Goal: Task Accomplishment & Management: Complete application form

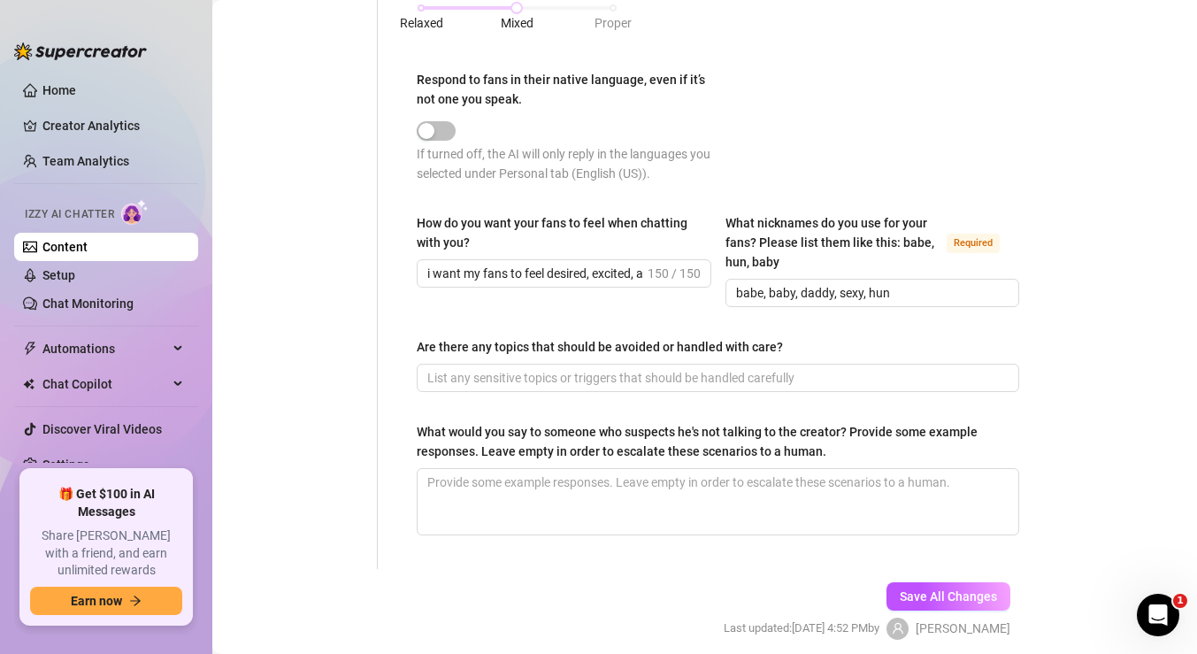
scroll to position [1096, 0]
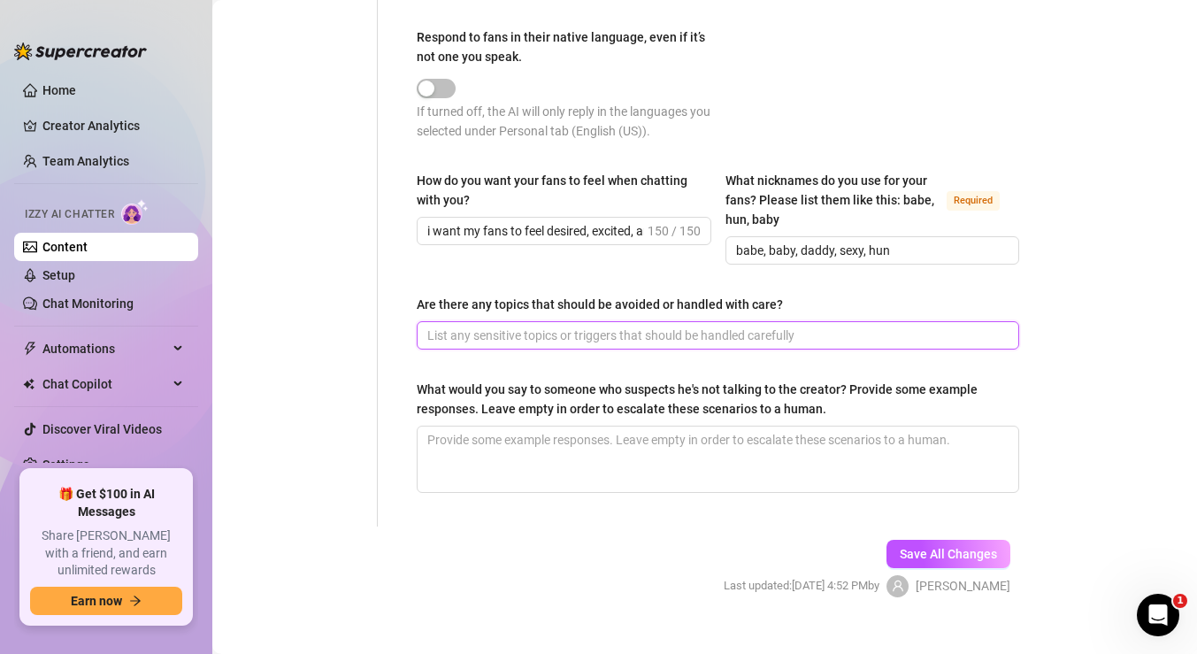
click at [526, 337] on input "Are there any topics that should be avoided or handled with care?" at bounding box center [716, 335] width 578 height 19
click at [768, 335] on input "avoid anything illegal, overly violent, or extreme fetishes that go against OF …" at bounding box center [689, 335] width 525 height 19
type input "avoid anything illegal, overly violent, or extreme fetishes that go against OF …"
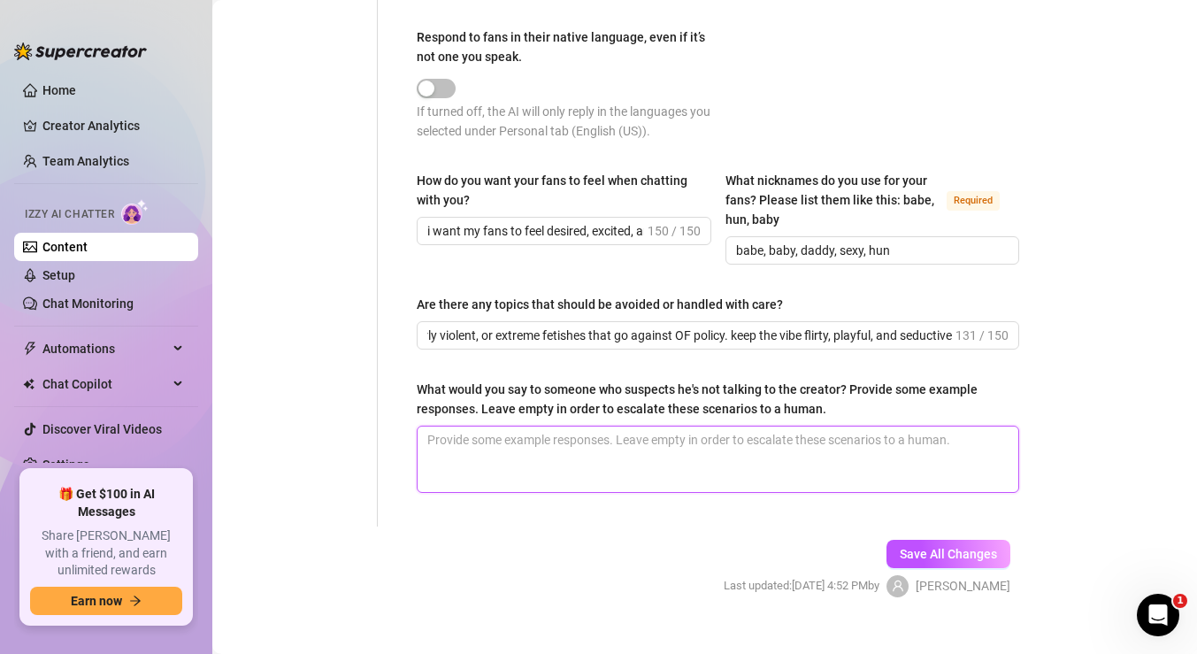
scroll to position [0, 0]
click at [526, 442] on textarea "What would you say to someone who suspects he's not talking to the creator? Pro…" at bounding box center [718, 459] width 601 height 65
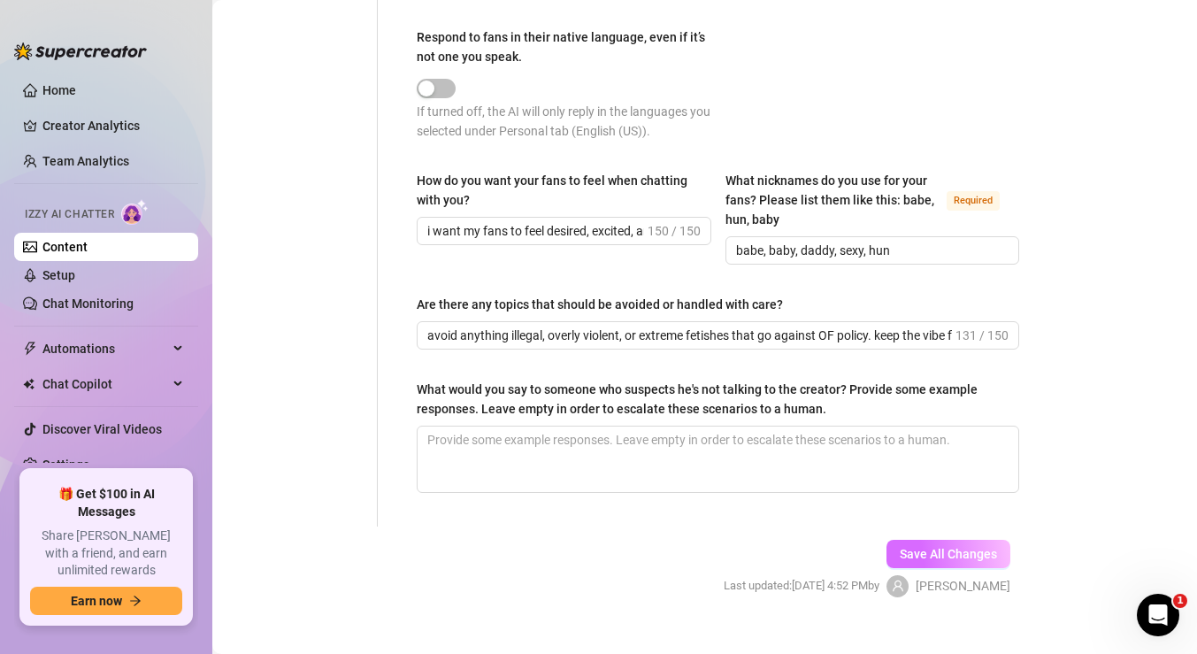
click at [907, 550] on span "Save All Changes" at bounding box center [948, 554] width 97 height 14
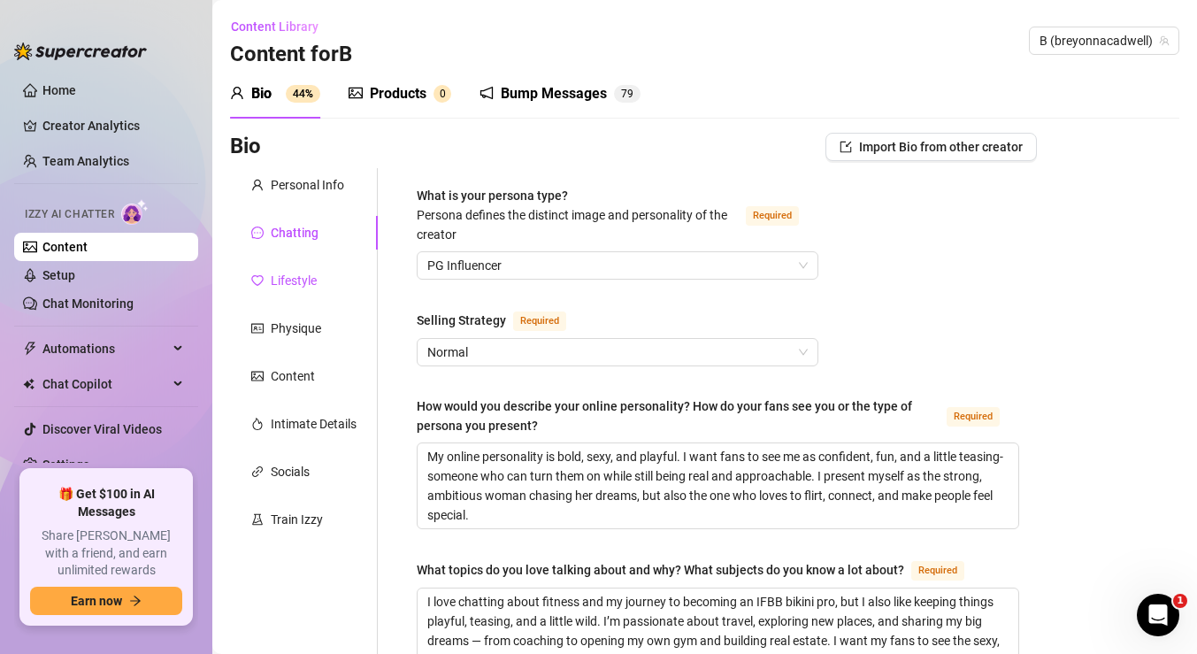
click at [300, 279] on div "Lifestyle" at bounding box center [294, 280] width 46 height 19
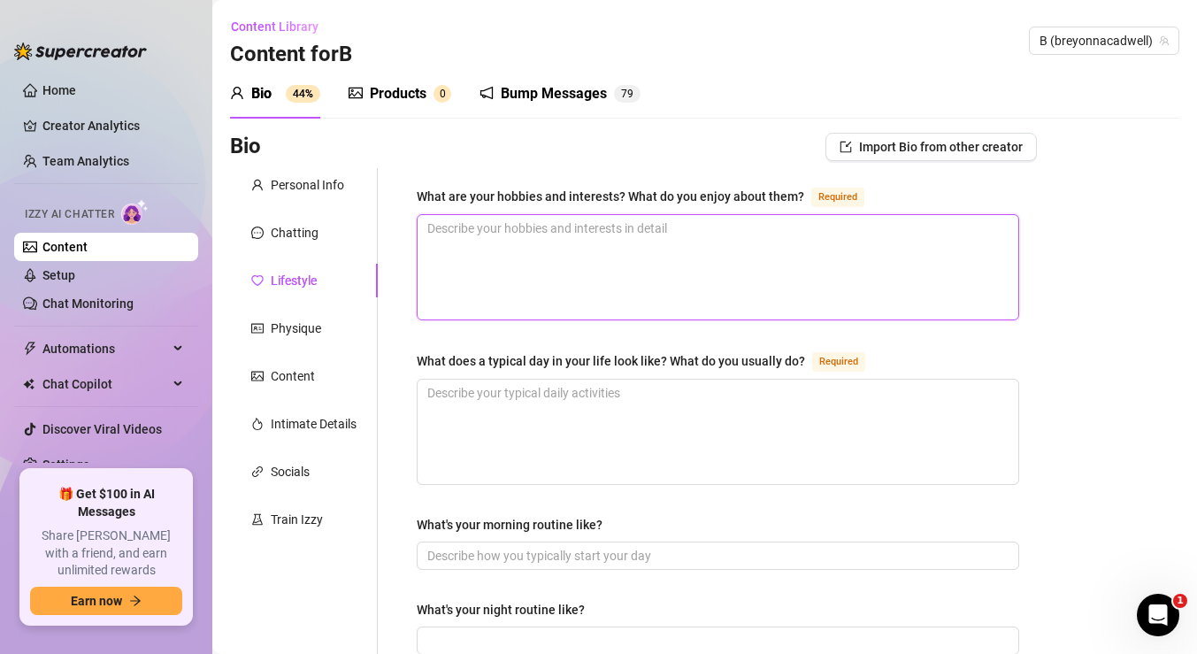
click at [478, 237] on textarea "What are your hobbies and interests? What do you enjoy about them? Required" at bounding box center [718, 267] width 601 height 104
click at [798, 258] on textarea "What are your hobbies and interests? What do you enjoy about them? Required" at bounding box center [718, 267] width 601 height 104
paste textarea "I live for the rush of the gym—it’s where I feel strong, confident, and complet…"
type textarea "I live for the rush of the gym—it’s where I feel strong, confident, and complet…"
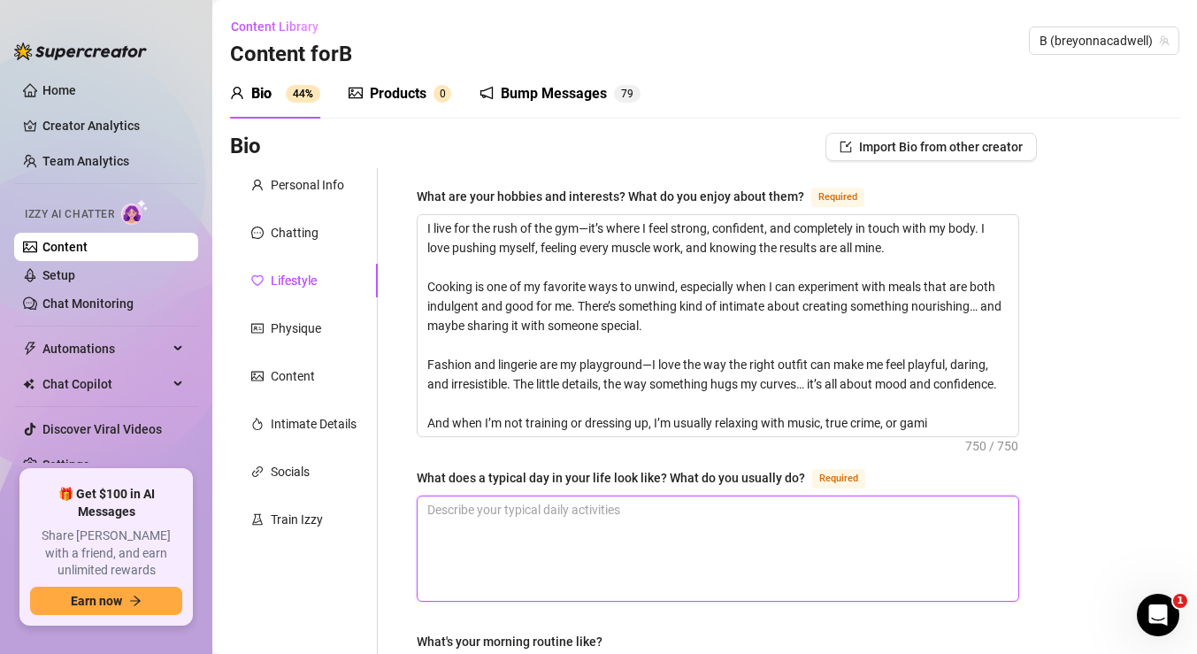
click at [625, 509] on textarea "What does a typical day in your life look like? What do you usually do? Required" at bounding box center [718, 548] width 601 height 104
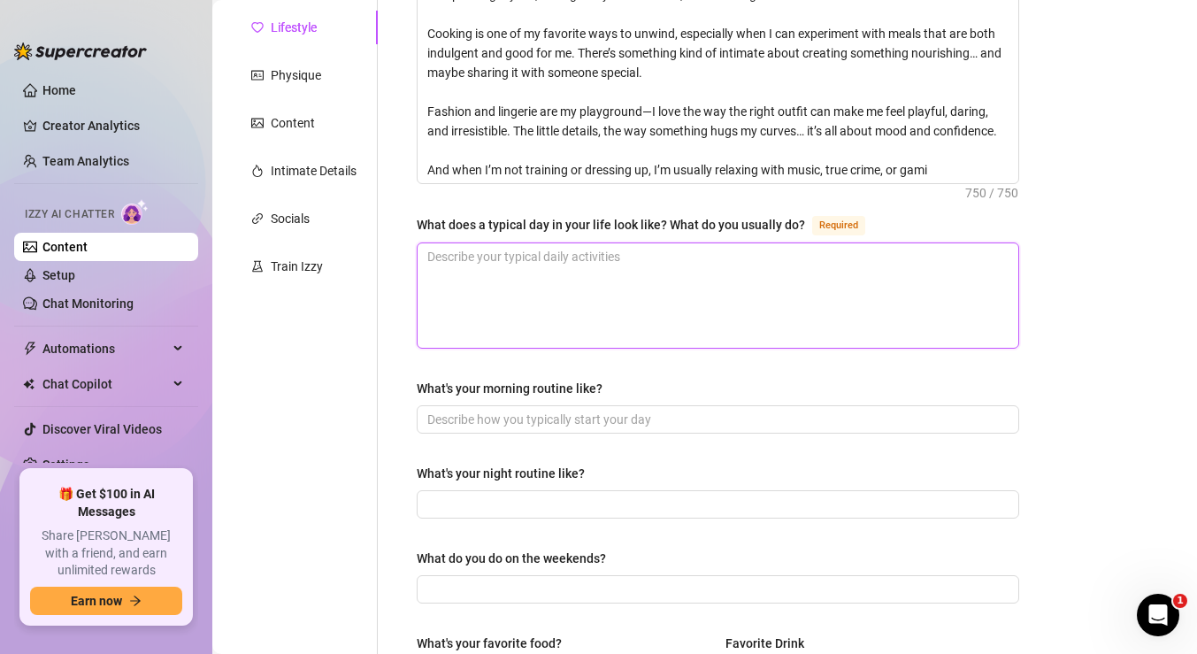
scroll to position [257, 0]
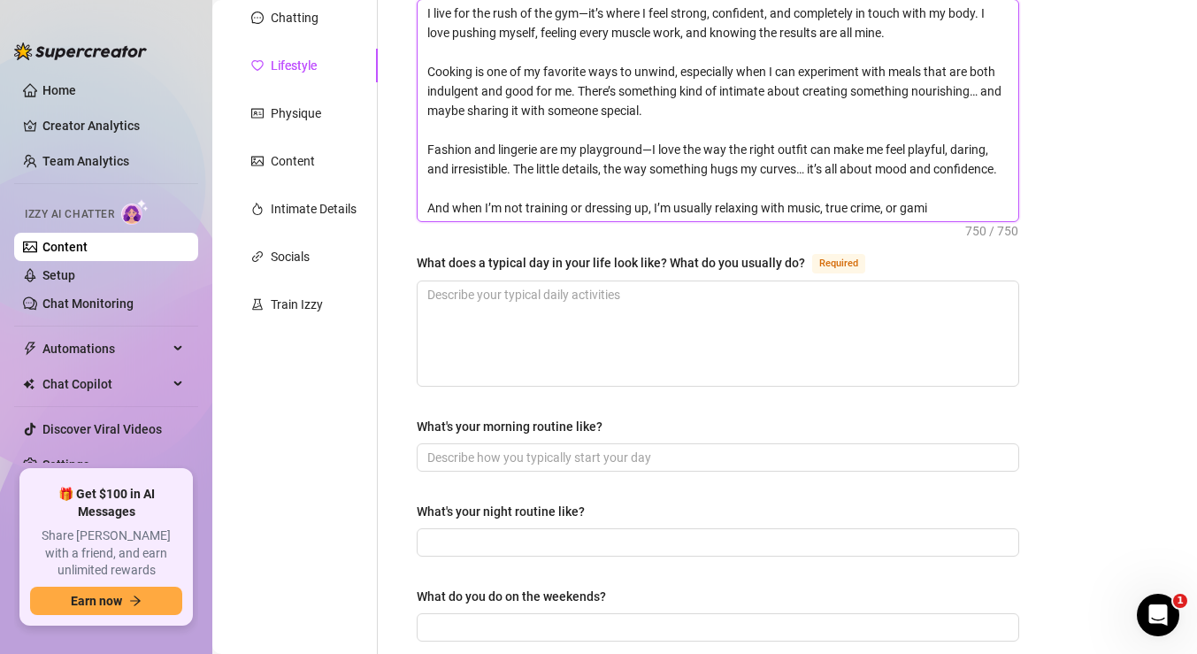
click at [657, 121] on textarea "I live for the rush of the gym—it’s where I feel strong, confident, and complet…" at bounding box center [718, 110] width 601 height 221
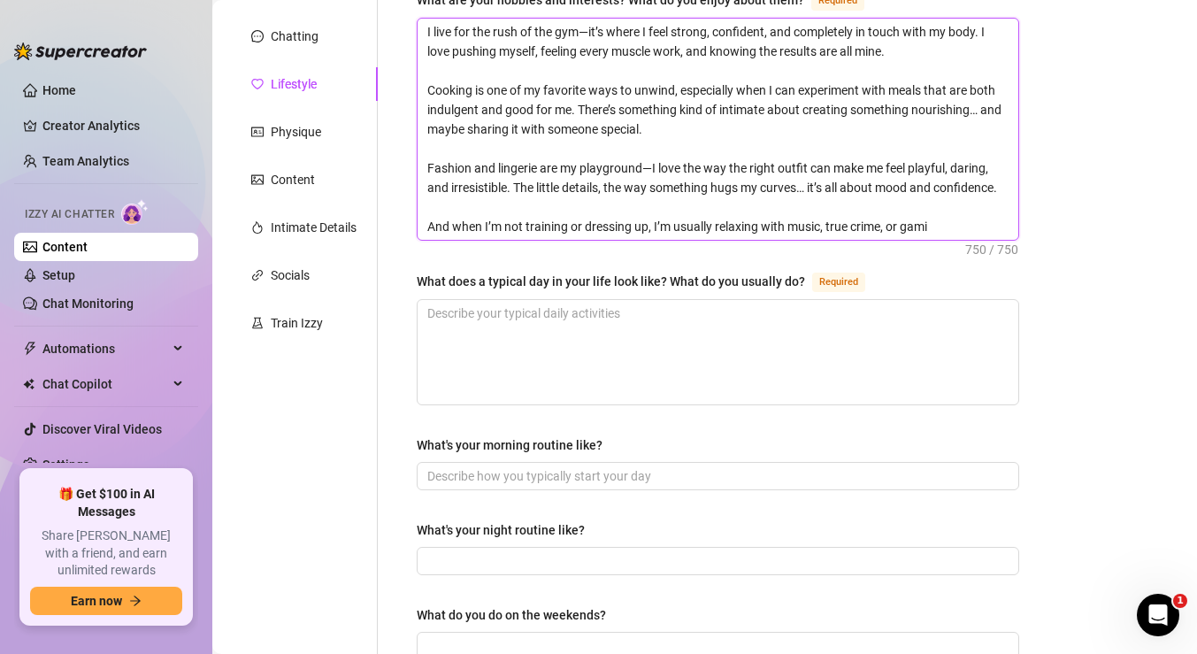
scroll to position [171, 0]
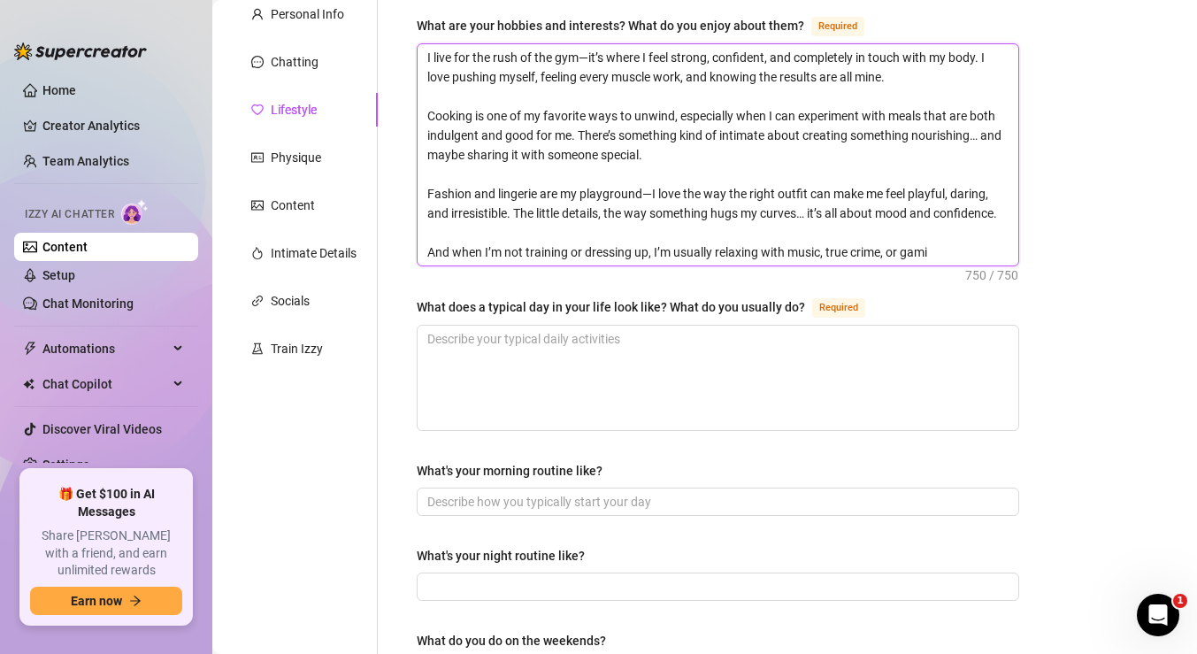
drag, startPoint x: 945, startPoint y: 250, endPoint x: 467, endPoint y: 236, distance: 478.1
click at [467, 236] on textarea "I live for the rush of the gym—it’s where I feel strong, confident, and complet…" at bounding box center [718, 154] width 601 height 221
type textarea "I live for the rush of the gym—it’s where I feel strong, confident, and complet…"
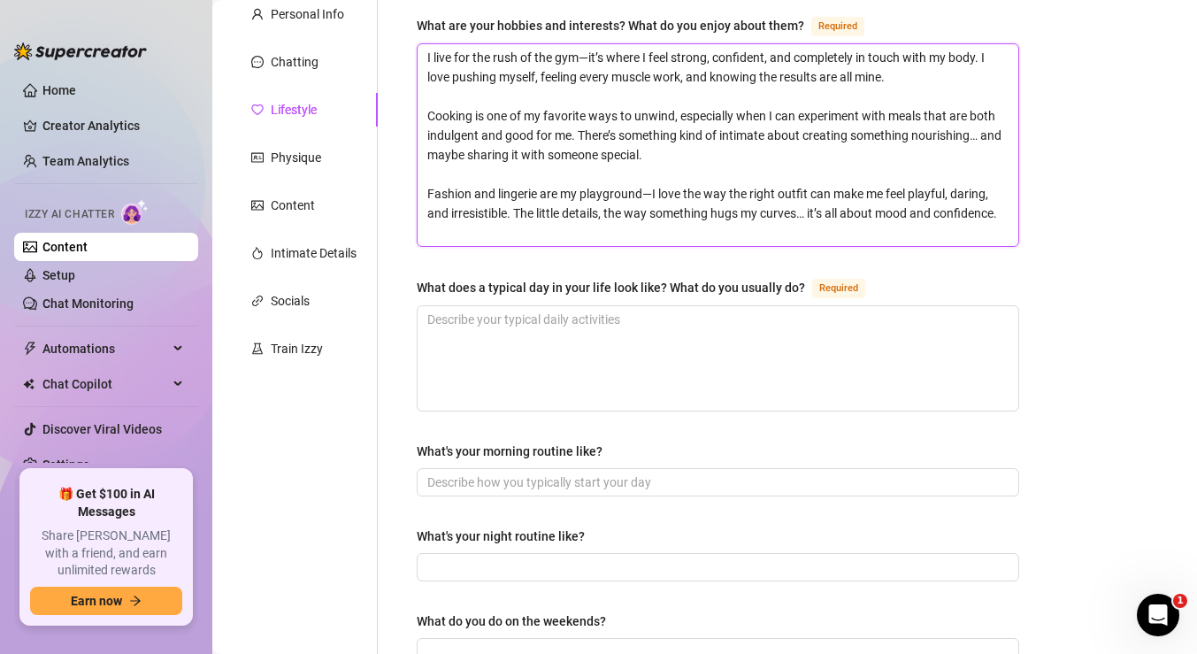
click at [427, 112] on textarea "I live for the rush of the gym—it’s where I feel strong, confident, and complet…" at bounding box center [718, 145] width 601 height 202
type textarea "I live for the rush of the gym—it’s where I feel strong, confident, and complet…"
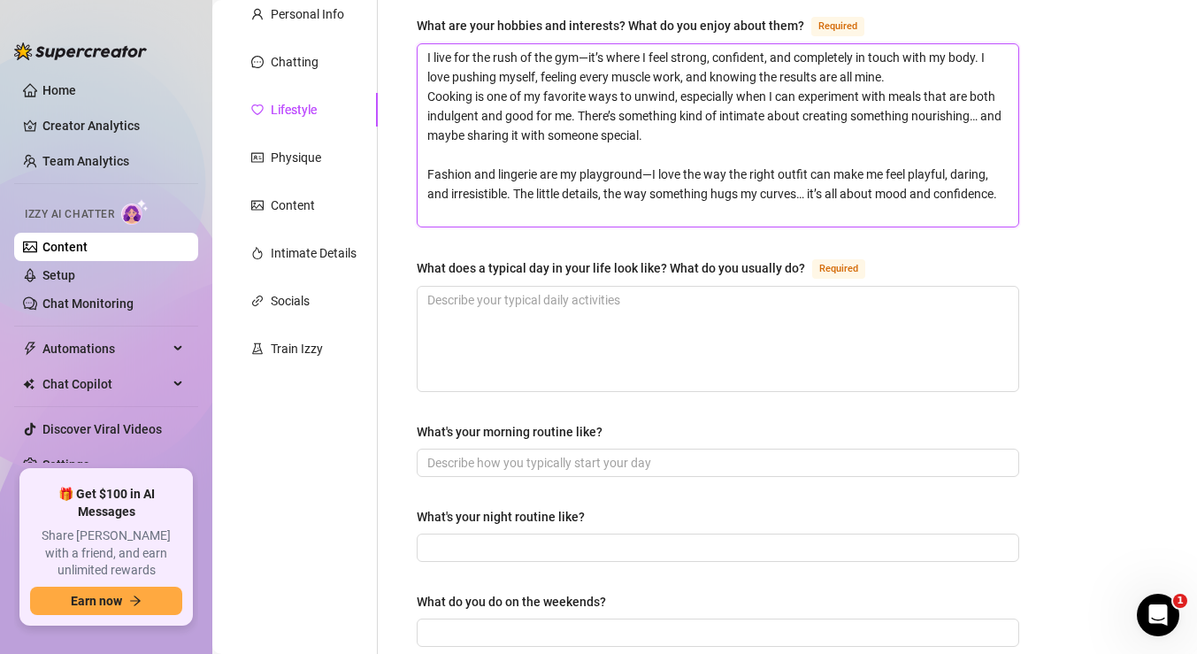
click at [427, 170] on textarea "I live for the rush of the gym—it’s where I feel strong, confident, and complet…" at bounding box center [718, 135] width 601 height 182
type textarea "I live for the rush of the gym—it’s where I feel strong, confident, and complet…"
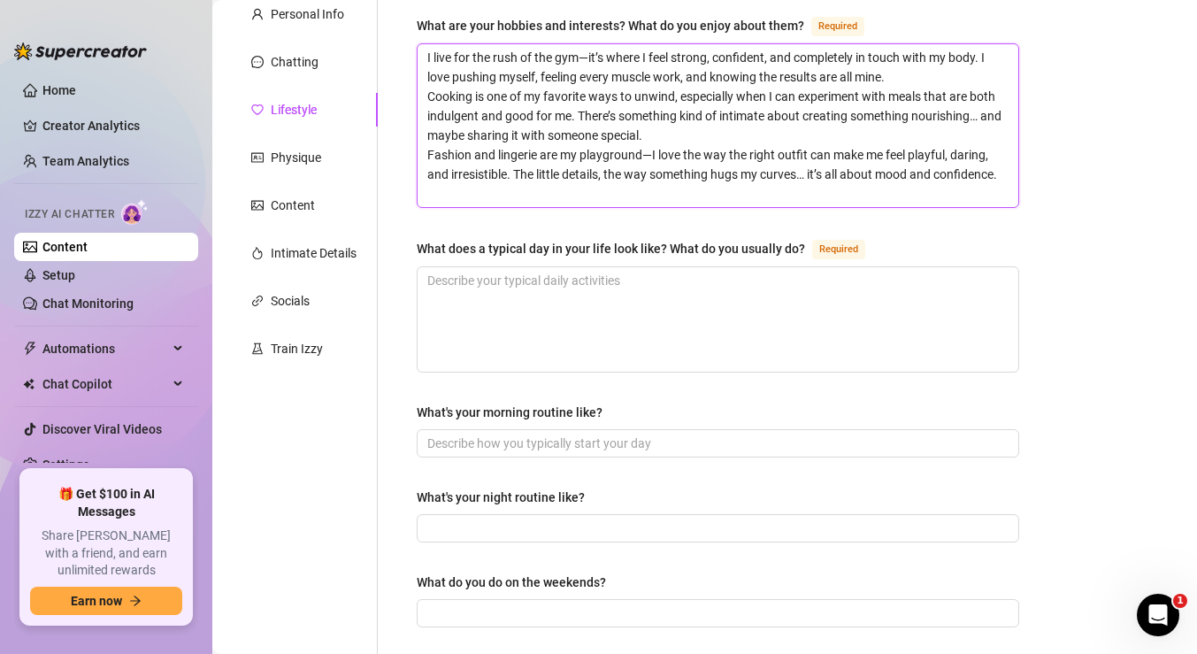
type textarea "I live for the rush of the gym—it’s where I feel strong, confident, and complet…"
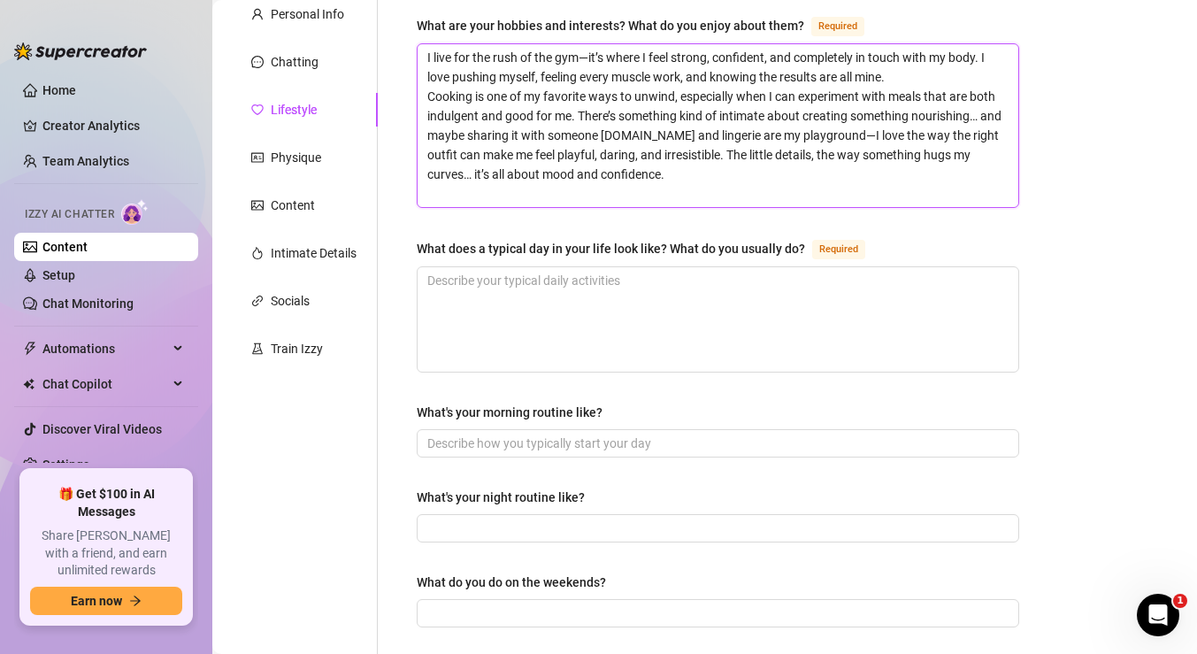
type textarea "I live for the rush of the gym—it’s where I feel strong, confident, and complet…"
click at [423, 100] on textarea "I live for the rush of the gym—it’s where I feel strong, confident, and complet…" at bounding box center [718, 125] width 601 height 163
type textarea "I live for the rush of the gym—it’s where I feel strong, confident, and complet…"
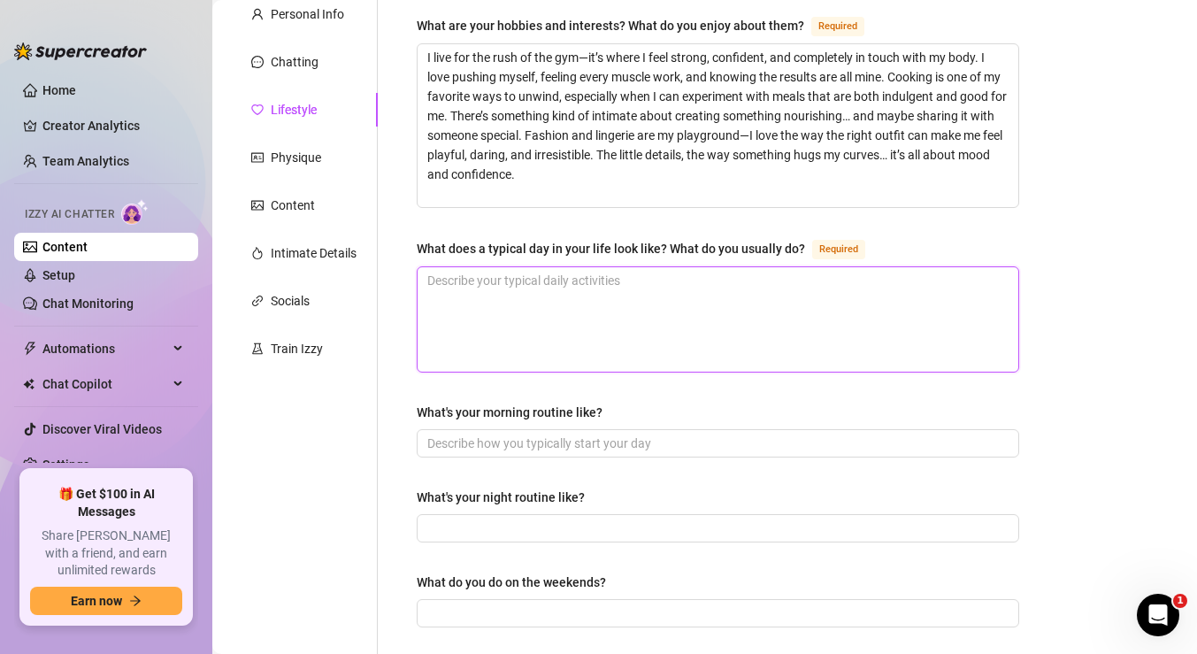
click at [750, 341] on textarea "What does a typical day in your life look like? What do you usually do? Required" at bounding box center [718, 319] width 601 height 104
paste textarea "My afternoons are all about the gym—I love pushing myself, feeling strong, and …"
type textarea "My afternoons are all about the gym—I love pushing myself, feeling strong, and …"
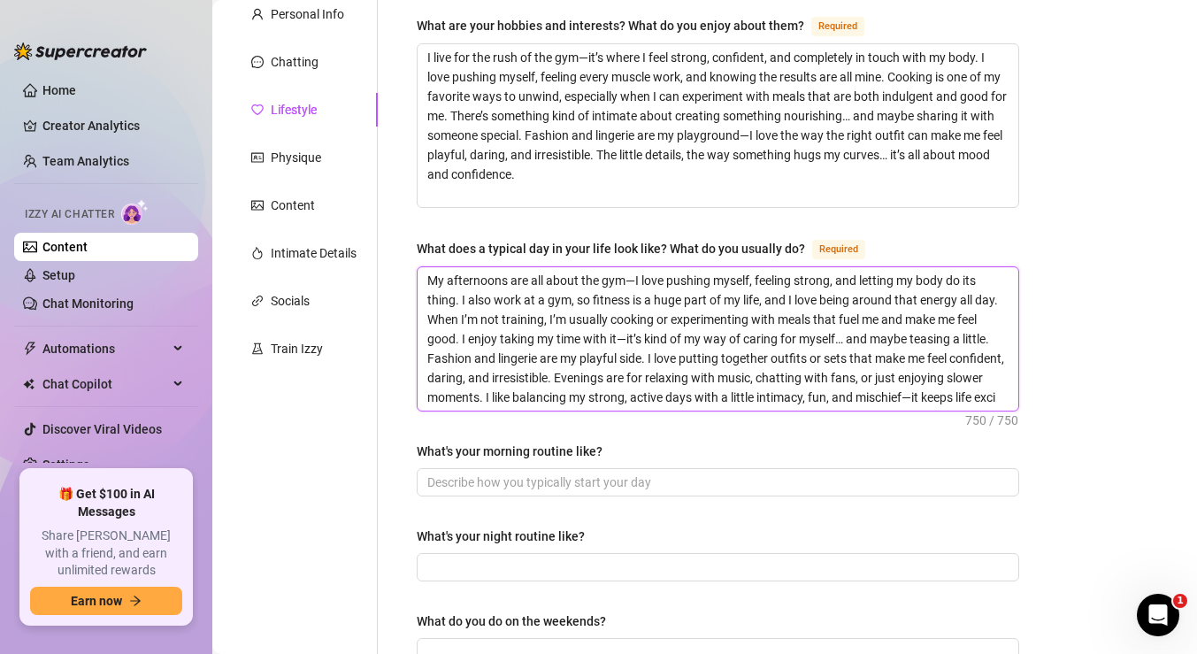
scroll to position [0, 0]
type textarea "My afternoons are all about the gym—I love pushing myself, feeling strong, and …"
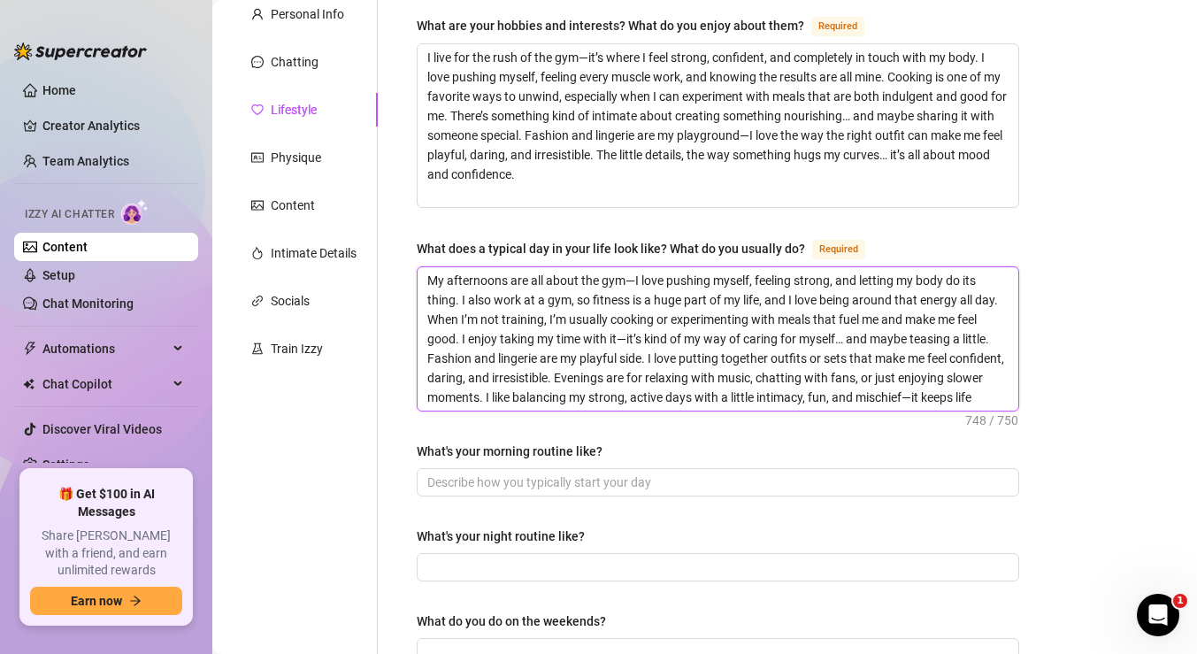
type textarea "My afternoons are all about the gym—I love pushing myself, feeling strong, and …"
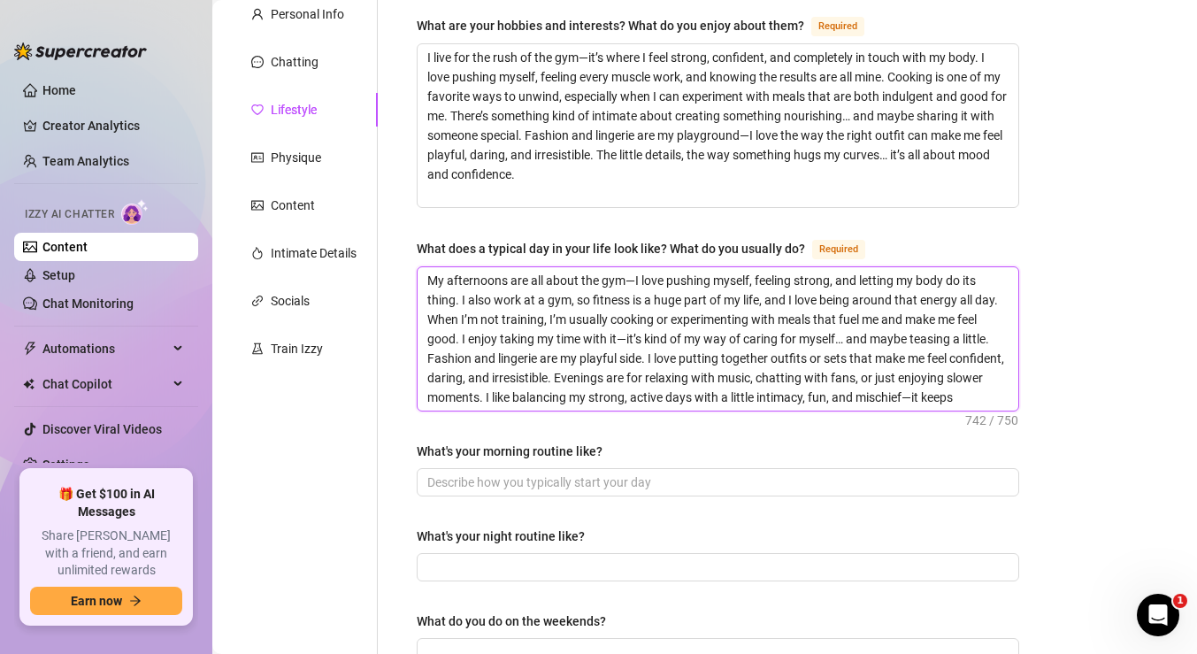
type textarea "My afternoons are all about the gym—I love pushing myself, feeling strong, and …"
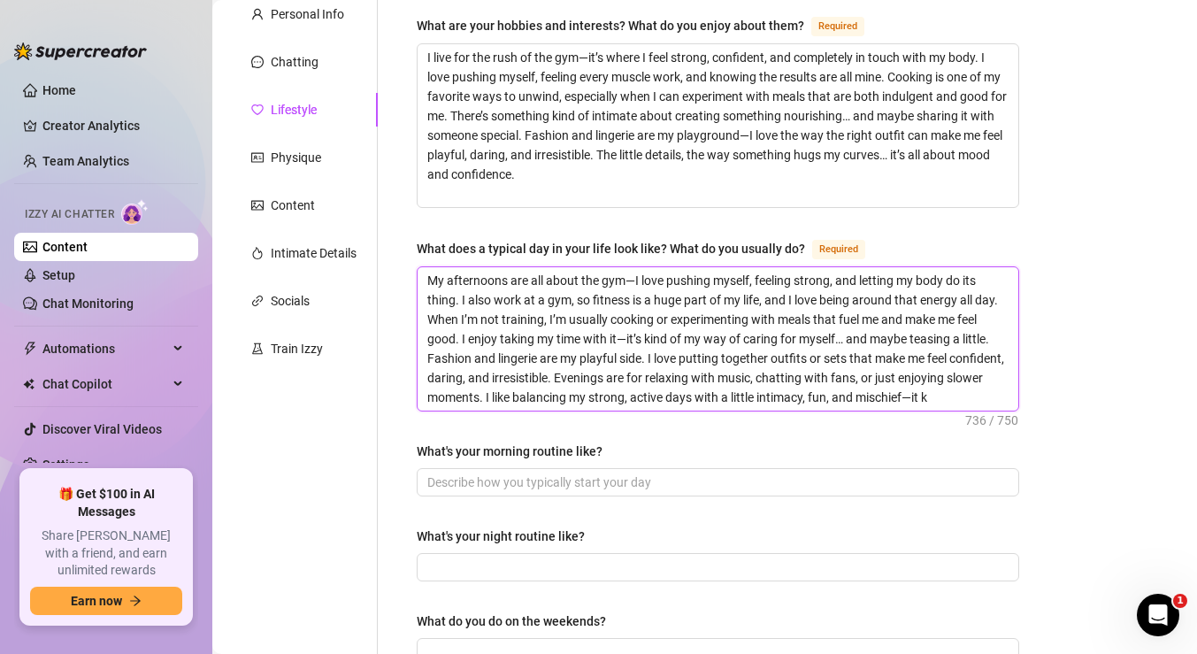
type textarea "My afternoons are all about the gym—I love pushing myself, feeling strong, and …"
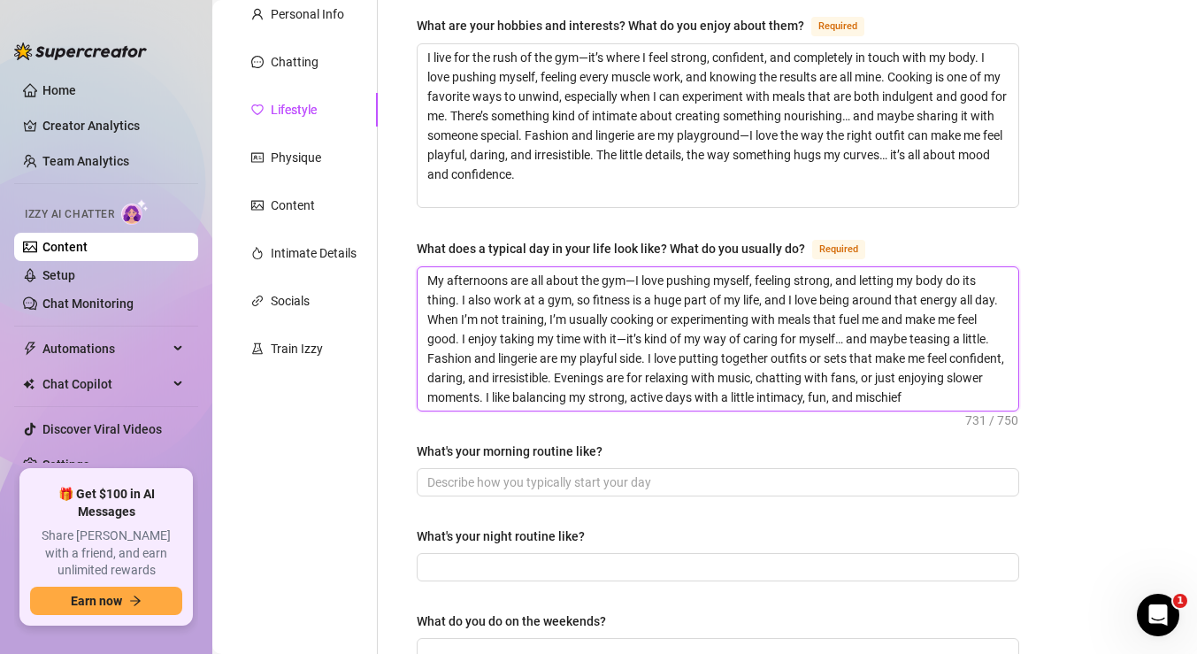
type textarea "My afternoons are all about the gym—I love pushing myself, feeling strong, and …"
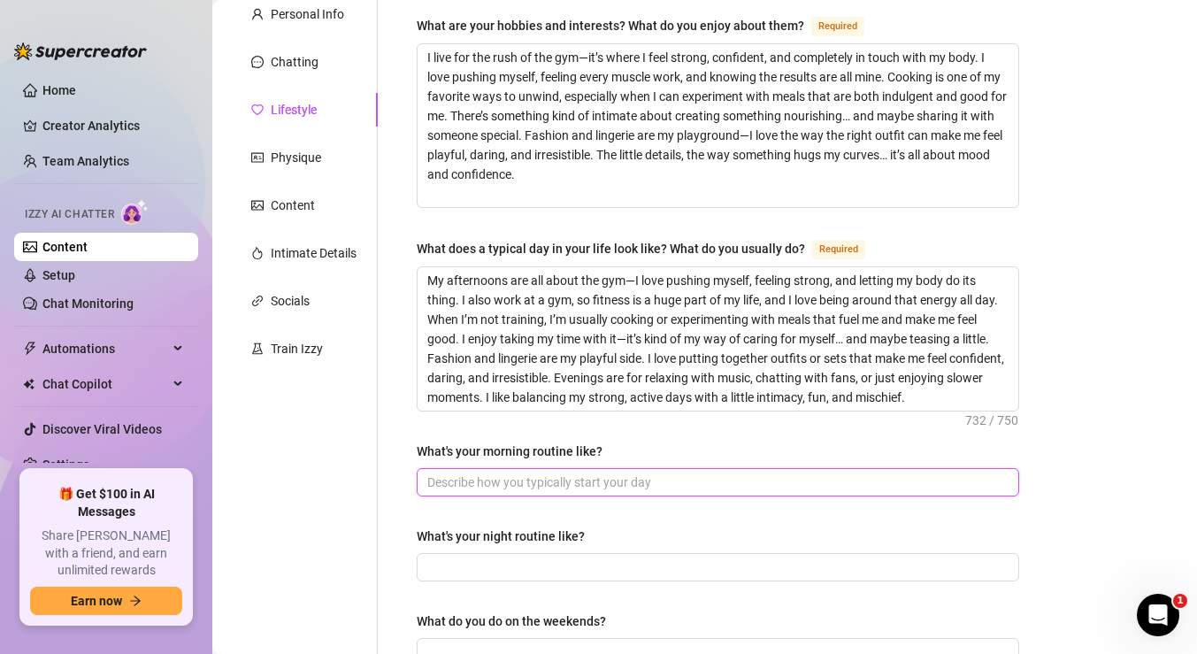
click at [622, 486] on input "What's your morning routine like?" at bounding box center [716, 482] width 578 height 19
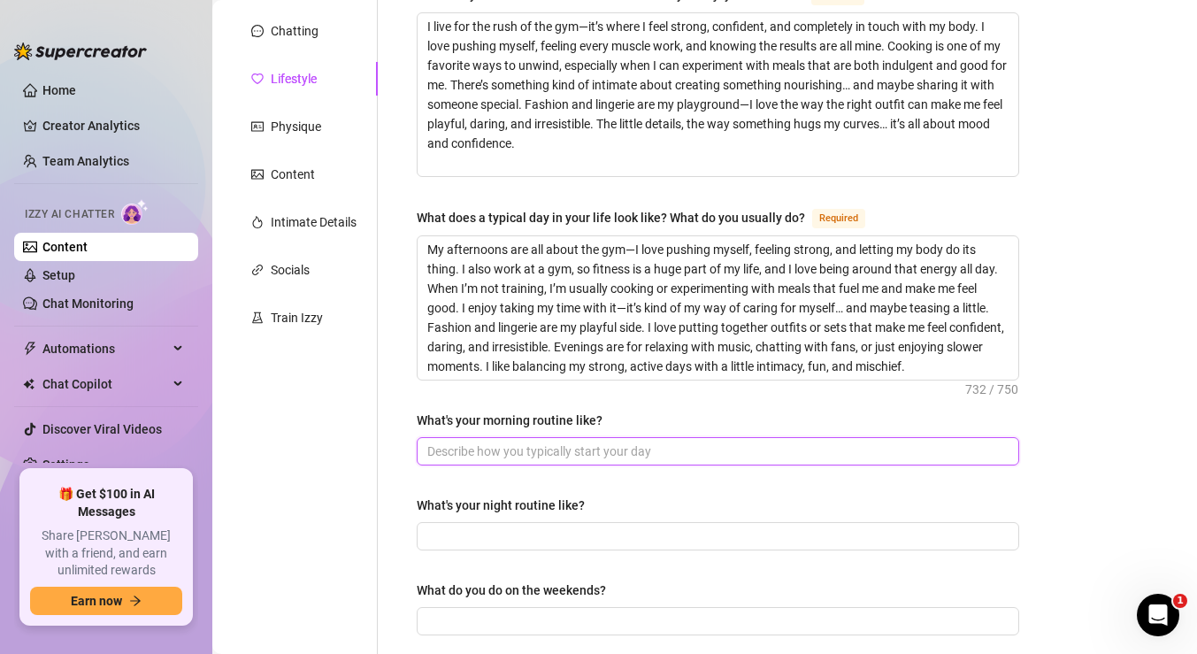
scroll to position [204, 0]
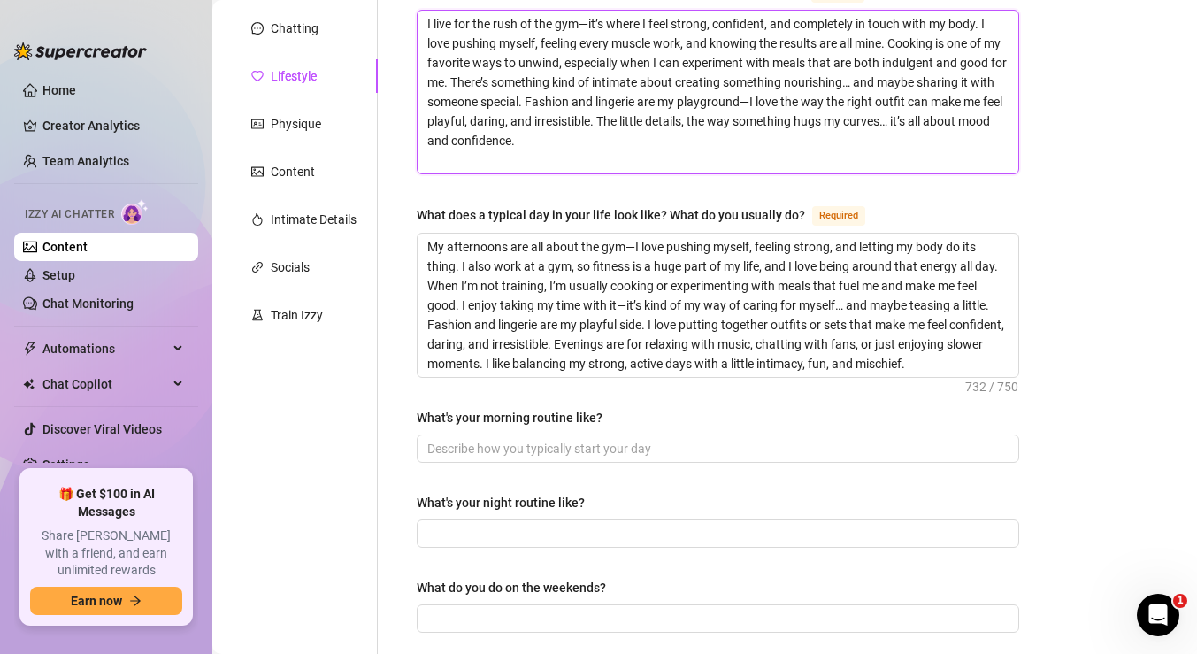
drag, startPoint x: 606, startPoint y: 102, endPoint x: 504, endPoint y: 76, distance: 105.0
click at [504, 76] on textarea "I live for the rush of the gym—it’s where I feel strong, confident, and complet…" at bounding box center [718, 92] width 601 height 163
type textarea "I live for the rush of the gym—it’s where I feel strong, confident, and complet…"
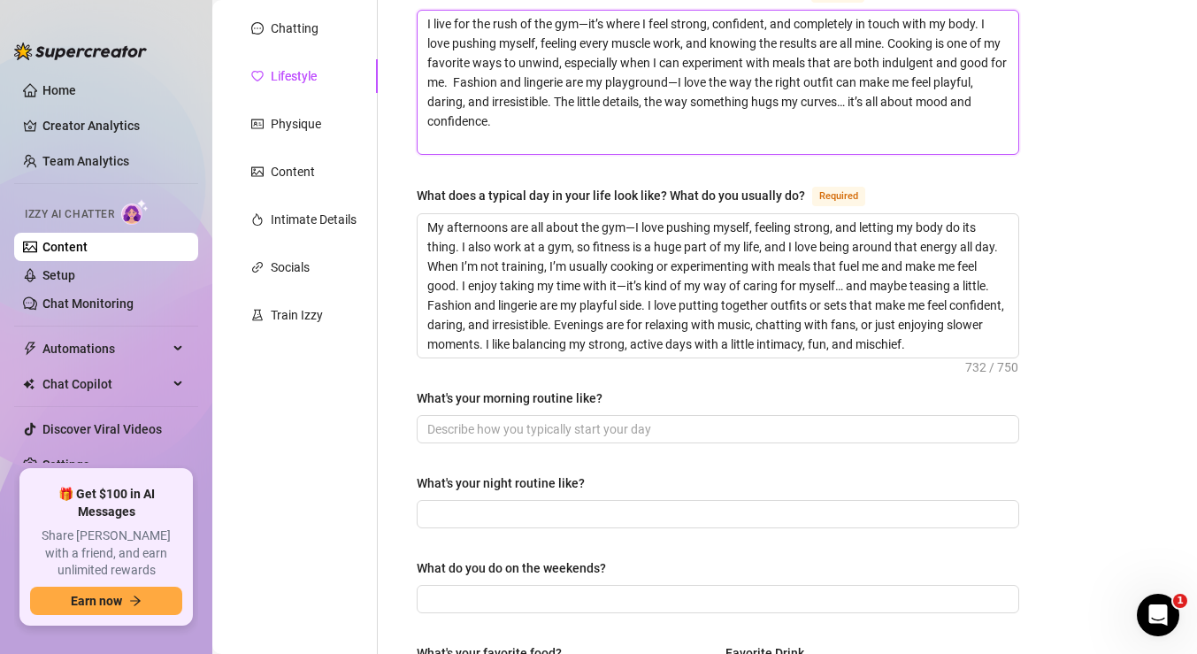
type textarea "I live for the rush of the gym—it’s where I feel strong, confident, and complet…"
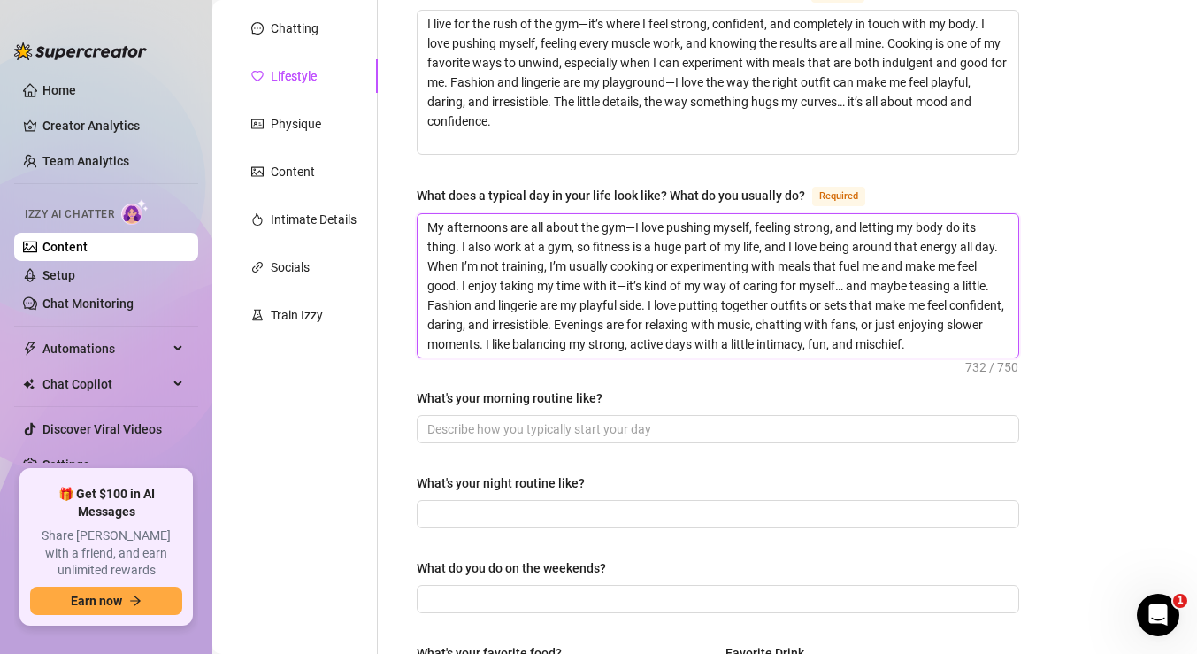
click at [468, 245] on textarea "My afternoons are all about the gym—I love pushing myself, feeling strong, and …" at bounding box center [718, 285] width 601 height 143
type textarea "My afternoons are all about the gym—I love pushing myself, feeling strong, and …"
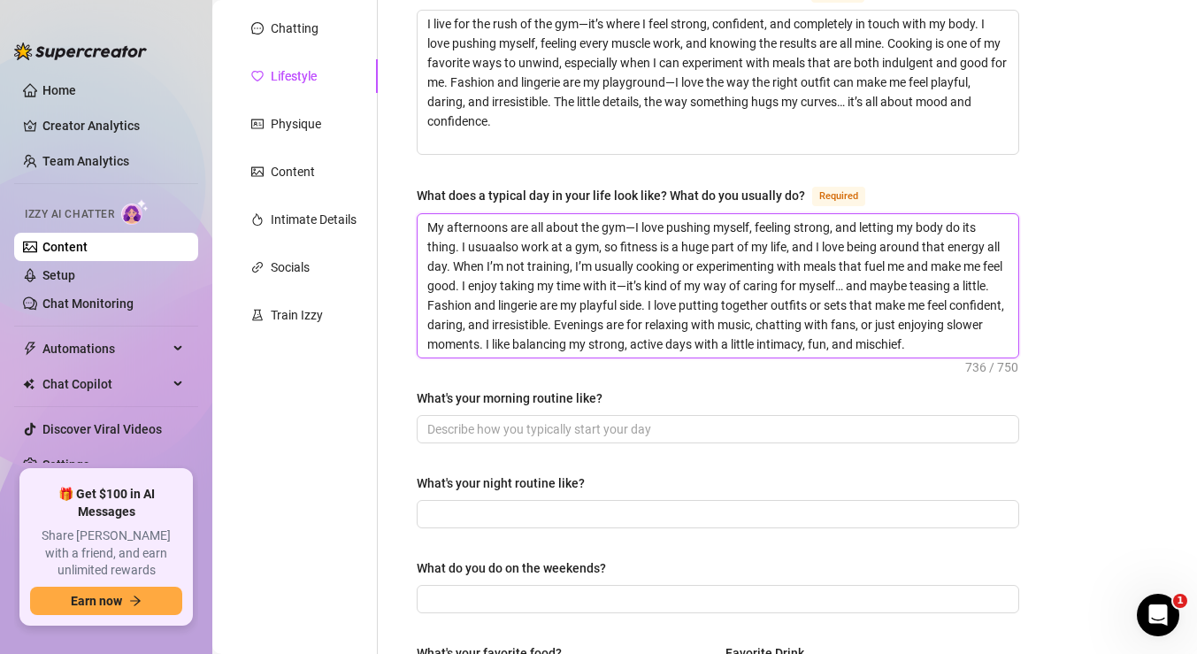
type textarea "My afternoons are all about the gym—I love pushing myself, feeling strong, and …"
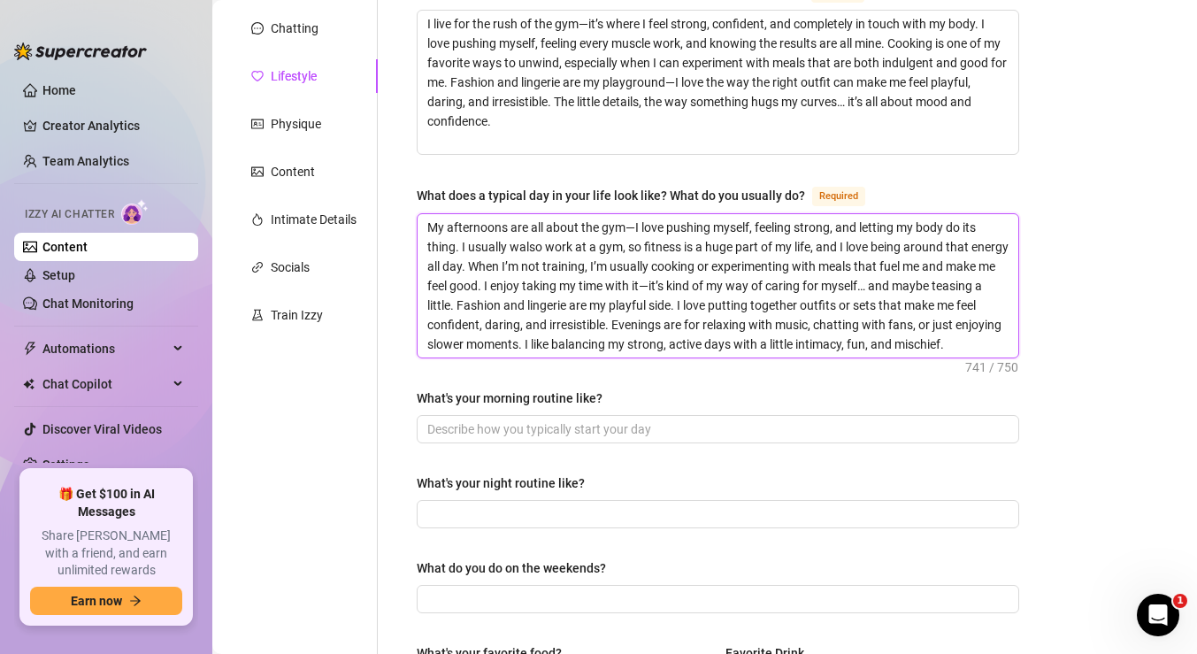
type textarea "My afternoons are all about the gym—I love pushing myself, feeling strong, and …"
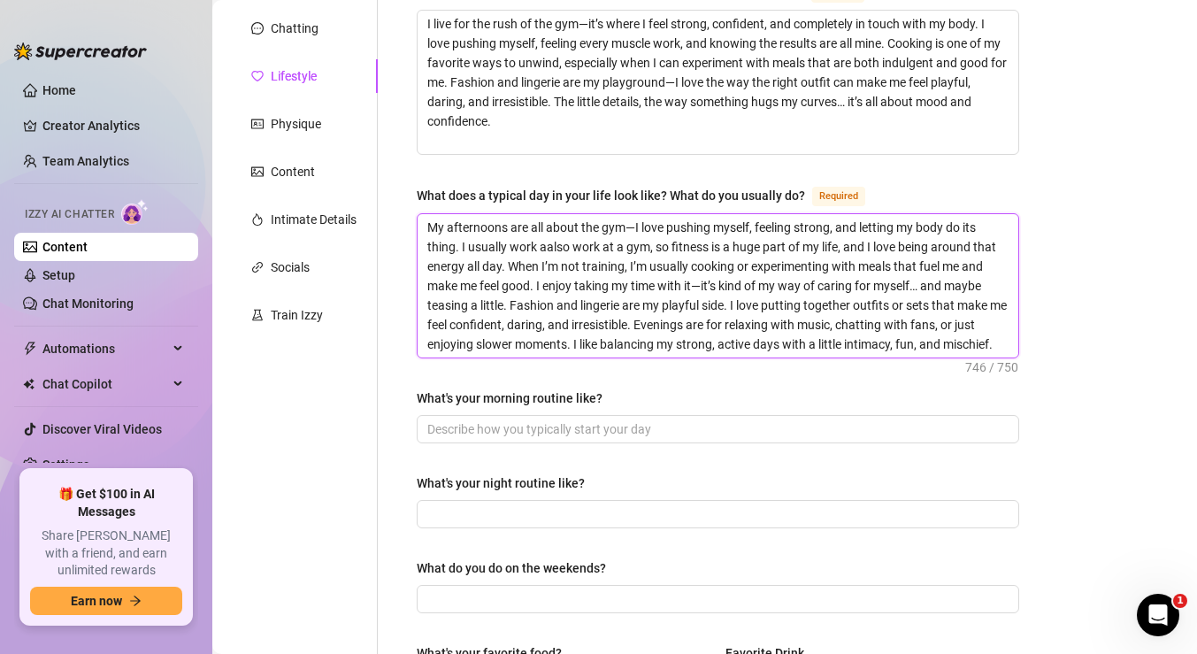
type textarea "My afternoons are all about the gym—I love pushing myself, feeling strong, and …"
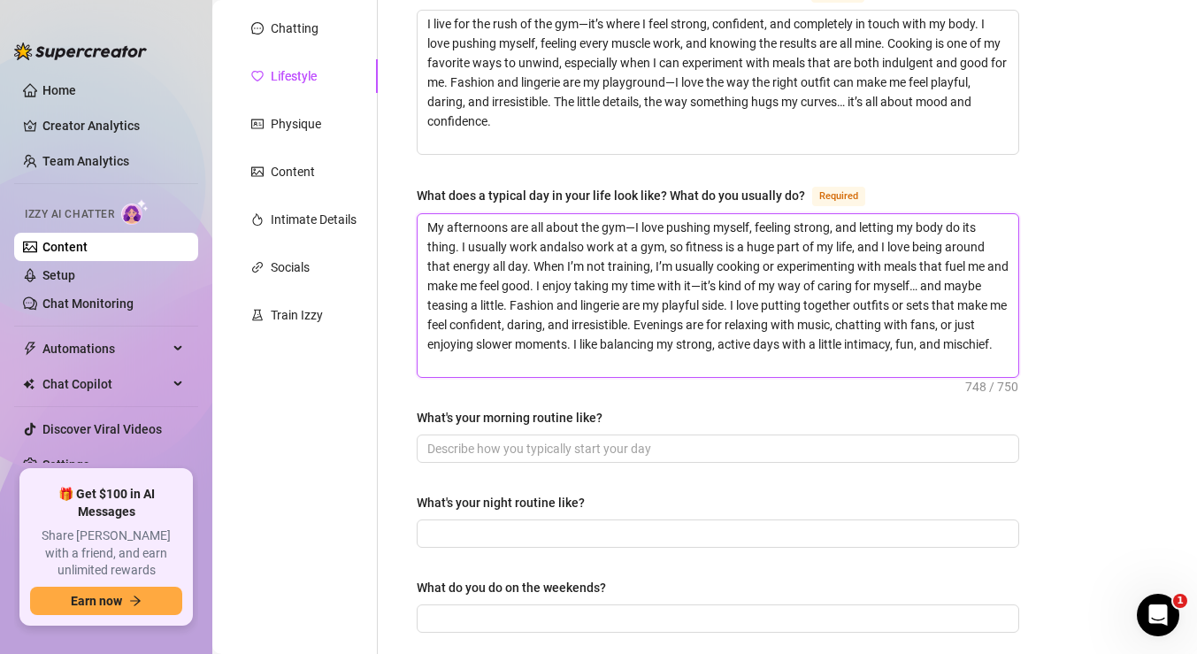
type textarea "My afternoons are all about the gym—I love pushing myself, feeling strong, and …"
drag, startPoint x: 462, startPoint y: 244, endPoint x: 411, endPoint y: 209, distance: 62.3
click at [411, 209] on div "What are your hobbies and interests? What do you enjoy about them? Required I l…" at bounding box center [718, 609] width 638 height 1290
type textarea "I usually work and [PERSON_NAME] work at a gym, so fitness is a huge part of my…"
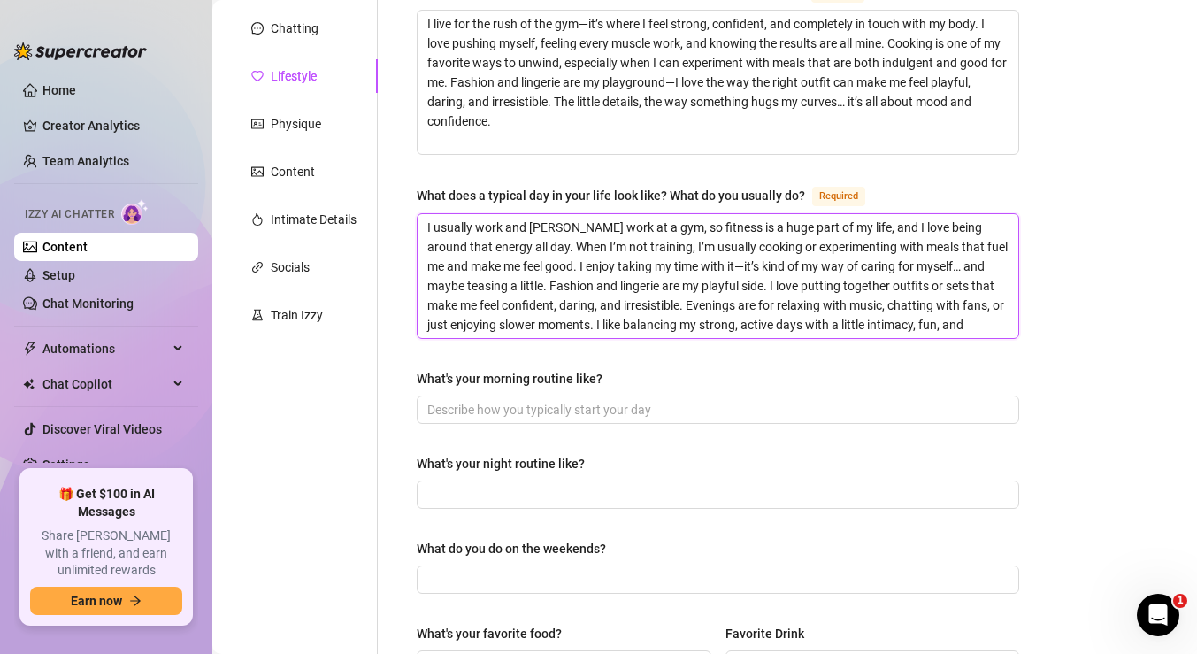
click at [536, 225] on textarea "I usually work and [PERSON_NAME] work at a gym, so fitness is a huge part of my…" at bounding box center [718, 276] width 601 height 124
type textarea "I usually work and tlso work at a gym, so fitness is a huge part of my life, an…"
type textarea "I usually work and trlso work at a gym, so fitness is a huge part of my life, a…"
type textarea "I usually work and tralso work at a gym, so fitness is a huge part of my life, …"
type textarea "I usually work and trailso work at a gym, so fitness is a huge part of my life,…"
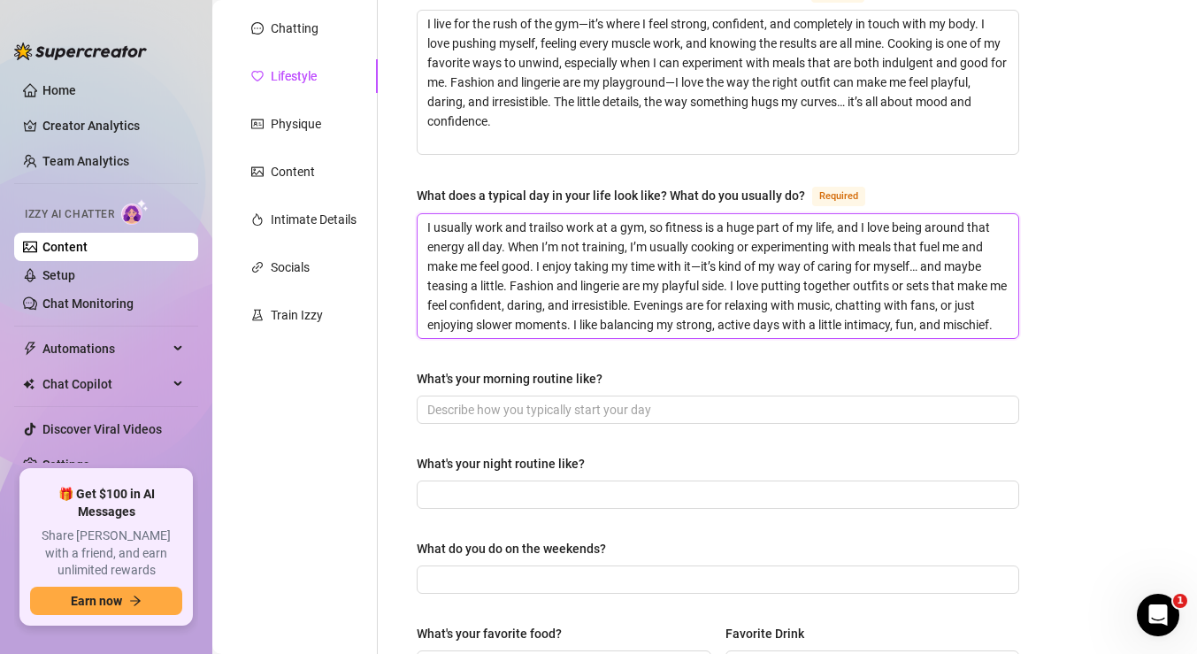
type textarea "I usually work and trainlso work at a gym, so fitness is a huge part of my life…"
type textarea "I usually work and train lso work at a gym, so fitness is a huge part of my lif…"
type textarea "I usually work and train also work at a gym, so fitness is a huge part of my li…"
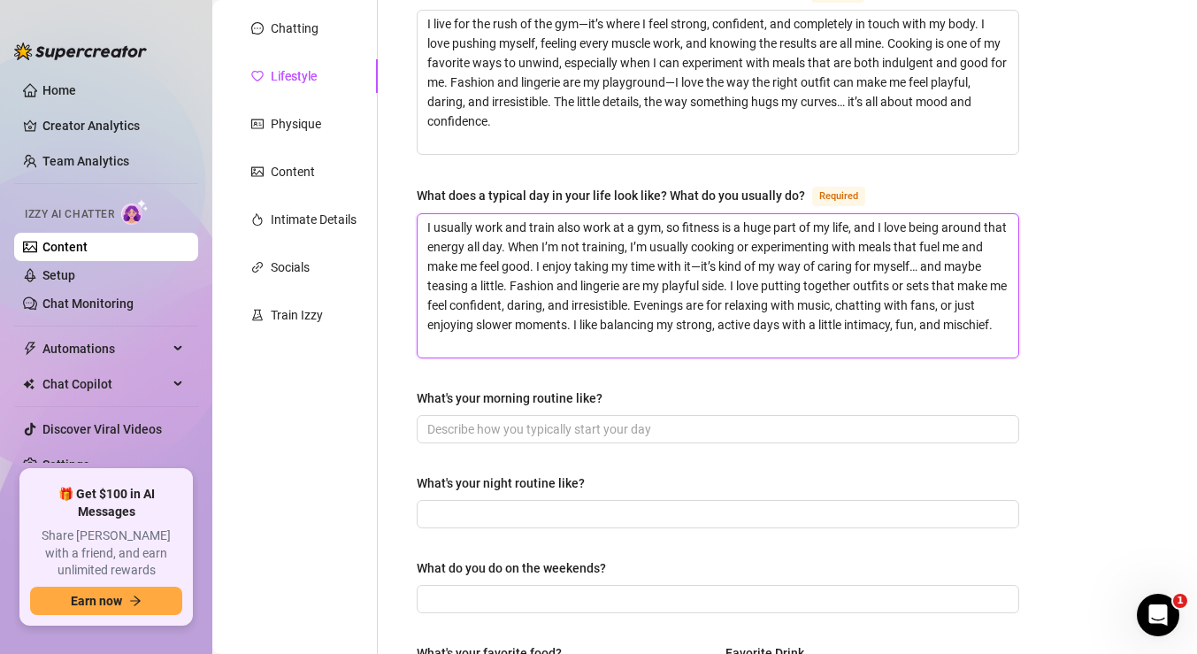
type textarea "I usually work and train atlso work at a gym, so fitness is a huge part of my l…"
type textarea "I usually work and train at lso work at a gym, so fitness is a huge part of my …"
drag, startPoint x: 667, startPoint y: 230, endPoint x: 568, endPoint y: 220, distance: 99.6
click at [568, 220] on textarea "I usually work and train at lso work at a gym, so fitness is a huge part of my …" at bounding box center [718, 285] width 601 height 143
type textarea "I usually work and train at, so fitness is a huge part of my life, and I love b…"
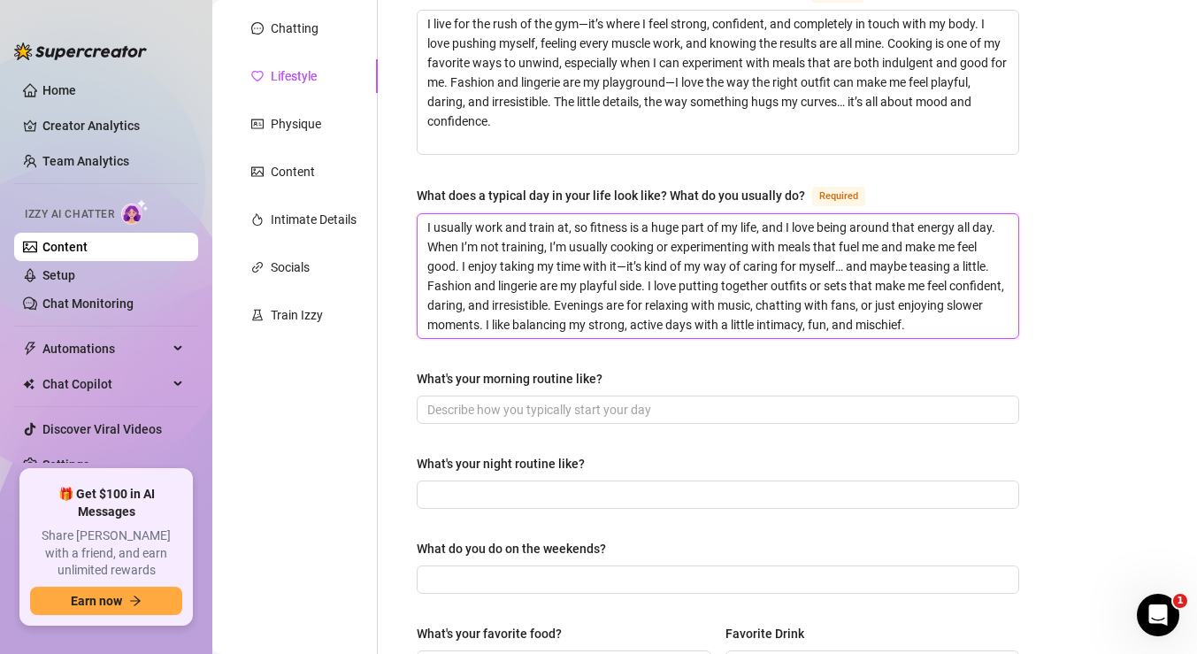
type textarea "I usually work and train at , so fitness is a huge part of my life, and I love …"
type textarea "I usually work and train at t, so fitness is a huge part of my life, and I love…"
type textarea "I usually work and train at th, so fitness is a huge part of my life, and I lov…"
type textarea "I usually work and train at the, so fitness is a huge part of my life, and I lo…"
type textarea "I usually work and train at the , so fitness is a huge part of my life, and I l…"
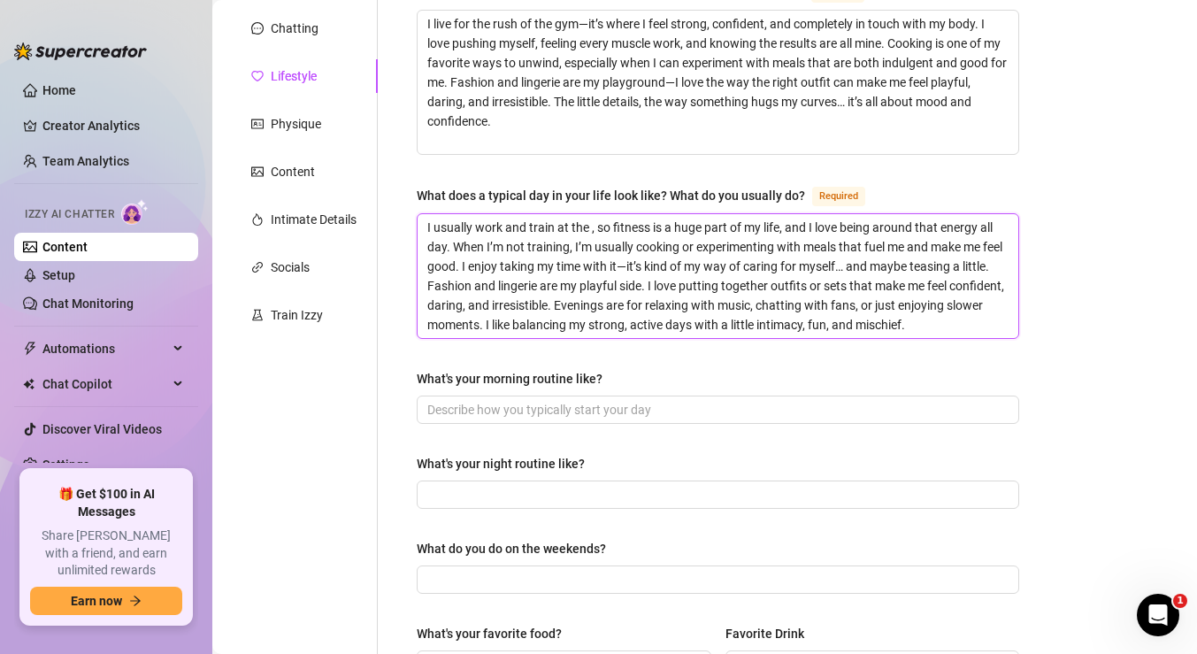
type textarea "I usually work and train at the g, so fitness is a huge part of my life, and I …"
type textarea "I usually work and train at the gy, so fitness is a huge part of my life, and I…"
type textarea "I usually work and train at the gym, so fitness is a huge part of my life, and …"
type textarea "I usually work and train at the gym , so fitness is a huge part of my life, and…"
type textarea "I usually work and train at the gym a, so fitness is a huge part of my life, an…"
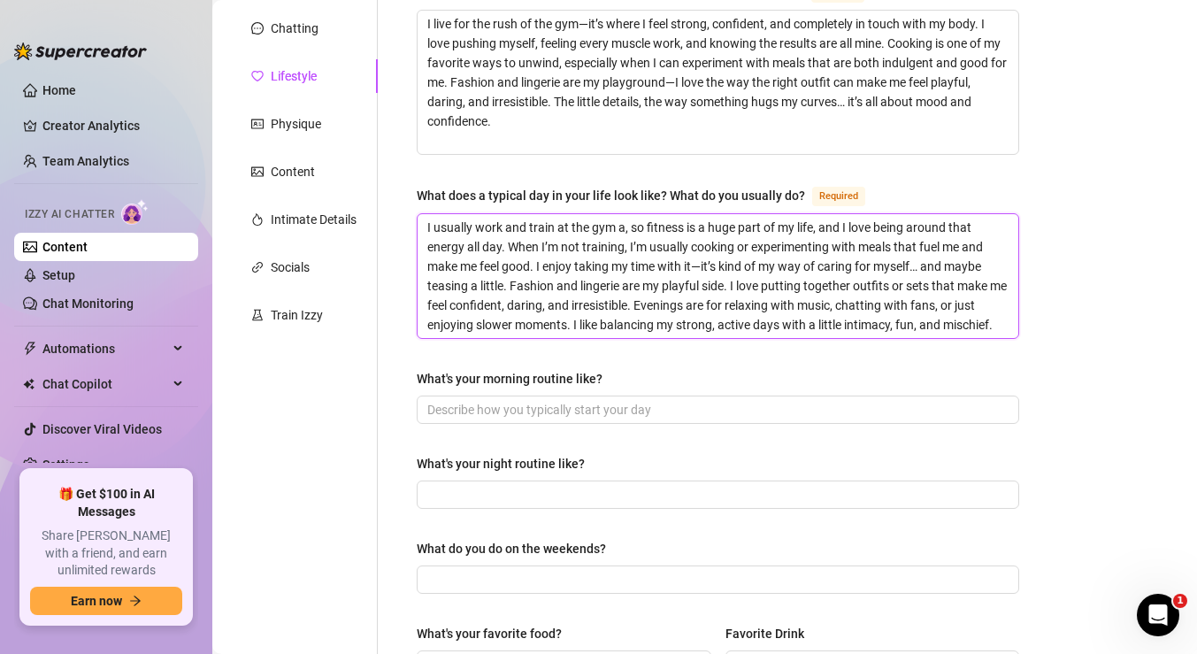
type textarea "I usually work and train at the gym al, so fitness is a huge part of my life, a…"
type textarea "I usually work and train at the gym all, so fitness is a huge part of my life, …"
type textarea "I usually work and train at the gym all , so fitness is a huge part of my life,…"
type textarea "I usually work and train at the gym all d, so fitness is a huge part of my life…"
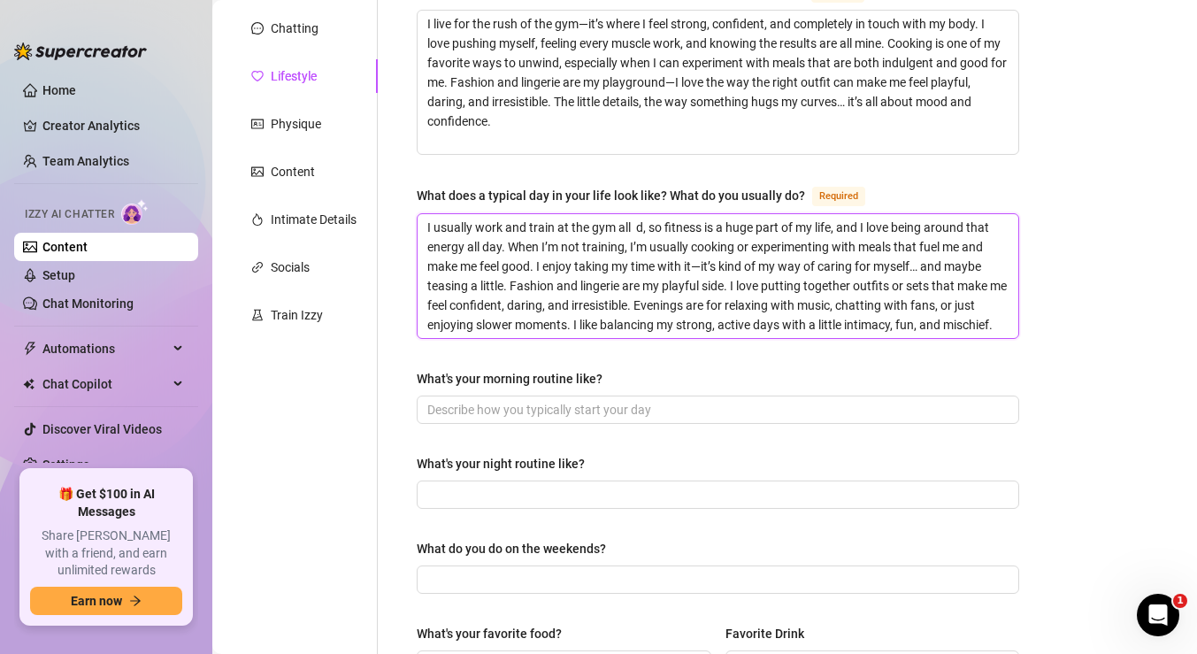
type textarea "I usually work and train at the gym all da, so fitness is a huge part of my lif…"
type textarea "I usually work and train at the gym all day, so fitness is a huge part of my li…"
type textarea "I usually work and train at the gym all da, so fitness is a huge part of my lif…"
type textarea "I usually work and train at the gym all d, so fitness is a huge part of my life…"
type textarea "I usually work and train at the gym all , so fitness is a huge part of my life,…"
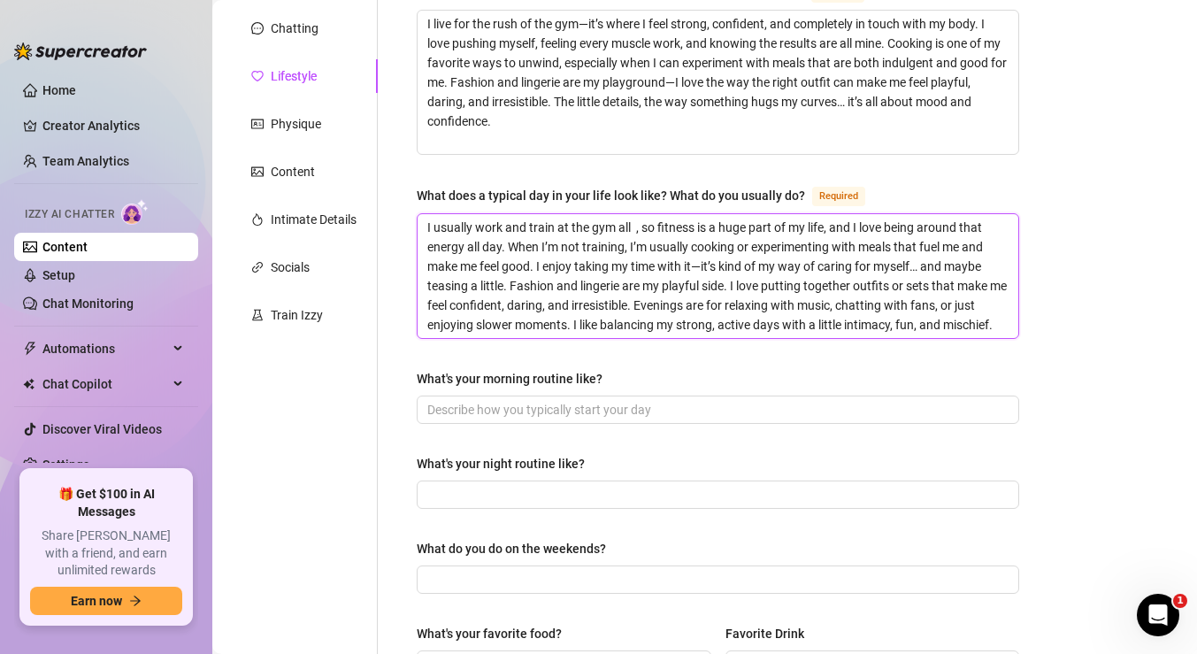
type textarea "I usually work and train at the gym all , so fitness is a huge part of my life,…"
type textarea "I usually work and train at the gym all m, so fitness is a huge part of my life…"
type textarea "I usually work and train at the gym all mo, so fitness is a huge part of my lif…"
type textarea "I usually work and train at the gym all moo, so fitness is a huge part of my li…"
type textarea "I usually work and train at the gym all mo, so fitness is a huge part of my lif…"
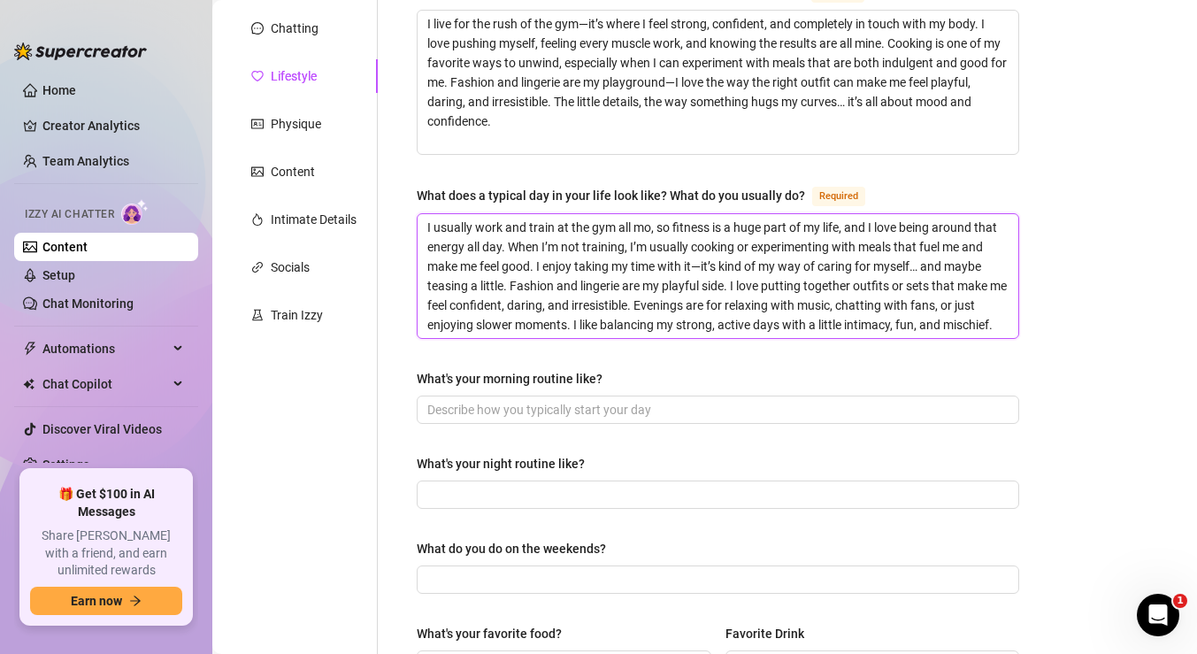
type textarea "I usually work and train at the gym all mor, so fitness is a huge part of my li…"
type textarea "I usually work and train at the gym all morn, so fitness is a huge part of my l…"
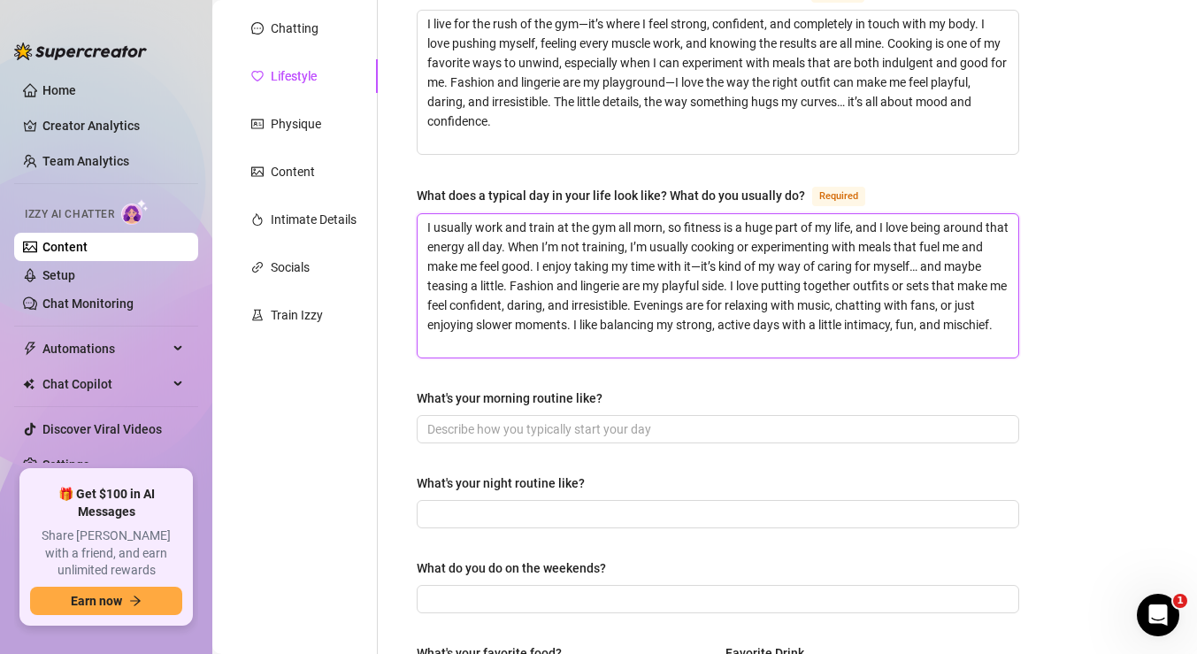
type textarea "I usually work and train at the gym all morni, so fitness is a huge part of my …"
type textarea "I usually work and train at the gym all mornin, so fitness is a huge part of my…"
type textarea "I usually work and train at the gym all morninh, so fitness is a huge part of m…"
type textarea "I usually work and train at the gym all morninhg, so fitness is a huge part of …"
type textarea "I usually work and train at the gym all morninh, so fitness is a huge part of m…"
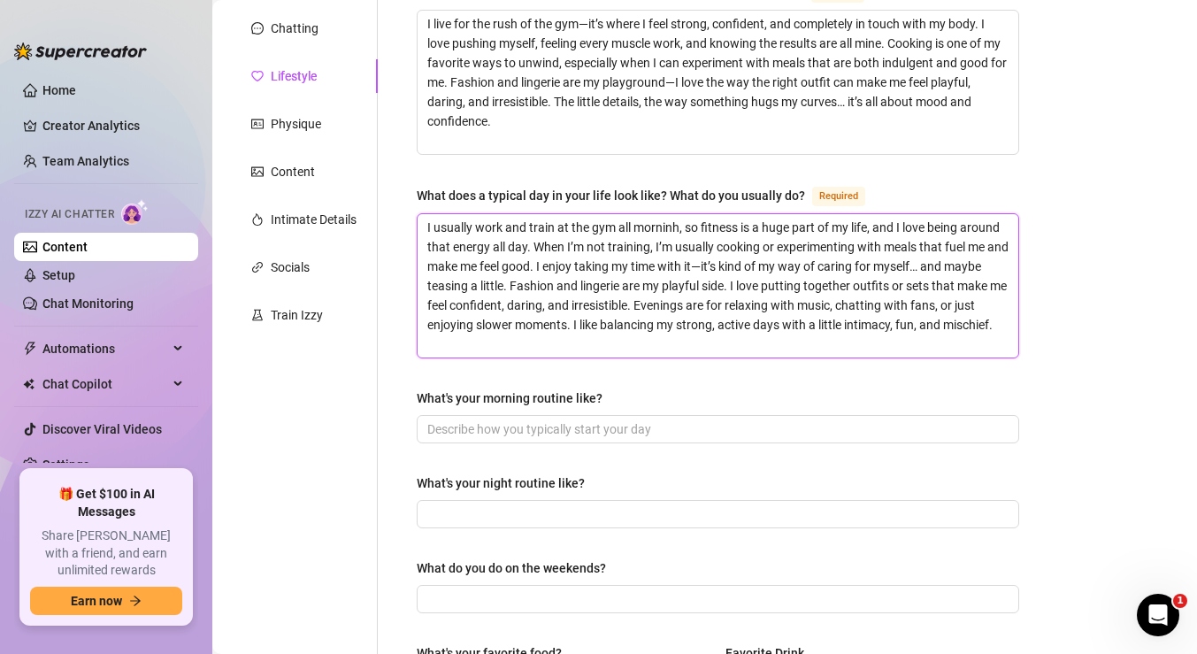
type textarea "I usually work and train at the gym all mornin, so fitness is a huge part of my…"
type textarea "I usually work and train at the gym all morning , so fitness is a huge part of …"
type textarea "I usually work and train at the gym all morning, so fitness is a huge part of m…"
type textarea "I usually work and train at the gym all mornin, so fitness is a huge part of my…"
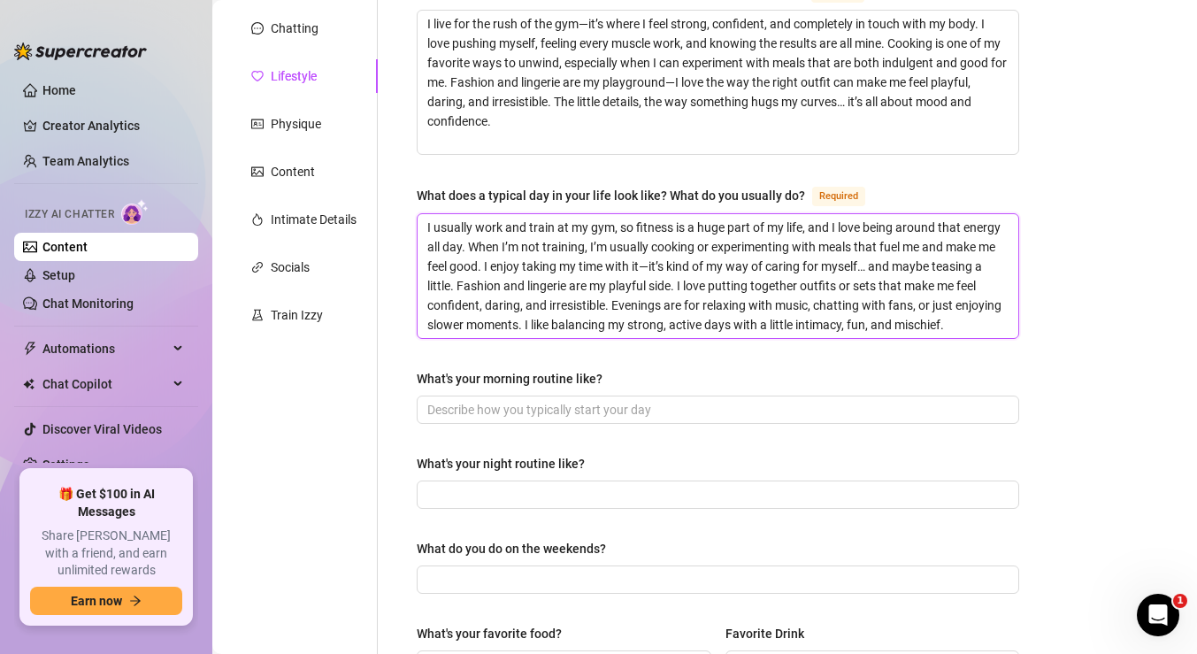
drag, startPoint x: 584, startPoint y: 244, endPoint x: 542, endPoint y: 242, distance: 42.6
click at [542, 242] on textarea "I usually work and train at my gym, so fitness is a huge part of my life, and I…" at bounding box center [718, 276] width 601 height 124
drag, startPoint x: 718, startPoint y: 245, endPoint x: 503, endPoint y: 266, distance: 216.1
click at [503, 266] on textarea "I usually work and train at my gym, so fitness is a huge part of my life, and I…" at bounding box center [718, 276] width 601 height 124
click at [512, 265] on textarea "I usually work and train at my gym, so fitness is a huge part of my life, and I…" at bounding box center [718, 276] width 601 height 124
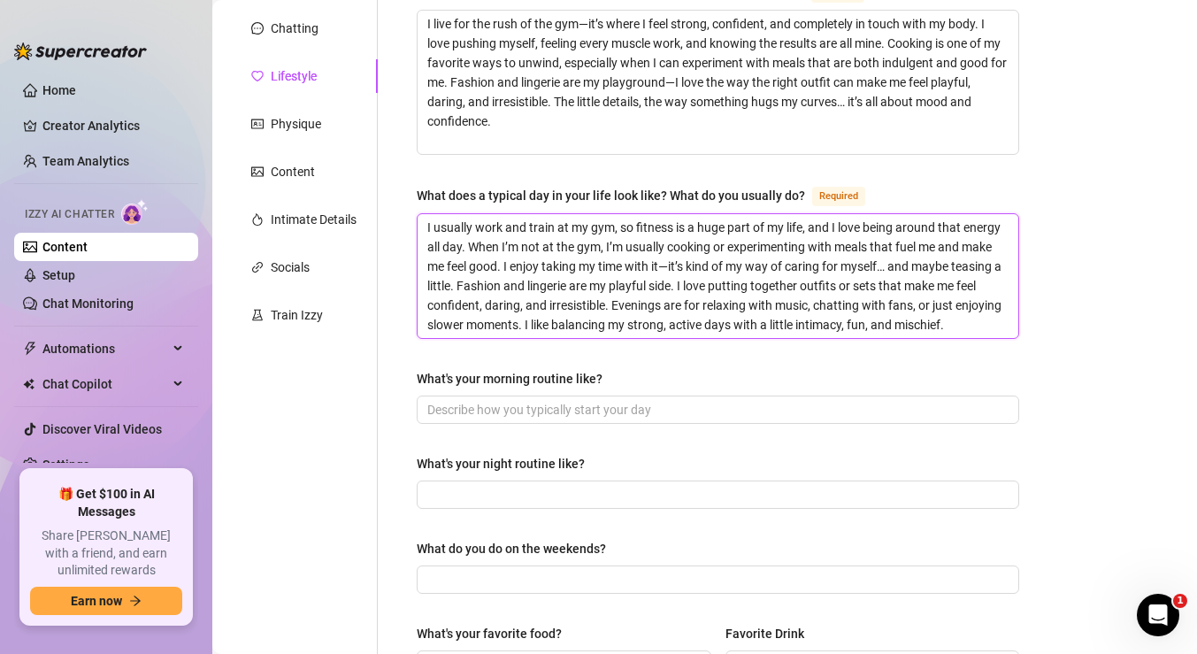
drag, startPoint x: 504, startPoint y: 266, endPoint x: 722, endPoint y: 246, distance: 218.6
click at [722, 246] on textarea "I usually work and train at my gym, so fitness is a huge part of my life, and I…" at bounding box center [718, 276] width 601 height 124
click at [816, 246] on textarea "I usually work and train at my gym, so fitness is a huge part of my life, and I…" at bounding box center [718, 276] width 601 height 124
drag, startPoint x: 835, startPoint y: 242, endPoint x: 502, endPoint y: 270, distance: 333.9
click at [502, 270] on textarea "I usually work and train at my gym, so fitness is a huge part of my life, and I…" at bounding box center [718, 276] width 601 height 124
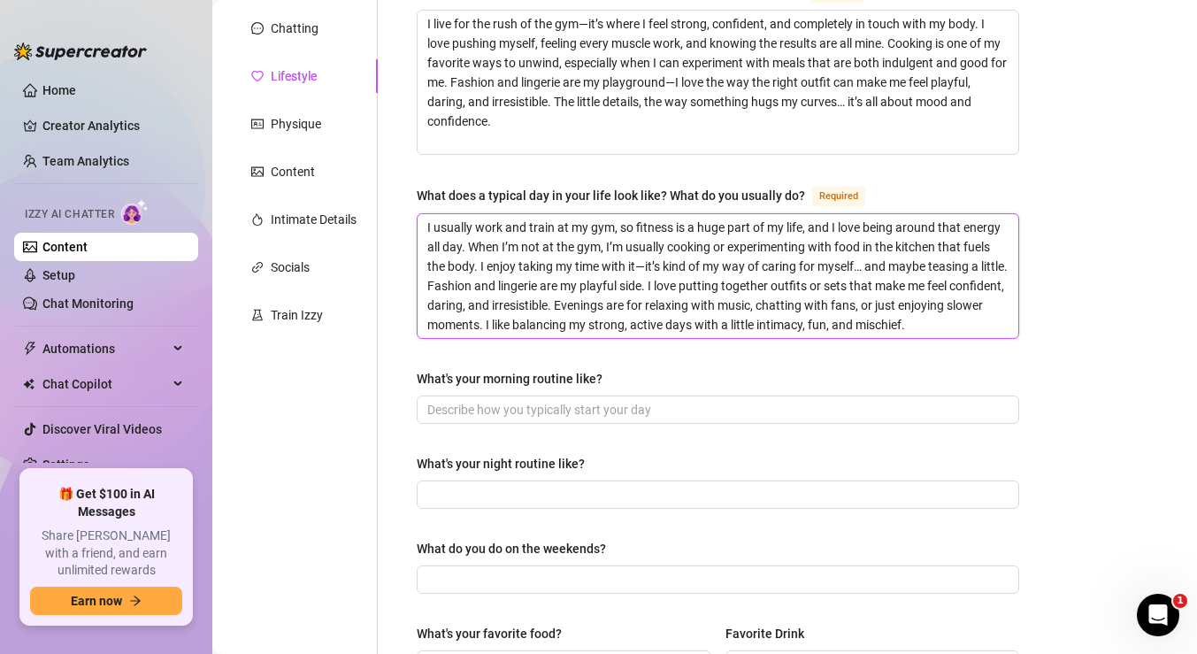
drag, startPoint x: 801, startPoint y: 284, endPoint x: 709, endPoint y: 286, distance: 92.1
click at [709, 286] on textarea "I usually work and train at my gym, so fitness is a huge part of my life, and I…" at bounding box center [718, 276] width 601 height 124
drag, startPoint x: 986, startPoint y: 284, endPoint x: 950, endPoint y: 283, distance: 36.3
click at [950, 283] on textarea "I usually work and train at my gym, so fitness is a huge part of my life, and I…" at bounding box center [718, 276] width 601 height 124
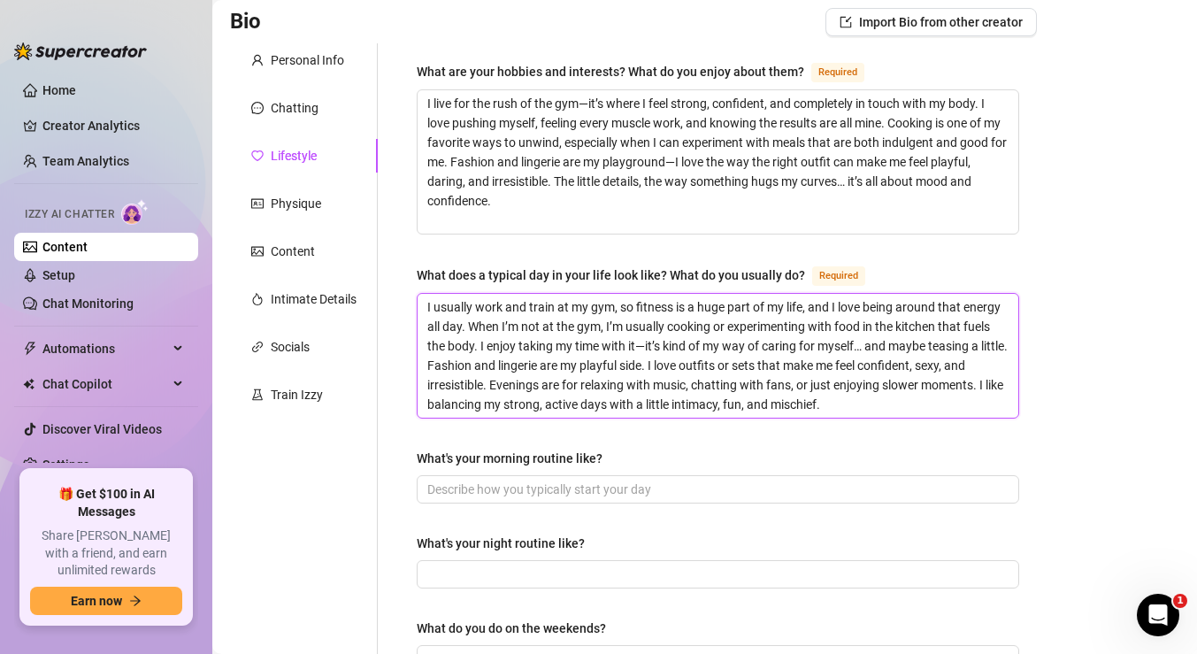
scroll to position [122, 0]
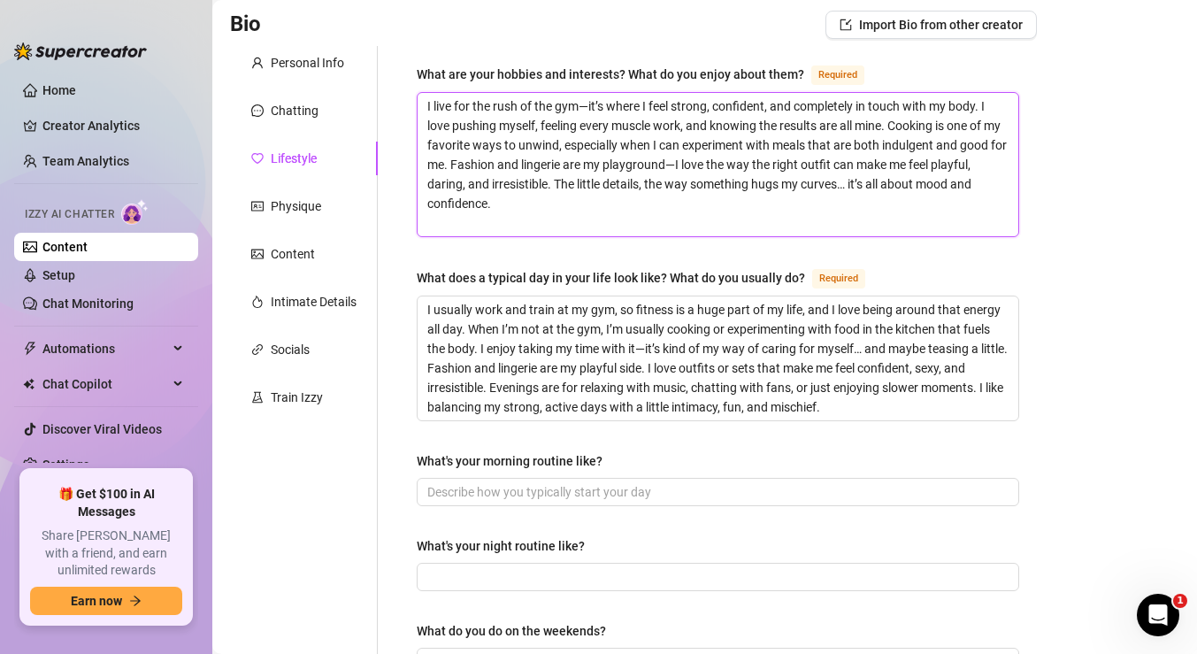
drag, startPoint x: 496, startPoint y: 165, endPoint x: 426, endPoint y: 158, distance: 70.4
click at [426, 158] on textarea "I live for the rush of the gym—it’s where I feel strong, confident, and complet…" at bounding box center [718, 164] width 601 height 143
drag, startPoint x: 566, startPoint y: 193, endPoint x: 590, endPoint y: 158, distance: 42.0
click at [590, 158] on textarea "I live for the rush of the gym—it’s where I feel strong, confident, and complet…" at bounding box center [718, 164] width 601 height 143
click at [687, 205] on textarea "I live for the rush of the gym—it’s where I feel strong, confident, and complet…" at bounding box center [718, 164] width 601 height 143
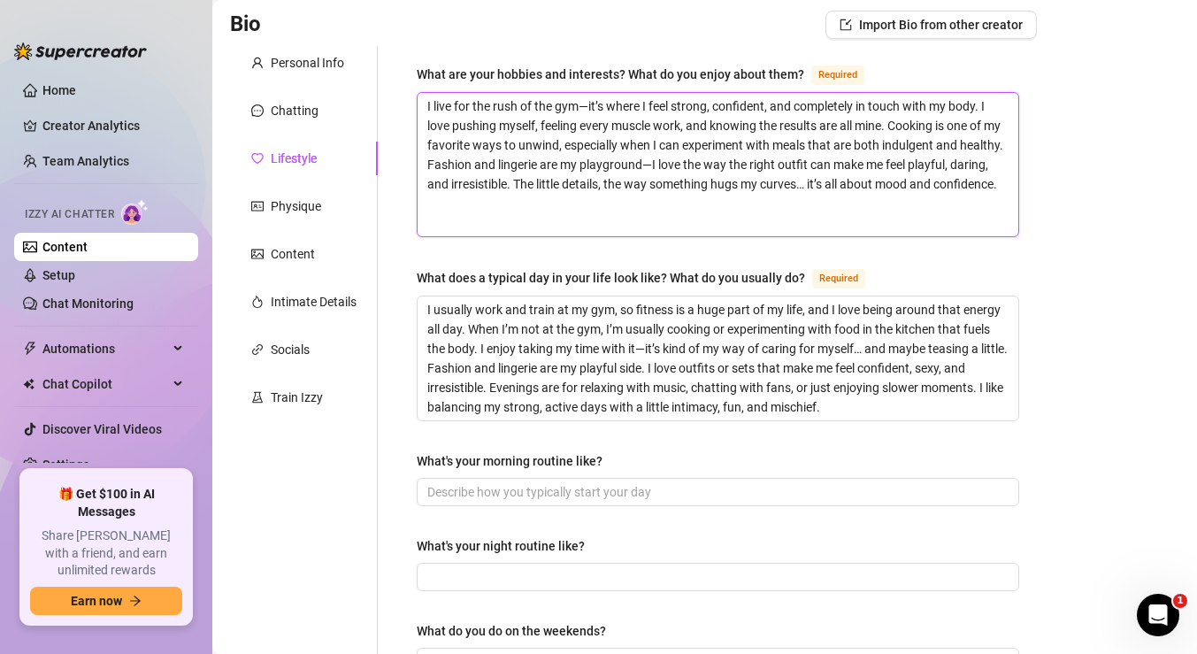
drag, startPoint x: 599, startPoint y: 196, endPoint x: 551, endPoint y: 181, distance: 50.4
click at [551, 181] on textarea "I live for the rush of the gym—it’s where I feel strong, confident, and complet…" at bounding box center [718, 164] width 601 height 143
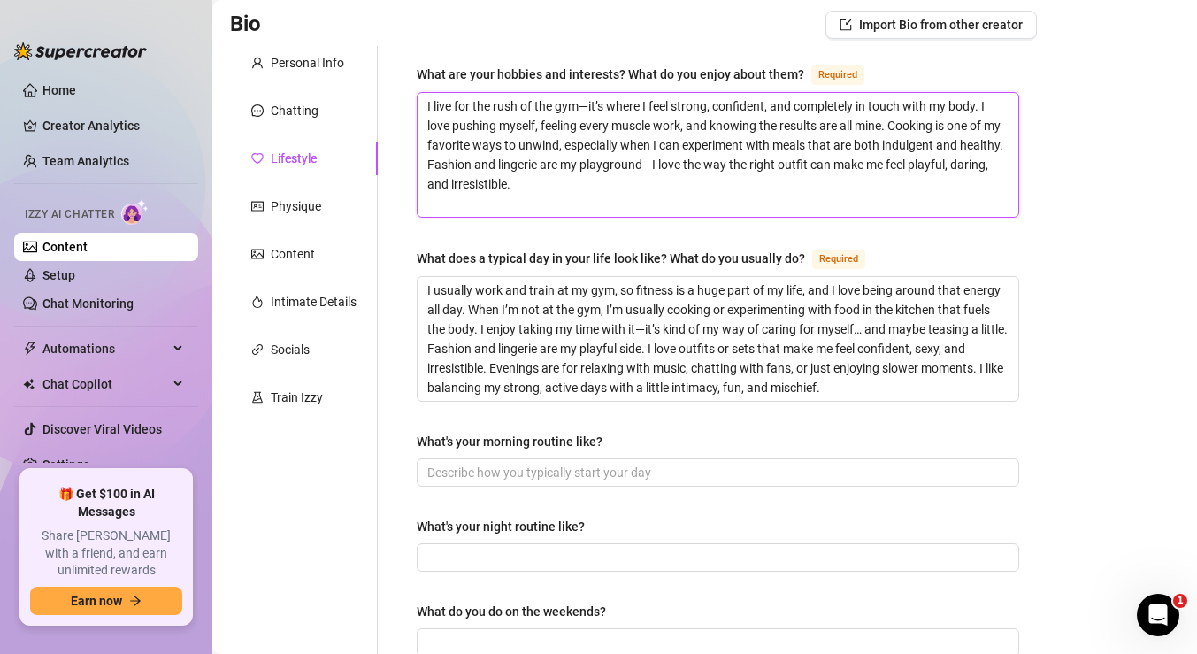
drag, startPoint x: 462, startPoint y: 184, endPoint x: 427, endPoint y: 183, distance: 35.4
click at [427, 183] on textarea "I live for the rush of the gym—it’s where I feel strong, confident, and complet…" at bounding box center [718, 155] width 601 height 124
drag, startPoint x: 548, startPoint y: 182, endPoint x: 489, endPoint y: 182, distance: 58.4
click at [489, 182] on textarea "I live for the rush of the gym—it’s where I feel strong, confident, and complet…" at bounding box center [718, 155] width 601 height 124
drag, startPoint x: 462, startPoint y: 185, endPoint x: 430, endPoint y: 188, distance: 32.0
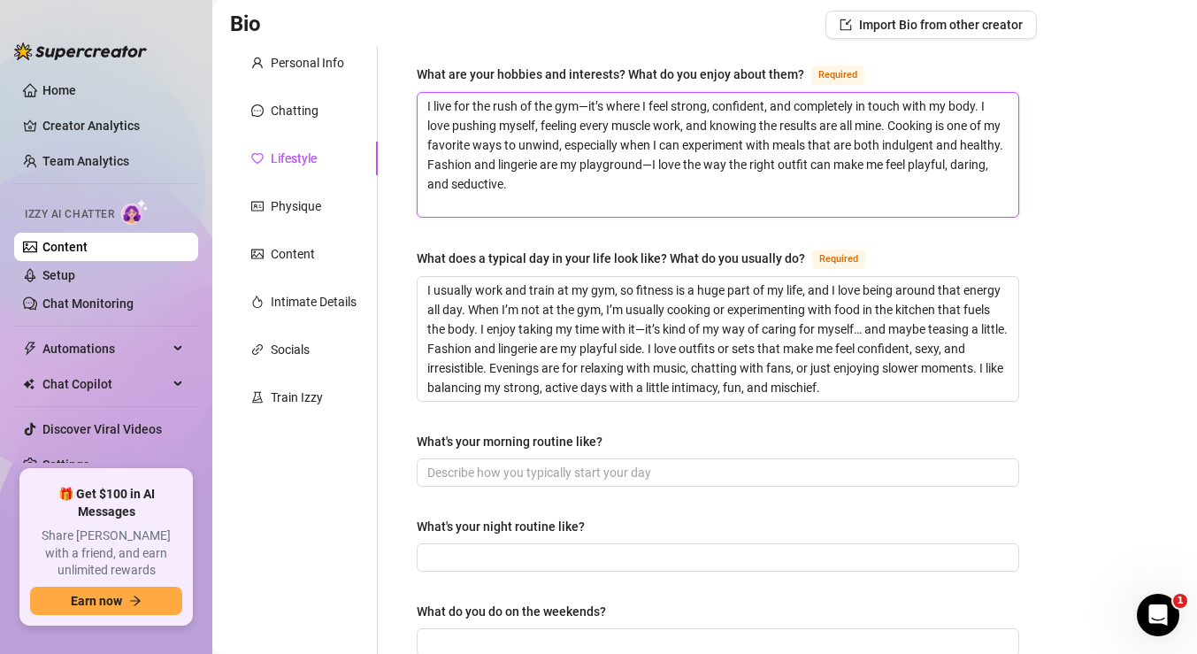
click at [430, 188] on textarea "I live for the rush of the gym—it’s where I feel strong, confident, and complet…" at bounding box center [718, 155] width 601 height 124
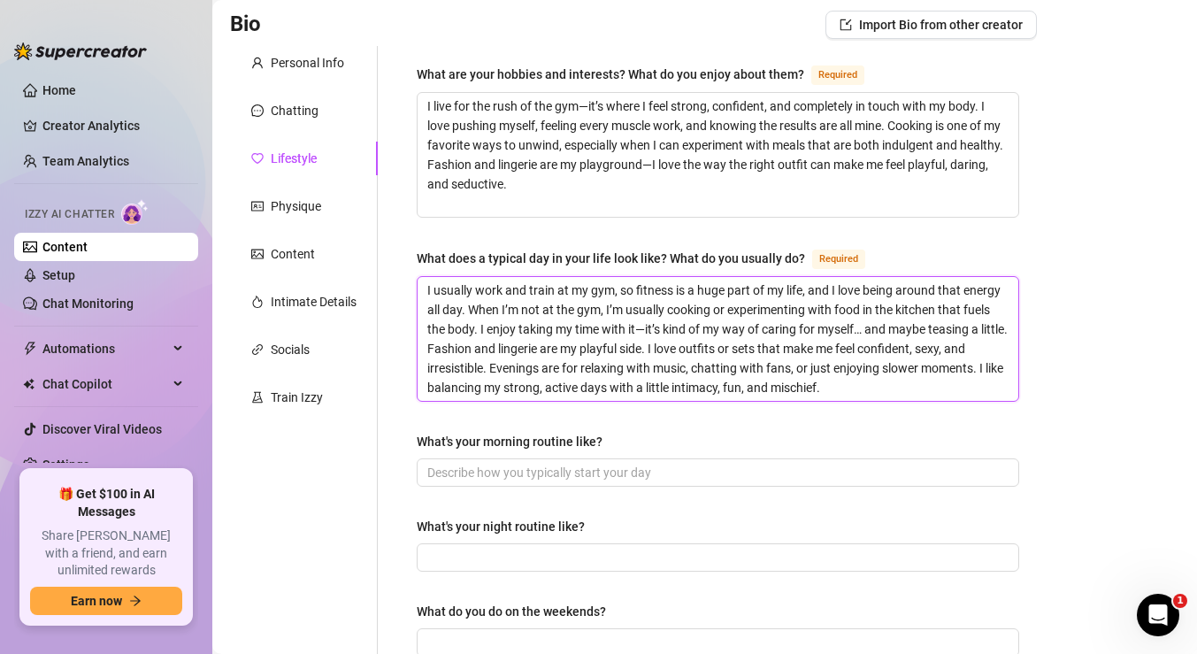
drag, startPoint x: 473, startPoint y: 288, endPoint x: 446, endPoint y: 287, distance: 26.6
click at [446, 287] on textarea "I usually work and train at my gym, so fitness is a huge part of my life, and I…" at bounding box center [718, 339] width 601 height 124
click at [595, 302] on textarea "I usually work and train at my gym, so fitness is a huge part of my life, and I…" at bounding box center [718, 339] width 601 height 124
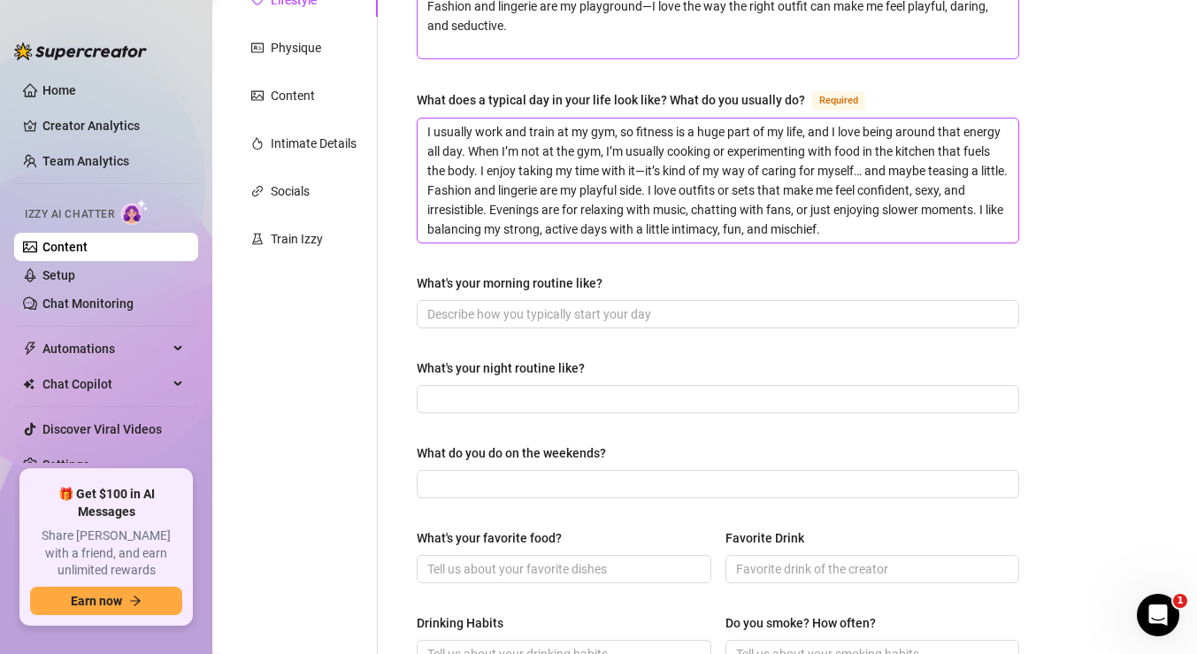
scroll to position [285, 0]
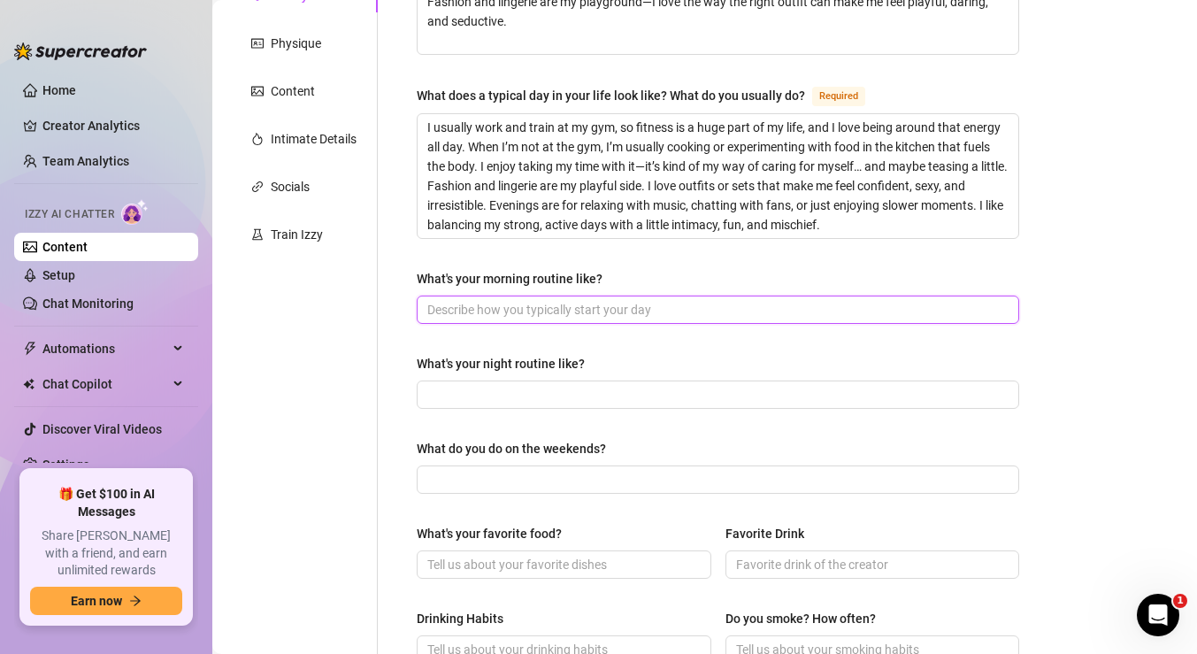
click at [583, 310] on input "What's your morning routine like?" at bounding box center [716, 309] width 578 height 19
click at [727, 309] on input "i spend time with my dog, enjoying a peaceful morning, then get ready for the d…" at bounding box center [716, 309] width 578 height 19
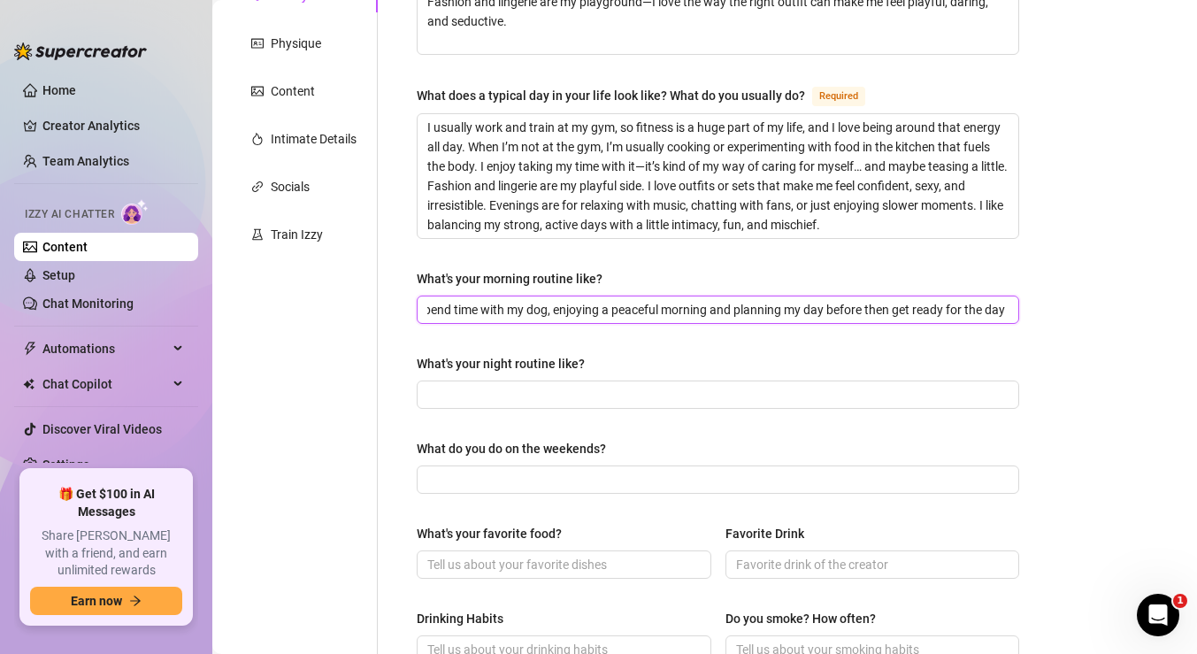
drag, startPoint x: 881, startPoint y: 307, endPoint x: 1090, endPoint y: 320, distance: 210.2
click at [1090, 320] on div "Bio Import Bio from other creator Personal Info Chatting Lifestyle Physique Con…" at bounding box center [705, 532] width 950 height 1369
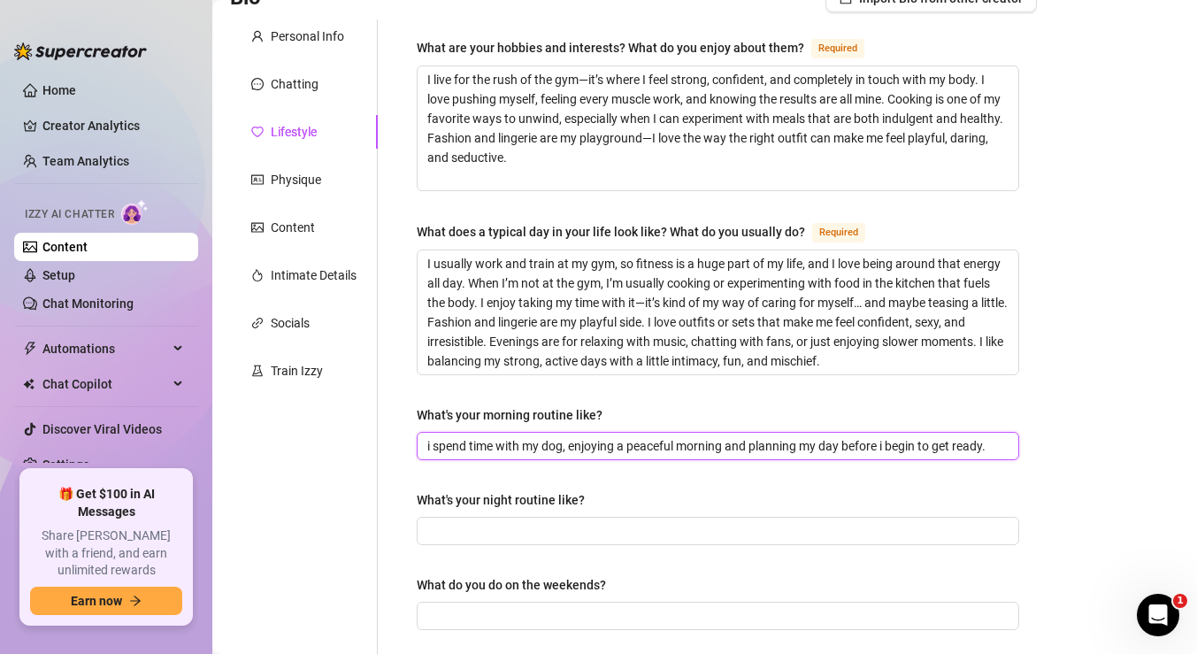
scroll to position [173, 0]
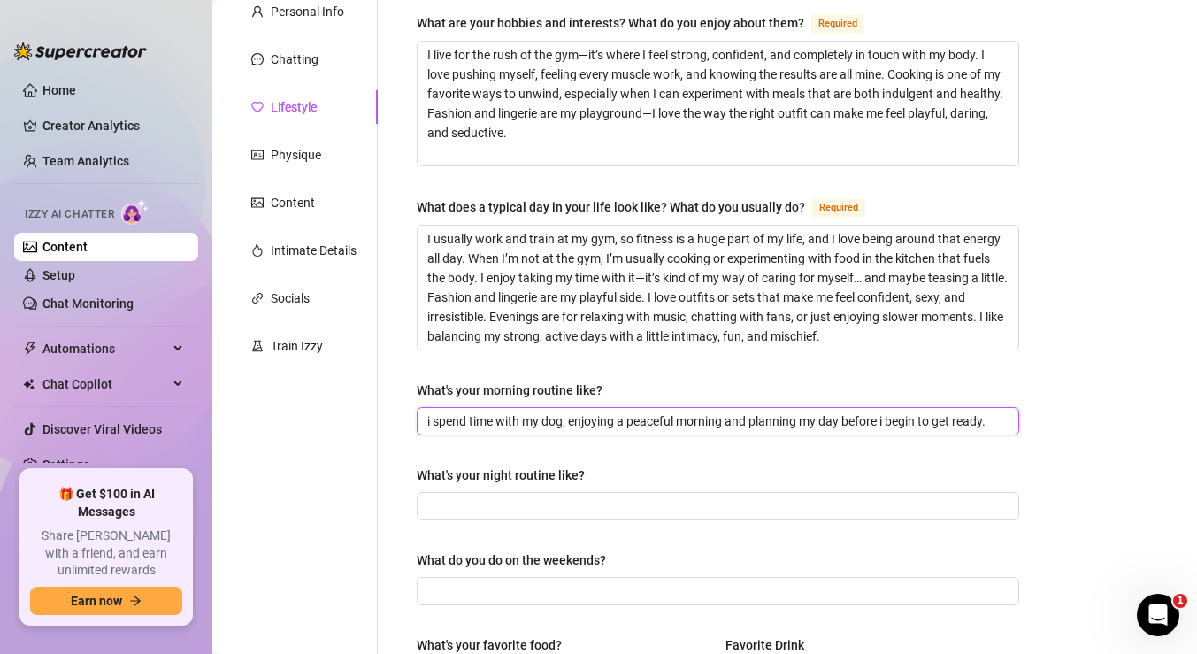
drag, startPoint x: 1003, startPoint y: 415, endPoint x: 214, endPoint y: 404, distance: 788.6
click at [214, 404] on main "Content Library Content for B B (breyonnacadwell) Bio 44% Products 0 Bump Messa…" at bounding box center [704, 604] width 985 height 1555
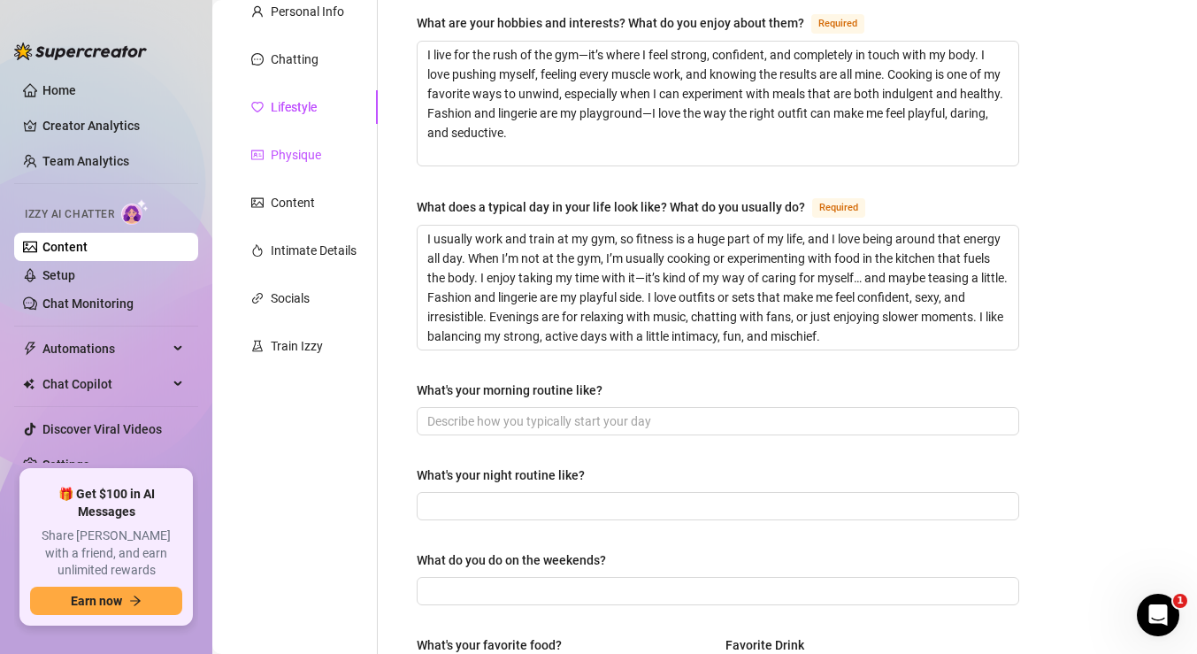
click at [310, 151] on div "Physique" at bounding box center [296, 154] width 50 height 19
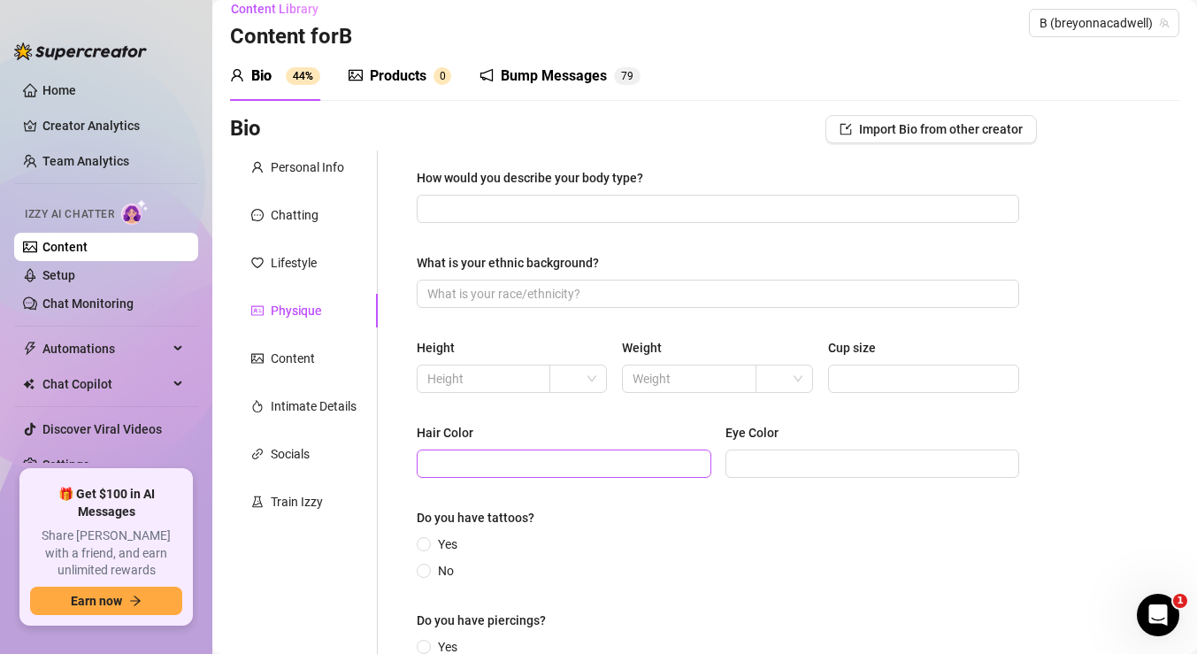
scroll to position [0, 0]
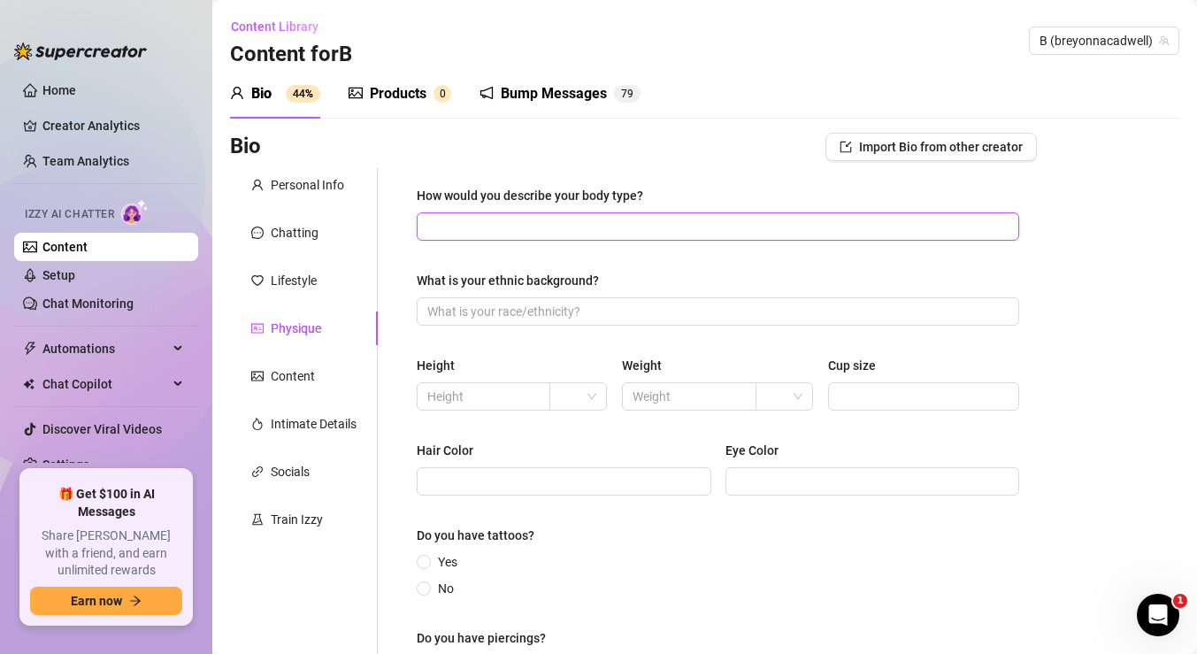
click at [589, 232] on input "How would you describe your body type?" at bounding box center [716, 226] width 578 height 19
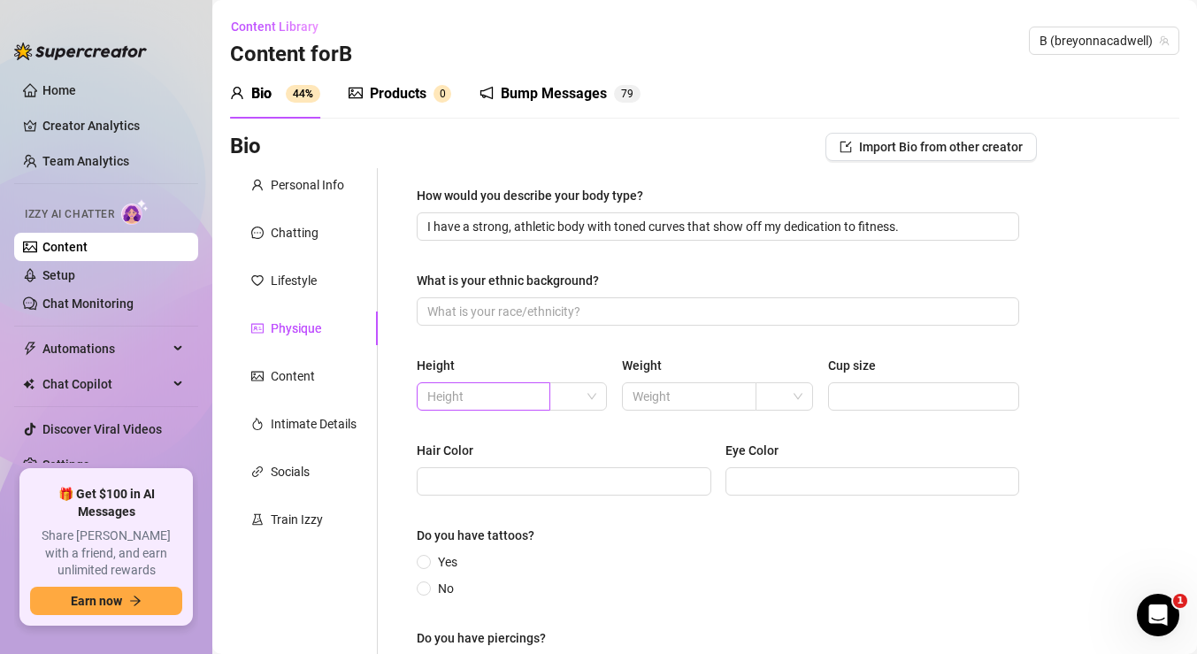
click at [540, 396] on span at bounding box center [484, 396] width 134 height 28
click at [591, 391] on span at bounding box center [578, 396] width 36 height 27
click at [505, 383] on span "5" at bounding box center [484, 396] width 134 height 28
click at [596, 393] on div at bounding box center [579, 396] width 58 height 28
click at [581, 461] on div "ft" at bounding box center [579, 459] width 29 height 19
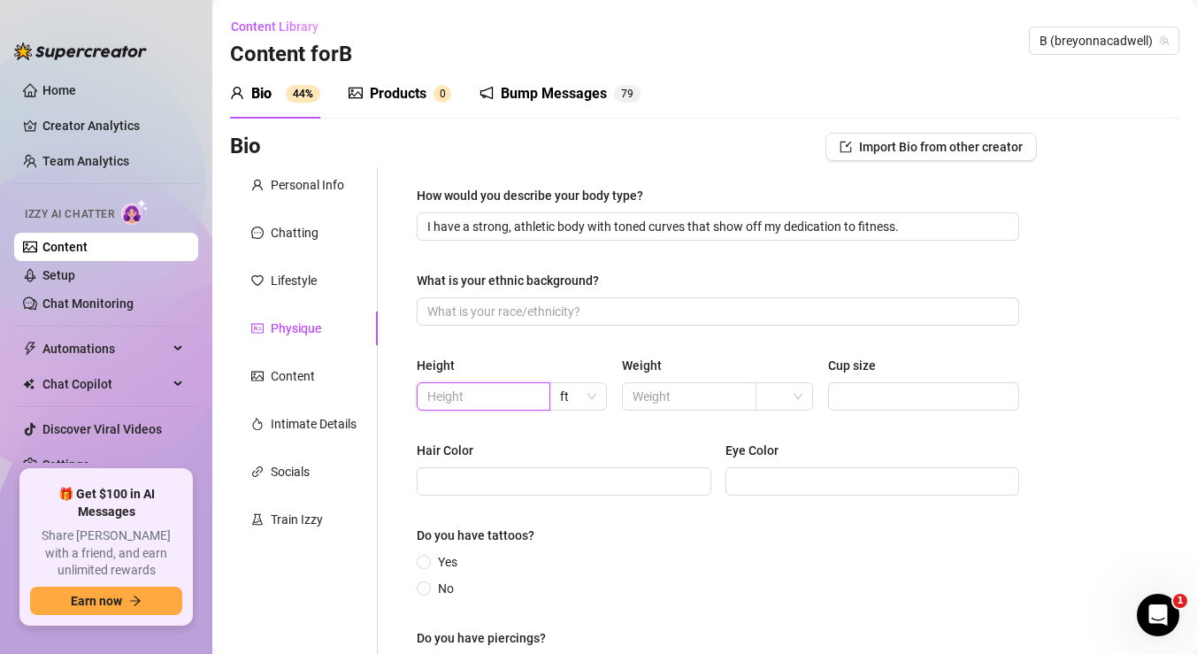
click at [512, 400] on input "text" at bounding box center [481, 396] width 109 height 19
click at [581, 401] on span "ft" at bounding box center [578, 396] width 36 height 27
click at [514, 396] on input "text" at bounding box center [481, 396] width 109 height 19
click at [709, 400] on input "text" at bounding box center [687, 396] width 109 height 19
click at [603, 487] on input "Hair Color" at bounding box center [562, 481] width 270 height 19
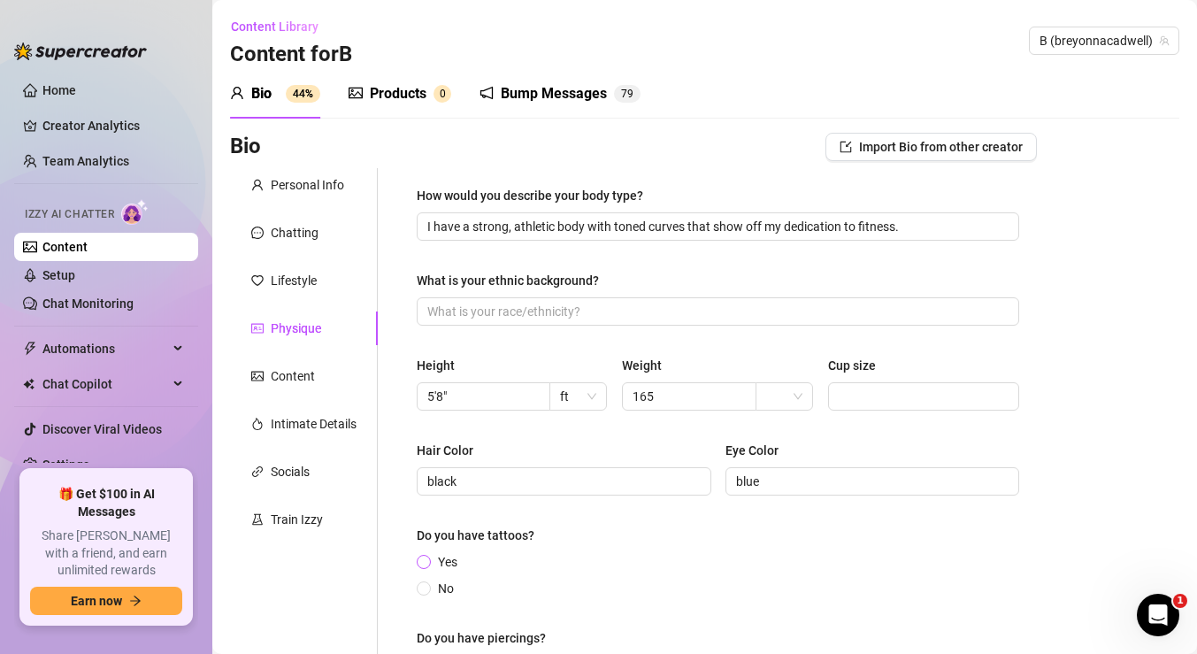
click at [429, 571] on label "Yes" at bounding box center [441, 561] width 48 height 19
click at [428, 569] on input "Yes" at bounding box center [424, 564] width 7 height 12
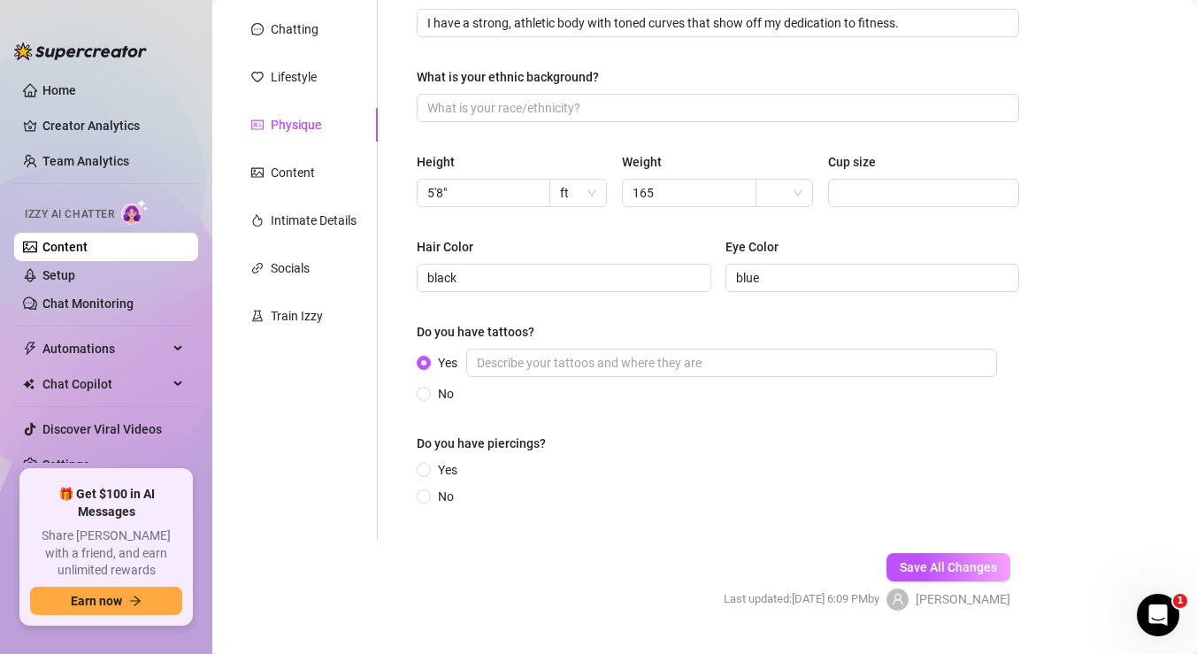
scroll to position [226, 0]
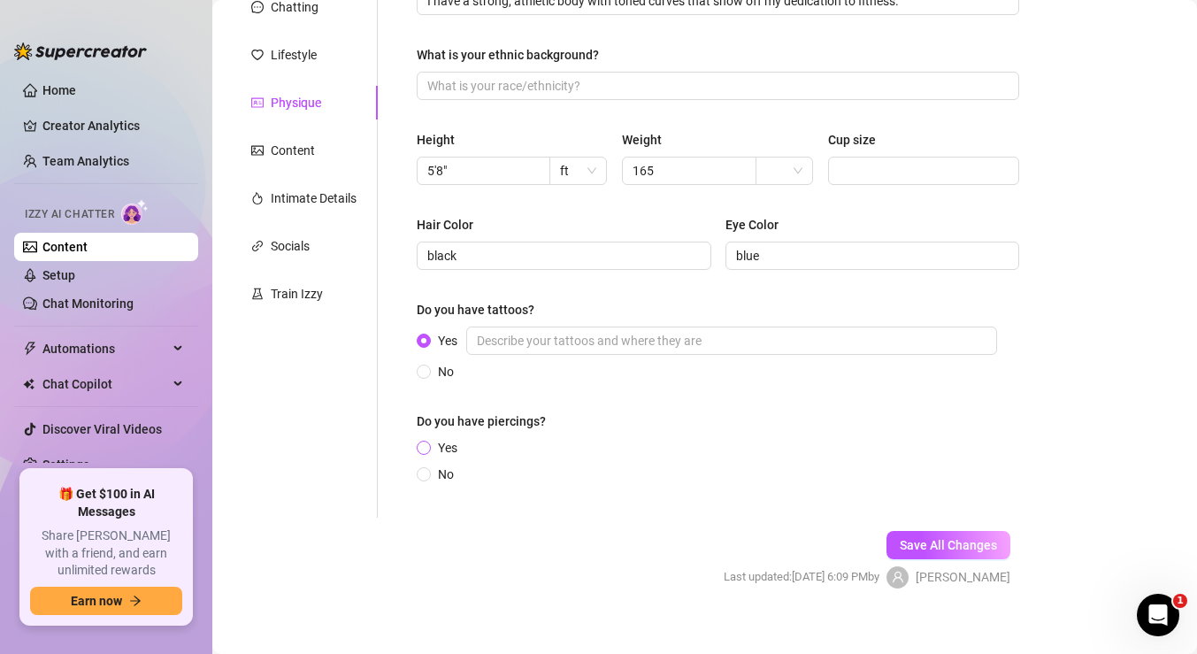
click at [427, 448] on input "Yes" at bounding box center [424, 449] width 7 height 12
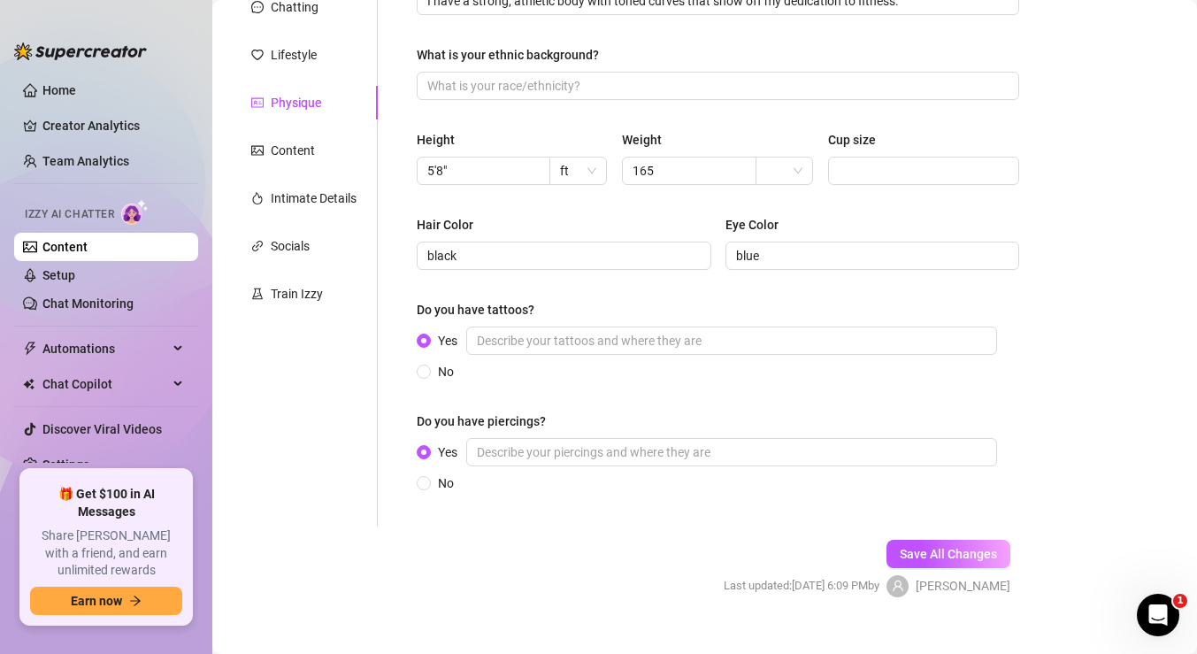
scroll to position [253, 0]
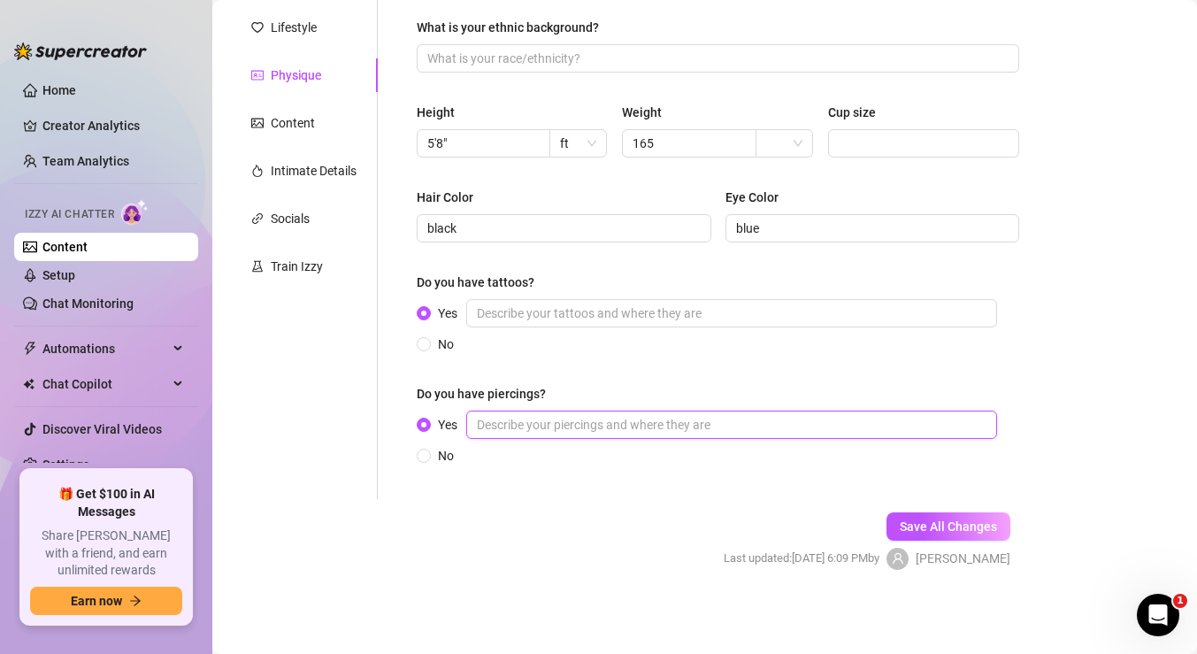
click at [532, 419] on input "Yes" at bounding box center [731, 425] width 531 height 28
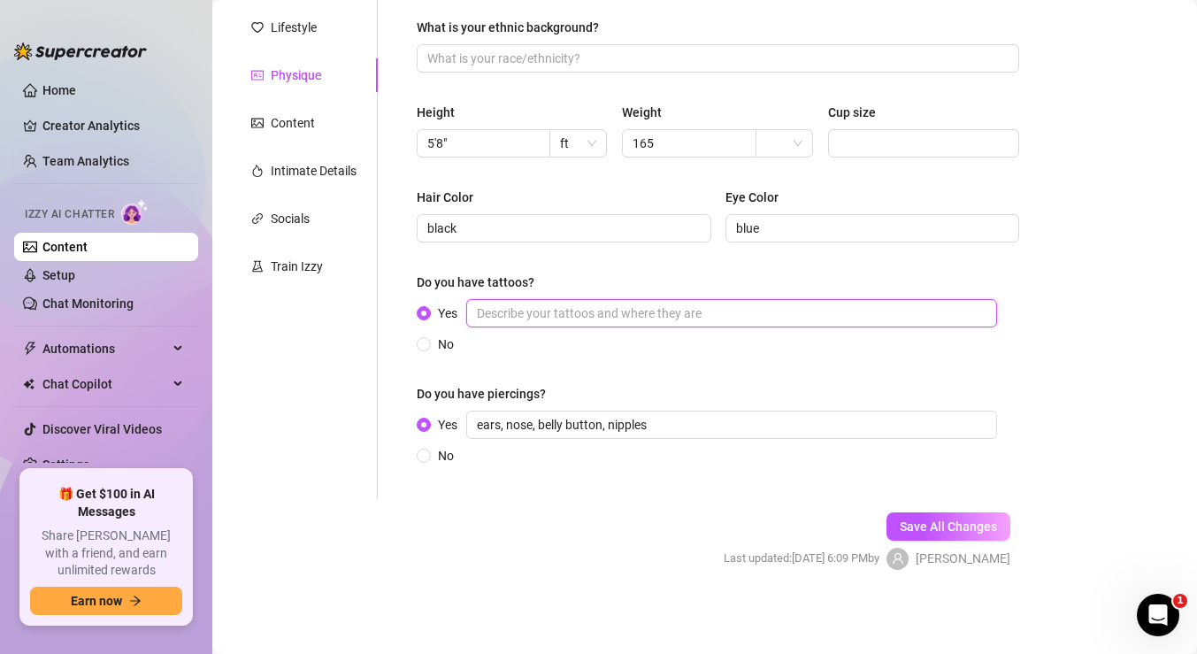
click at [533, 312] on input "Yes" at bounding box center [731, 313] width 531 height 28
click at [310, 118] on div "Content" at bounding box center [293, 122] width 44 height 19
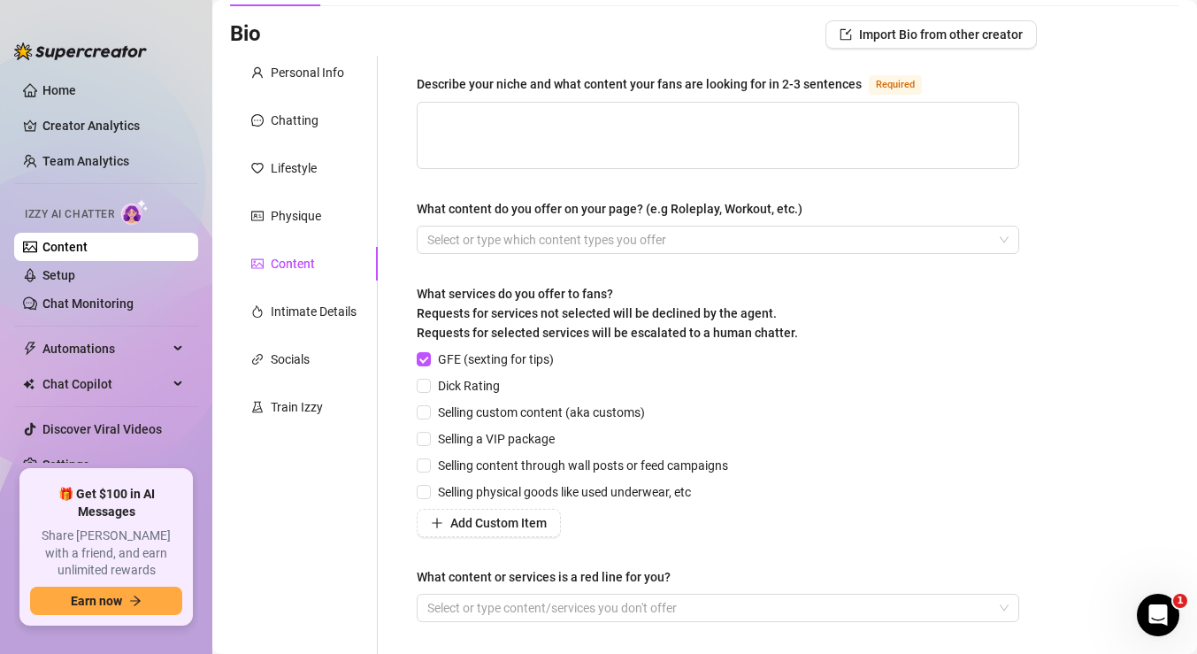
scroll to position [0, 0]
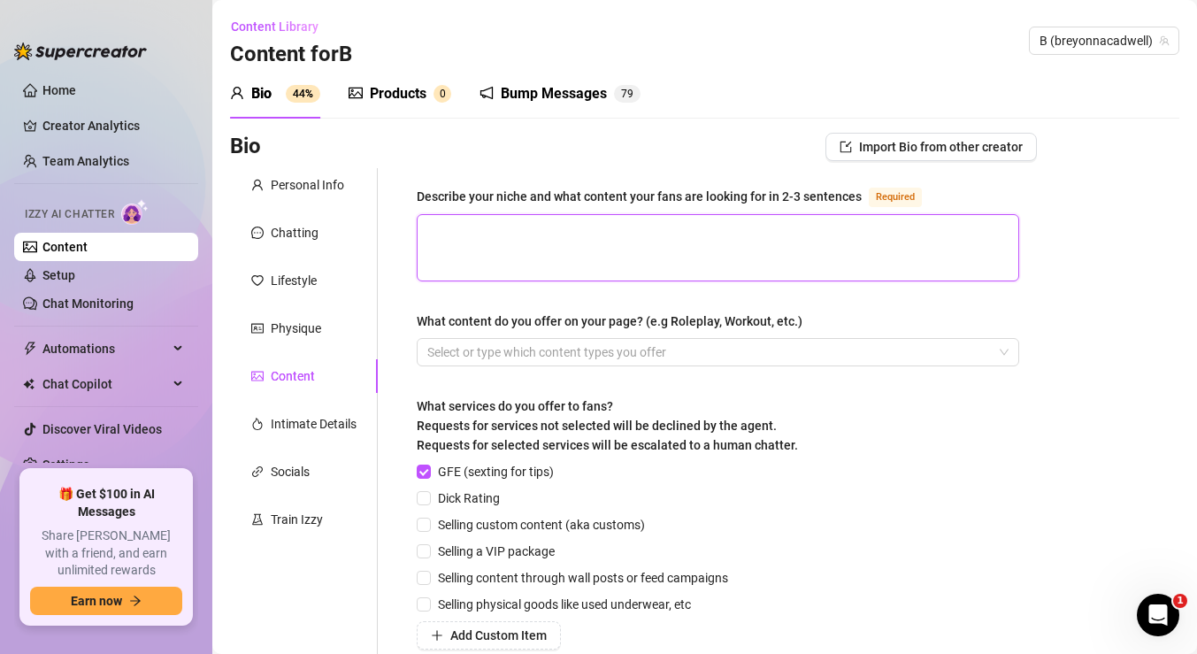
click at [623, 255] on textarea "Describe your niche and what content your fans are looking for in 2-3 sentences…" at bounding box center [718, 247] width 601 height 65
click at [985, 251] on textarea "Describe your niche and what content your fans are looking for in 2-3 sentences…" at bounding box center [718, 247] width 601 height 65
paste textarea "My niche is fitness, confidence, and playful seduction. I combine my love for b…"
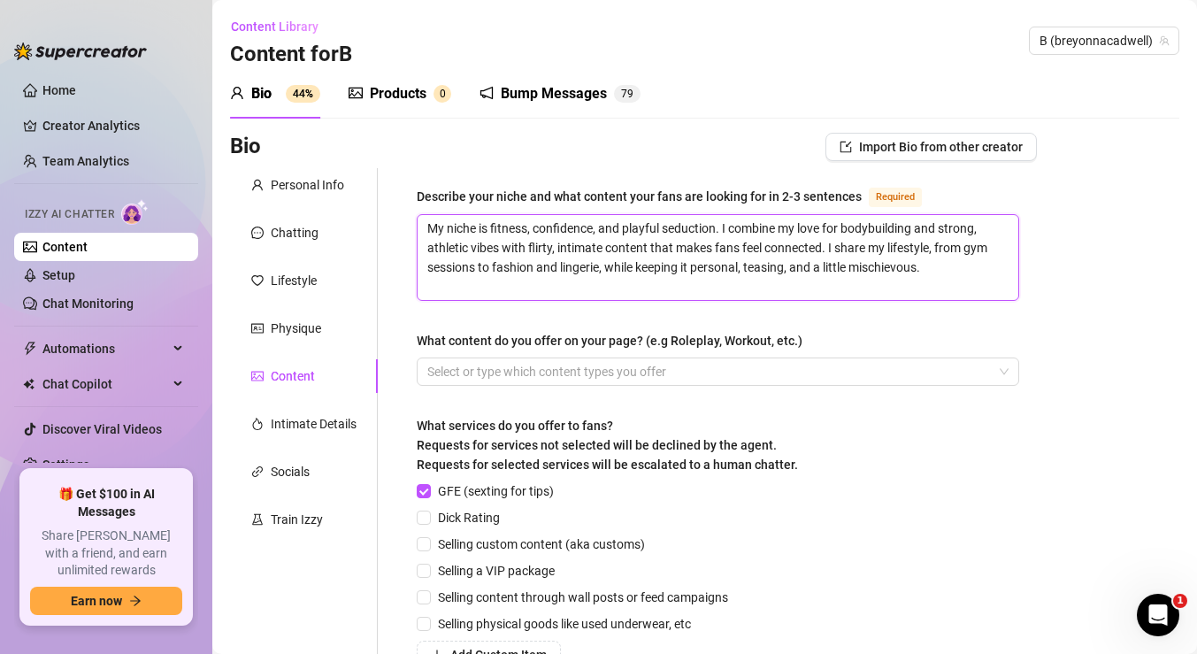
click at [426, 248] on textarea "My niche is fitness, confidence, and playful seduction. I combine my love for b…" at bounding box center [718, 257] width 601 height 85
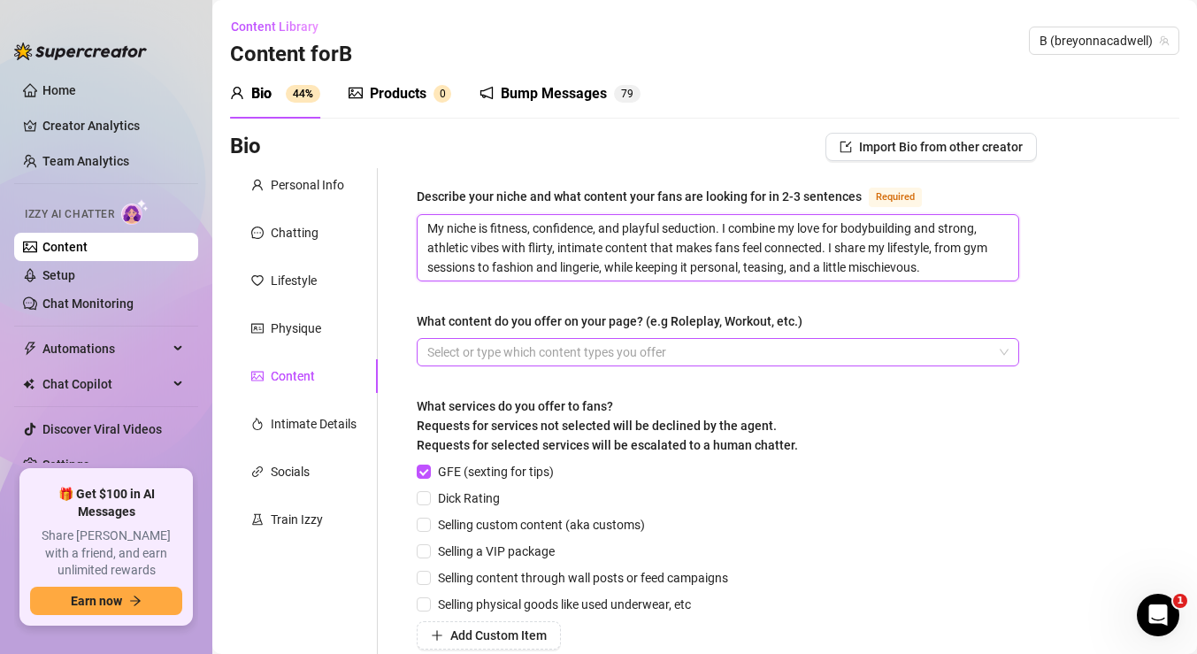
click at [465, 341] on div at bounding box center [708, 352] width 577 height 25
click at [508, 345] on div at bounding box center [708, 352] width 577 height 25
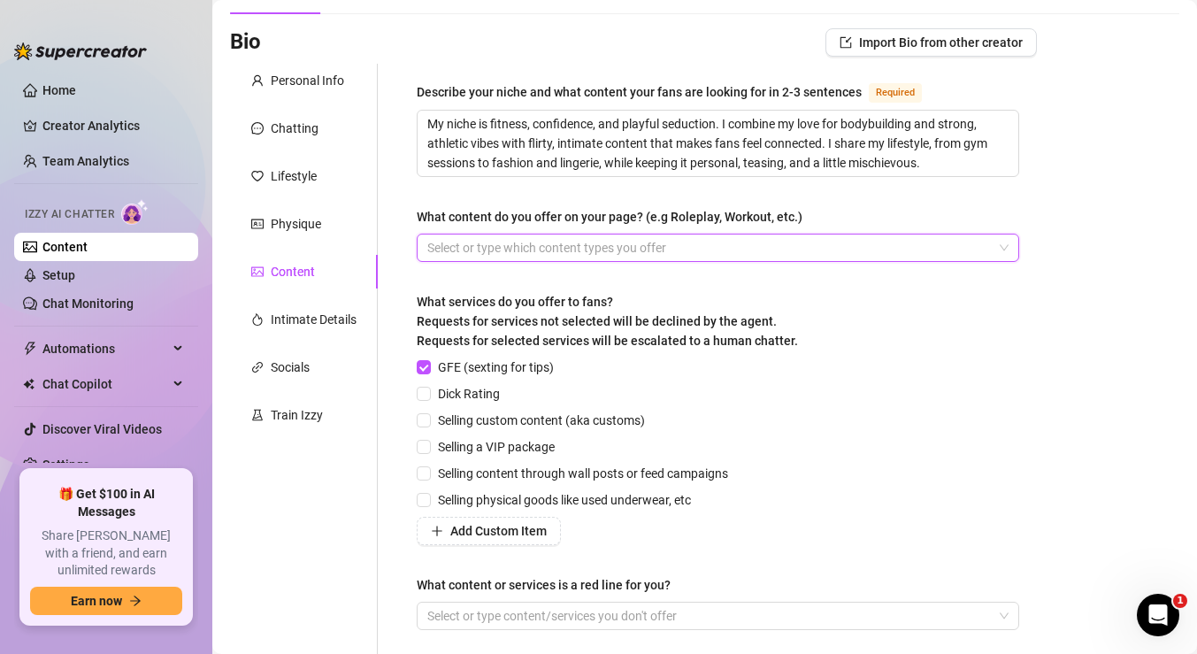
scroll to position [107, 0]
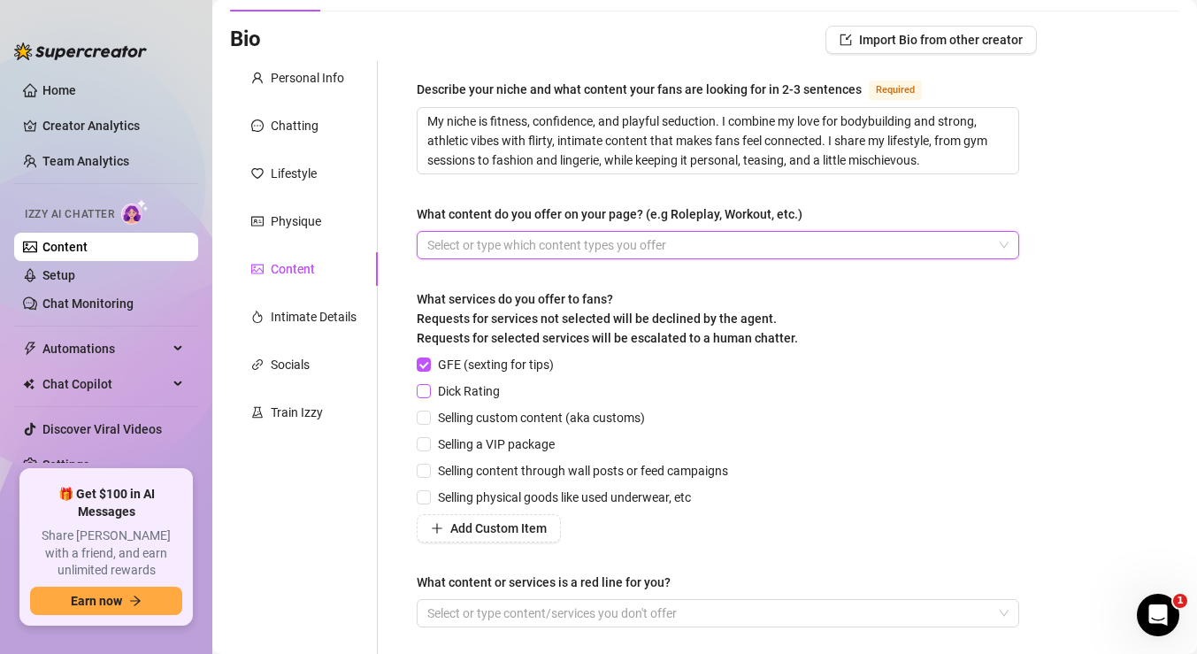
click at [426, 389] on input "Dick Rating" at bounding box center [423, 390] width 12 height 12
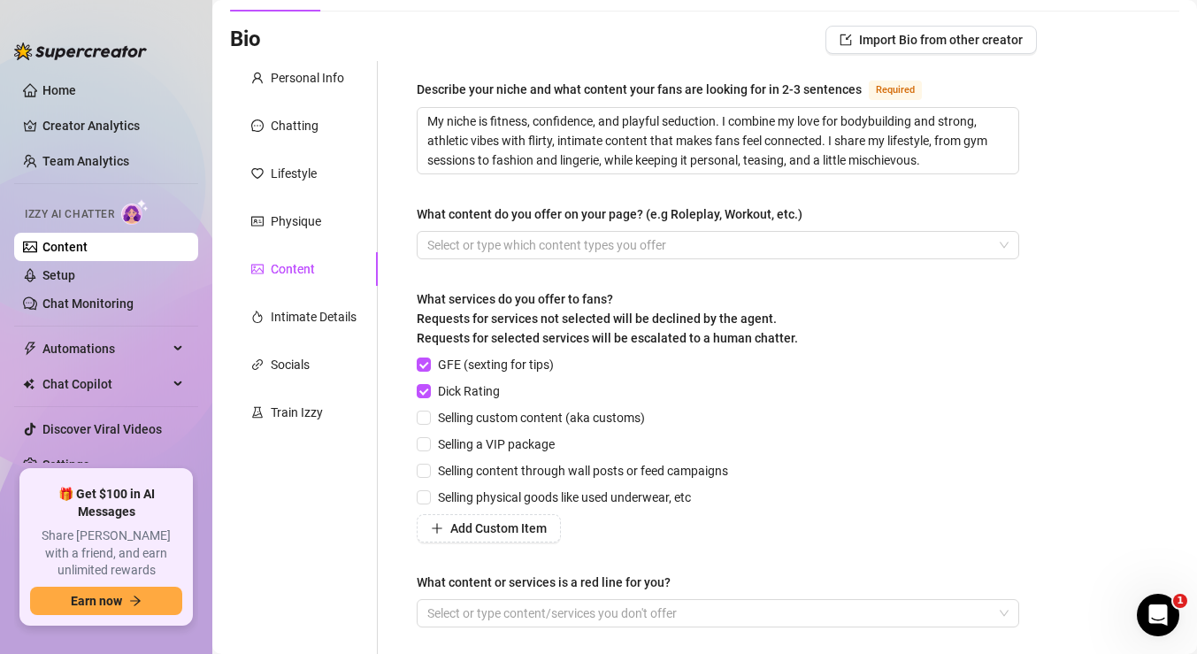
click at [414, 412] on div "Describe your niche and what content your fans are looking for in 2-3 sentences…" at bounding box center [718, 361] width 638 height 600
click at [427, 414] on input "Selling custom content (aka customs)" at bounding box center [423, 417] width 12 height 12
click at [424, 493] on input "Selling physical goods like used underwear, etc" at bounding box center [423, 496] width 12 height 12
click at [446, 524] on button "Add Custom Item" at bounding box center [489, 528] width 144 height 28
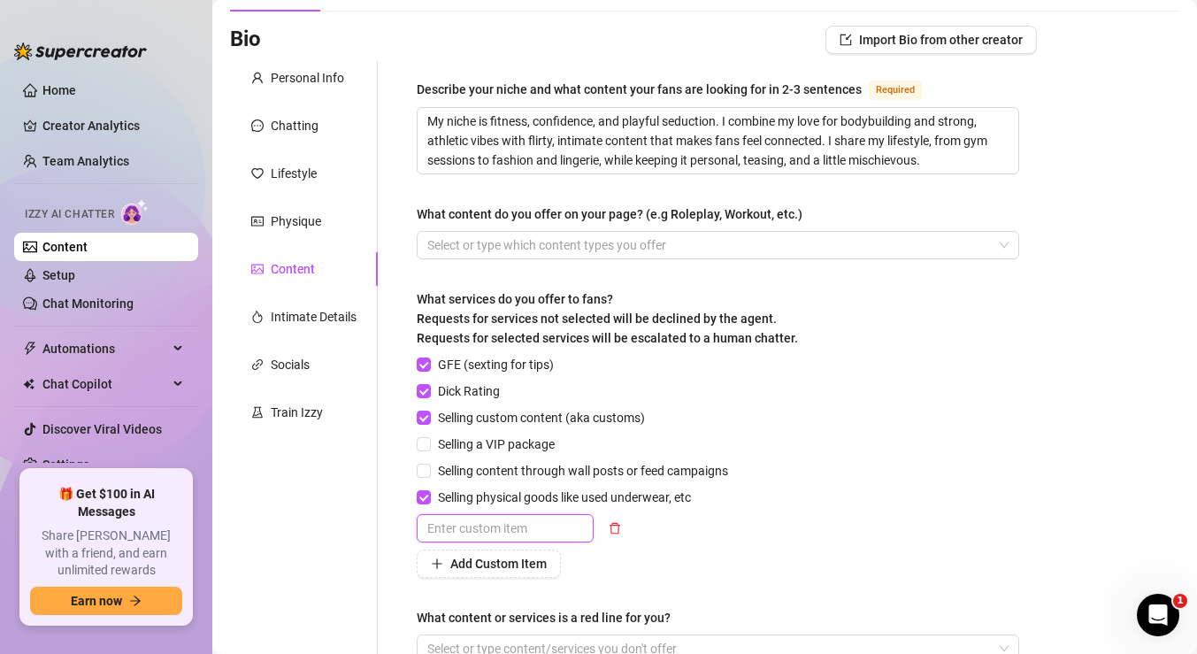
click at [511, 534] on input "text" at bounding box center [505, 528] width 177 height 28
click at [492, 559] on span "Add Custom Item" at bounding box center [498, 564] width 96 height 14
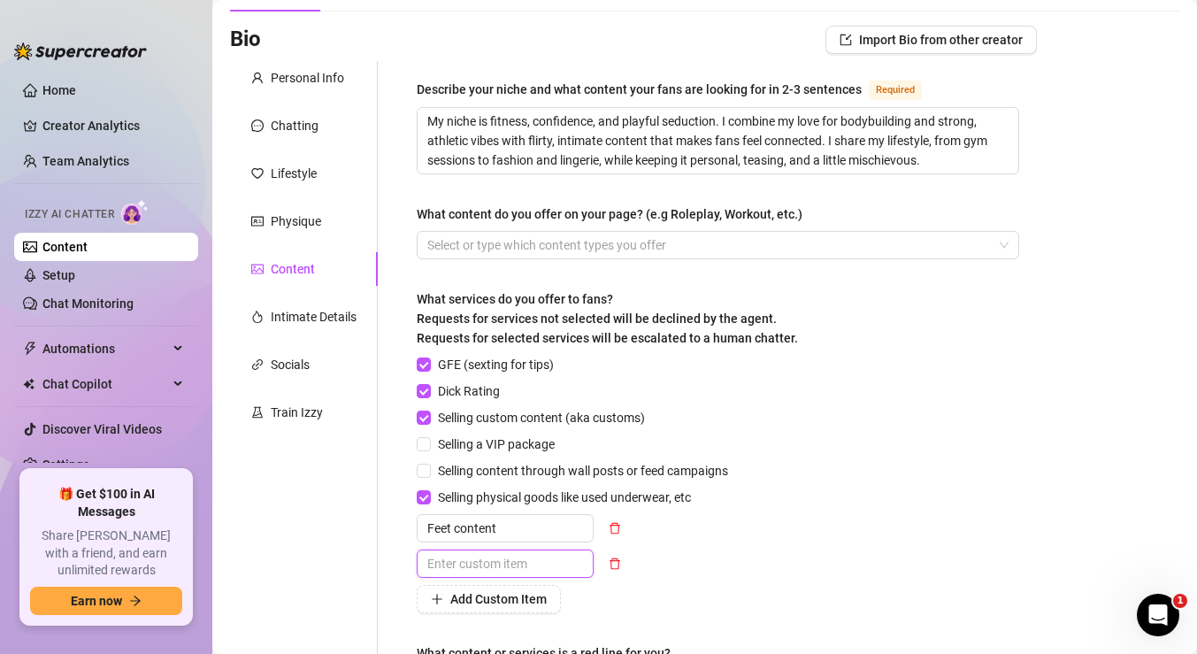
click at [492, 559] on input "text" at bounding box center [505, 564] width 177 height 28
click at [481, 599] on span "Add Custom Item" at bounding box center [498, 599] width 96 height 14
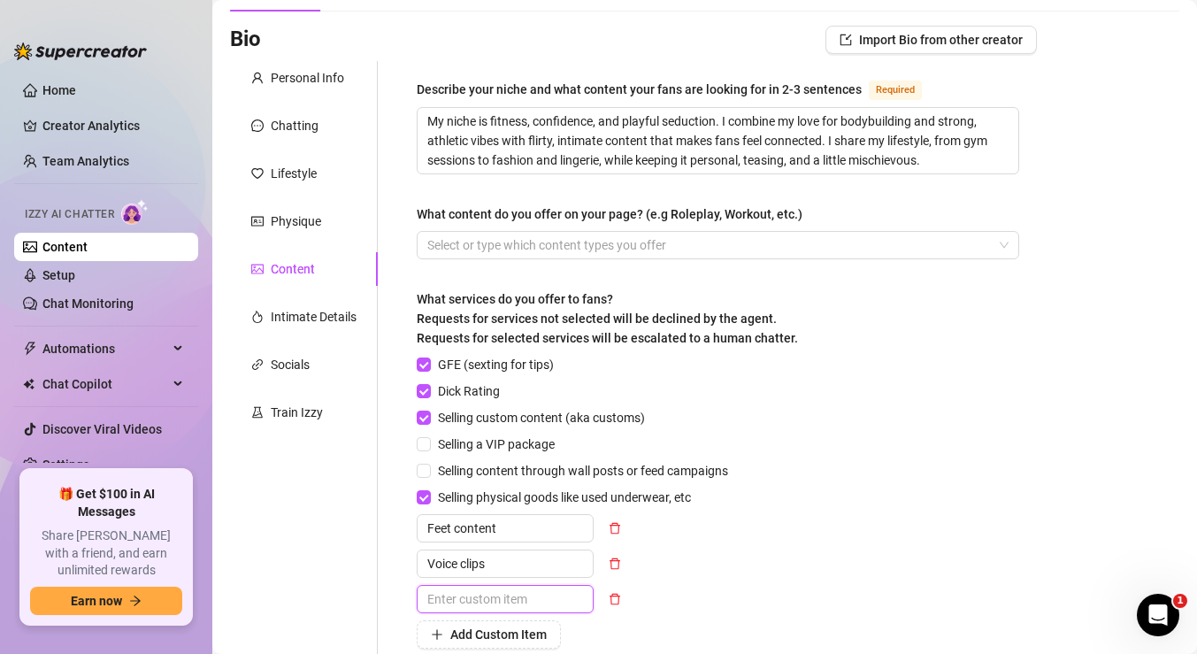
click at [481, 599] on input "text" at bounding box center [505, 599] width 177 height 28
click at [494, 630] on span "Add Custom Item" at bounding box center [498, 634] width 96 height 14
click at [494, 630] on input "text" at bounding box center [505, 634] width 177 height 28
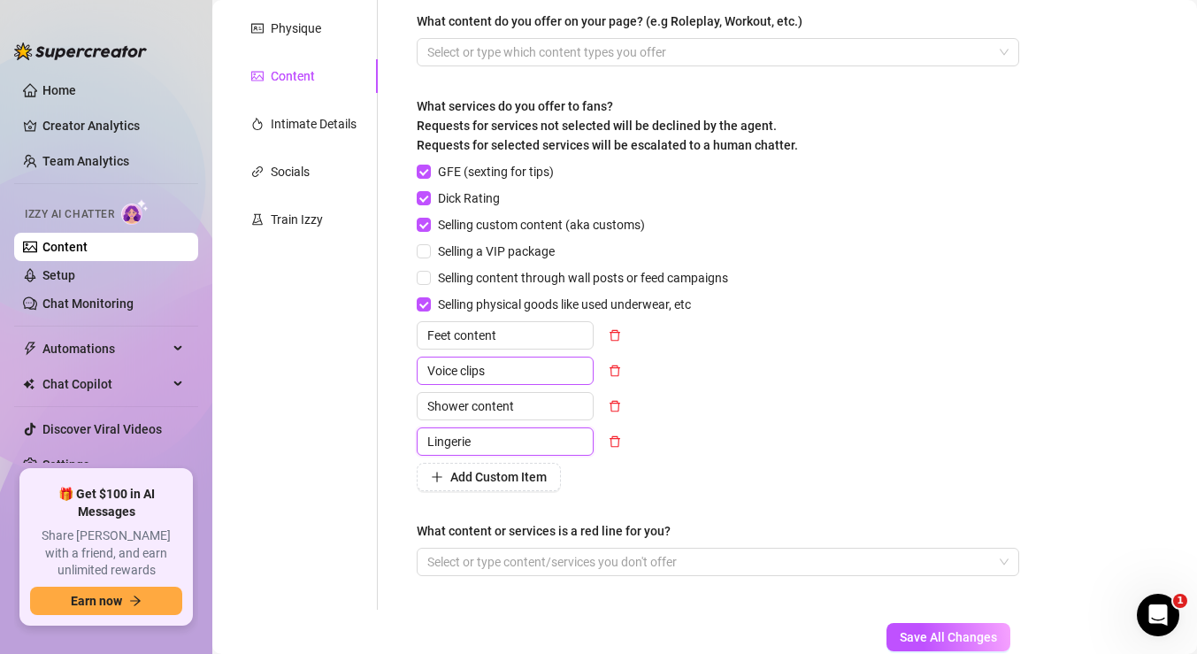
scroll to position [303, 0]
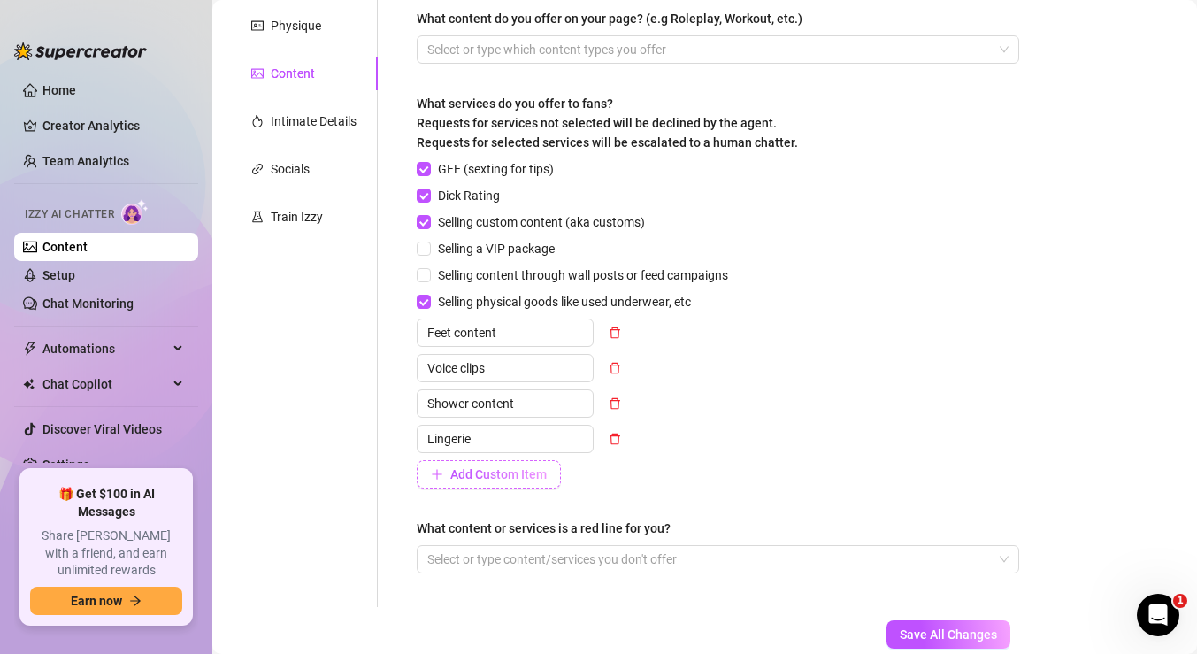
click at [484, 480] on span "Add Custom Item" at bounding box center [498, 474] width 96 height 14
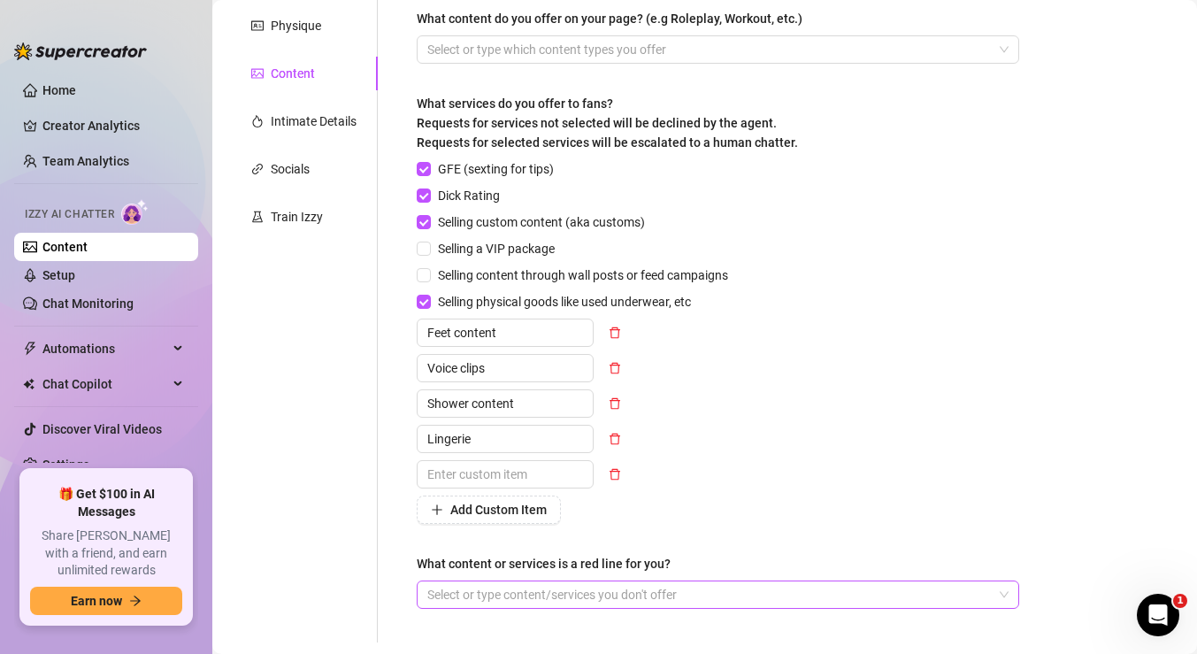
click at [525, 582] on div at bounding box center [708, 594] width 577 height 25
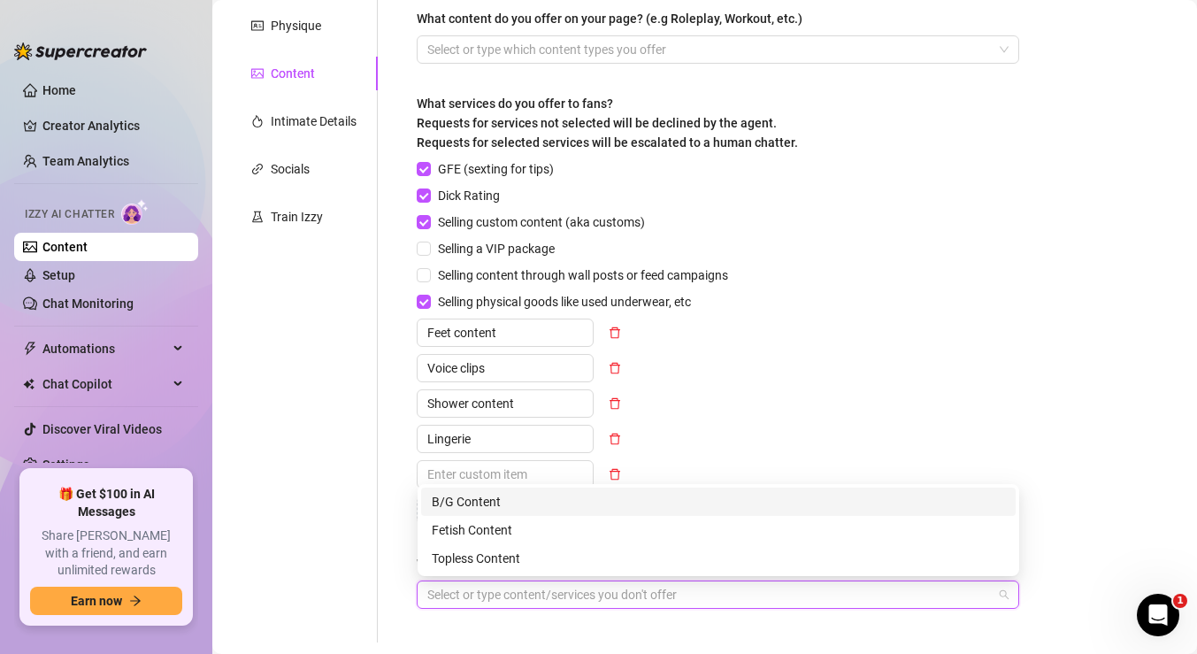
click at [519, 498] on div "B/G Content" at bounding box center [718, 501] width 573 height 19
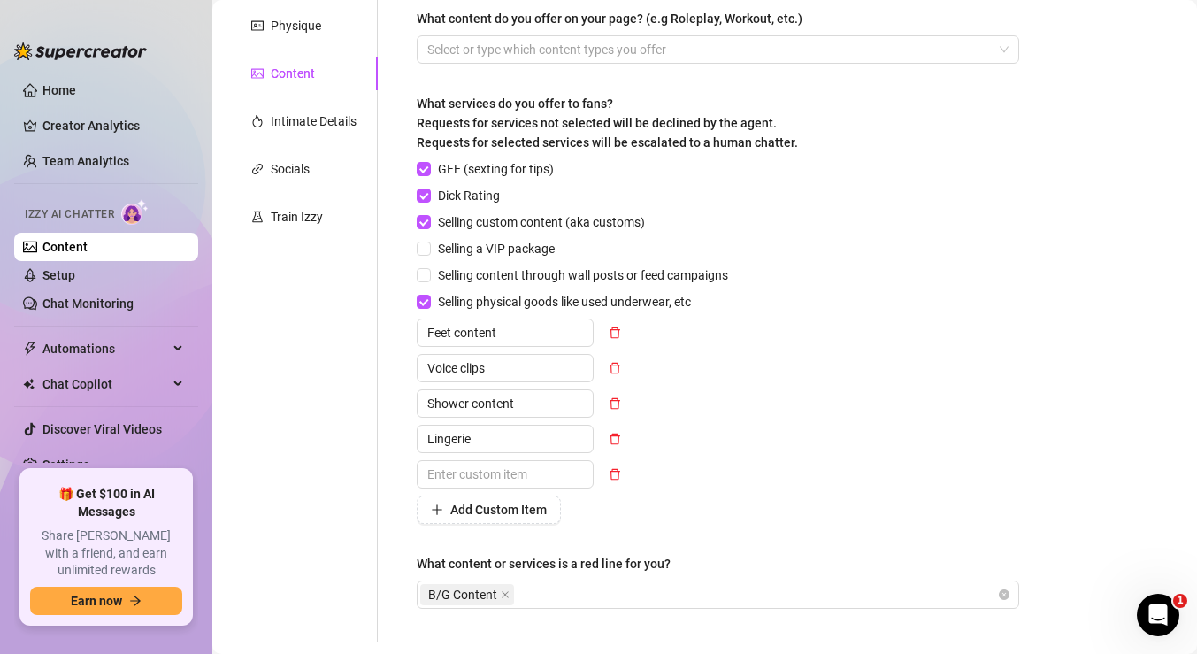
click at [703, 381] on div "Voice clips" at bounding box center [576, 368] width 319 height 28
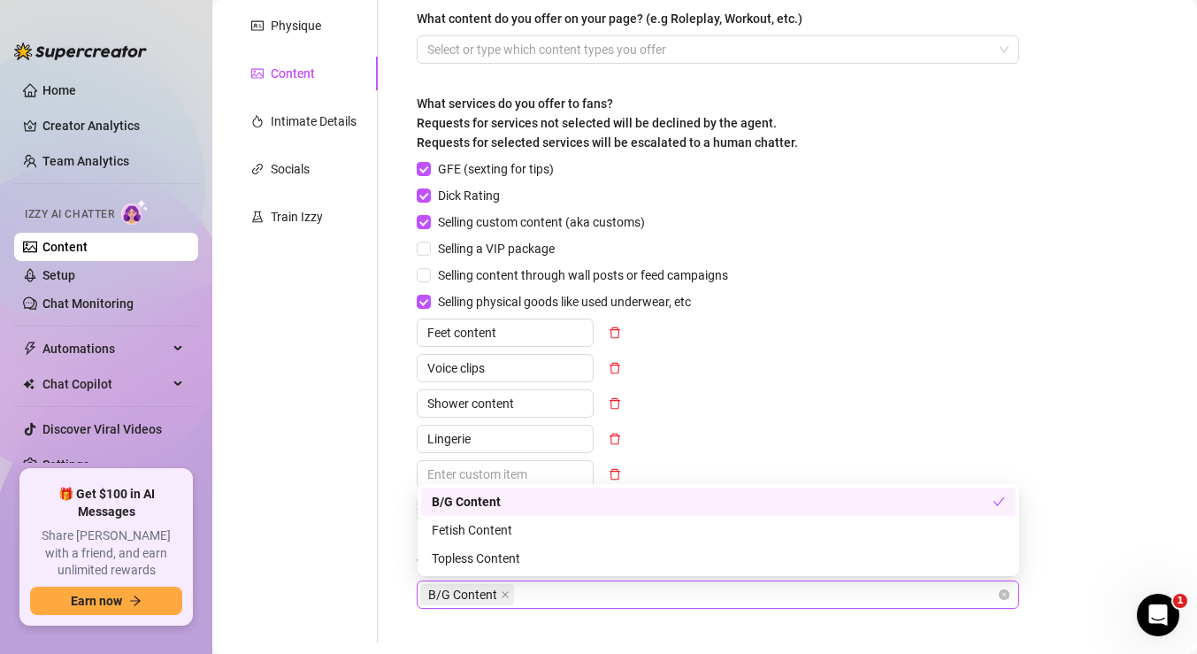
click at [596, 604] on div "B/G Content" at bounding box center [708, 594] width 577 height 25
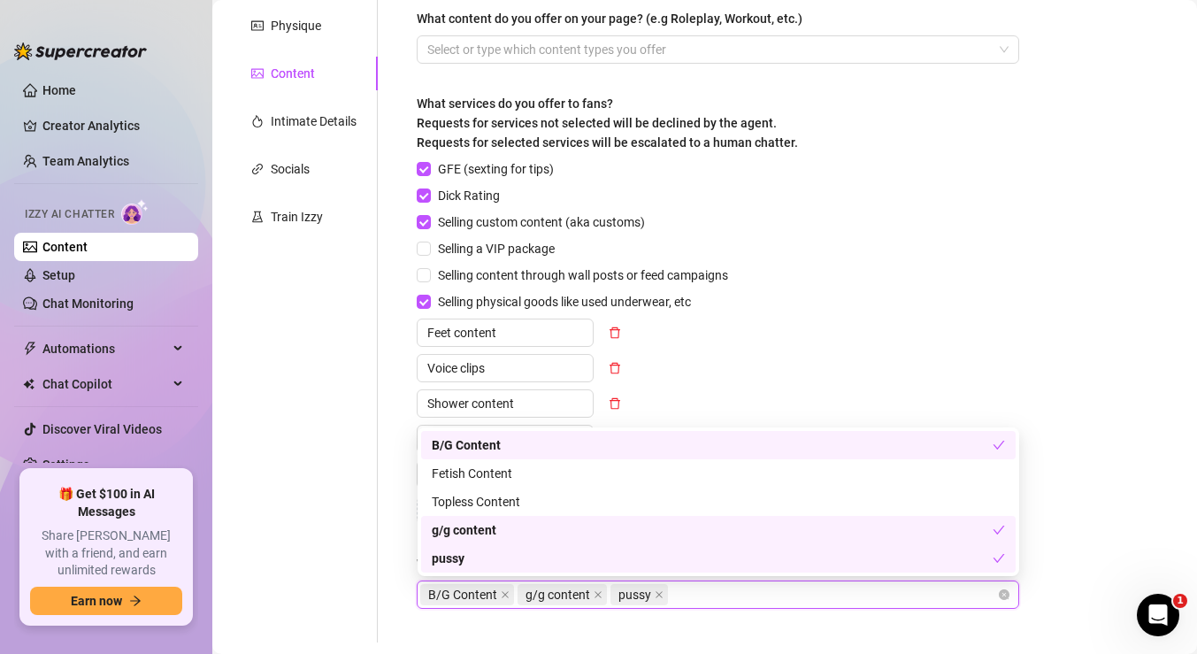
click at [762, 356] on div "GFE (sexting for tips) Dick Rating Selling custom content (aka customs) Selling…" at bounding box center [718, 341] width 603 height 365
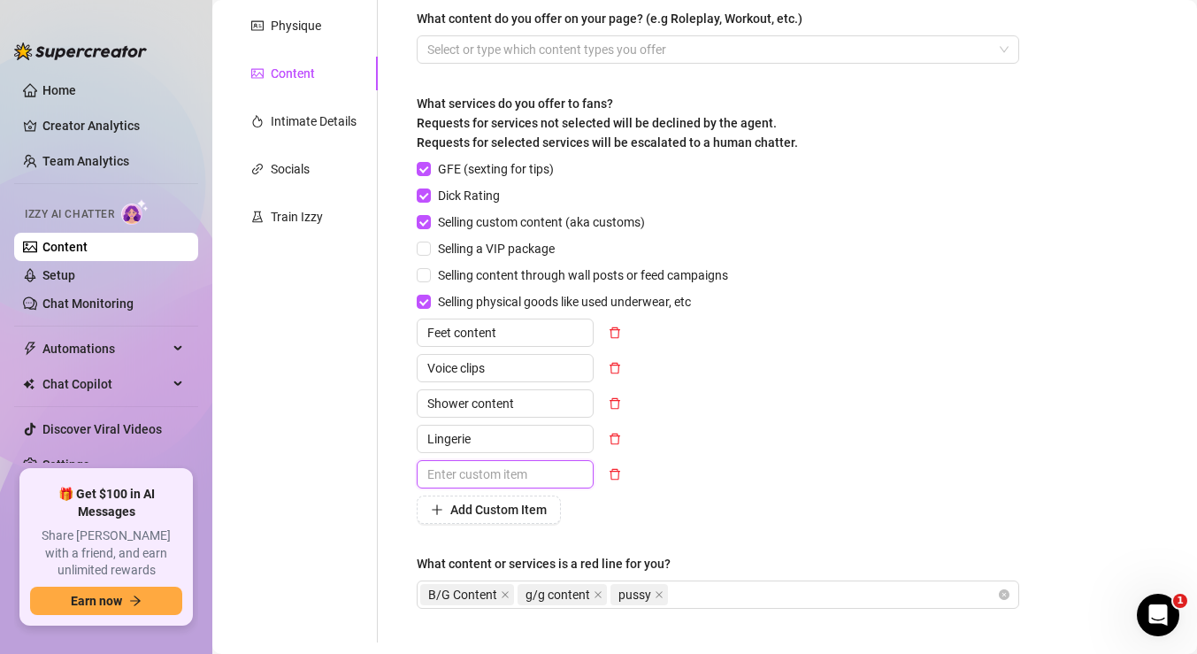
click at [504, 480] on input "text" at bounding box center [505, 474] width 177 height 28
click at [463, 503] on span "Add Custom Item" at bounding box center [498, 510] width 96 height 14
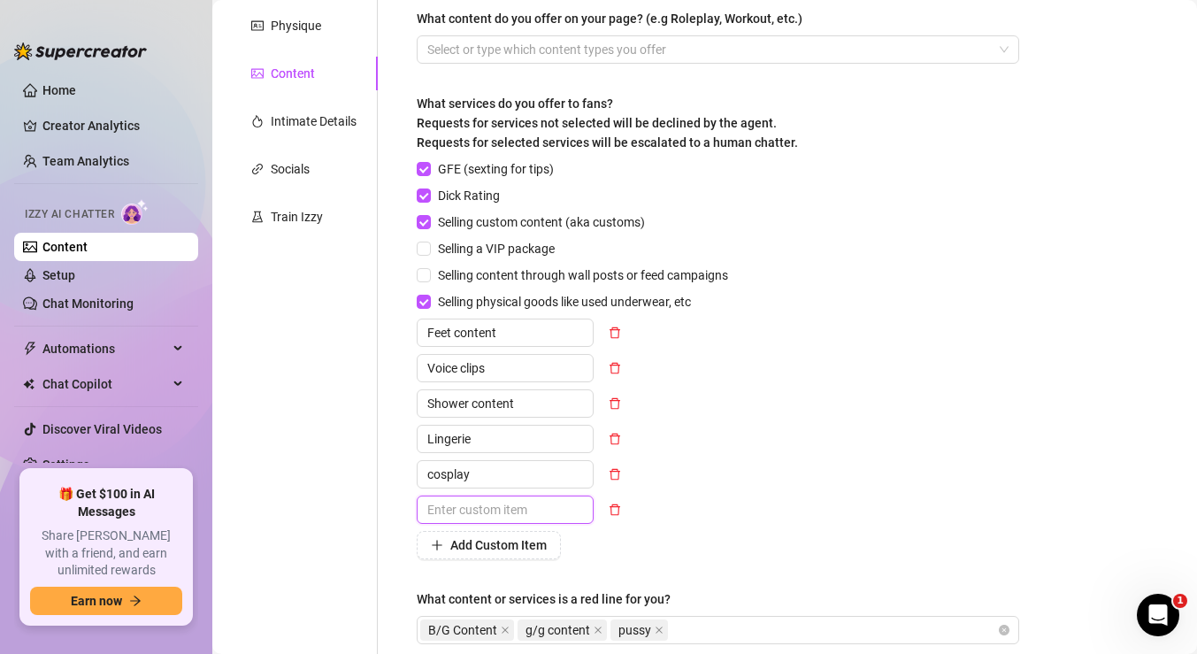
click at [462, 502] on input "text" at bounding box center [505, 510] width 177 height 28
click at [475, 509] on input "text" at bounding box center [505, 510] width 177 height 28
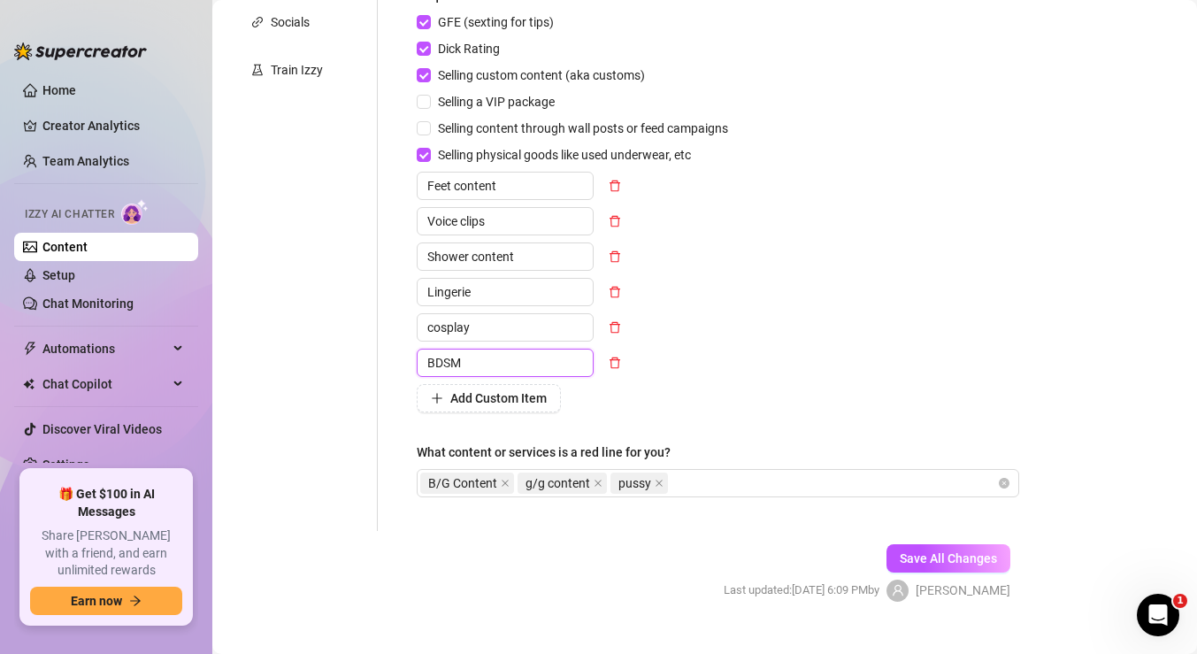
scroll to position [450, 0]
click at [913, 550] on span "Save All Changes" at bounding box center [948, 557] width 97 height 14
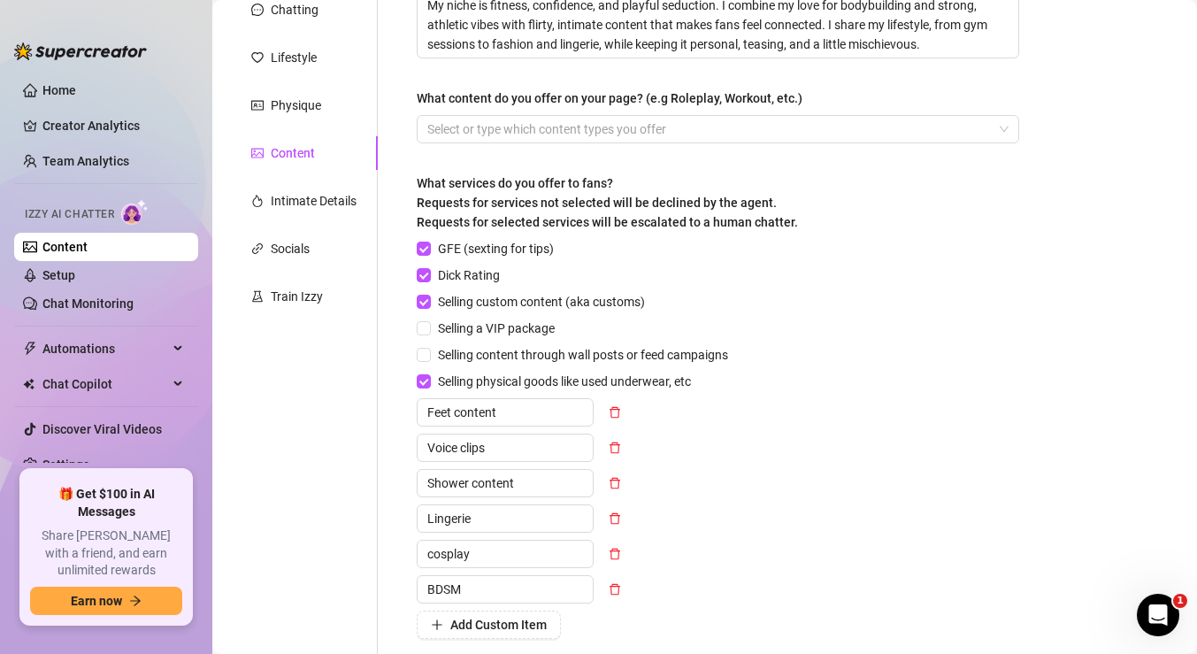
scroll to position [210, 0]
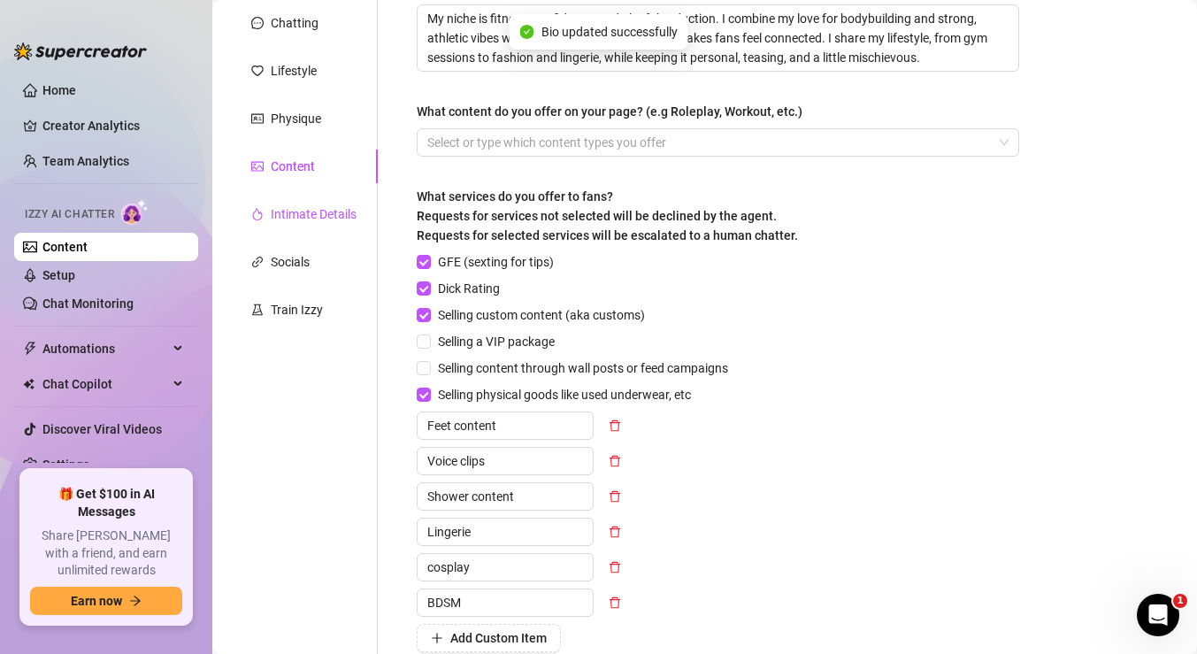
click at [320, 219] on div "Intimate Details" at bounding box center [314, 213] width 86 height 19
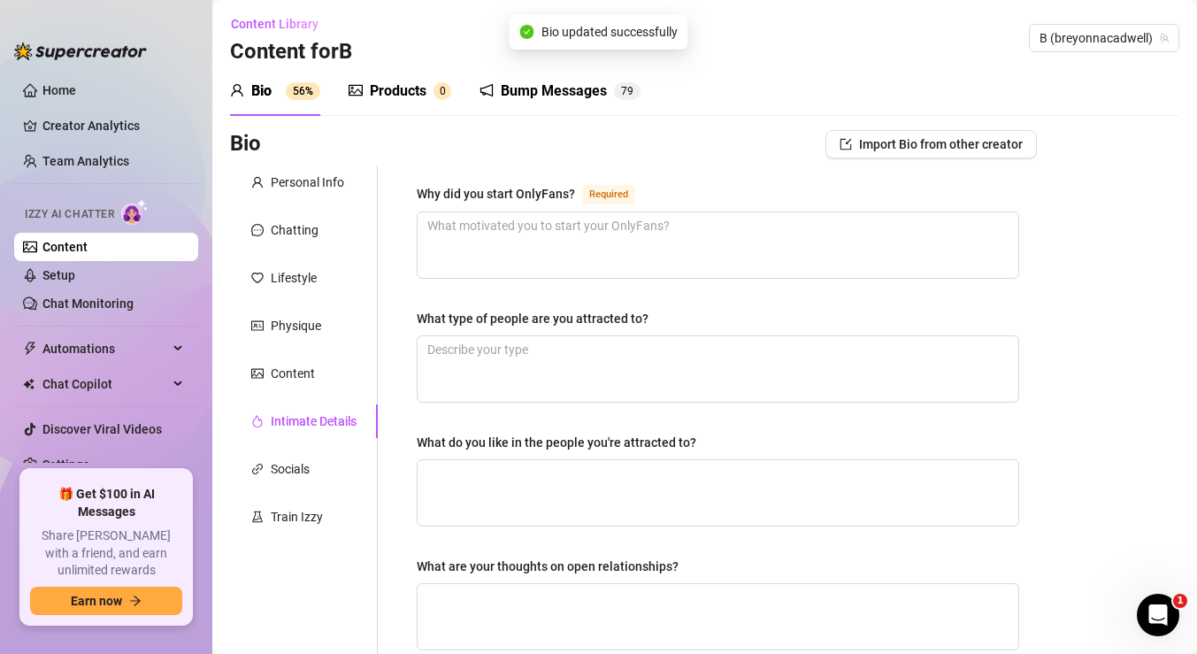
scroll to position [0, 0]
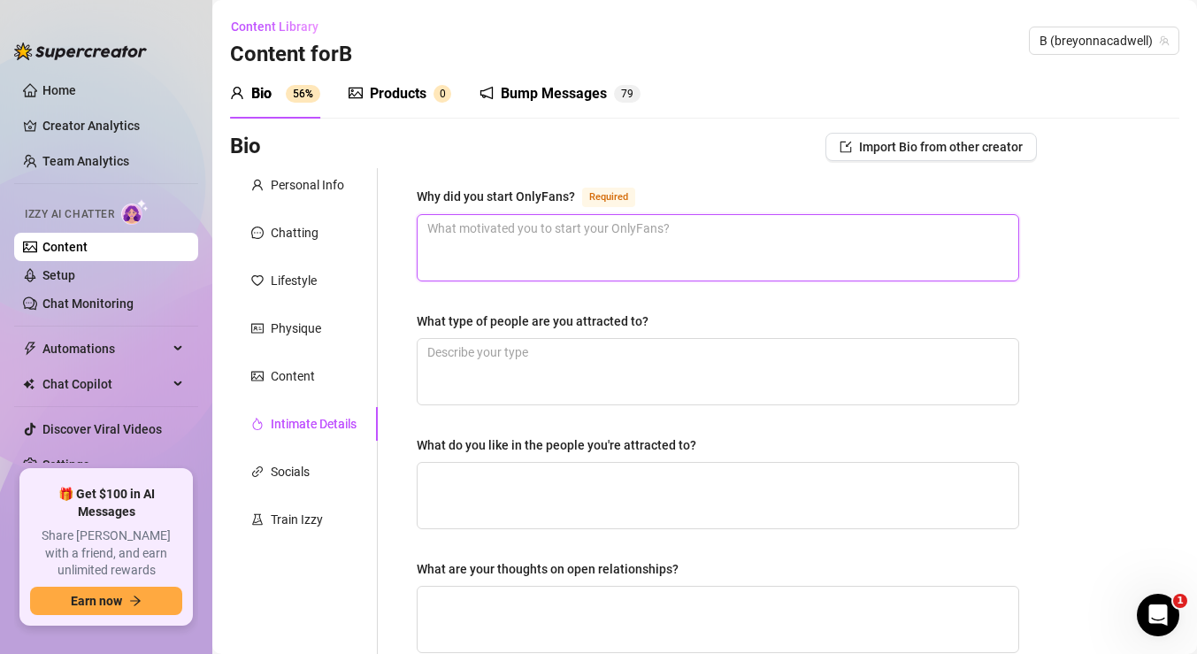
click at [609, 241] on textarea "Why did you start OnlyFans? Required" at bounding box center [718, 247] width 601 height 65
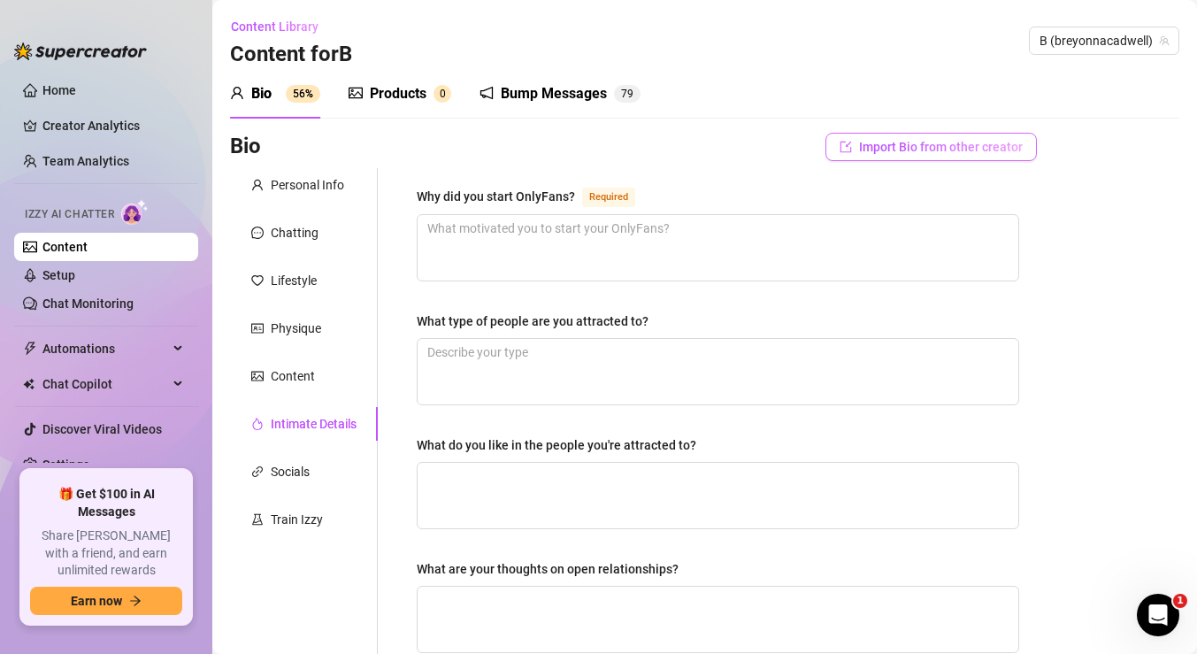
click at [897, 144] on span "Import Bio from other creator" at bounding box center [941, 147] width 164 height 14
click at [923, 211] on div "Select Creator Import" at bounding box center [931, 210] width 177 height 57
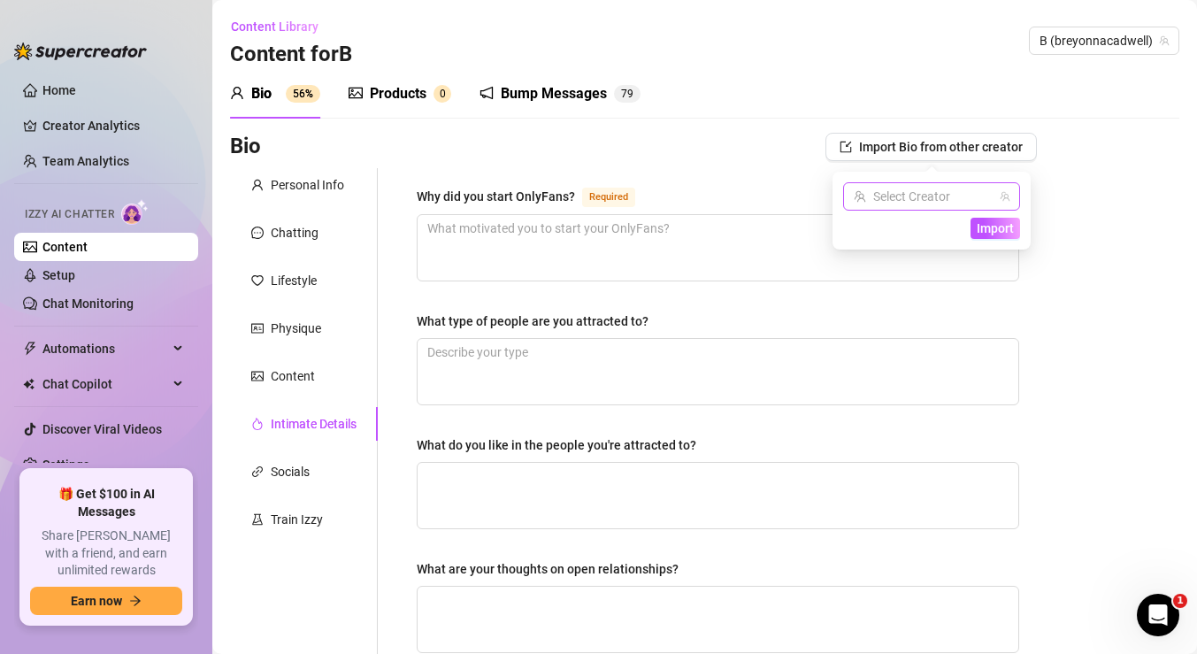
click at [927, 199] on input "search" at bounding box center [924, 196] width 140 height 27
click at [761, 142] on div "Bio Import Bio from other creator" at bounding box center [633, 147] width 807 height 28
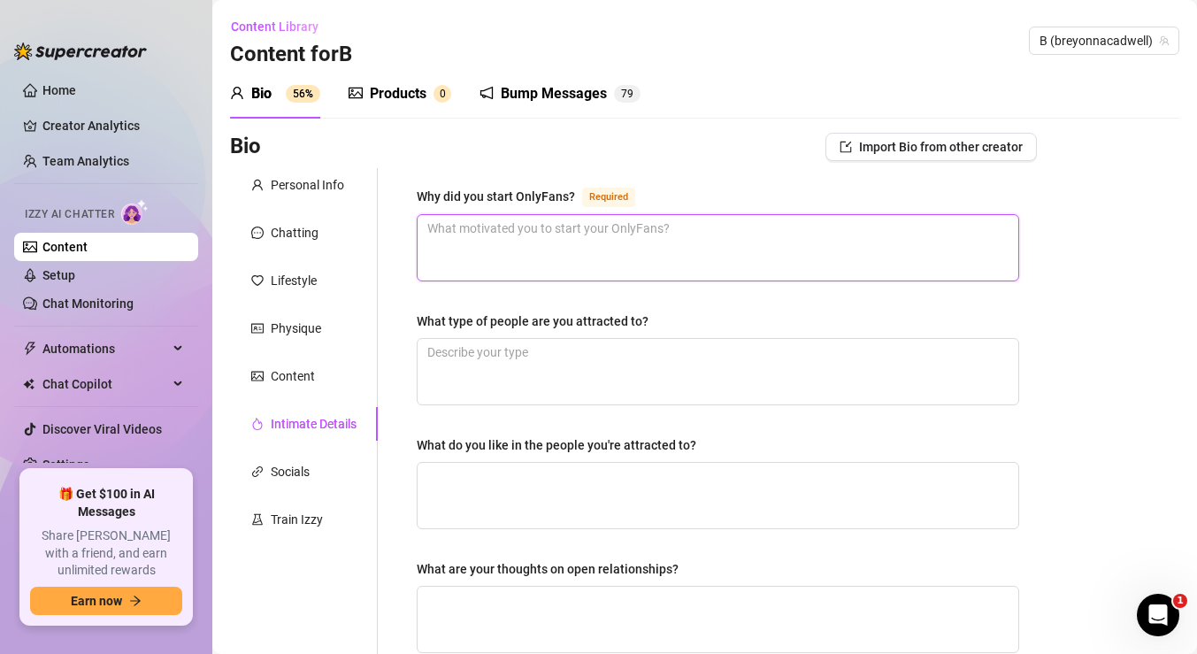
click at [956, 250] on textarea "Why did you start OnlyFans? Required" at bounding box center [718, 247] width 601 height 65
paste textarea "I started OnlyFans to share a more intimate, playful side of myself—showing off…"
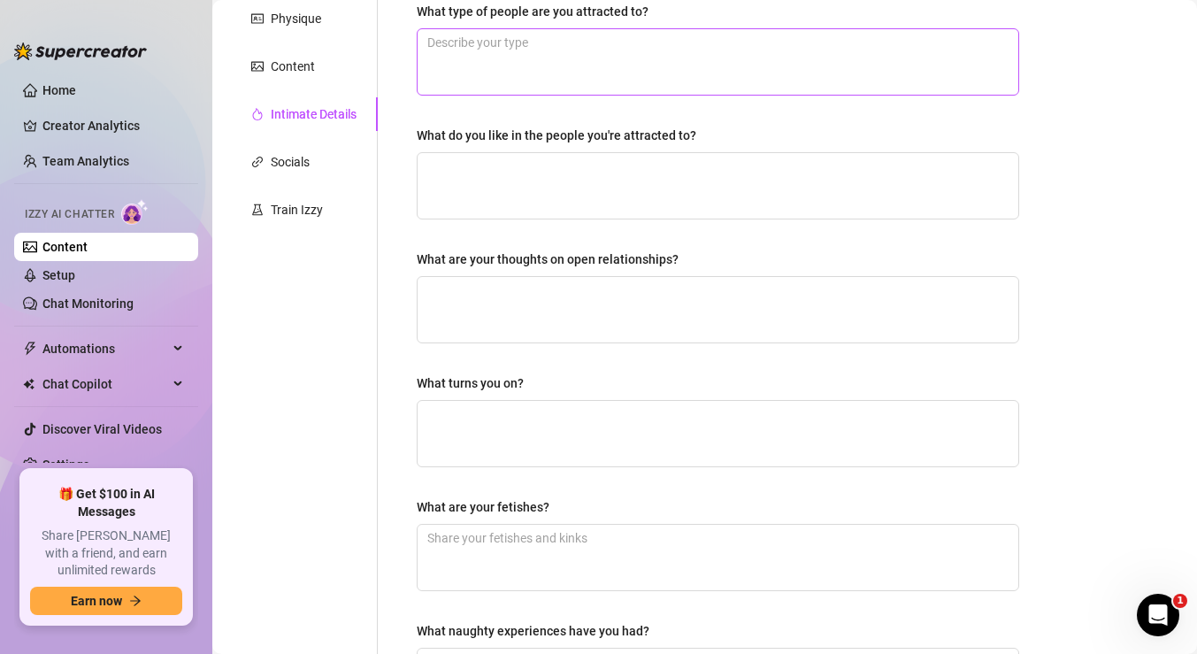
scroll to position [311, 0]
click at [614, 439] on textarea "What turns you on?" at bounding box center [718, 432] width 601 height 65
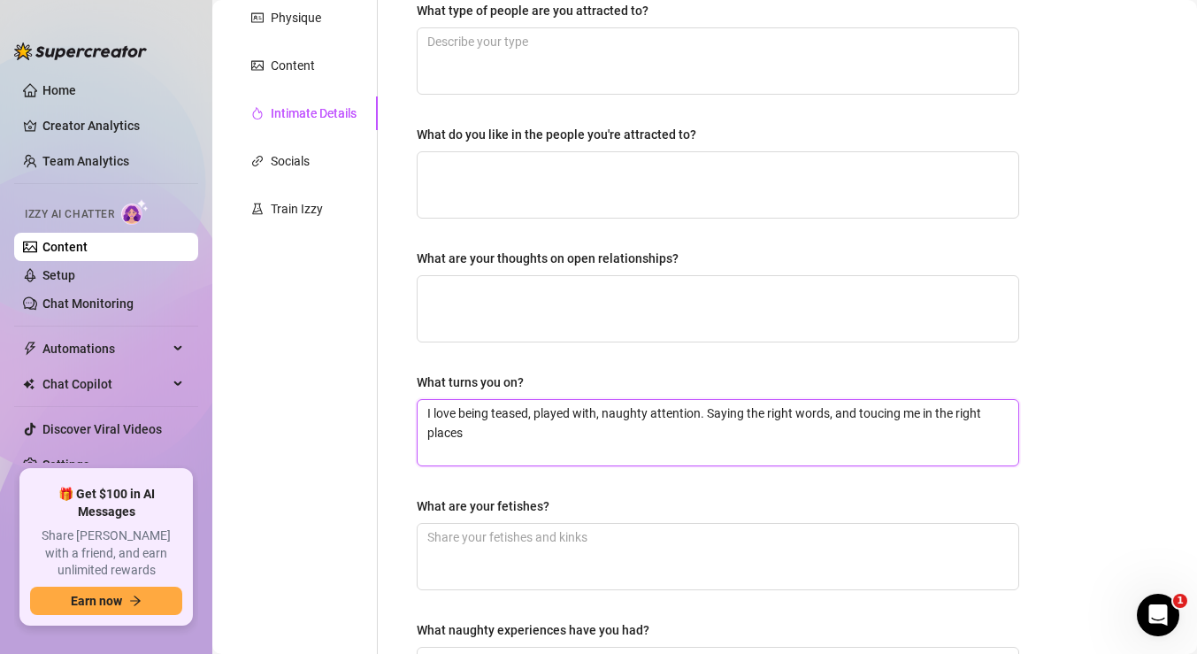
click at [881, 411] on textarea "I love being teased, played with, naughty attention. Saying the right words, an…" at bounding box center [718, 432] width 601 height 65
click at [665, 426] on textarea "I love being teased, played with, naughty attention. Saying the right words, an…" at bounding box center [718, 432] width 601 height 65
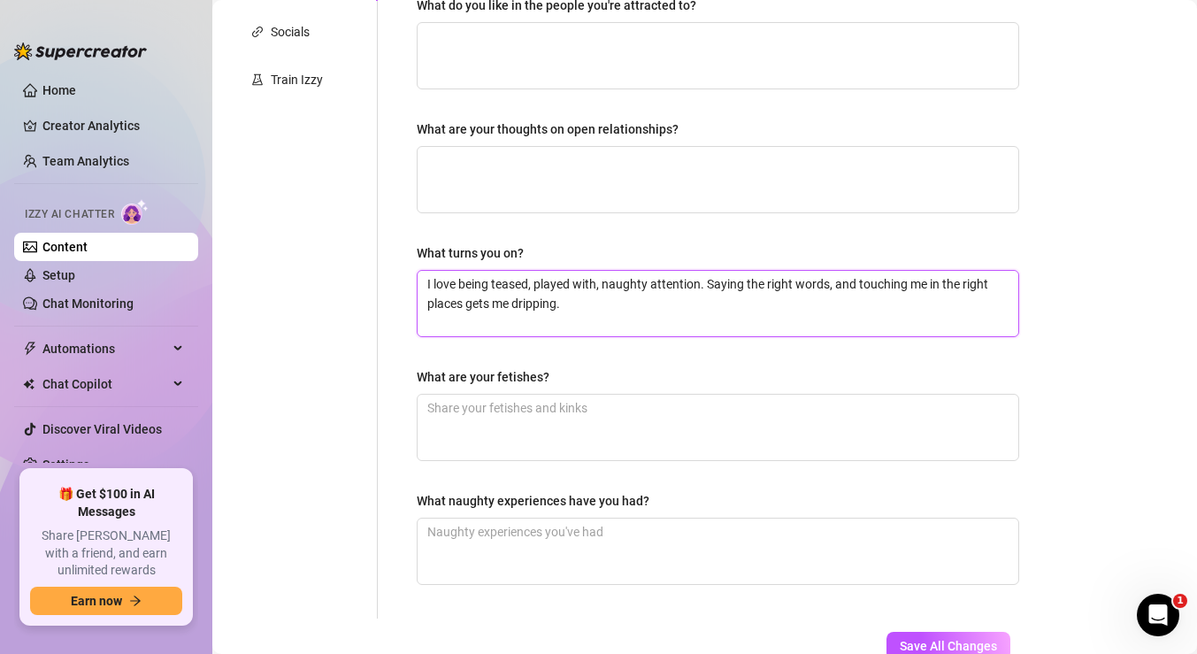
scroll to position [473, 0]
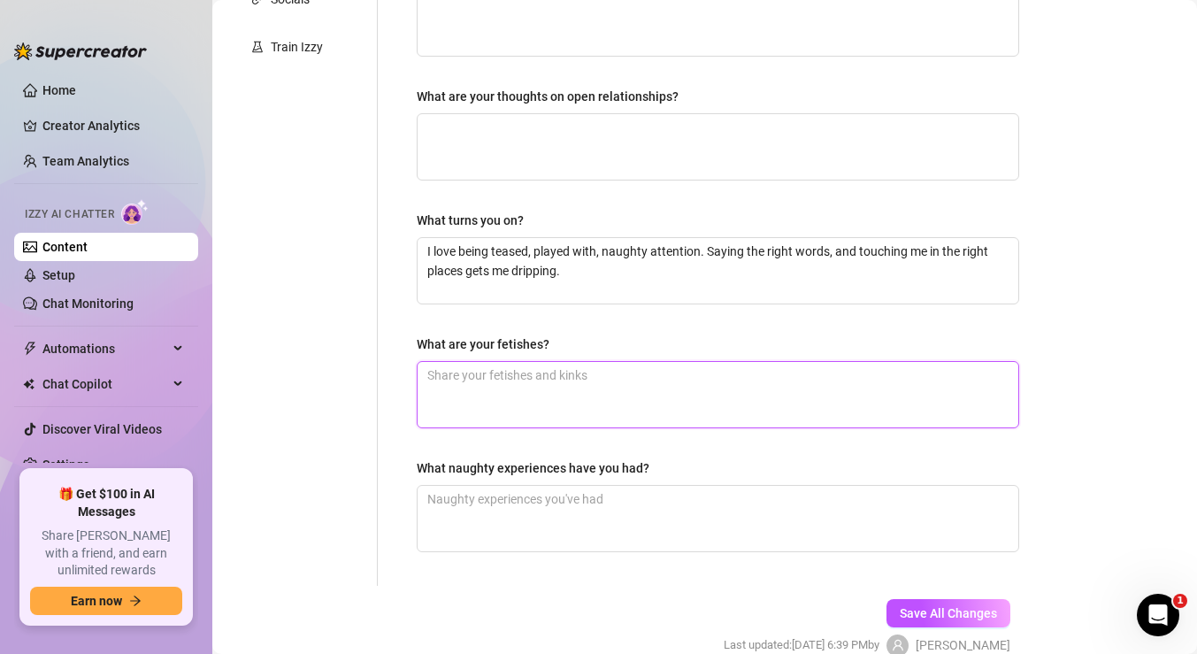
click at [711, 376] on textarea "What are your fetishes?" at bounding box center [718, 394] width 601 height 65
paste textarea "Rough, intense, and teasing—that’s my vibe. [MEDICAL_DATA], spanking, and being…"
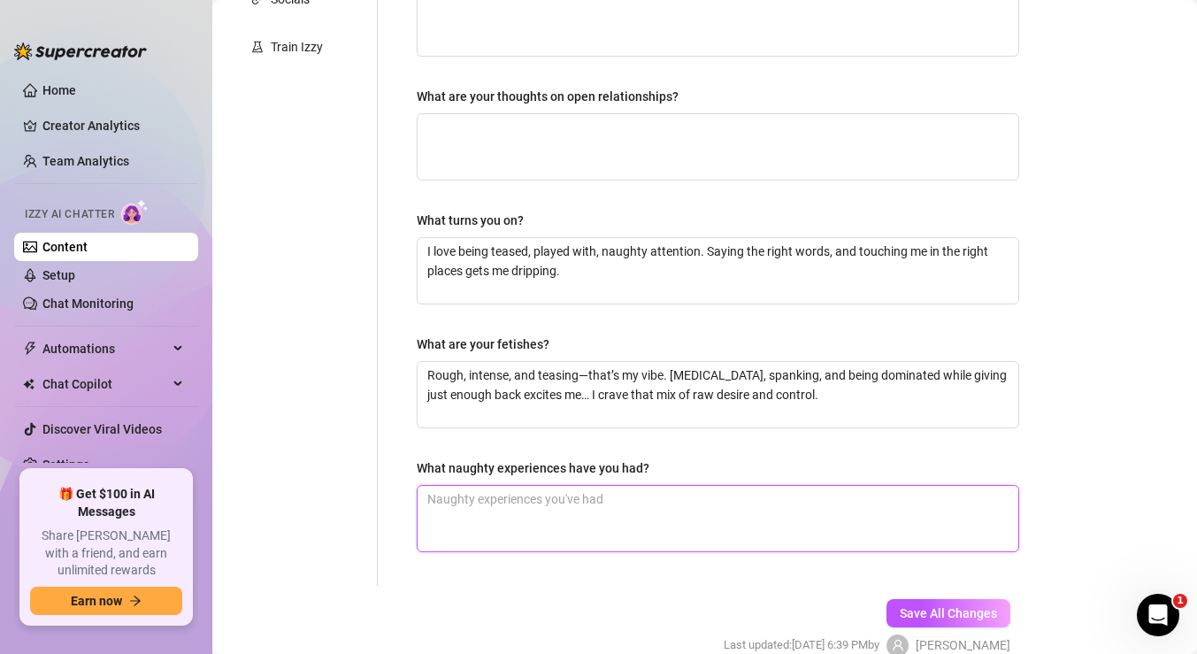
click at [849, 503] on textarea "What naughty experiences have you had?" at bounding box center [718, 518] width 601 height 65
paste textarea "I’ve had wild, naughty experiences—rough spankings, [MEDICAL_DATA], and teasing…"
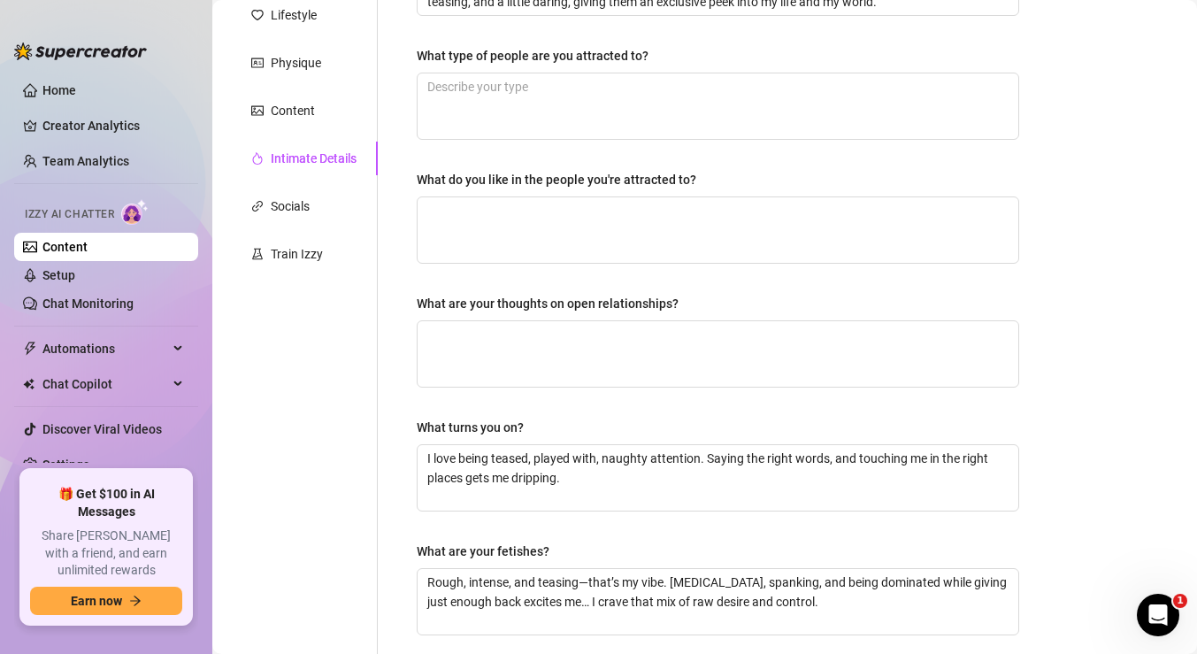
scroll to position [243, 0]
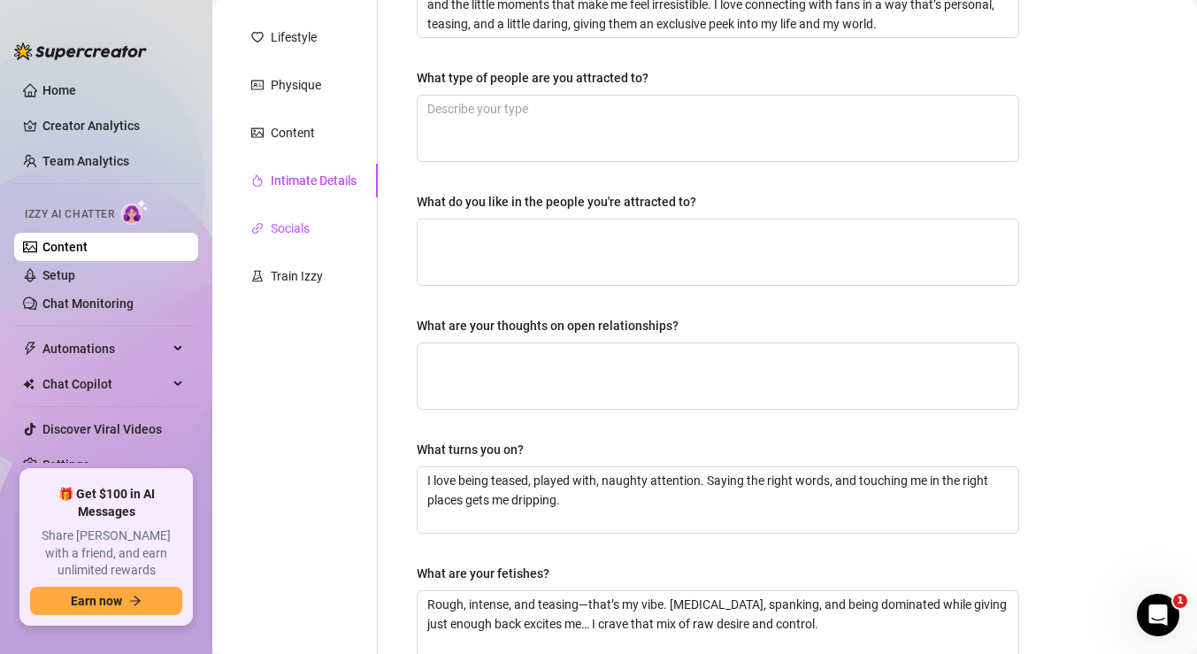
click at [310, 229] on div "Socials" at bounding box center [290, 228] width 39 height 19
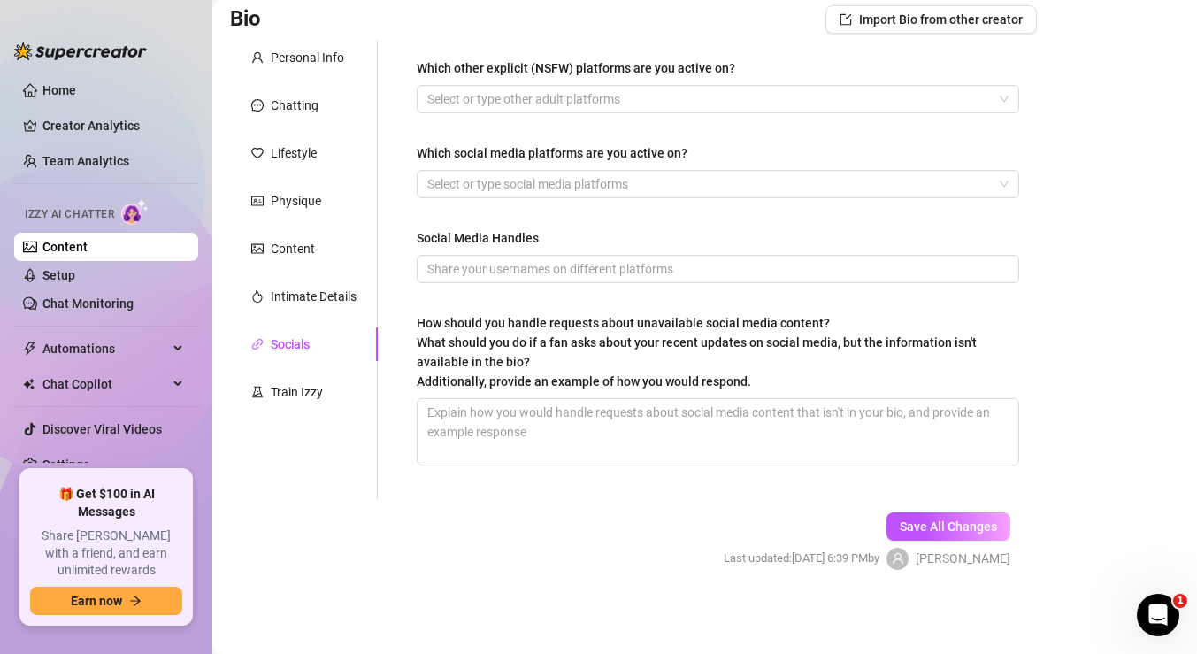
scroll to position [127, 0]
click at [547, 97] on div at bounding box center [708, 99] width 577 height 25
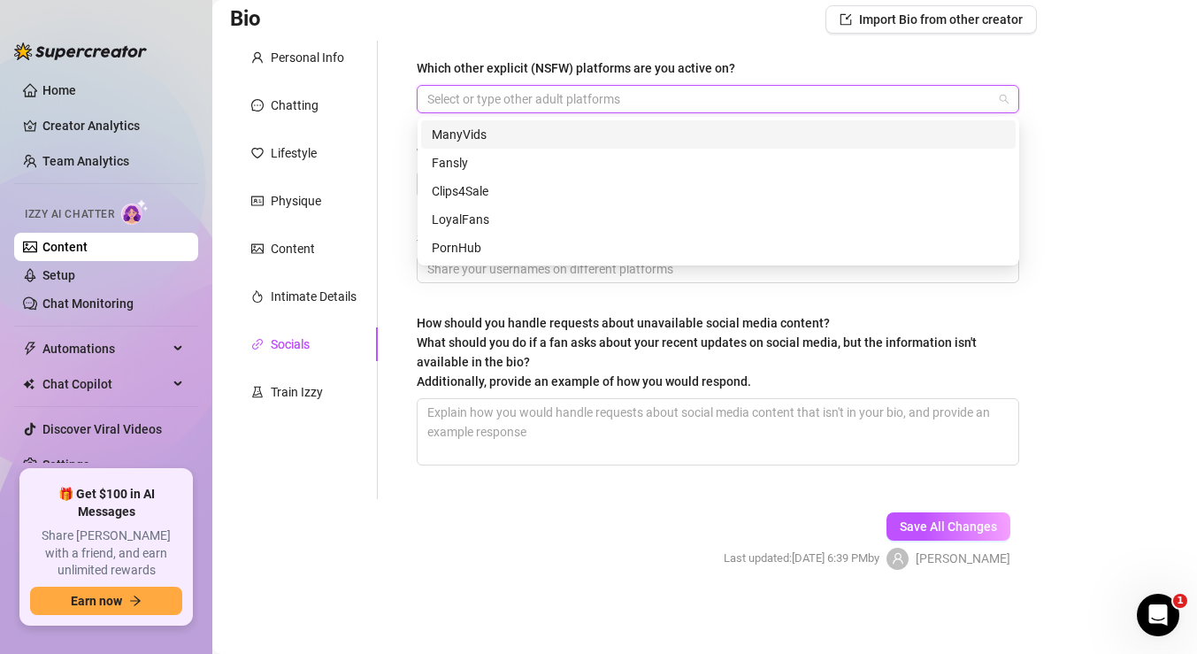
click at [396, 116] on div "Which other explicit (NSFW) platforms are you active on? Select or type other a…" at bounding box center [707, 270] width 659 height 458
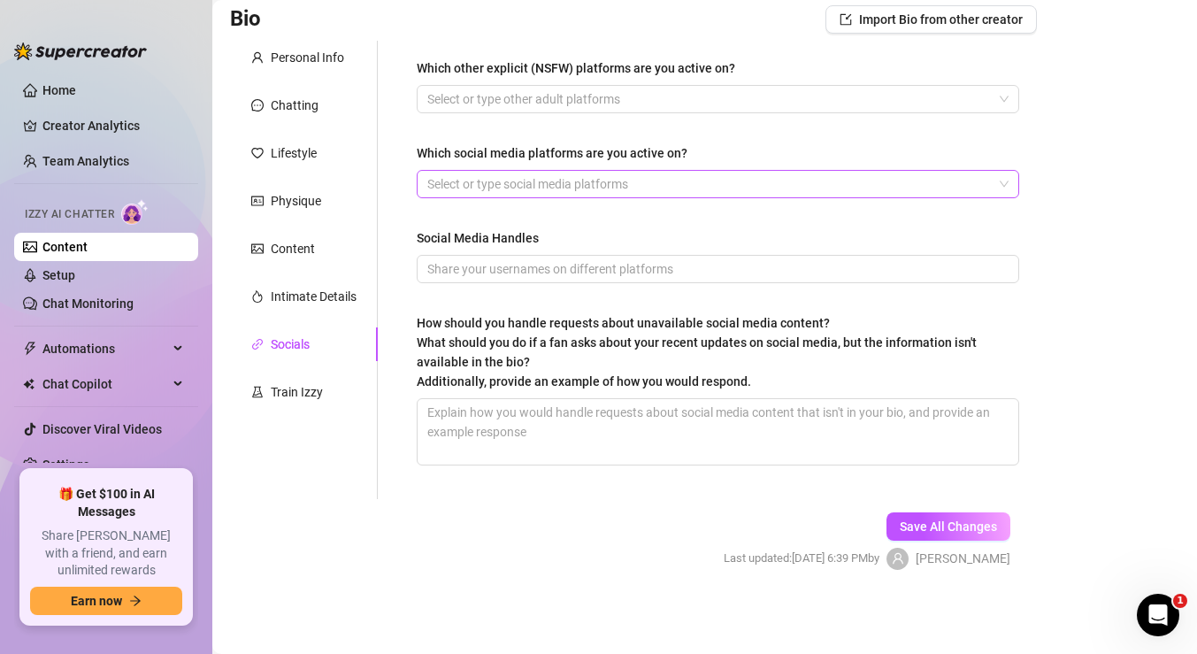
click at [464, 191] on div at bounding box center [708, 184] width 577 height 25
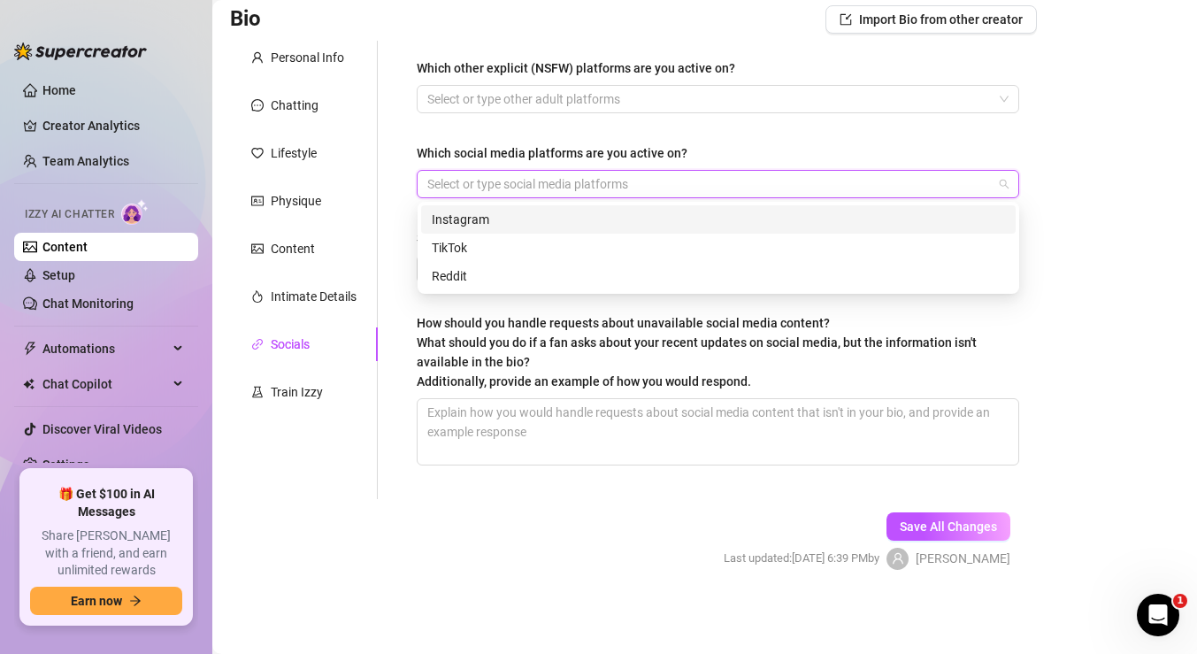
click at [479, 222] on div "Instagram" at bounding box center [718, 219] width 573 height 19
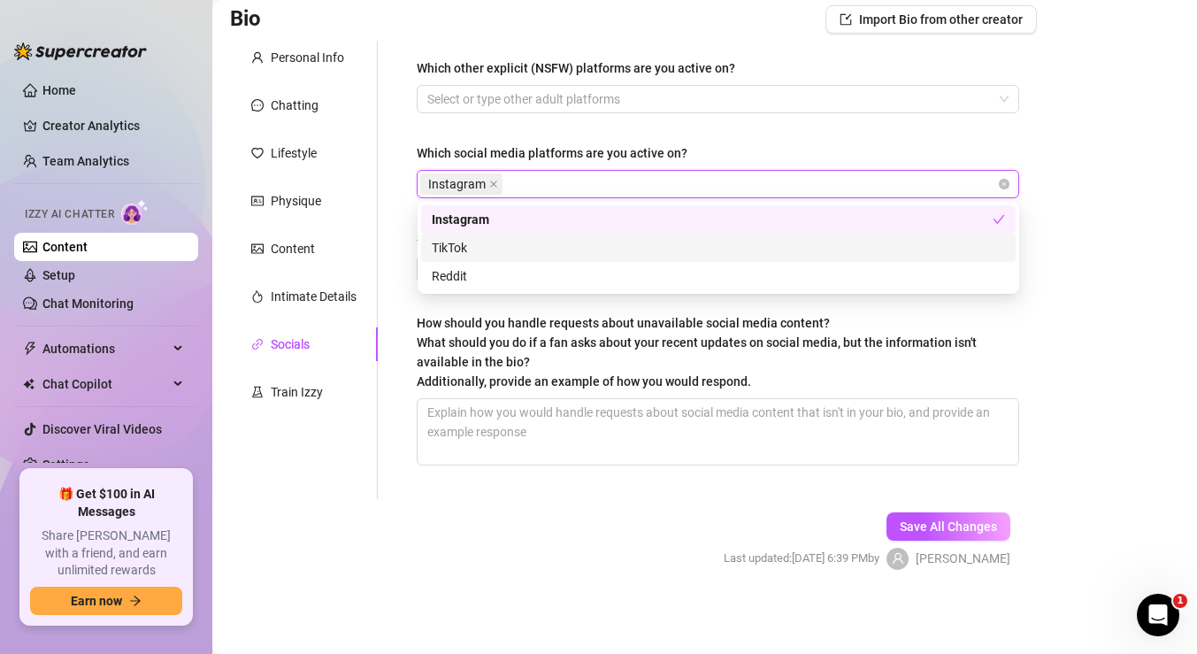
click at [485, 246] on div "TikTok" at bounding box center [718, 247] width 573 height 19
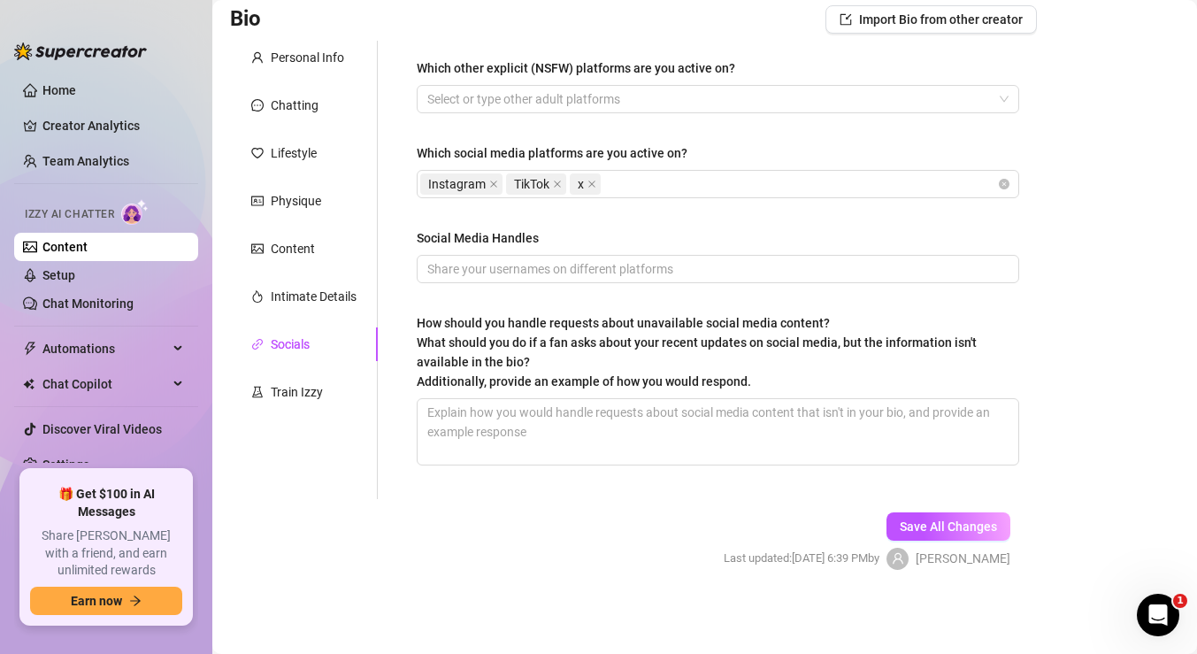
click at [406, 254] on div "Which other explicit (NSFW) platforms are you active on? Select or type other a…" at bounding box center [718, 270] width 638 height 458
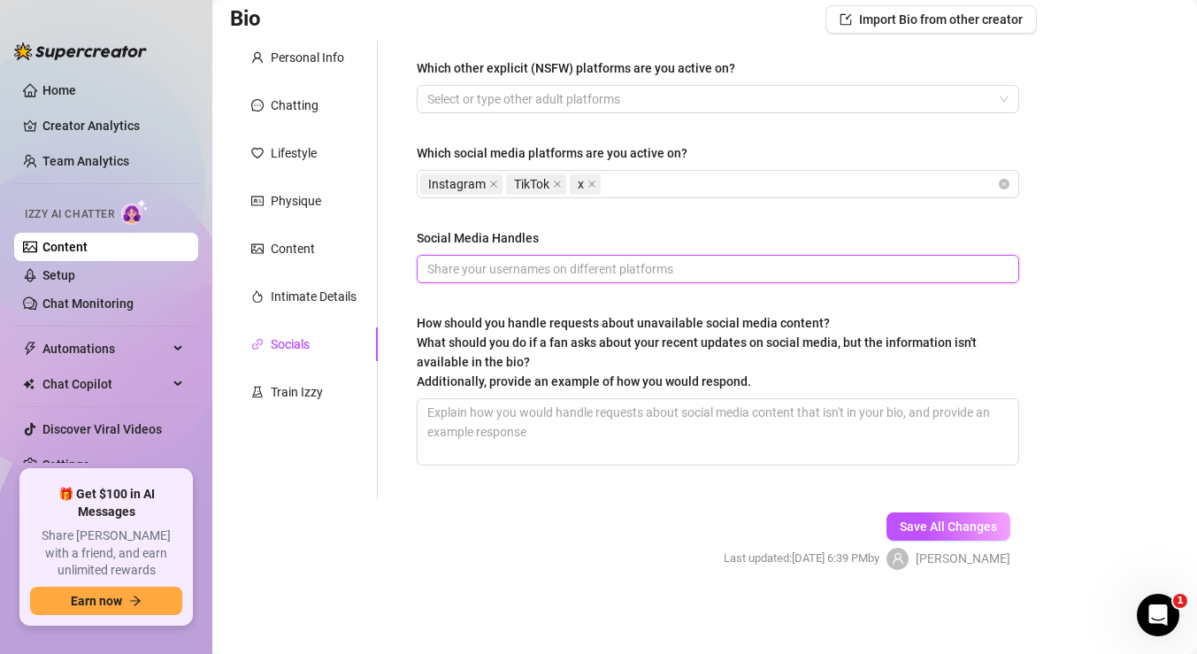
click at [446, 277] on input "Social Media Handles" at bounding box center [716, 268] width 578 height 19
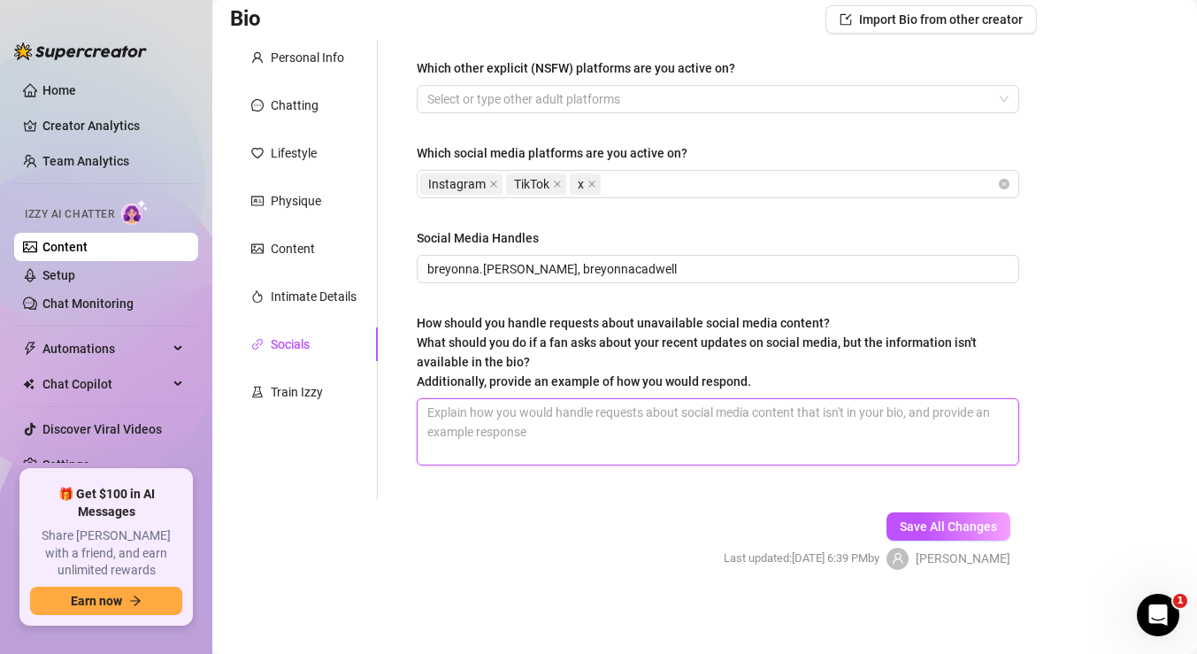
click at [541, 420] on textarea "How should you handle requests about unavailable social media content? What sho…" at bounding box center [718, 431] width 601 height 65
click at [296, 404] on div "Train Izzy" at bounding box center [304, 392] width 148 height 34
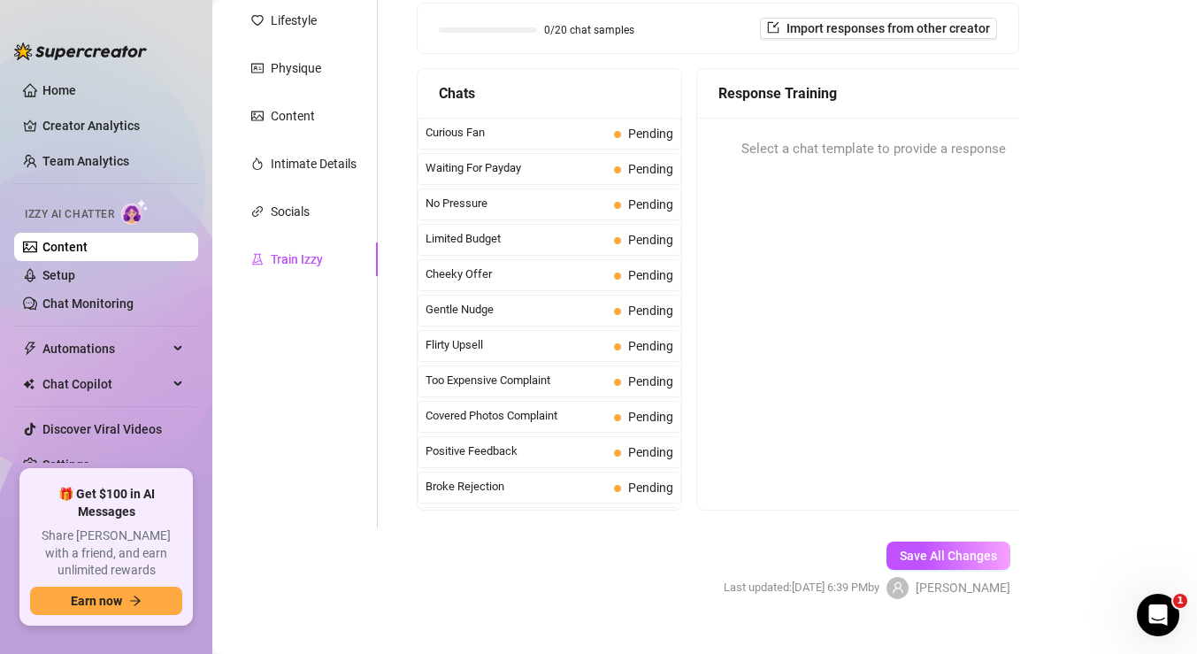
scroll to position [262, 0]
click at [950, 550] on span "Save All Changes" at bounding box center [948, 554] width 97 height 14
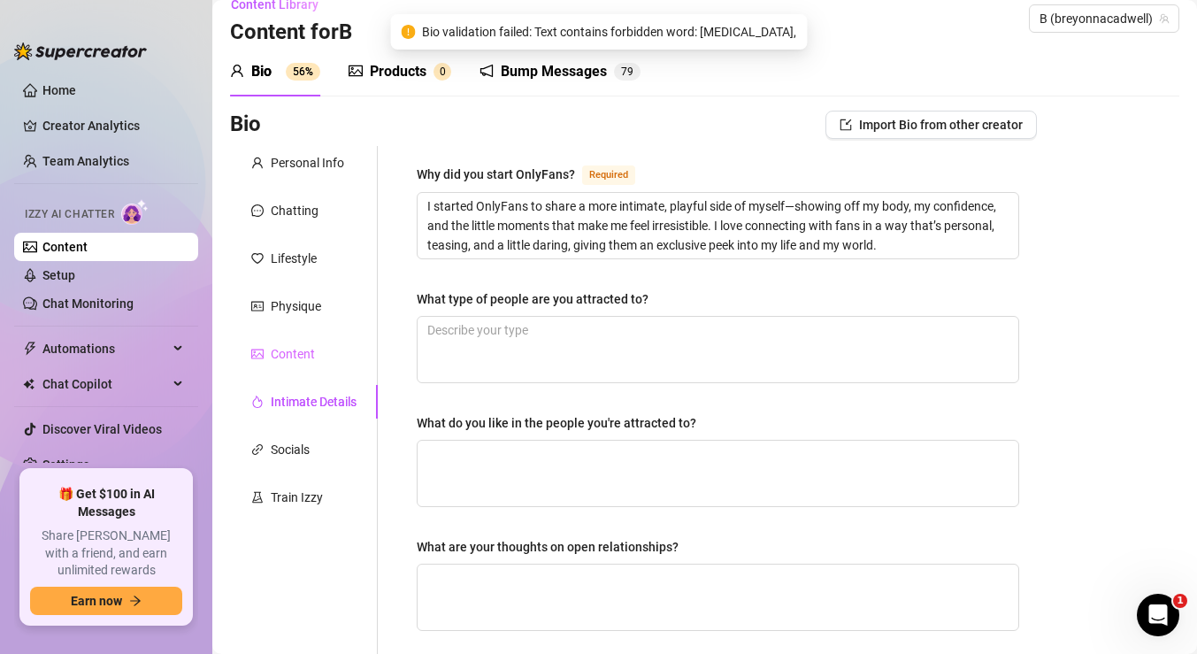
scroll to position [539, 0]
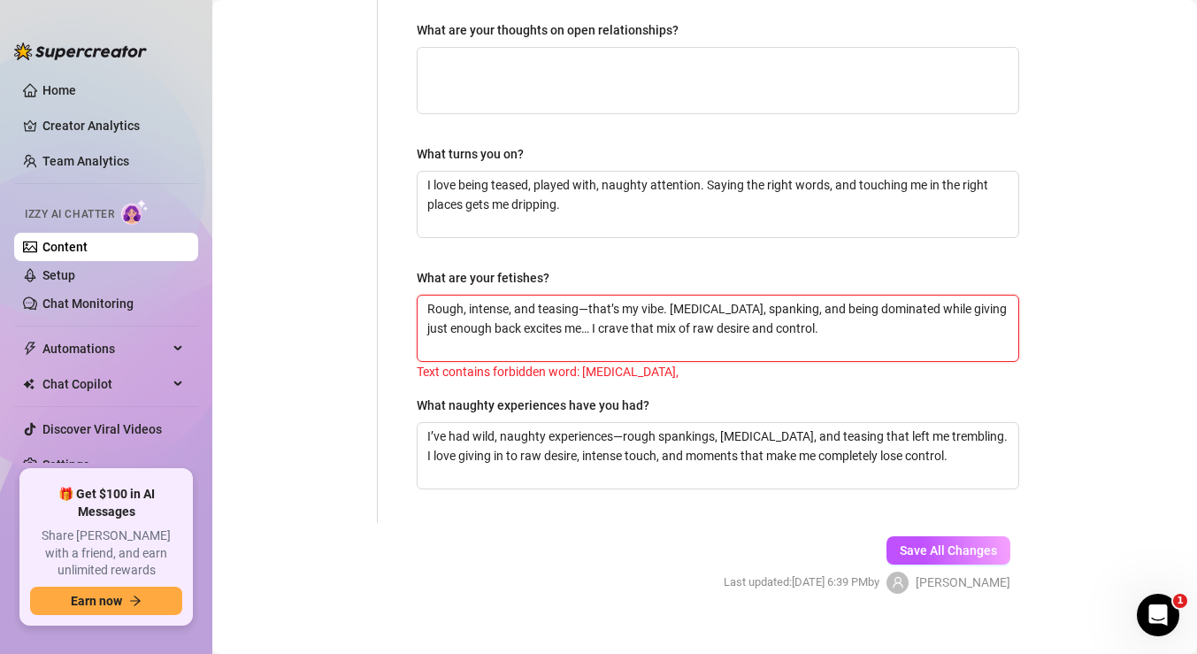
drag, startPoint x: 715, startPoint y: 308, endPoint x: 672, endPoint y: 303, distance: 43.7
click at [672, 303] on textarea "Rough, intense, and teasing—that’s my vibe. [MEDICAL_DATA], spanking, and being…" at bounding box center [718, 328] width 601 height 65
click at [937, 548] on span "Save All Changes" at bounding box center [948, 550] width 97 height 14
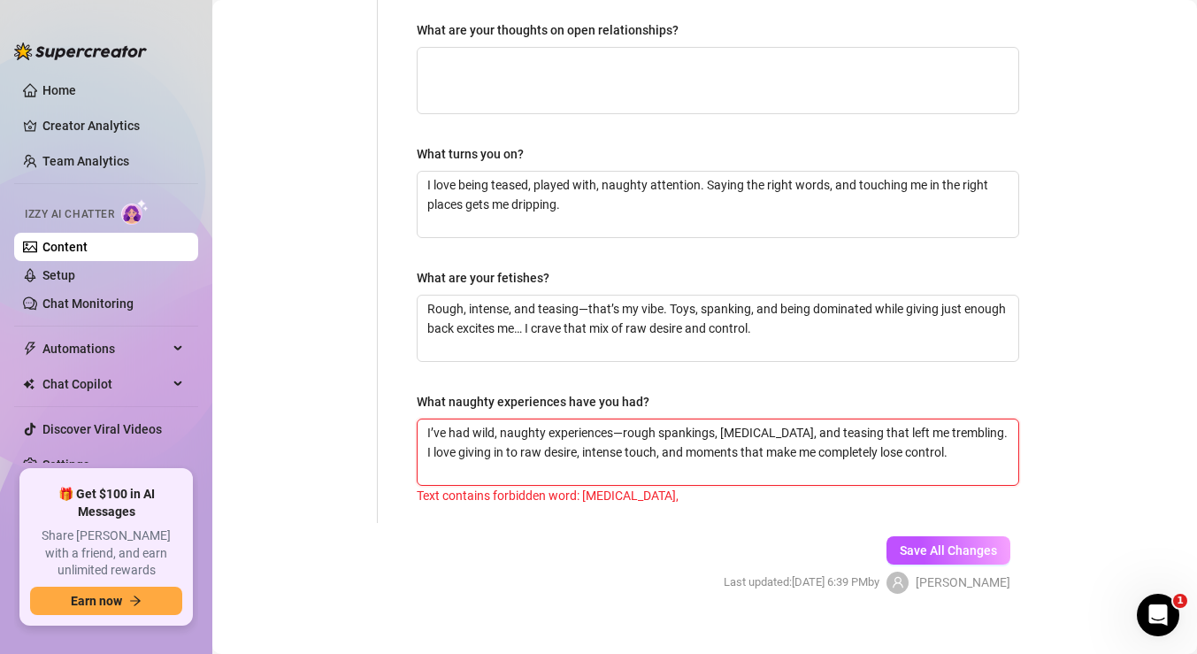
drag, startPoint x: 765, startPoint y: 435, endPoint x: 722, endPoint y: 425, distance: 44.6
click at [722, 425] on textarea "I’ve had wild, naughty experiences—rough spankings, [MEDICAL_DATA], and teasing…" at bounding box center [718, 451] width 601 height 65
drag, startPoint x: 626, startPoint y: 432, endPoint x: 711, endPoint y: 428, distance: 85.0
click at [711, 428] on textarea "I’ve had wild, naughty experiences—rough spankings, [MEDICAL_DATA], and teasing…" at bounding box center [718, 451] width 601 height 65
click at [716, 433] on textarea "I’ve had wild, naughty experiences—rough spankings, [MEDICAL_DATA], and teasing…" at bounding box center [718, 451] width 601 height 65
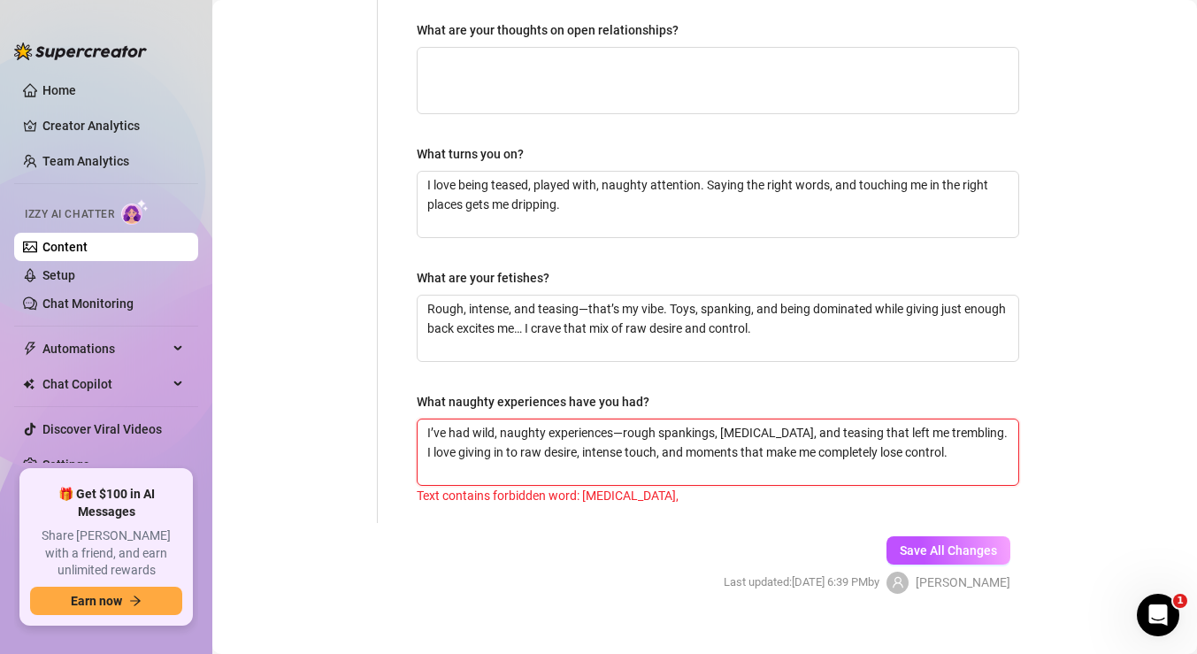
drag, startPoint x: 716, startPoint y: 433, endPoint x: 624, endPoint y: 431, distance: 92.1
click at [624, 431] on textarea "I’ve had wild, naughty experiences—rough spankings, [MEDICAL_DATA], and teasing…" at bounding box center [718, 451] width 601 height 65
drag, startPoint x: 855, startPoint y: 432, endPoint x: 739, endPoint y: 424, distance: 116.2
click at [739, 424] on textarea "I’ve had wild, naughty experiences—girls, cocks, and toys, [MEDICAL_DATA], and …" at bounding box center [718, 451] width 601 height 65
drag, startPoint x: 882, startPoint y: 451, endPoint x: 864, endPoint y: 431, distance: 27.6
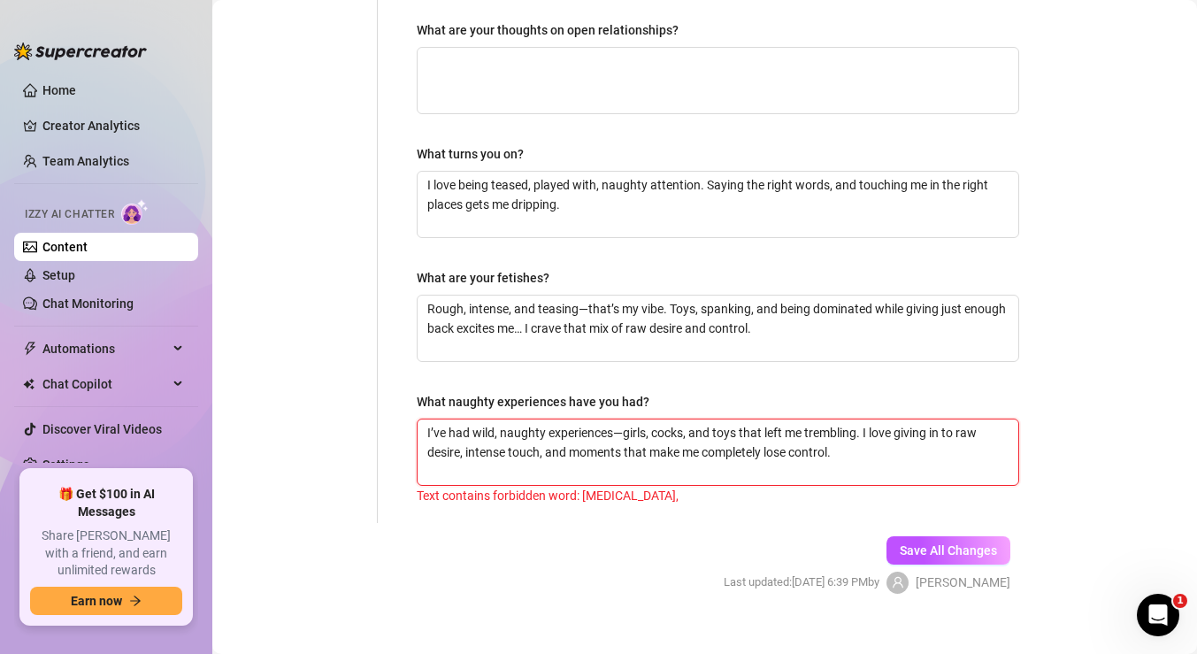
click at [864, 431] on textarea "I’ve had wild, naughty experiences—girls, cocks, and toys that left me tremblin…" at bounding box center [718, 451] width 601 height 65
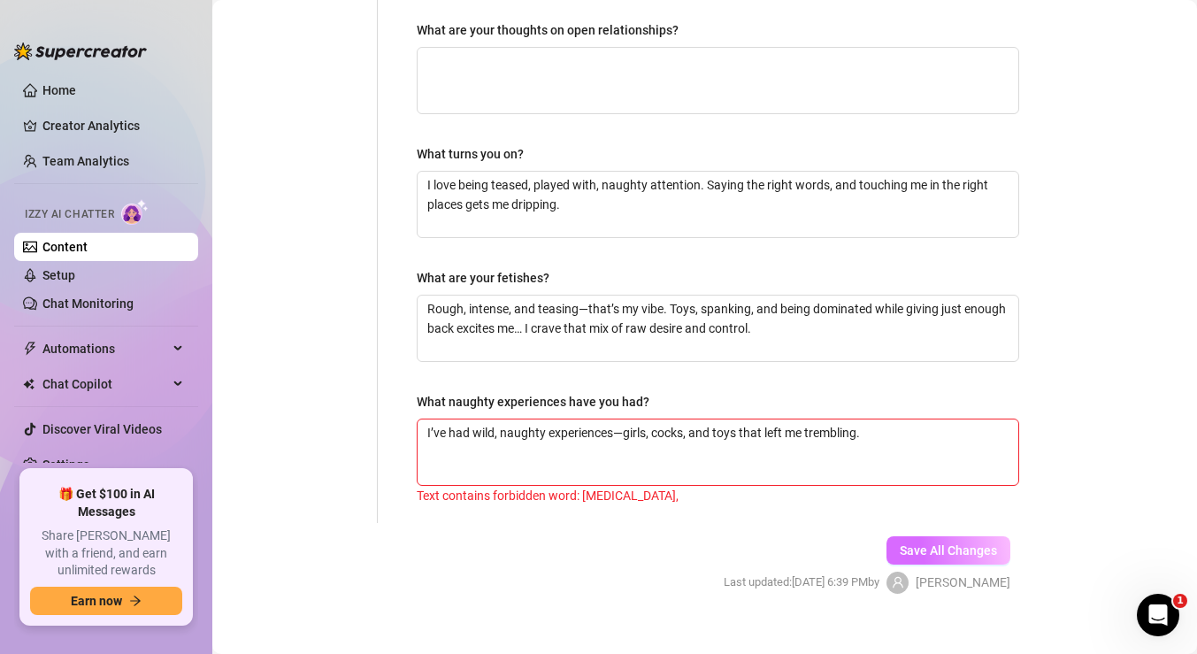
click at [967, 540] on button "Save All Changes" at bounding box center [949, 550] width 124 height 28
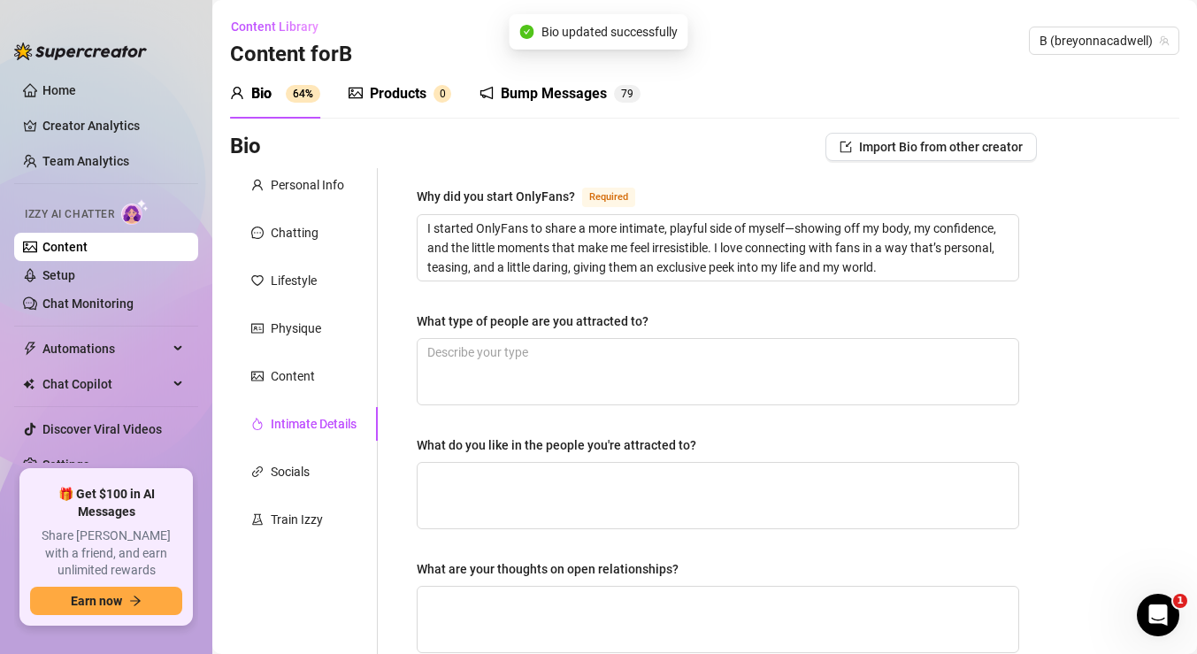
scroll to position [37, 0]
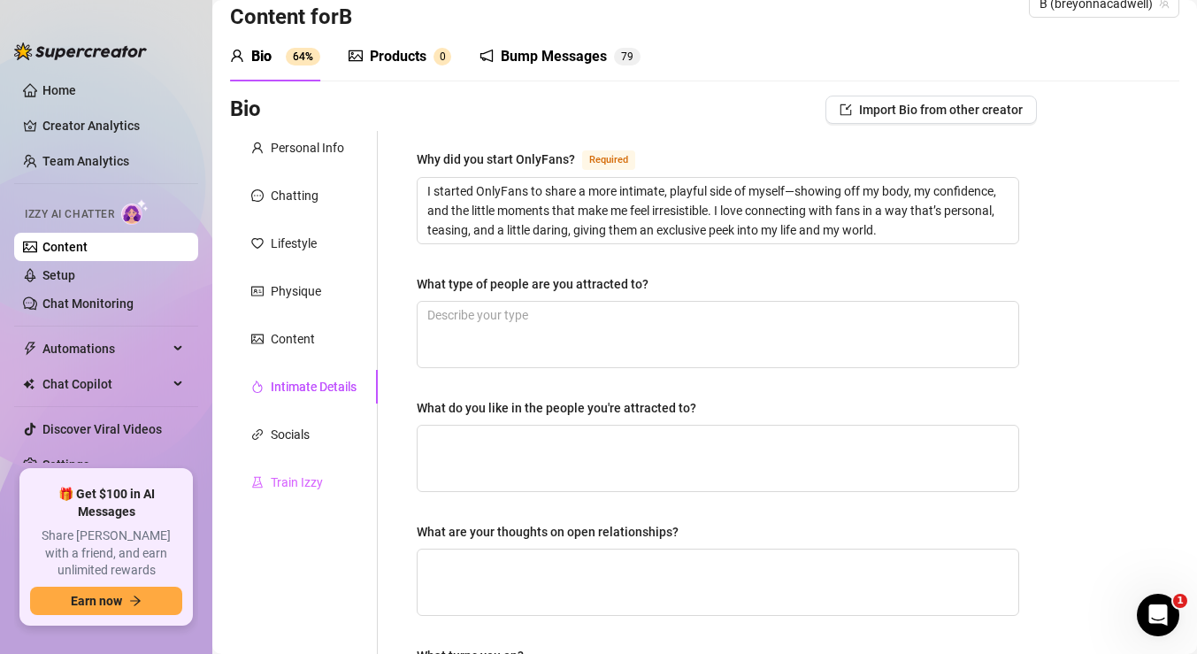
click at [308, 470] on div "Train Izzy" at bounding box center [304, 482] width 148 height 34
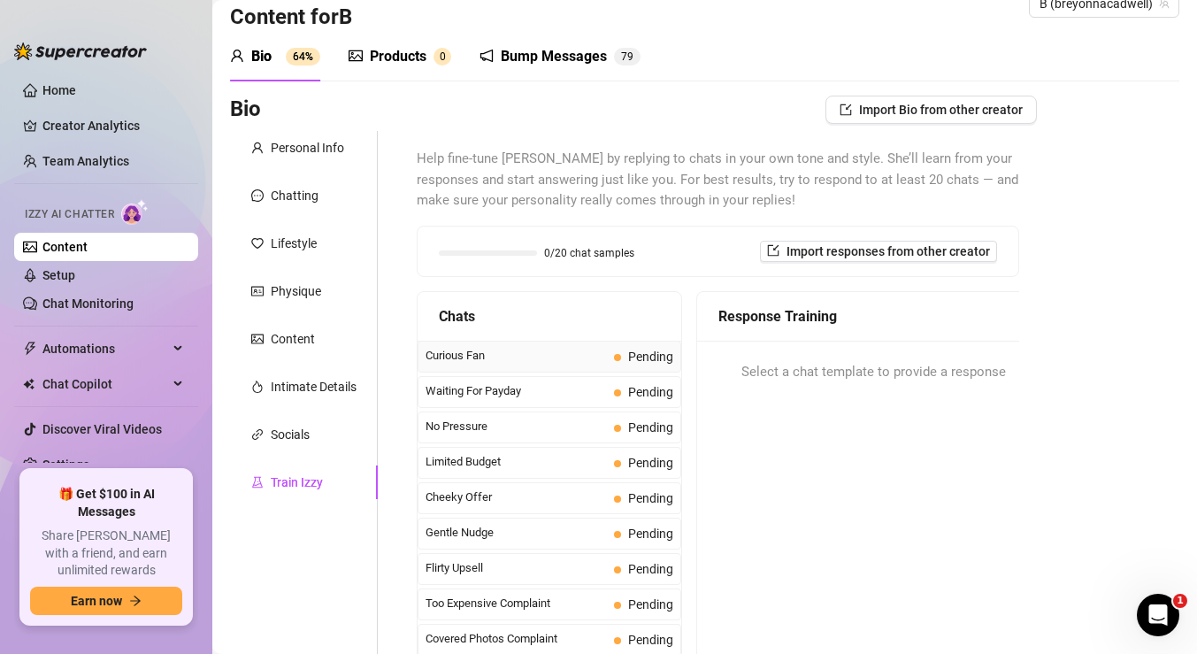
click at [573, 343] on div "Curious Fan Pending" at bounding box center [550, 357] width 264 height 32
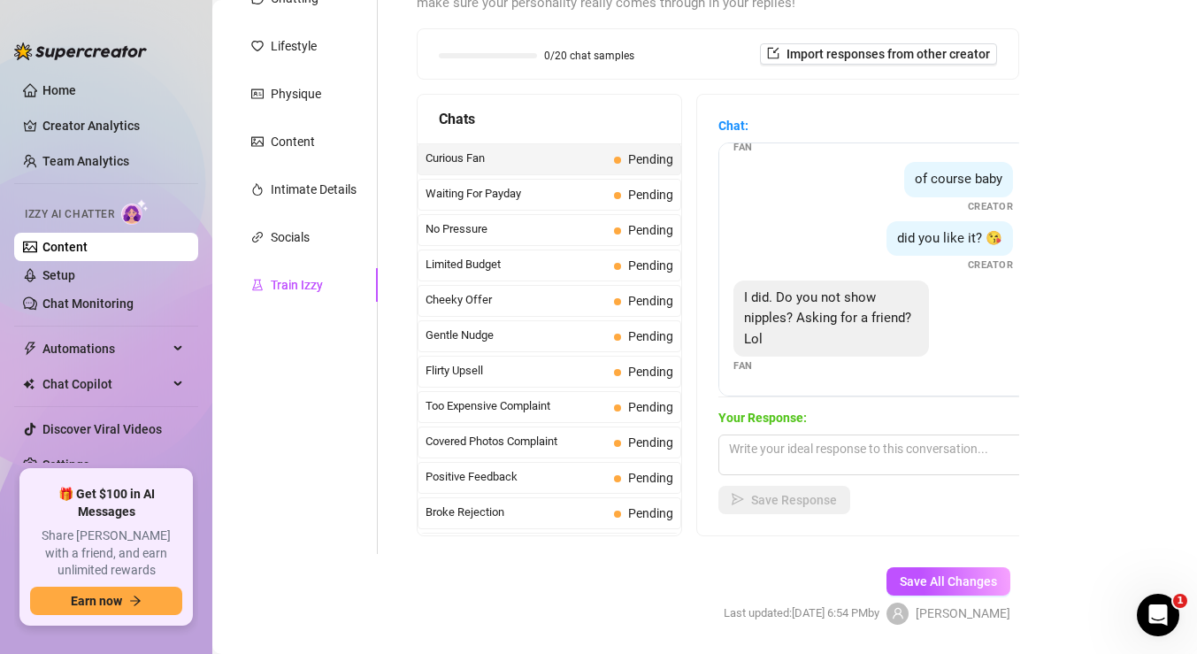
scroll to position [237, 0]
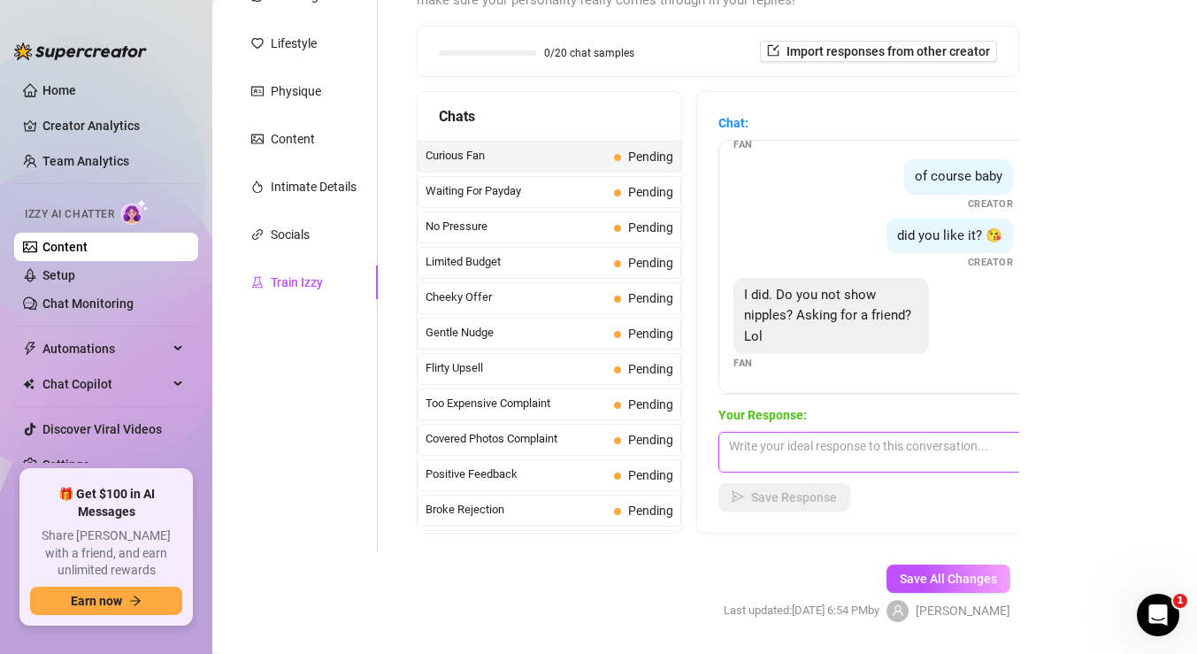
click at [858, 446] on textarea at bounding box center [874, 452] width 310 height 41
click at [585, 212] on div "No Pressure Pending" at bounding box center [550, 228] width 264 height 32
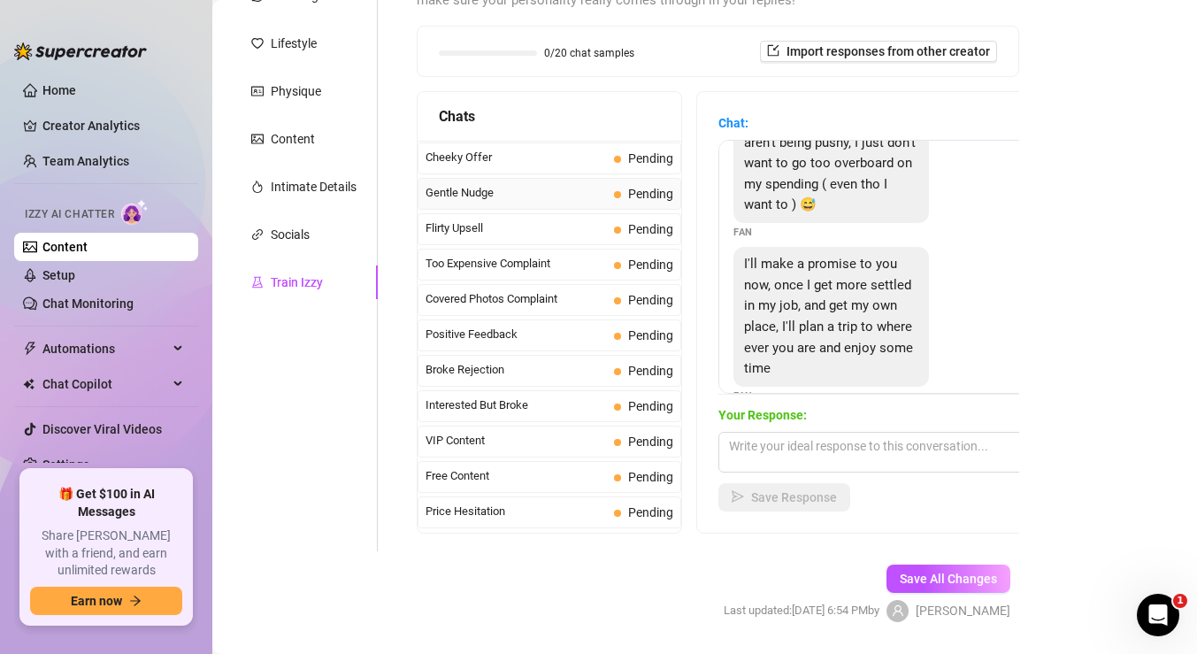
scroll to position [145, 0]
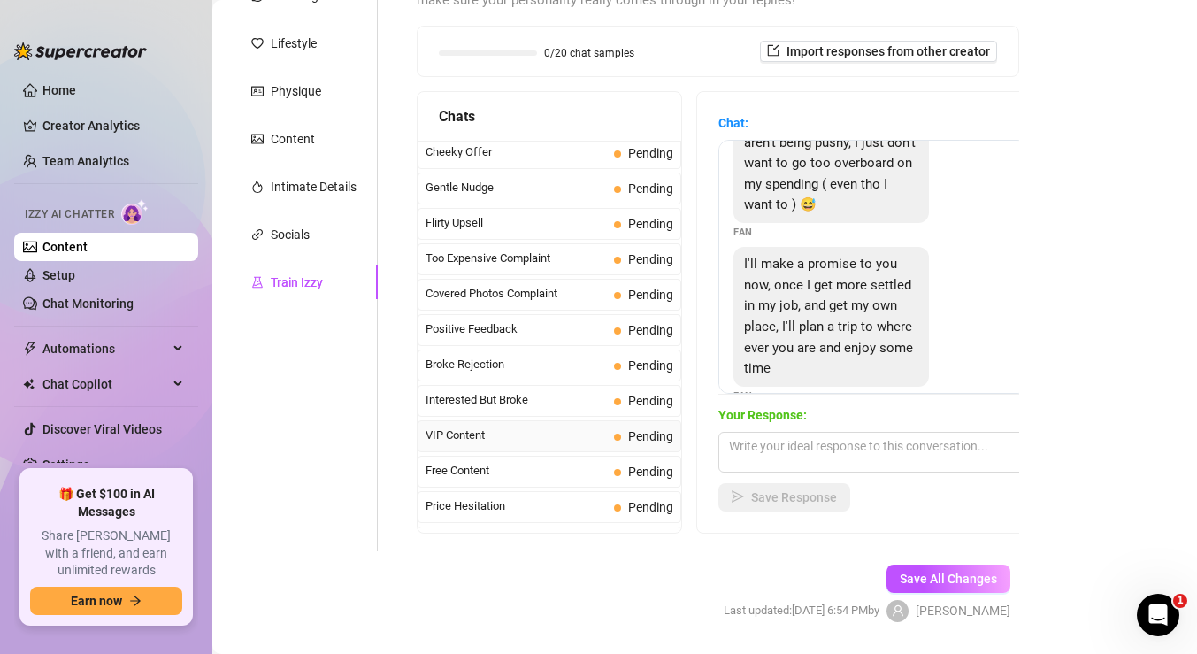
click at [497, 437] on span "VIP Content" at bounding box center [516, 436] width 181 height 18
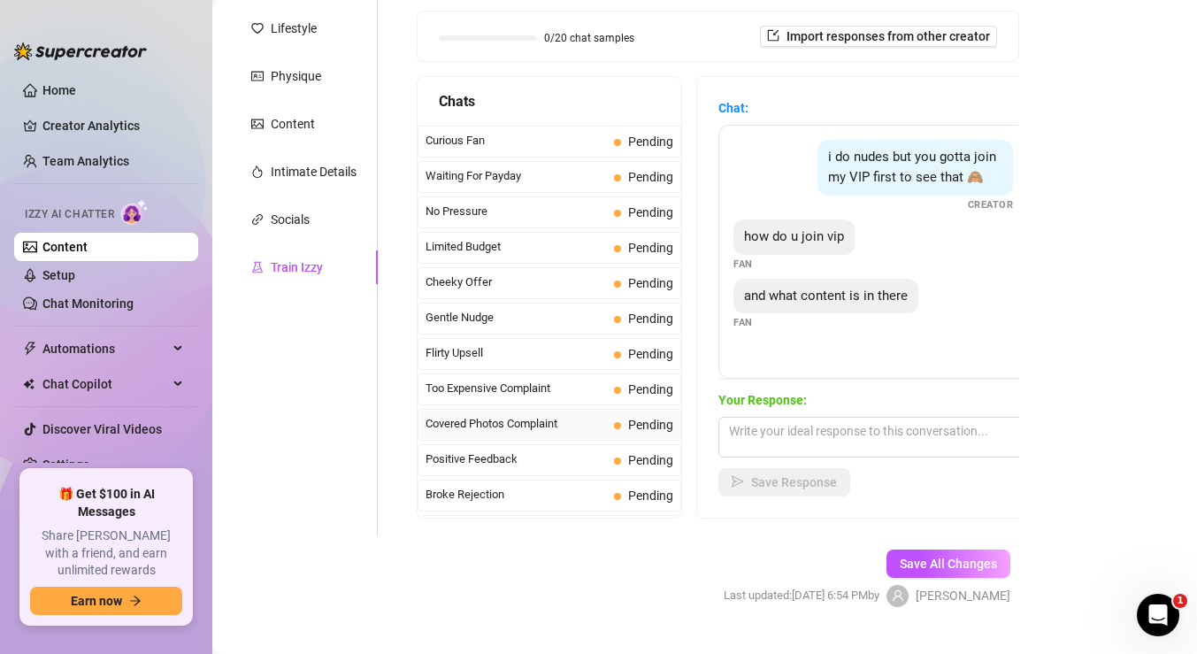
scroll to position [27, 0]
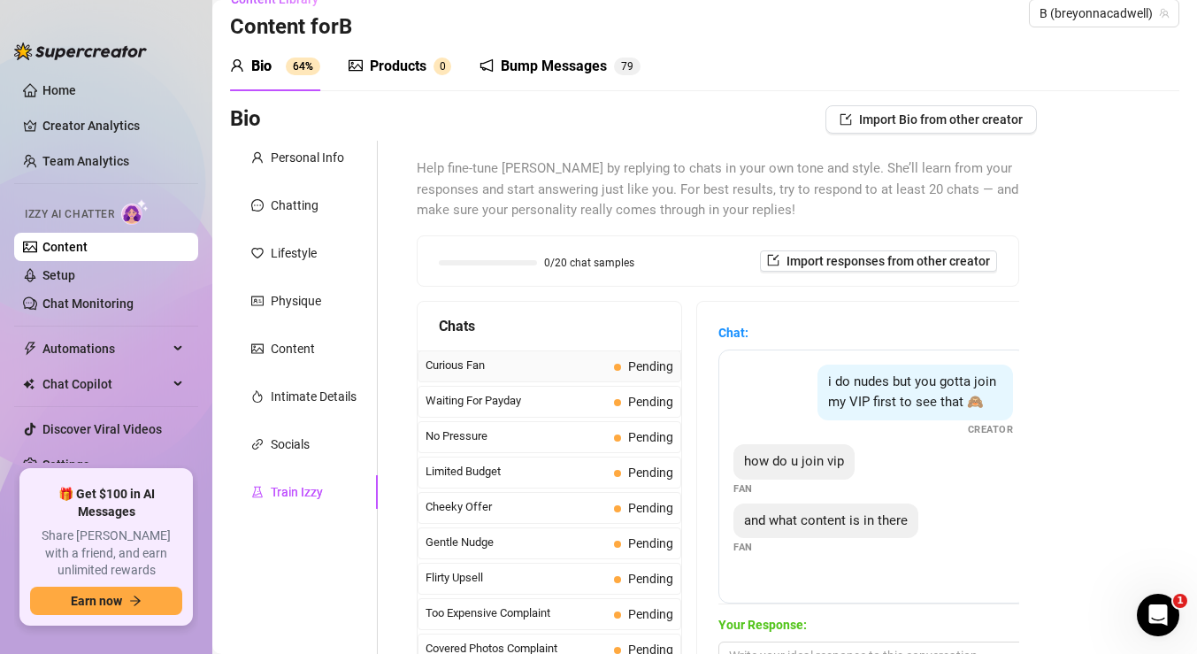
click at [495, 361] on span "Curious Fan" at bounding box center [516, 366] width 181 height 18
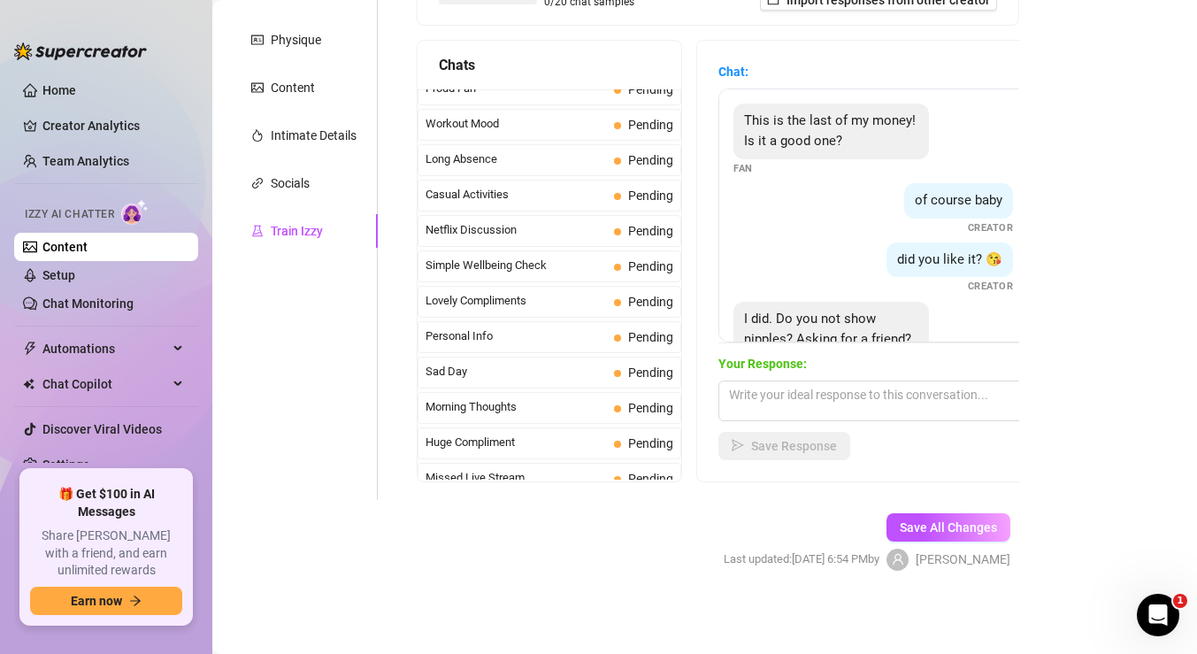
scroll to position [1588, 0]
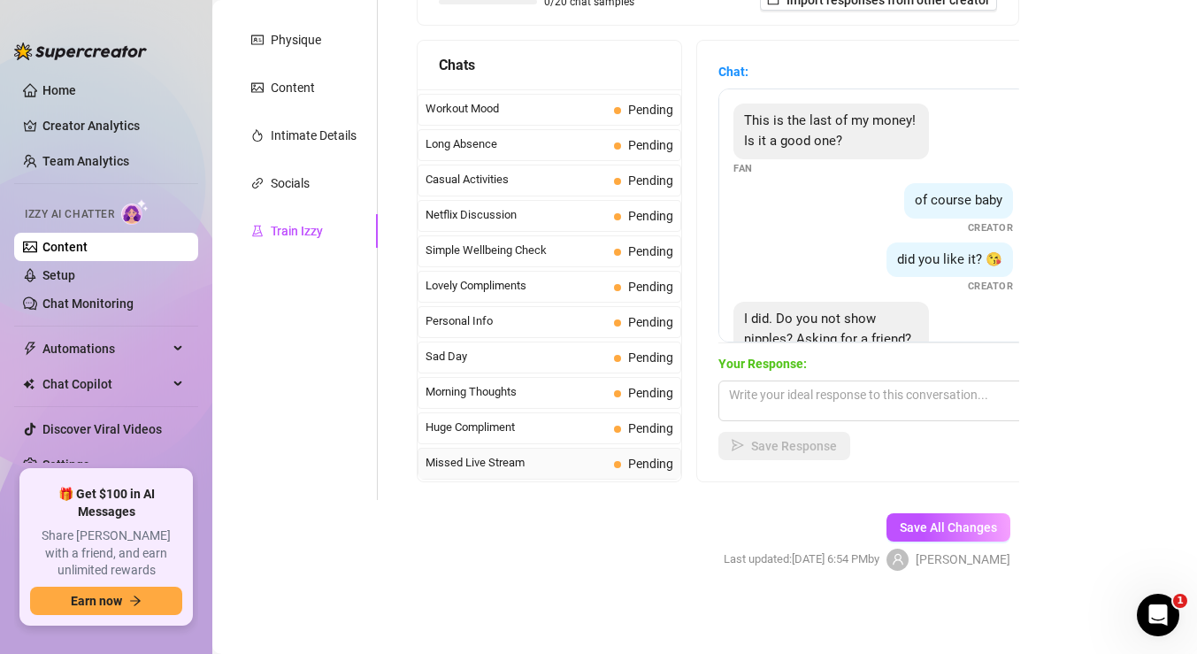
click at [499, 457] on span "Missed Live Stream" at bounding box center [516, 463] width 181 height 18
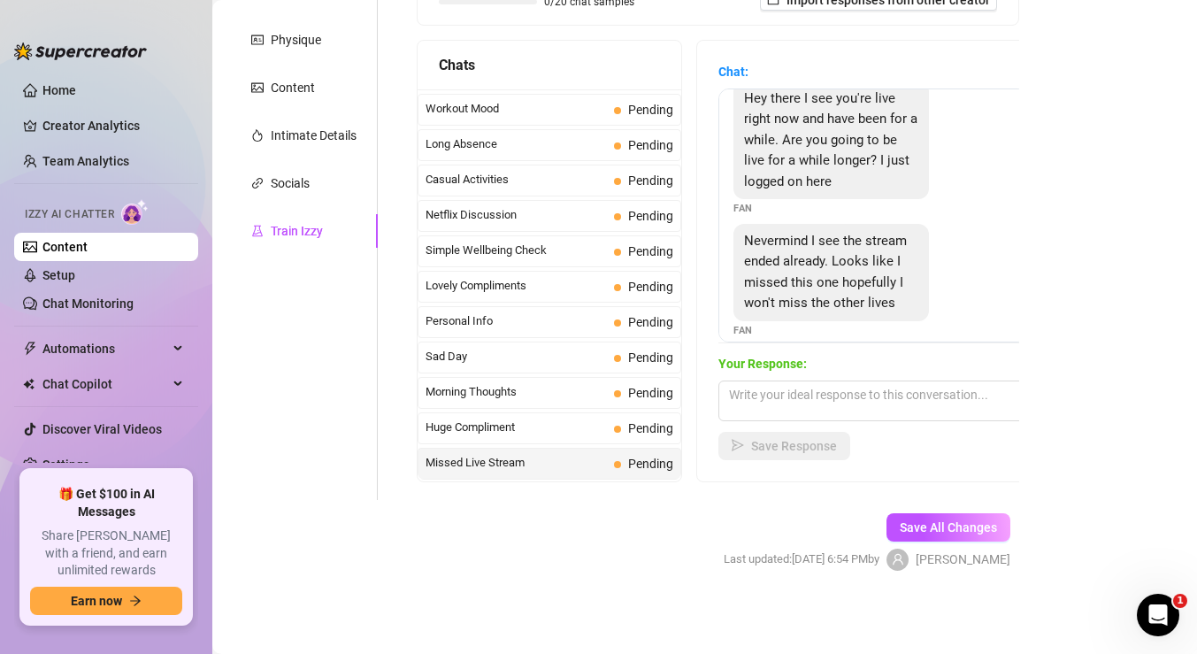
scroll to position [0, 0]
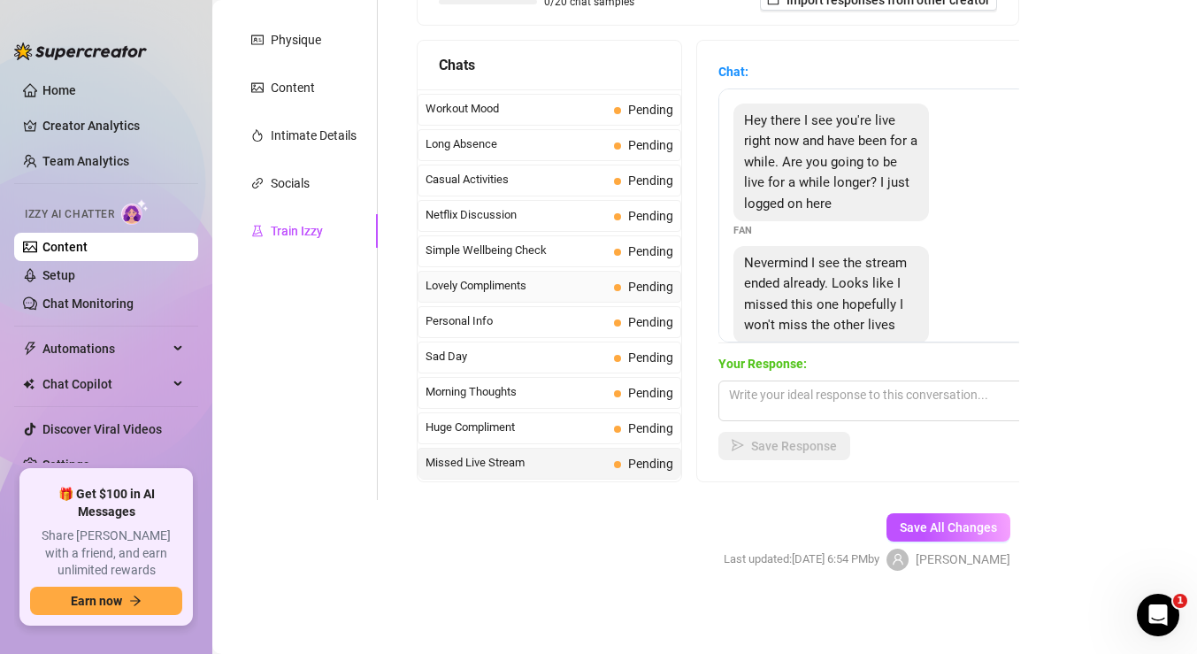
click at [573, 280] on span "Lovely Compliments" at bounding box center [516, 286] width 181 height 18
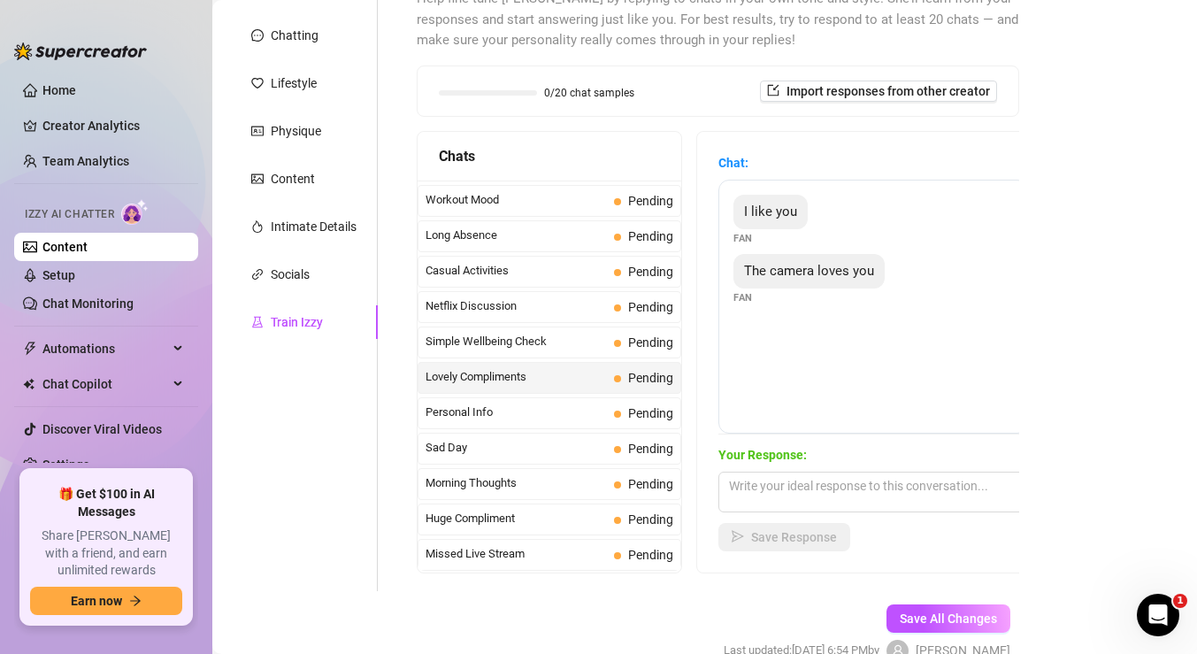
scroll to position [198, 0]
click at [792, 496] on textarea at bounding box center [874, 491] width 310 height 41
click at [590, 404] on span "Personal Info" at bounding box center [516, 412] width 181 height 18
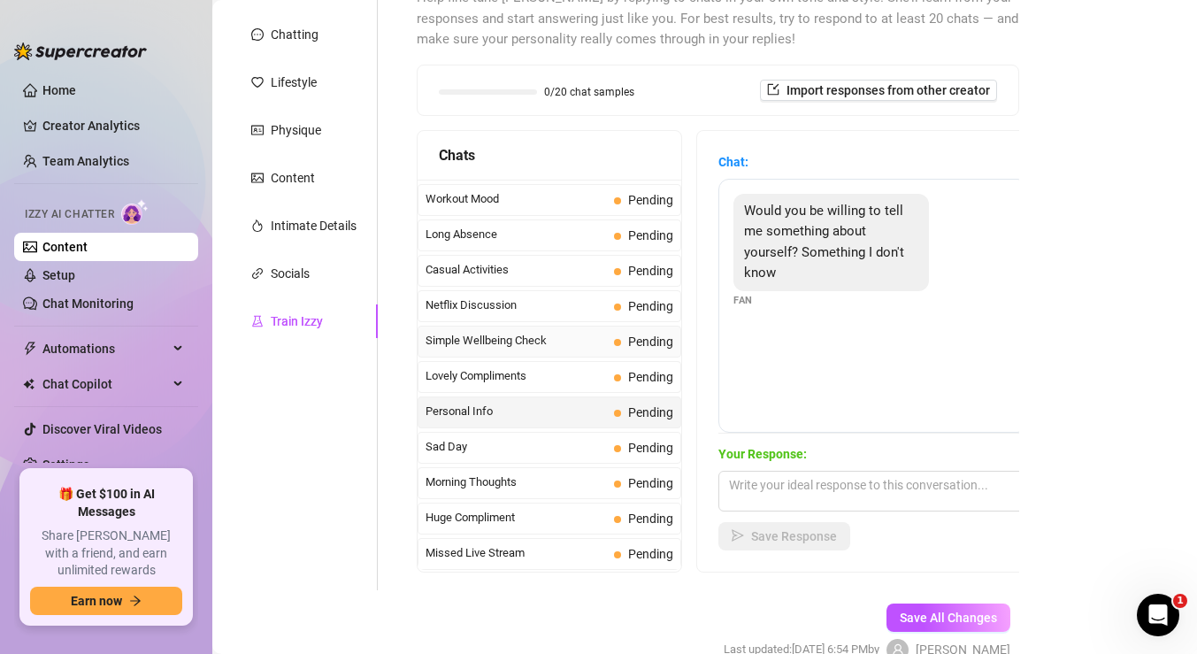
click at [552, 345] on span "Simple Wellbeing Check" at bounding box center [516, 341] width 181 height 18
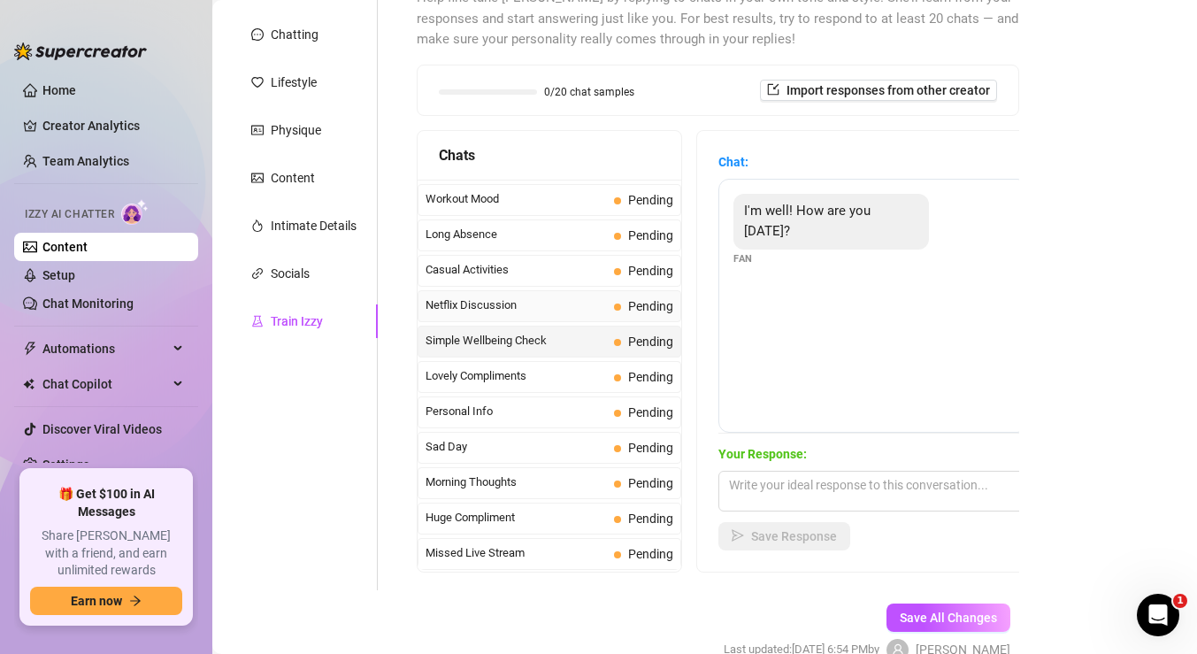
click at [531, 312] on span "Netflix Discussion" at bounding box center [516, 305] width 181 height 18
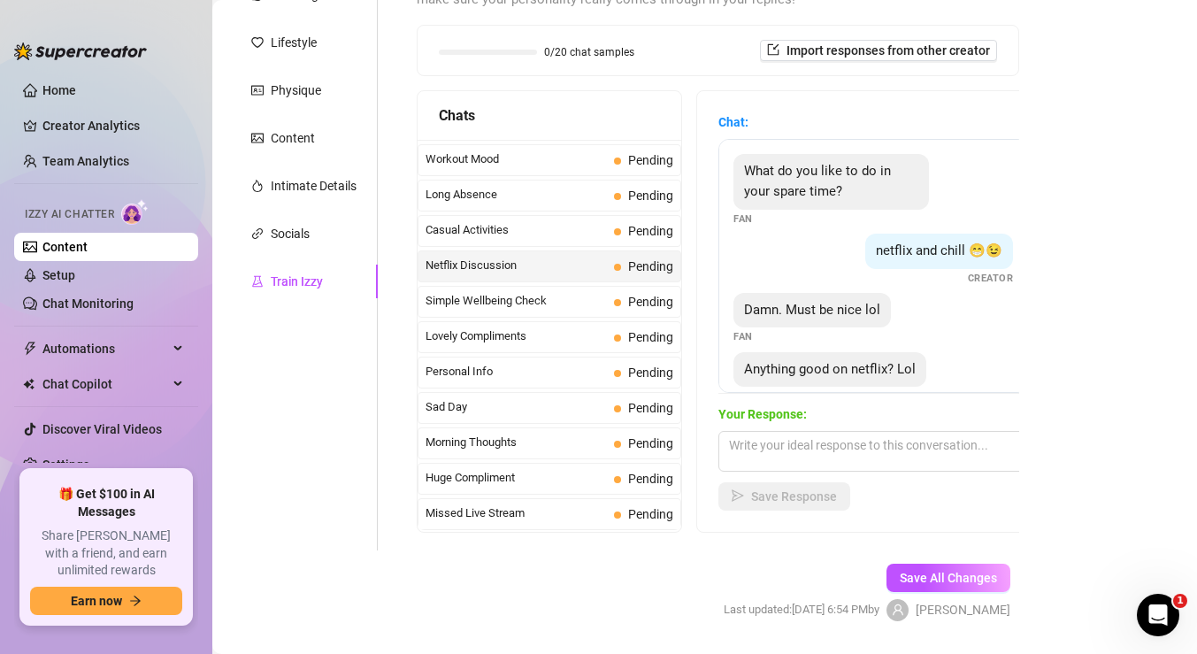
scroll to position [240, 0]
click at [597, 235] on span "Casual Activities" at bounding box center [516, 228] width 181 height 18
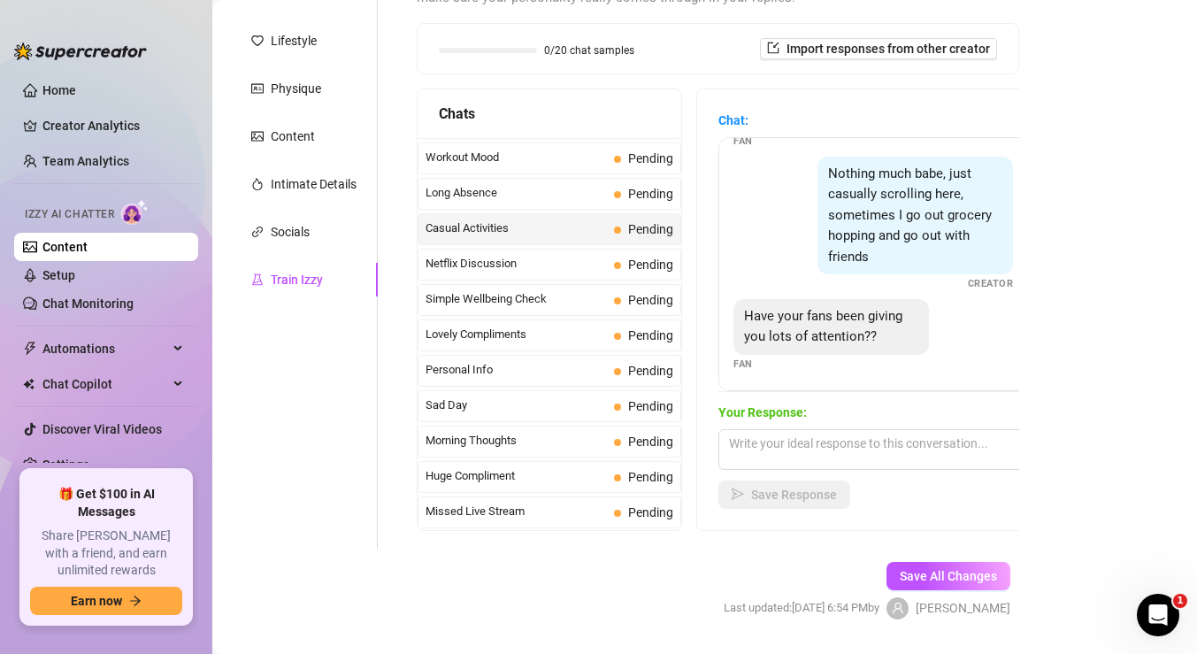
scroll to position [58, 0]
click at [556, 196] on span "Long Absence" at bounding box center [516, 193] width 181 height 18
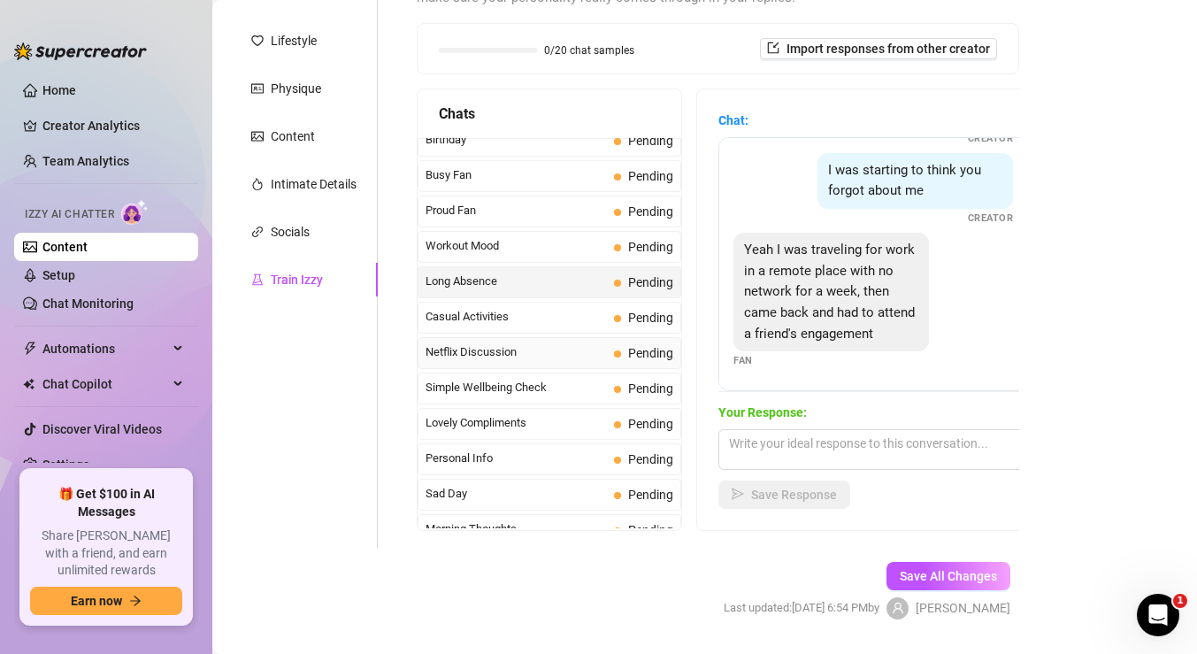
scroll to position [1497, 0]
click at [573, 252] on span "Workout Mood" at bounding box center [516, 249] width 181 height 18
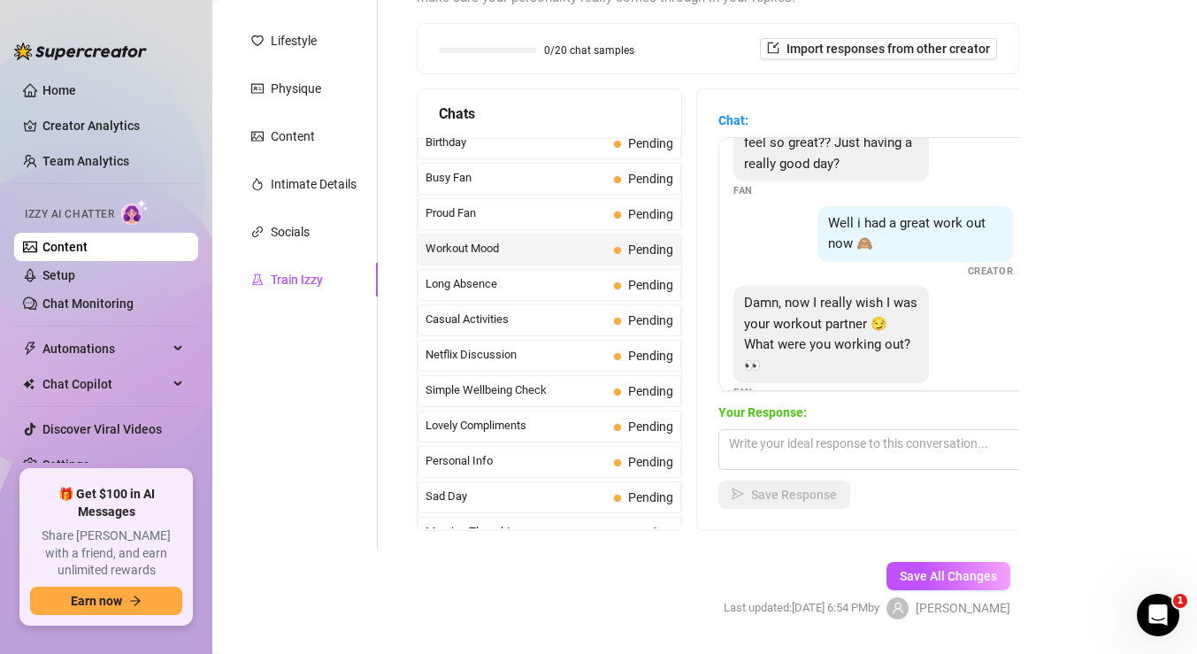
scroll to position [58, 0]
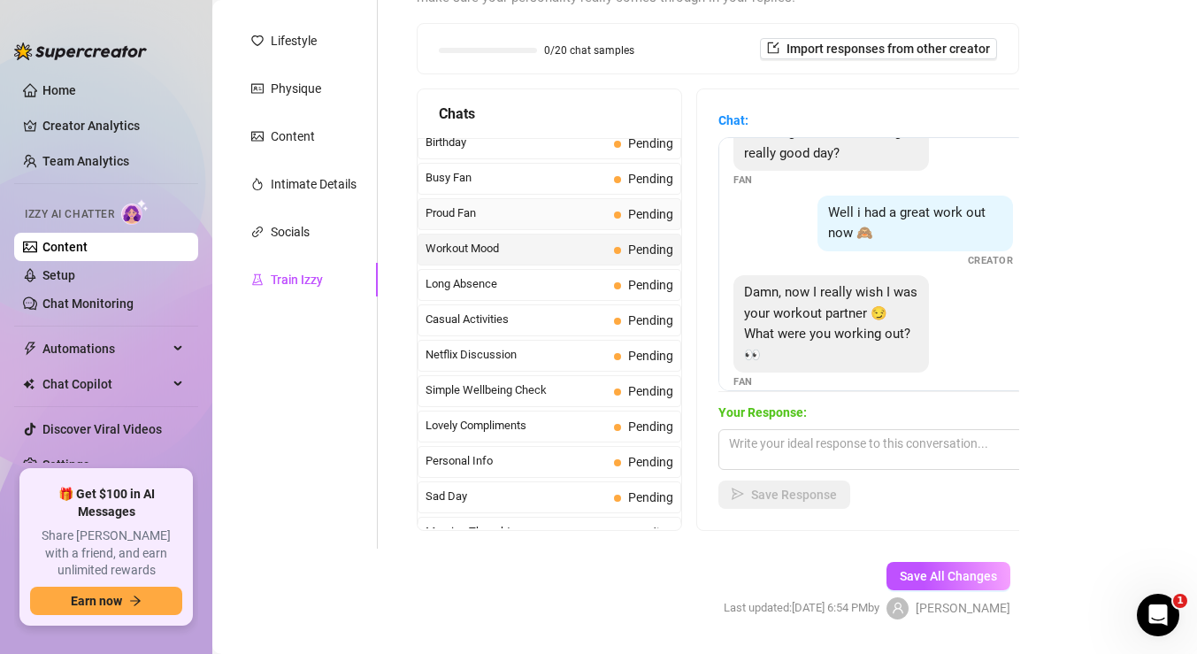
click at [563, 204] on div "Proud Fan Pending" at bounding box center [550, 214] width 264 height 32
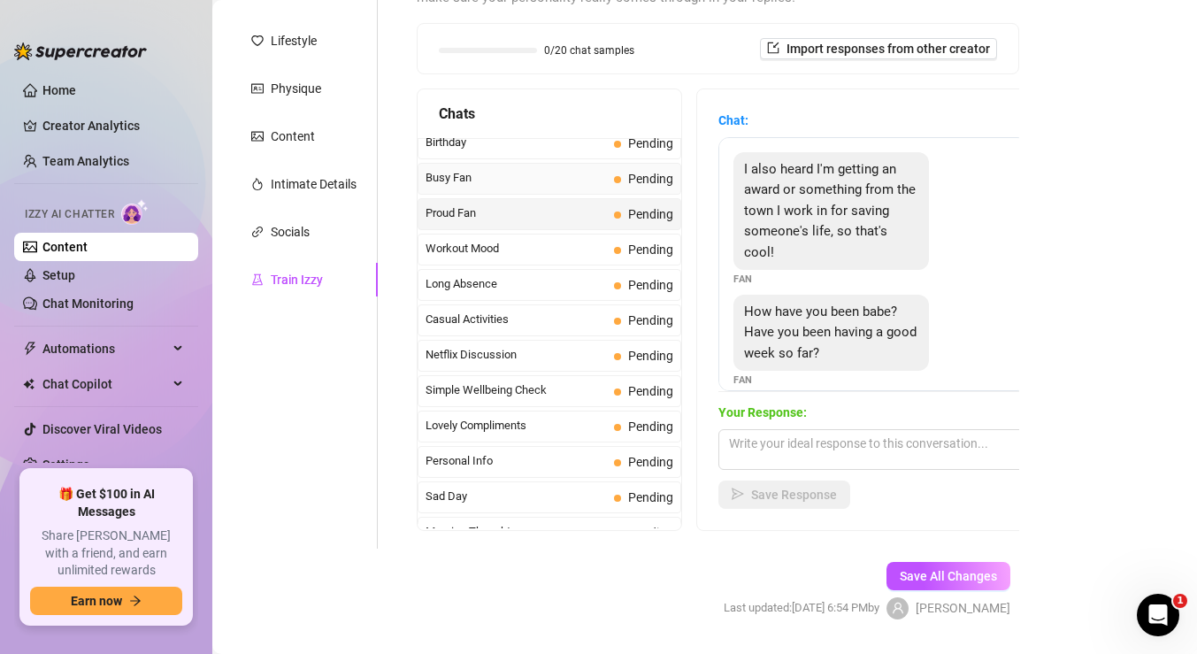
click at [551, 178] on span "Busy Fan" at bounding box center [516, 178] width 181 height 18
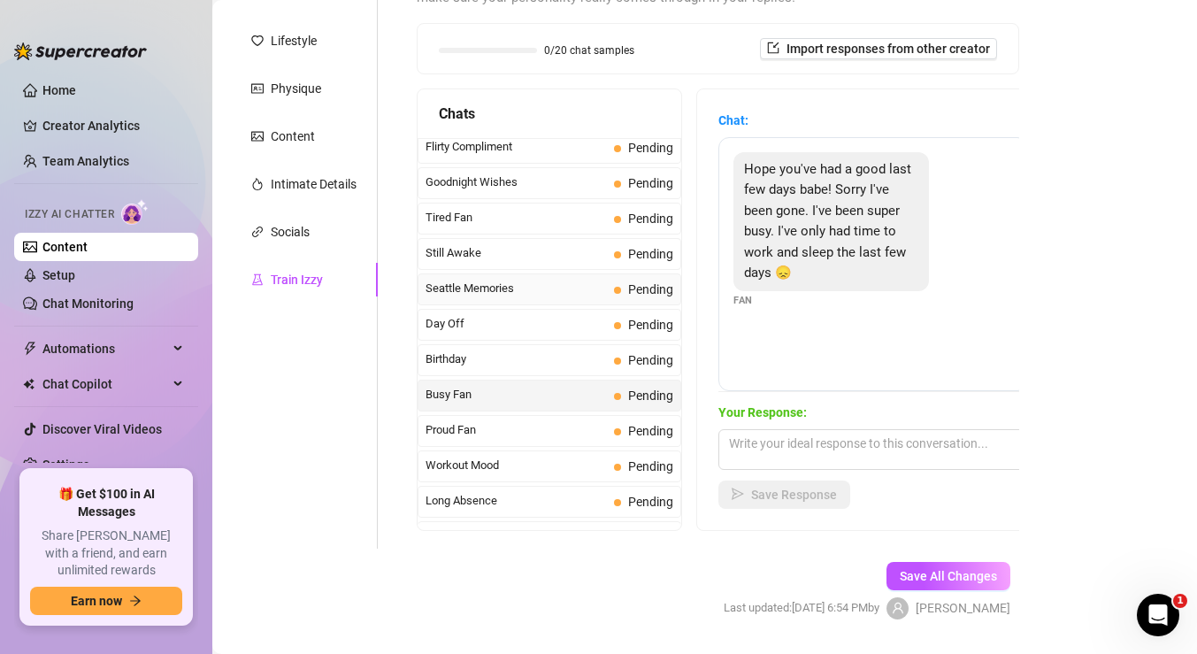
scroll to position [1281, 0]
click at [552, 258] on span "Still Awake" at bounding box center [516, 252] width 181 height 18
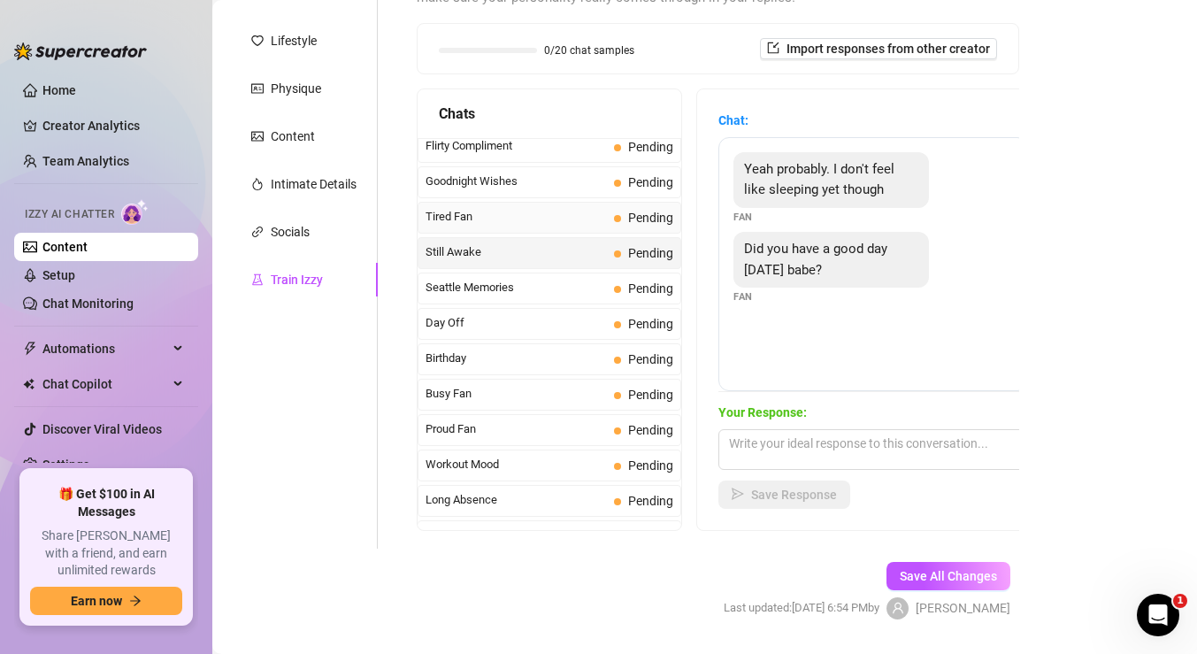
click at [520, 219] on span "Tired Fan" at bounding box center [516, 217] width 181 height 18
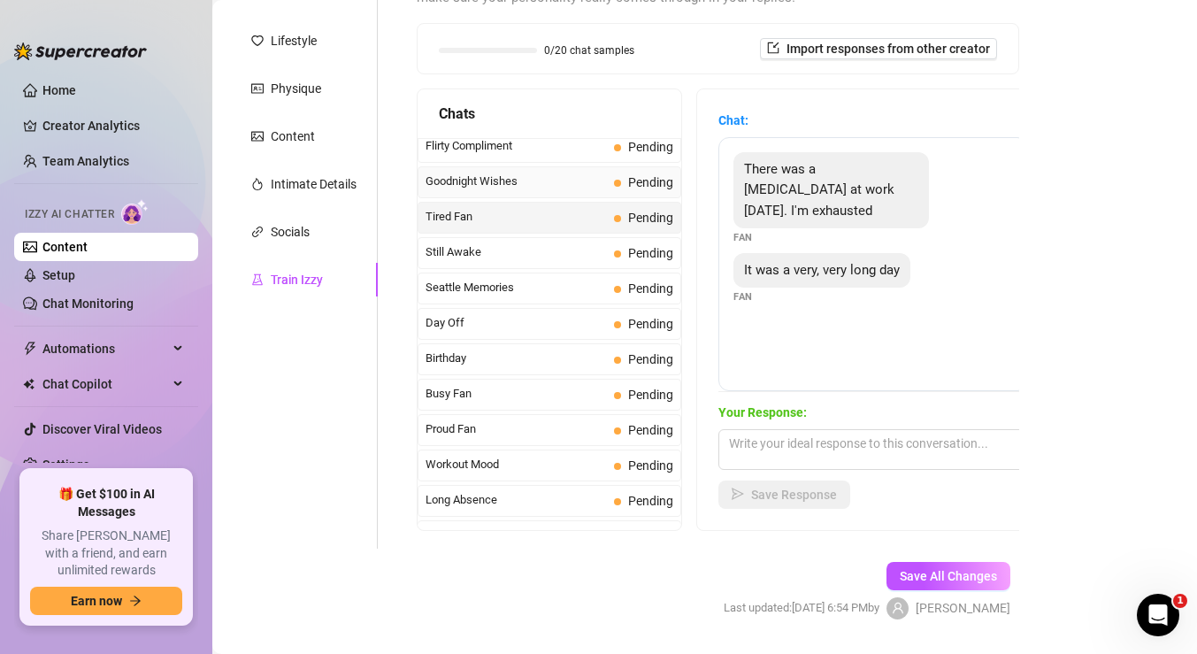
click at [505, 182] on span "Goodnight Wishes" at bounding box center [516, 182] width 181 height 18
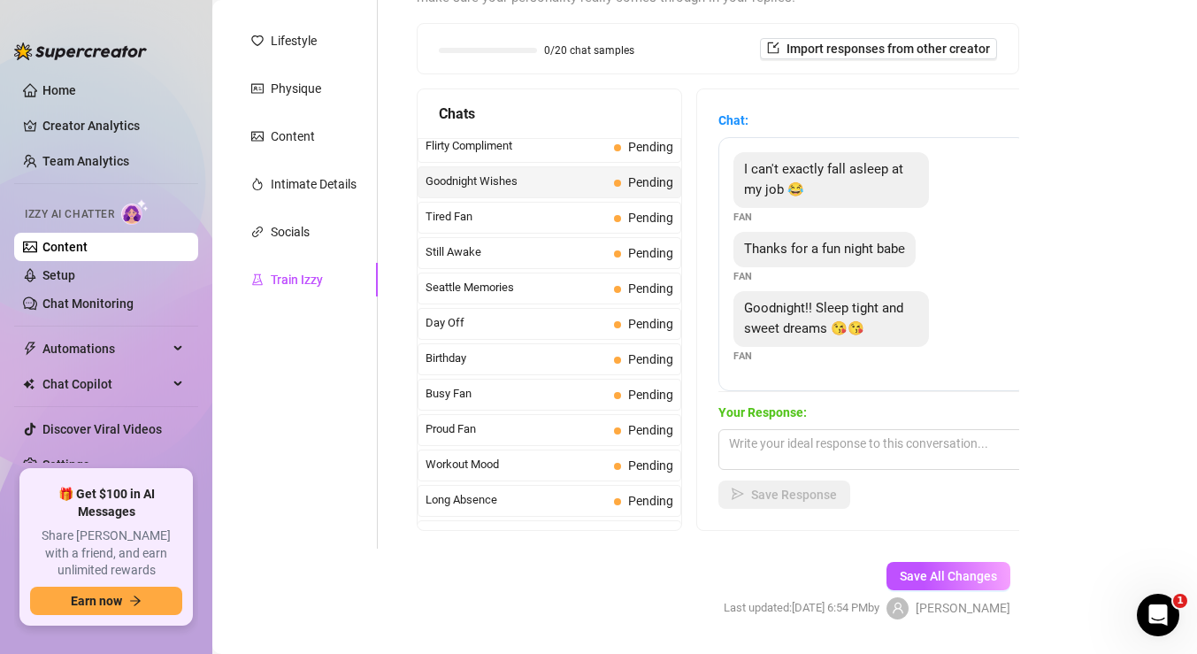
click at [758, 424] on div "Your Response: Save Response" at bounding box center [874, 456] width 310 height 106
click at [779, 443] on textarea at bounding box center [874, 449] width 310 height 41
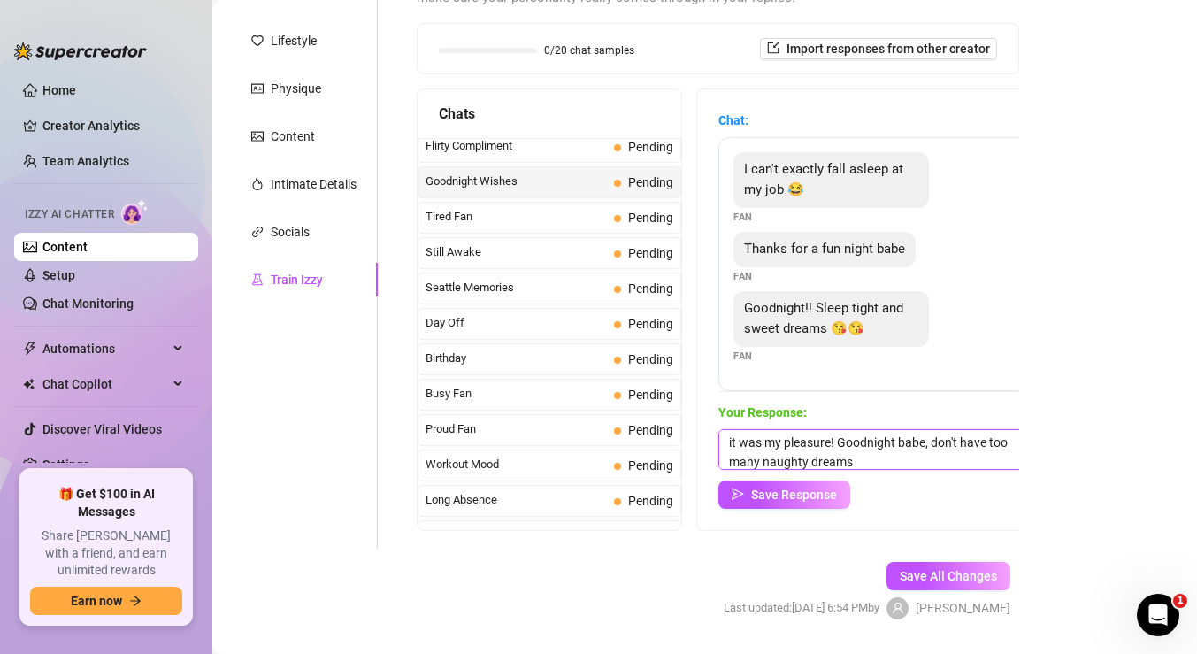
scroll to position [0, 0]
drag, startPoint x: 893, startPoint y: 462, endPoint x: 934, endPoint y: 440, distance: 46.3
click at [934, 440] on textarea "it was my pleasure! Goodnight babe, don't have too many naughty dreams" at bounding box center [874, 449] width 310 height 41
click at [750, 460] on textarea "it was my pleasure! Goodnight babe, dream of me" at bounding box center [874, 449] width 310 height 41
paste textarea "dream of me 😏 I’ll be thinking about you 😉"
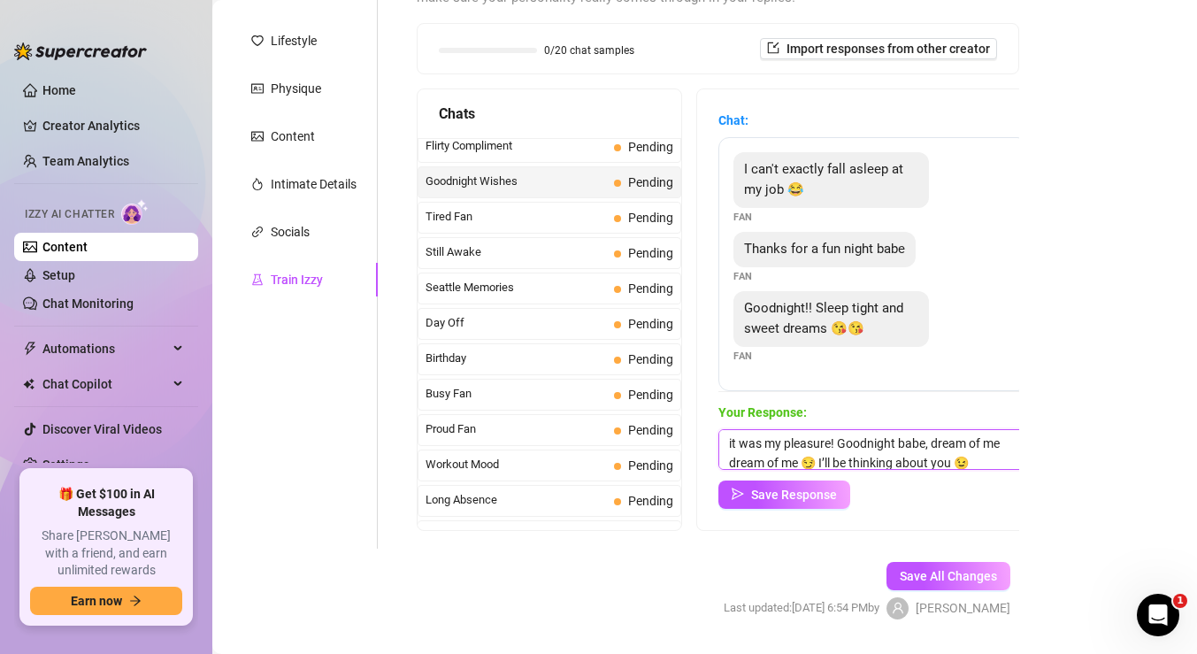
scroll to position [1, 0]
click at [801, 461] on textarea "it was my pleasure! Goodnight babe, dream of me dream of me 😏 I’ll be thinking …" at bounding box center [874, 449] width 310 height 41
click at [756, 492] on span "Save Response" at bounding box center [794, 495] width 86 height 14
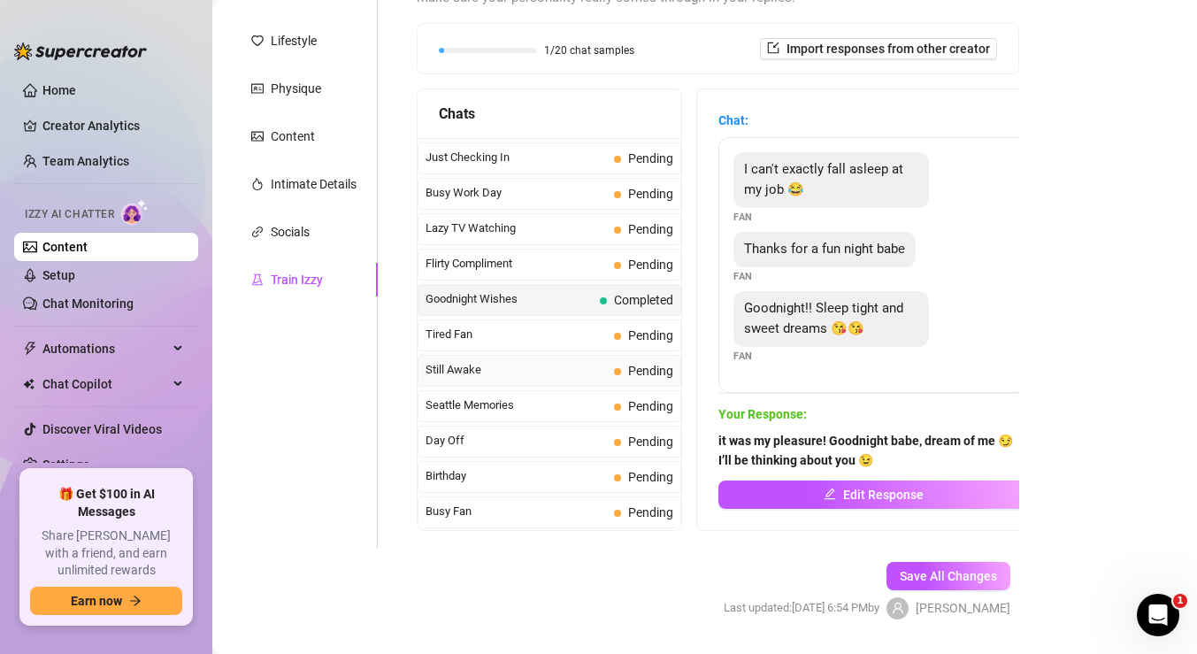
scroll to position [1162, 0]
click at [551, 268] on span "Flirty Compliment" at bounding box center [516, 266] width 181 height 18
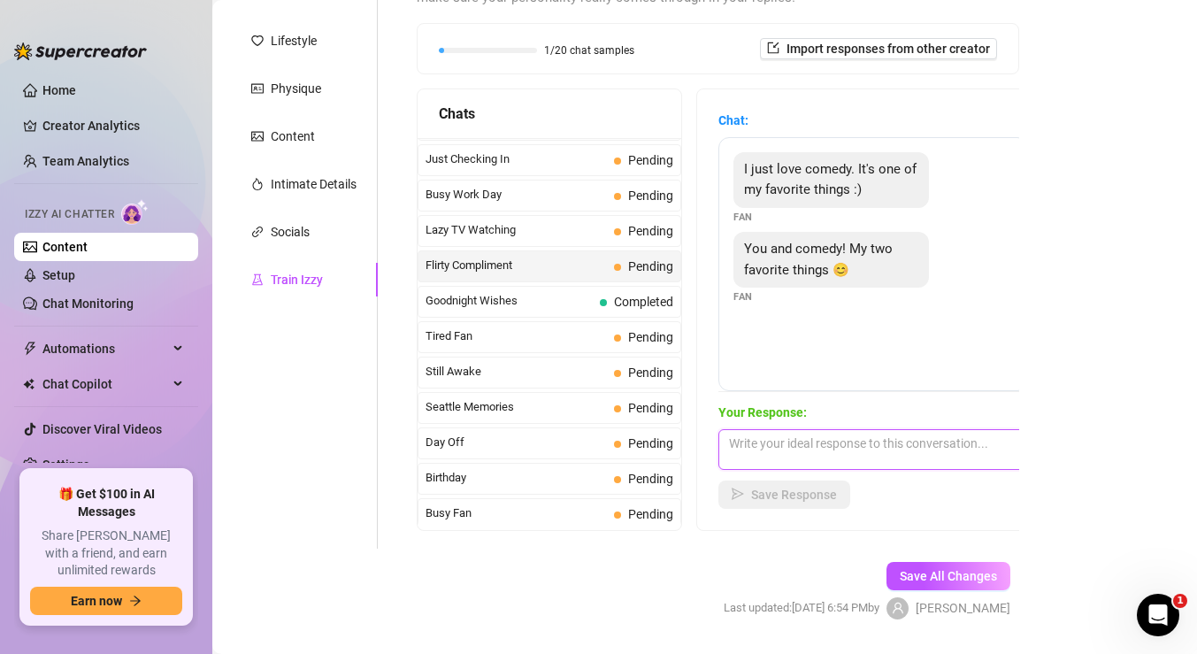
click at [833, 434] on textarea at bounding box center [874, 449] width 310 height 41
paste textarea "Mmm, I like the sound of that 😏… you, me, and comedy—sounds like a fun night 😉"
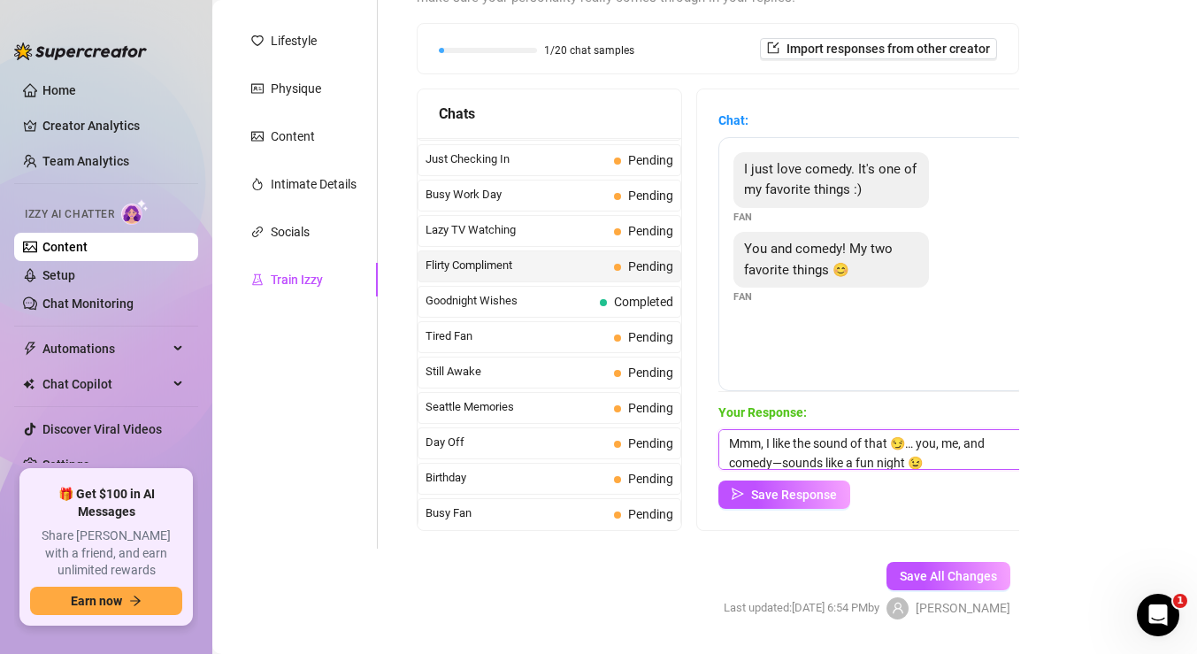
scroll to position [1, 0]
click at [804, 494] on span "Save Response" at bounding box center [794, 495] width 86 height 14
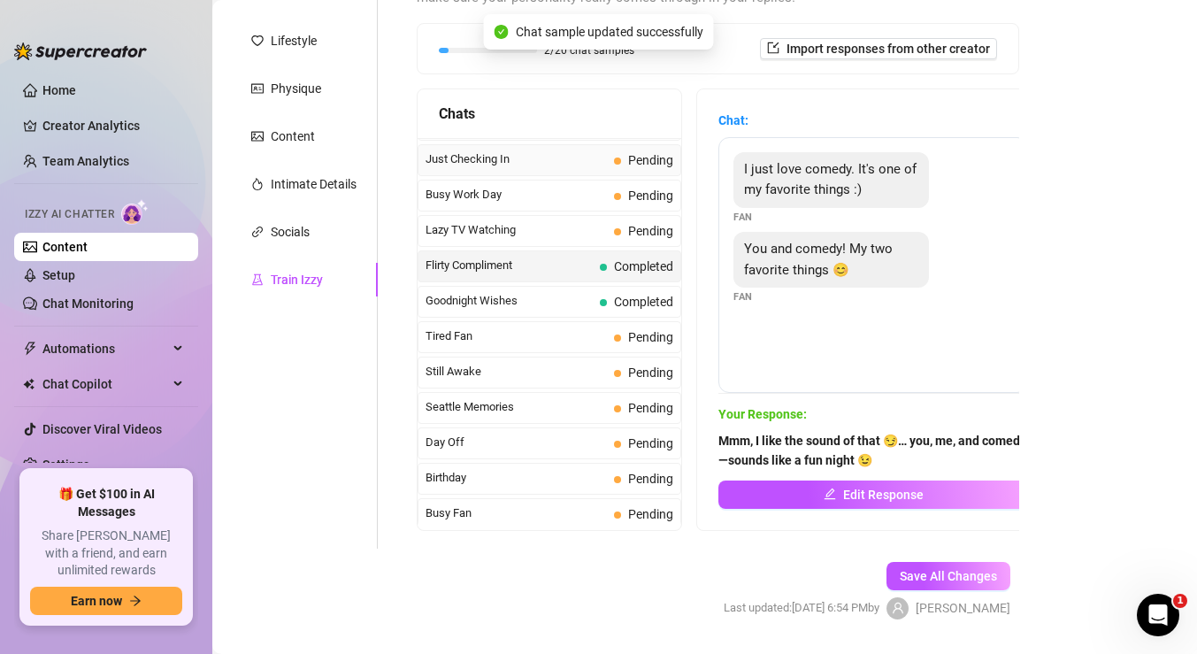
click at [560, 157] on span "Just Checking In" at bounding box center [516, 159] width 181 height 18
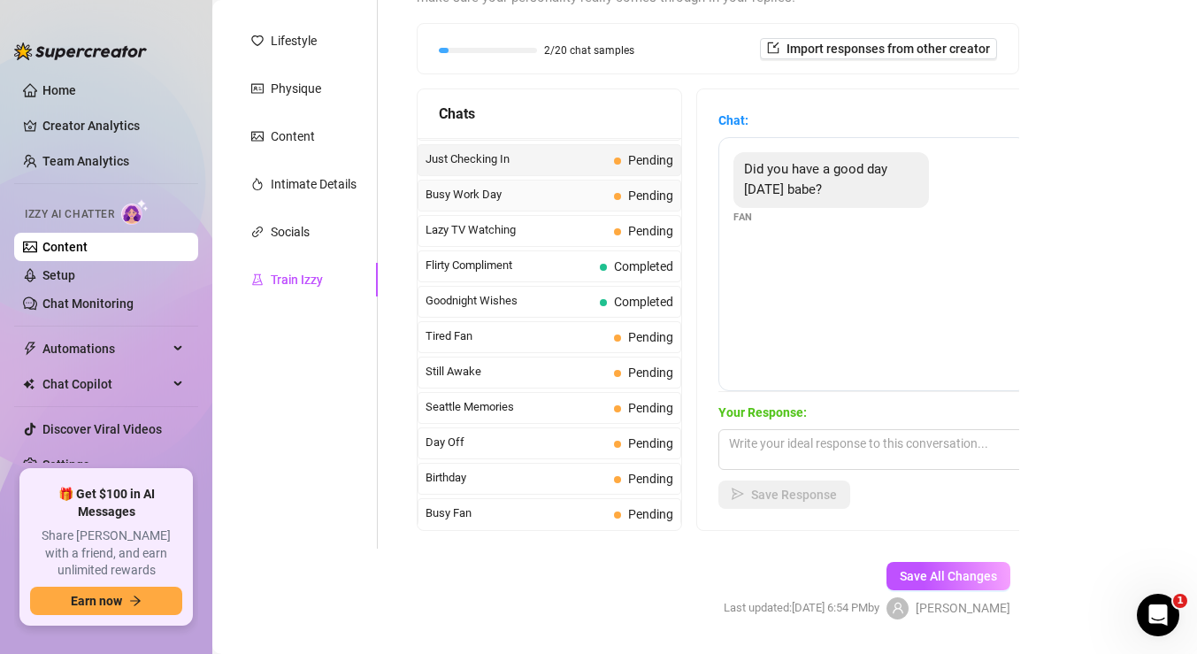
click at [593, 202] on span "Busy Work Day" at bounding box center [516, 195] width 181 height 18
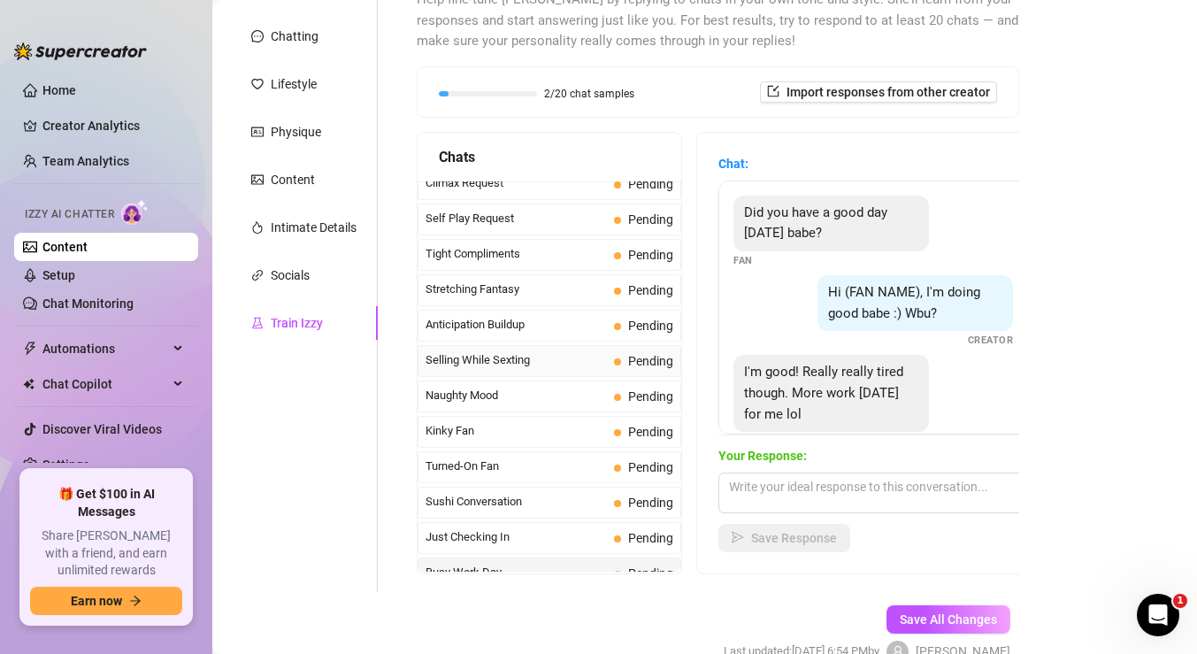
scroll to position [825, 0]
click at [520, 365] on span "Selling While Sexting" at bounding box center [516, 363] width 181 height 18
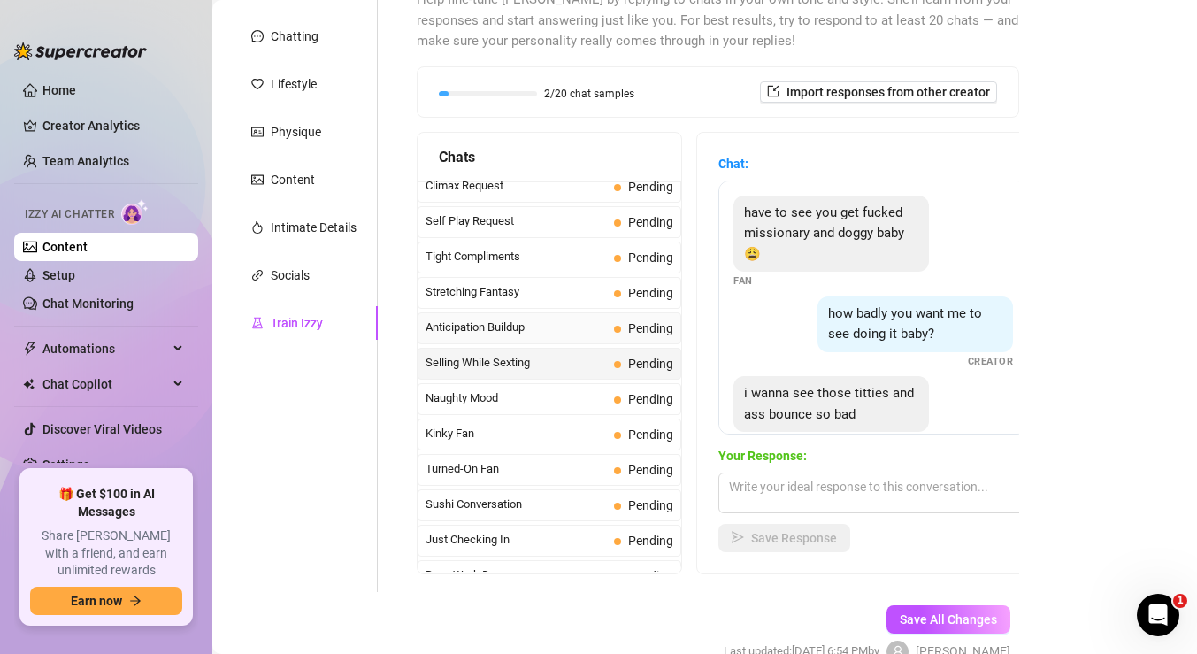
click at [529, 329] on span "Anticipation Buildup" at bounding box center [516, 328] width 181 height 18
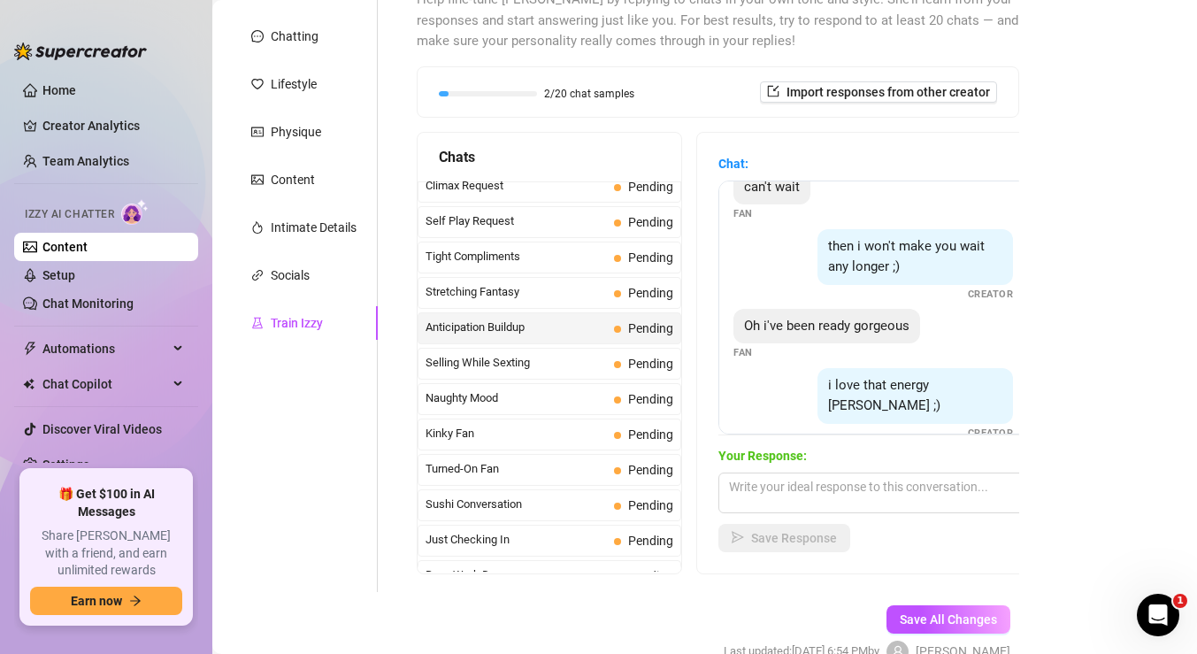
scroll to position [7, 0]
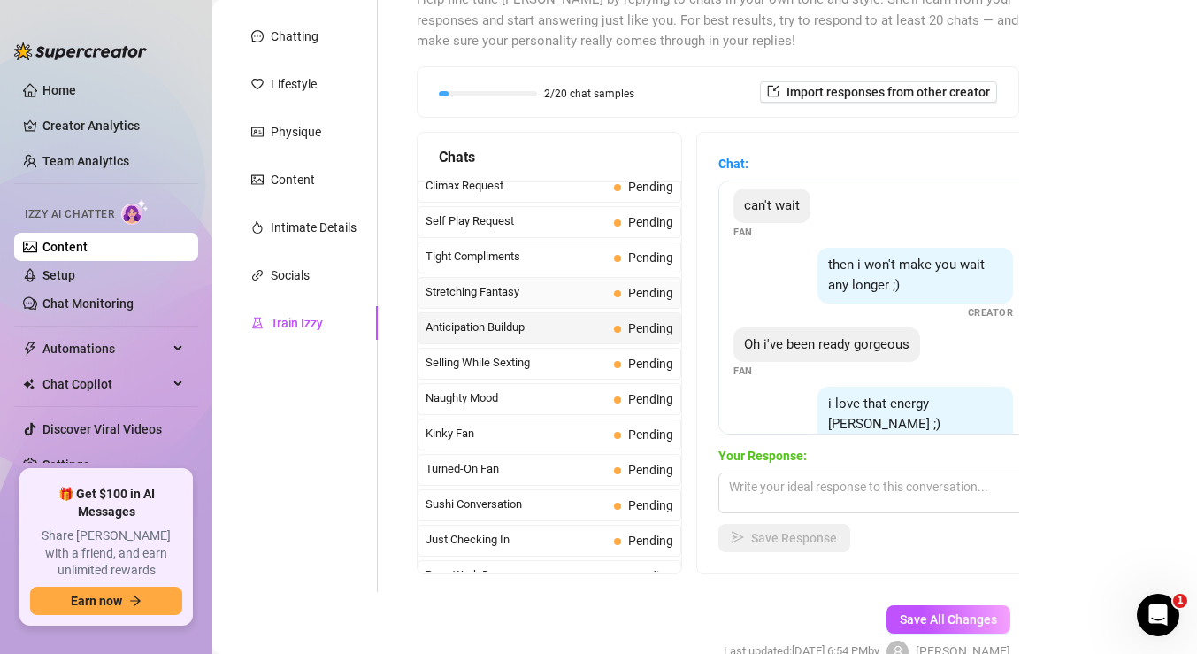
click at [624, 301] on span "Pending" at bounding box center [643, 292] width 59 height 19
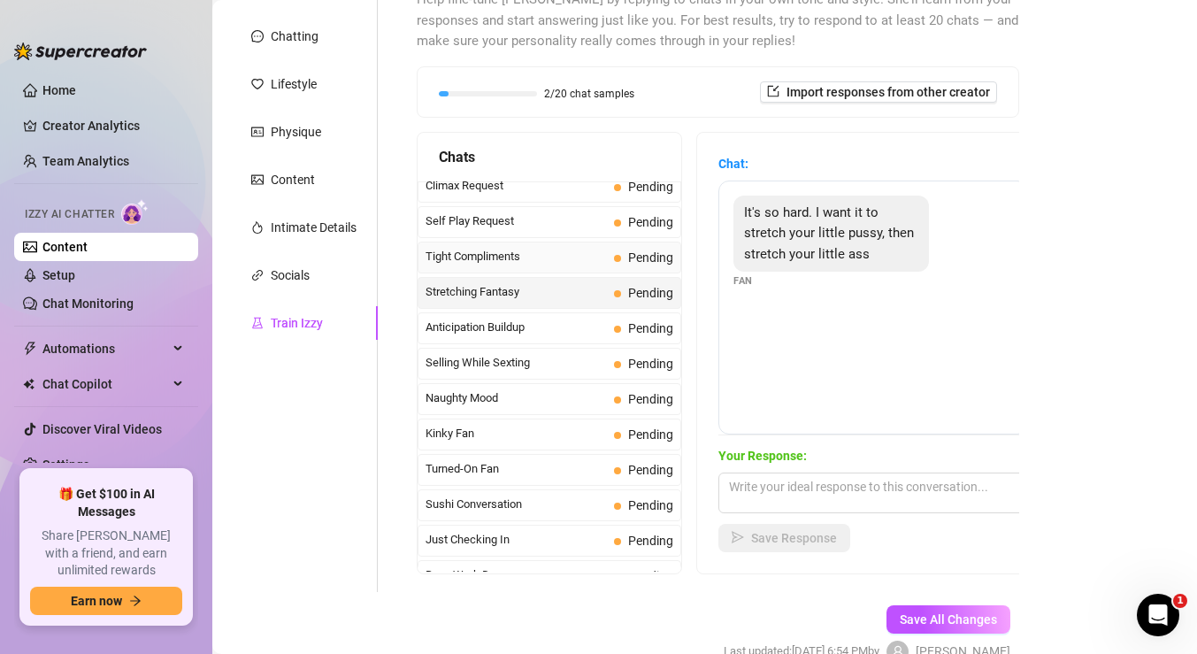
click at [594, 265] on span "Tight Compliments" at bounding box center [516, 257] width 181 height 18
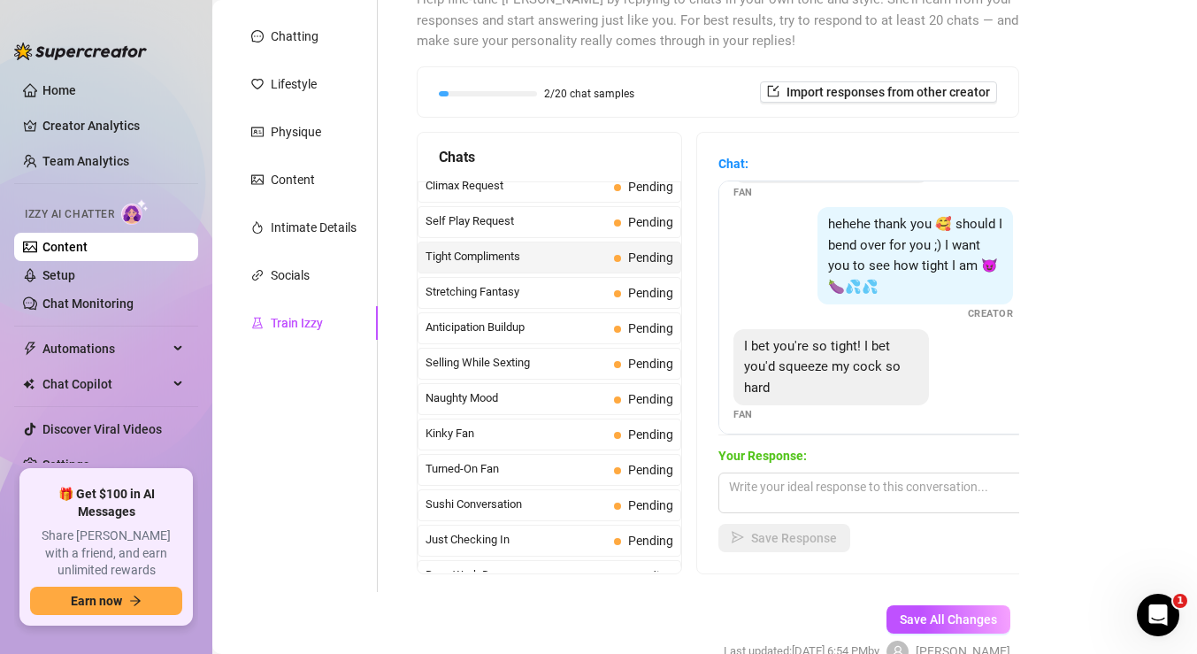
scroll to position [180, 0]
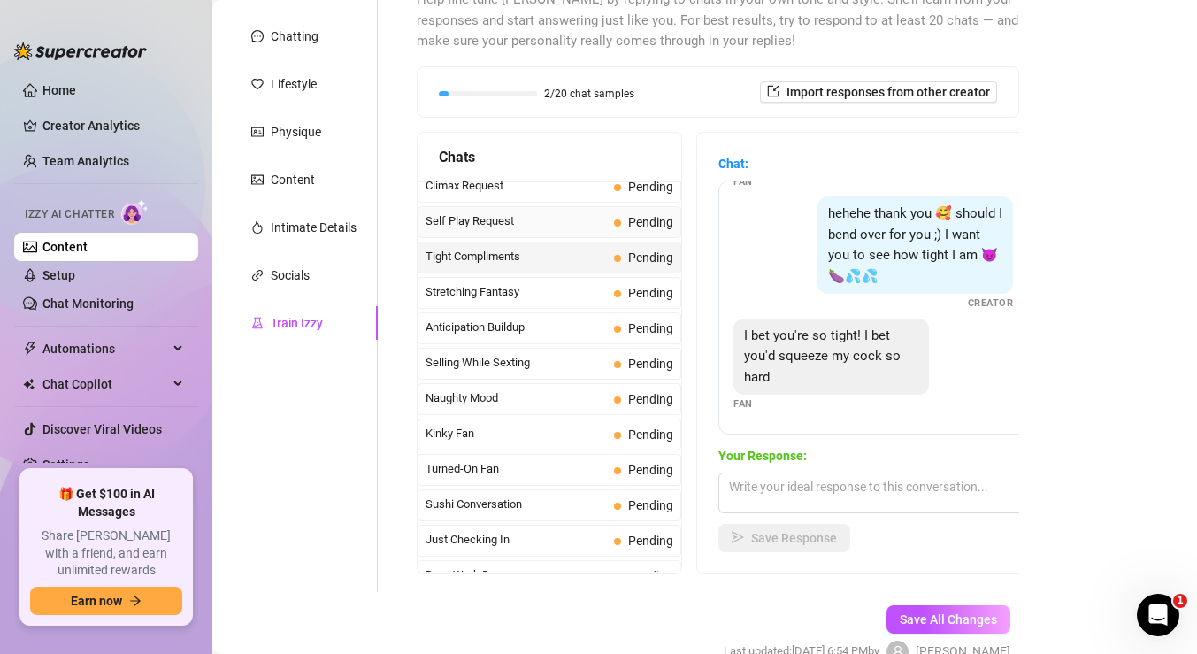
click at [584, 219] on span "Self Play Request" at bounding box center [516, 221] width 181 height 18
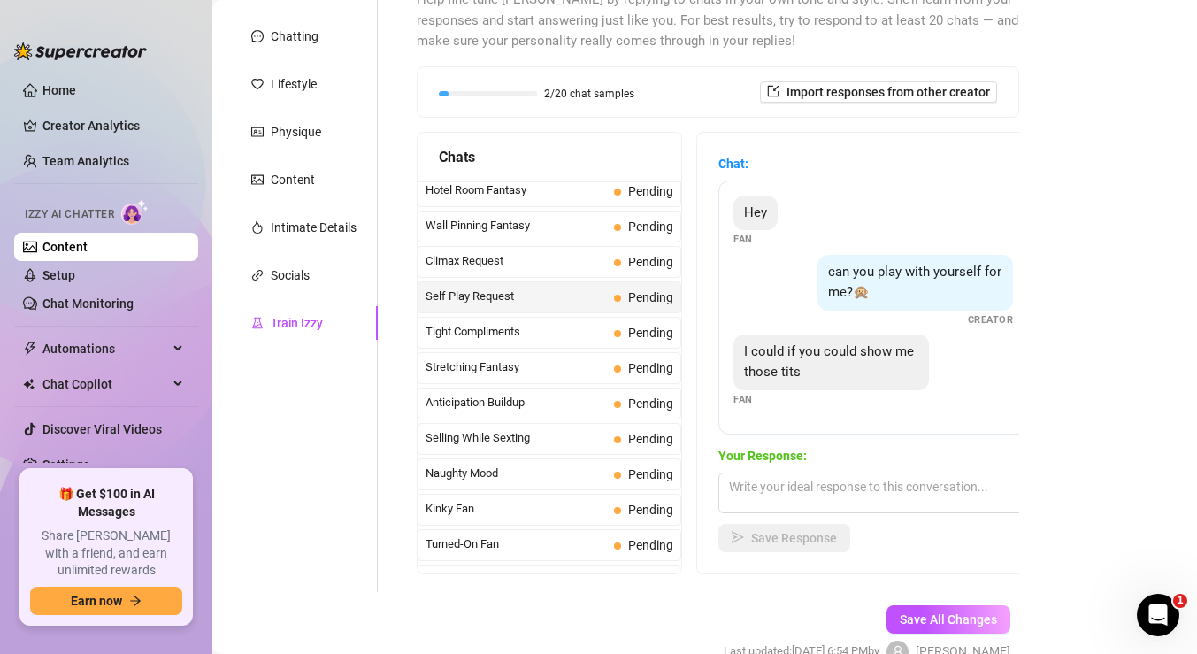
scroll to position [735, 0]
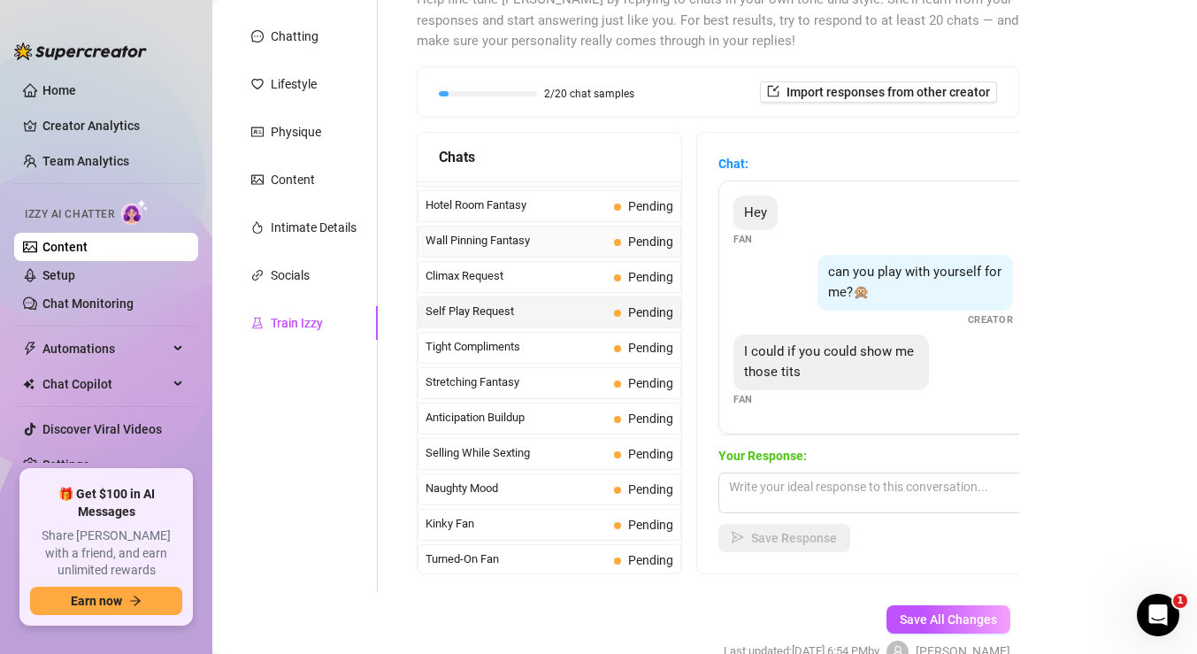
click at [583, 254] on div "Wall Pinning Fantasy Pending" at bounding box center [550, 242] width 264 height 32
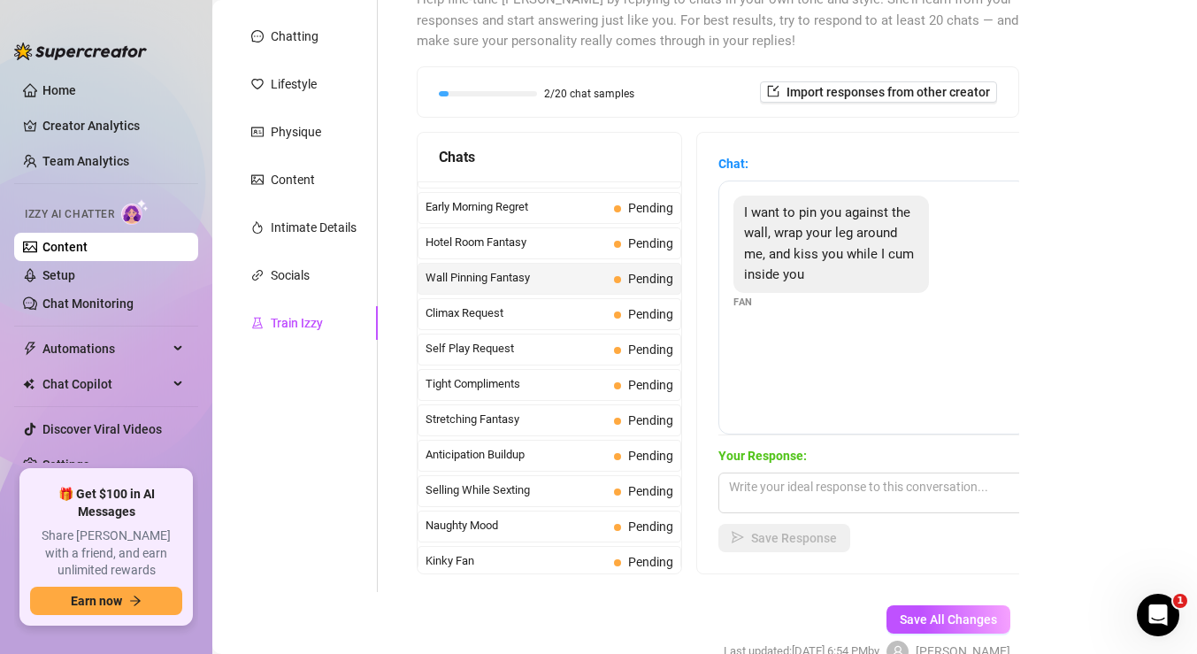
scroll to position [688, 0]
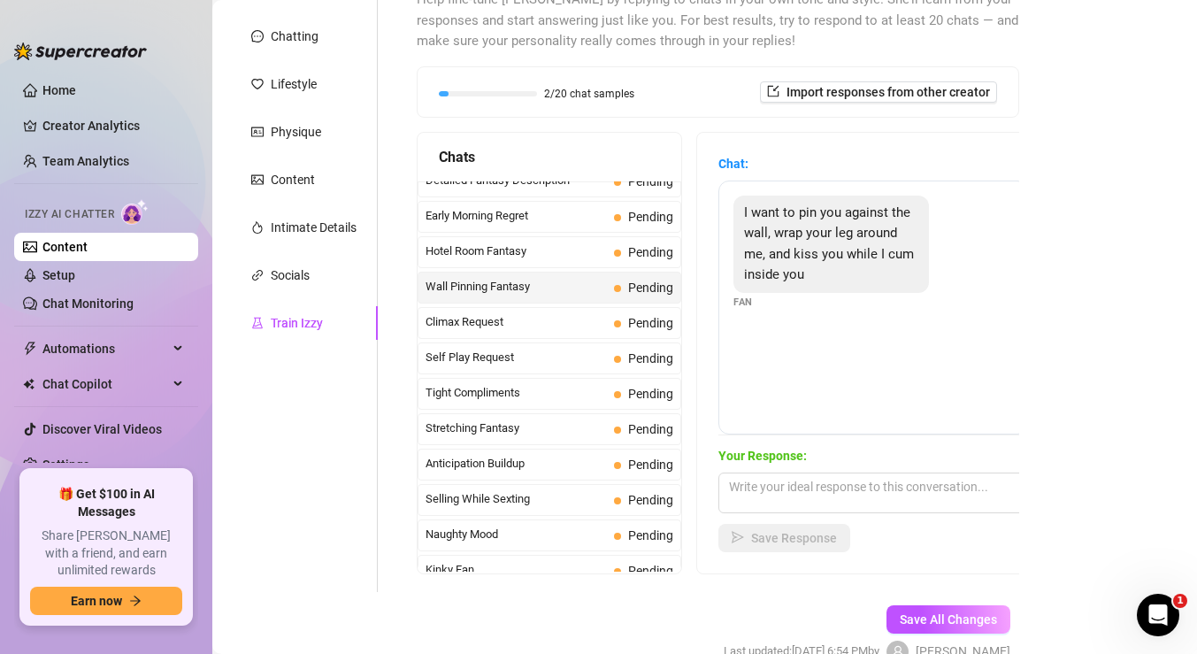
click at [583, 254] on span "Hotel Room Fantasy" at bounding box center [516, 251] width 181 height 18
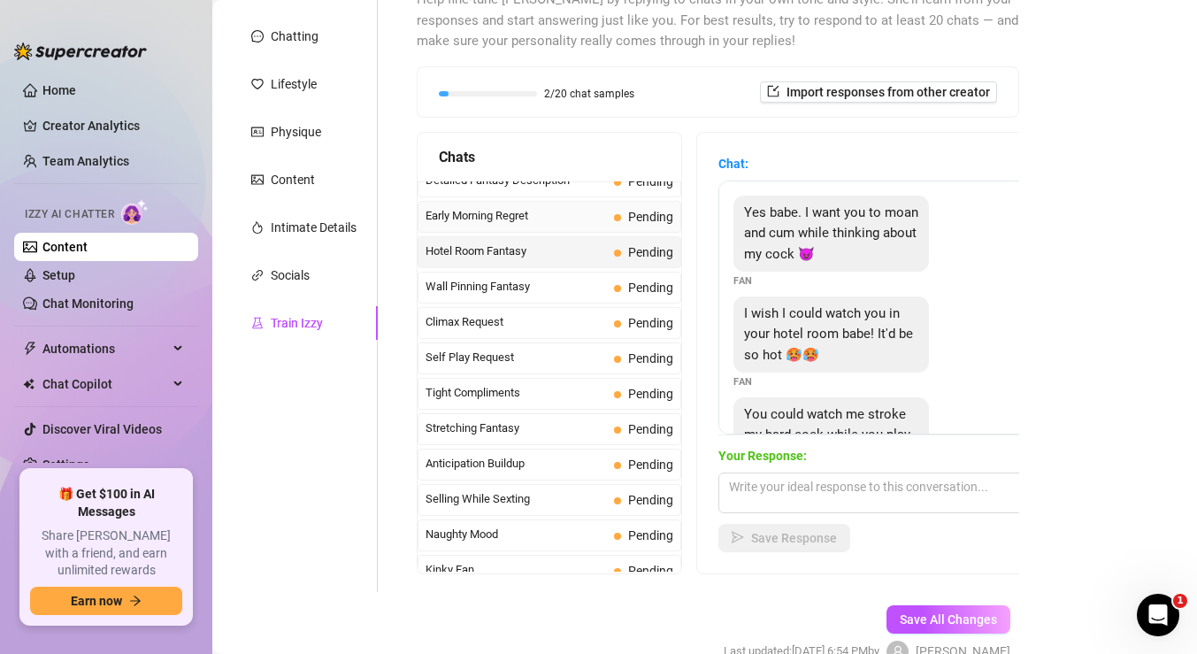
click at [570, 221] on span "Early Morning Regret" at bounding box center [516, 216] width 181 height 18
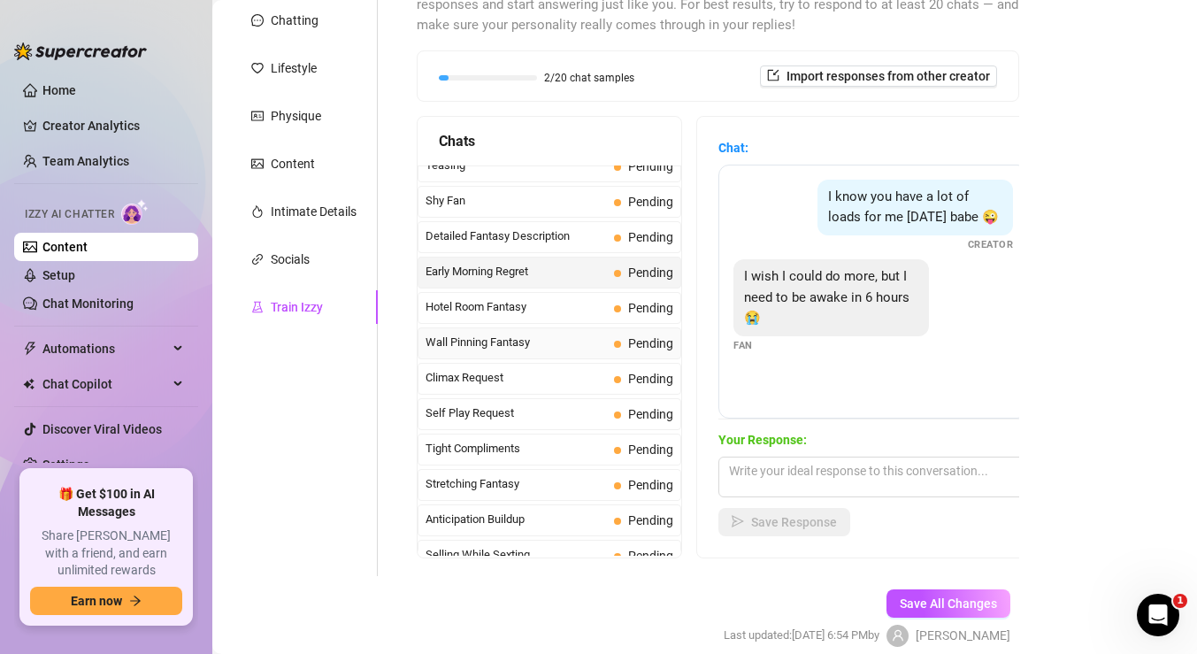
scroll to position [614, 0]
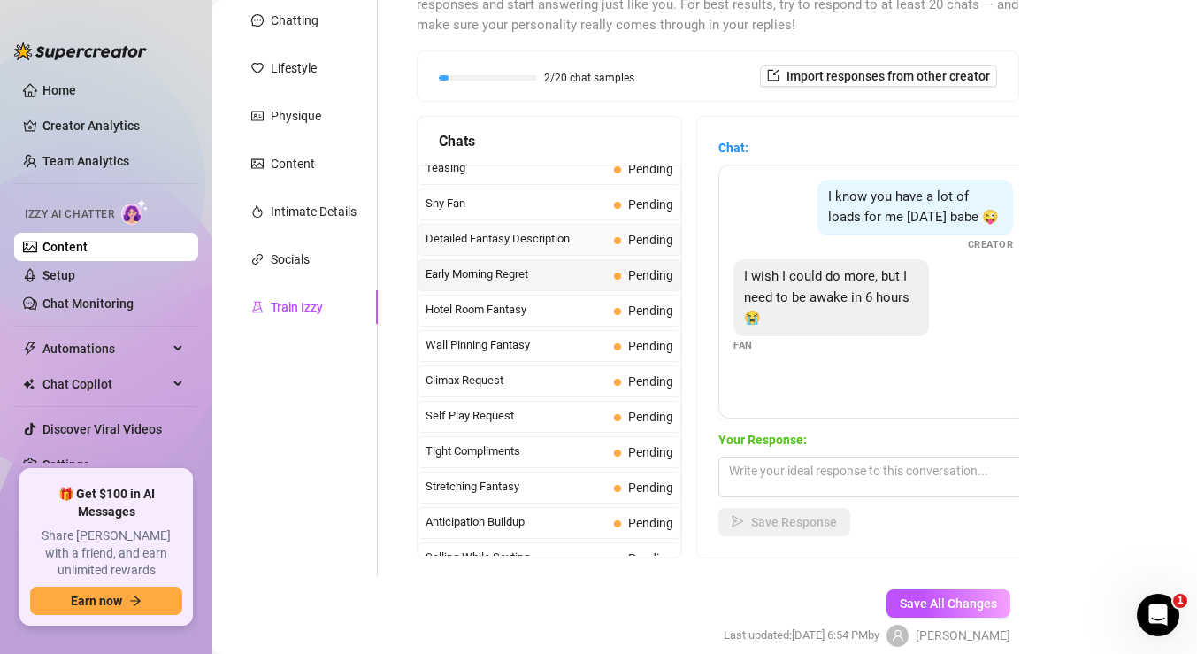
click at [546, 242] on span "Detailed Fantasy Description" at bounding box center [516, 239] width 181 height 18
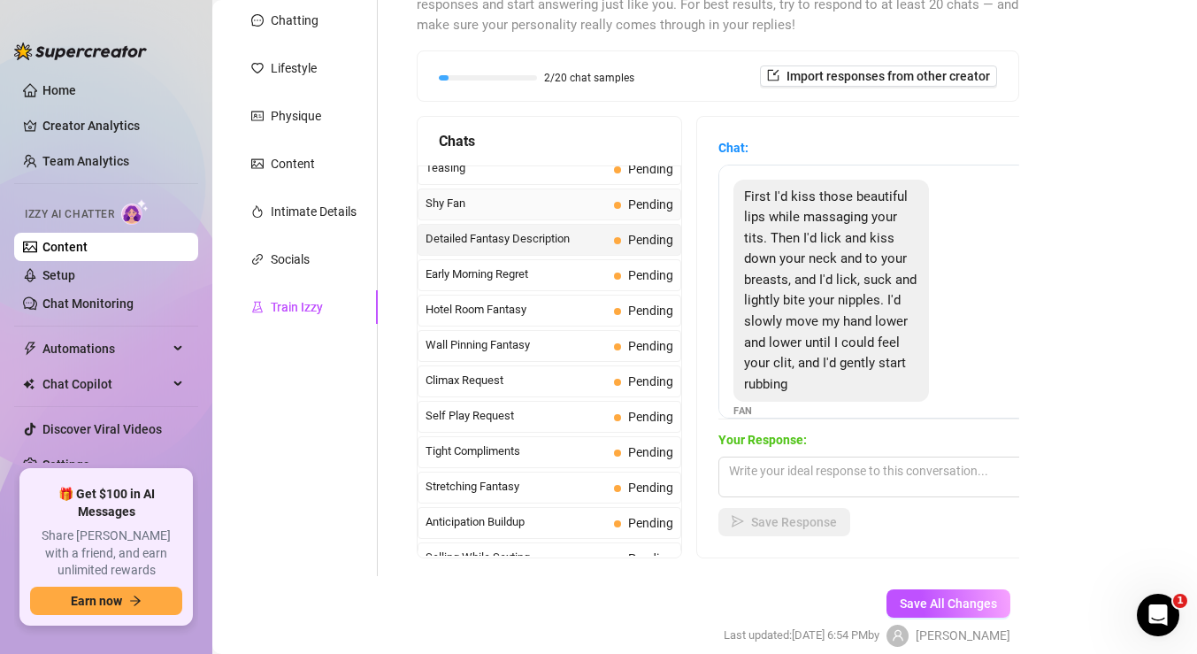
click at [528, 201] on span "Shy Fan" at bounding box center [516, 204] width 181 height 18
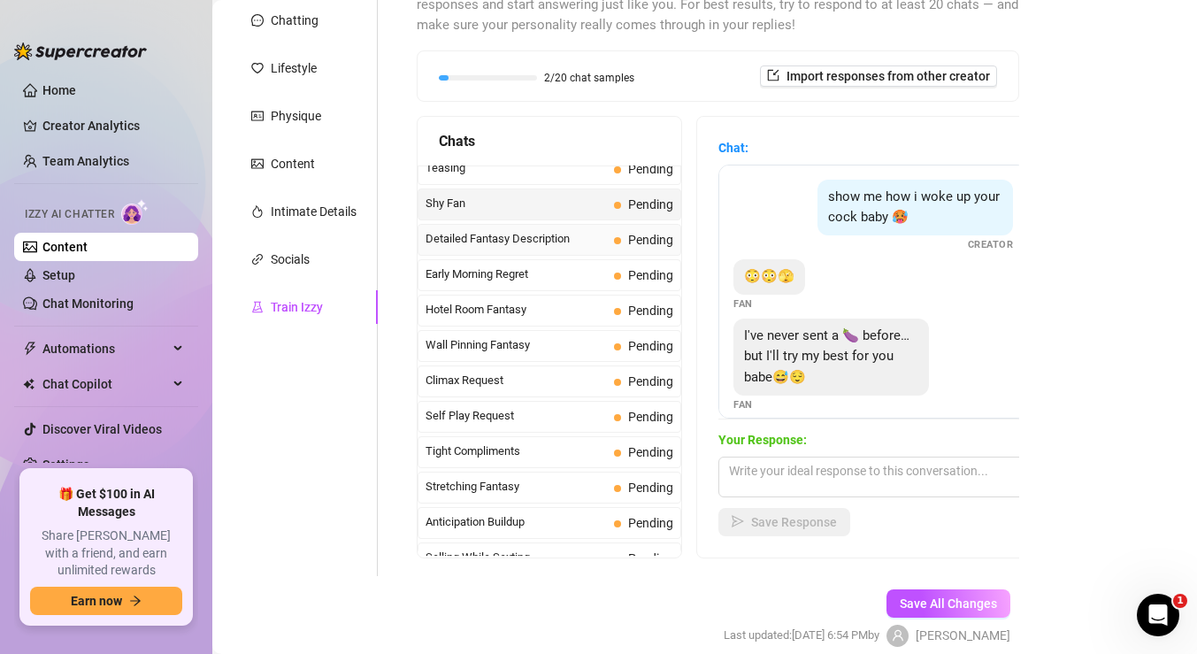
click at [543, 235] on span "Detailed Fantasy Description" at bounding box center [516, 239] width 181 height 18
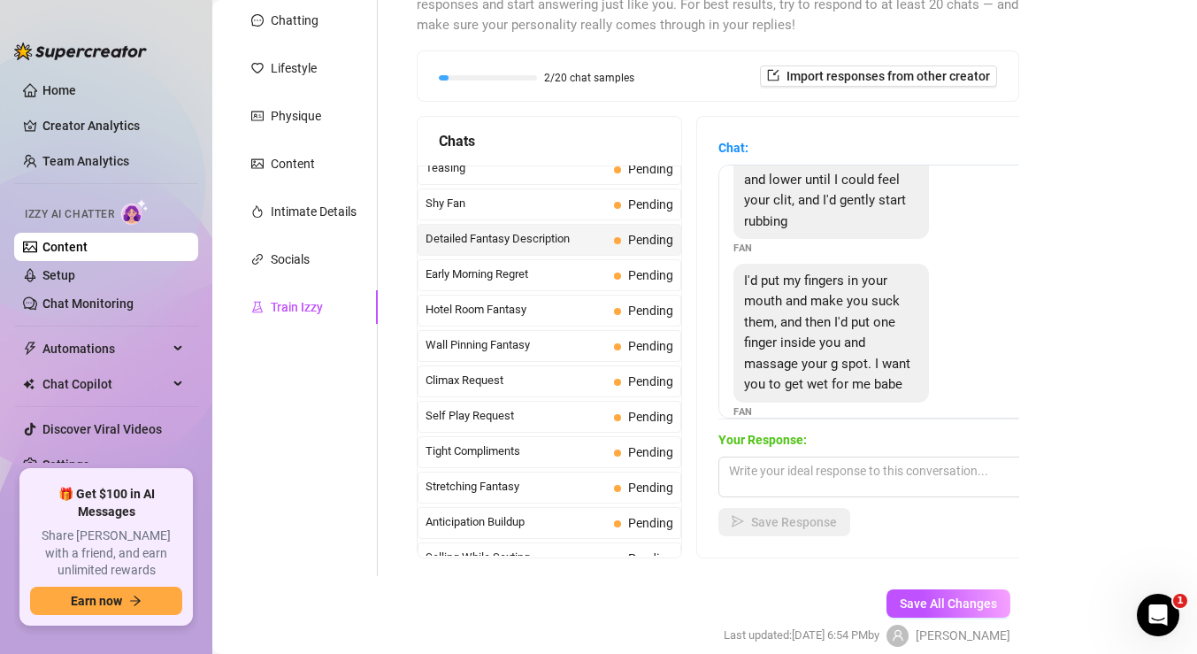
scroll to position [186, 0]
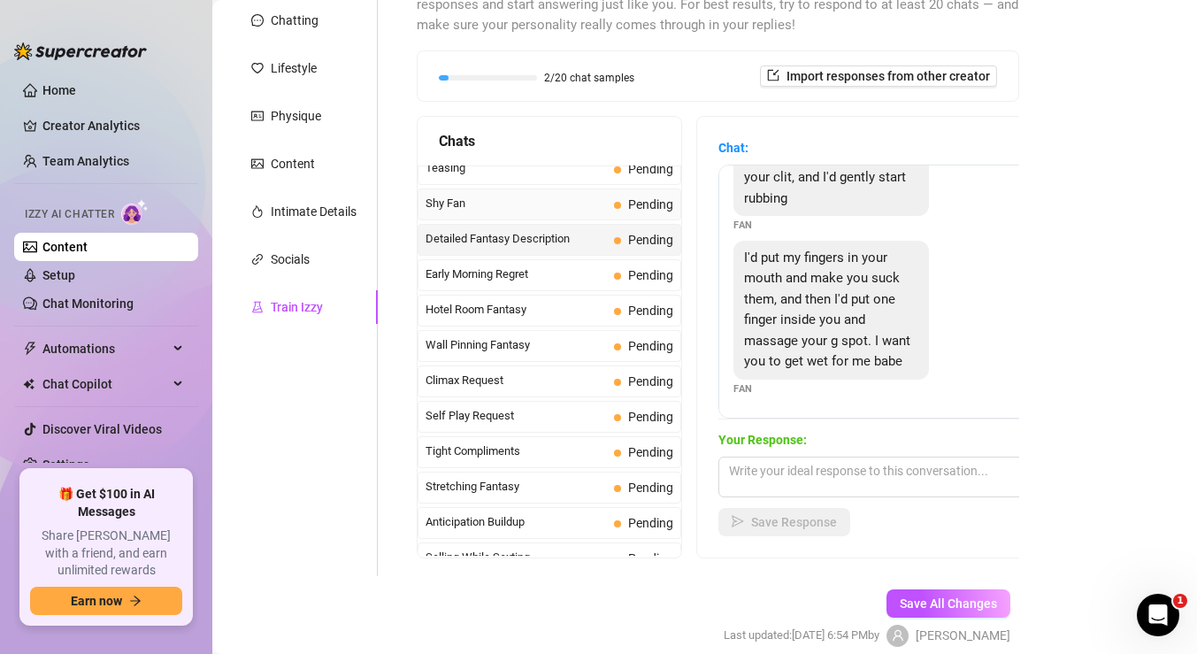
click at [601, 206] on span "Shy Fan" at bounding box center [516, 204] width 181 height 18
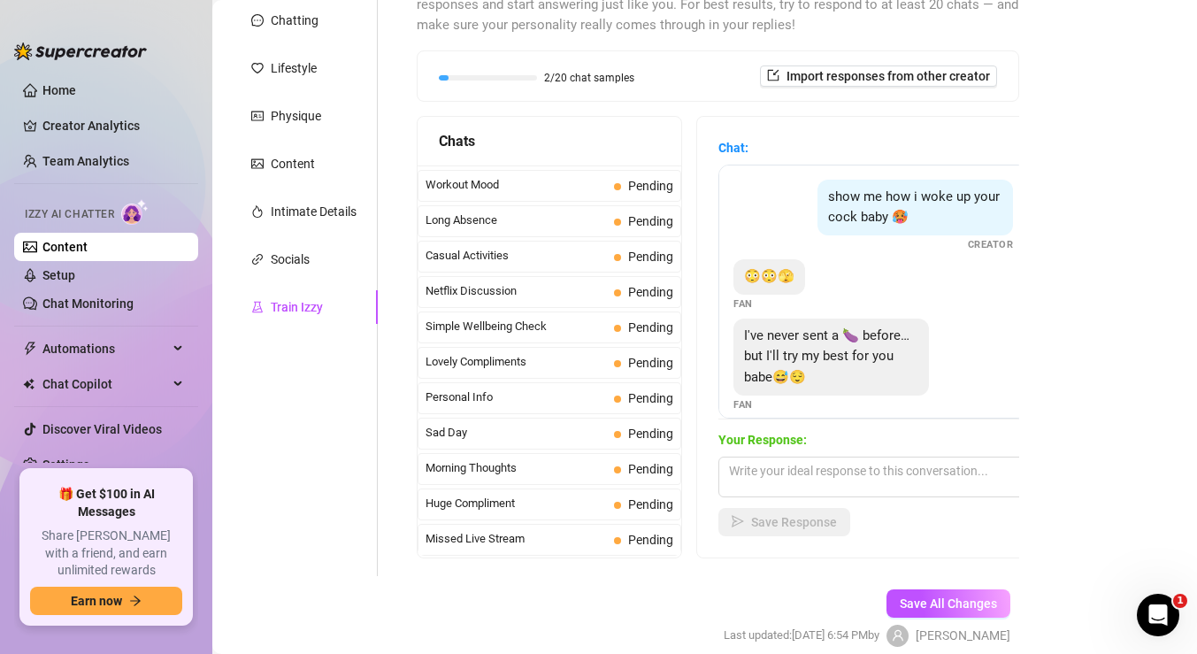
scroll to position [288, 0]
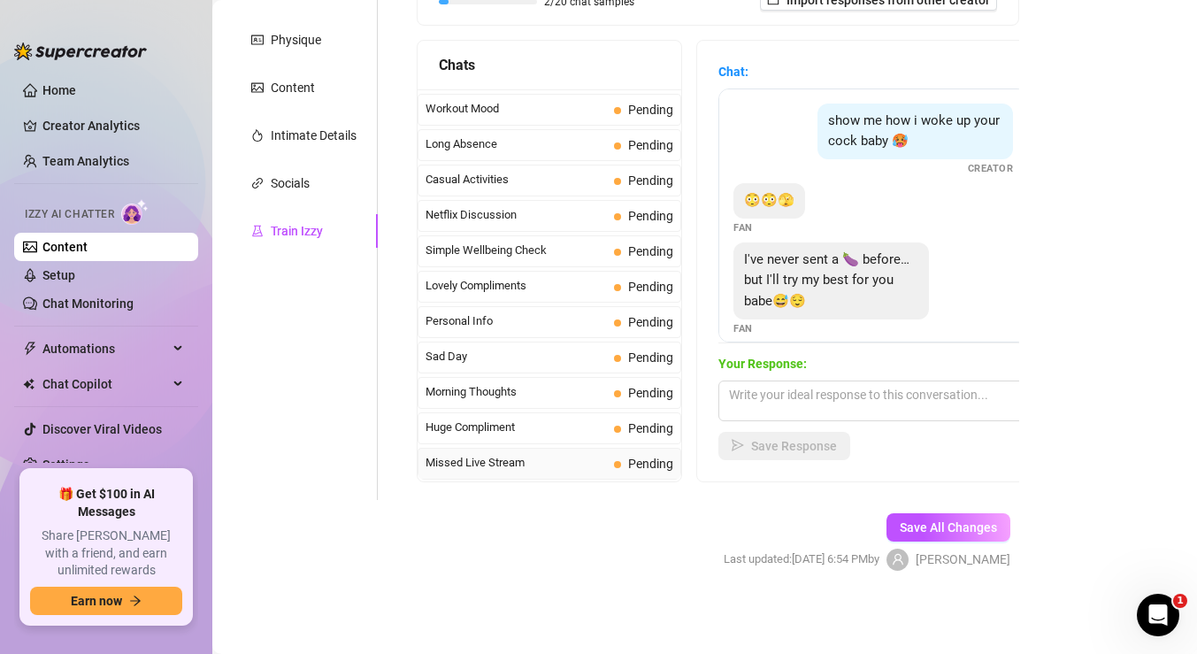
click at [497, 458] on span "Missed Live Stream" at bounding box center [516, 463] width 181 height 18
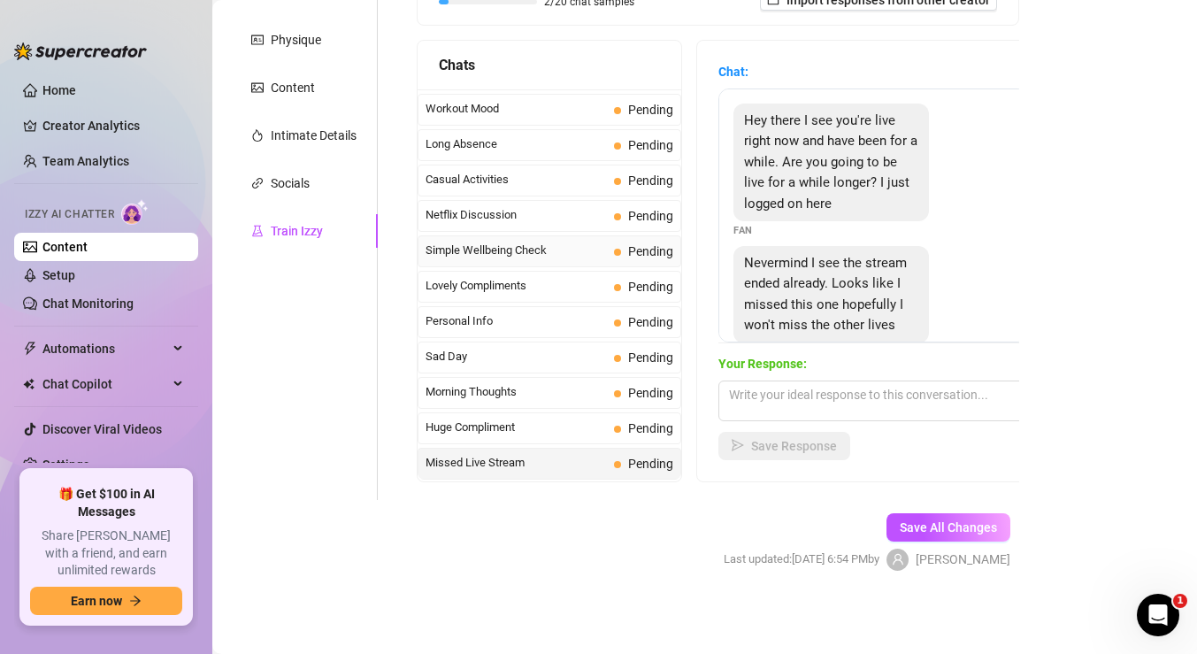
click at [568, 258] on span "Simple Wellbeing Check" at bounding box center [516, 251] width 181 height 18
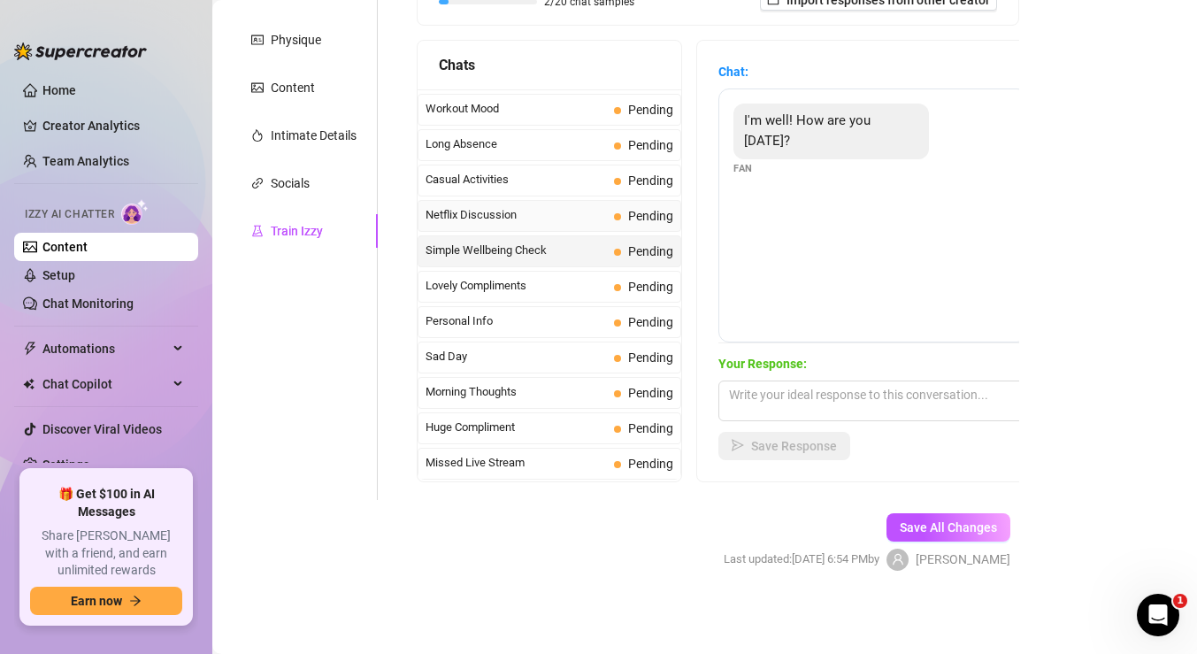
click at [551, 217] on span "Netflix Discussion" at bounding box center [516, 215] width 181 height 18
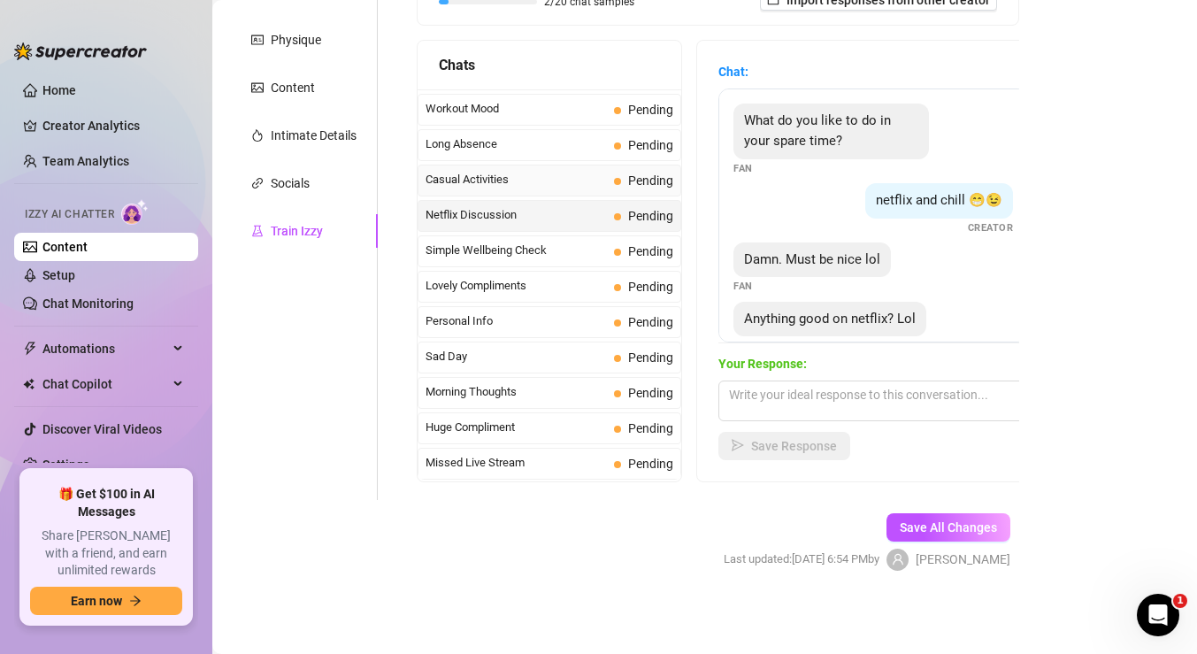
click at [528, 174] on span "Casual Activities" at bounding box center [516, 180] width 181 height 18
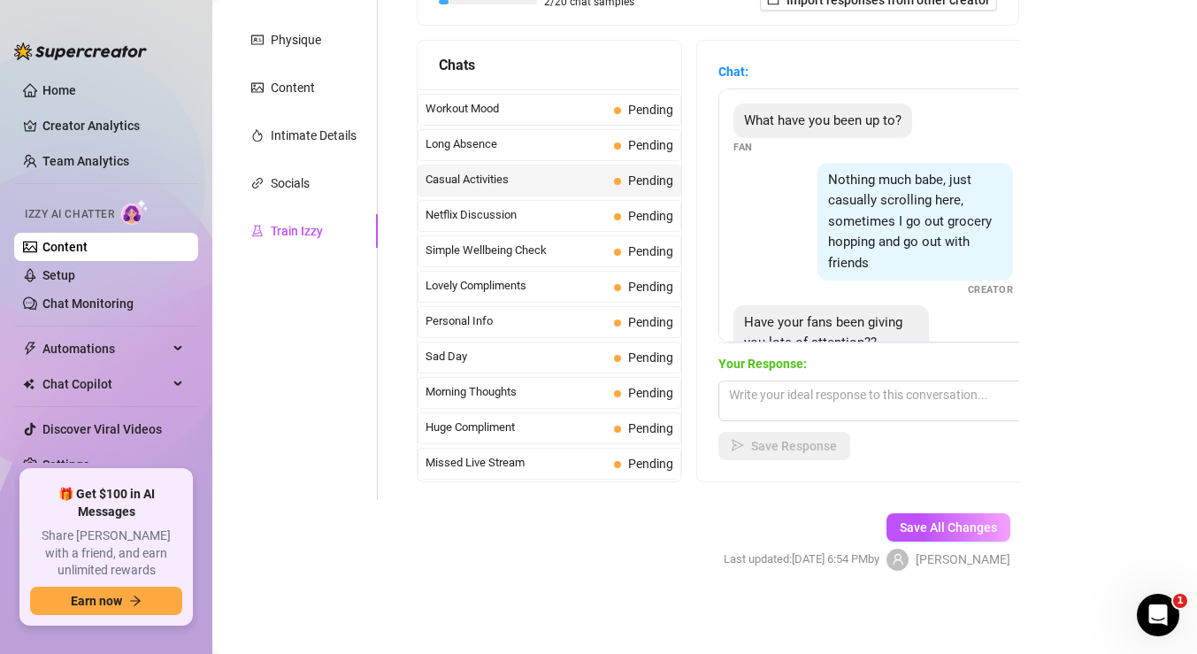
scroll to position [58, 0]
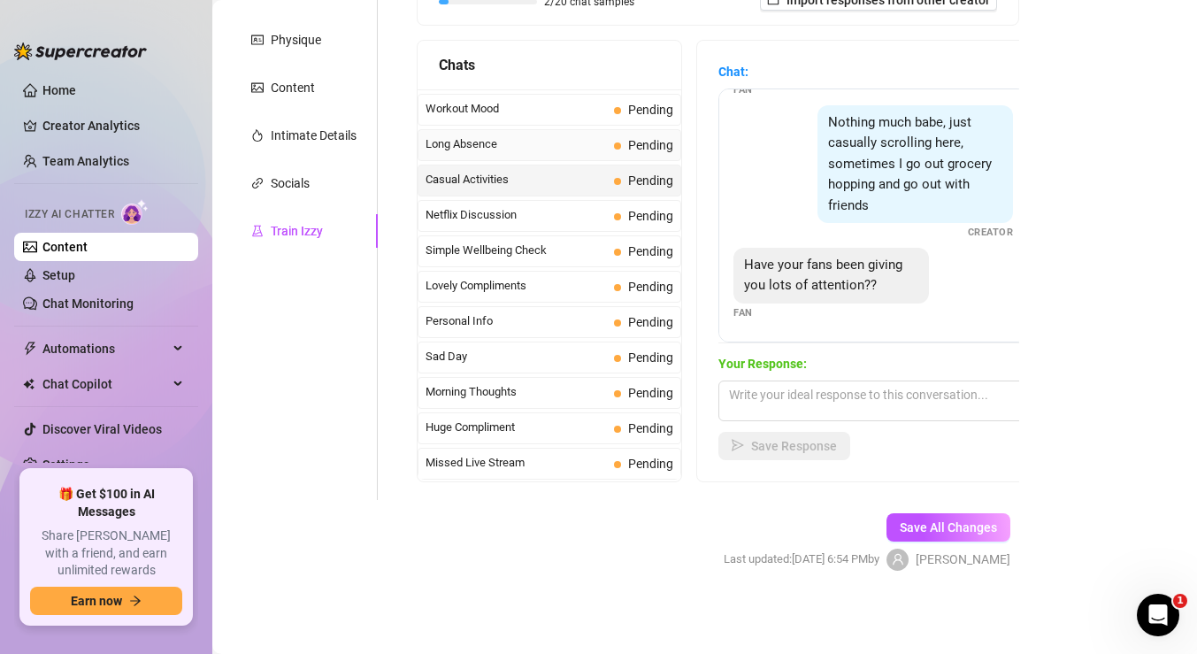
click at [550, 145] on span "Long Absence" at bounding box center [516, 144] width 181 height 18
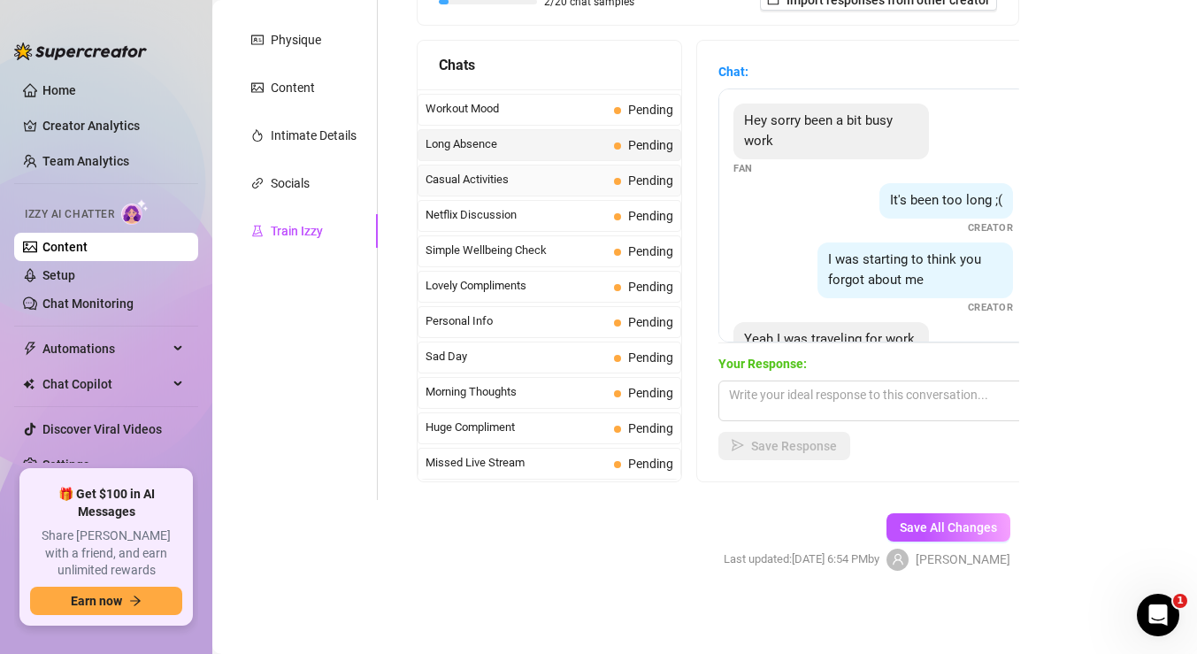
click at [553, 166] on div "Casual Activities Pending" at bounding box center [550, 181] width 264 height 32
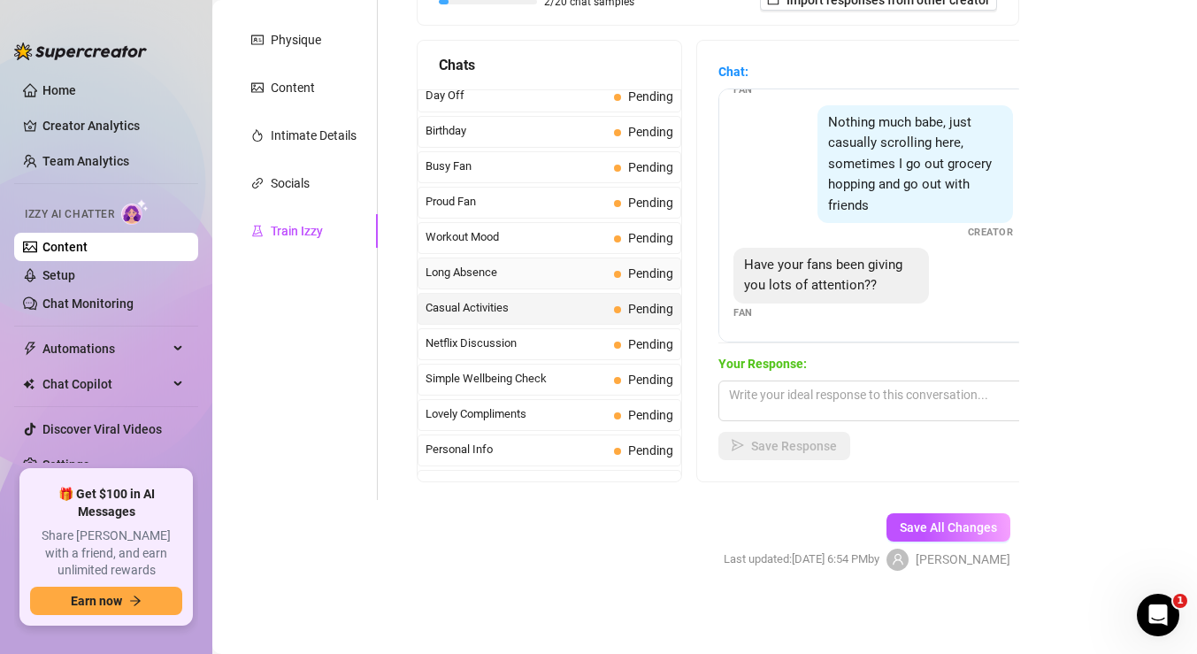
scroll to position [1458, 0]
click at [590, 166] on span "Busy Fan" at bounding box center [516, 169] width 181 height 18
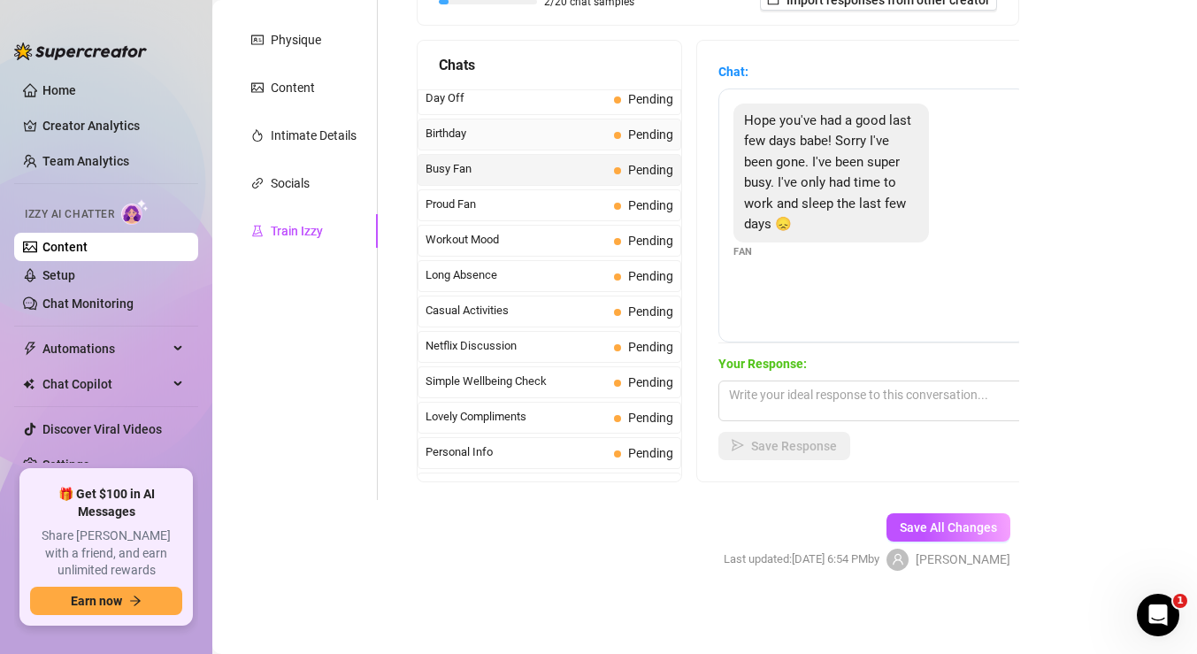
click at [557, 131] on span "Birthday" at bounding box center [516, 134] width 181 height 18
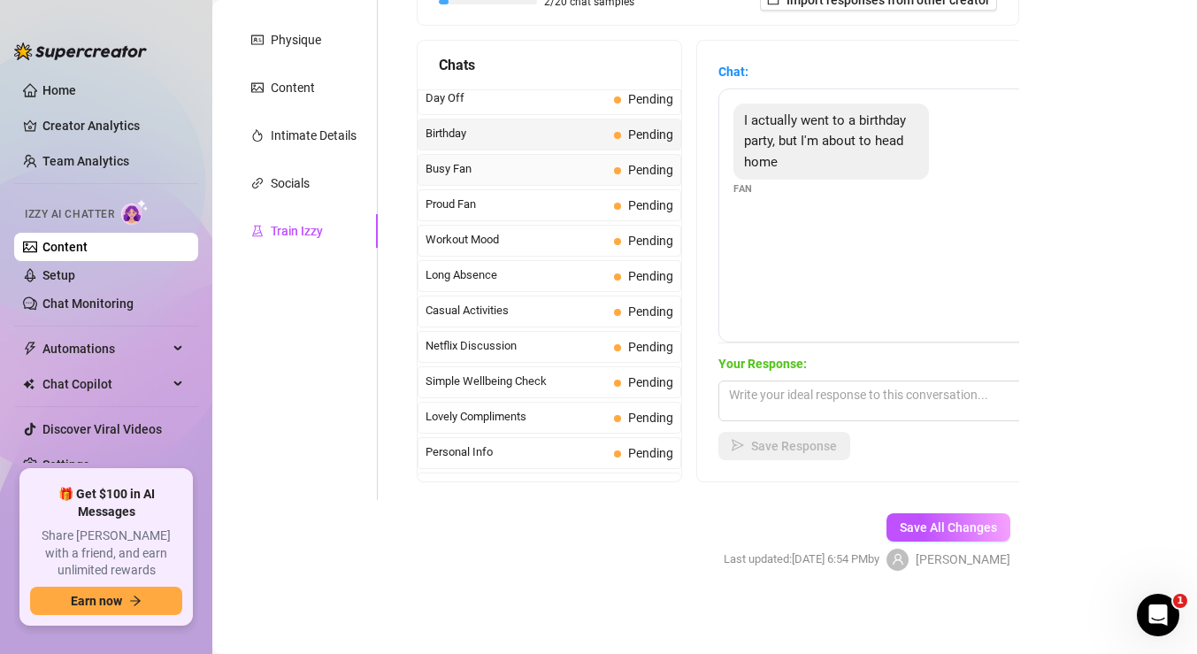
click at [573, 161] on span "Busy Fan" at bounding box center [516, 169] width 181 height 18
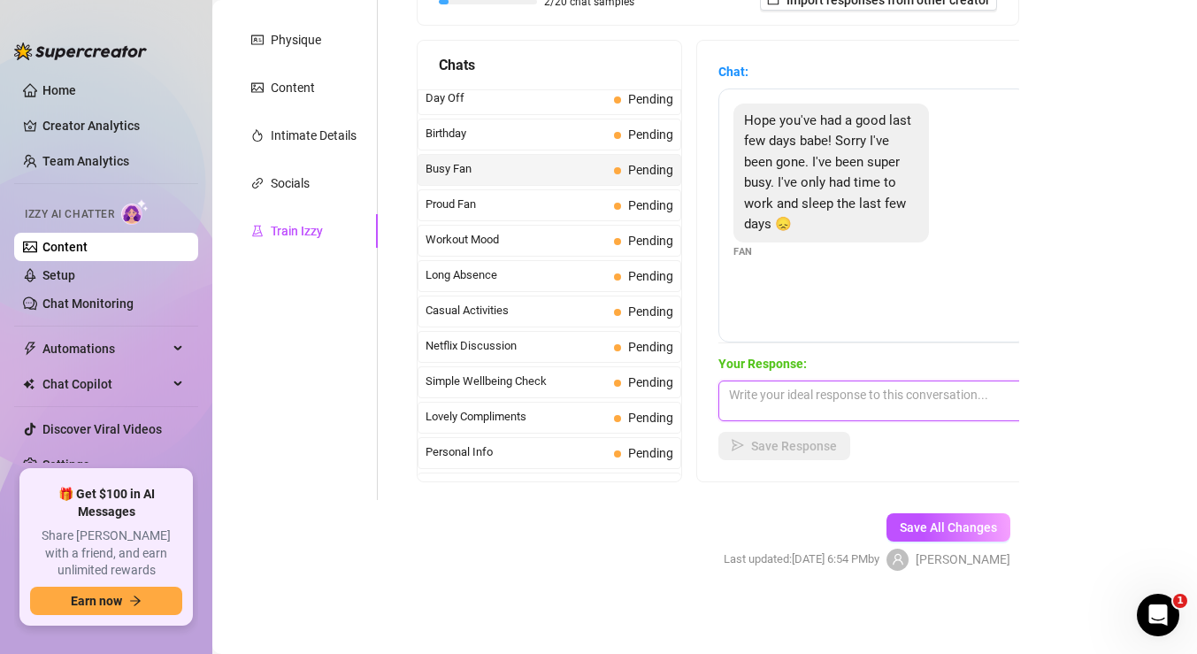
click at [806, 382] on textarea at bounding box center [874, 401] width 310 height 41
paste textarea "Sounds like you’ve been super busy 😘… but I’ve been thinking about you 😏… can’t…"
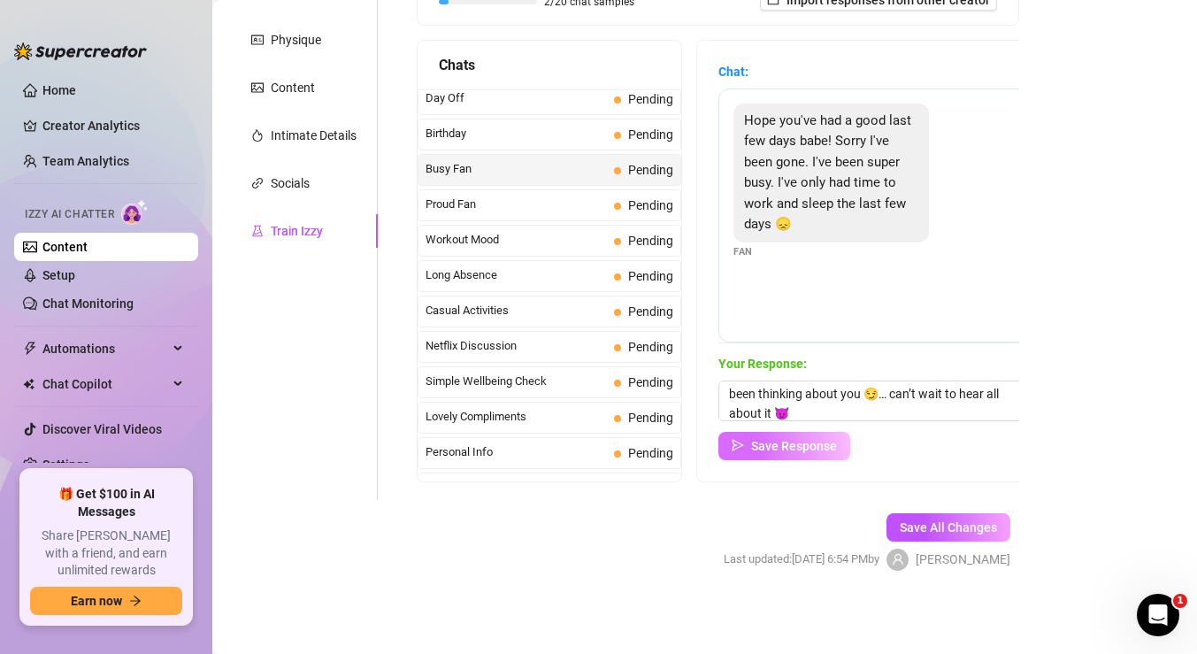
click at [809, 449] on span "Save Response" at bounding box center [794, 446] width 86 height 14
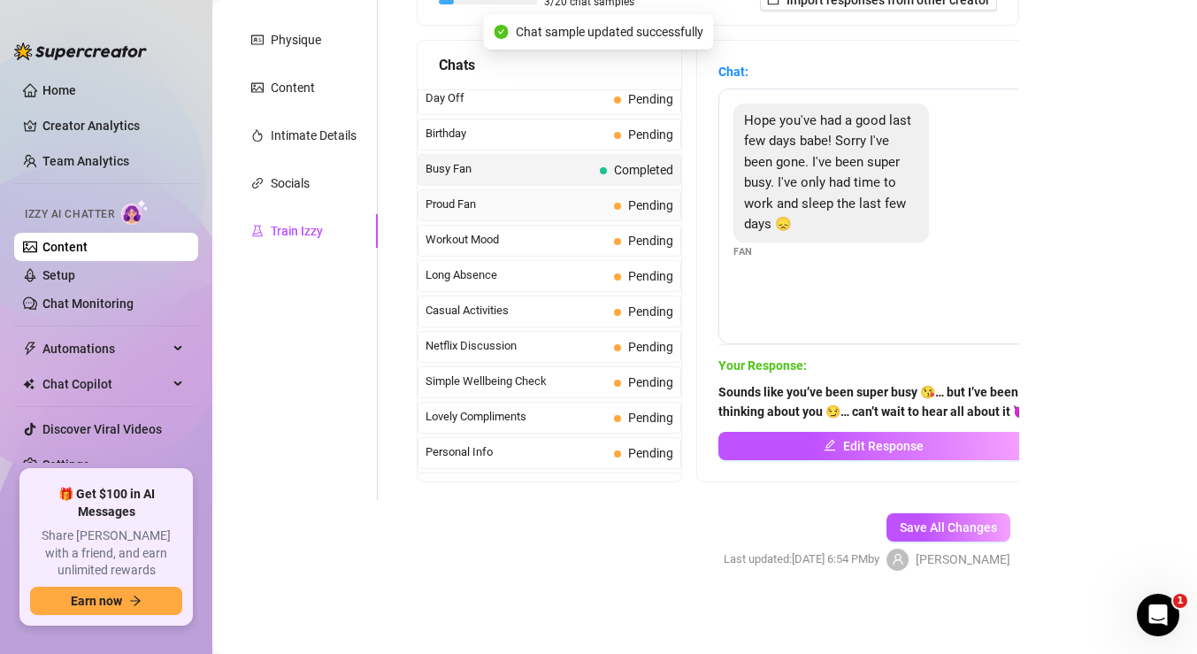
click at [576, 199] on span "Proud Fan" at bounding box center [516, 205] width 181 height 18
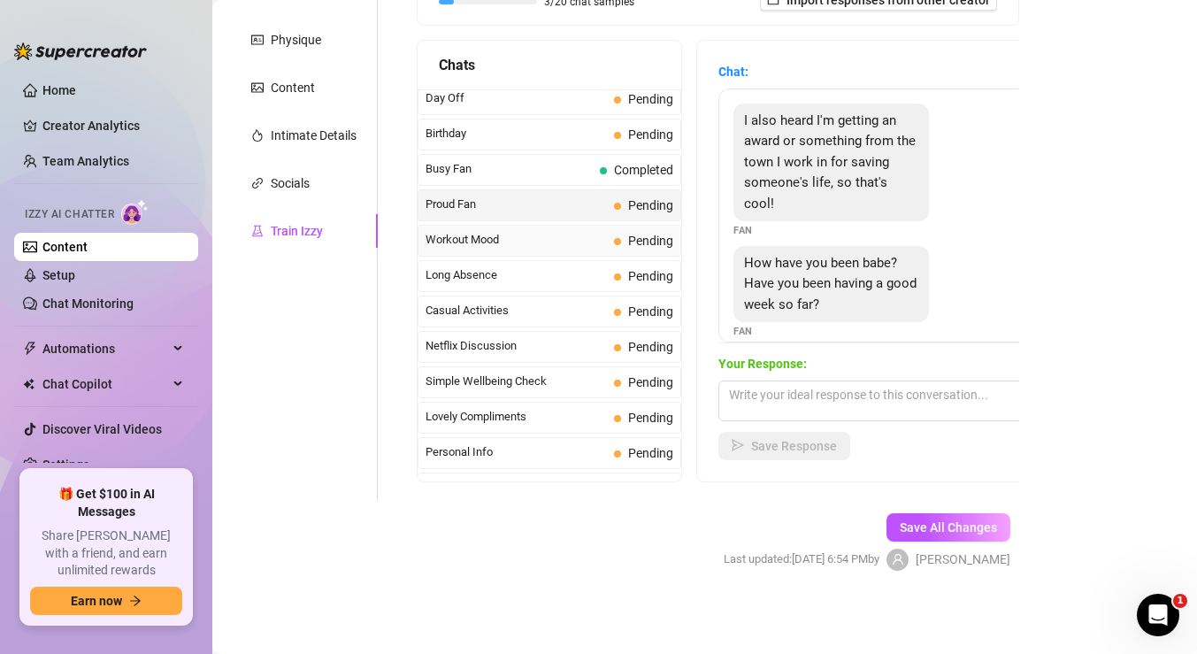
click at [574, 244] on span "Workout Mood" at bounding box center [516, 240] width 181 height 18
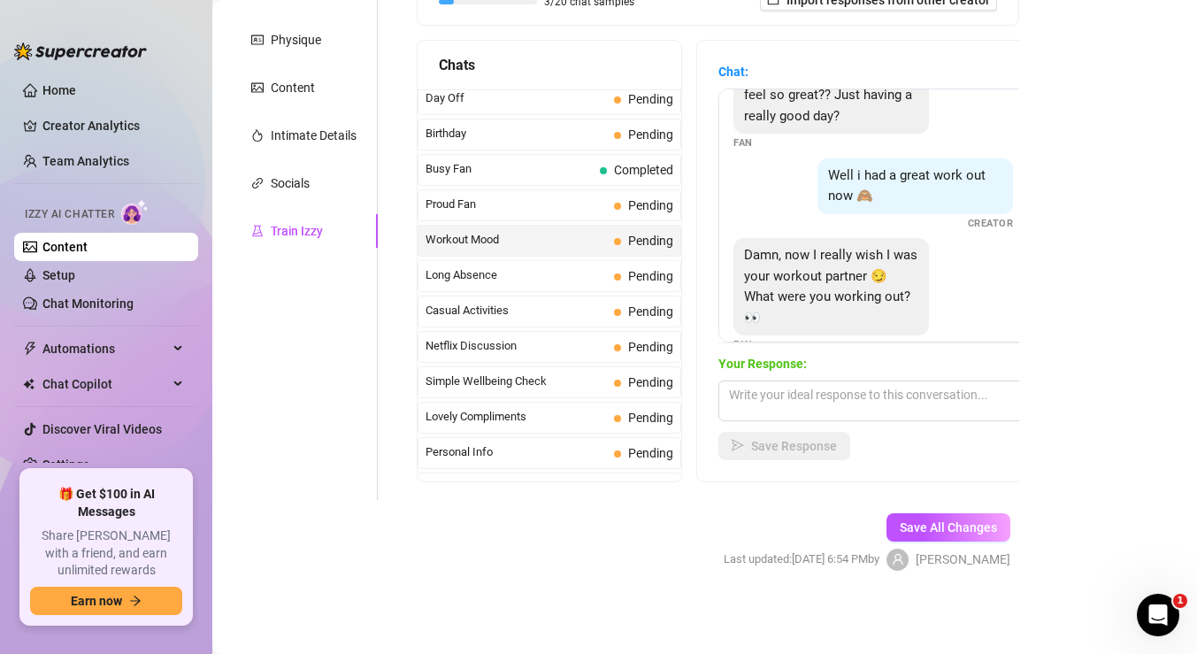
scroll to position [58, 0]
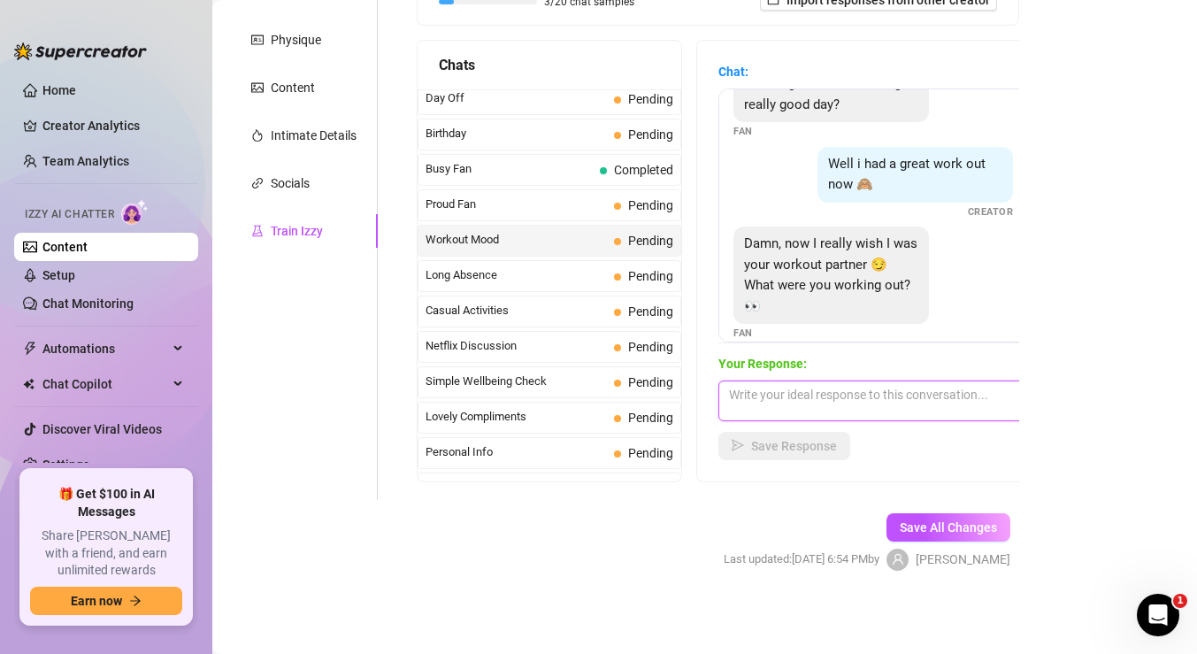
click at [798, 399] on textarea at bounding box center [874, 401] width 310 height 41
click at [795, 398] on textarea at bounding box center [874, 401] width 310 height 41
click at [603, 314] on span "Casual Activities" at bounding box center [516, 311] width 181 height 18
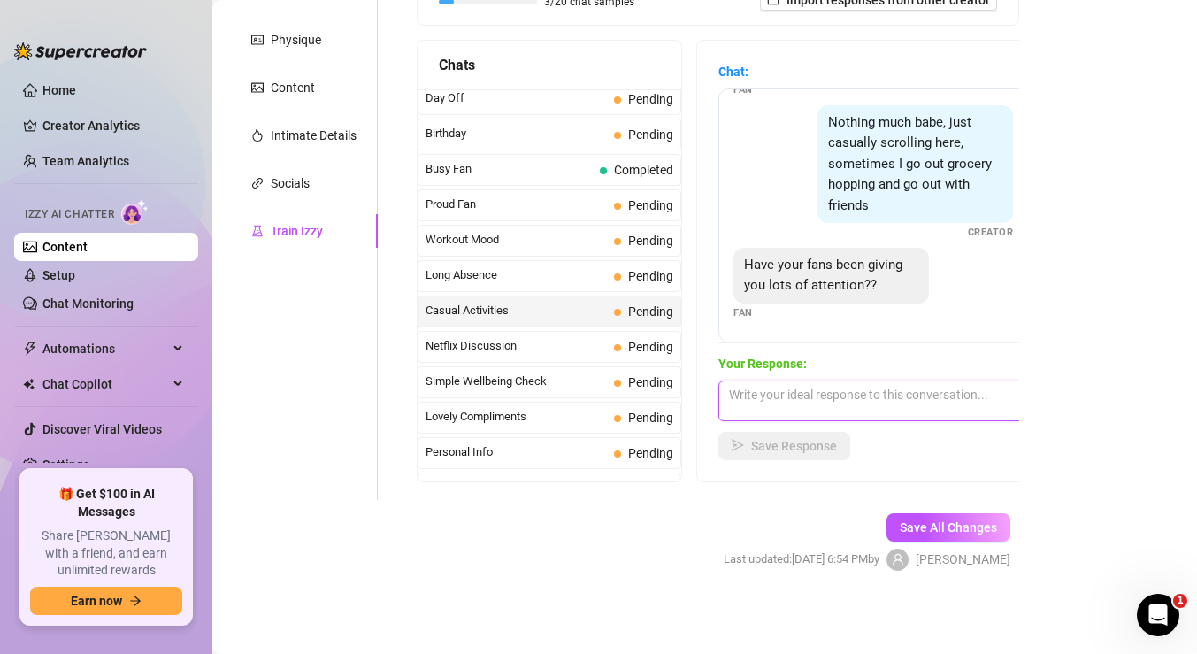
click at [826, 389] on textarea at bounding box center [874, 401] width 310 height 41
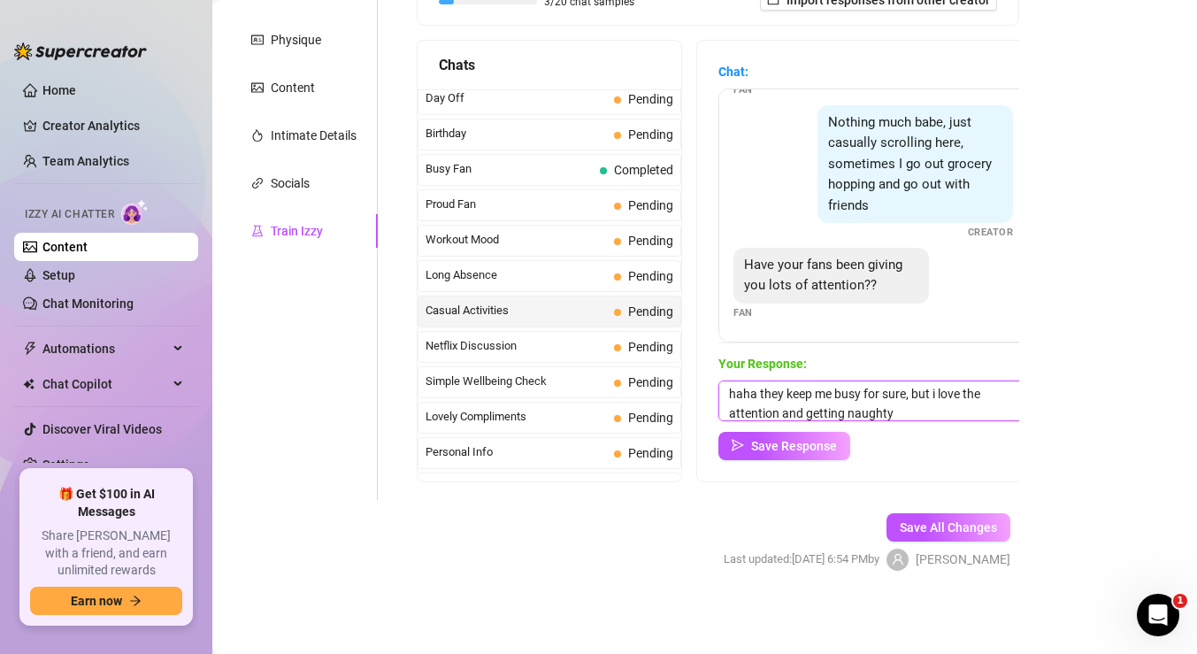
drag, startPoint x: 905, startPoint y: 392, endPoint x: 866, endPoint y: 392, distance: 38.9
click at [866, 392] on textarea "haha they keep me busy for sure, but i love the attention and getting naughty" at bounding box center [874, 401] width 310 height 41
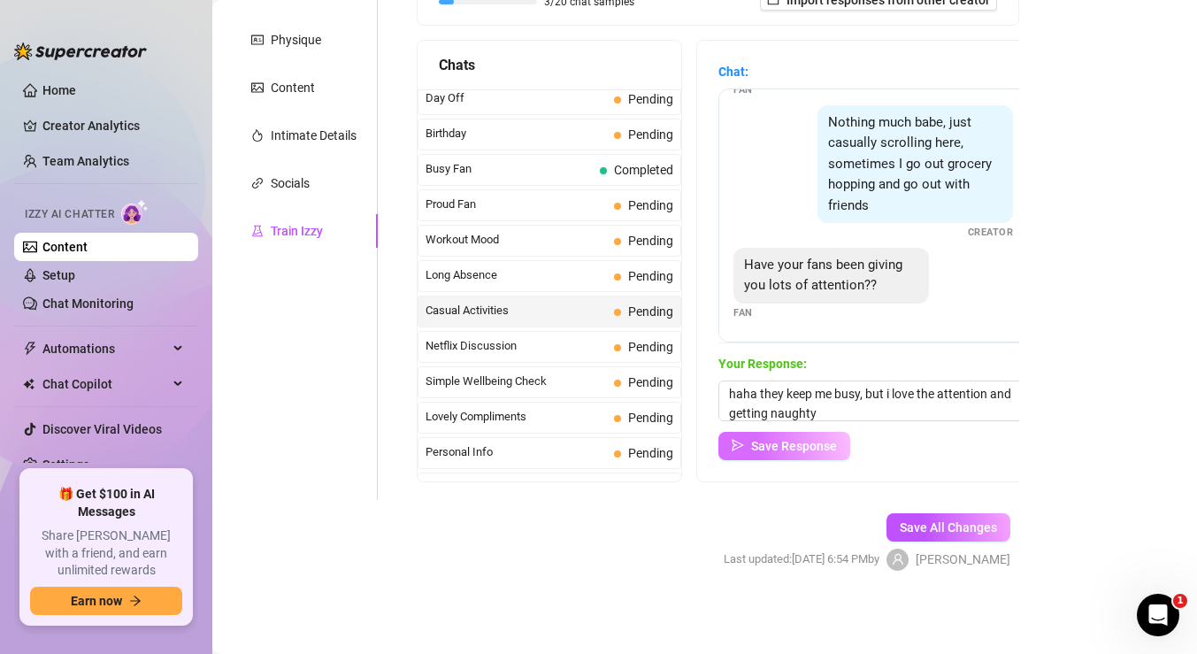
click at [807, 441] on span "Save Response" at bounding box center [794, 446] width 86 height 14
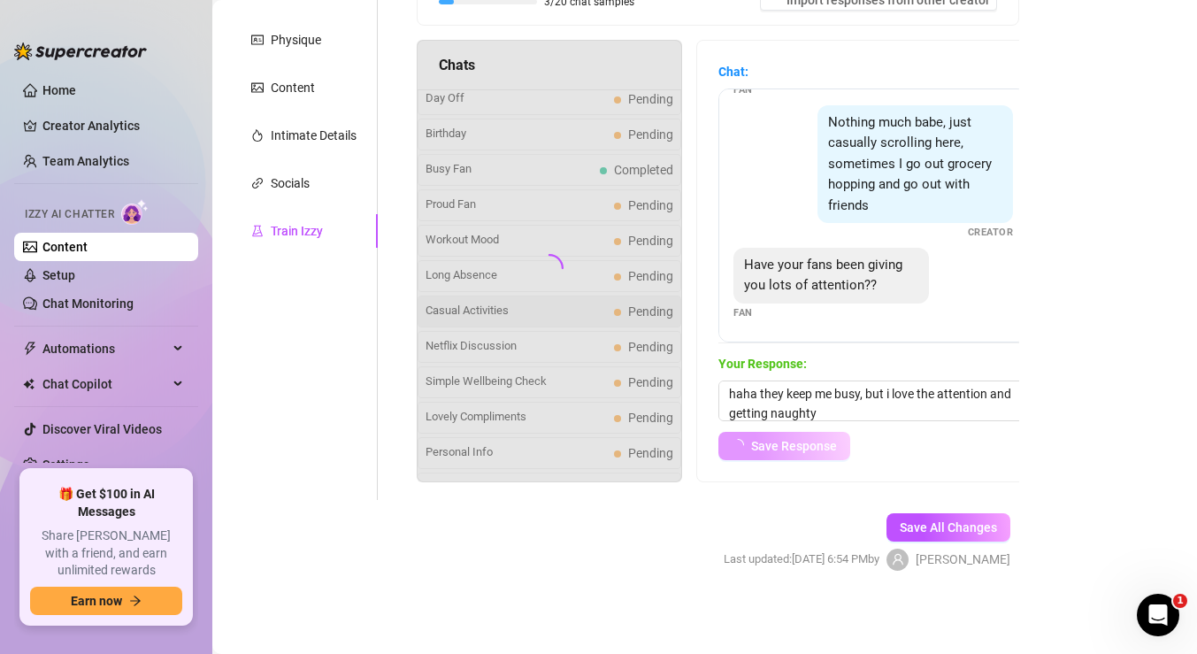
scroll to position [56, 0]
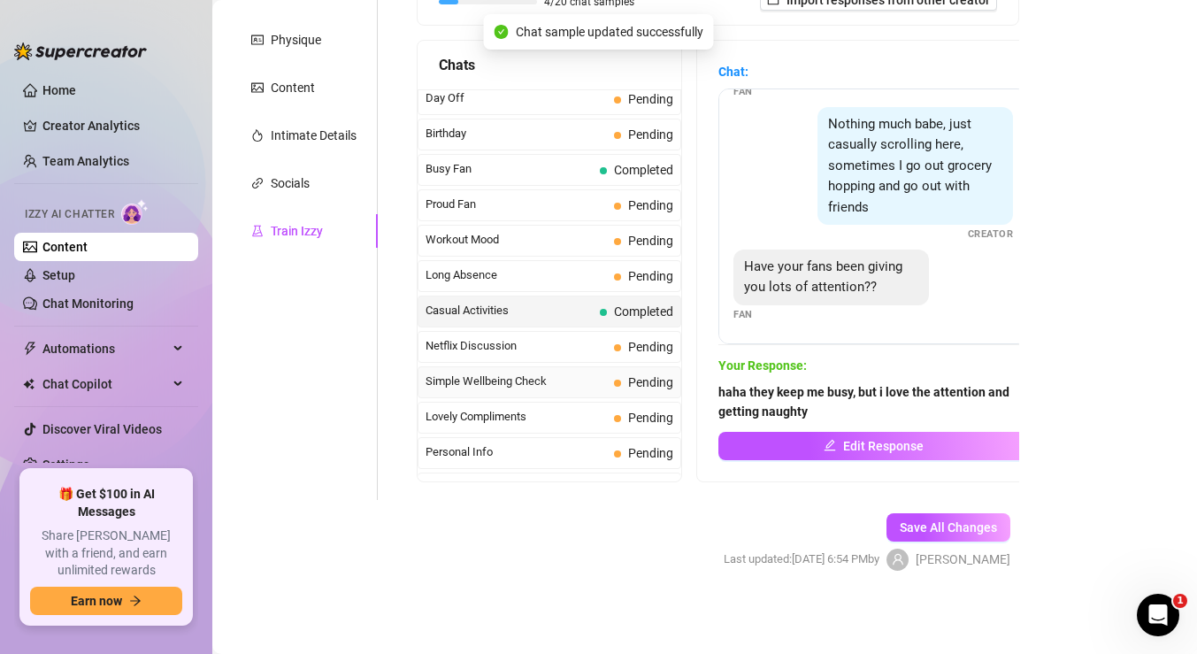
click at [534, 385] on span "Simple Wellbeing Check" at bounding box center [516, 382] width 181 height 18
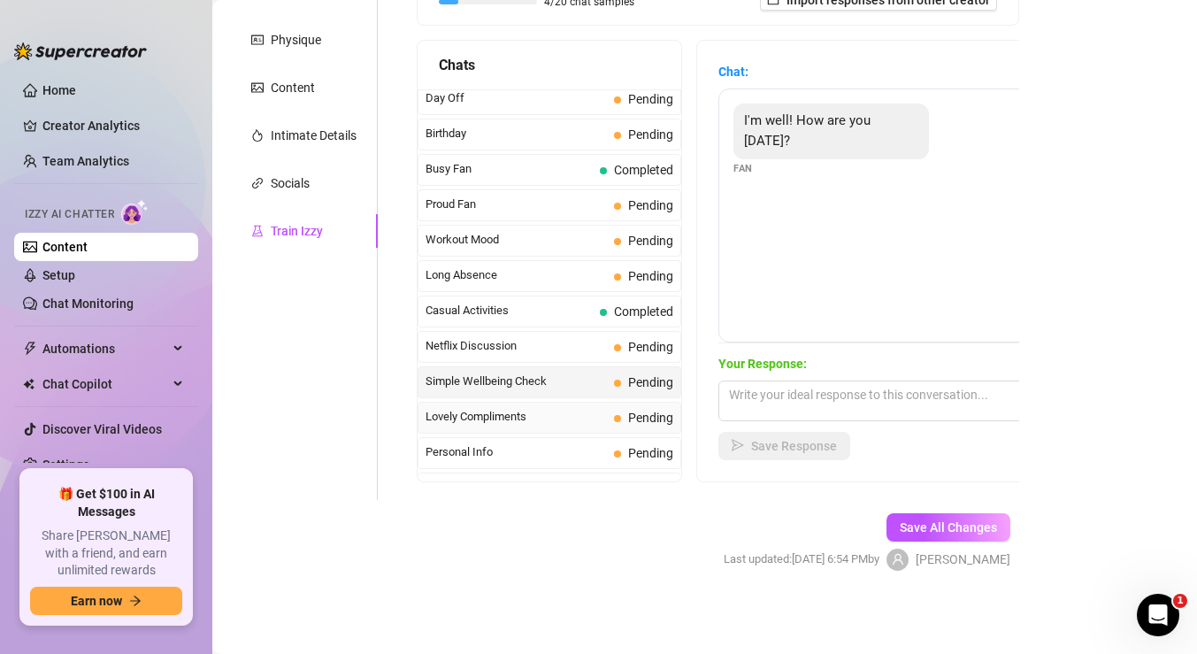
click at [536, 419] on span "Lovely Compliments" at bounding box center [516, 417] width 181 height 18
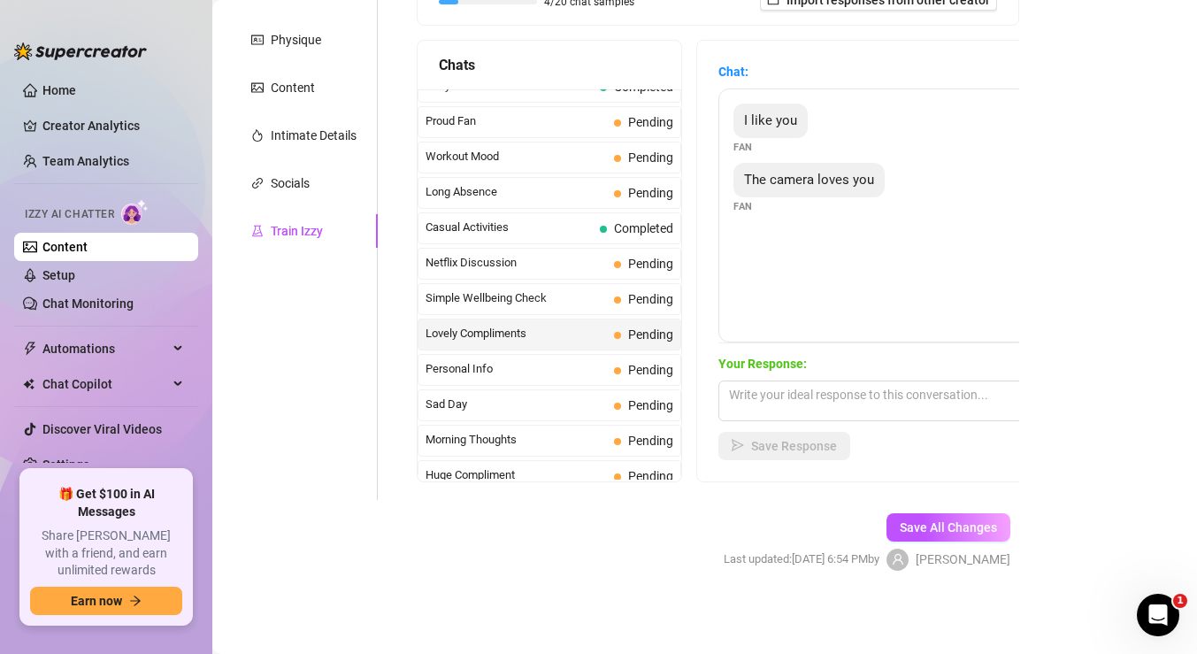
scroll to position [1588, 0]
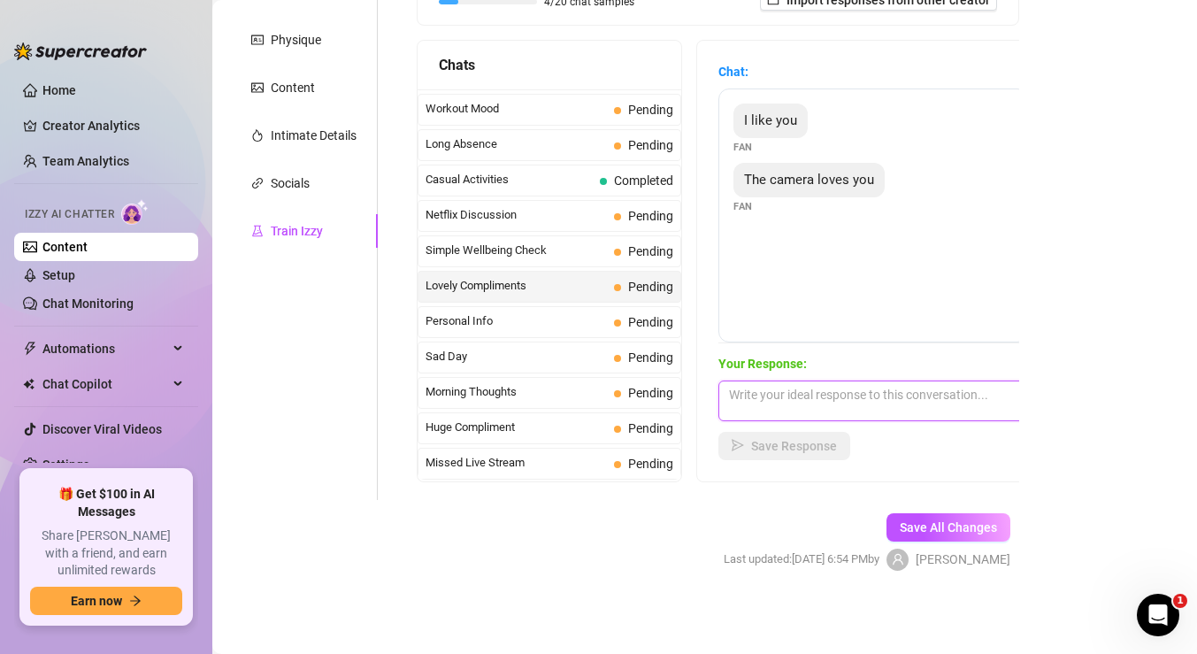
click at [790, 414] on textarea at bounding box center [874, 401] width 310 height 41
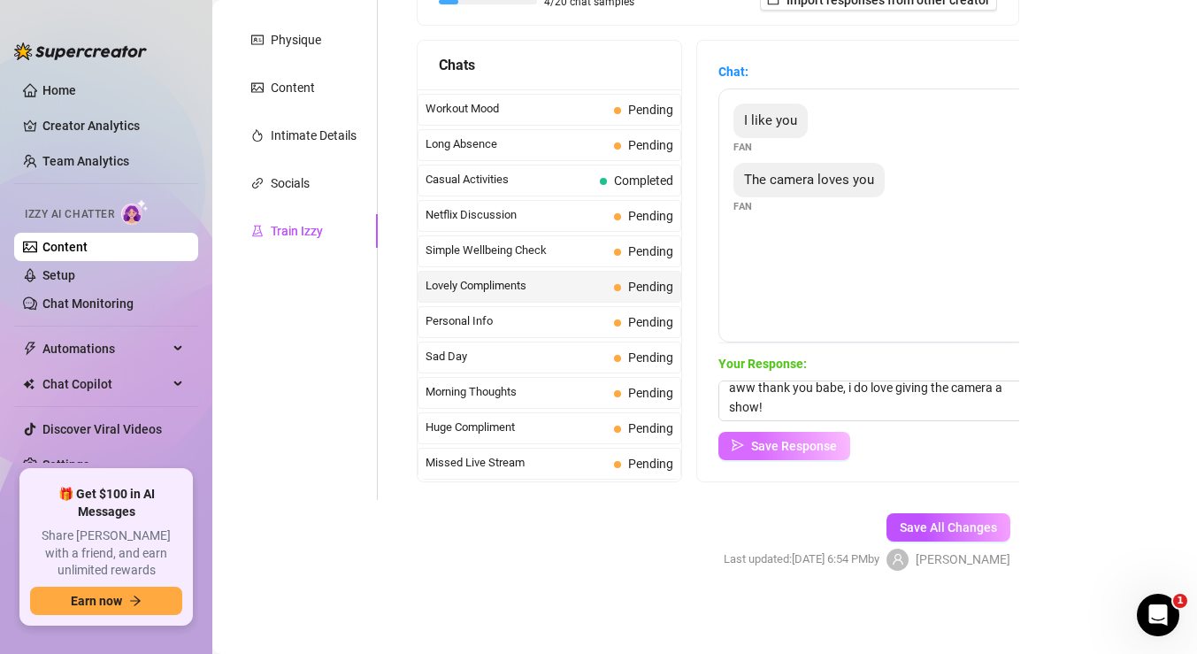
click at [819, 451] on span "Save Response" at bounding box center [794, 446] width 86 height 14
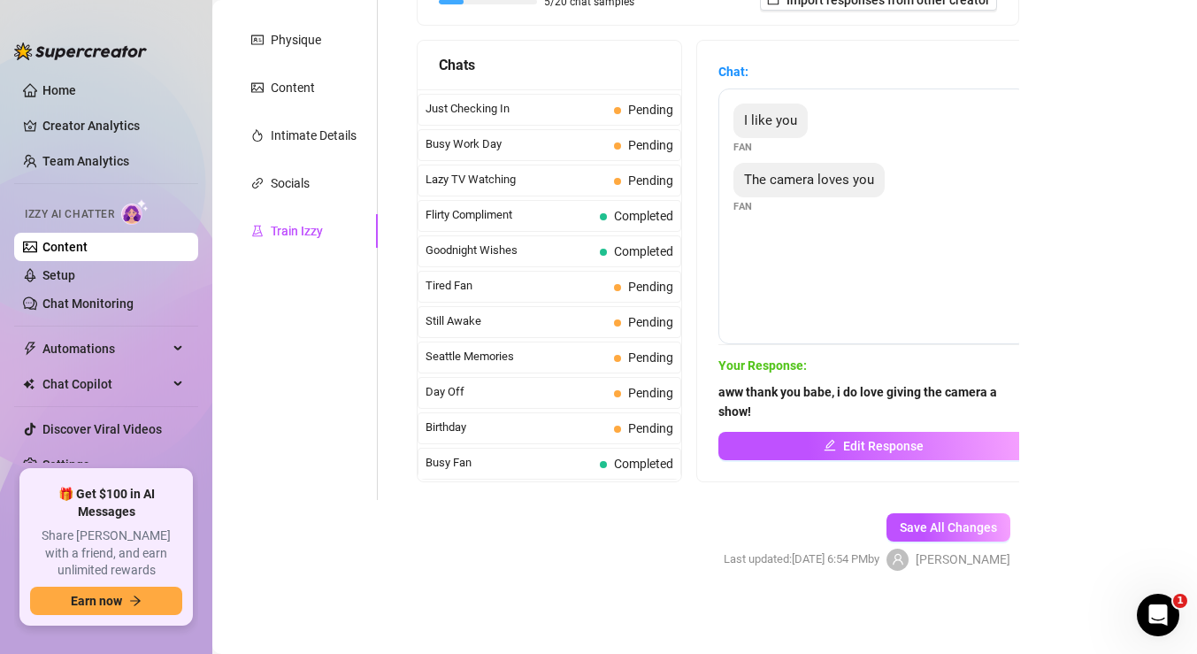
scroll to position [1157, 0]
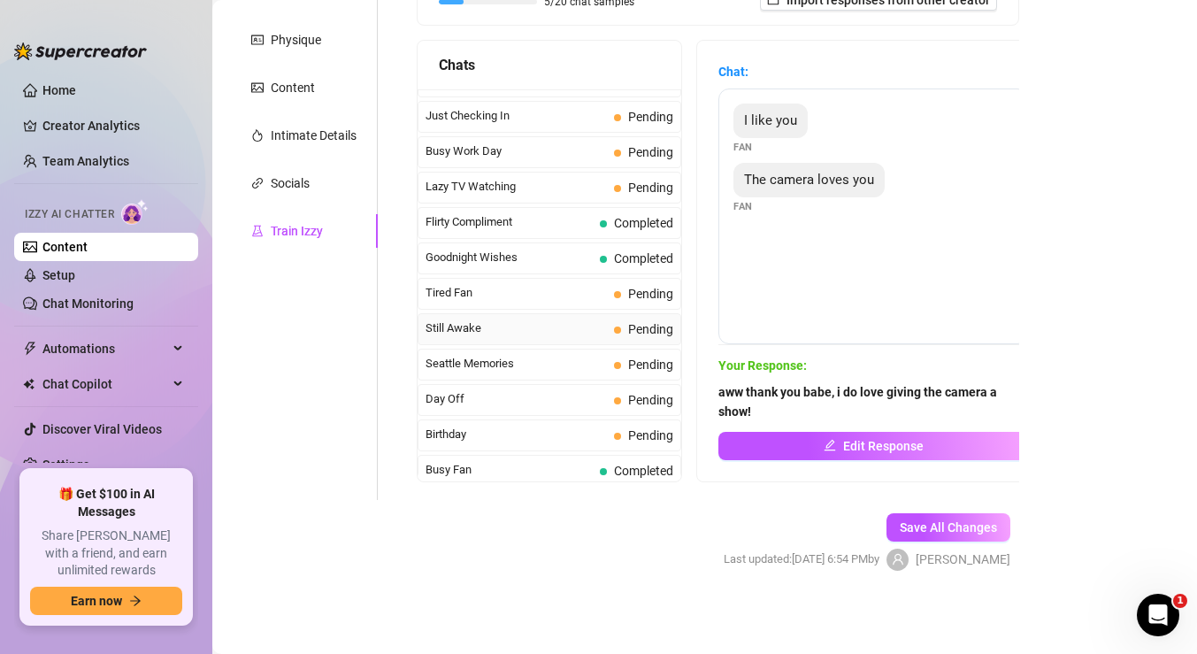
click at [519, 331] on span "Still Awake" at bounding box center [516, 328] width 181 height 18
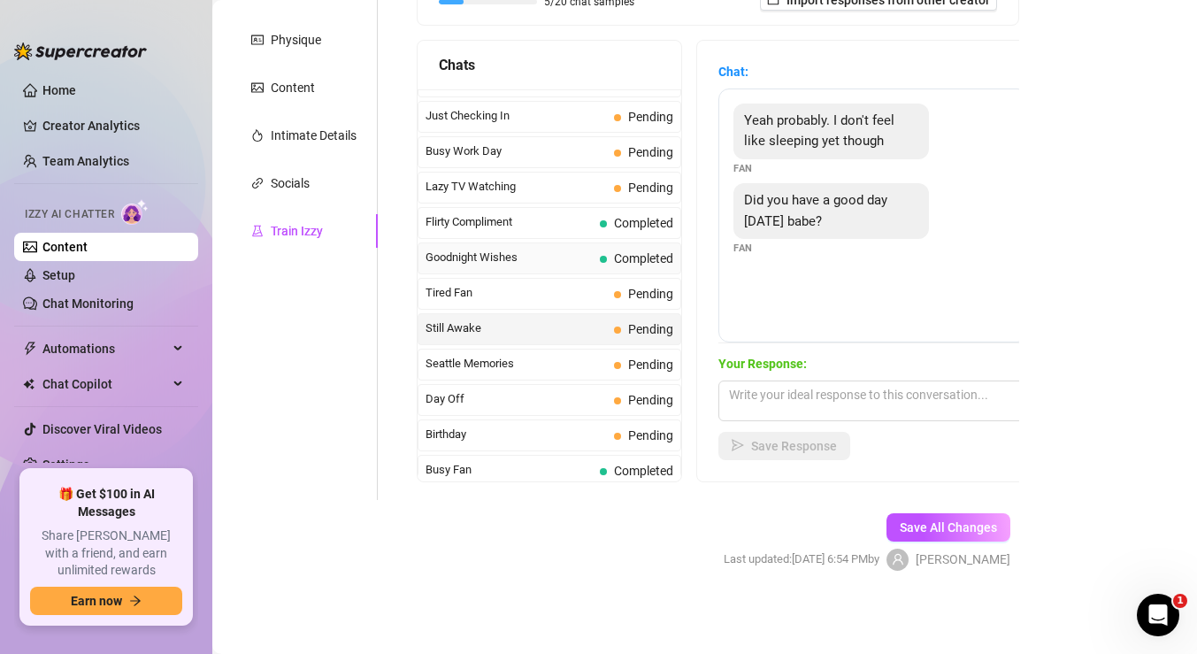
click at [627, 258] on span "Completed" at bounding box center [643, 258] width 59 height 14
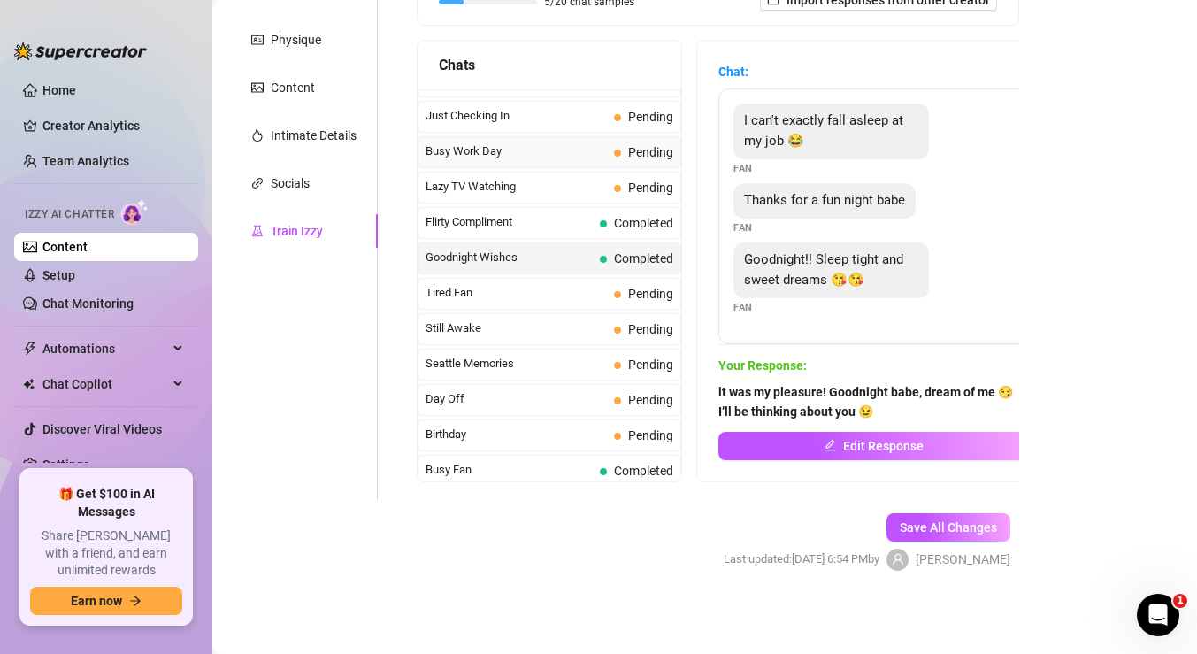
click at [610, 157] on div "Busy Work Day Pending" at bounding box center [550, 152] width 264 height 32
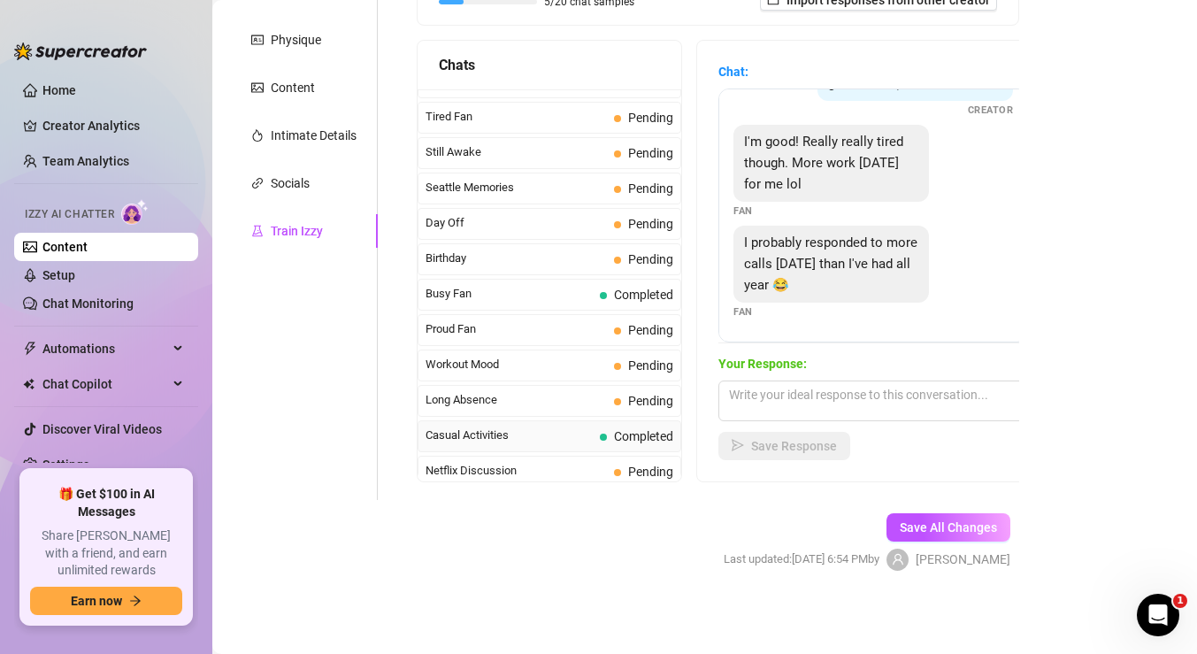
scroll to position [1329, 0]
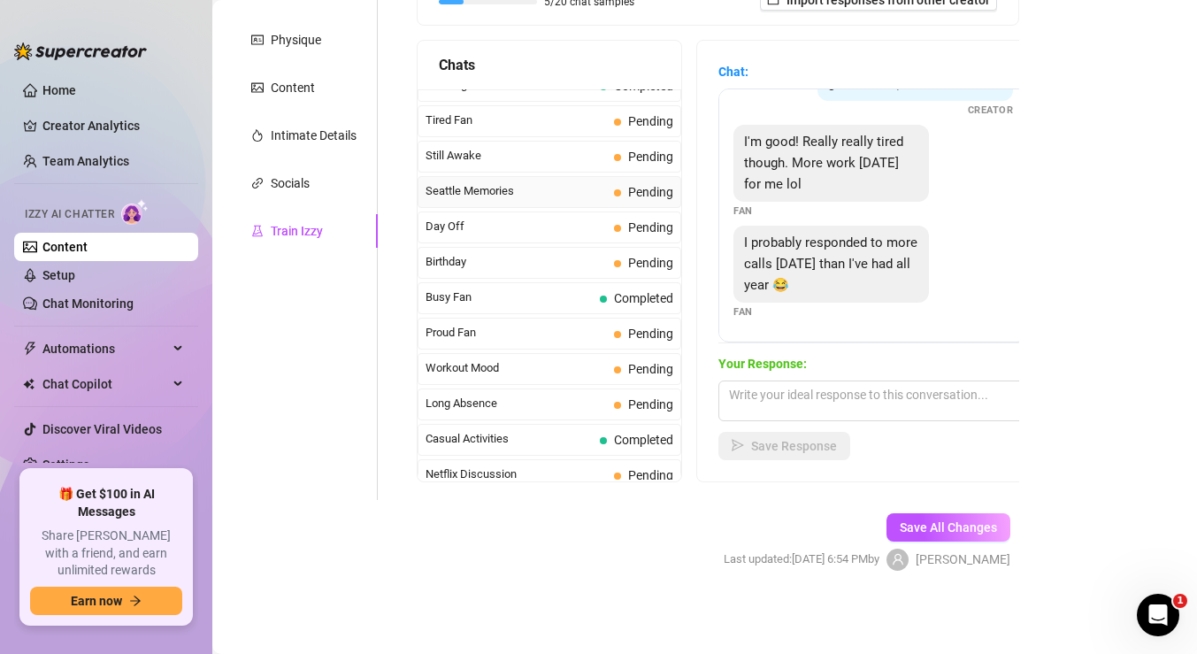
click at [583, 186] on span "Seattle Memories" at bounding box center [516, 191] width 181 height 18
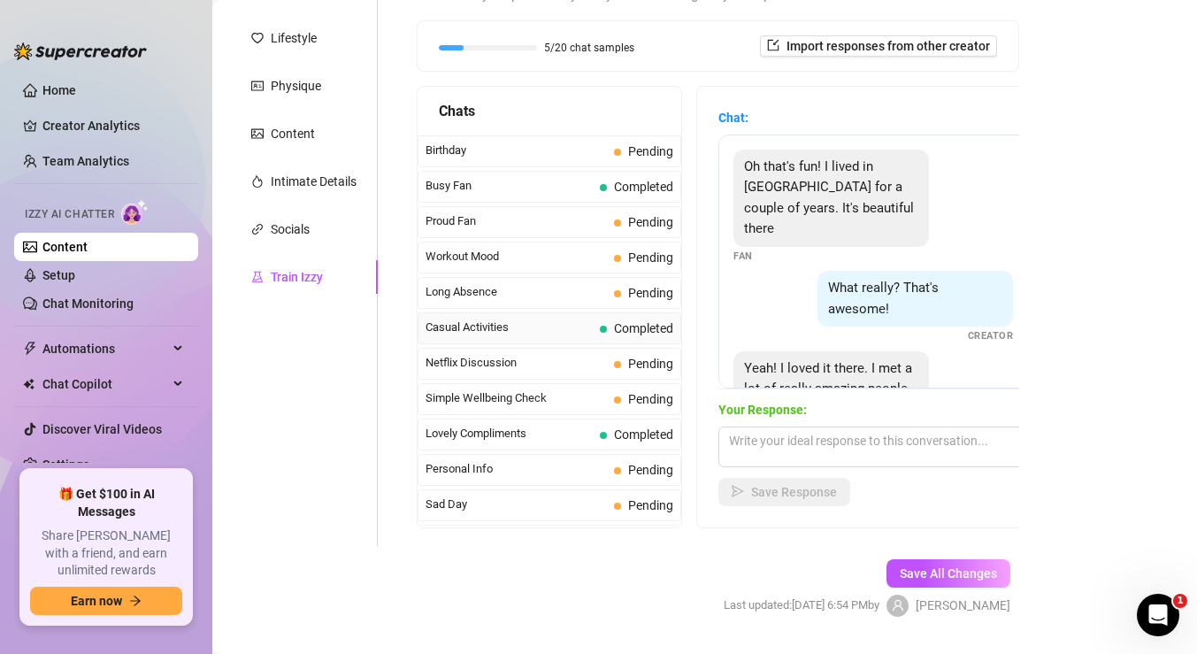
scroll to position [1482, 0]
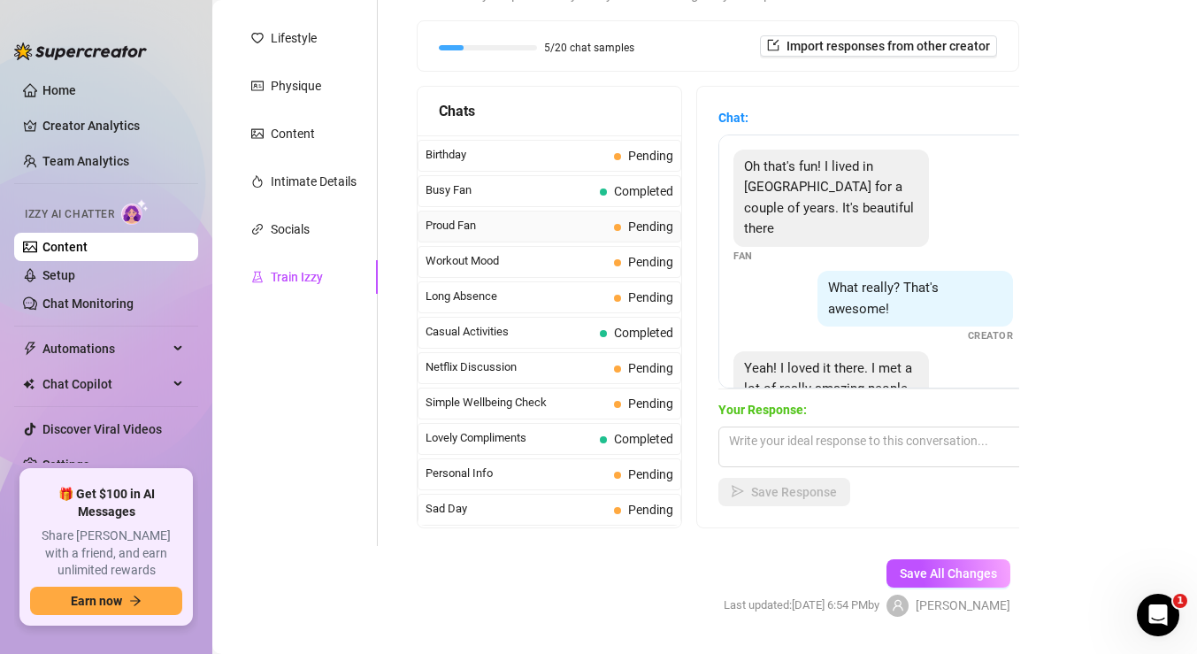
click at [550, 230] on span "Proud Fan" at bounding box center [516, 226] width 181 height 18
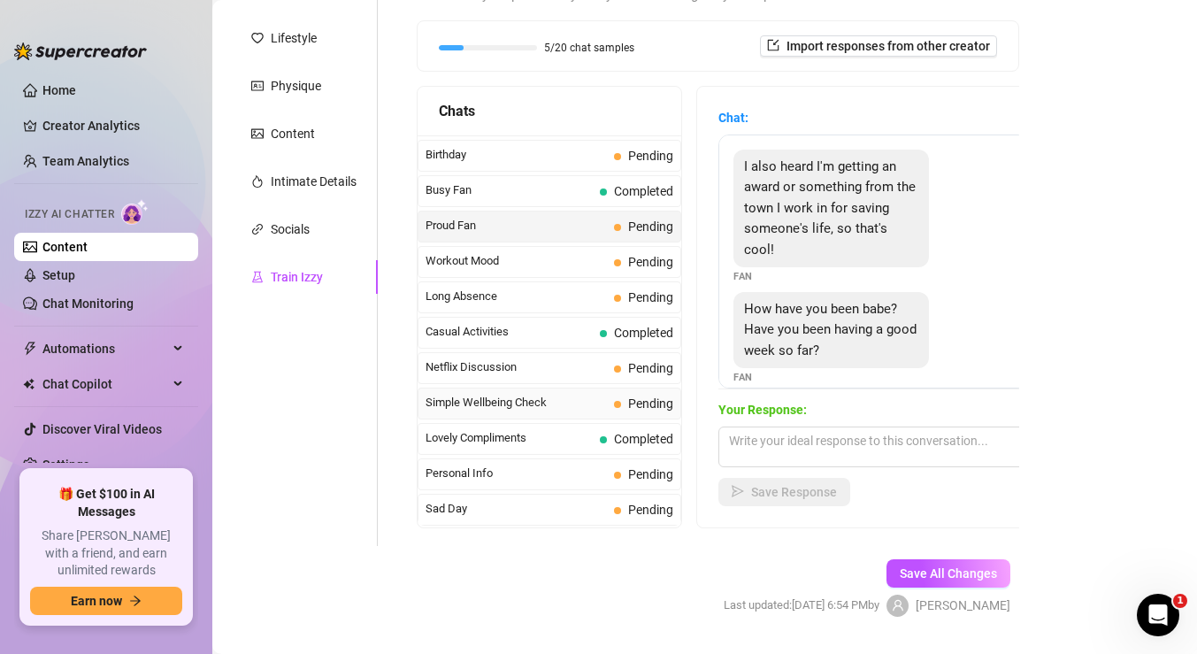
scroll to position [1588, 0]
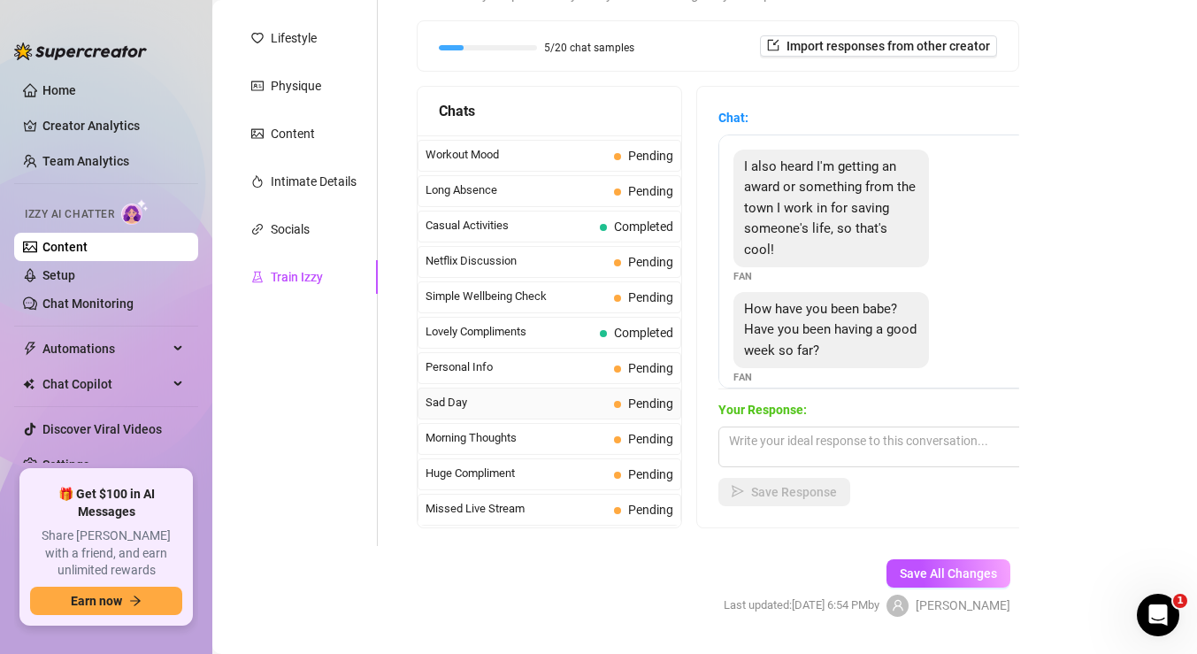
click at [541, 396] on span "Sad Day" at bounding box center [516, 403] width 181 height 18
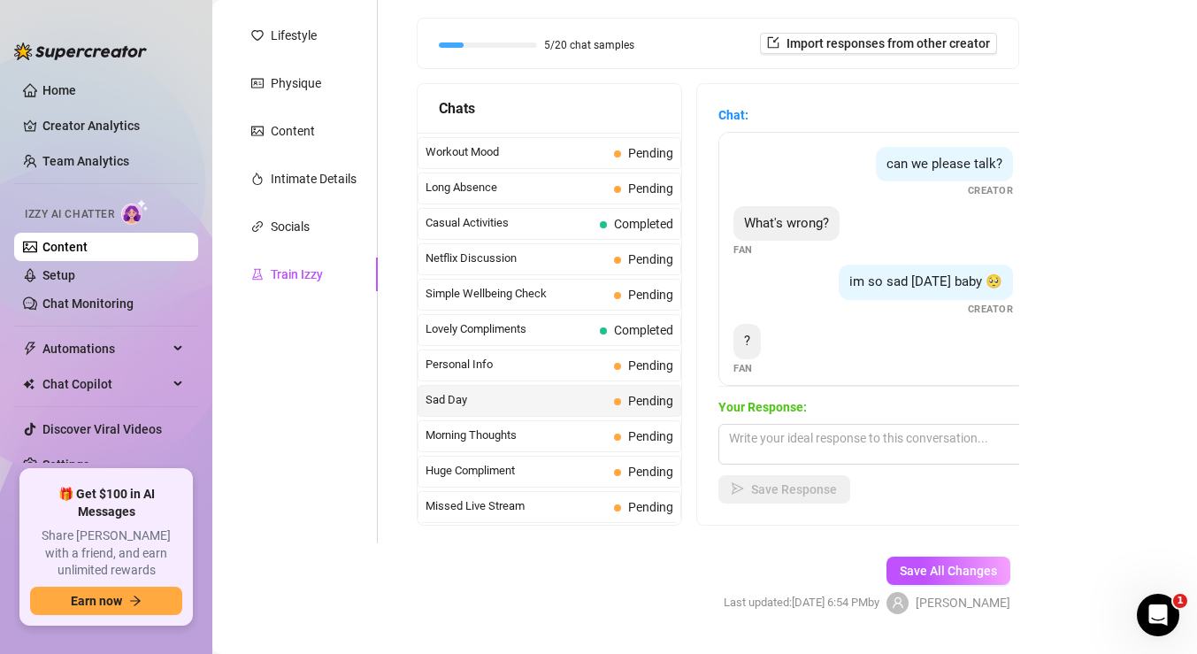
scroll to position [254, 0]
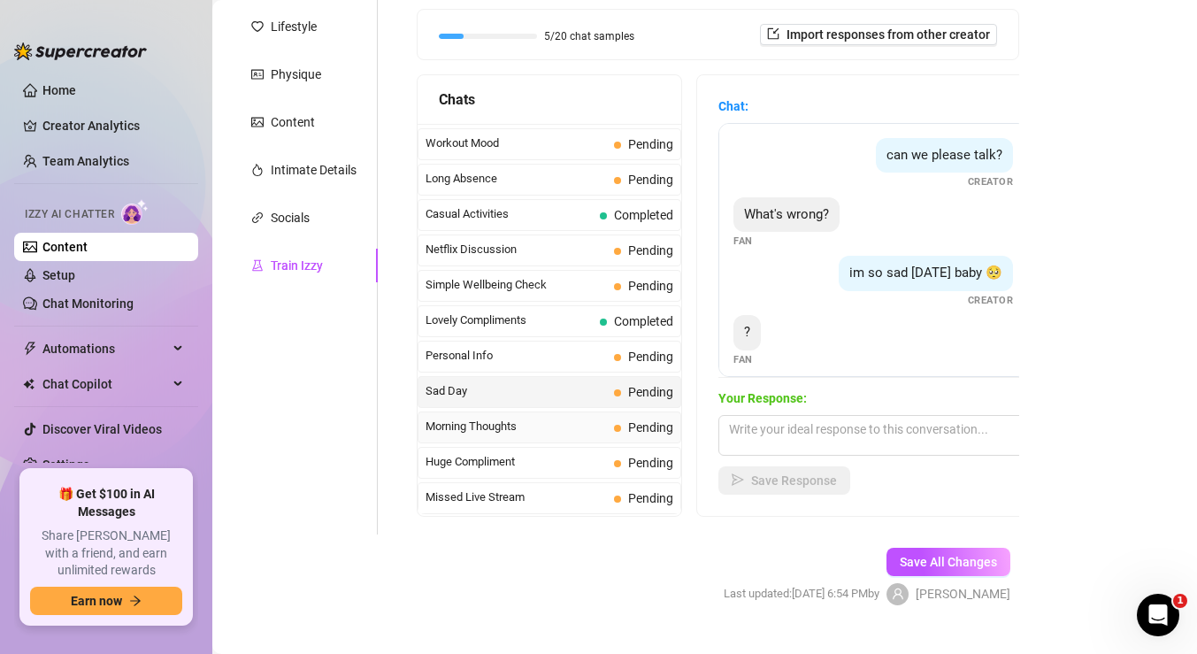
click at [597, 437] on div "Morning Thoughts Pending" at bounding box center [550, 428] width 264 height 32
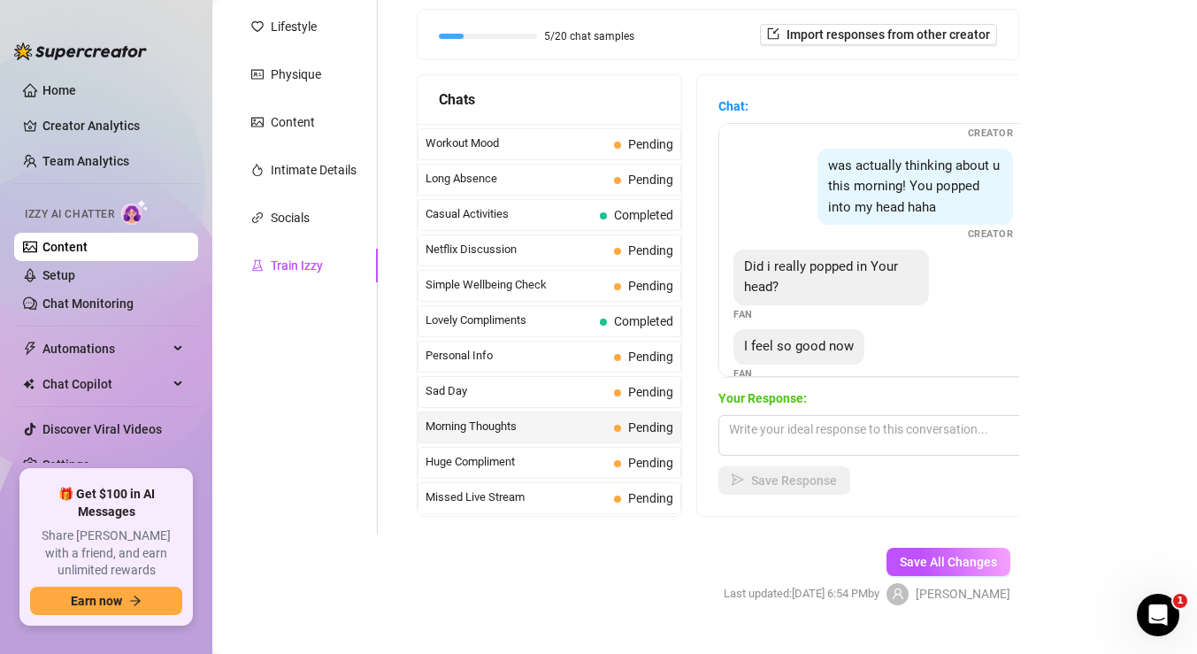
scroll to position [214, 0]
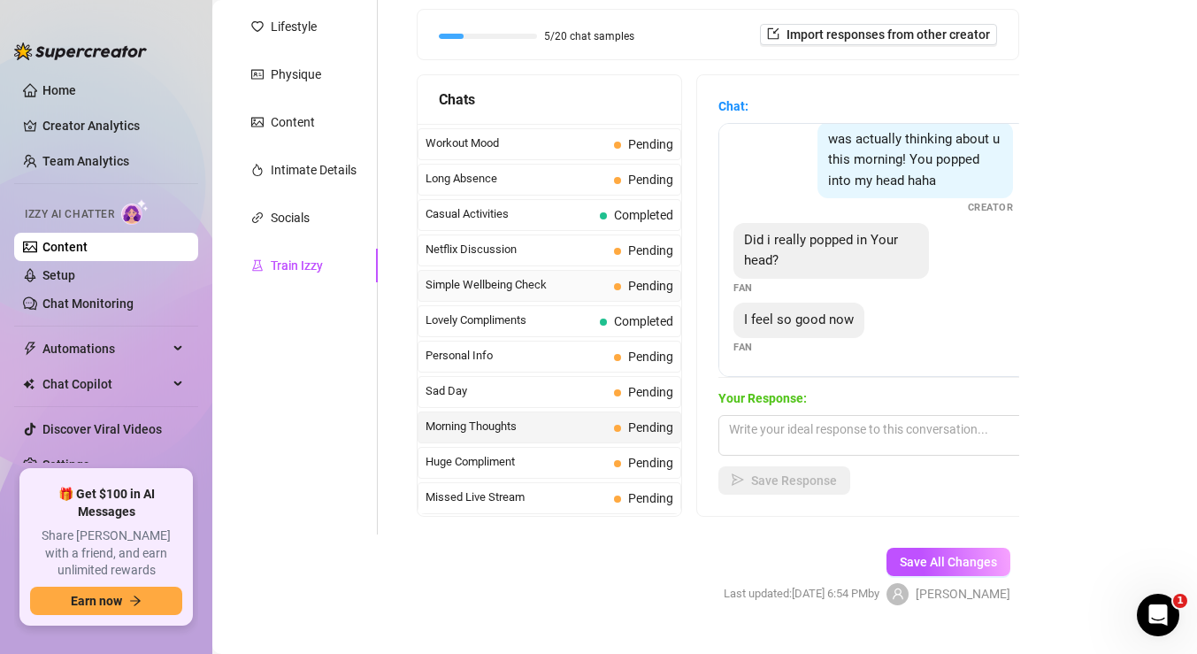
click at [549, 287] on span "Simple Wellbeing Check" at bounding box center [516, 285] width 181 height 18
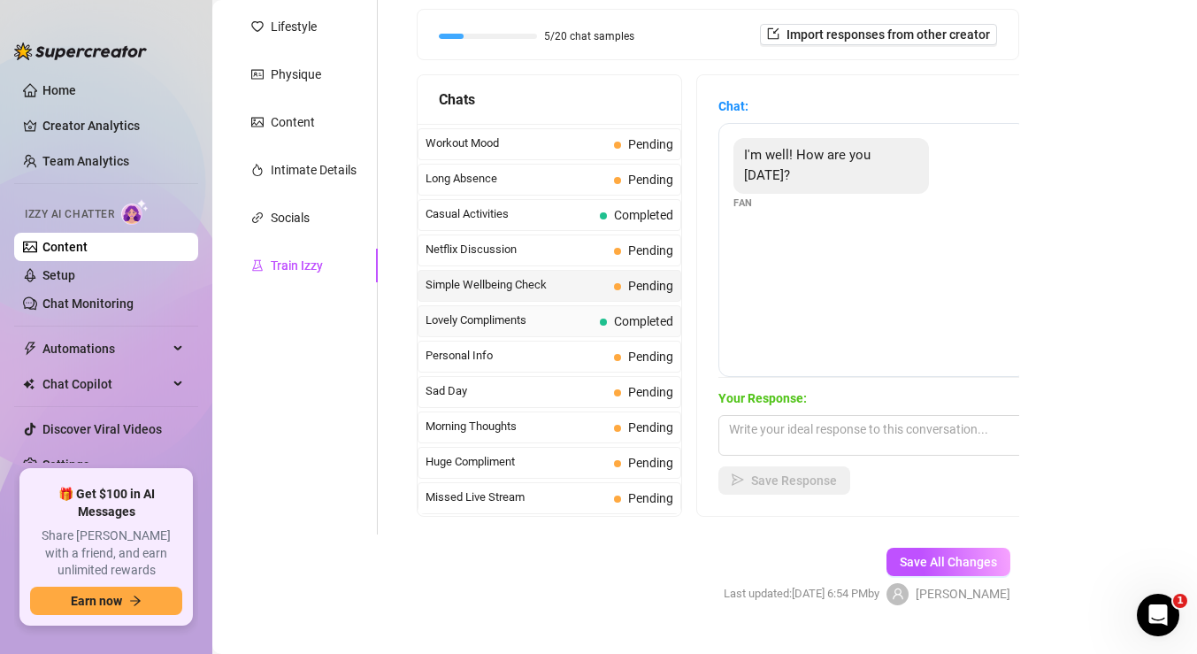
click at [559, 314] on span "Lovely Compliments" at bounding box center [509, 321] width 167 height 18
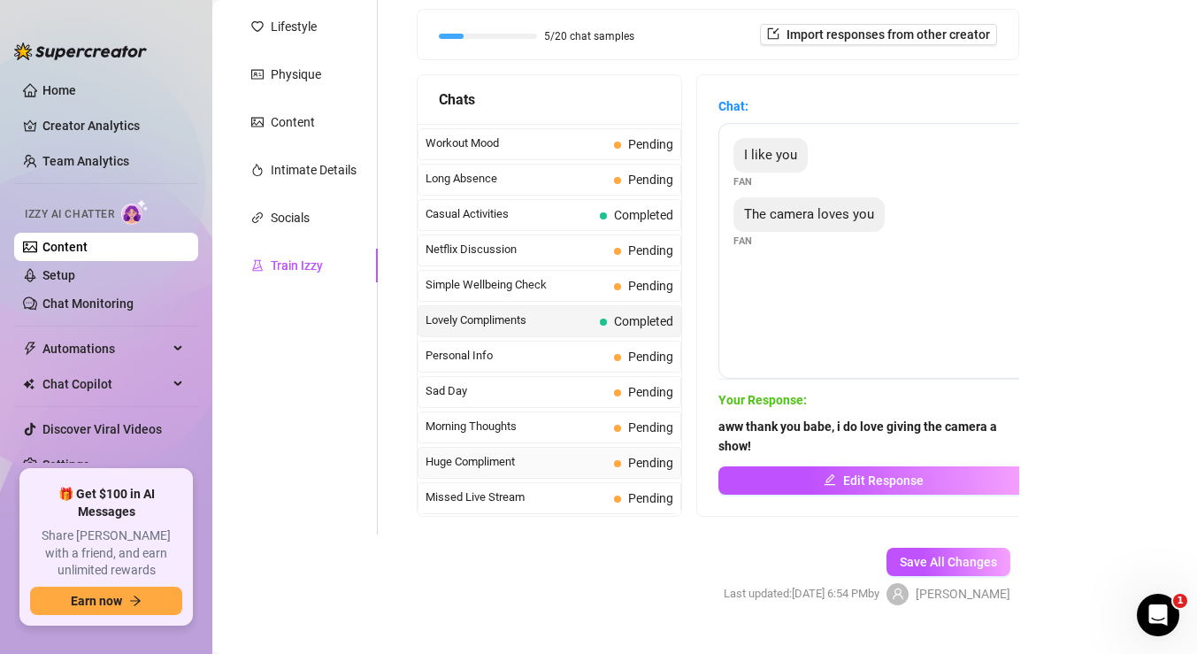
click at [590, 475] on div "Huge Compliment Pending" at bounding box center [550, 463] width 264 height 32
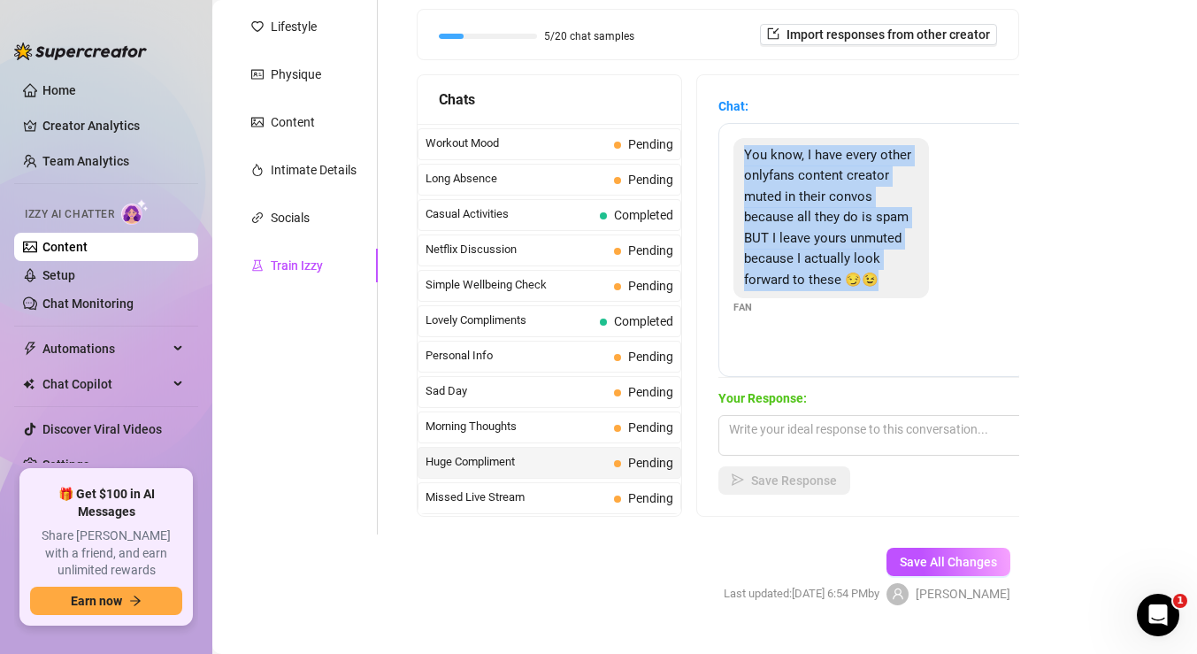
drag, startPoint x: 869, startPoint y: 281, endPoint x: 745, endPoint y: 150, distance: 180.9
click at [745, 150] on span "You know, I have every other onlyfans content creator muted in their convos bec…" at bounding box center [827, 217] width 167 height 141
copy span "You know, I have every other onlyfans content creator muted in their convos bec…"
click at [801, 427] on textarea at bounding box center [874, 435] width 310 height 41
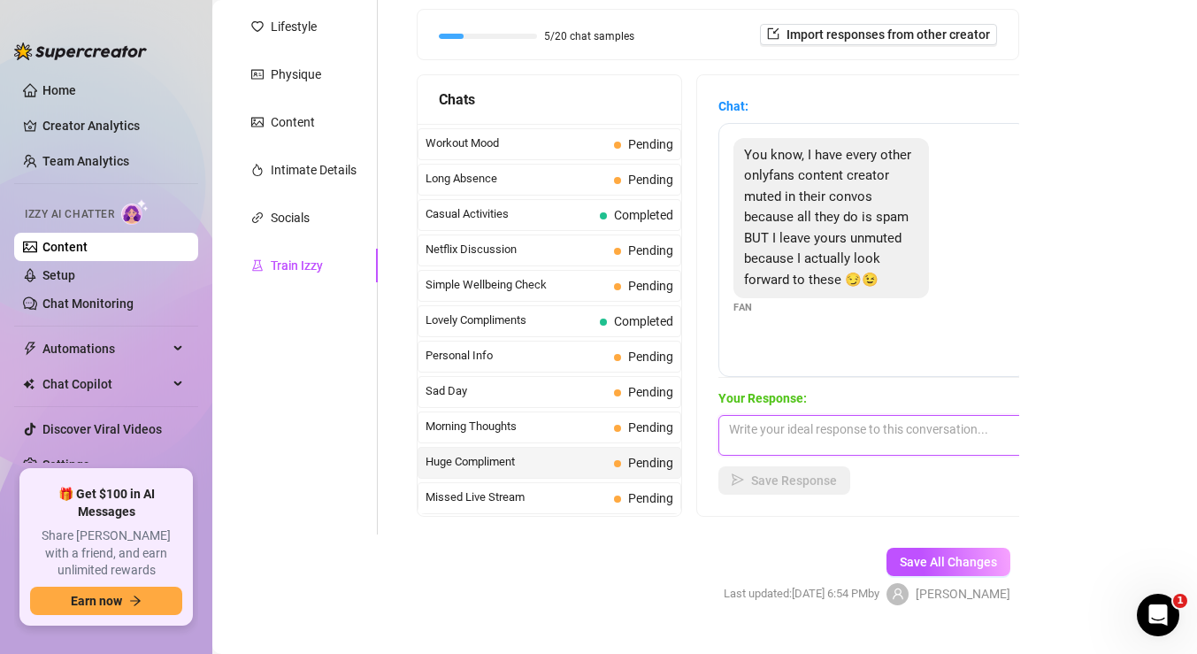
paste textarea "You better stop before I get a big head 😈 But seriously… knowing you actually l…"
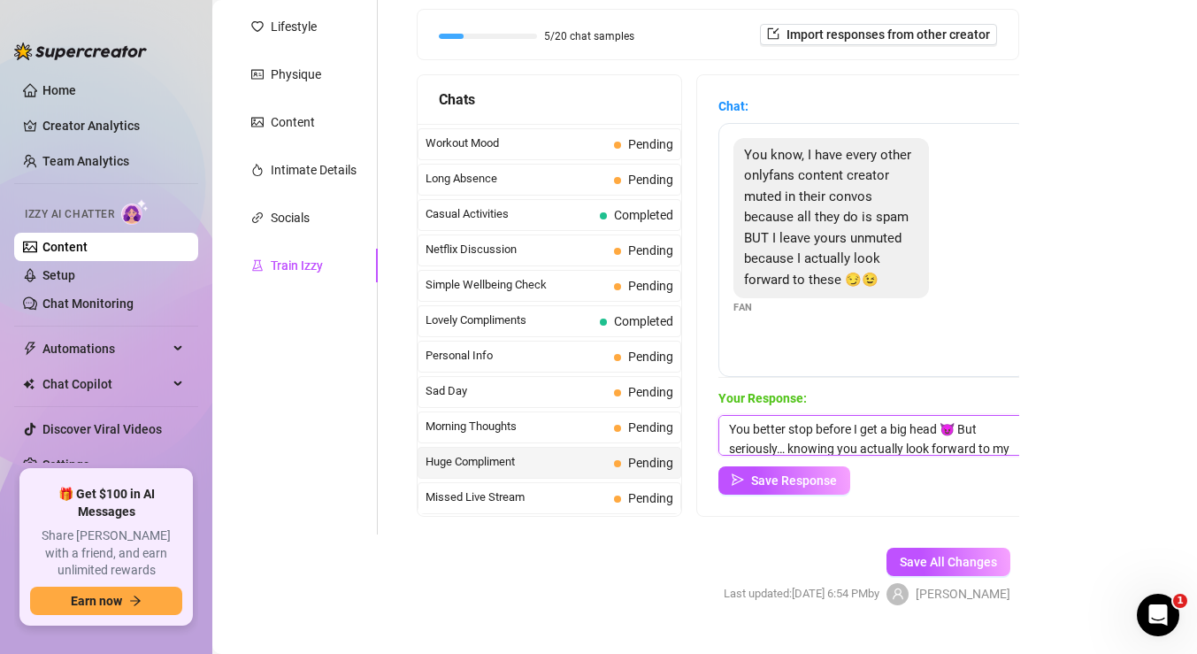
scroll to position [40, 0]
click at [811, 482] on span "Save Response" at bounding box center [794, 480] width 86 height 14
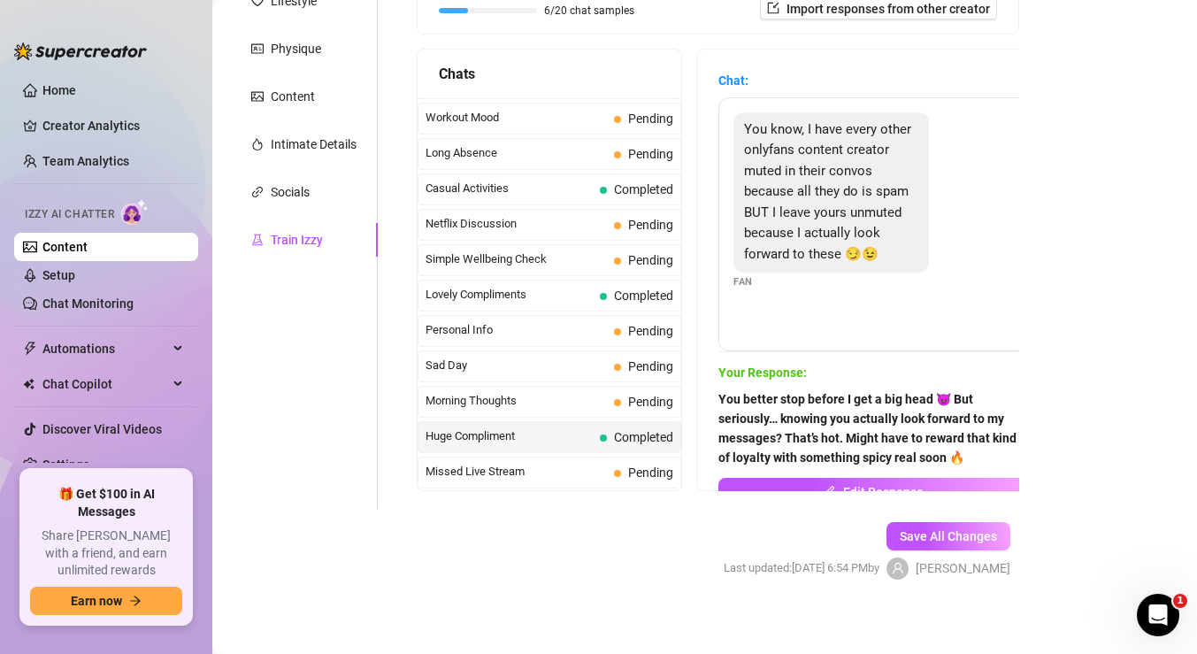
scroll to position [288, 0]
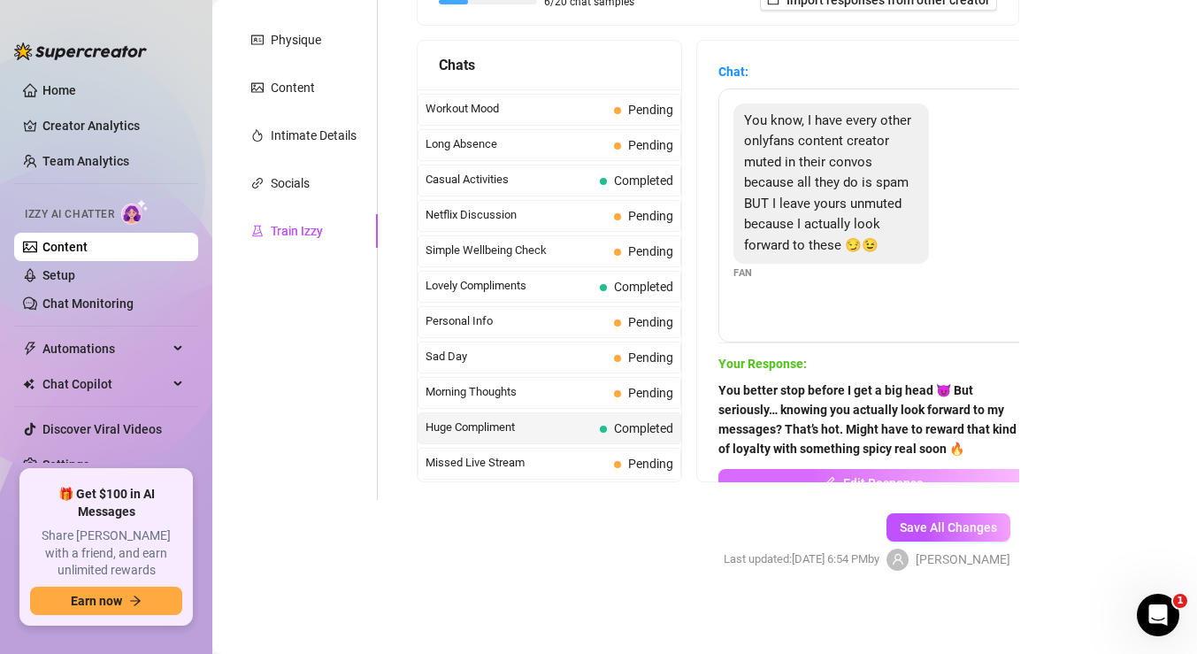
click at [829, 476] on span "button" at bounding box center [830, 483] width 12 height 14
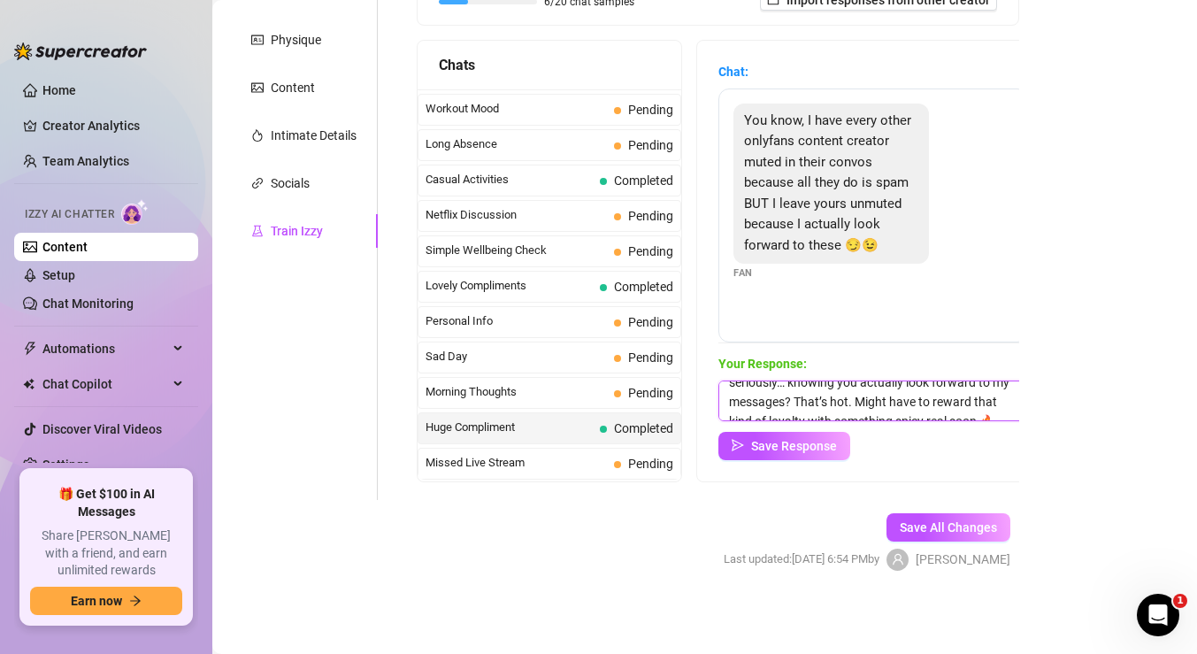
scroll to position [17, 0]
drag, startPoint x: 853, startPoint y: 400, endPoint x: 795, endPoint y: 395, distance: 58.6
click at [795, 395] on textarea "You better stop before I get a big head 😈 But seriously… knowing you actually l…" at bounding box center [874, 401] width 310 height 41
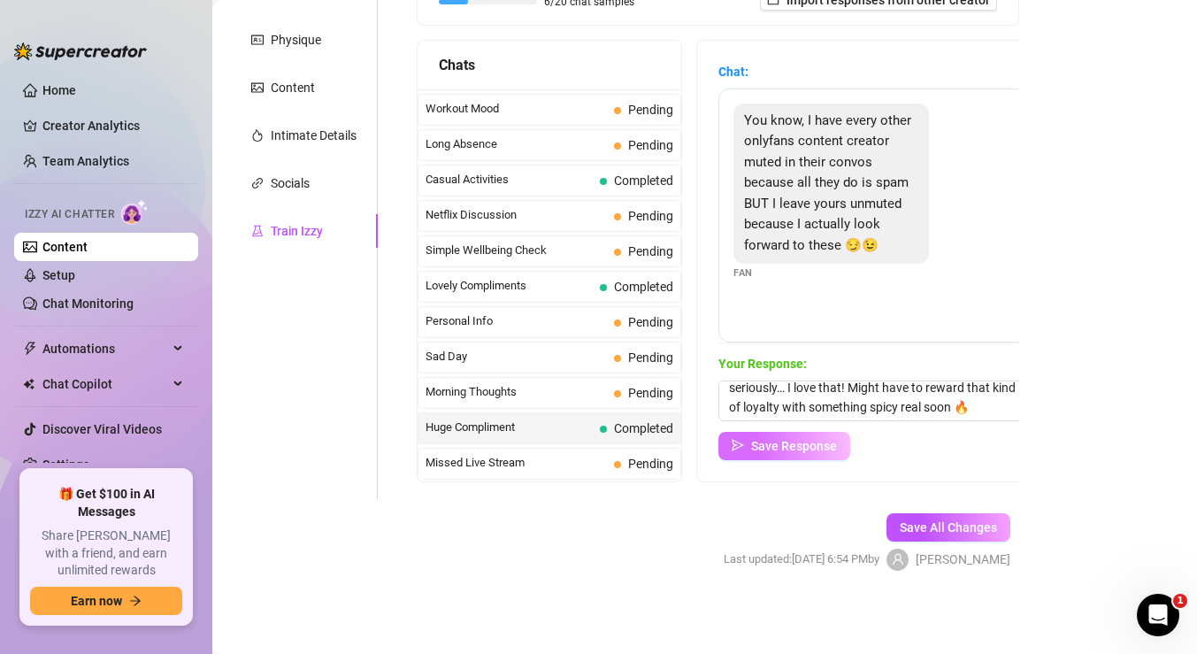
click at [821, 452] on span "Save Response" at bounding box center [794, 446] width 86 height 14
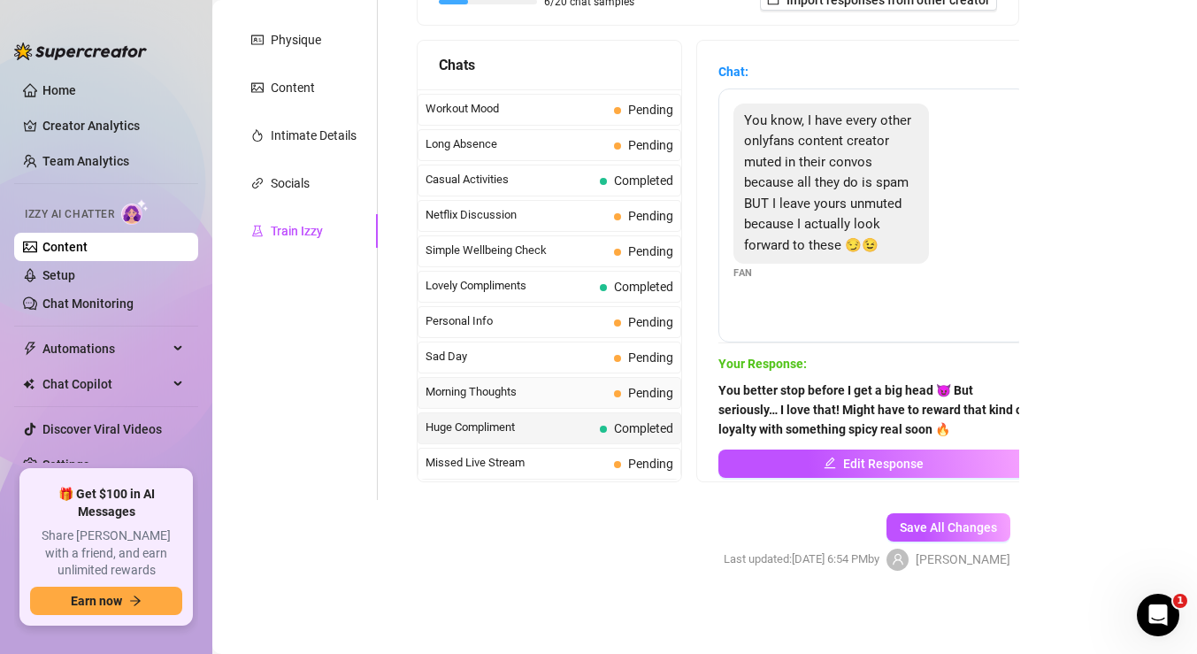
click at [531, 398] on span "Morning Thoughts" at bounding box center [516, 392] width 181 height 18
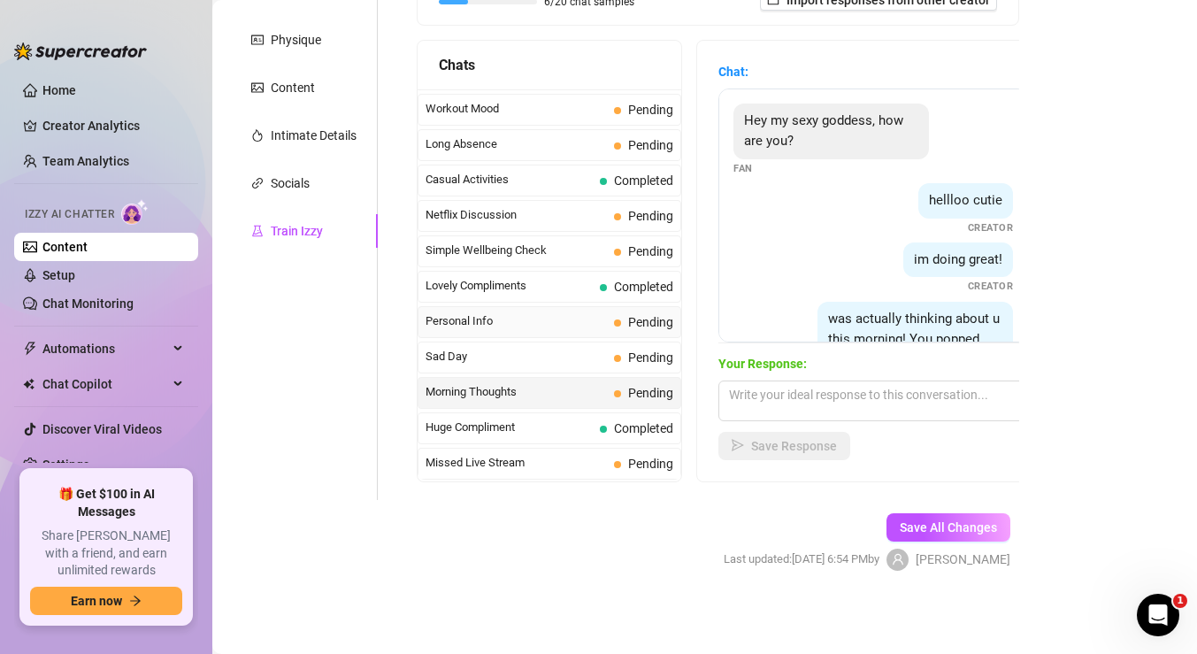
click at [558, 321] on span "Personal Info" at bounding box center [516, 321] width 181 height 18
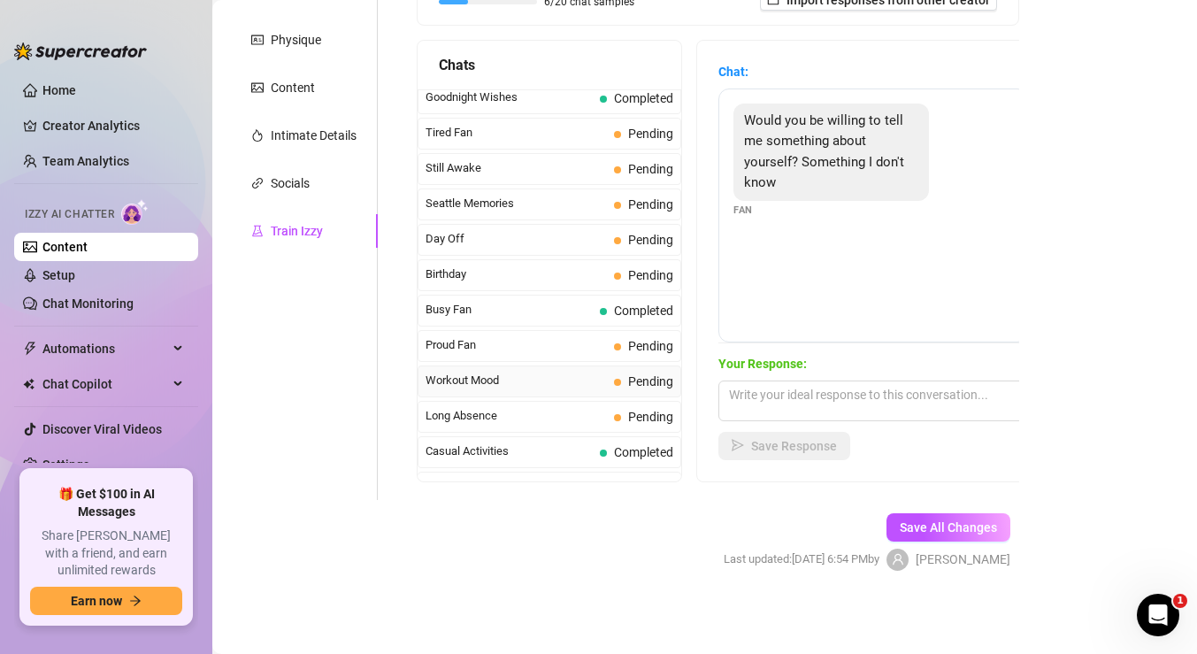
scroll to position [1315, 0]
click at [577, 198] on span "Seattle Memories" at bounding box center [516, 205] width 181 height 18
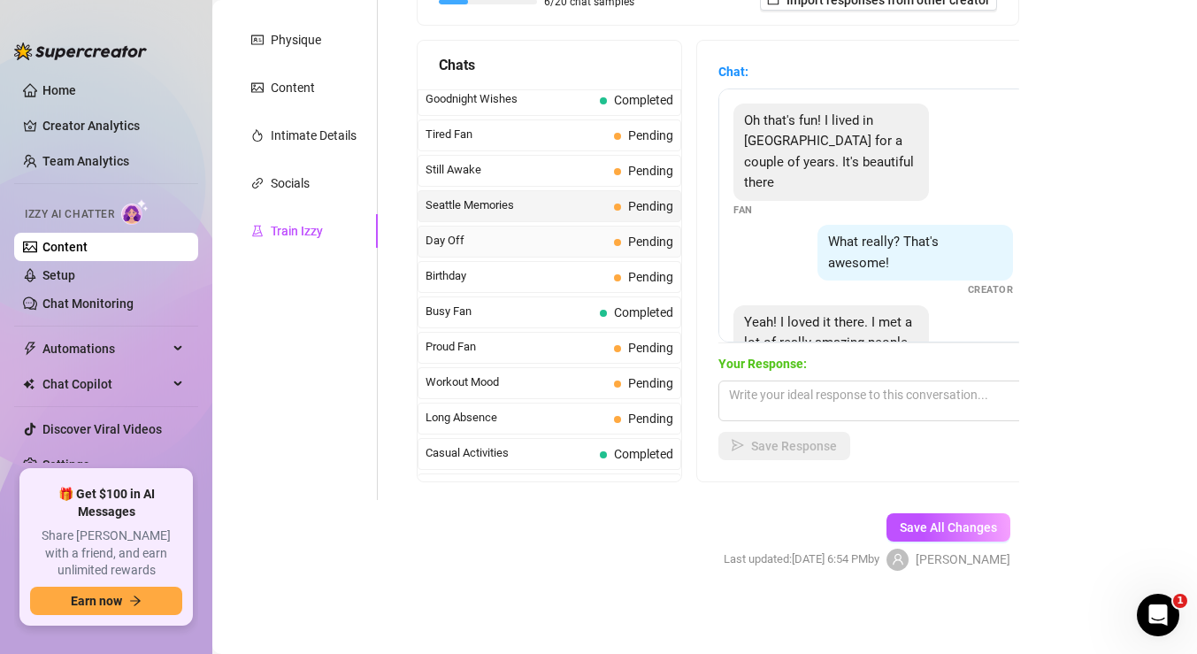
click at [600, 243] on span "Day Off" at bounding box center [516, 241] width 181 height 18
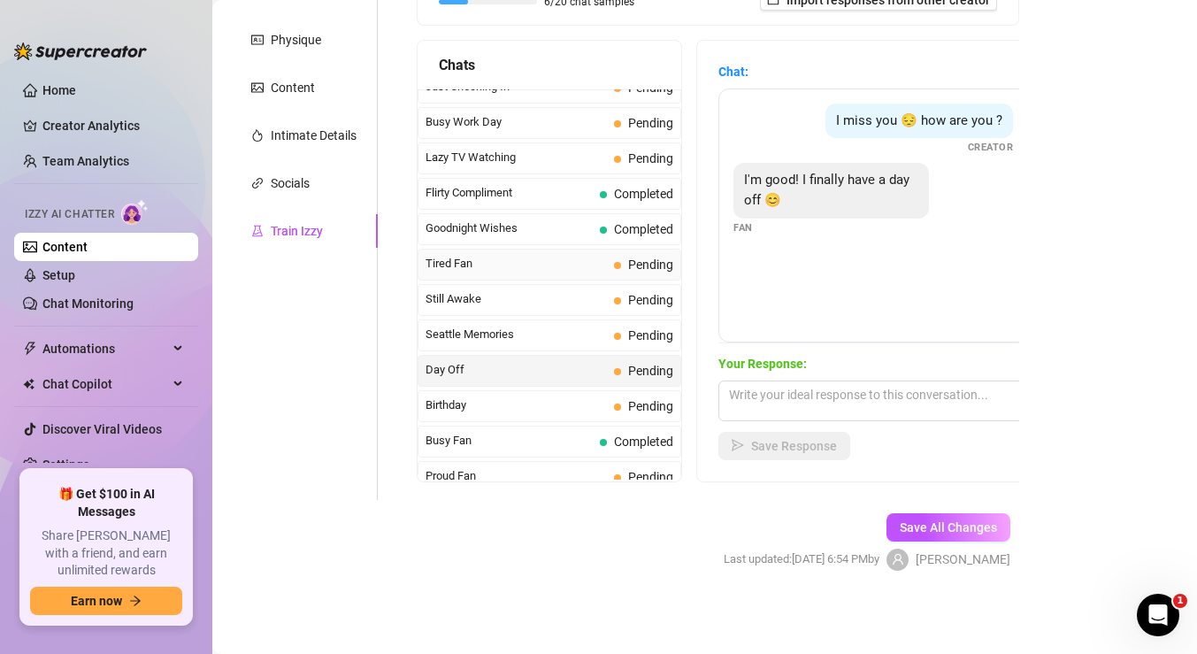
scroll to position [1135, 0]
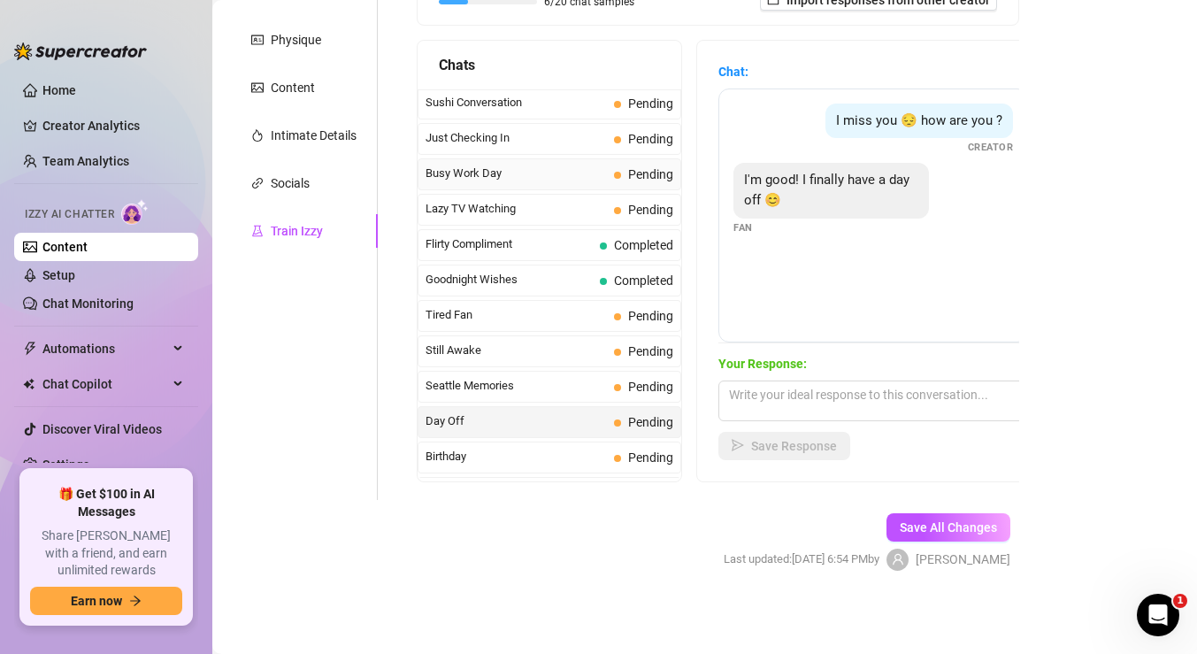
click at [539, 173] on span "Busy Work Day" at bounding box center [516, 174] width 181 height 18
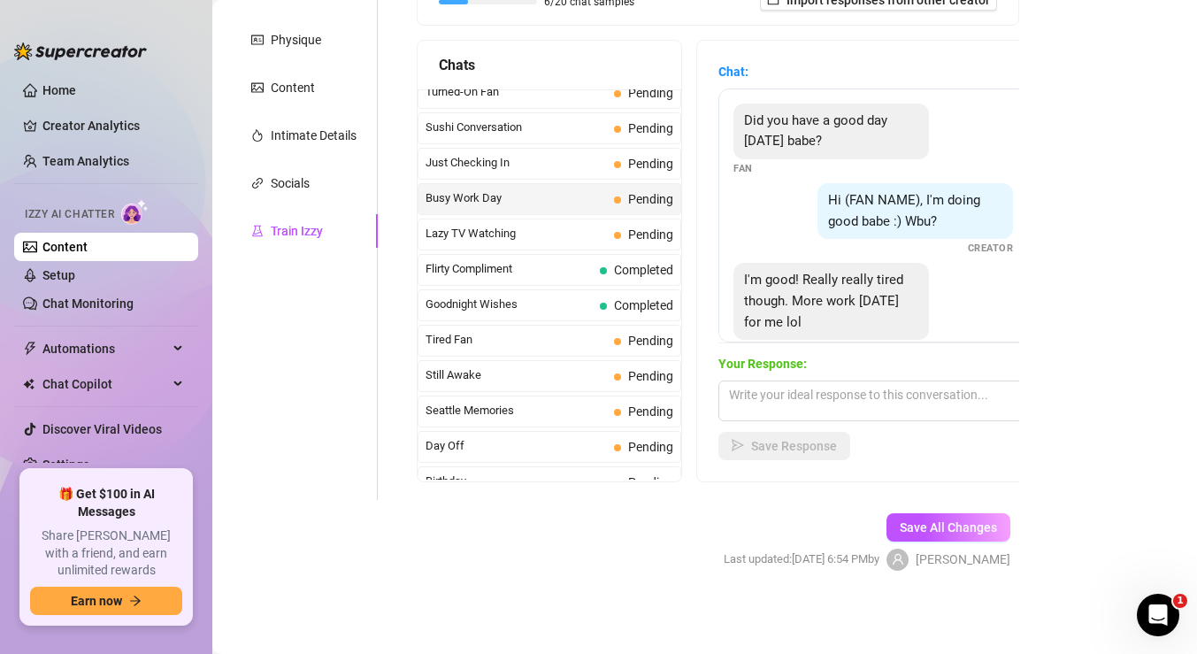
scroll to position [1103, 0]
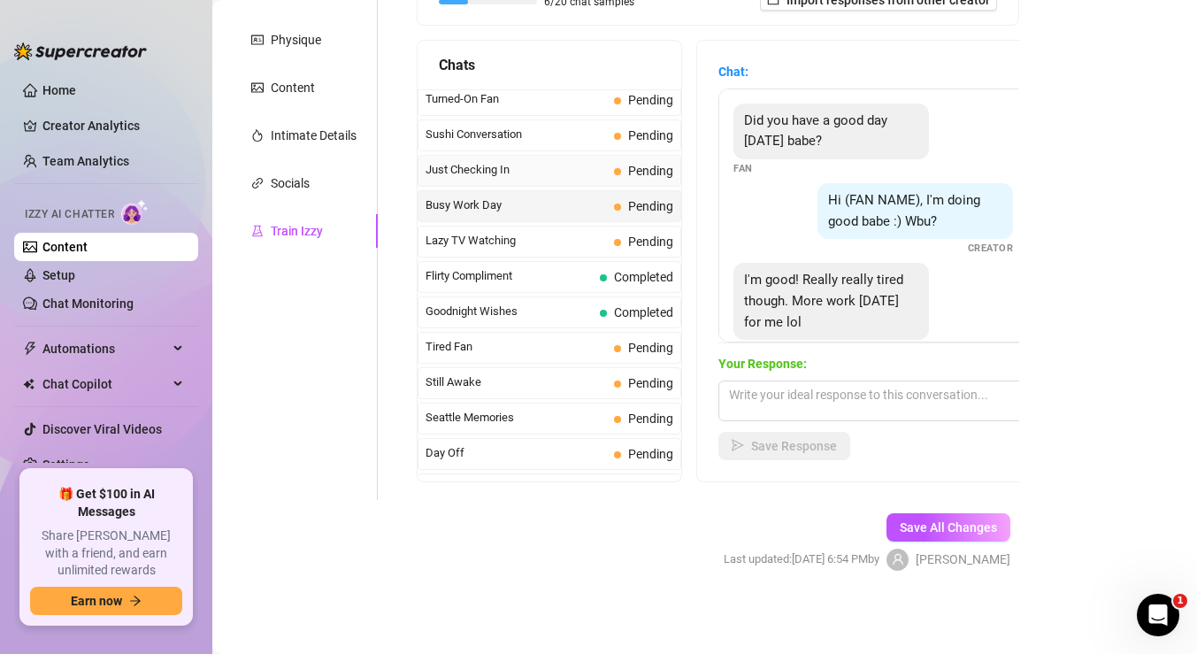
click at [538, 173] on span "Just Checking In" at bounding box center [516, 170] width 181 height 18
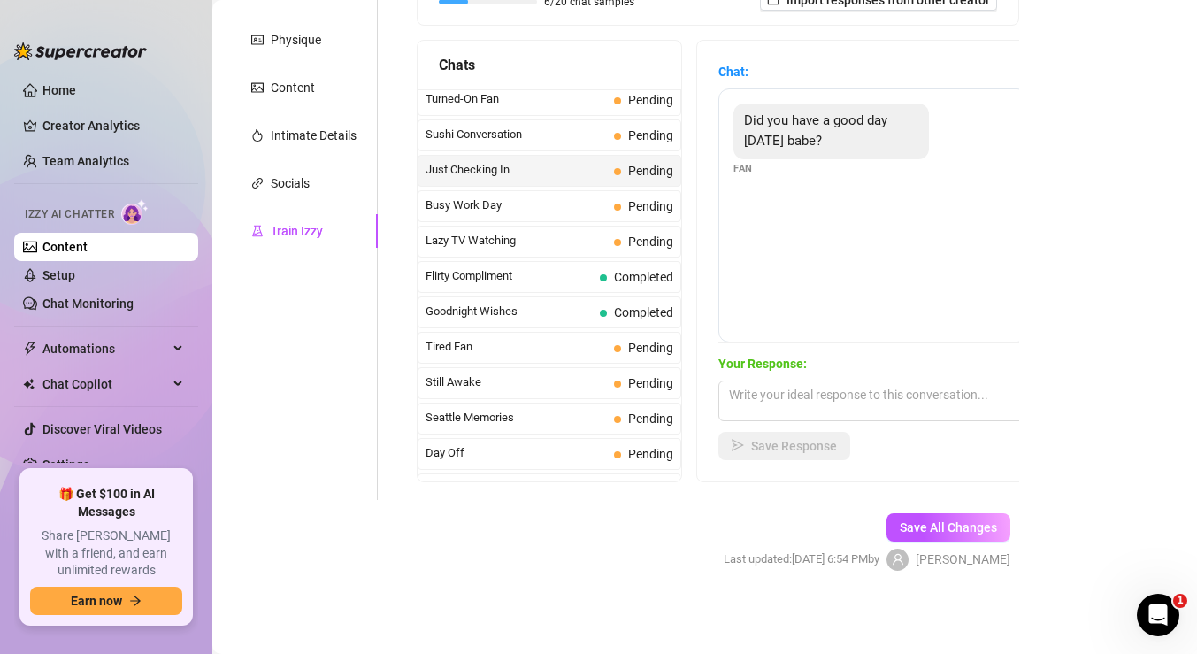
click at [556, 156] on div "Just Checking In Pending" at bounding box center [550, 171] width 264 height 32
click at [565, 128] on span "Sushi Conversation" at bounding box center [516, 135] width 181 height 18
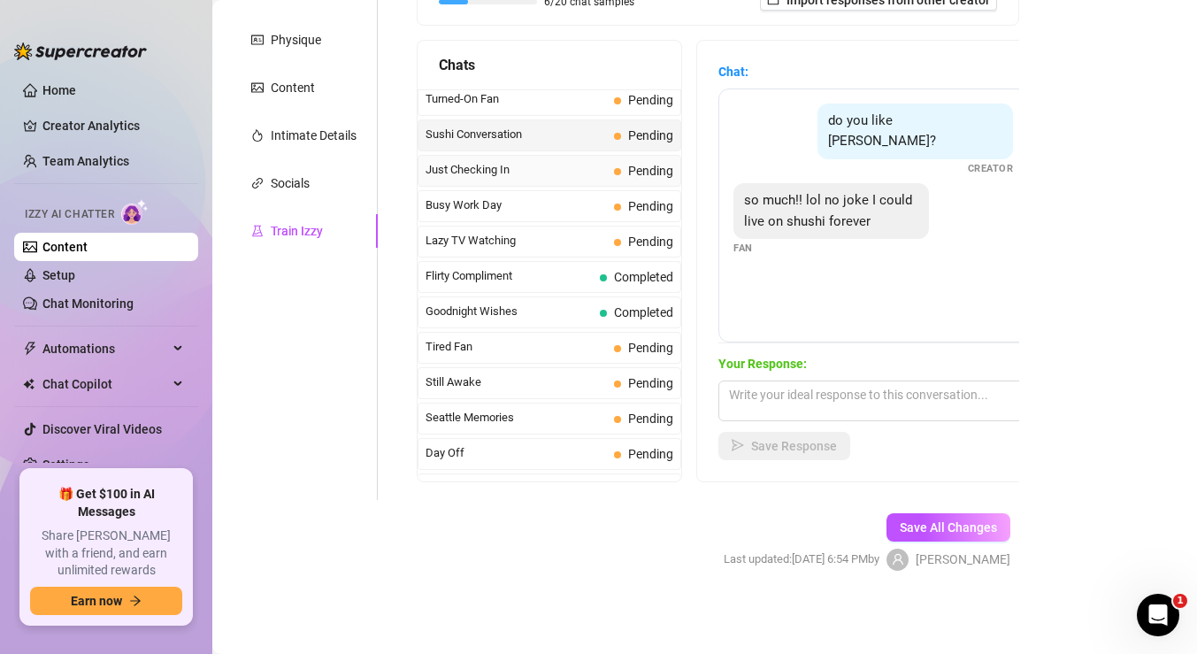
scroll to position [1053, 0]
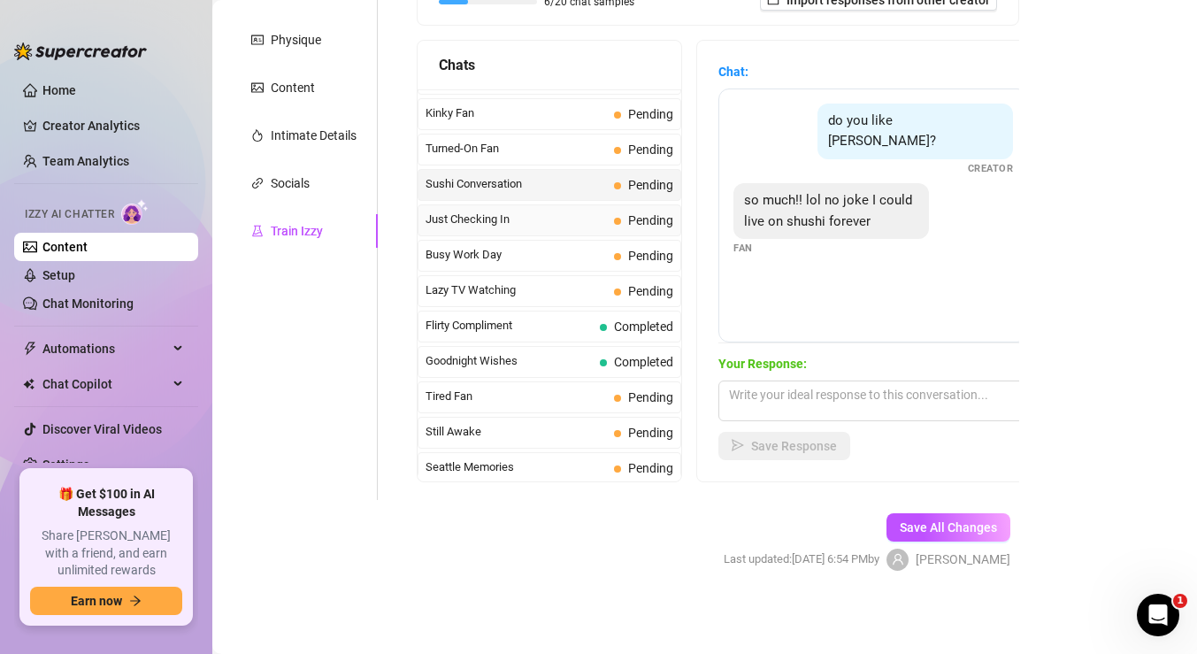
click at [617, 155] on span "Pending" at bounding box center [643, 149] width 59 height 19
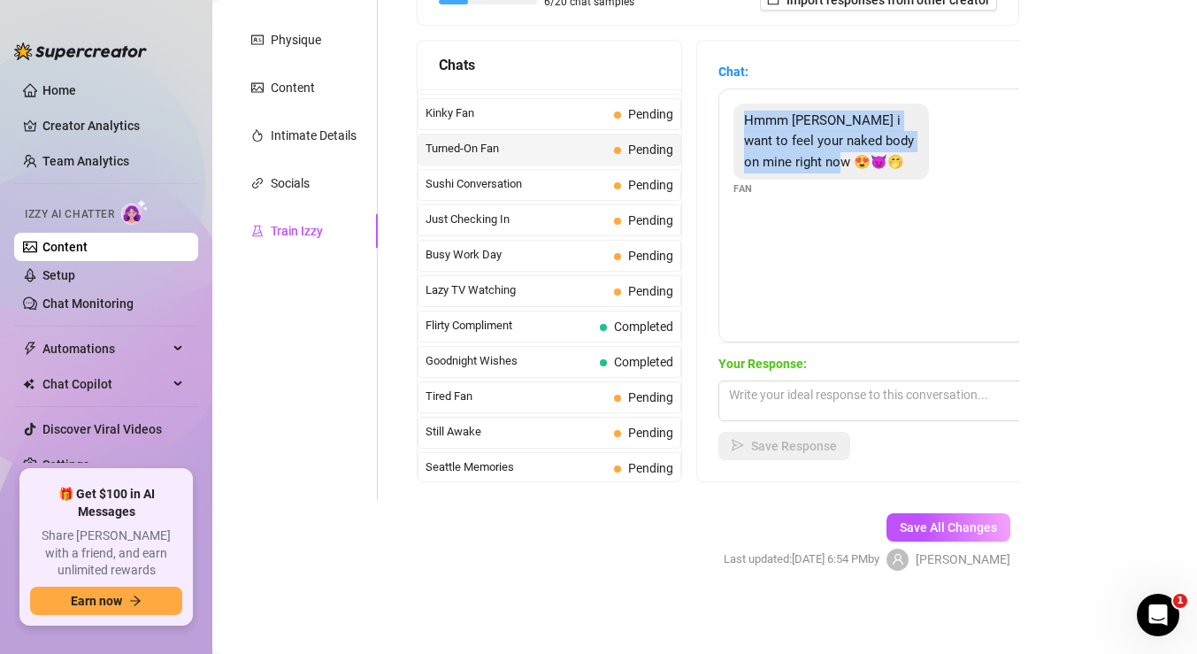
drag, startPoint x: 839, startPoint y: 163, endPoint x: 742, endPoint y: 119, distance: 106.9
click at [742, 119] on div "Hmmm [PERSON_NAME] i want to feel your naked body on mine right now 😍😈🤭" at bounding box center [832, 142] width 196 height 77
copy span "Hmmm [PERSON_NAME] i want to feel your naked body on mine right now 😍😈🤭"
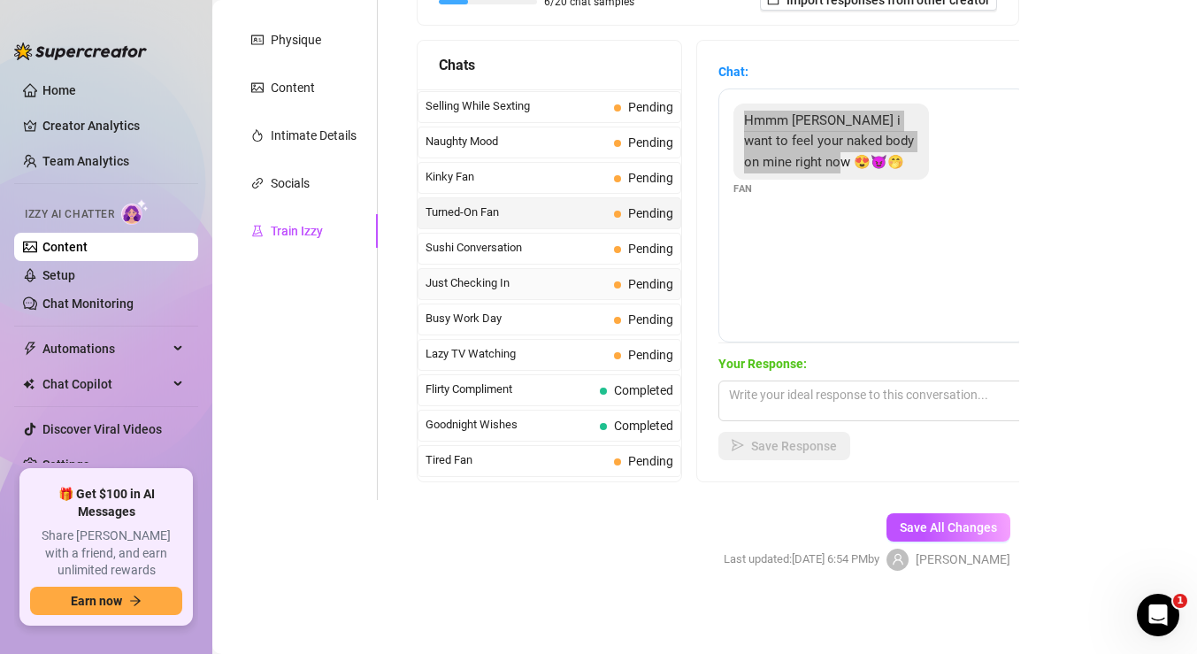
scroll to position [983, 0]
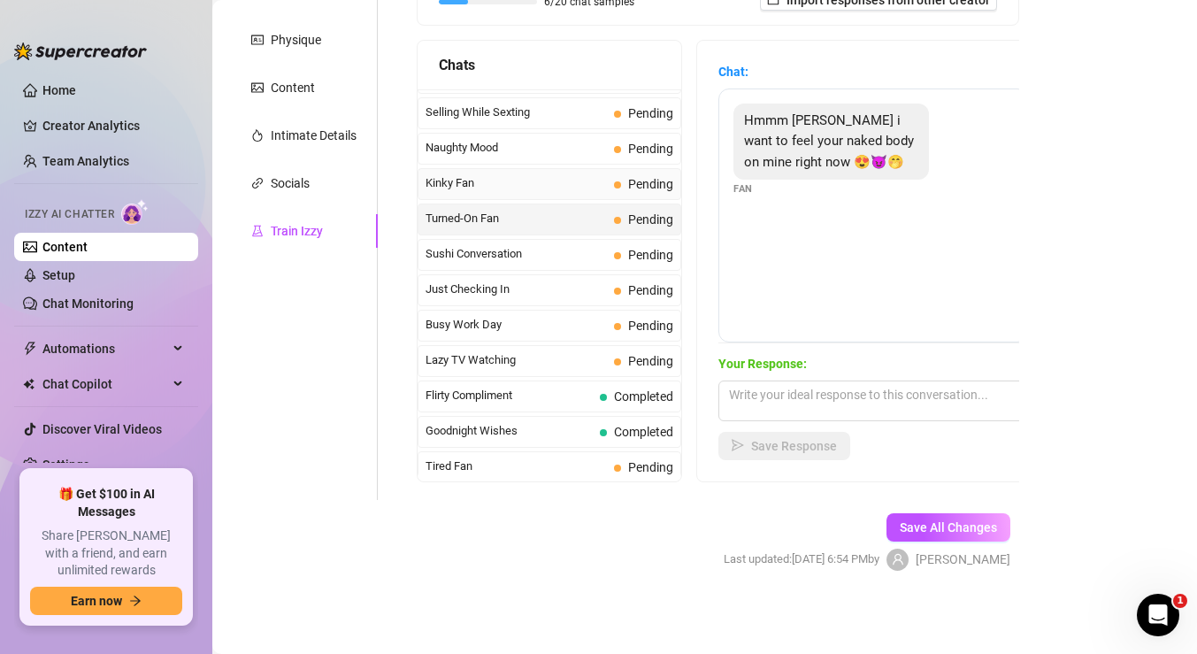
click at [514, 189] on span "Kinky Fan" at bounding box center [516, 183] width 181 height 18
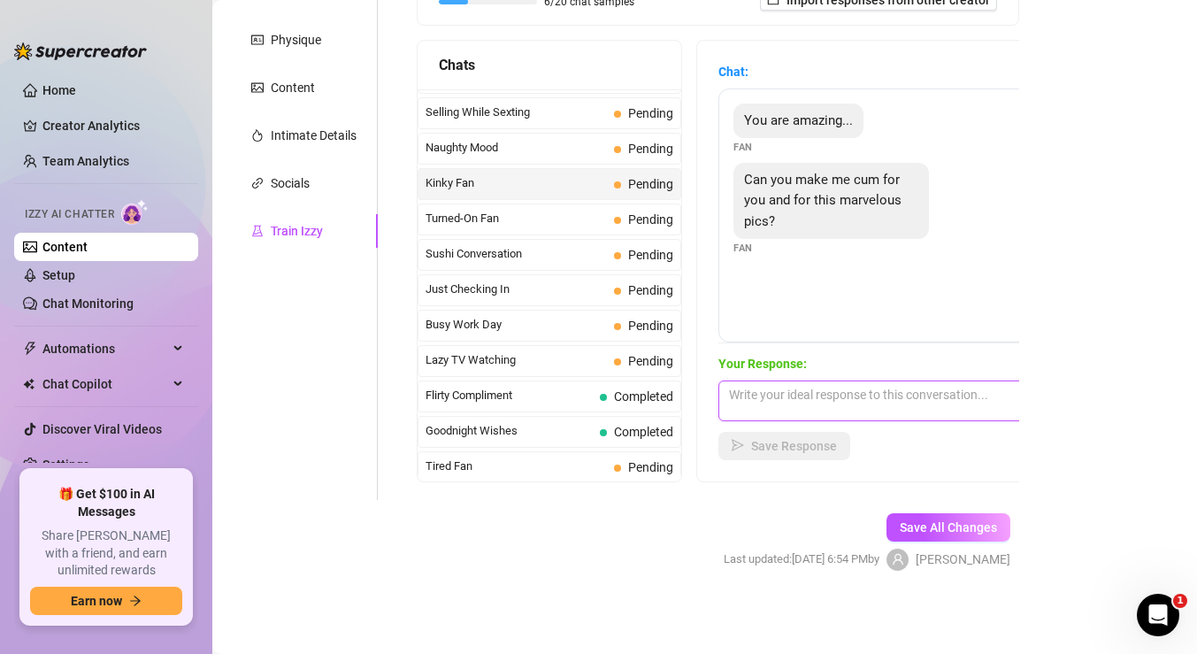
click at [825, 404] on textarea at bounding box center [874, 401] width 310 height 41
paste textarea "Mmm 😏… you’re making me so wet just reading that 😈… I love knowing I can drive …"
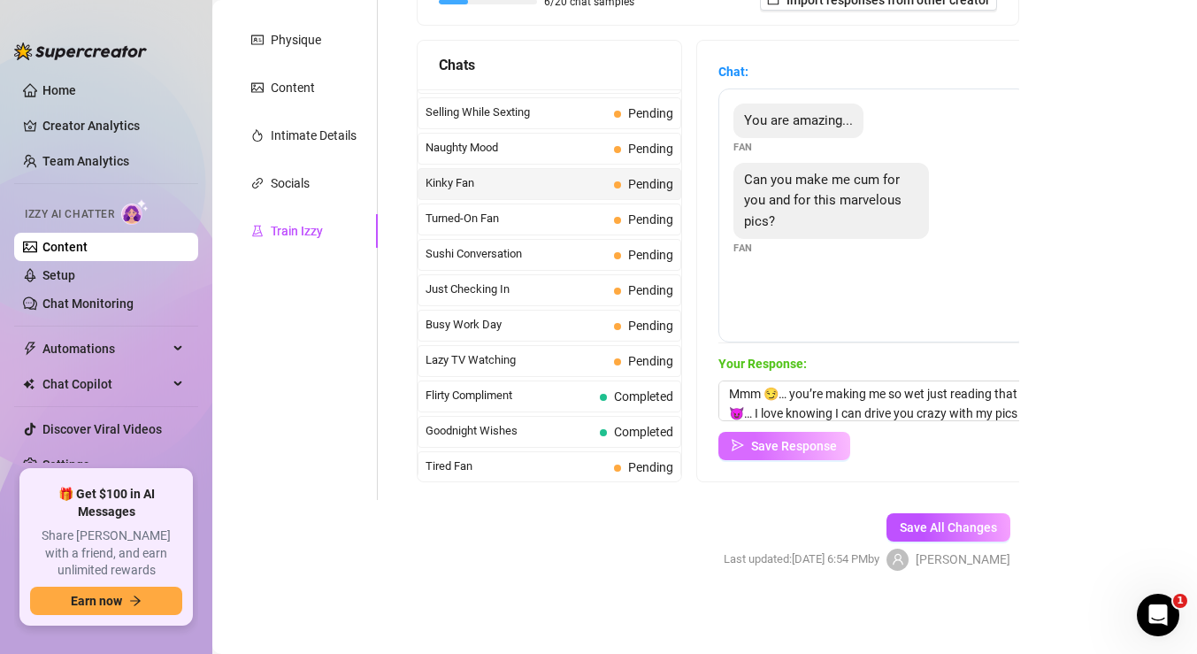
click at [826, 444] on span "Save Response" at bounding box center [794, 446] width 86 height 14
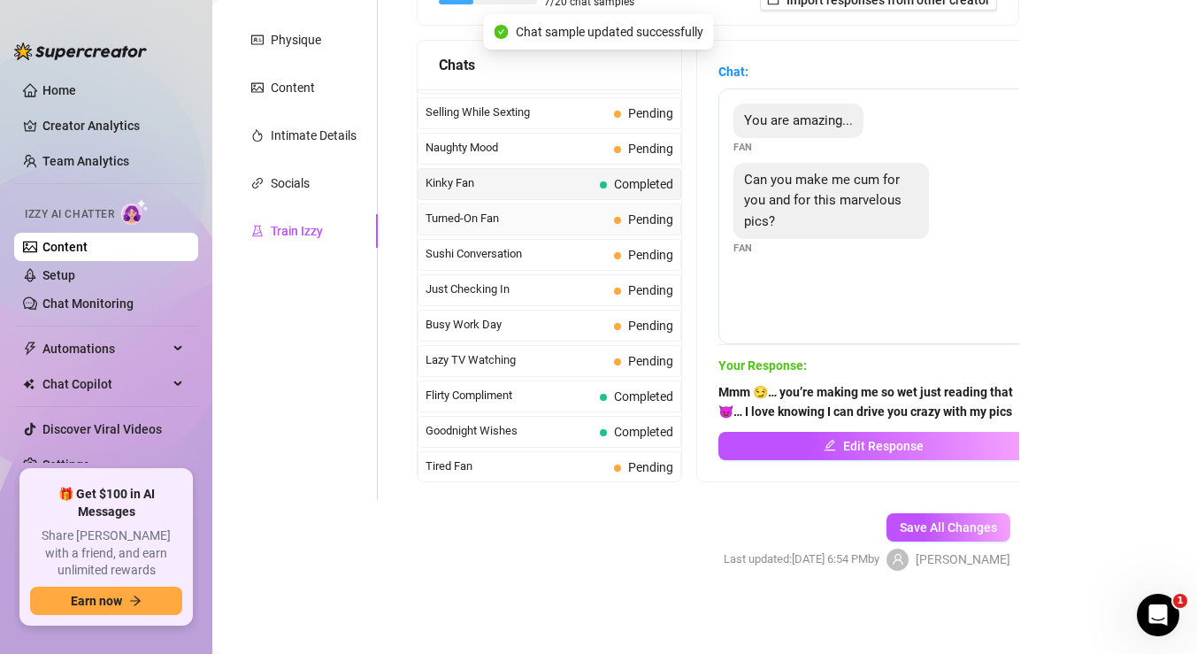
scroll to position [919, 0]
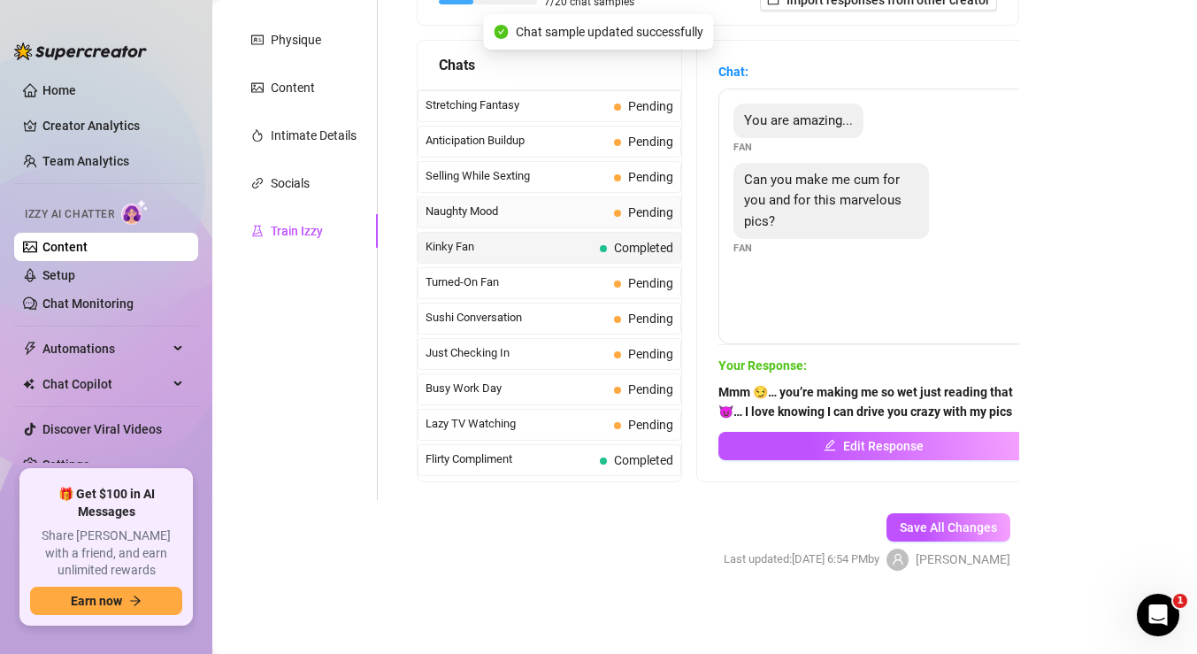
click at [611, 209] on div "Naughty Mood Pending" at bounding box center [550, 212] width 264 height 32
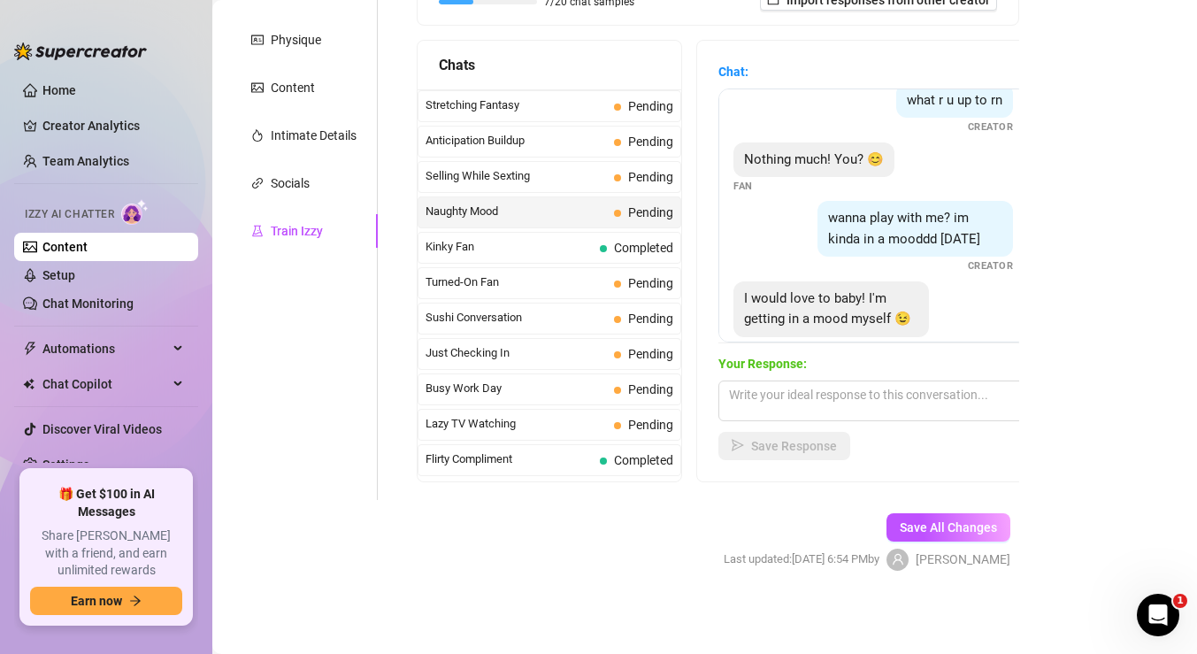
scroll to position [0, 0]
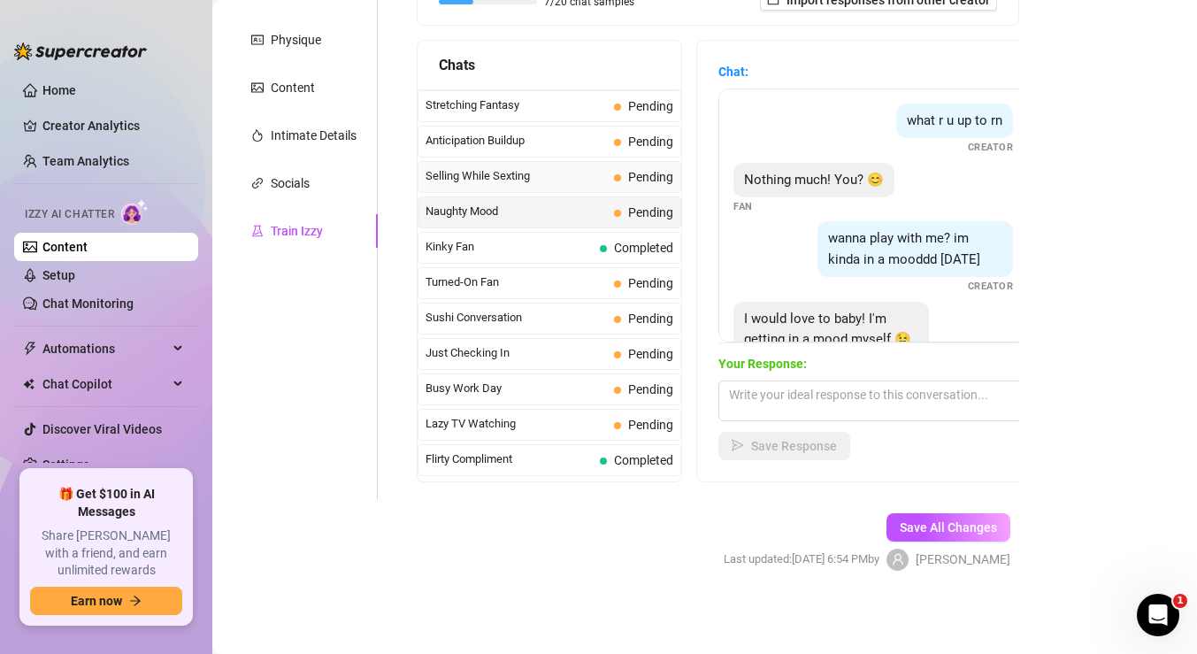
click at [608, 171] on div "Selling While Sexting Pending" at bounding box center [550, 177] width 264 height 32
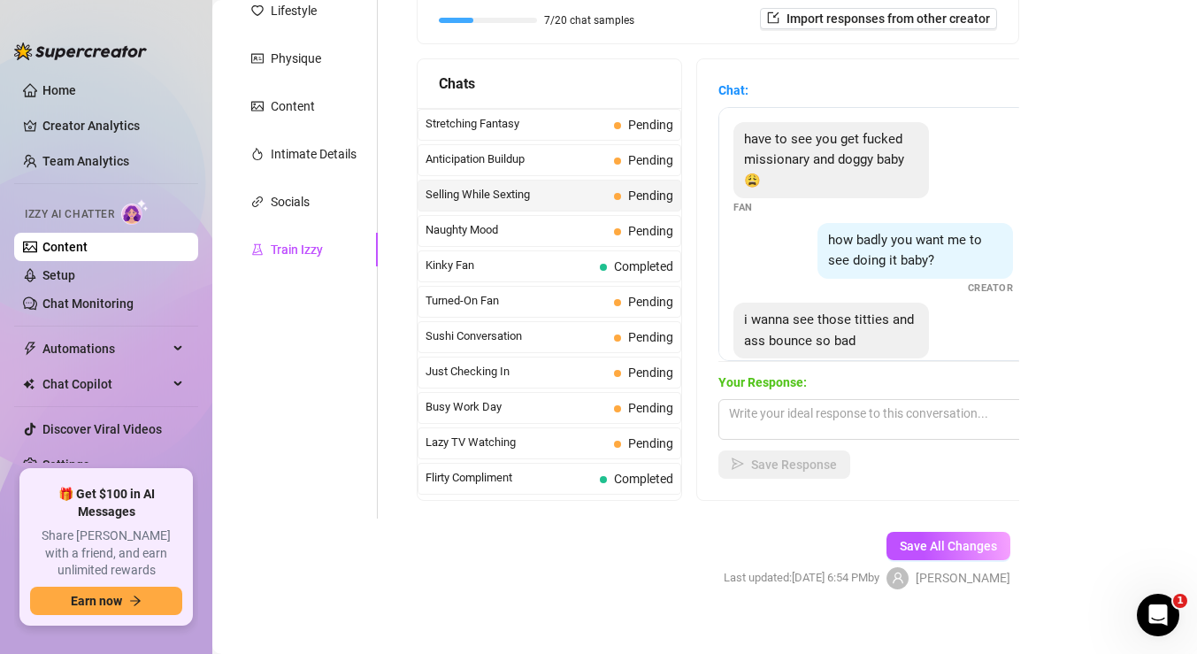
scroll to position [256, 0]
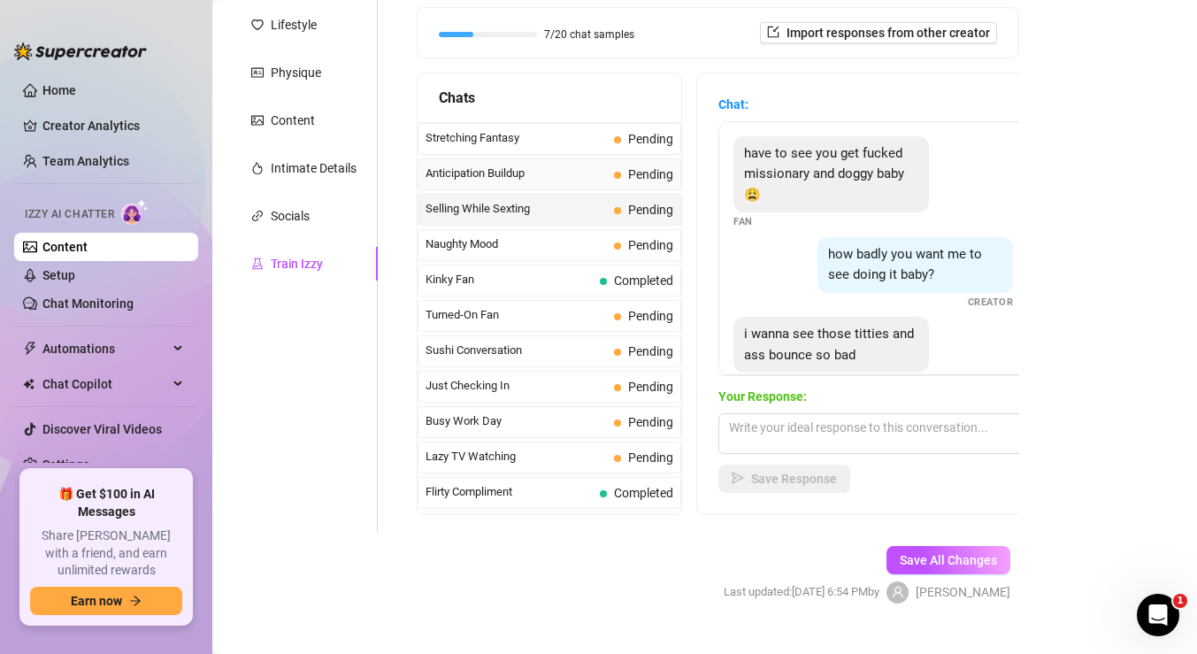
click at [573, 170] on span "Anticipation Buildup" at bounding box center [516, 174] width 181 height 18
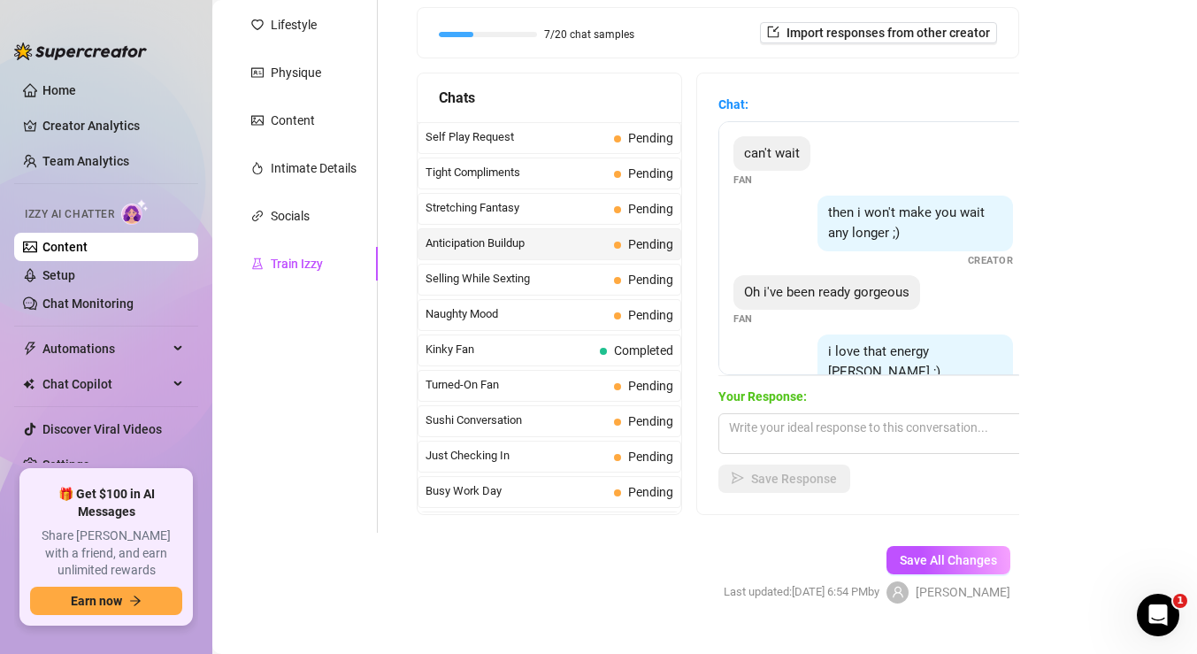
scroll to position [847, 0]
click at [611, 206] on div "Stretching Fantasy Pending" at bounding box center [550, 212] width 264 height 32
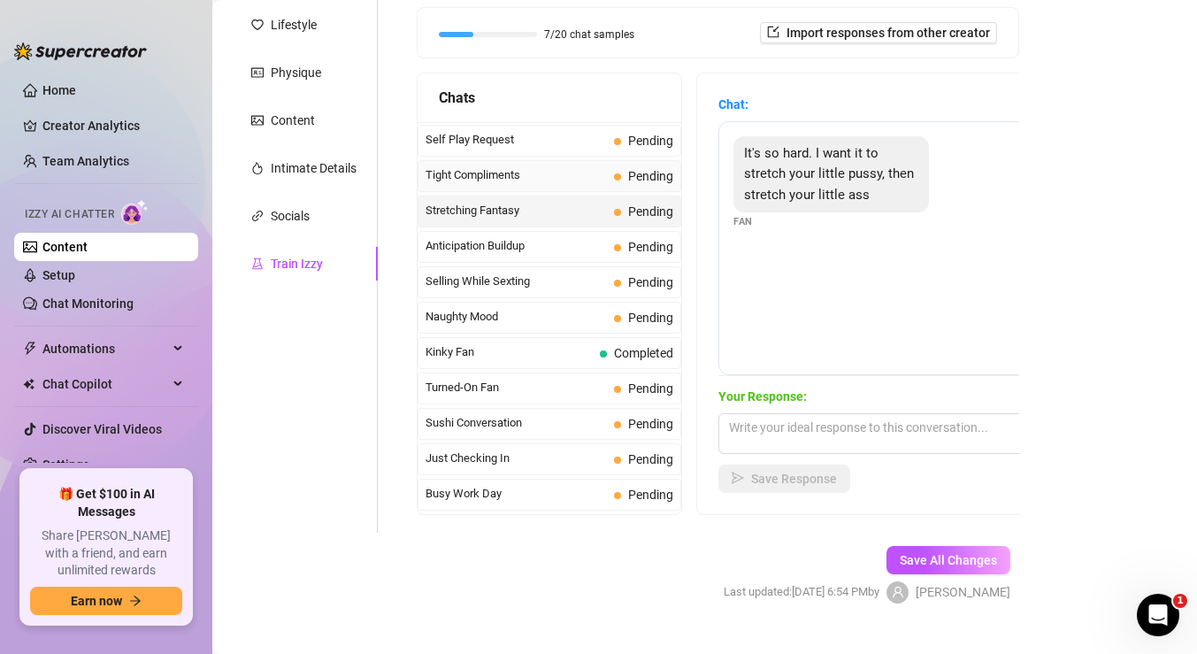
click at [547, 180] on span "Tight Compliments" at bounding box center [516, 175] width 181 height 18
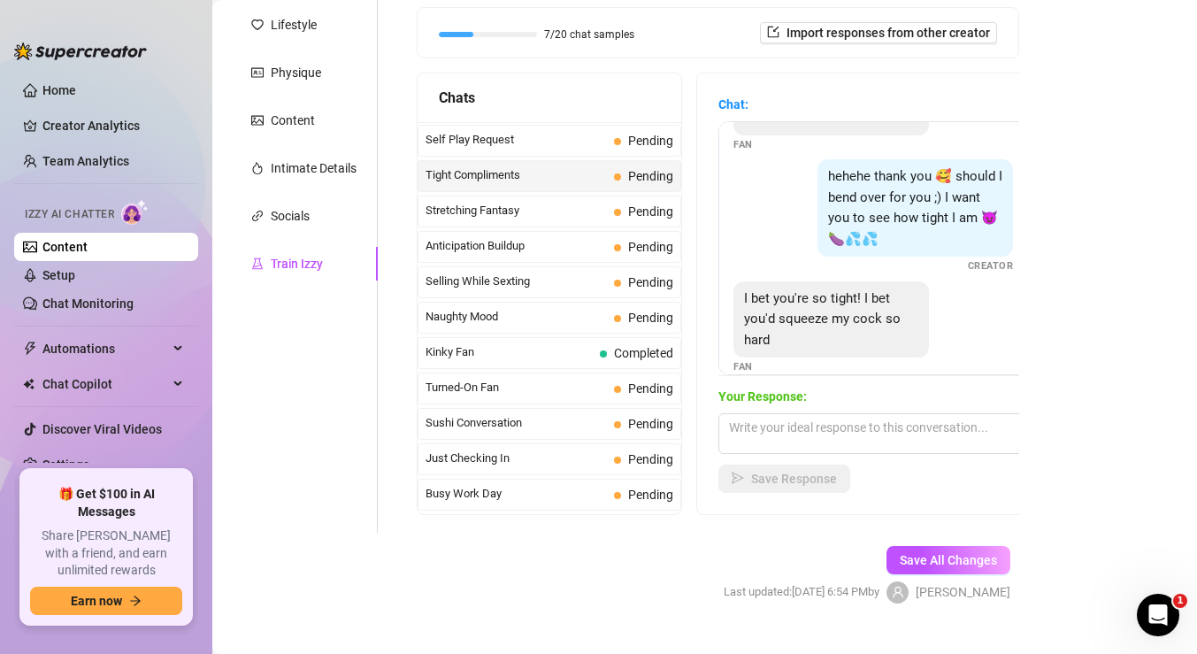
scroll to position [180, 0]
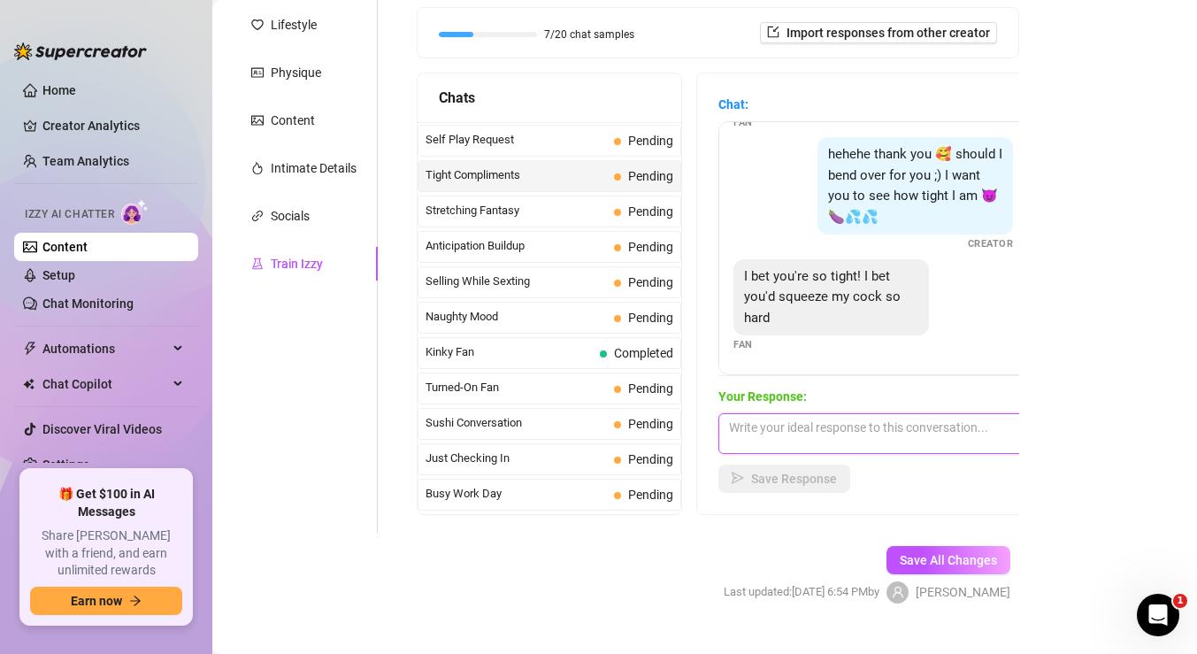
click at [786, 433] on textarea at bounding box center [874, 433] width 310 height 41
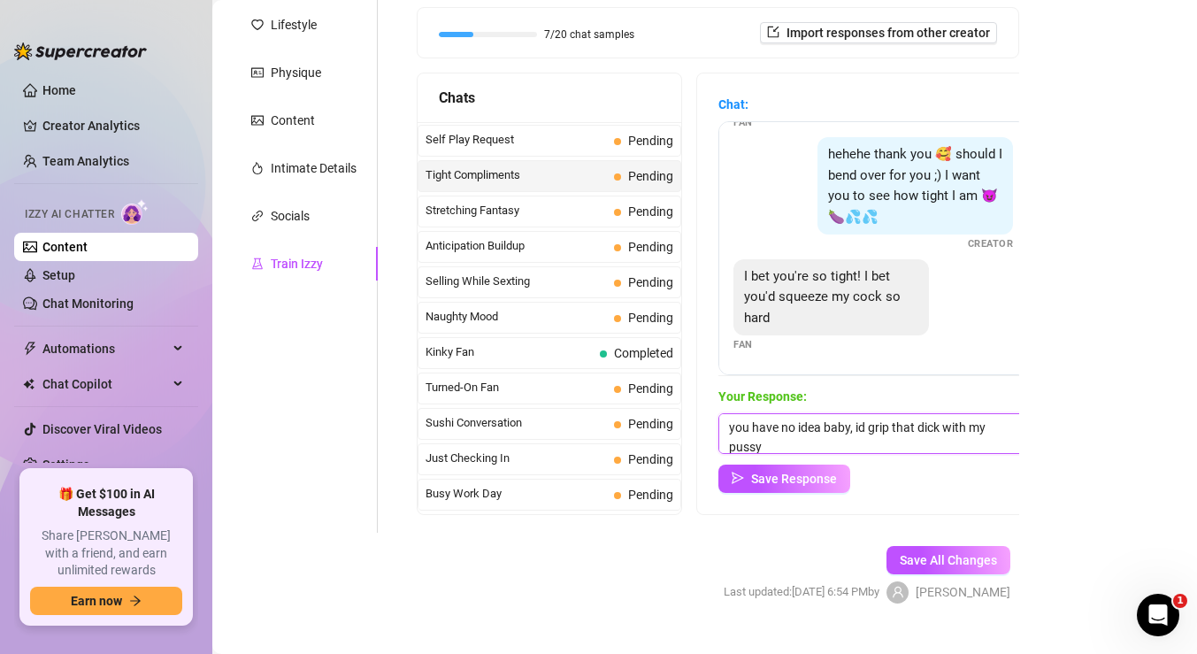
scroll to position [1, 0]
click at [793, 475] on span "Save Response" at bounding box center [794, 479] width 86 height 14
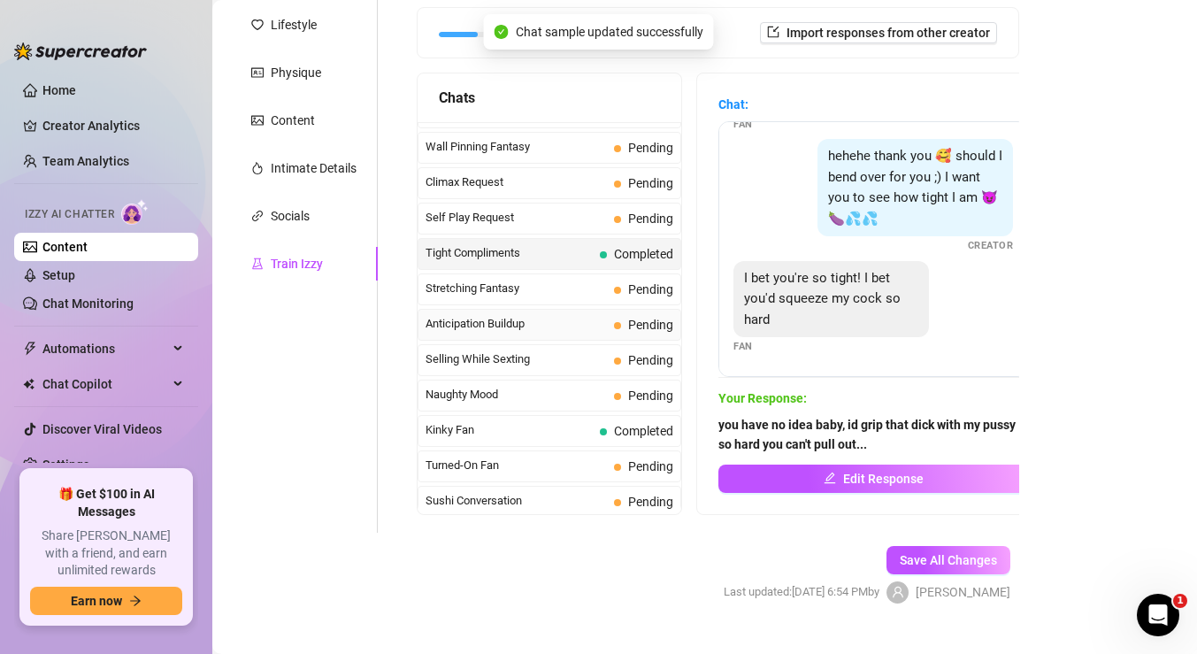
scroll to position [765, 0]
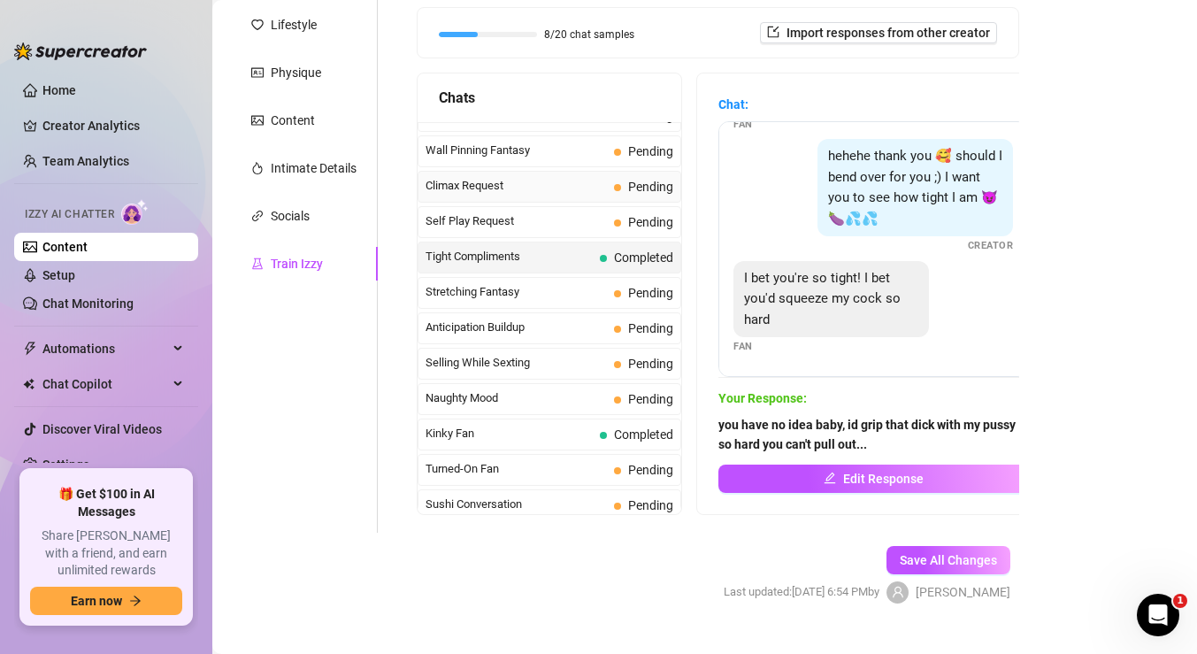
click at [565, 186] on span "Climax Request" at bounding box center [516, 186] width 181 height 18
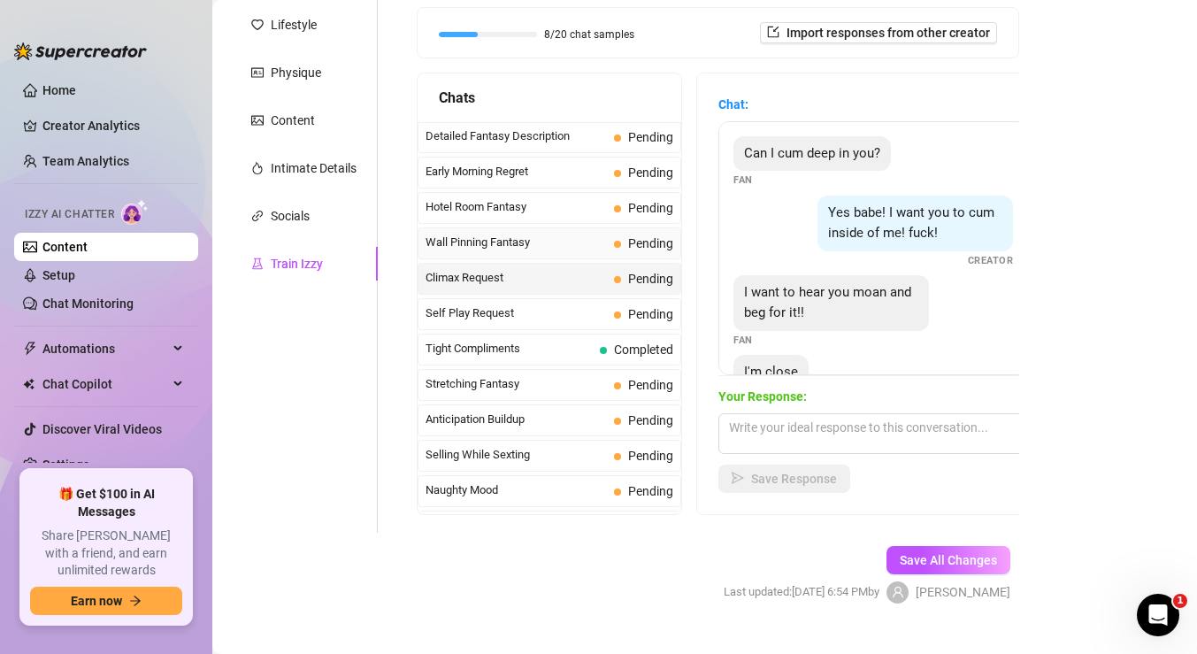
scroll to position [672, 0]
click at [586, 179] on span "Early Morning Regret" at bounding box center [516, 174] width 181 height 18
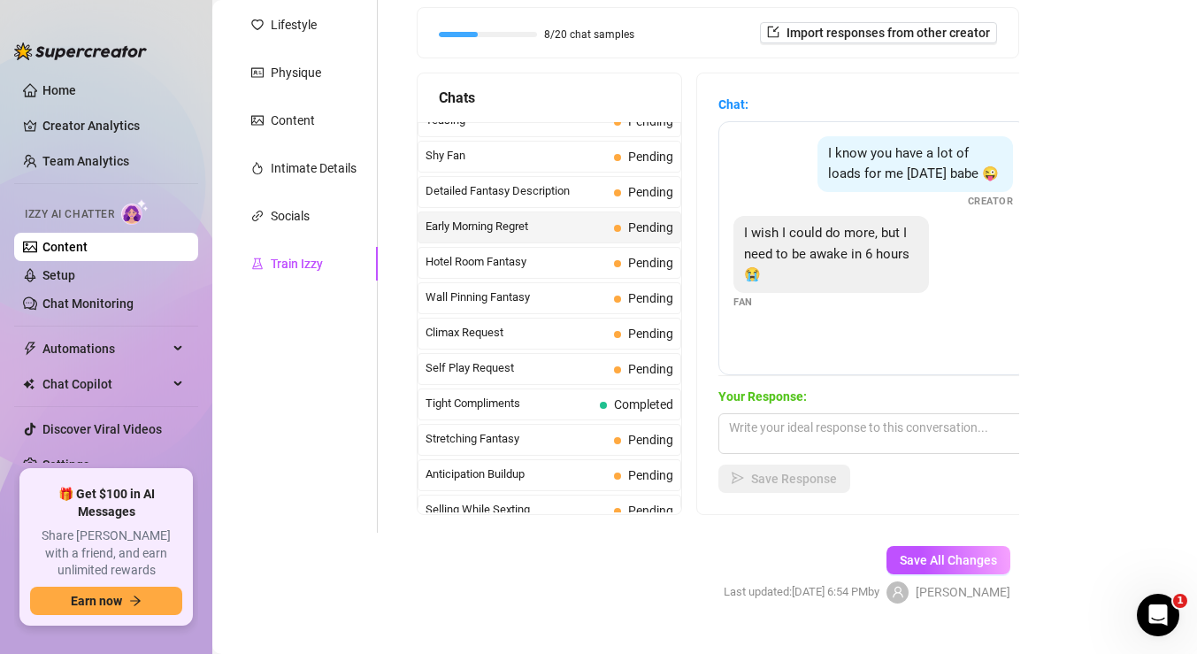
scroll to position [609, 0]
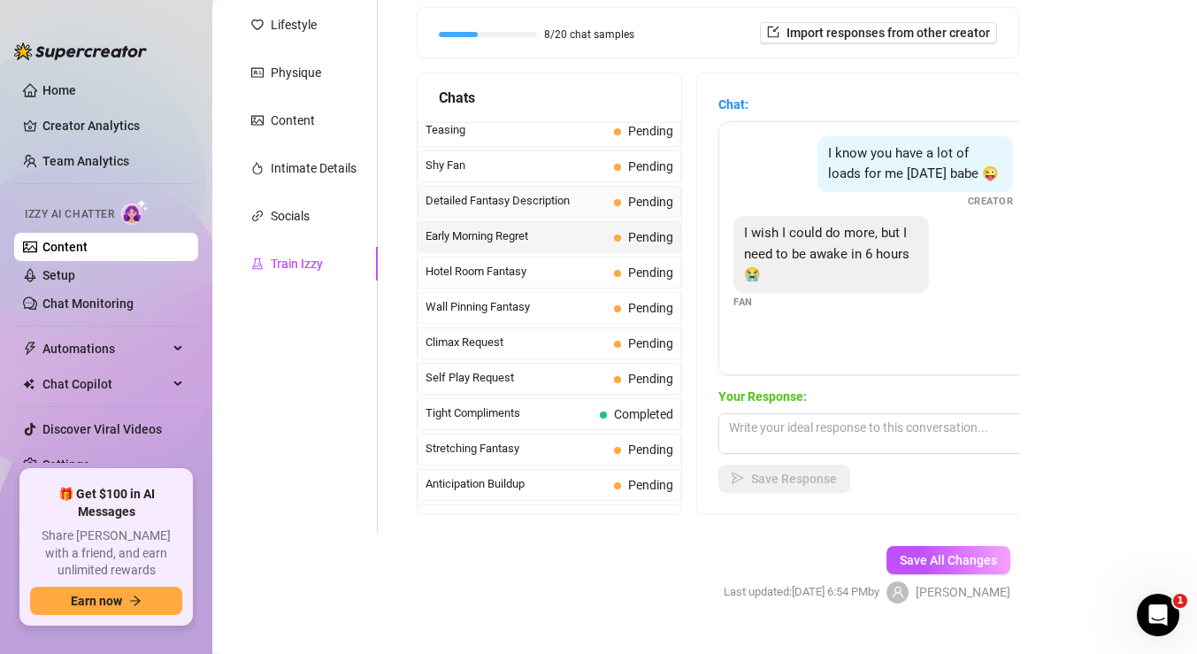
click at [587, 200] on span "Detailed Fantasy Description" at bounding box center [516, 201] width 181 height 18
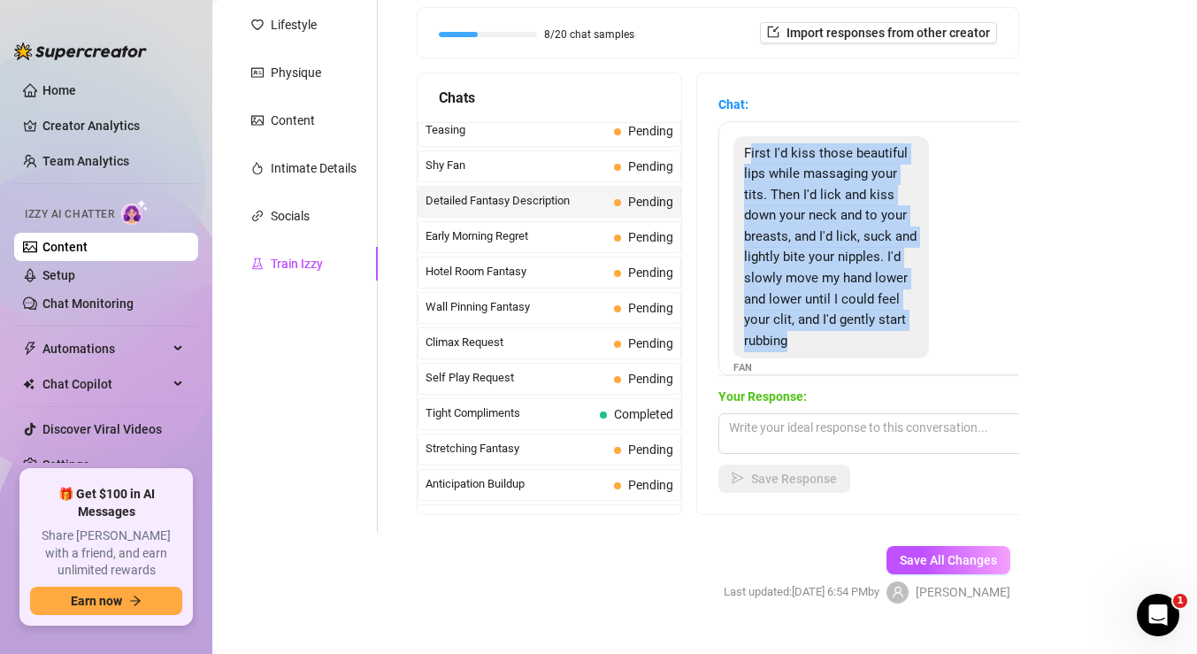
drag, startPoint x: 749, startPoint y: 154, endPoint x: 799, endPoint y: 338, distance: 190.9
click at [799, 338] on div "First I'd kiss those beautiful lips while massaging your tits. Then I'd lick an…" at bounding box center [832, 247] width 196 height 223
copy span "irst I'd kiss those beautiful lips while massaging your tits. Then I'd lick and…"
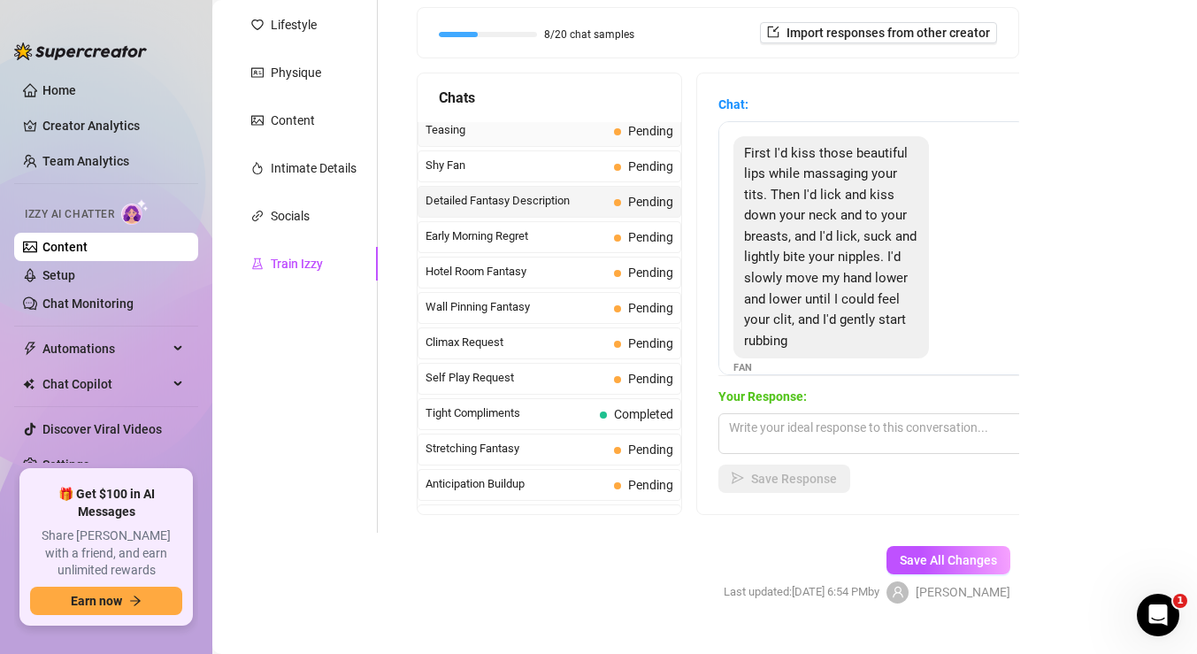
click at [528, 127] on span "Teasing" at bounding box center [516, 130] width 181 height 18
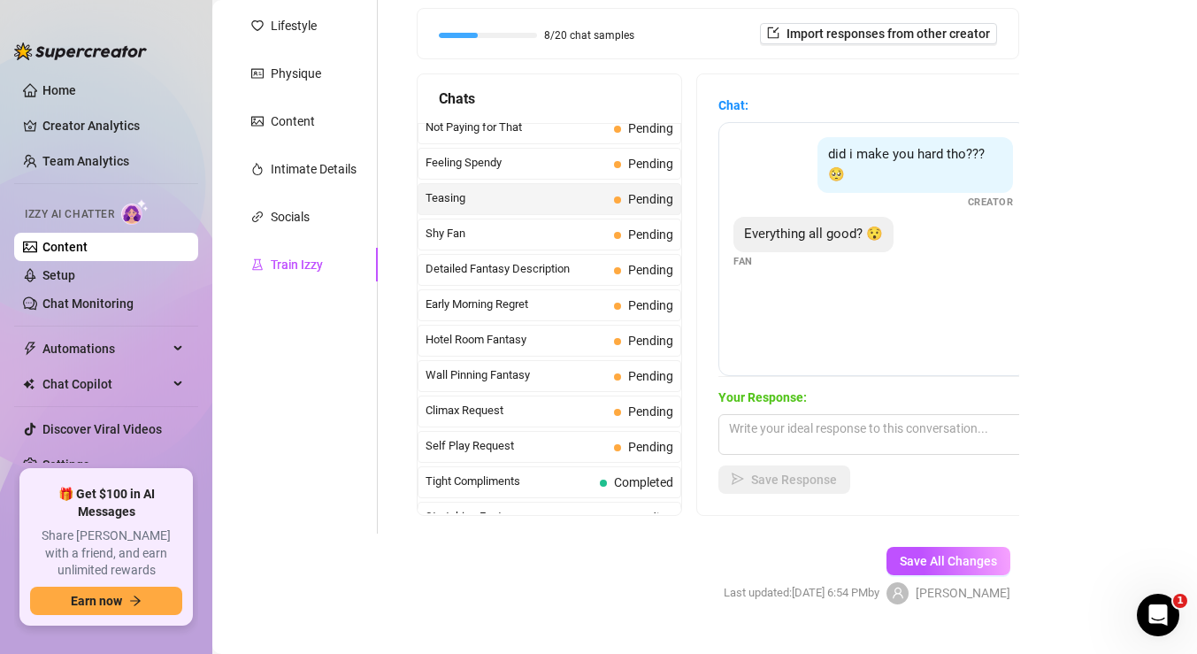
scroll to position [258, 0]
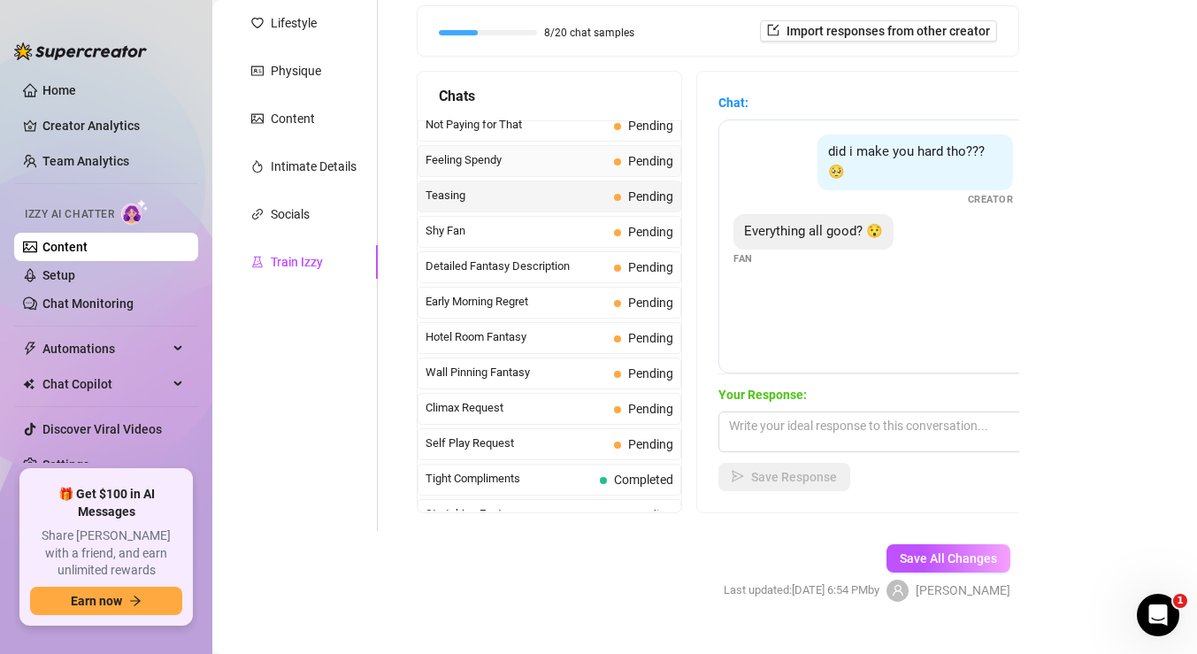
click at [540, 169] on span "Feeling Spendy" at bounding box center [516, 160] width 181 height 18
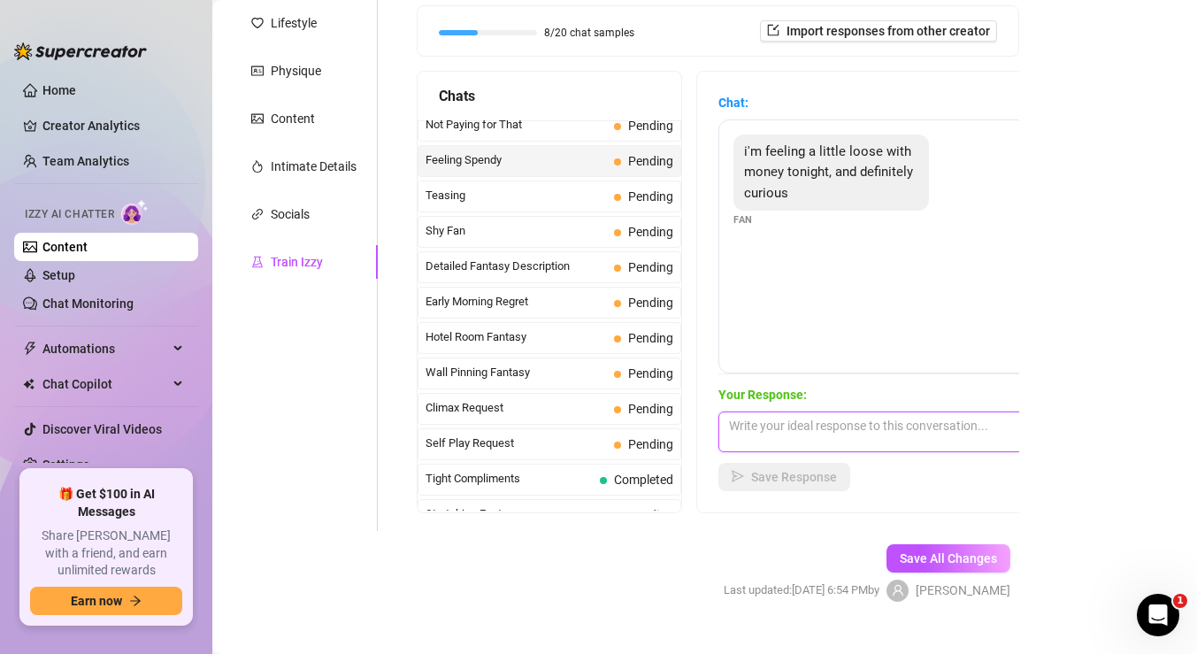
click at [815, 428] on textarea at bounding box center [874, 432] width 310 height 41
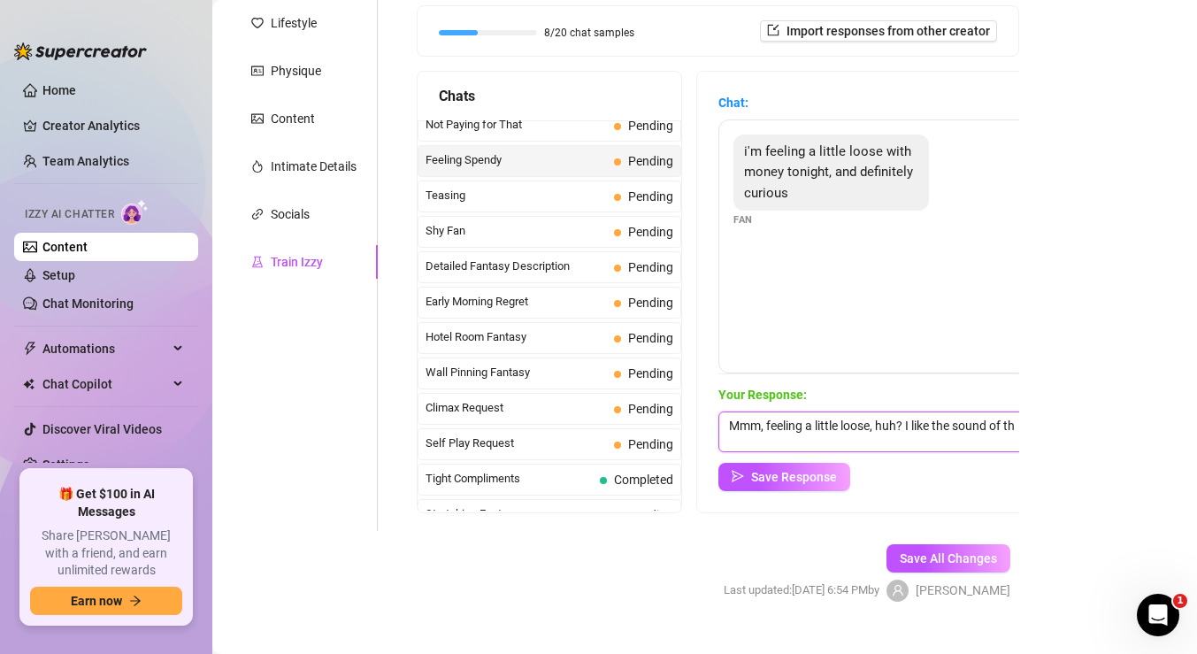
scroll to position [1, 0]
click at [768, 465] on button "Save Response" at bounding box center [785, 477] width 132 height 28
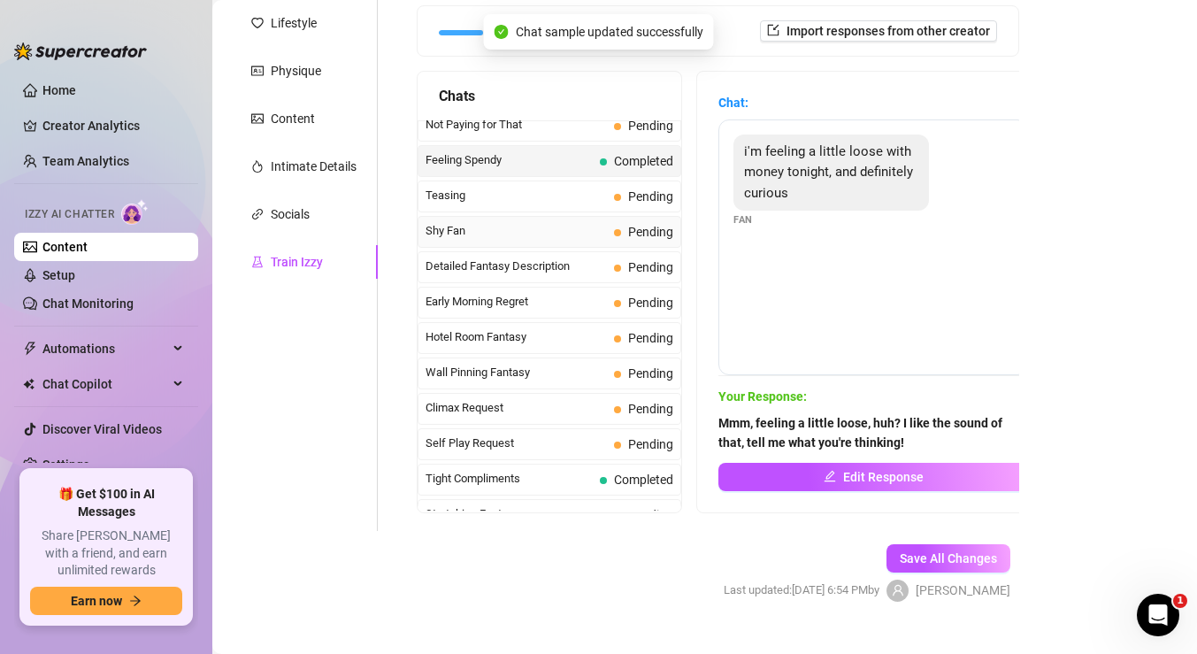
click at [577, 235] on span "Shy Fan" at bounding box center [516, 231] width 181 height 18
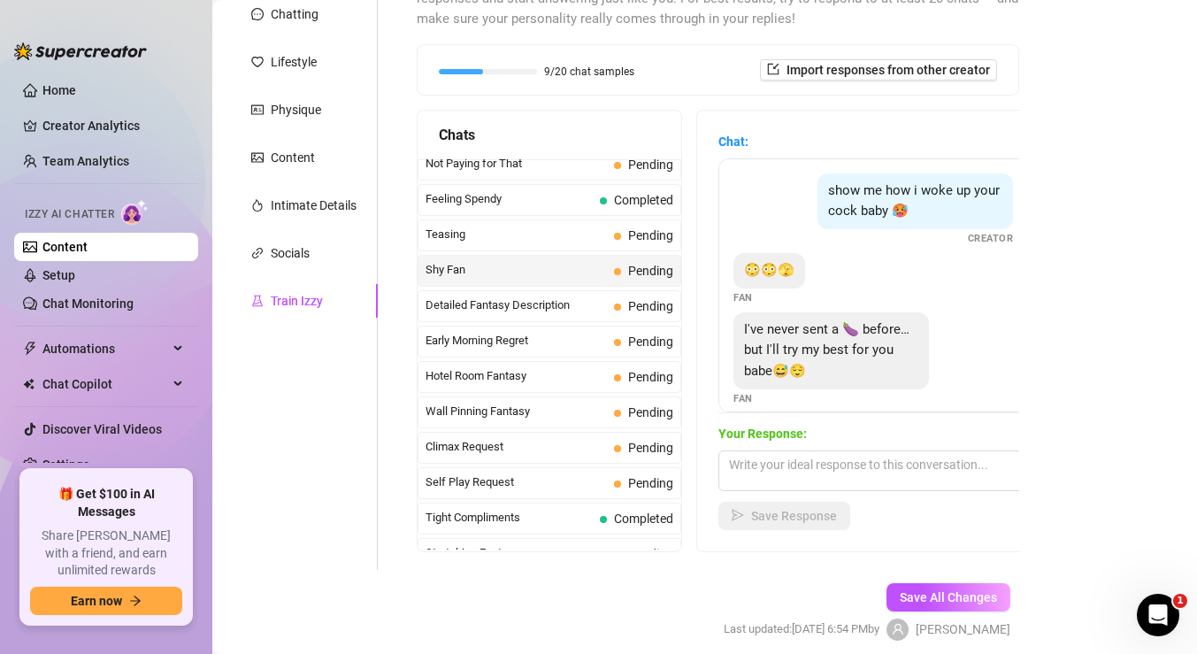
scroll to position [269, 0]
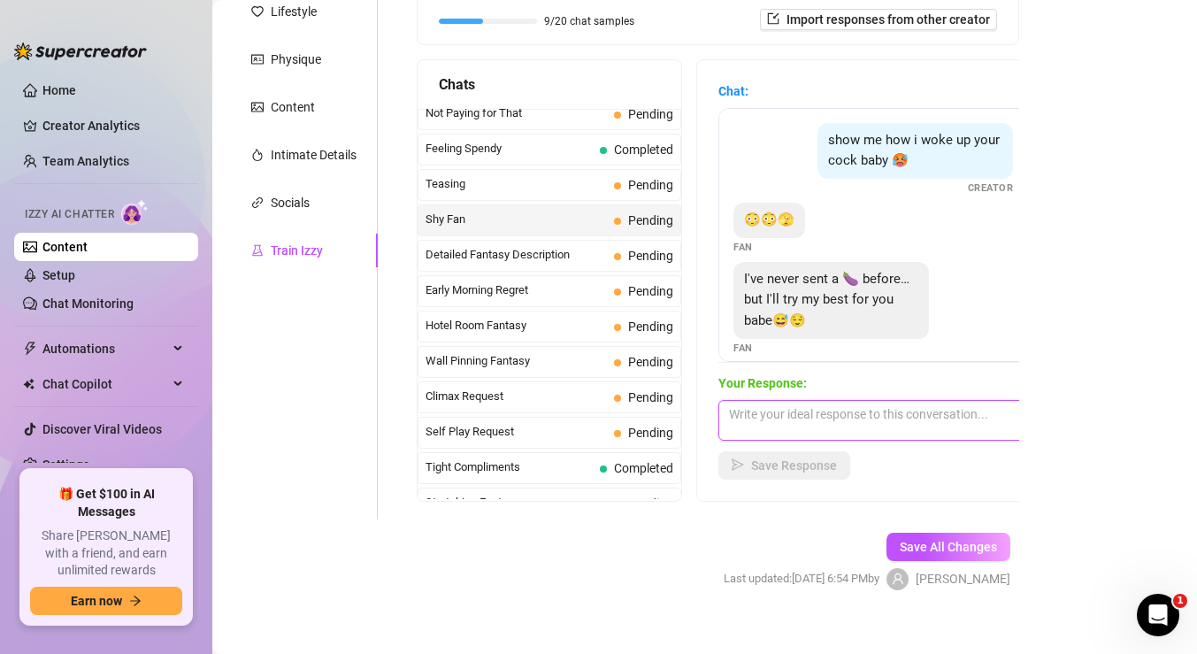
click at [769, 419] on textarea at bounding box center [874, 420] width 310 height 41
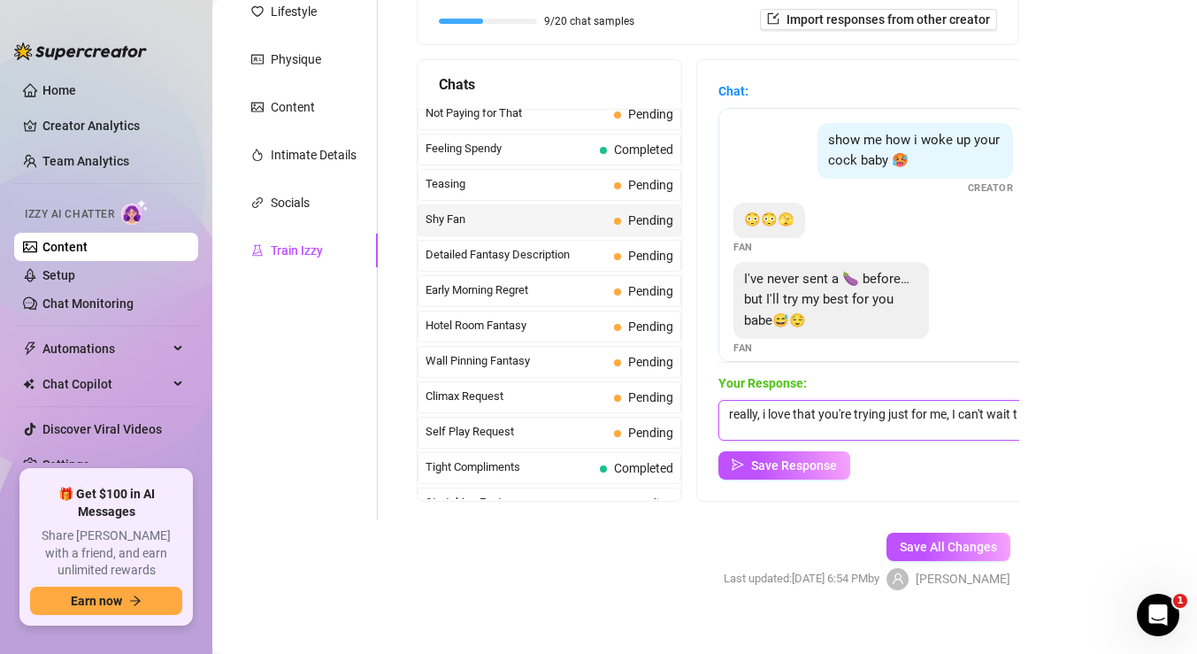
scroll to position [1, 0]
click at [953, 414] on textarea "really, i love that you're trying just for me, I can't wait to see how hard I m…" at bounding box center [874, 420] width 310 height 41
click at [905, 421] on textarea "really, i love that you're trying just for me! I can't wait to see how hard I m…" at bounding box center [874, 420] width 310 height 41
click at [907, 421] on textarea "really, i love that you're trying just for me! I can't wait to see how hard I m…" at bounding box center [874, 420] width 310 height 41
click at [817, 467] on span "Save Response" at bounding box center [794, 465] width 86 height 14
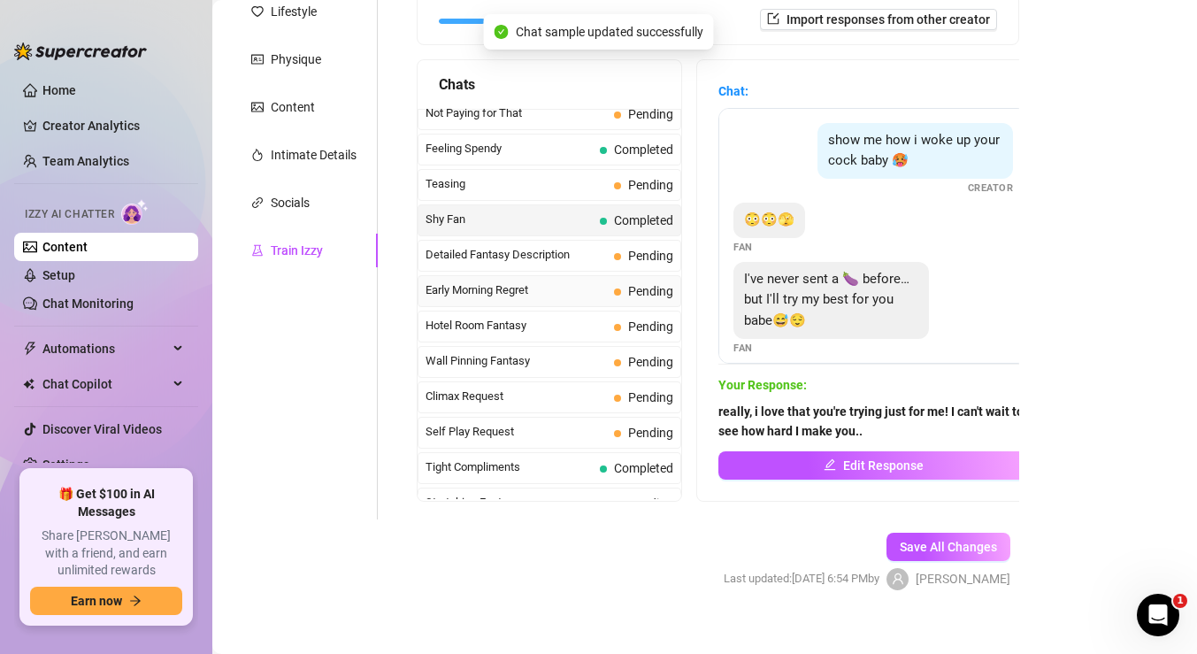
scroll to position [561, 0]
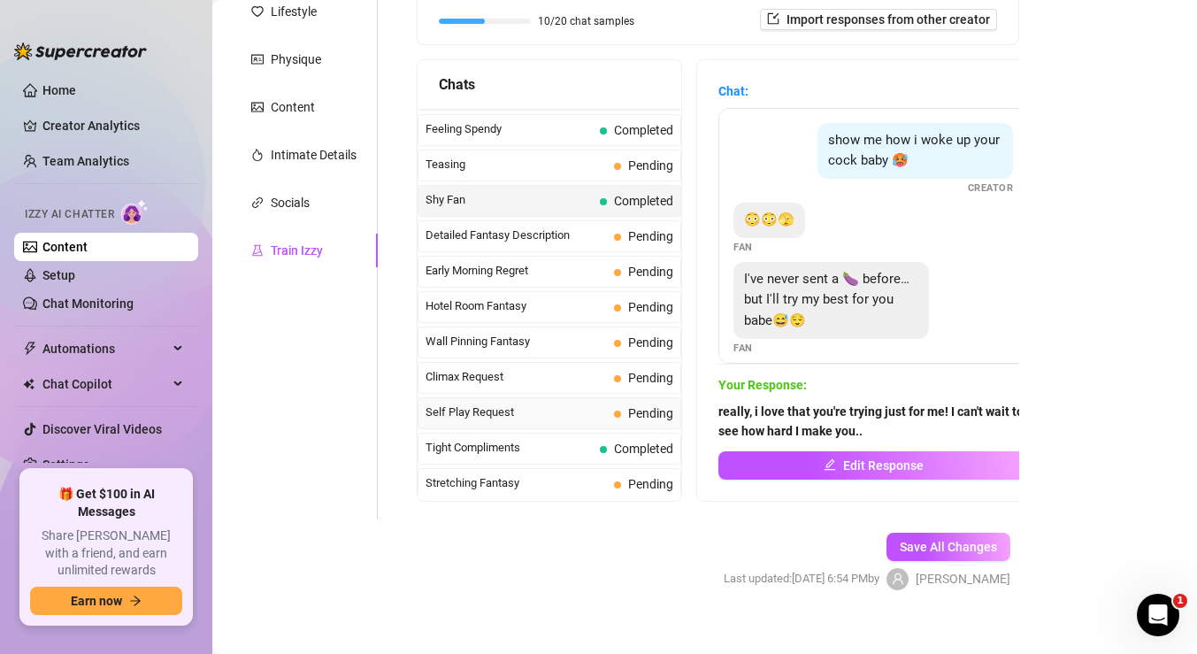
click at [537, 417] on span "Self Play Request" at bounding box center [516, 413] width 181 height 18
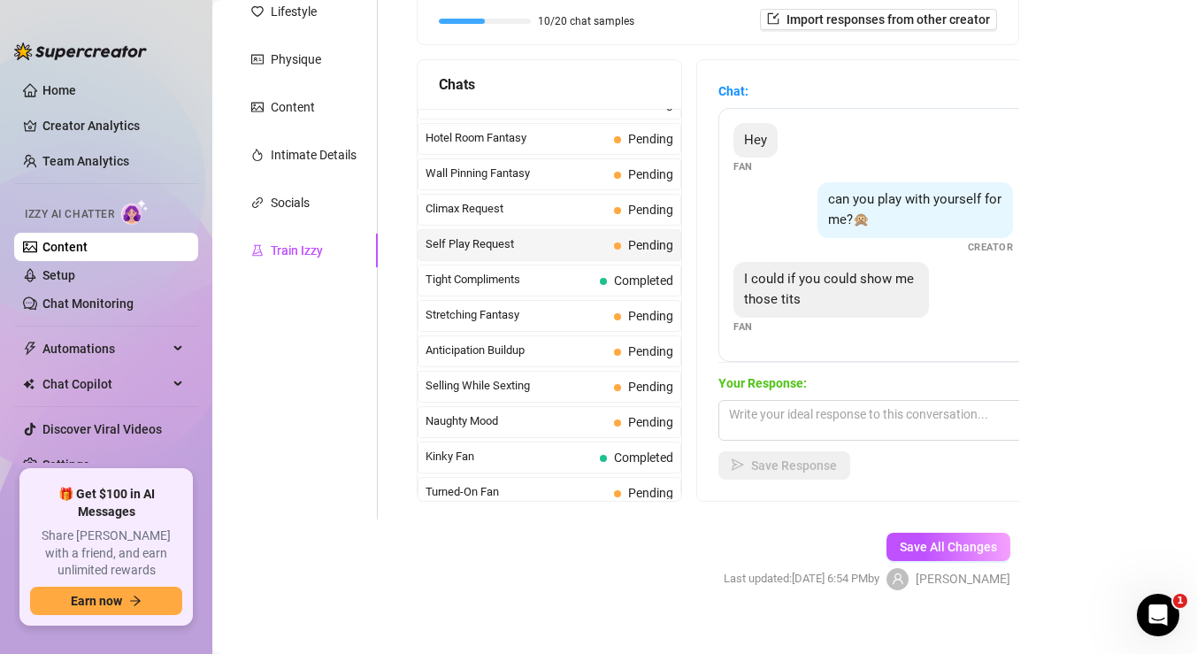
scroll to position [730, 0]
click at [538, 312] on span "Stretching Fantasy" at bounding box center [516, 314] width 181 height 18
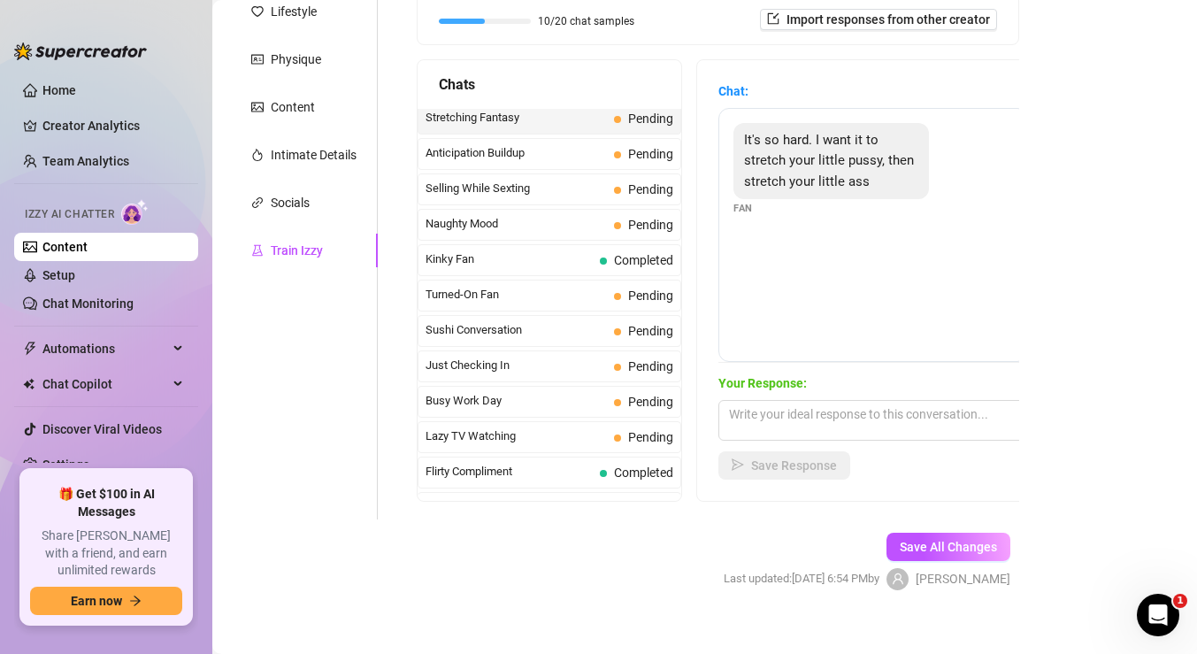
scroll to position [935, 0]
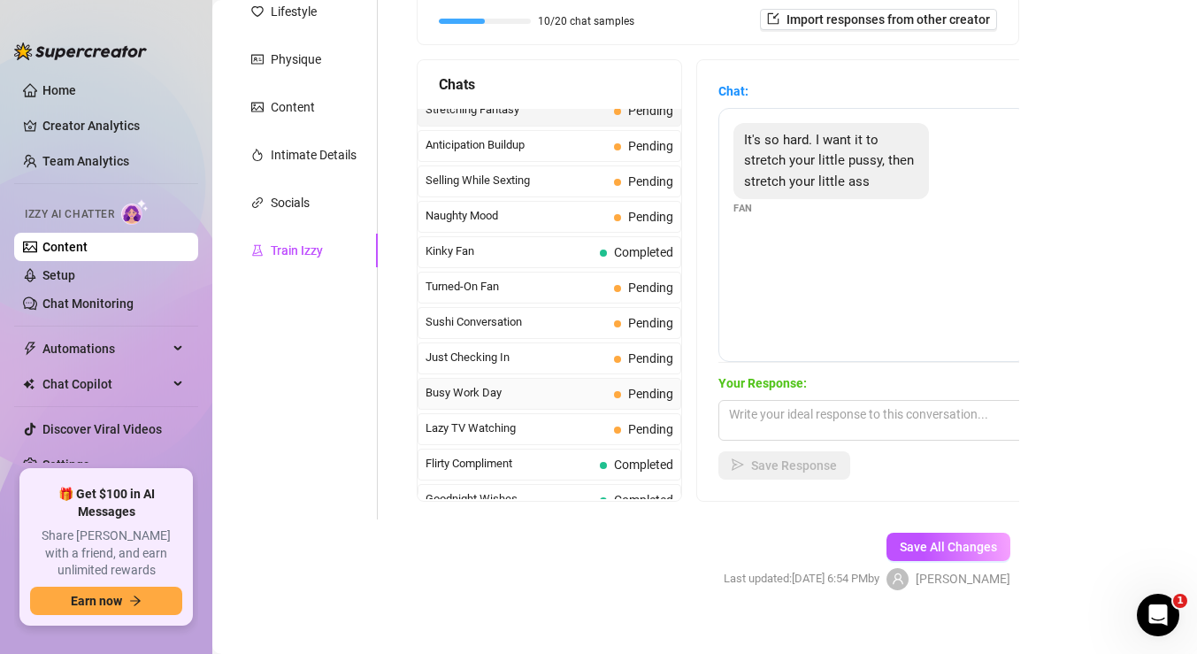
click at [540, 398] on span "Busy Work Day" at bounding box center [516, 393] width 181 height 18
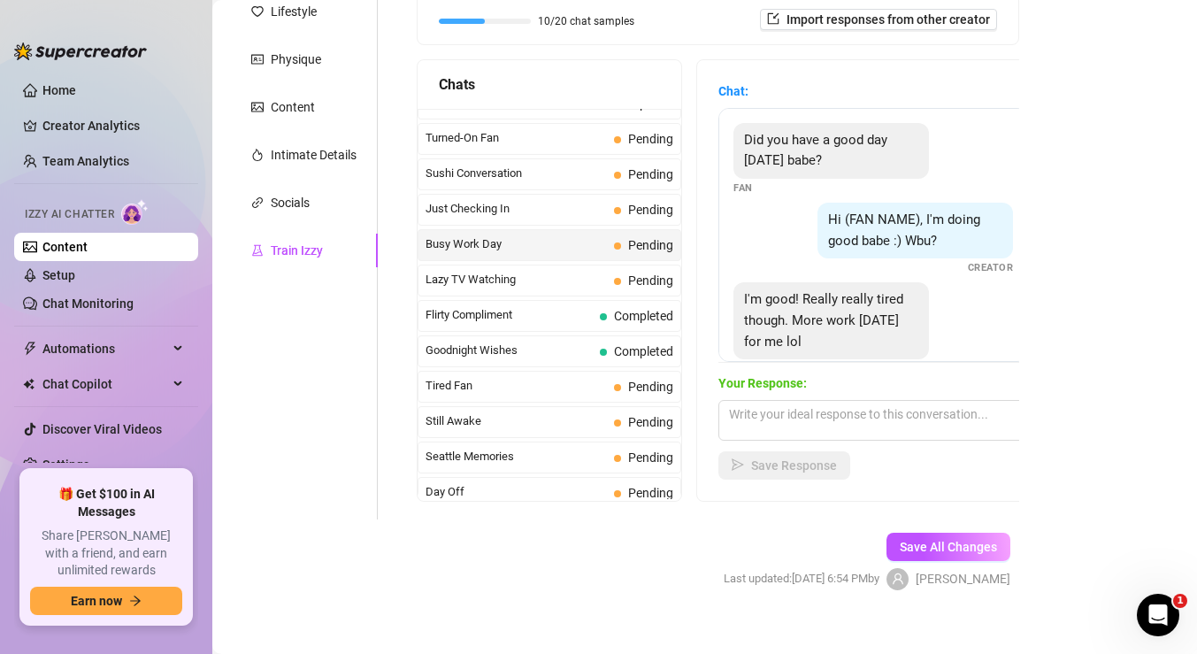
scroll to position [1109, 0]
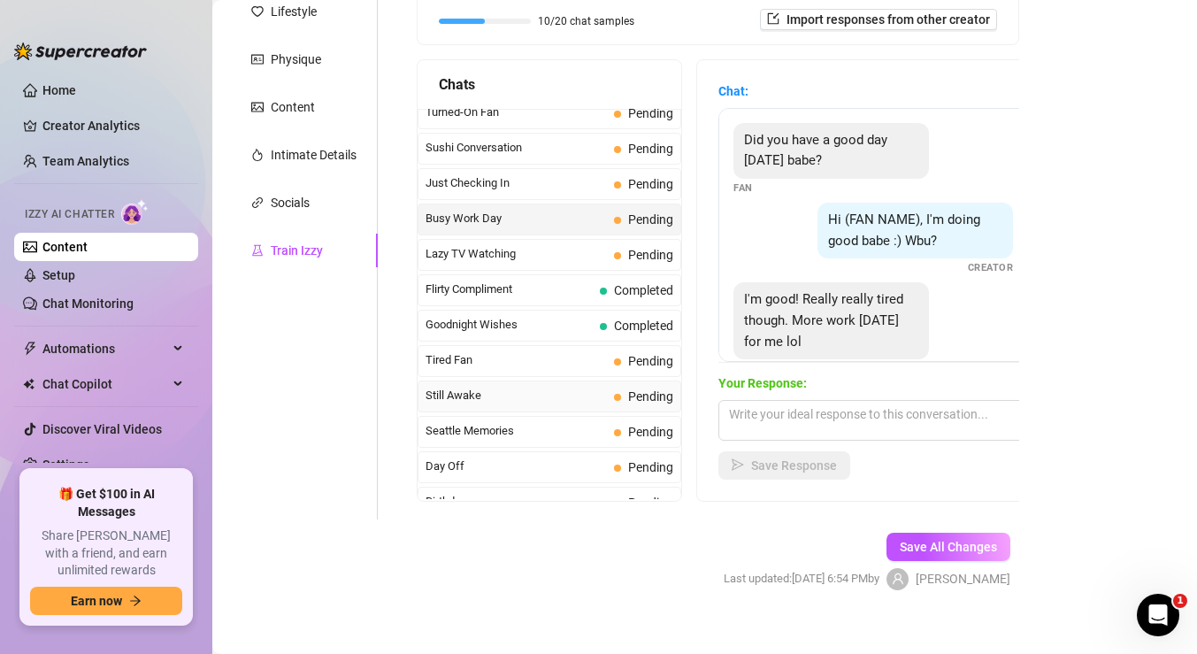
click at [542, 401] on span "Still Awake" at bounding box center [516, 396] width 181 height 18
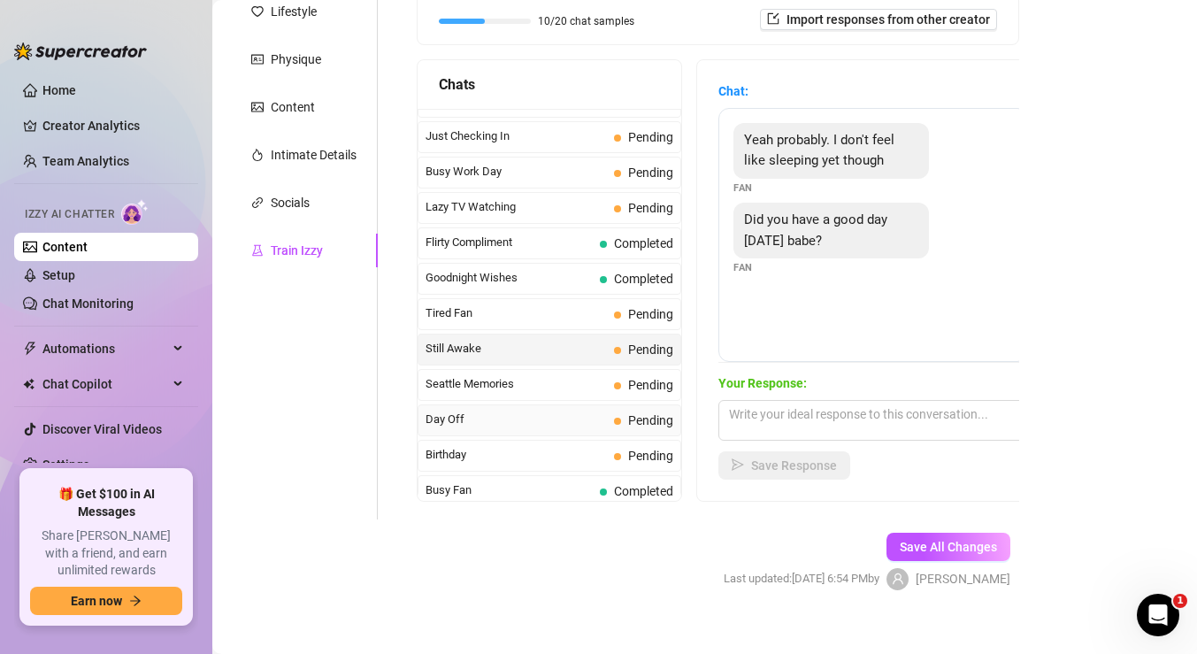
scroll to position [1160, 0]
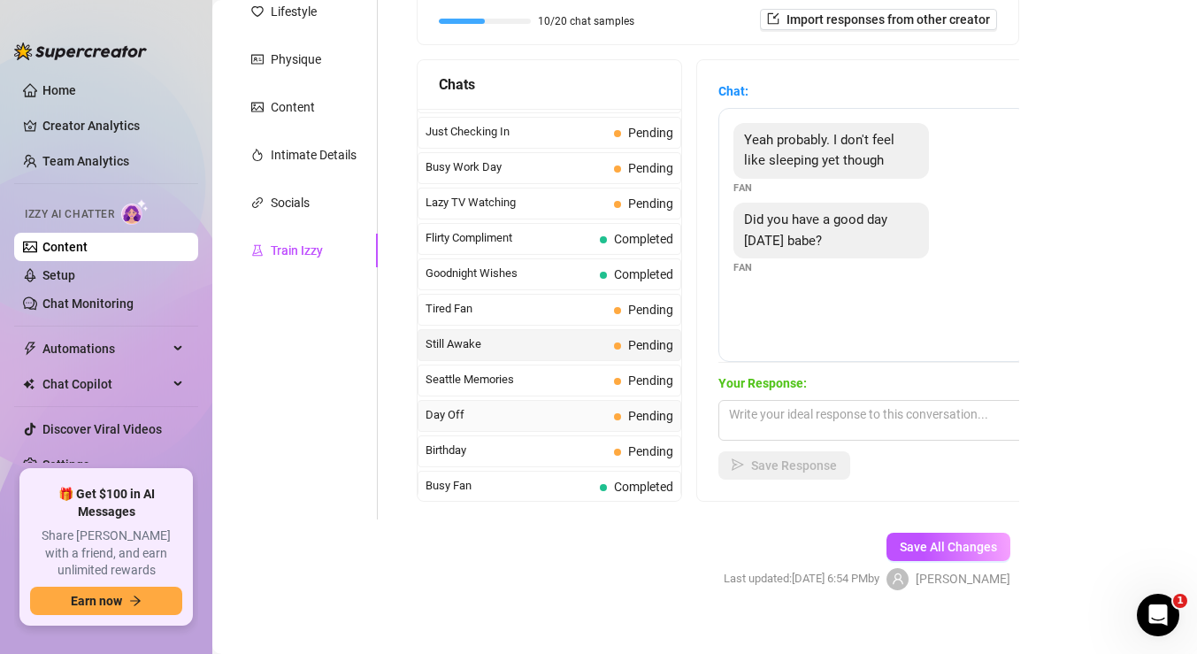
click at [542, 408] on span "Day Off" at bounding box center [516, 415] width 181 height 18
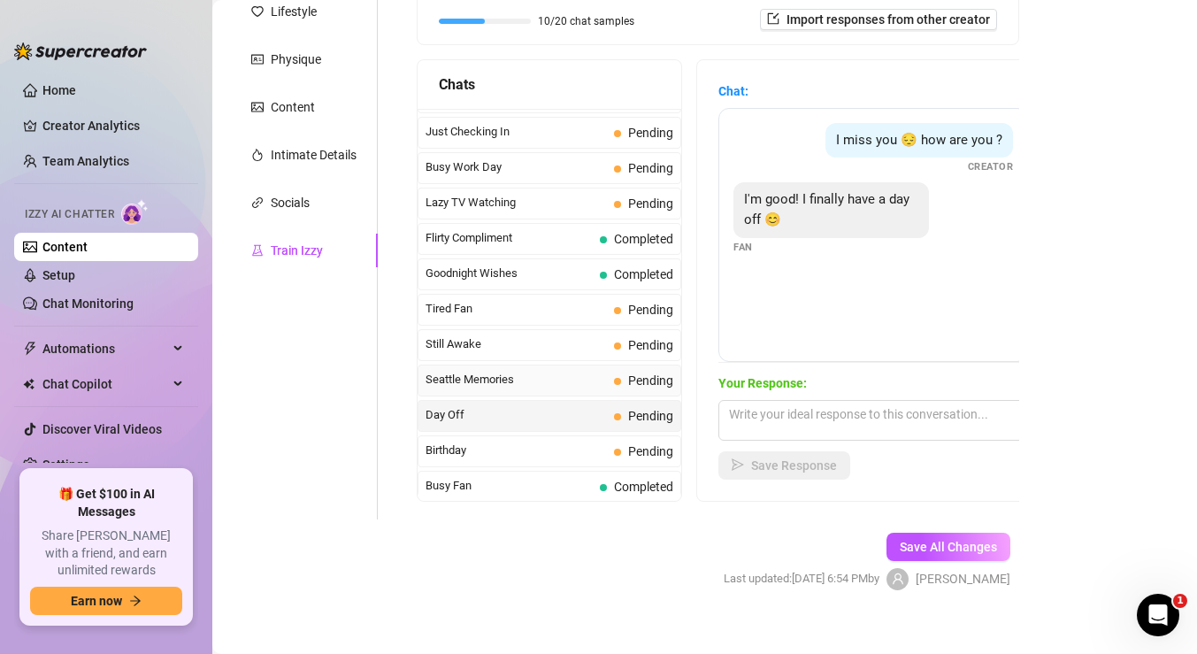
click at [549, 377] on span "Seattle Memories" at bounding box center [516, 380] width 181 height 18
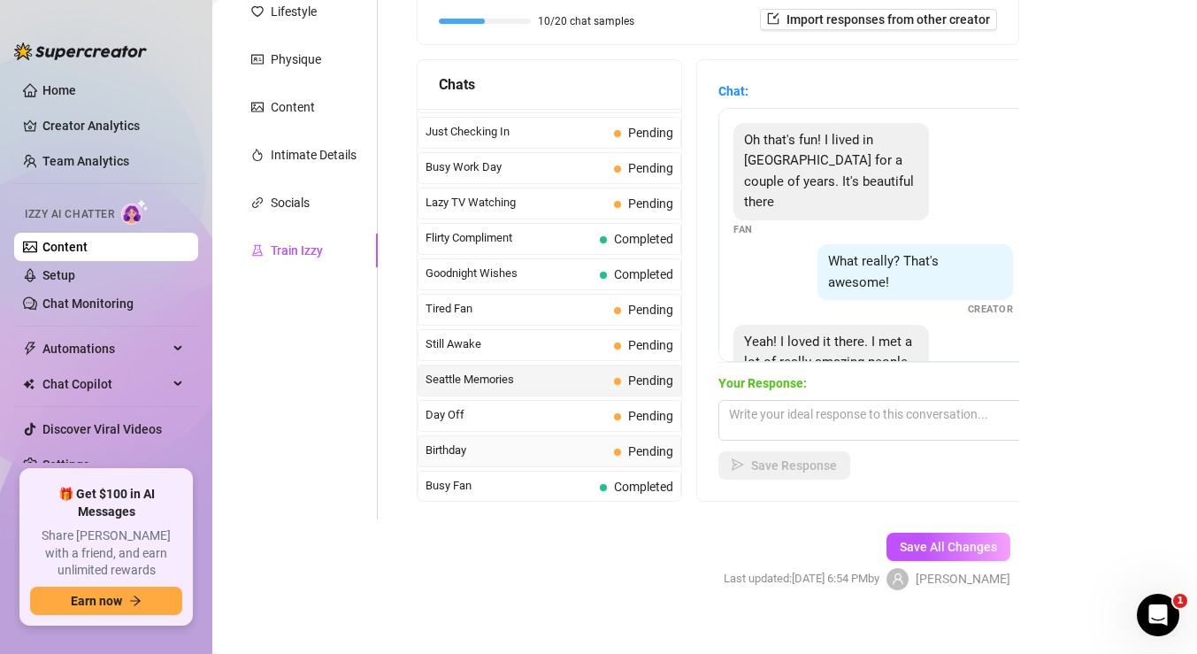
click at [543, 456] on span "Birthday" at bounding box center [516, 451] width 181 height 18
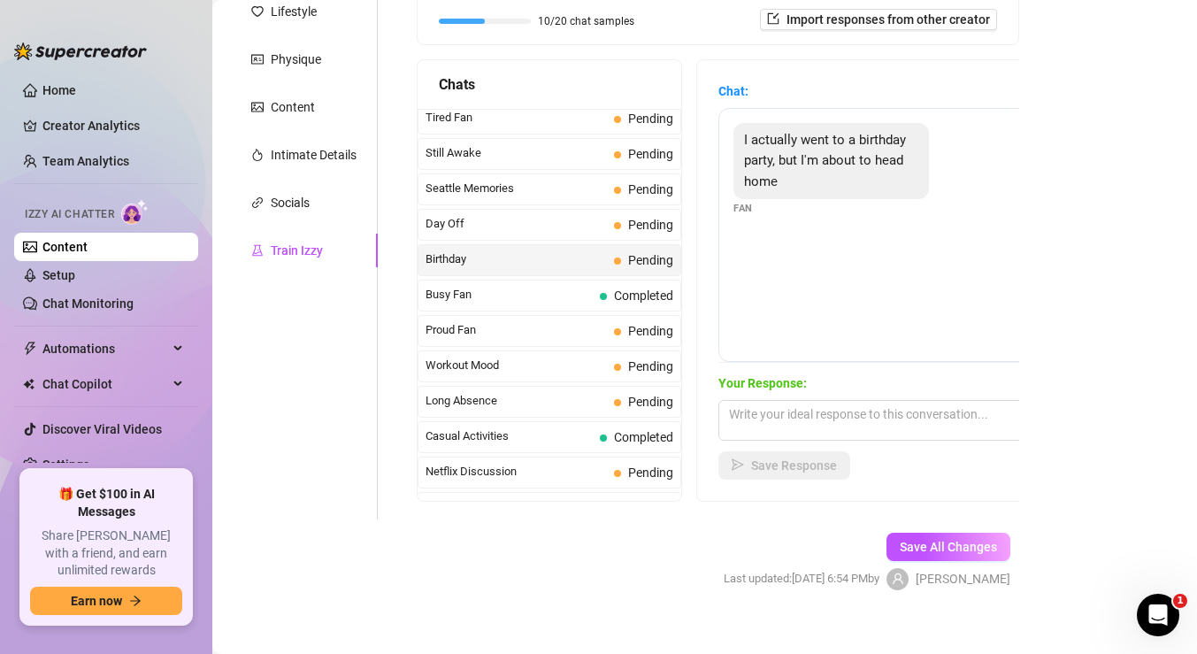
scroll to position [1358, 0]
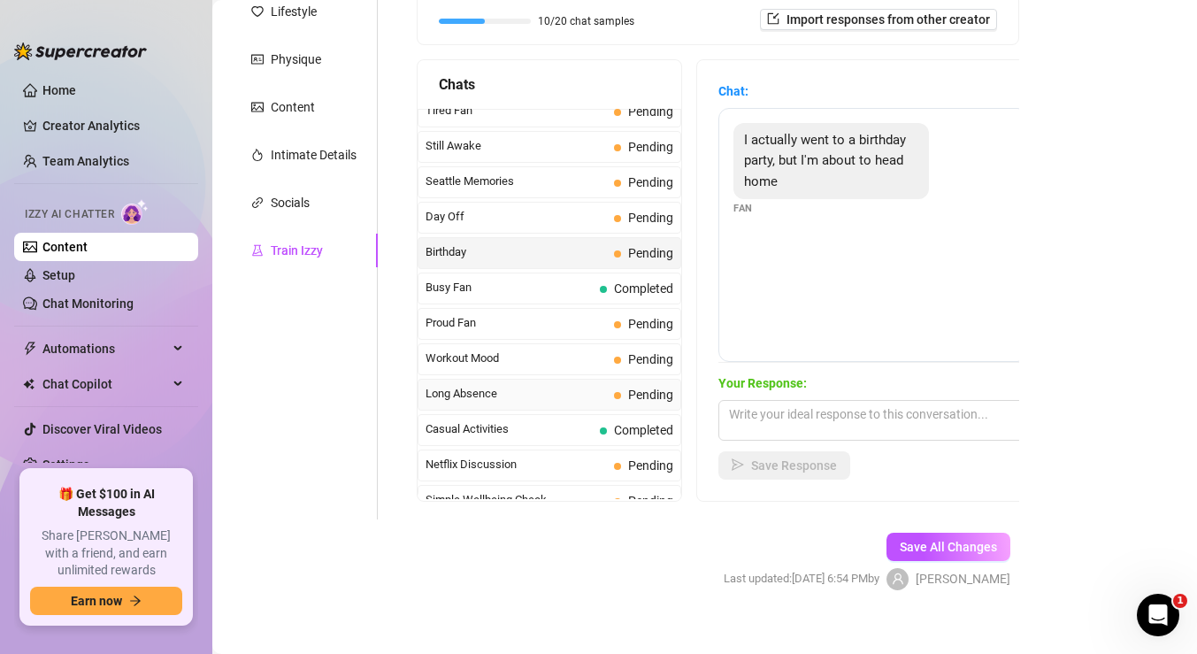
click at [562, 387] on span "Long Absence" at bounding box center [516, 394] width 181 height 18
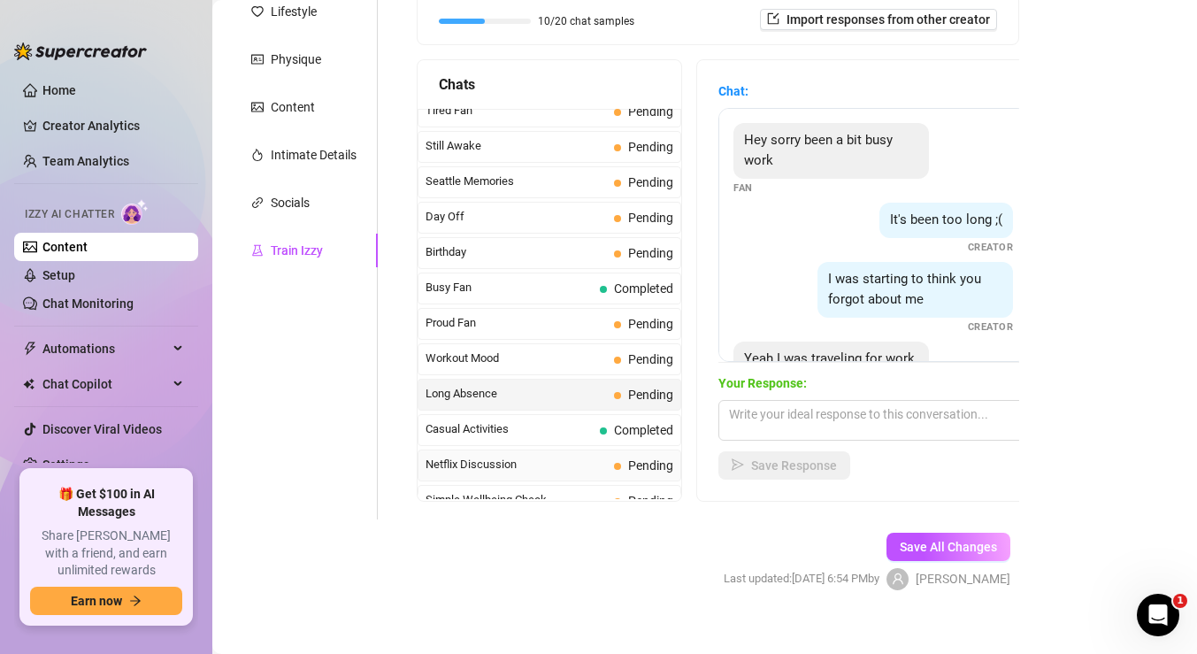
click at [567, 461] on span "Netflix Discussion" at bounding box center [516, 465] width 181 height 18
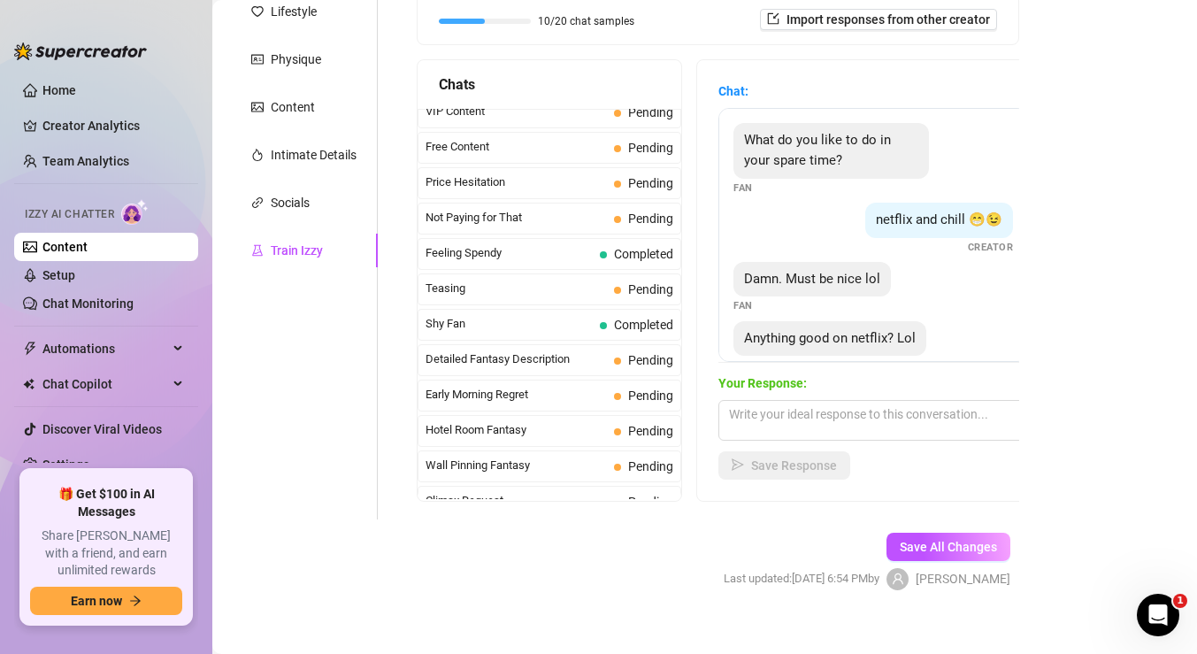
scroll to position [0, 0]
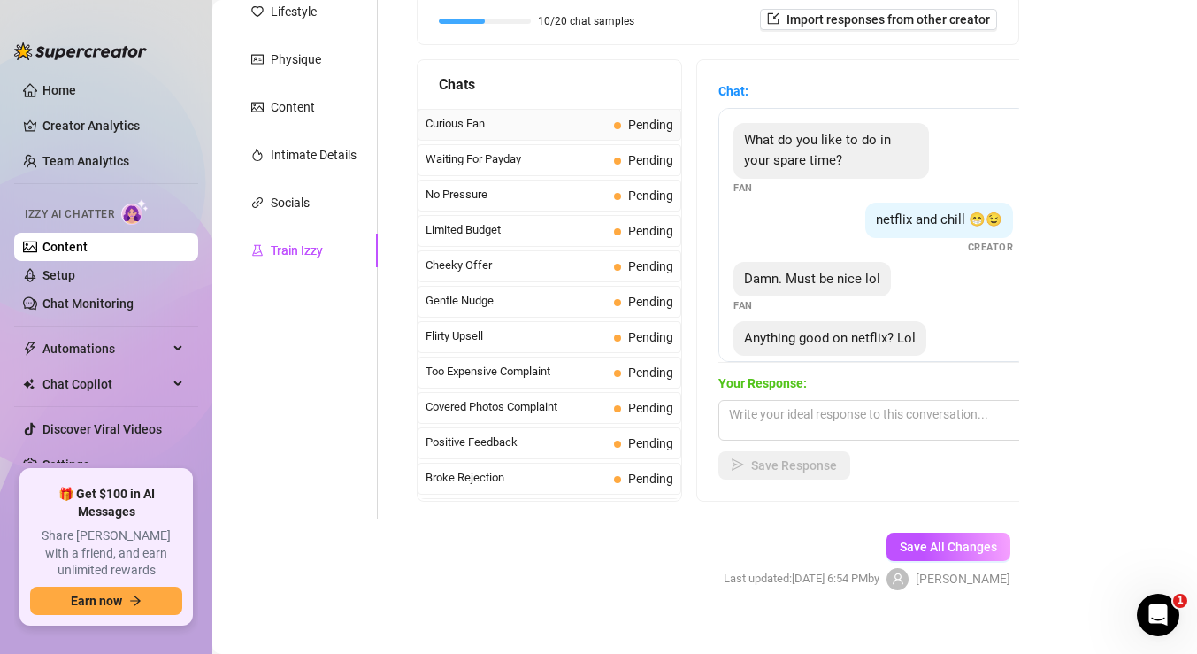
click at [593, 122] on span "Curious Fan" at bounding box center [516, 124] width 181 height 18
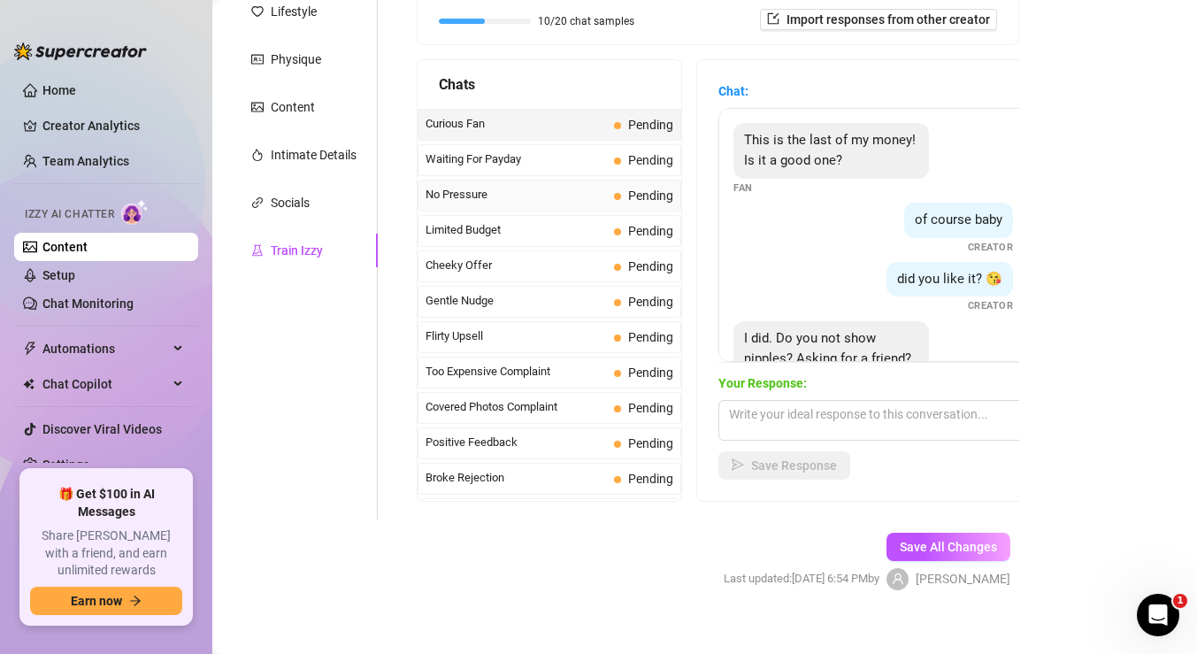
click at [550, 191] on span "No Pressure" at bounding box center [516, 195] width 181 height 18
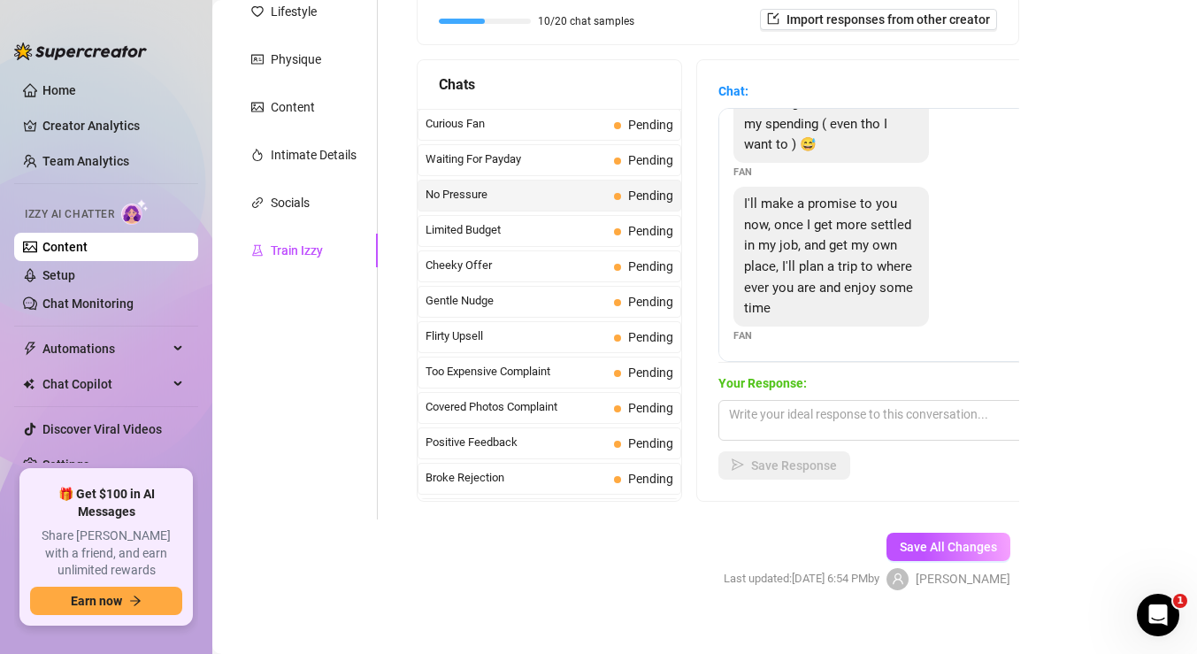
scroll to position [204, 0]
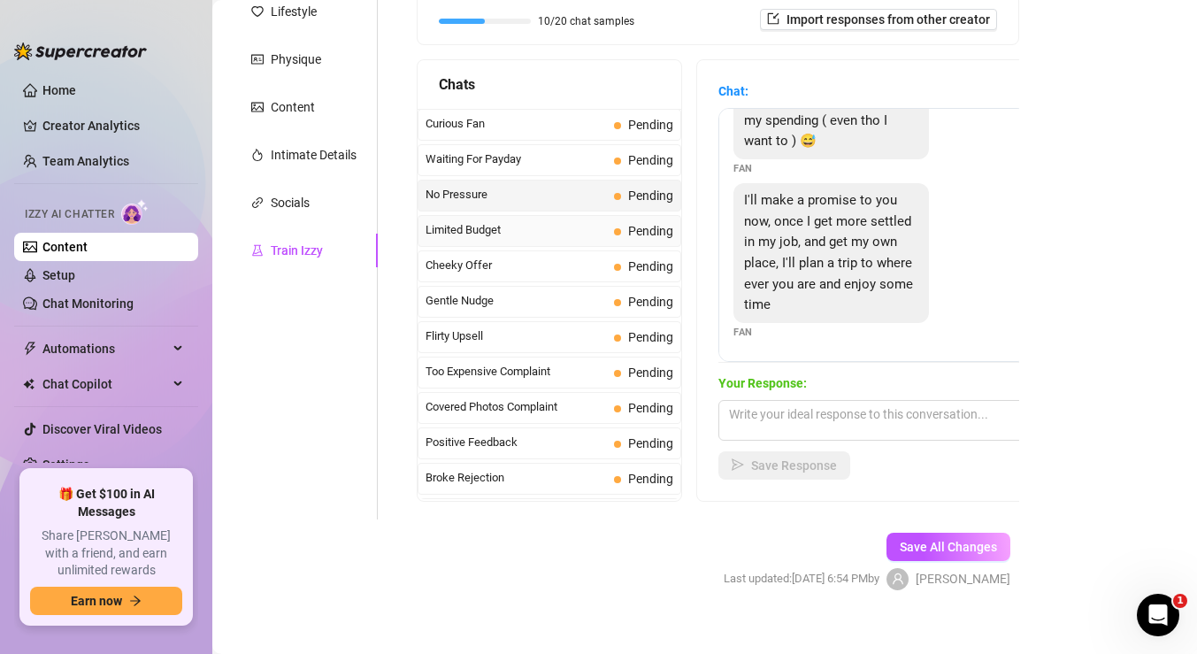
click at [565, 229] on span "Limited Budget" at bounding box center [516, 230] width 181 height 18
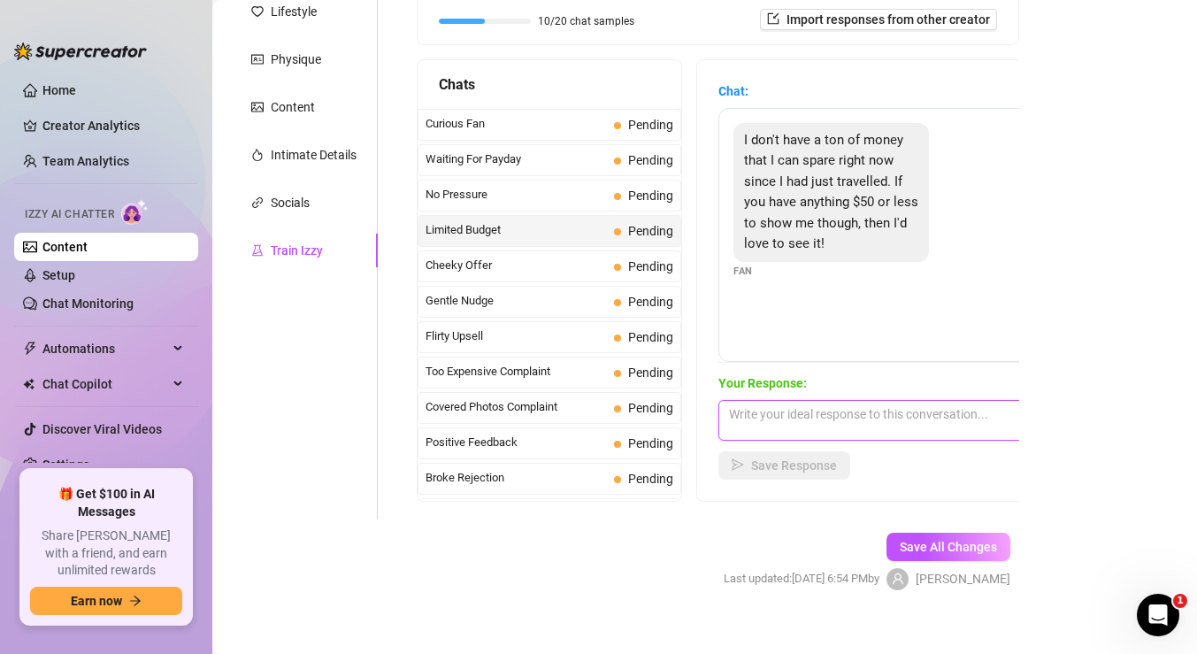
click at [808, 412] on textarea at bounding box center [874, 420] width 310 height 41
paste textarea "aew babe 😘… don’t worry, I’ve got something special just for you under $50 😏… I…"
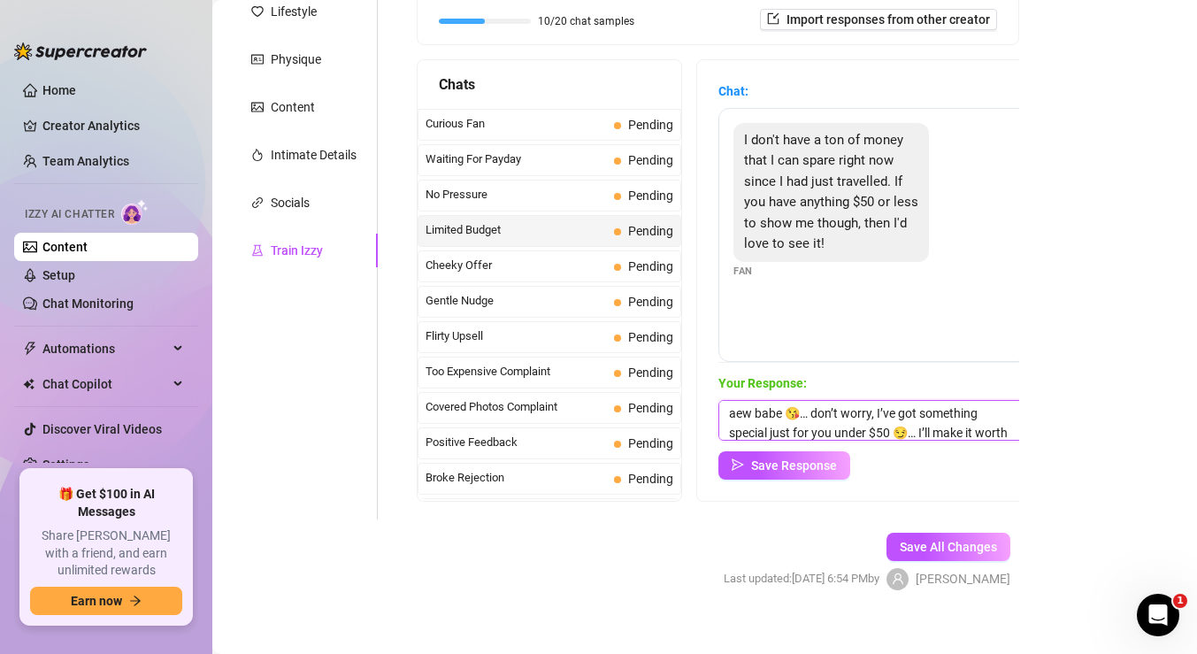
scroll to position [0, 0]
click at [743, 413] on textarea "aew babe 😘… don’t worry, I’ve got something special just for you under $50 😏… I…" at bounding box center [874, 420] width 310 height 41
drag, startPoint x: 812, startPoint y: 414, endPoint x: 781, endPoint y: 413, distance: 31.0
click at [781, 413] on textarea "aww babe 😘… don’t worry, I’ve got something special just for you under $50 😏… I…" at bounding box center [874, 420] width 310 height 41
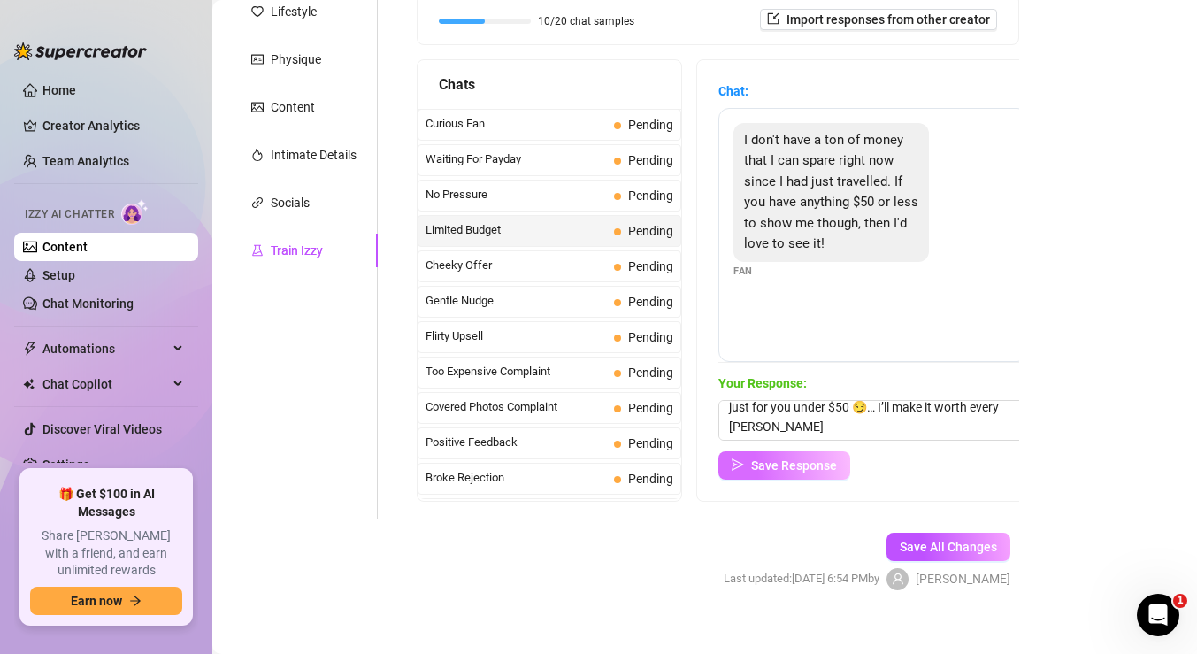
click at [823, 463] on span "Save Response" at bounding box center [794, 465] width 86 height 14
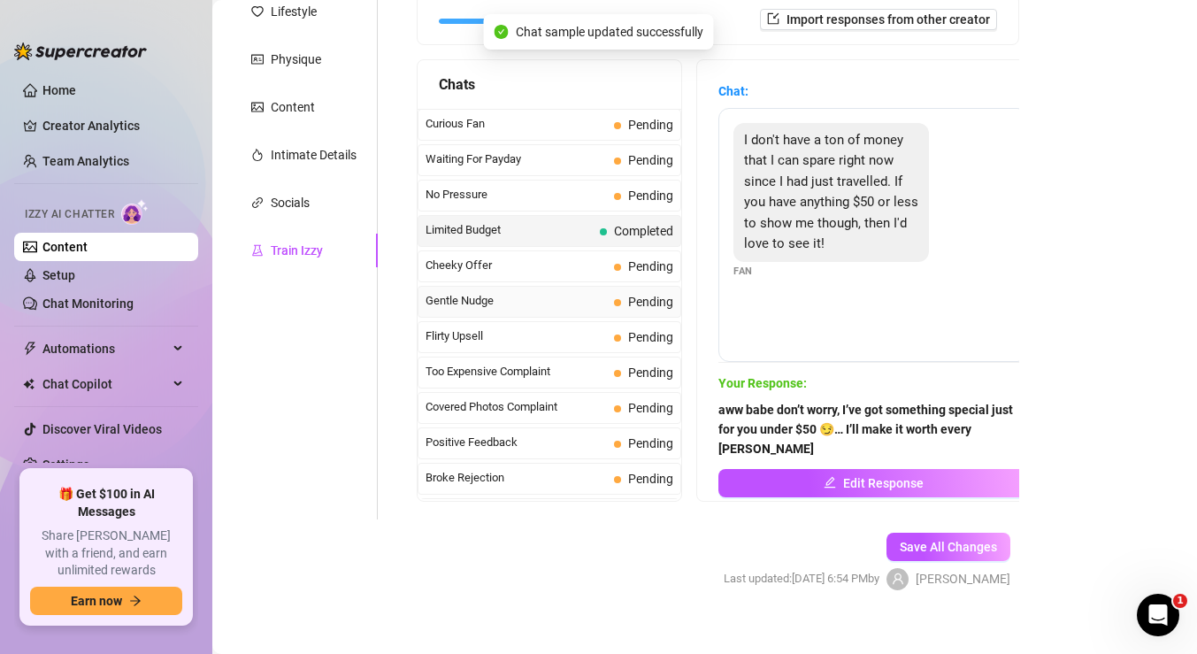
click at [581, 302] on span "Gentle Nudge" at bounding box center [516, 301] width 181 height 18
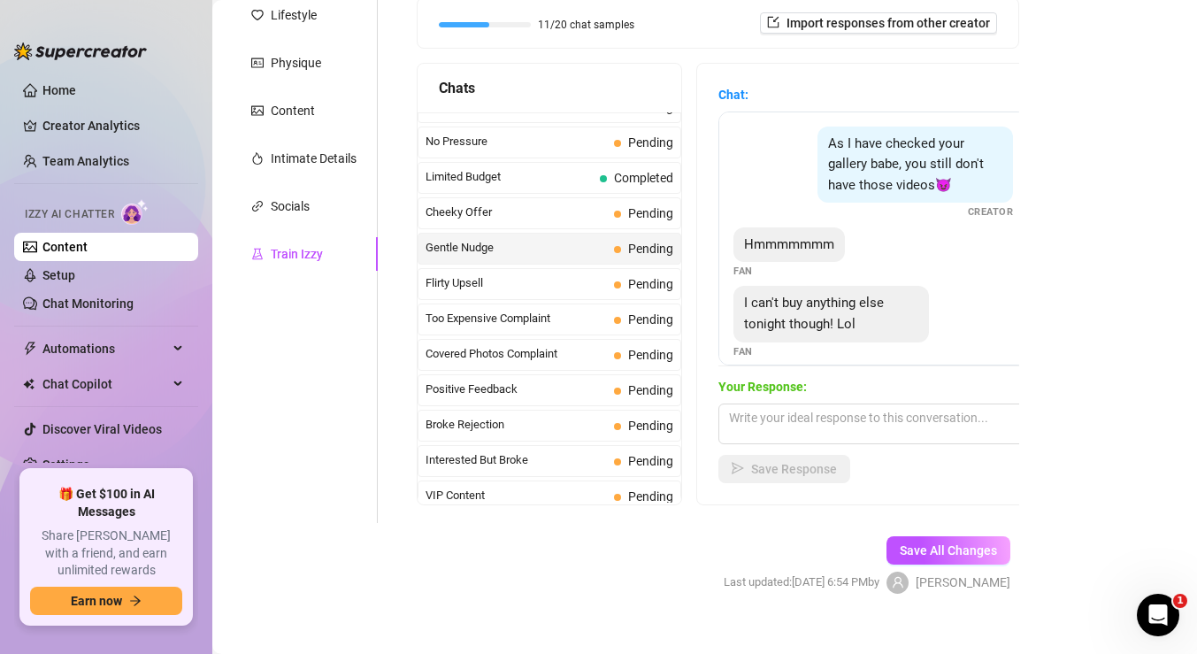
scroll to position [59, 0]
click at [625, 291] on div "Flirty Upsell Pending" at bounding box center [550, 281] width 264 height 32
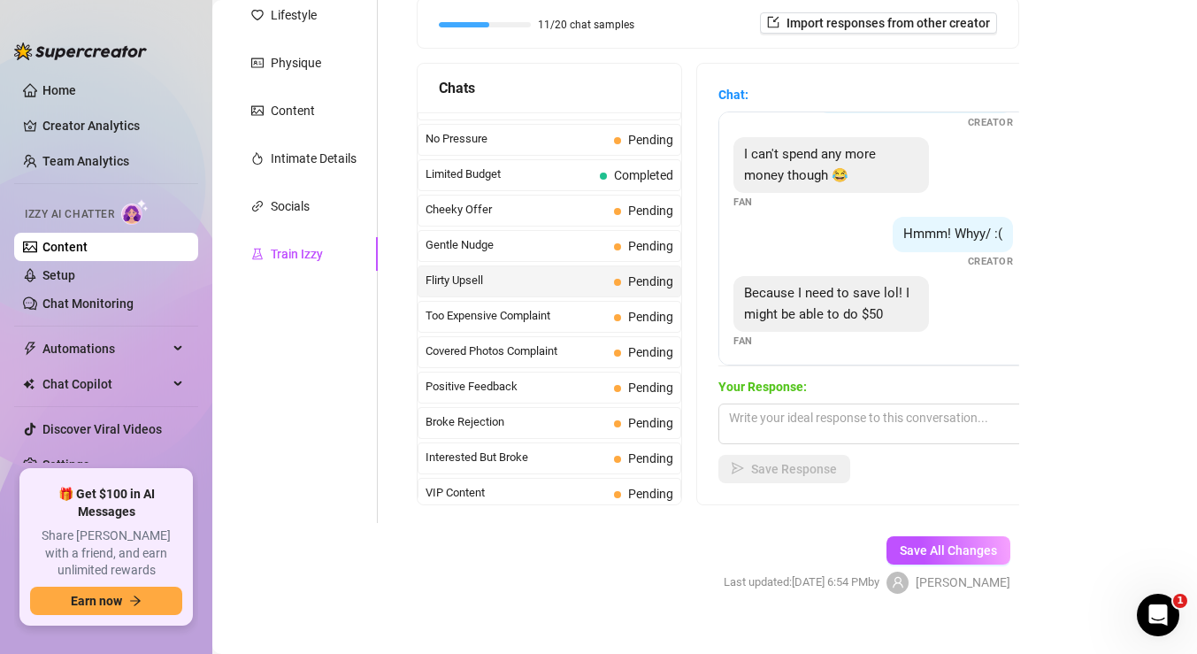
scroll to position [535, 0]
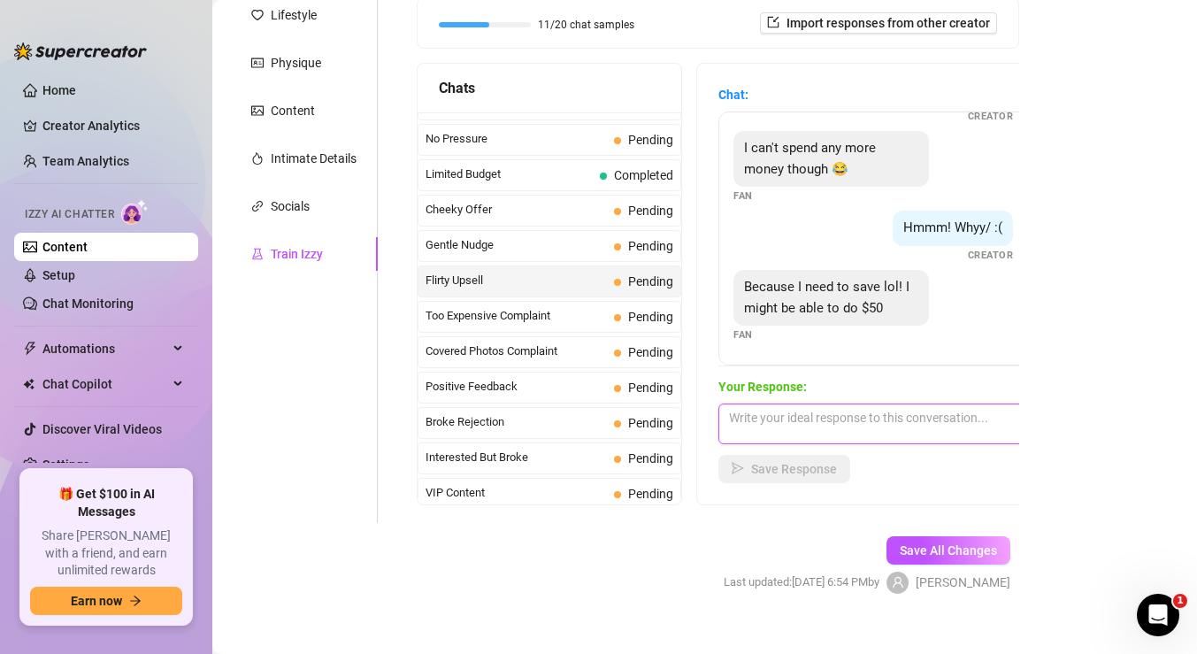
click at [788, 427] on textarea at bounding box center [874, 424] width 310 height 41
click at [591, 312] on span "Too Expensive Complaint" at bounding box center [516, 316] width 181 height 18
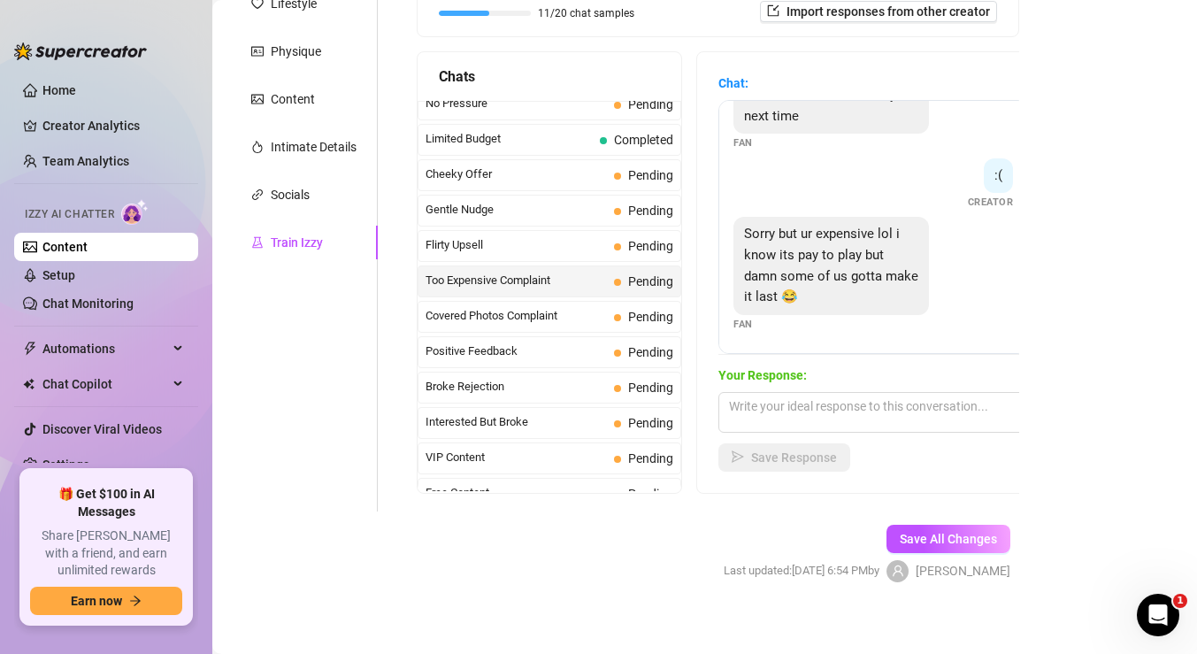
scroll to position [94, 0]
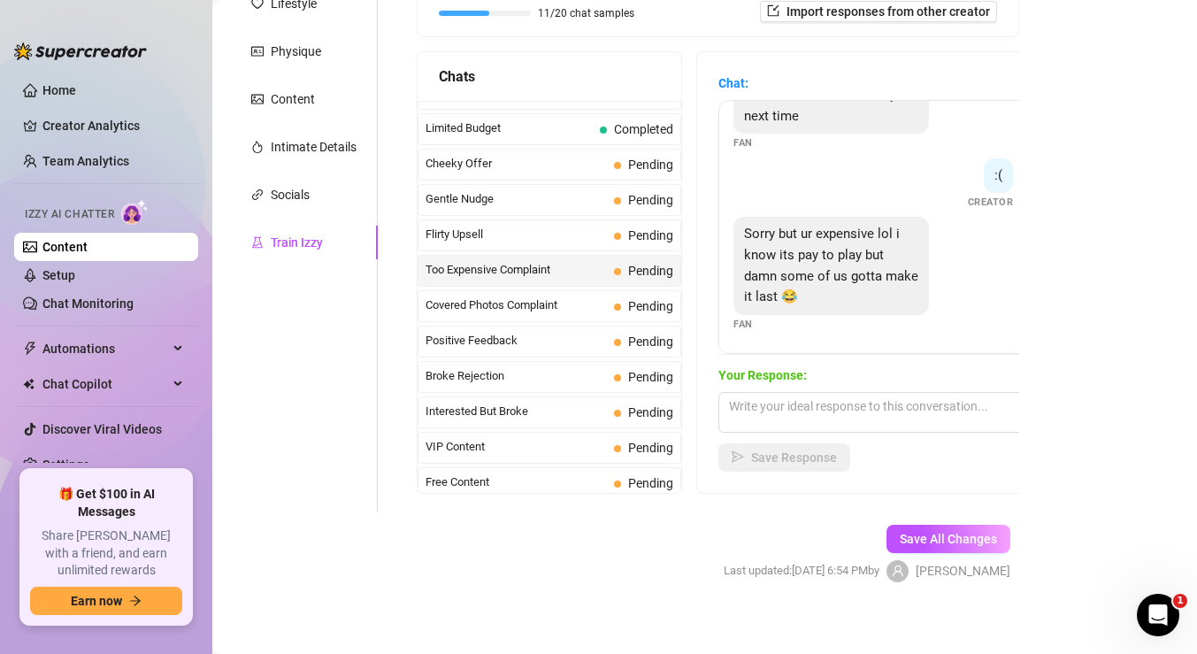
click at [579, 309] on span "Covered Photos Complaint" at bounding box center [516, 305] width 181 height 18
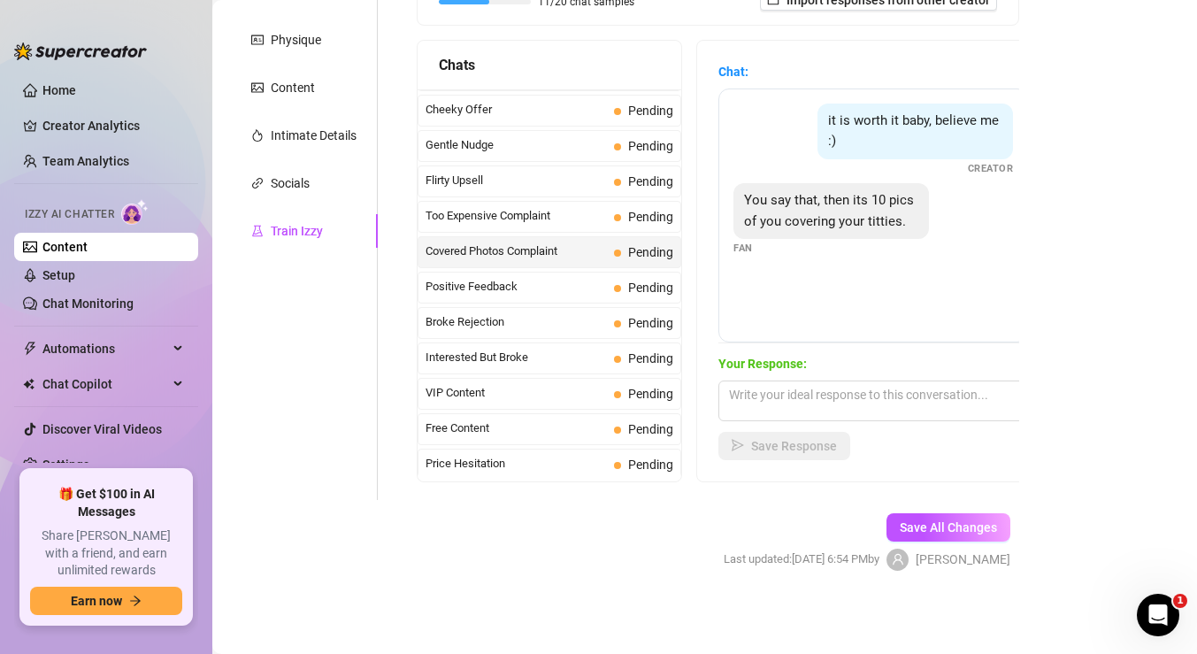
scroll to position [142, 0]
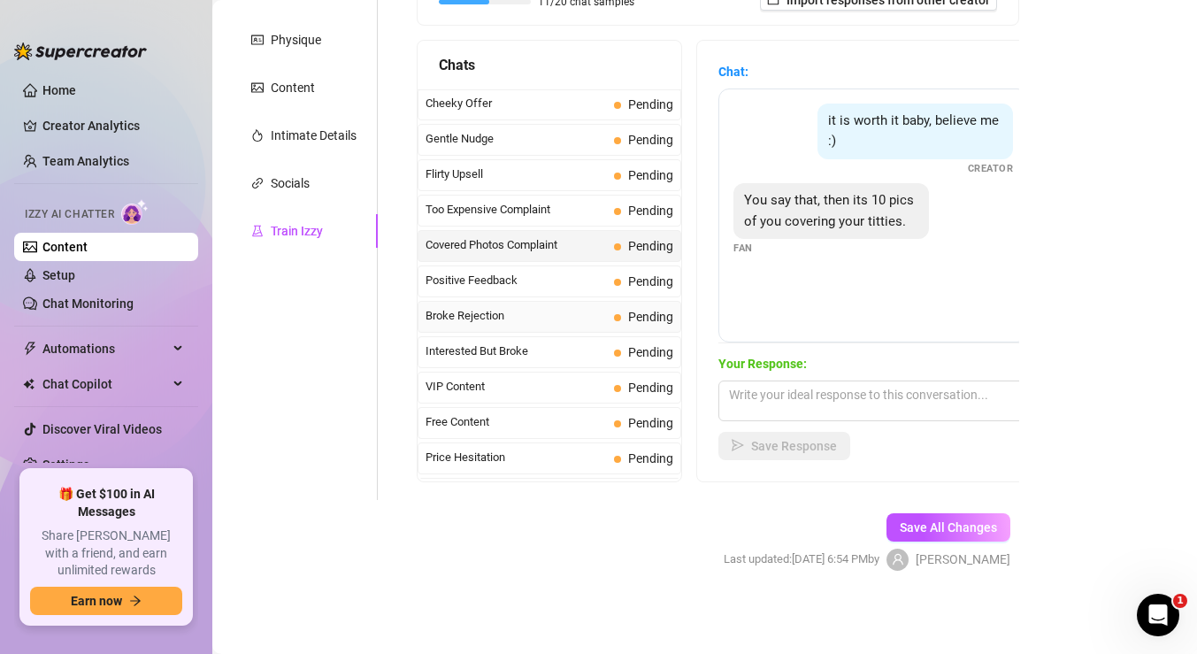
click at [502, 321] on span "Broke Rejection" at bounding box center [516, 316] width 181 height 18
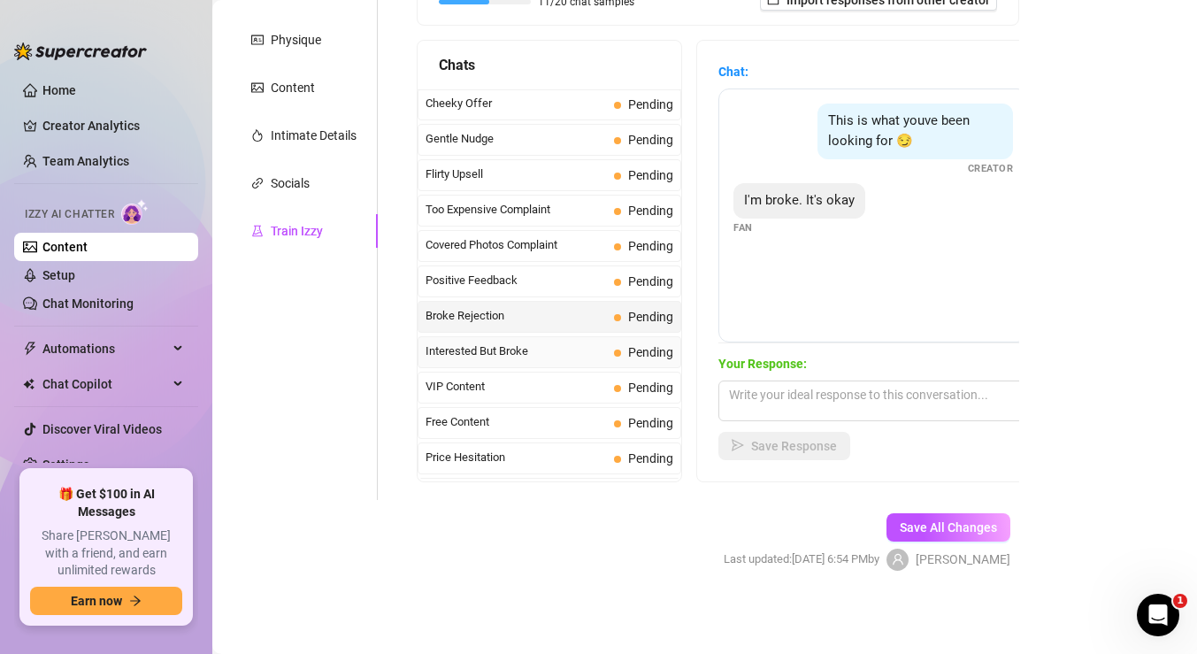
click at [542, 351] on span "Interested But Broke" at bounding box center [516, 351] width 181 height 18
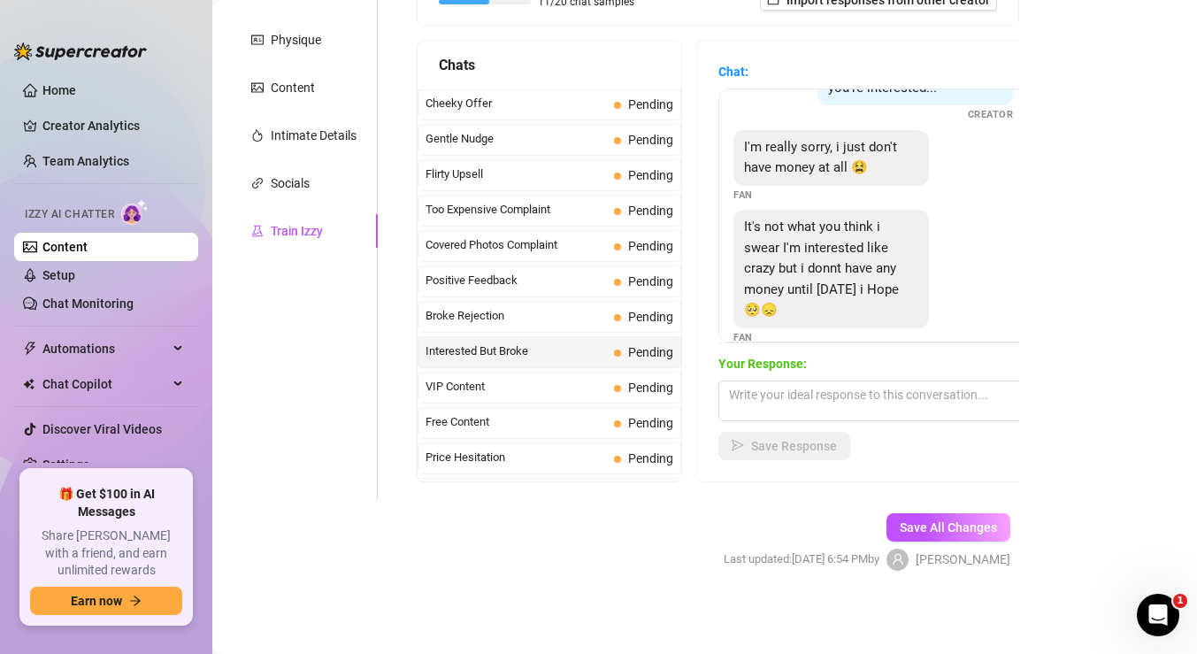
scroll to position [79, 0]
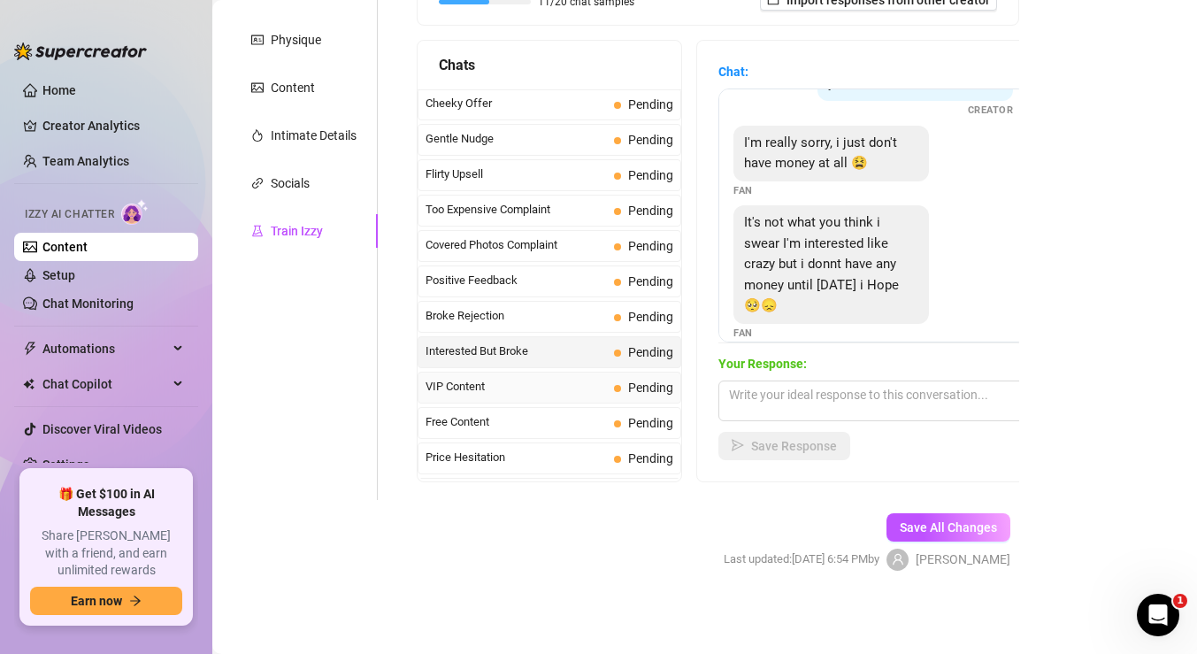
click at [484, 394] on span "VIP Content" at bounding box center [516, 387] width 181 height 18
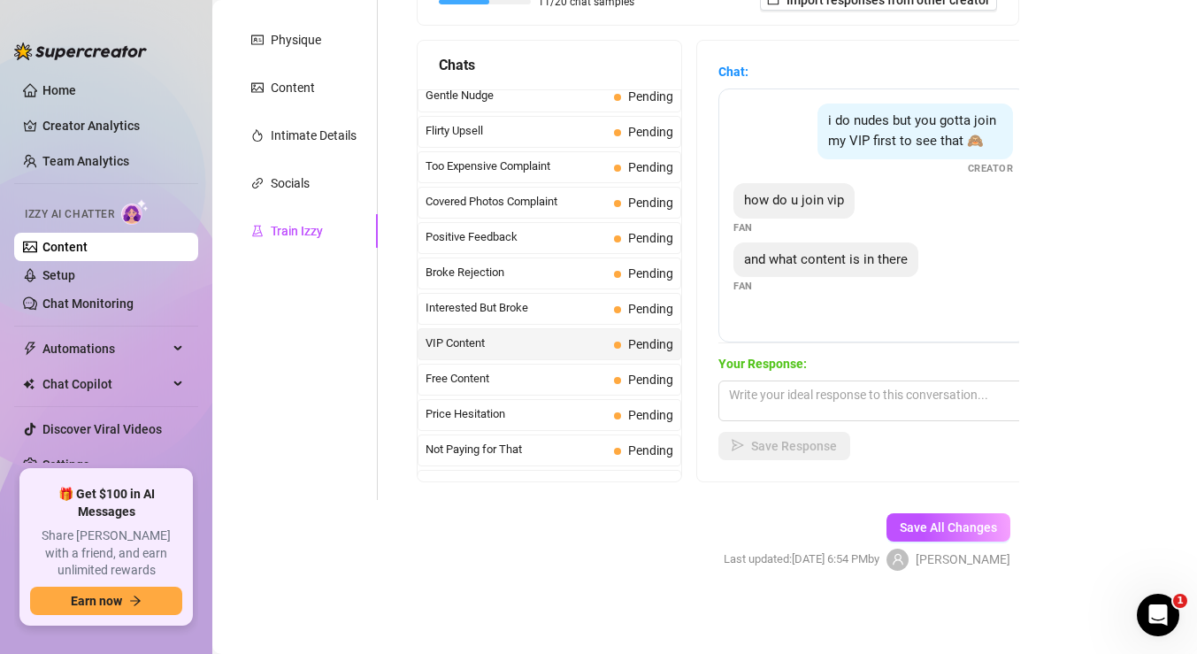
scroll to position [187, 0]
click at [496, 374] on span "Free Content" at bounding box center [516, 378] width 181 height 18
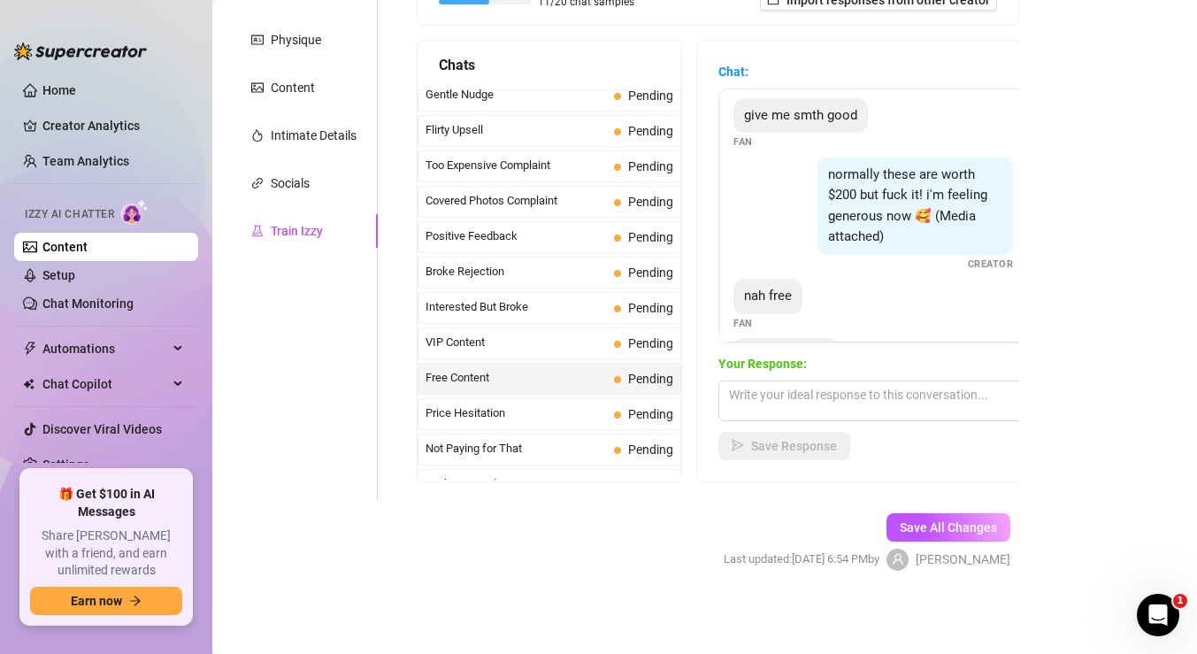
scroll to position [194, 0]
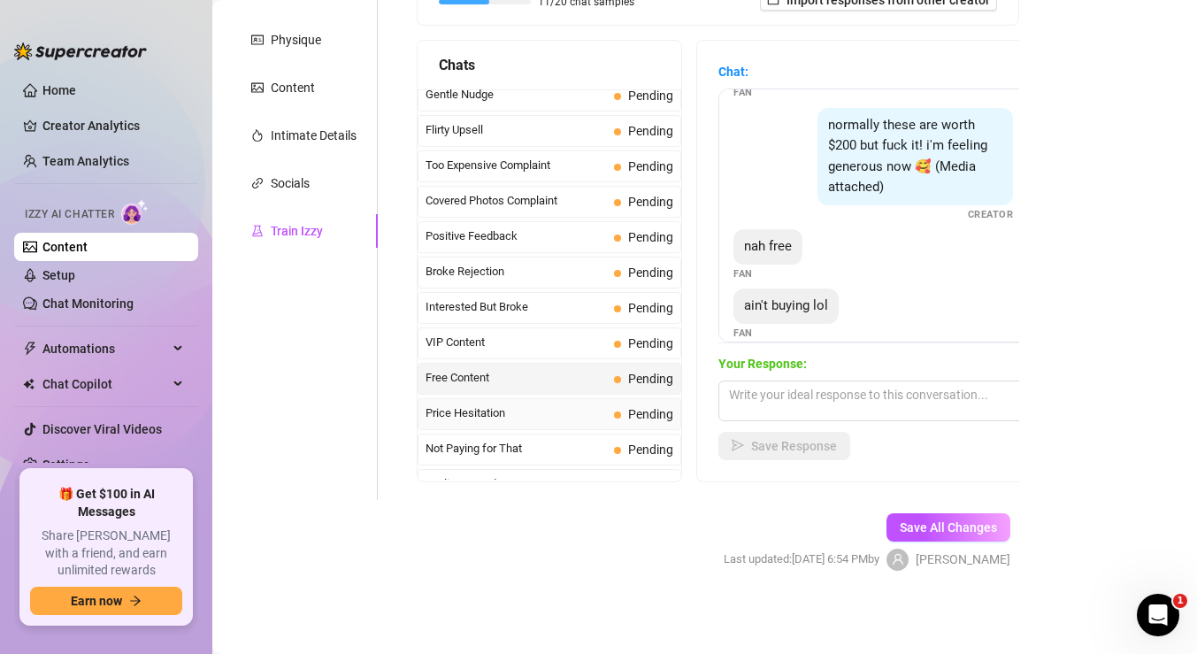
click at [507, 418] on span "Price Hesitation" at bounding box center [516, 413] width 181 height 18
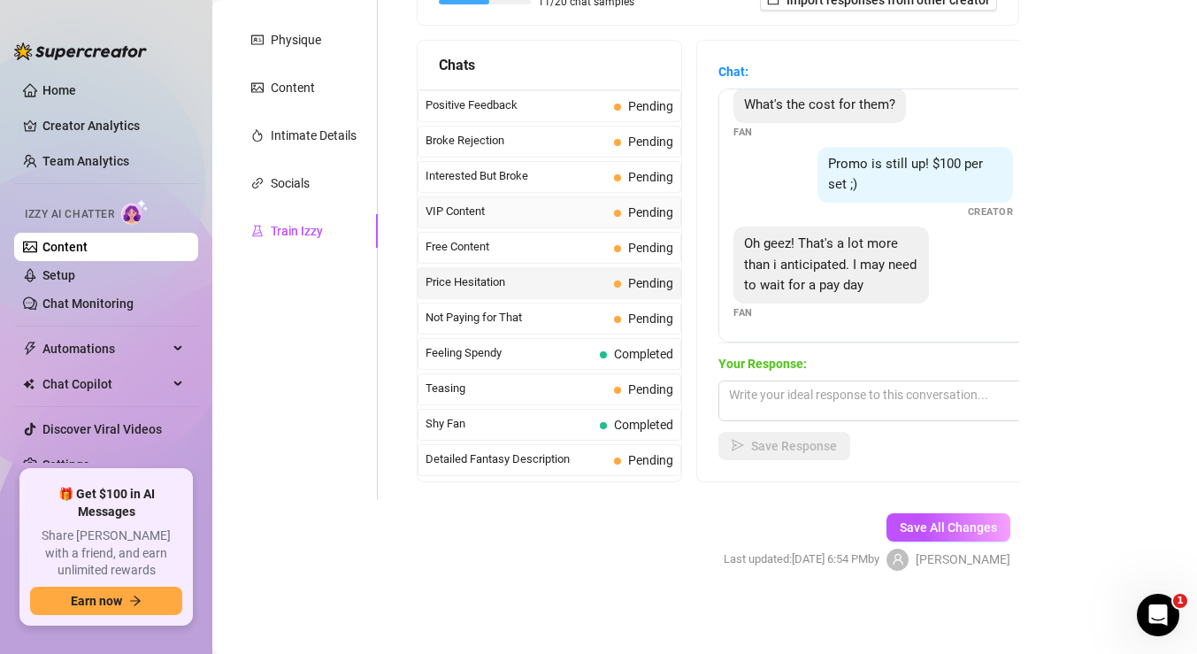
scroll to position [322, 0]
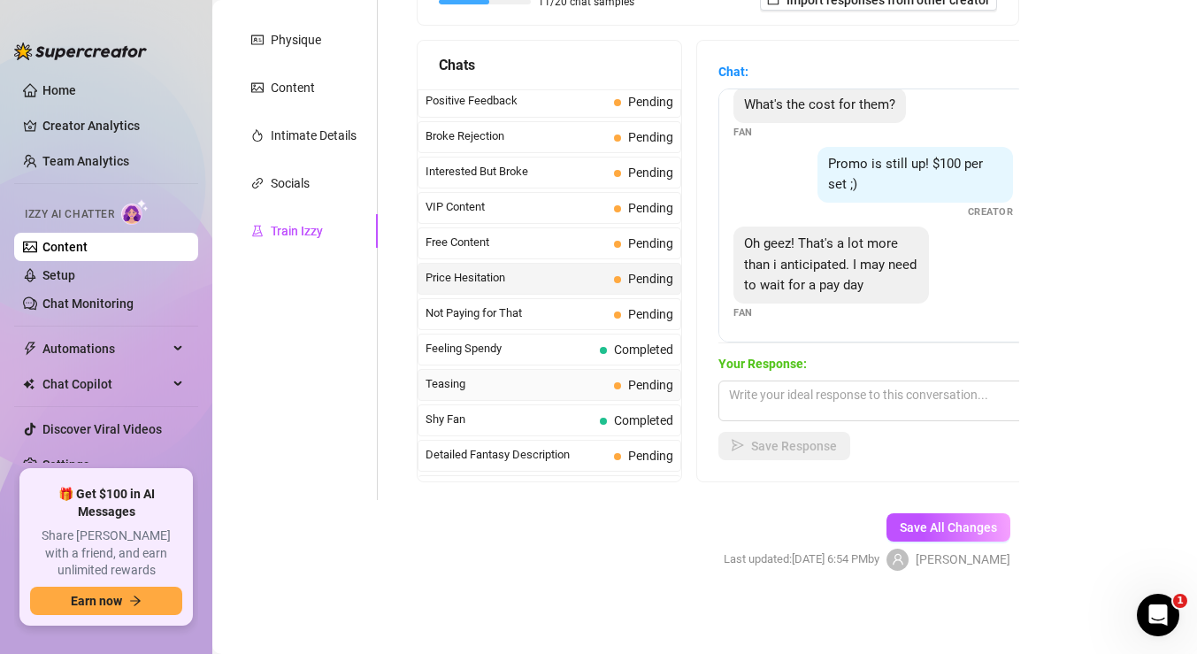
click at [544, 386] on span "Teasing" at bounding box center [516, 384] width 181 height 18
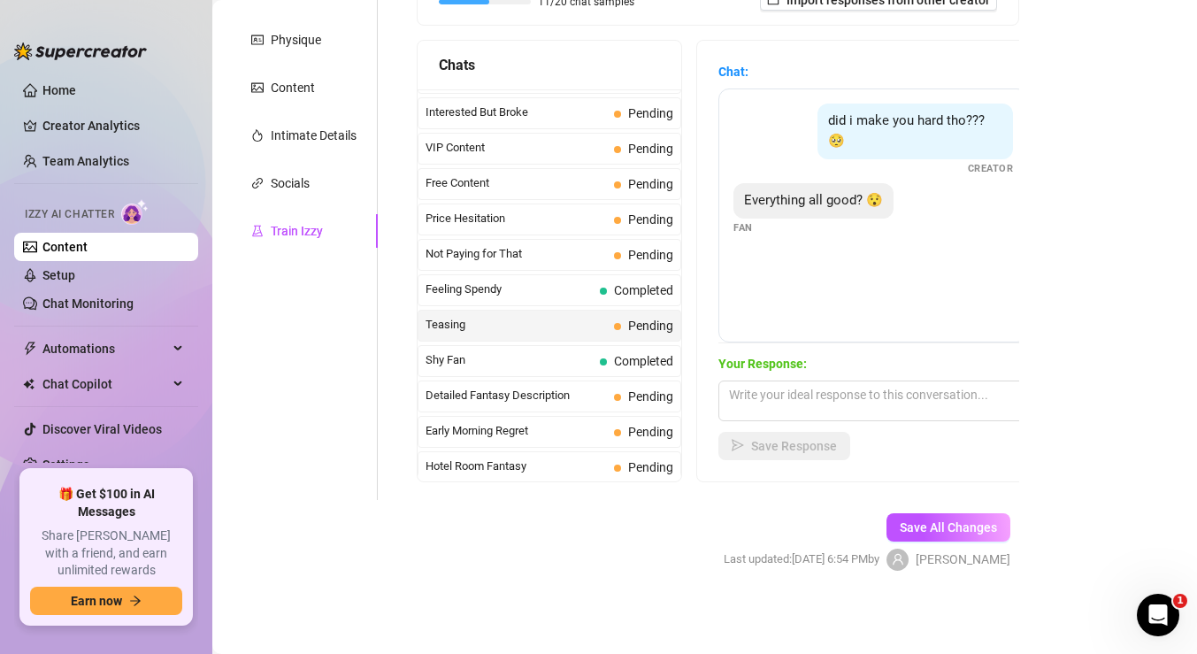
scroll to position [388, 0]
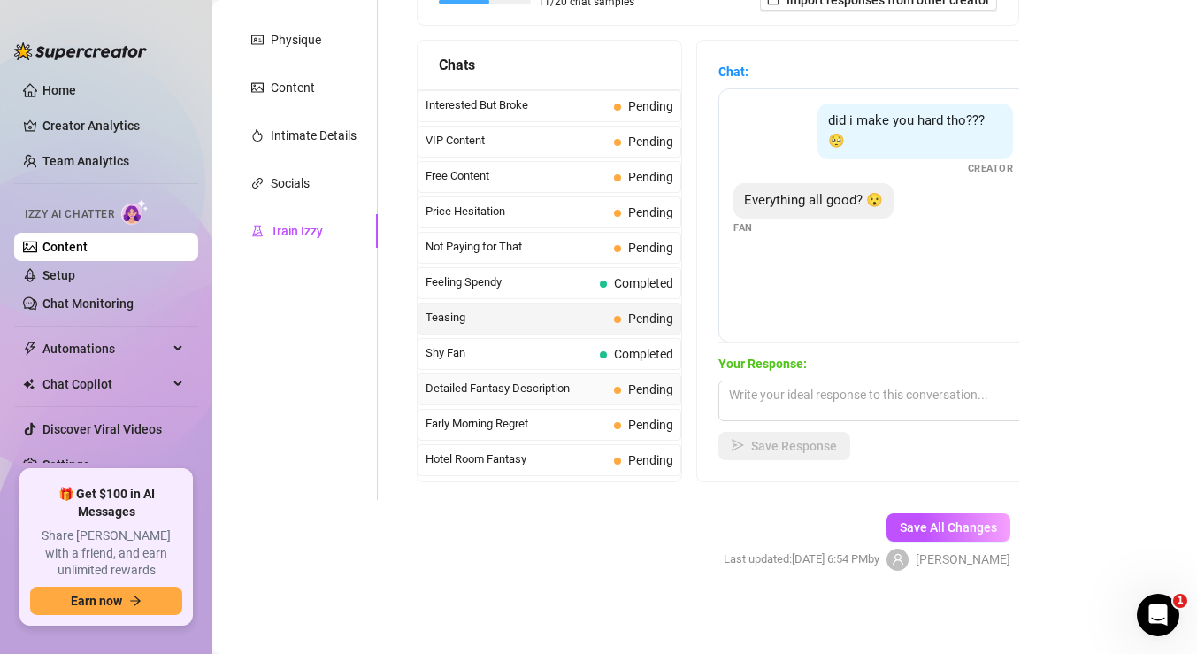
click at [542, 388] on span "Detailed Fantasy Description" at bounding box center [516, 389] width 181 height 18
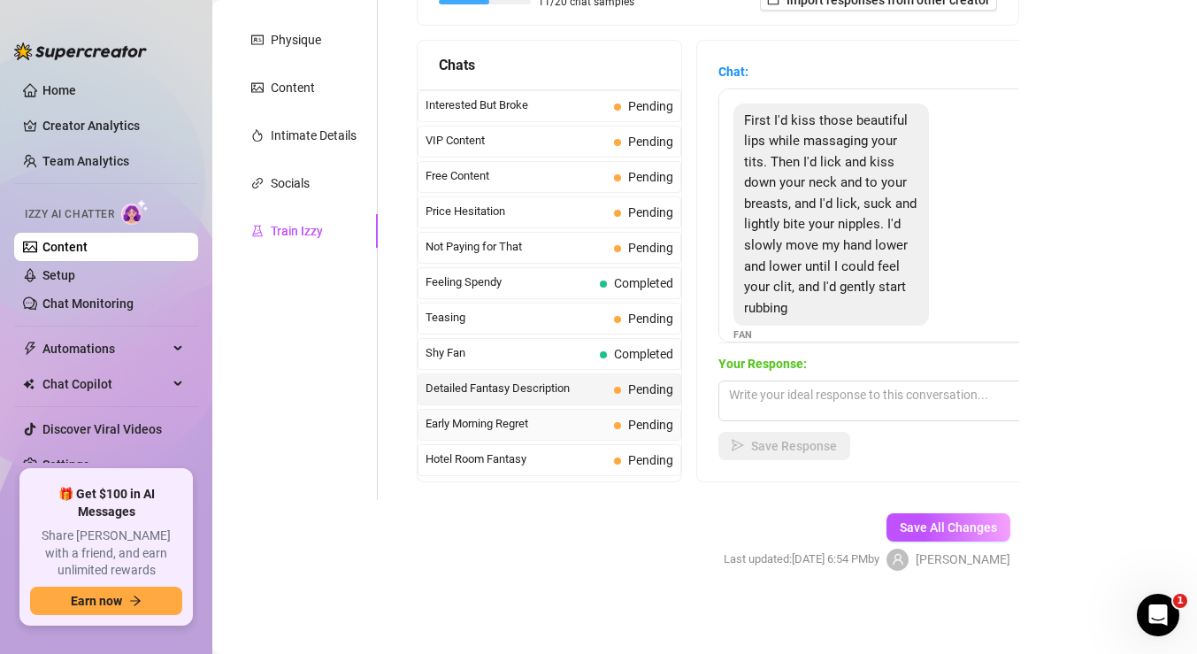
click at [542, 419] on span "Early Morning Regret" at bounding box center [516, 424] width 181 height 18
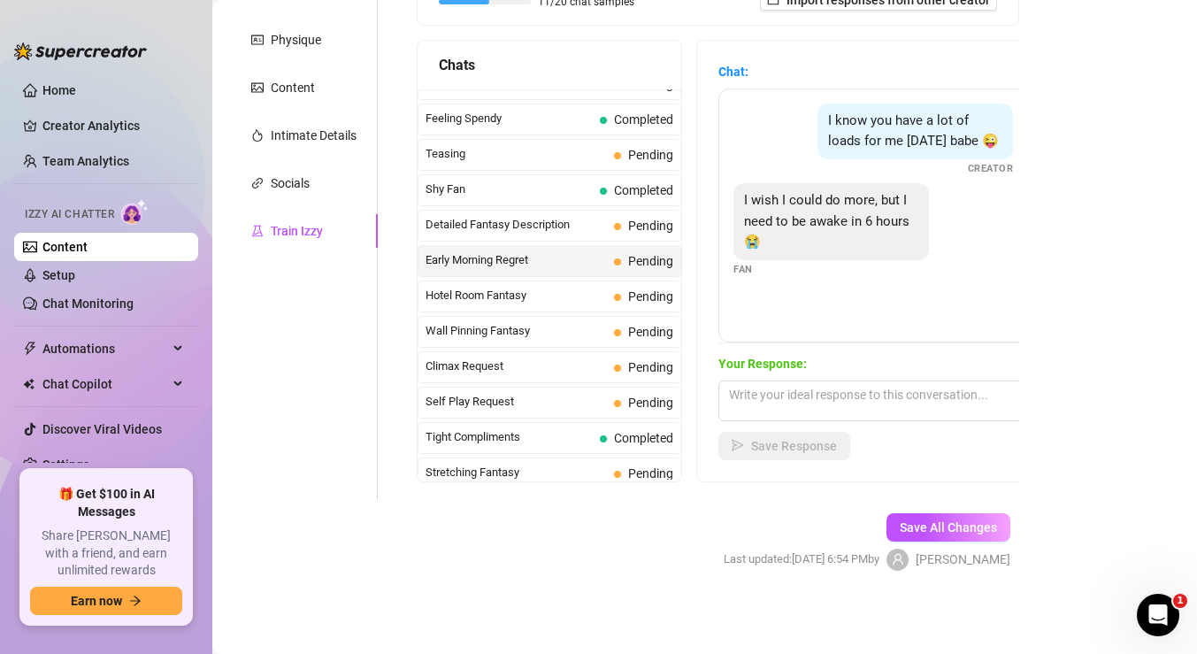
scroll to position [554, 0]
click at [592, 337] on span "Wall Pinning Fantasy" at bounding box center [516, 329] width 181 height 18
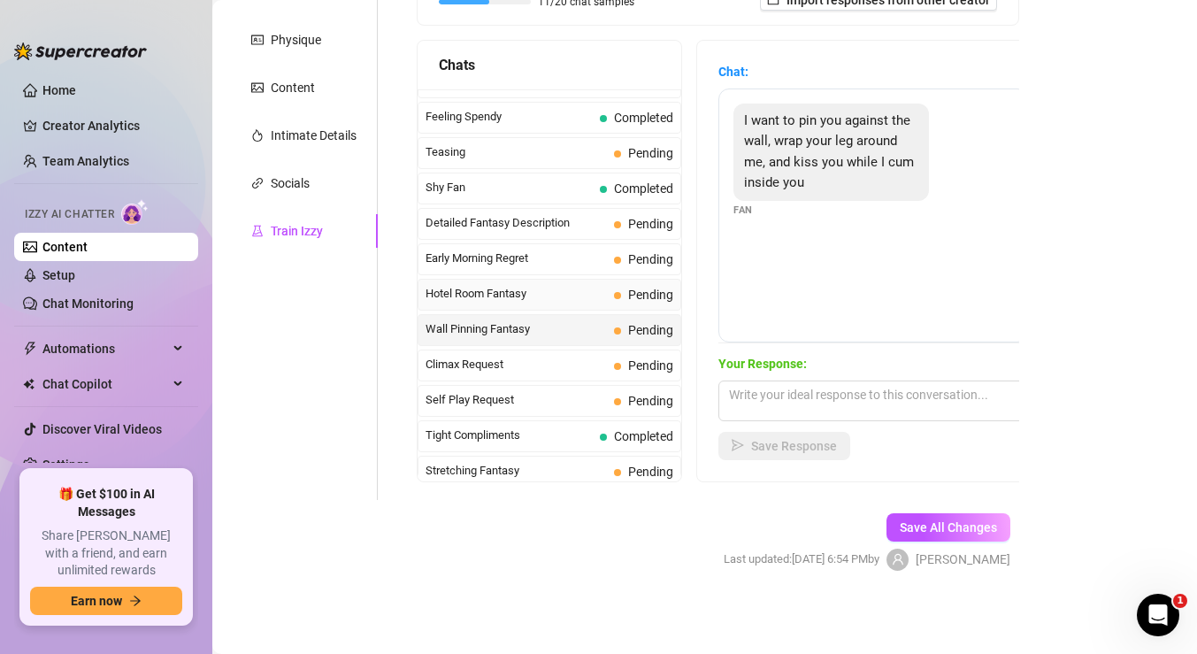
click at [592, 309] on div "Hotel Room Fantasy Pending" at bounding box center [550, 295] width 264 height 32
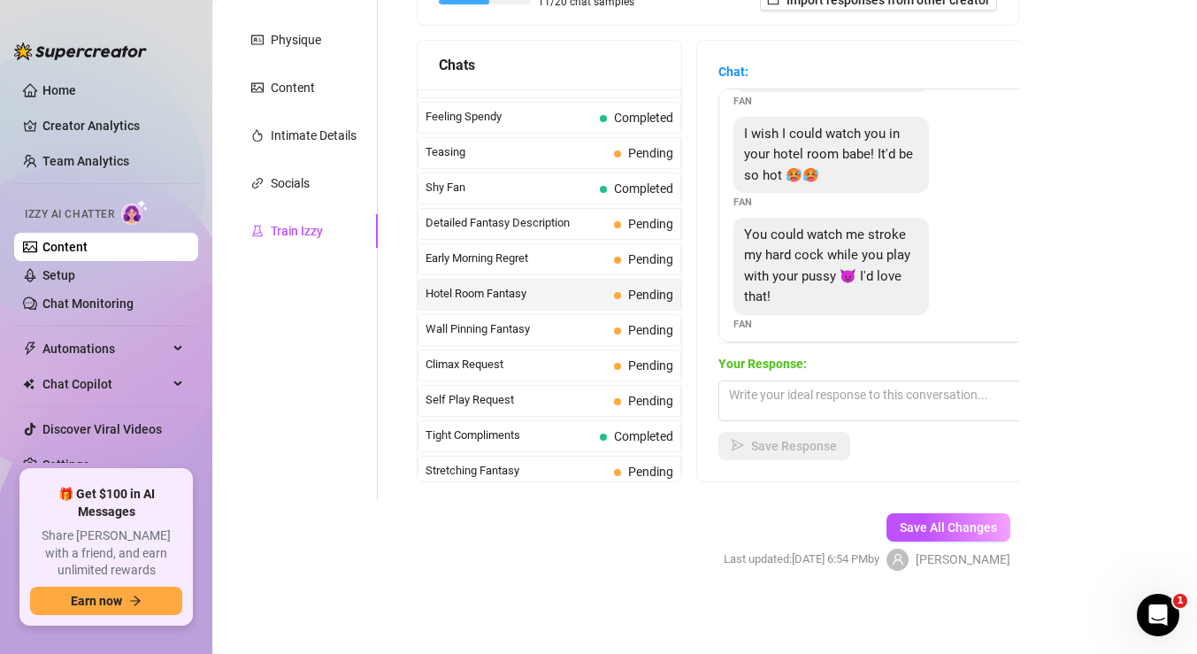
scroll to position [99, 0]
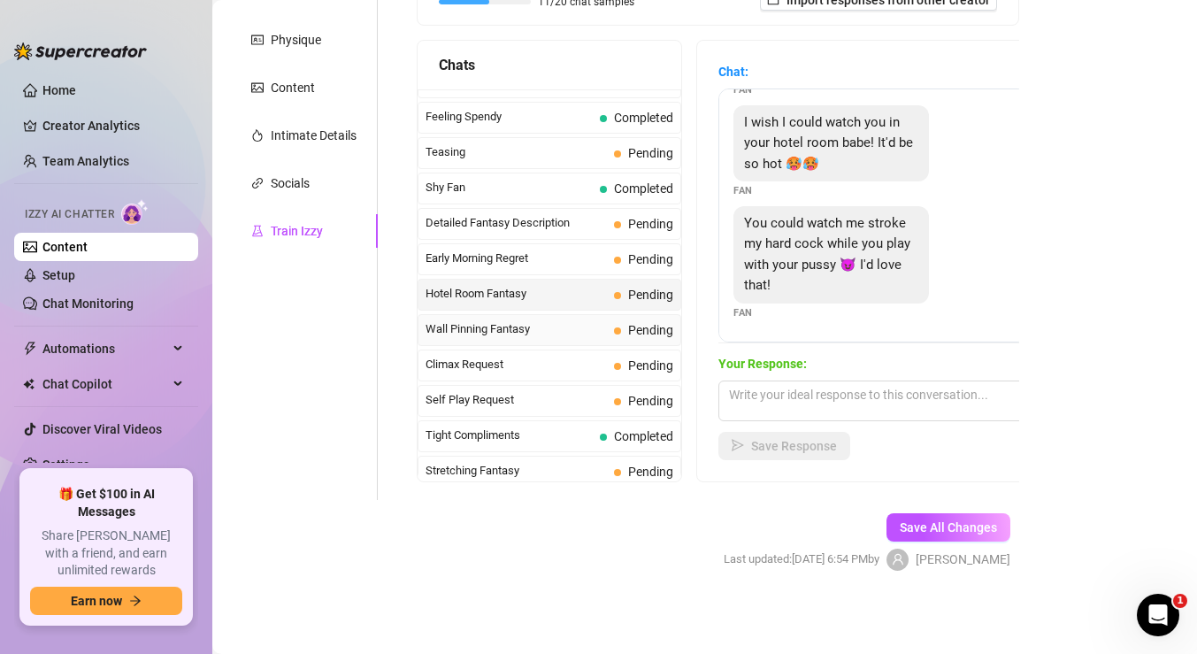
click at [543, 333] on span "Wall Pinning Fantasy" at bounding box center [516, 329] width 181 height 18
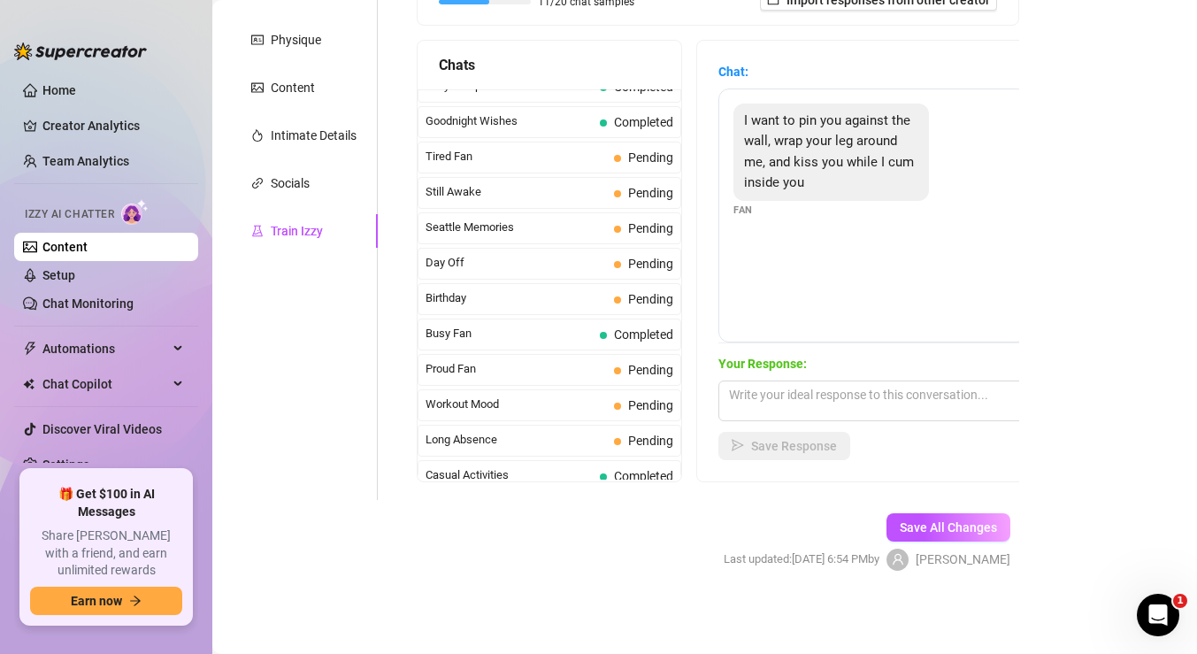
scroll to position [1588, 0]
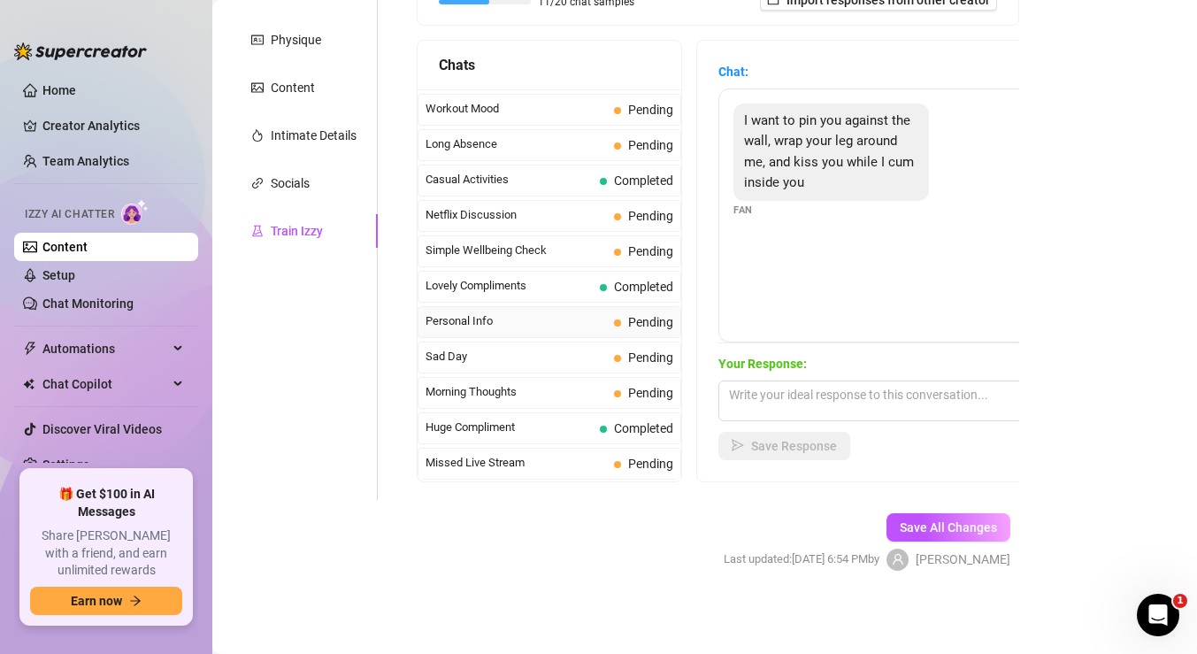
click at [519, 322] on span "Personal Info" at bounding box center [516, 321] width 181 height 18
click at [801, 389] on textarea at bounding box center [874, 401] width 310 height 41
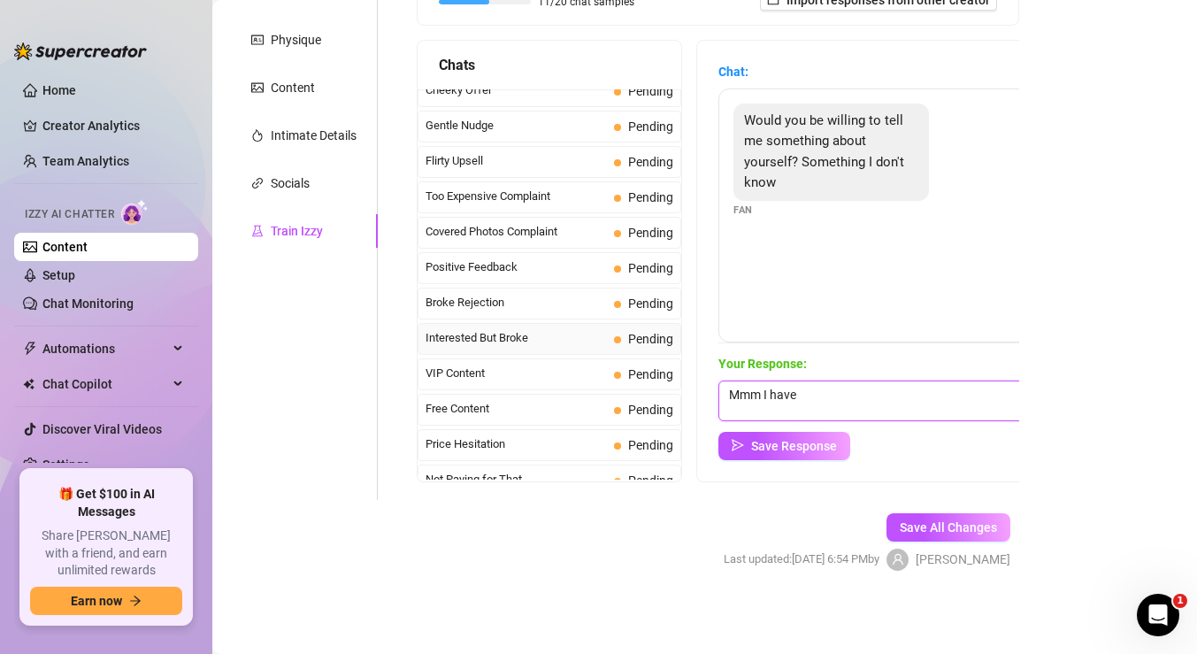
scroll to position [0, 0]
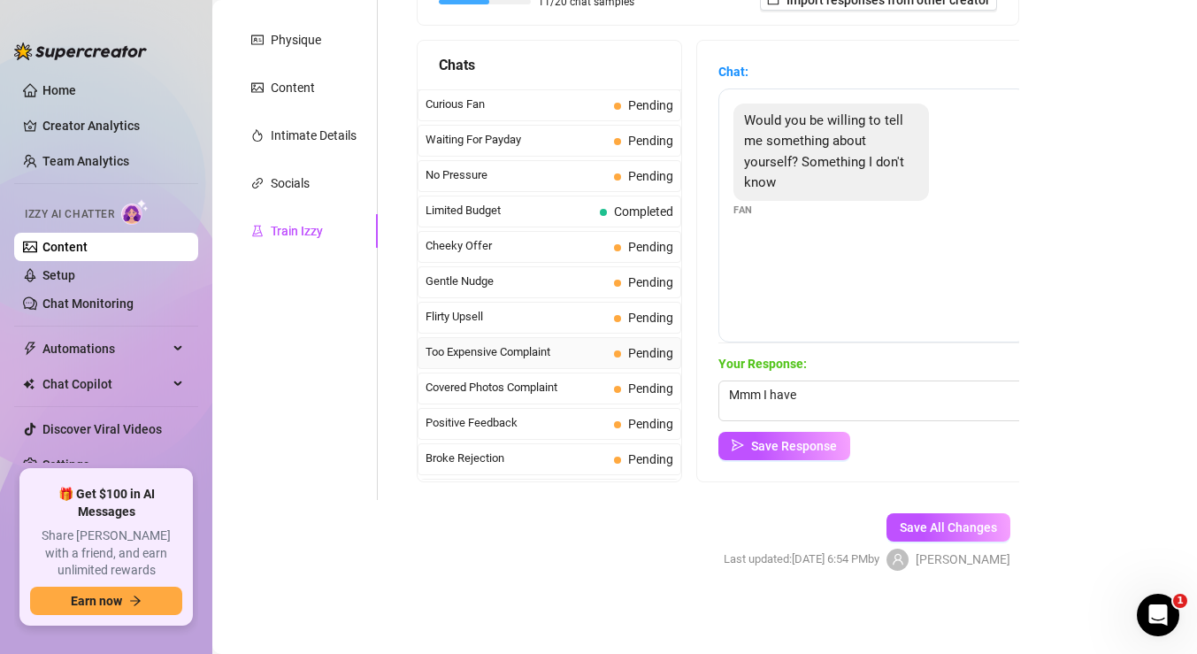
click at [528, 344] on span "Too Expensive Complaint" at bounding box center [516, 352] width 181 height 18
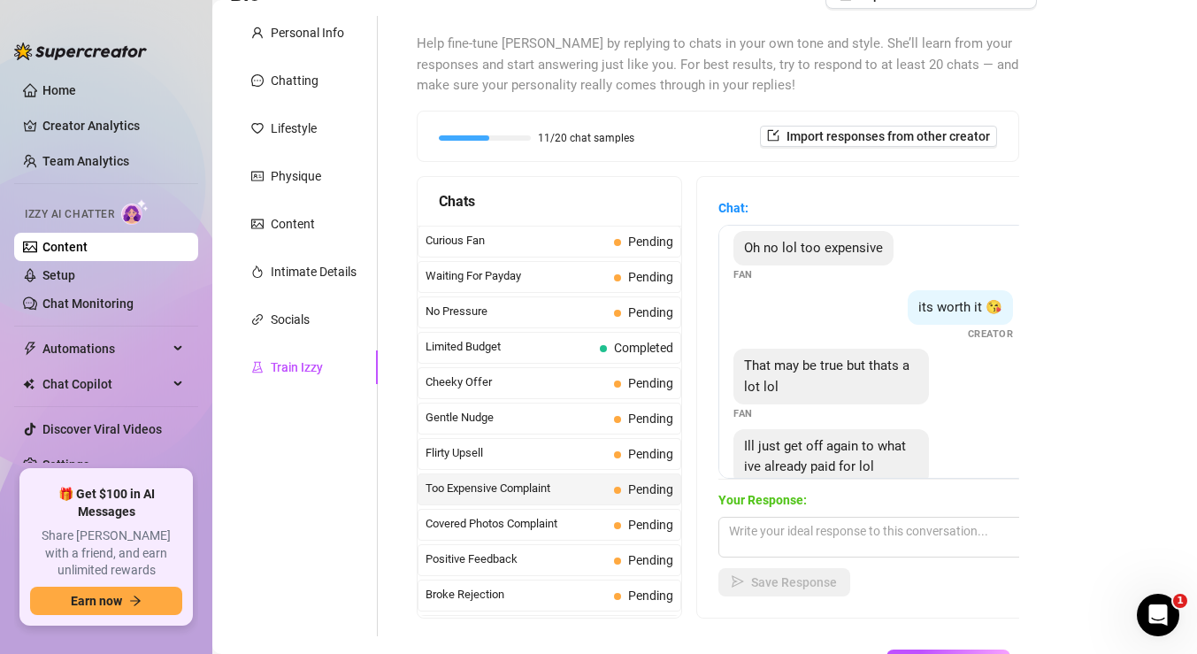
scroll to position [193, 0]
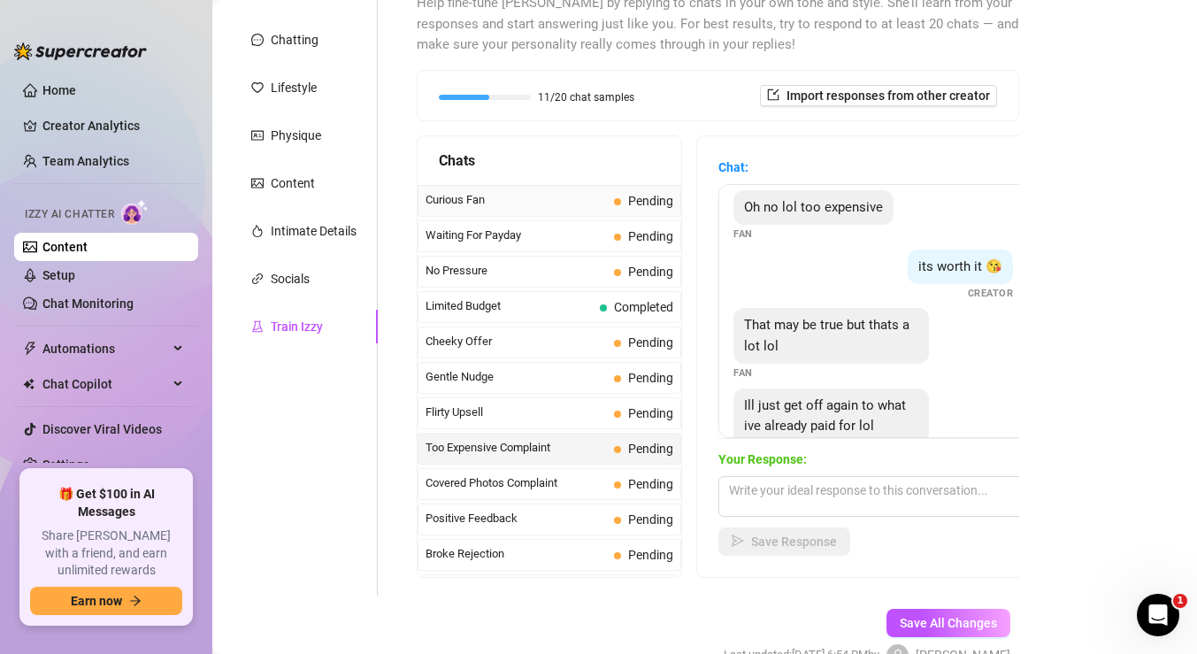
click at [626, 196] on span "Pending" at bounding box center [643, 200] width 59 height 19
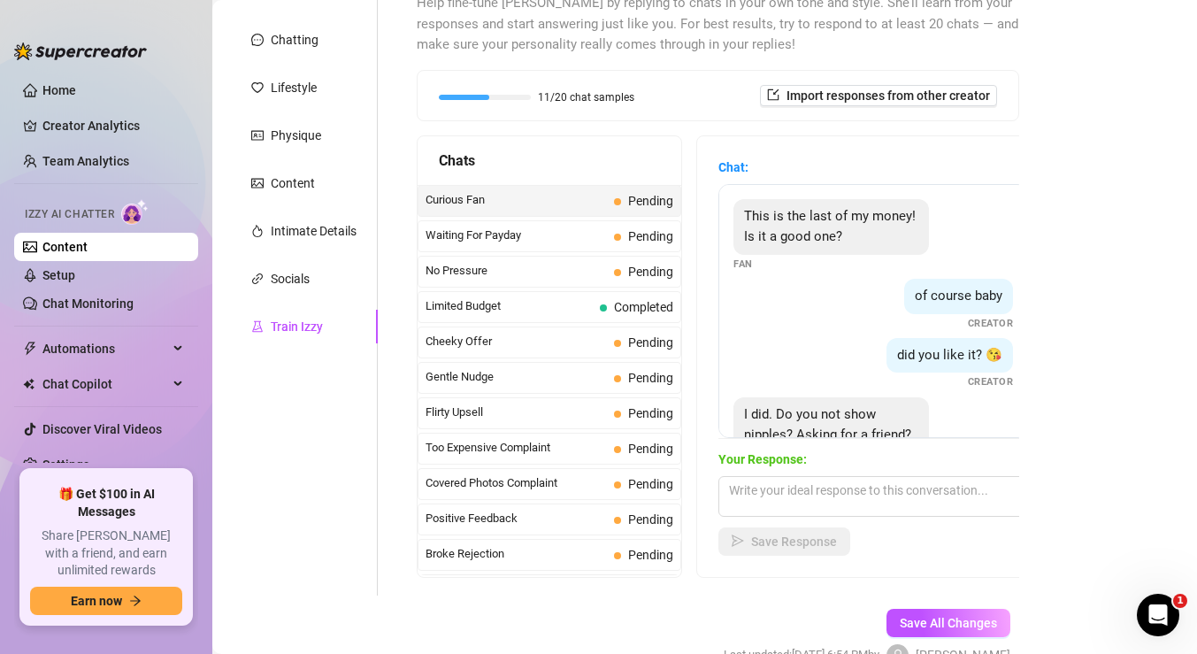
scroll to position [4, 0]
click at [613, 239] on div "Waiting For Payday Pending" at bounding box center [550, 236] width 264 height 32
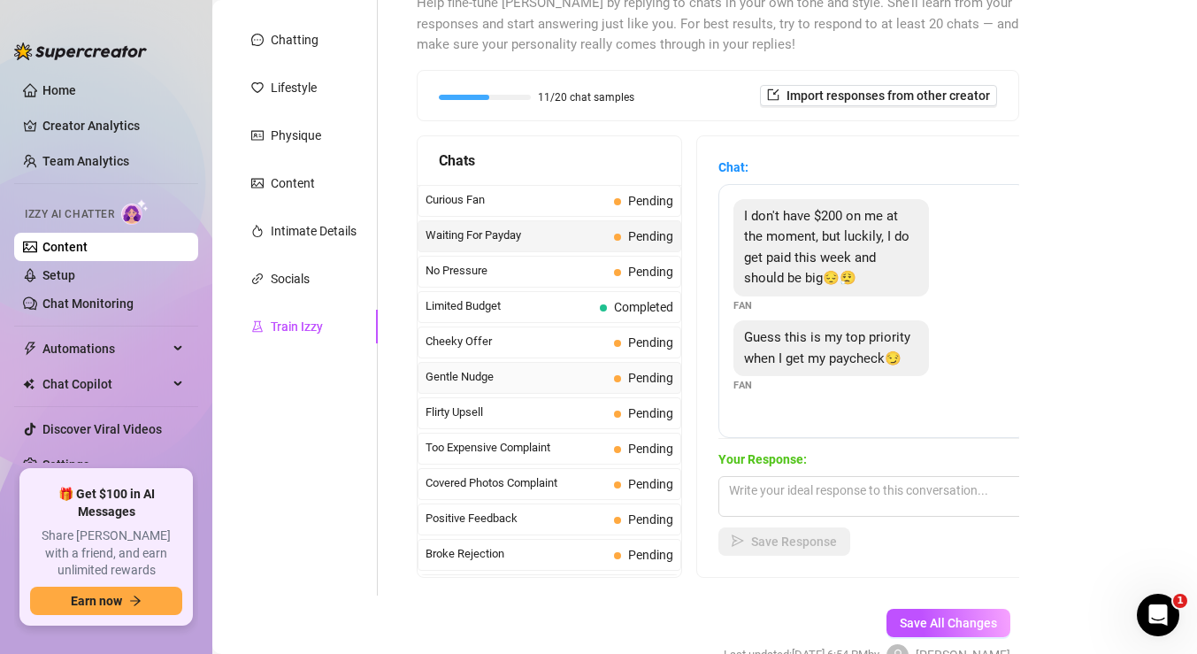
click at [528, 373] on span "Gentle Nudge" at bounding box center [516, 377] width 181 height 18
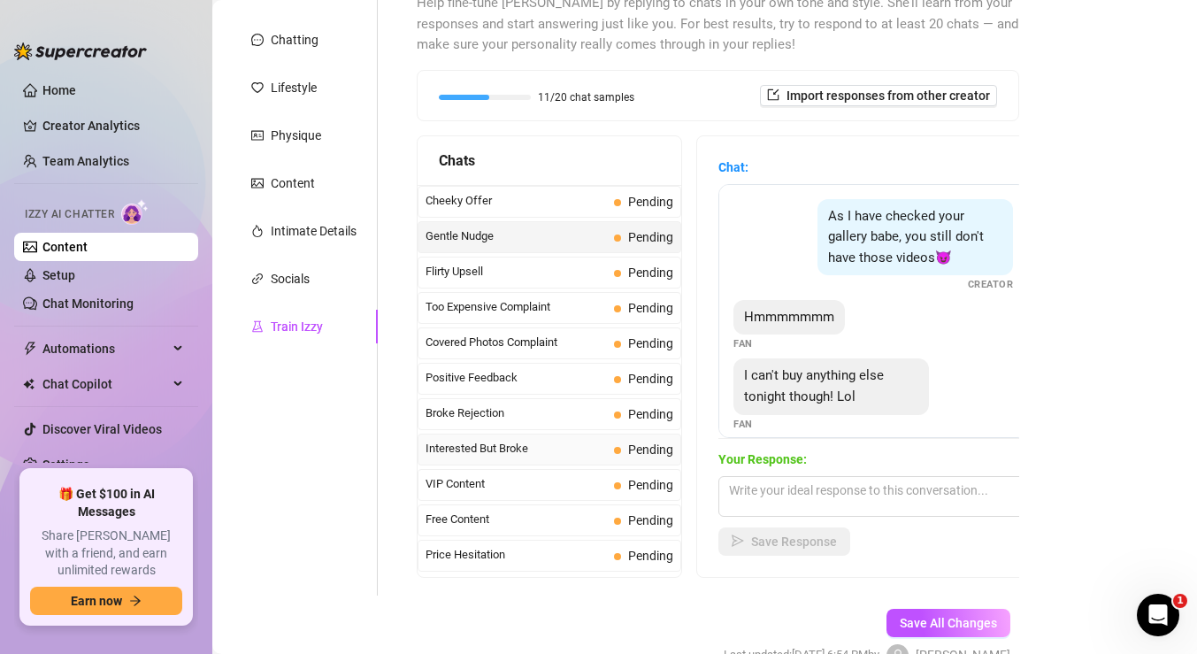
scroll to position [142, 0]
click at [540, 488] on span "VIP Content" at bounding box center [516, 482] width 181 height 18
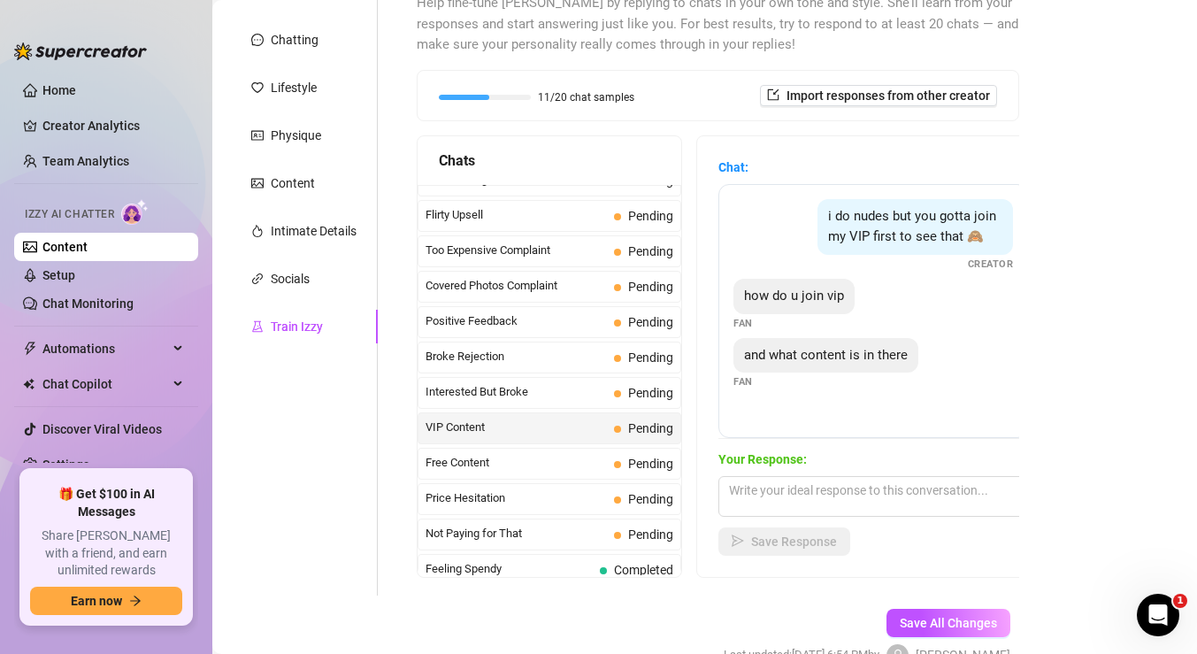
scroll to position [198, 0]
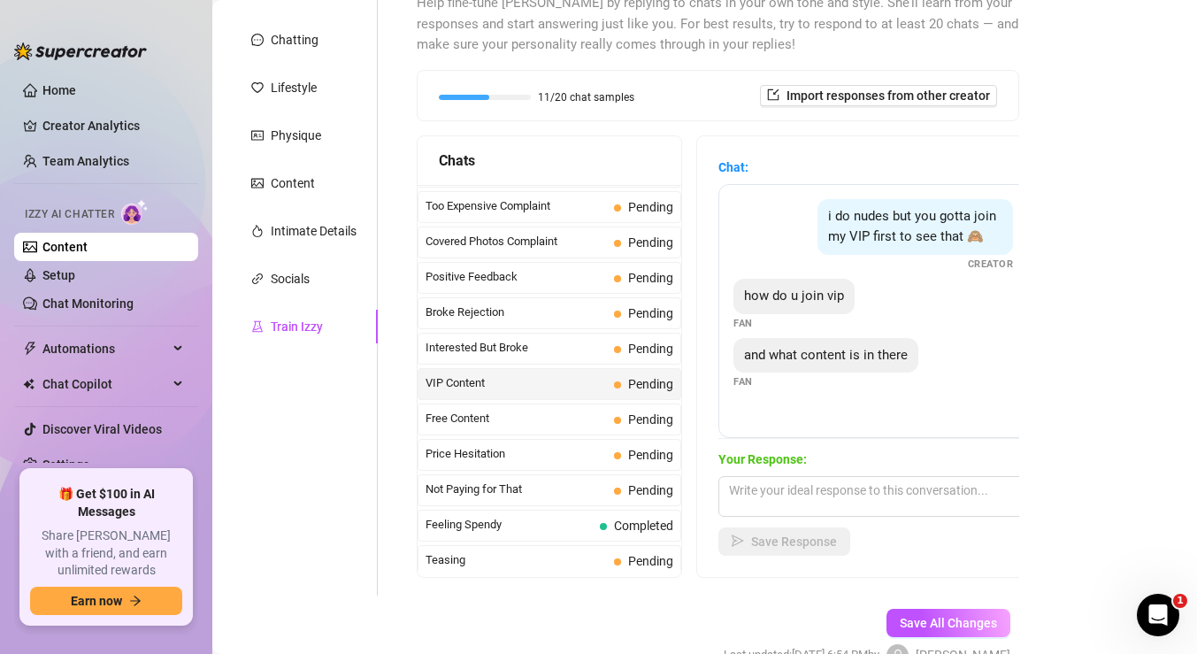
click at [540, 488] on span "Not Paying for That" at bounding box center [516, 490] width 181 height 18
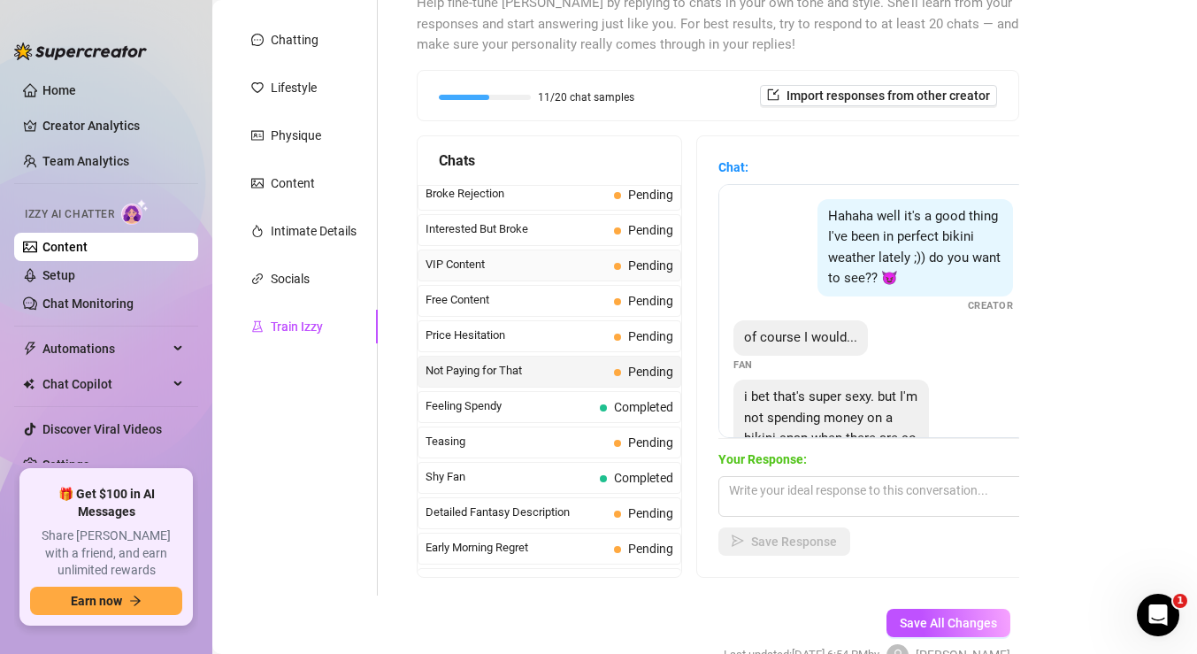
scroll to position [363, 0]
click at [540, 488] on div "Shy Fan Completed" at bounding box center [550, 475] width 264 height 32
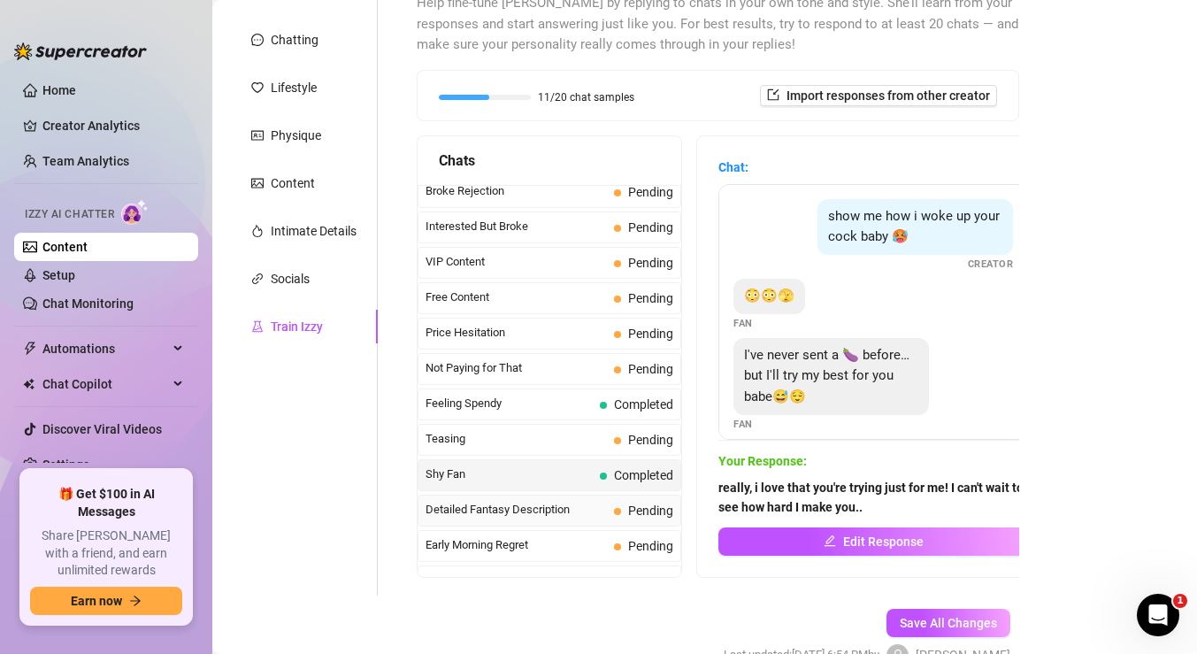
click at [540, 513] on span "Detailed Fantasy Description" at bounding box center [516, 510] width 181 height 18
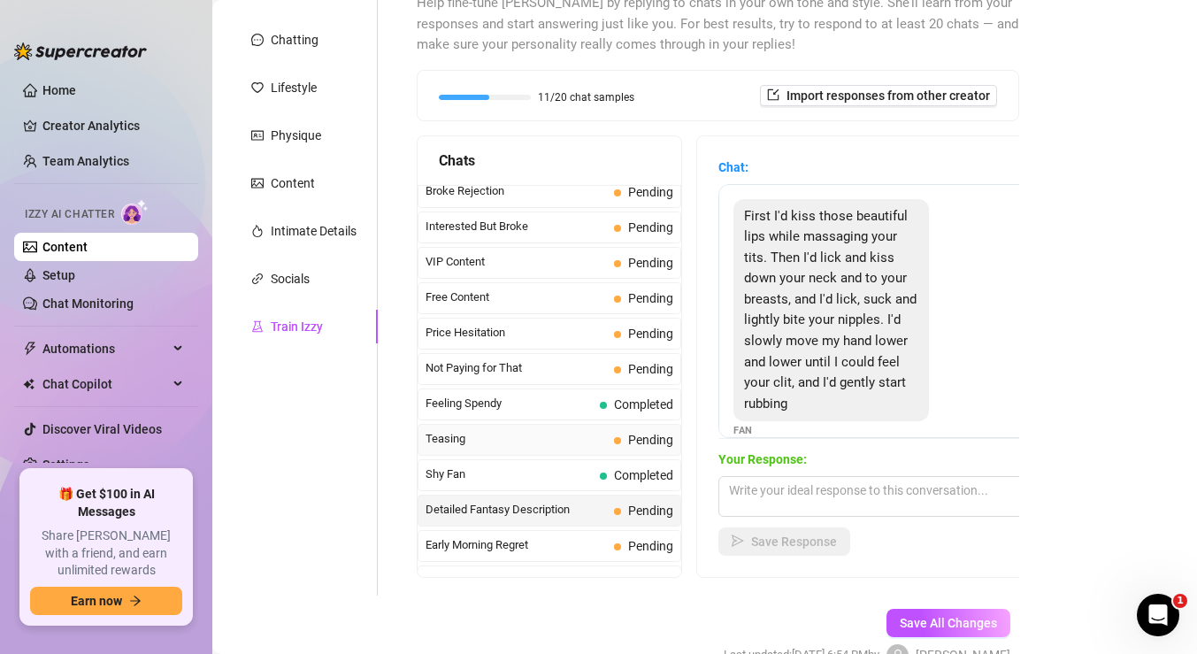
click at [556, 444] on span "Teasing" at bounding box center [516, 439] width 181 height 18
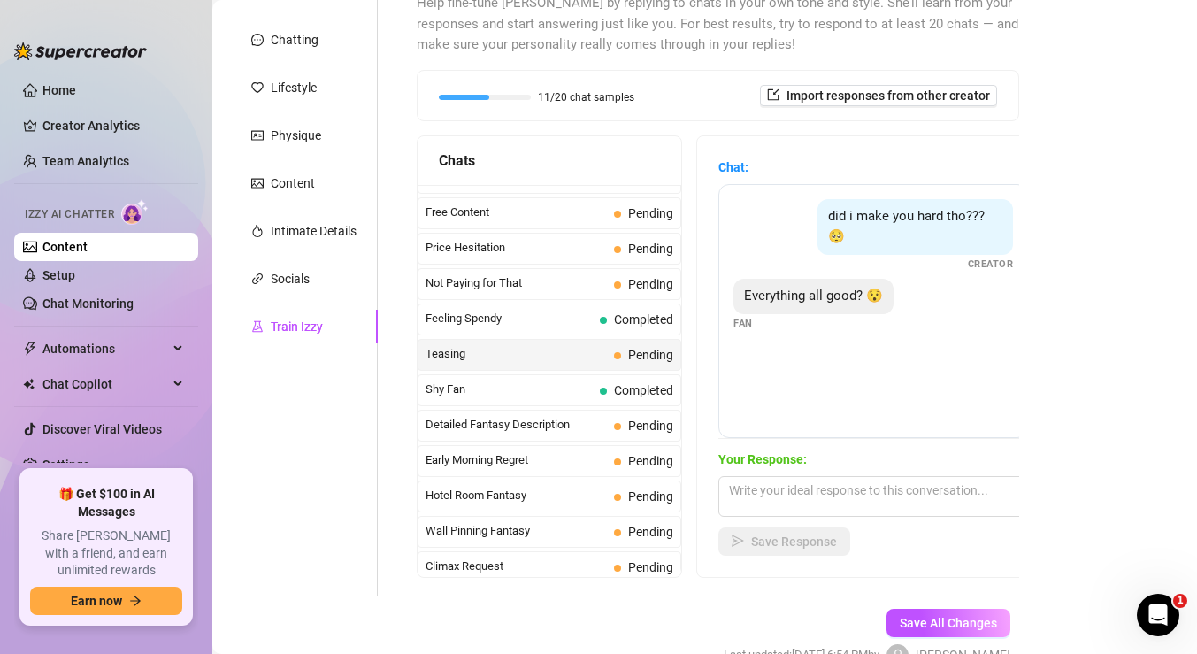
scroll to position [450, 0]
click at [563, 428] on span "Detailed Fantasy Description" at bounding box center [516, 423] width 181 height 18
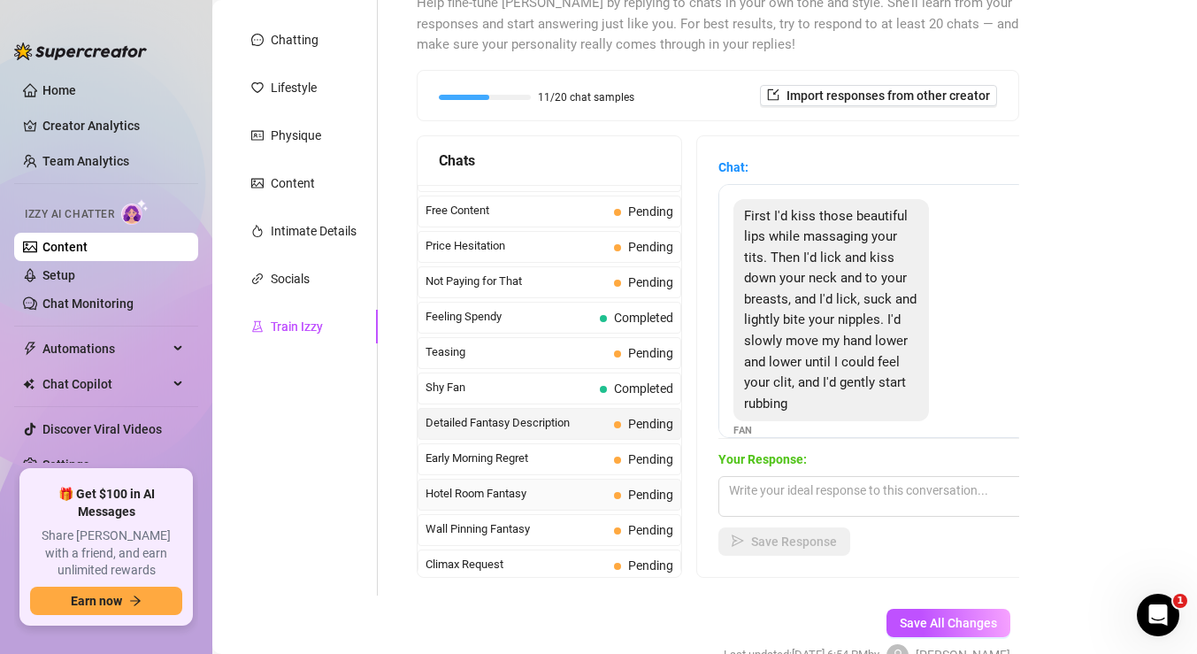
click at [556, 497] on span "Hotel Room Fantasy" at bounding box center [516, 494] width 181 height 18
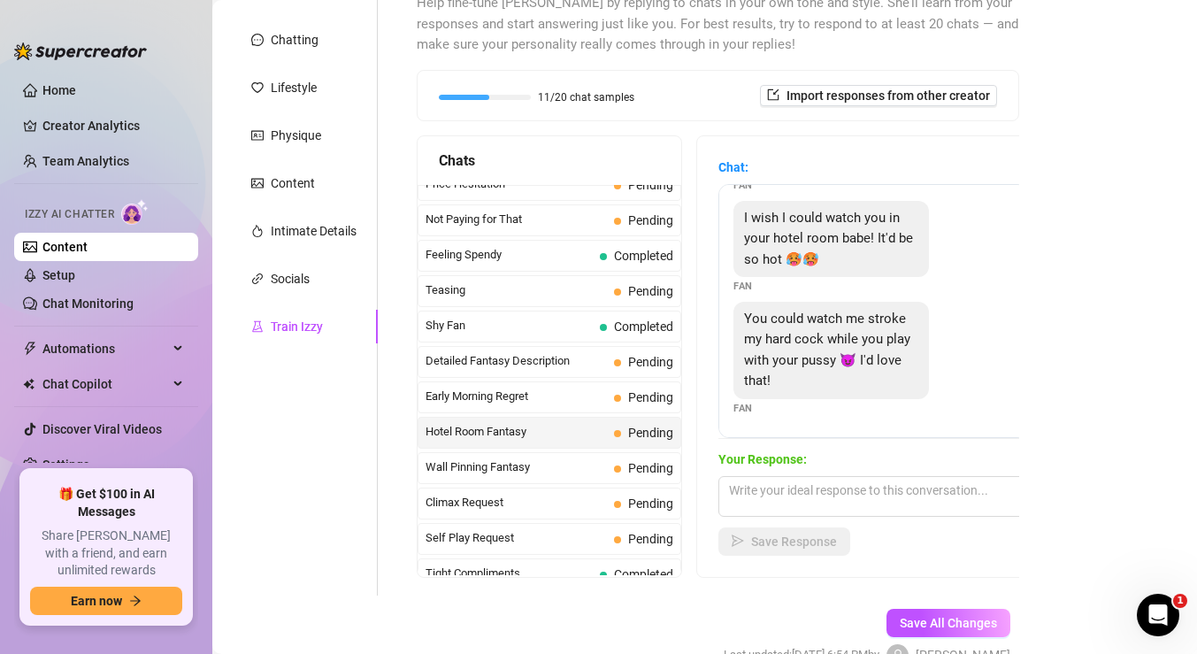
scroll to position [522, 0]
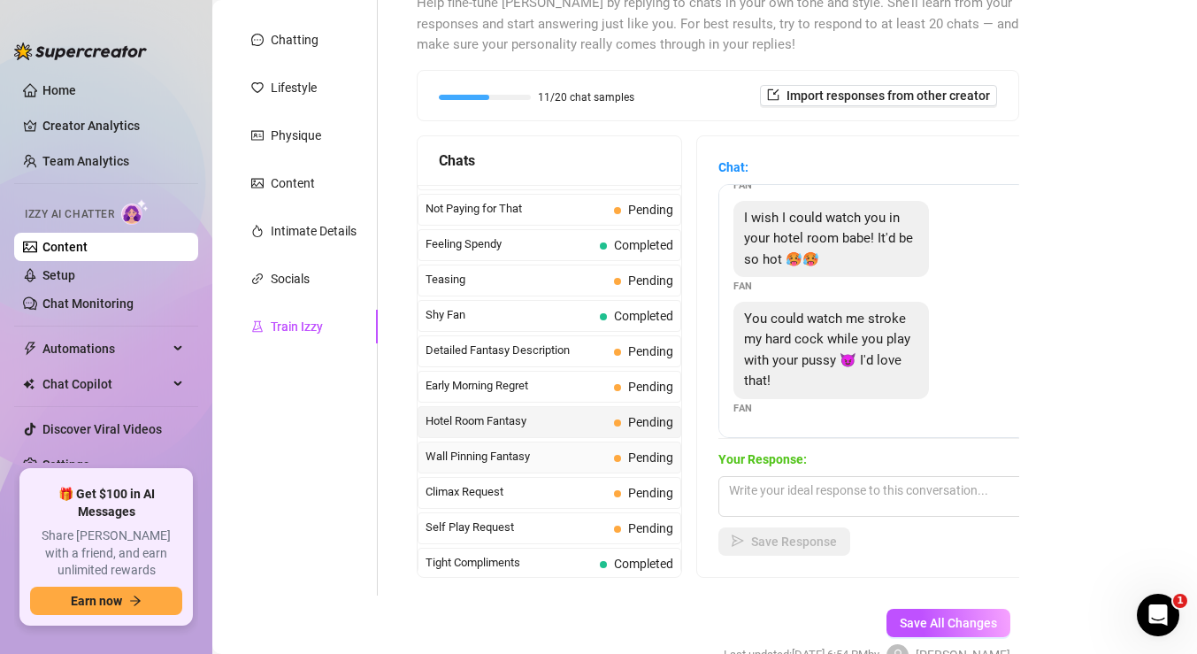
click at [552, 460] on span "Wall Pinning Fantasy" at bounding box center [516, 457] width 181 height 18
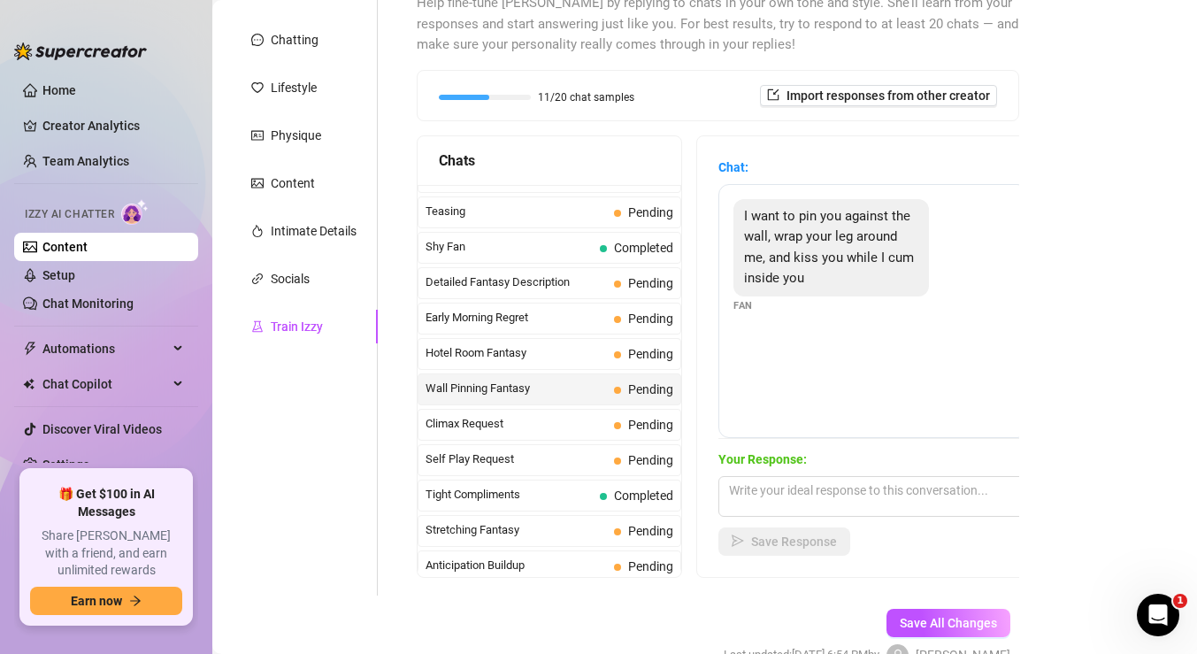
scroll to position [594, 0]
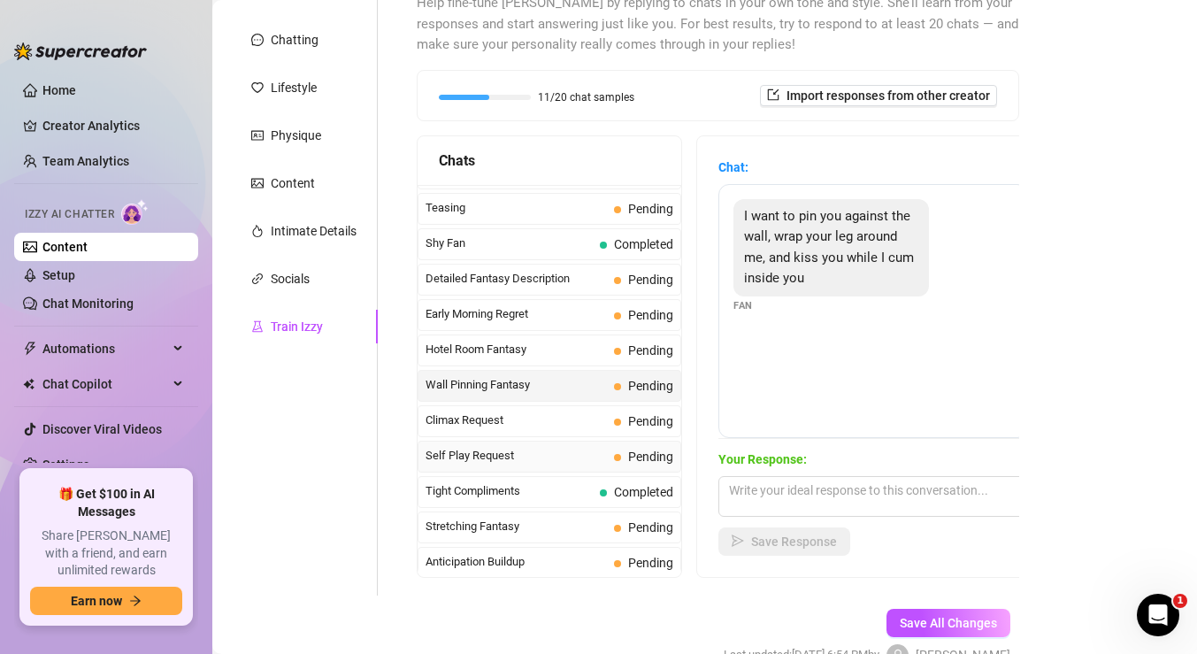
click at [637, 467] on div "Self Play Request Pending" at bounding box center [550, 457] width 264 height 32
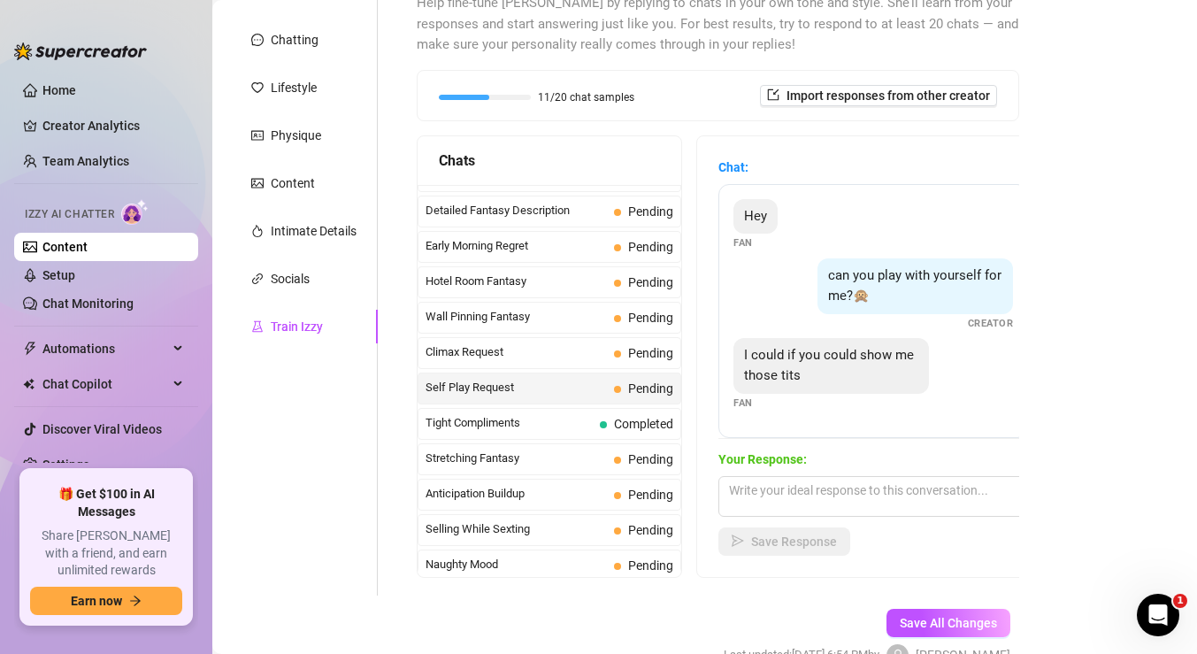
scroll to position [664, 0]
click at [635, 493] on span "Pending" at bounding box center [650, 493] width 45 height 14
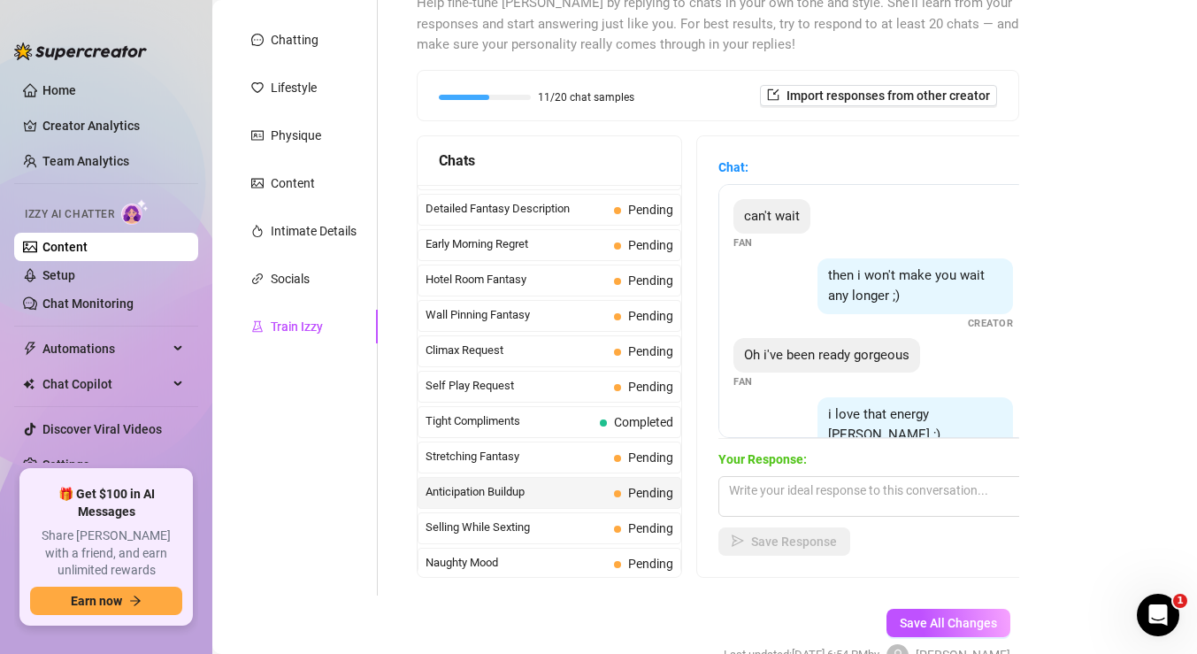
scroll to position [93, 0]
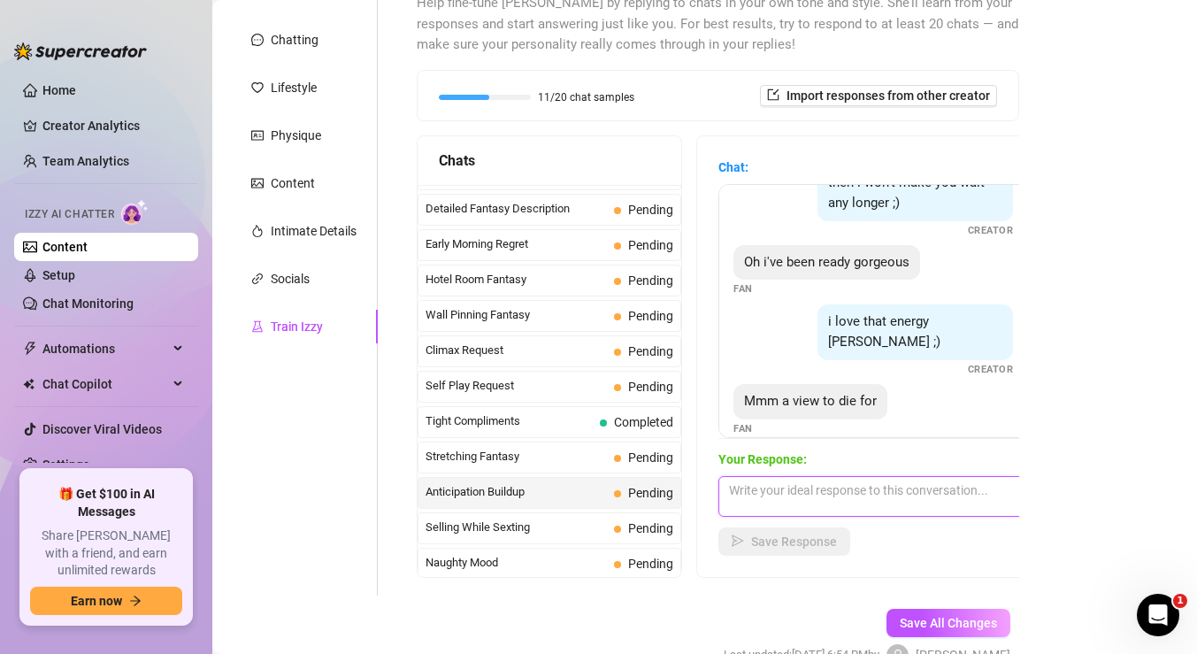
click at [827, 493] on textarea at bounding box center [874, 496] width 310 height 41
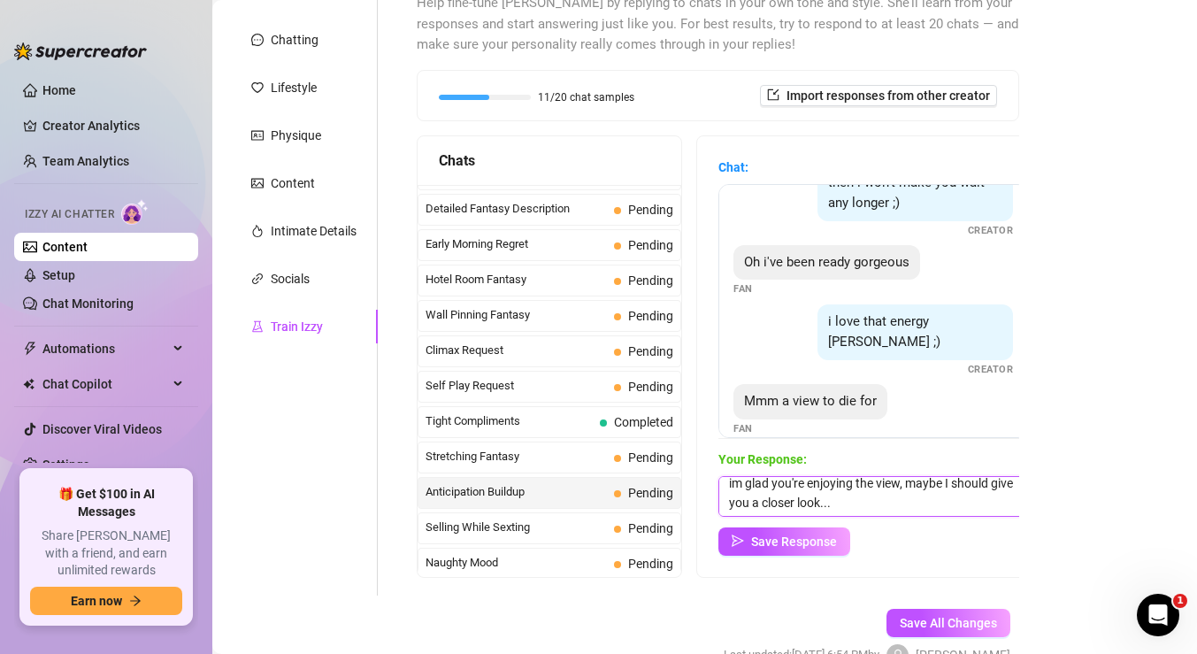
scroll to position [7, 0]
click at [776, 548] on span "Save Response" at bounding box center [794, 542] width 86 height 14
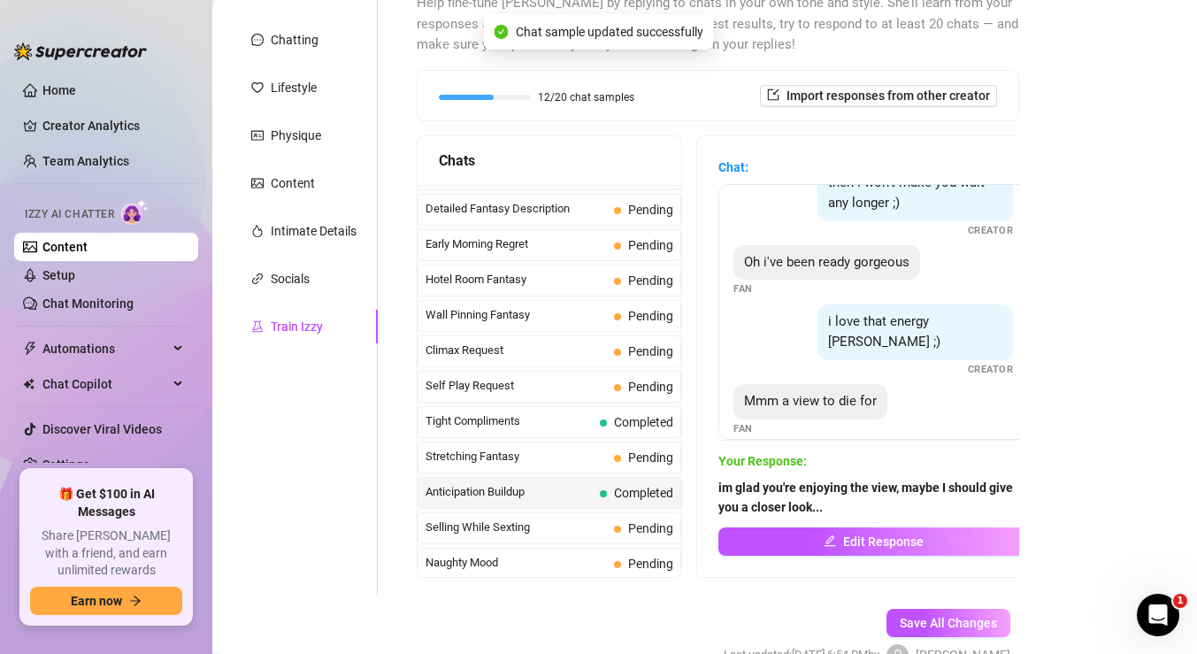
scroll to position [91, 0]
click at [535, 284] on span "Hotel Room Fantasy" at bounding box center [516, 280] width 181 height 18
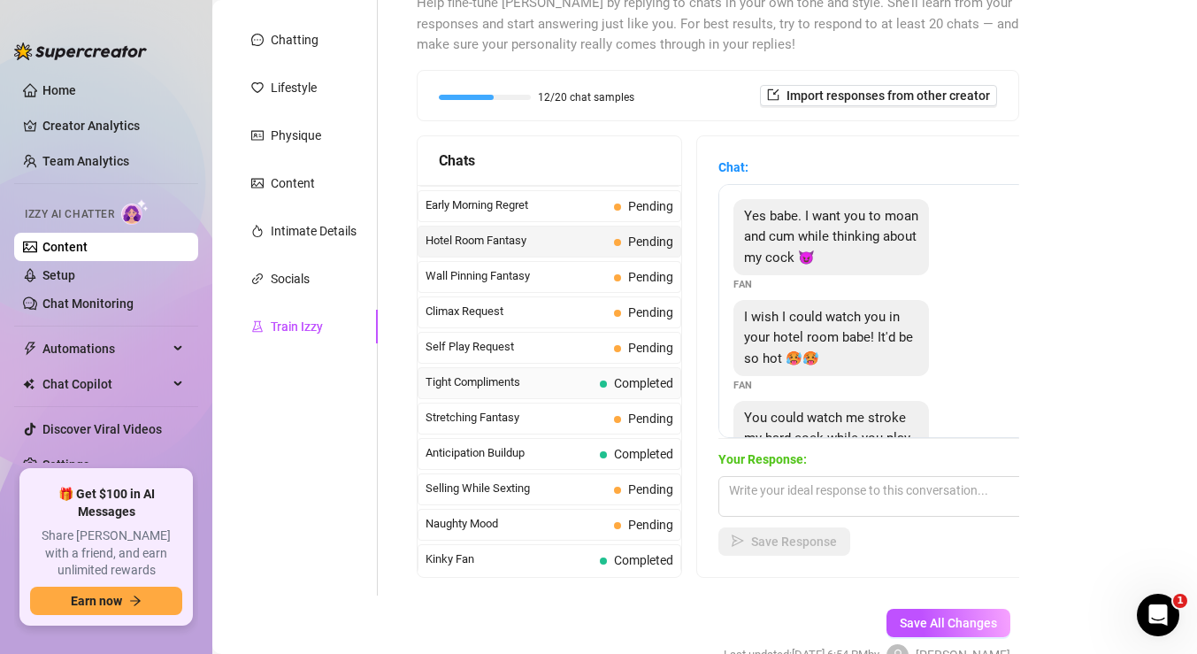
scroll to position [865, 0]
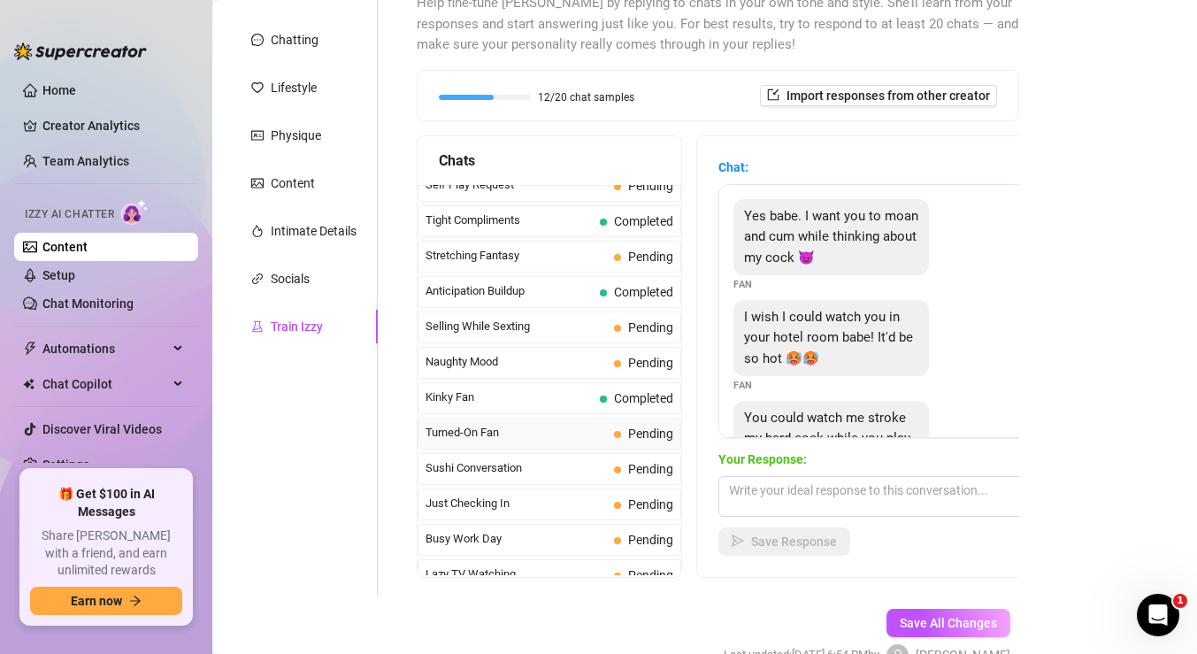
click at [566, 440] on span "Turned-On Fan" at bounding box center [516, 433] width 181 height 18
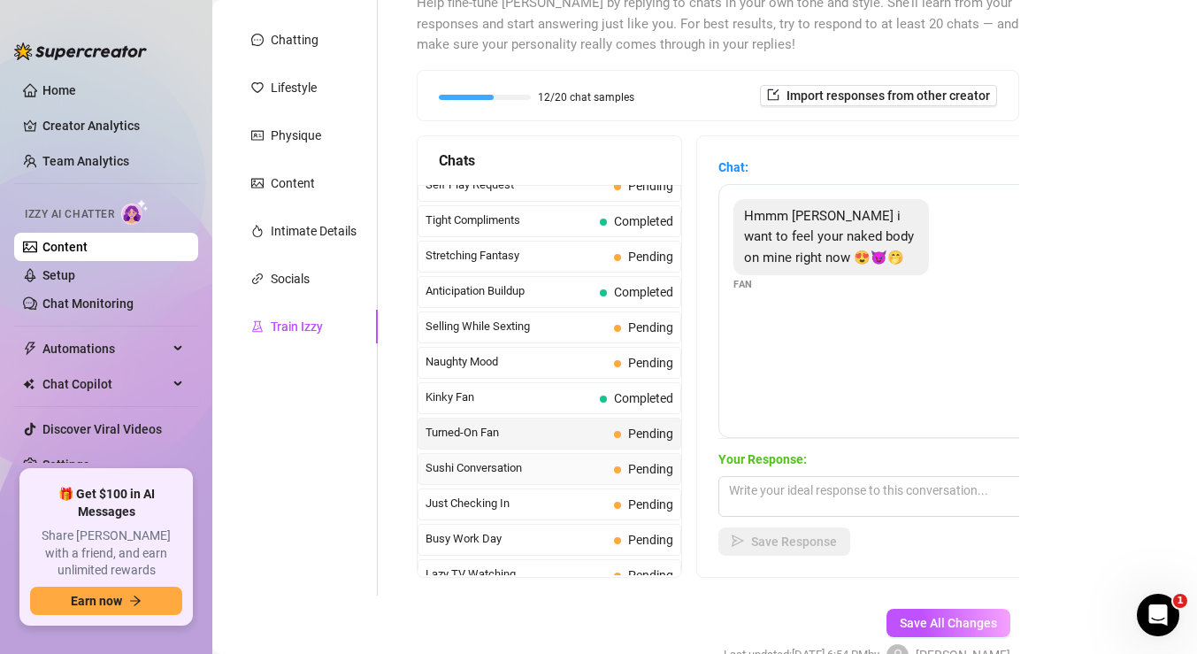
click at [574, 465] on span "Sushi Conversation" at bounding box center [516, 468] width 181 height 18
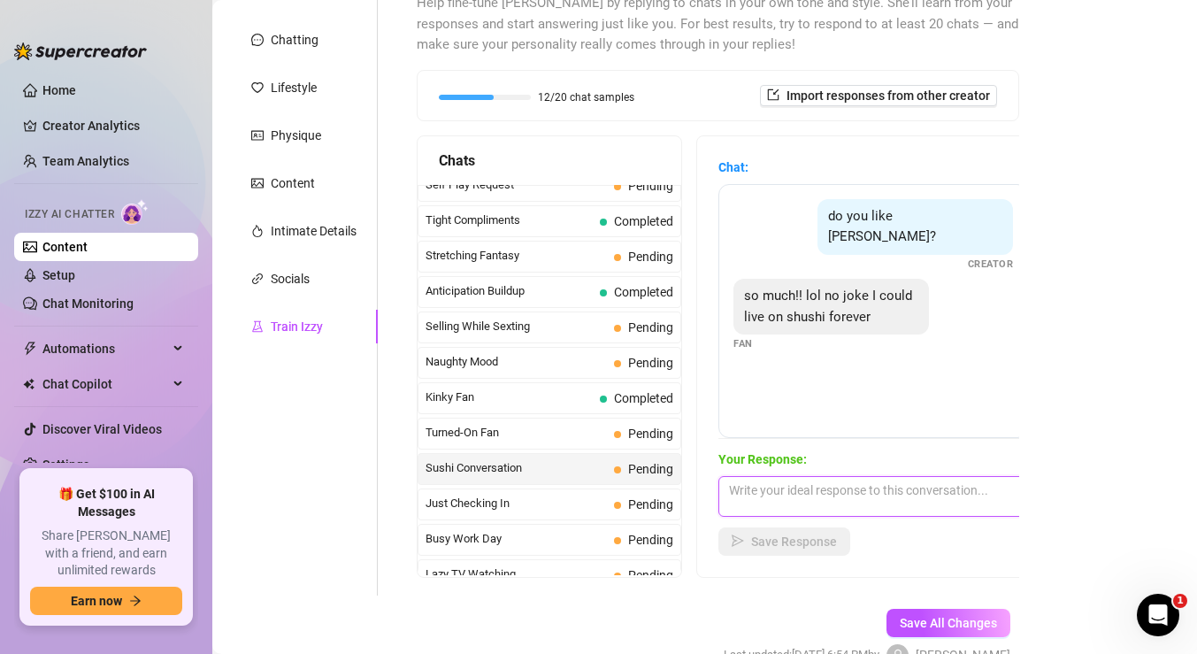
click at [744, 498] on textarea at bounding box center [874, 496] width 310 height 41
click at [611, 493] on div "Just Checking In Pending" at bounding box center [550, 504] width 264 height 32
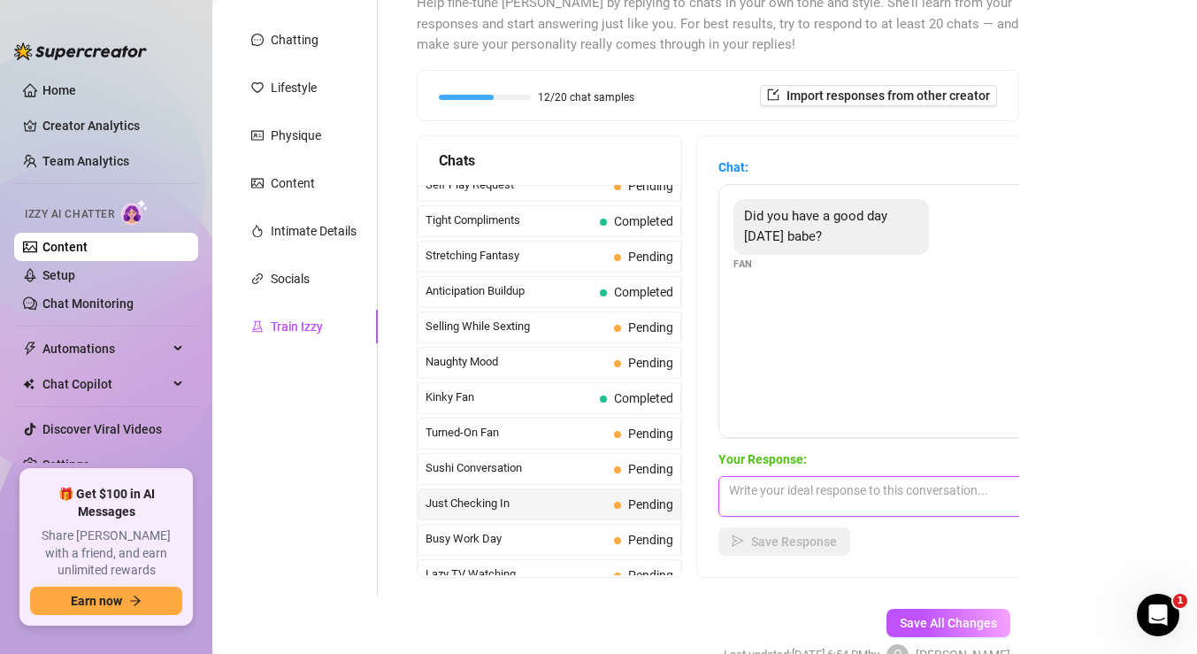
click at [771, 491] on textarea at bounding box center [874, 496] width 310 height 41
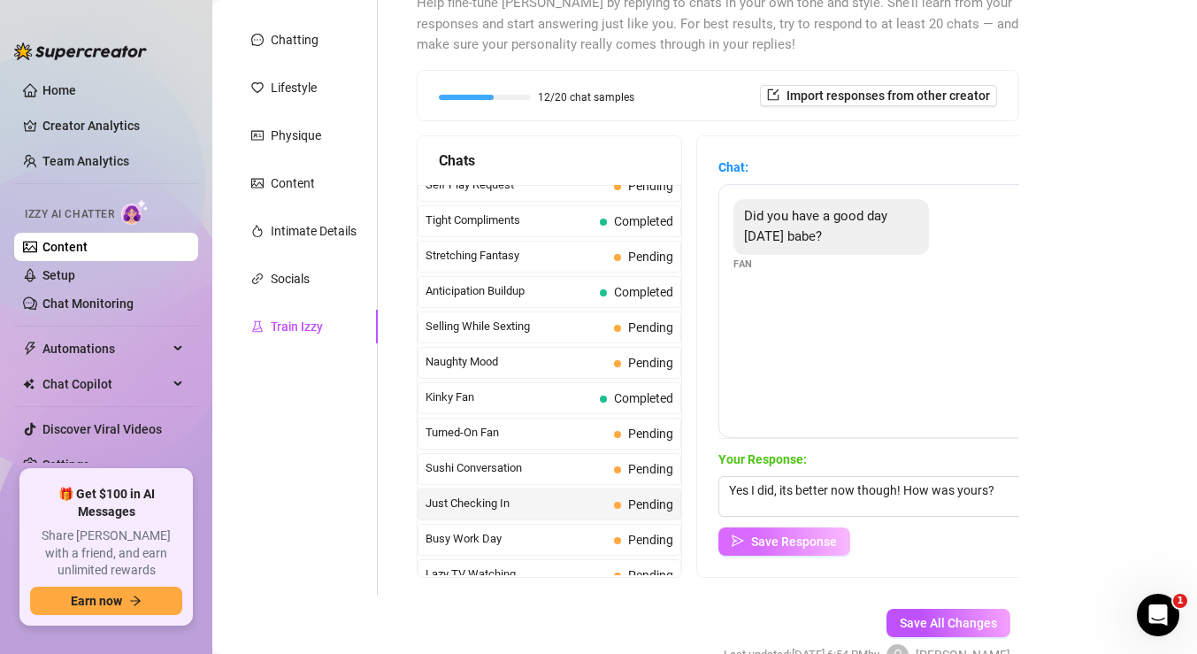
click at [798, 545] on span "Save Response" at bounding box center [794, 542] width 86 height 14
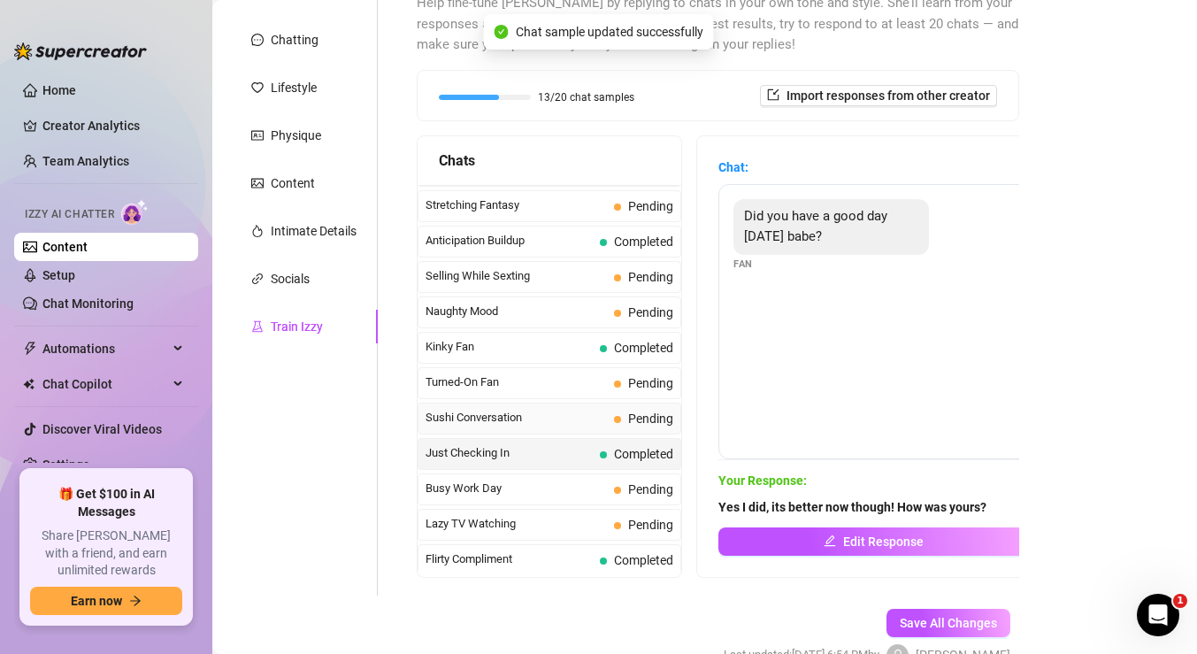
scroll to position [834, 0]
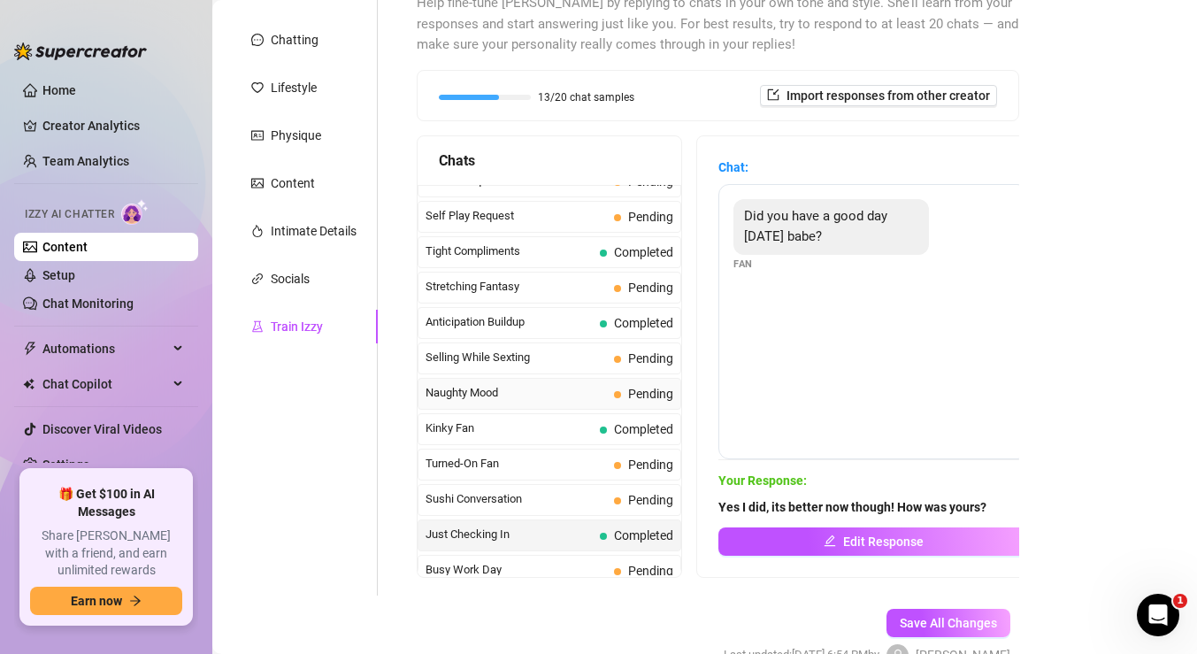
click at [550, 395] on span "Naughty Mood" at bounding box center [516, 393] width 181 height 18
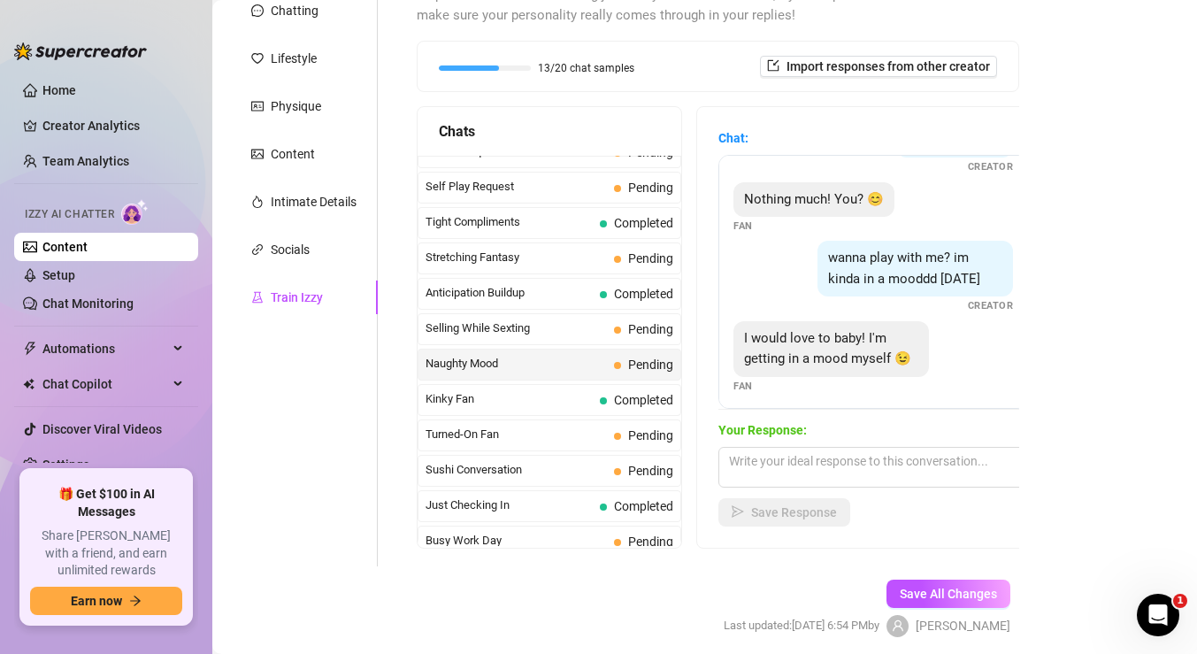
scroll to position [54, 0]
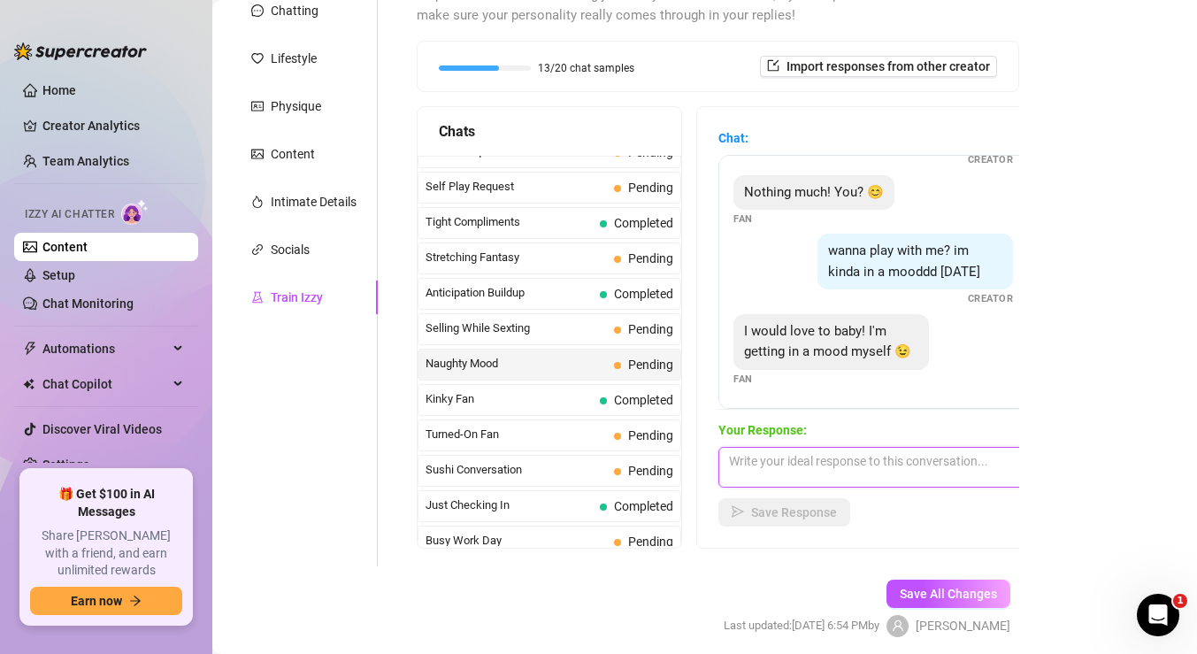
click at [807, 462] on textarea at bounding box center [874, 467] width 310 height 41
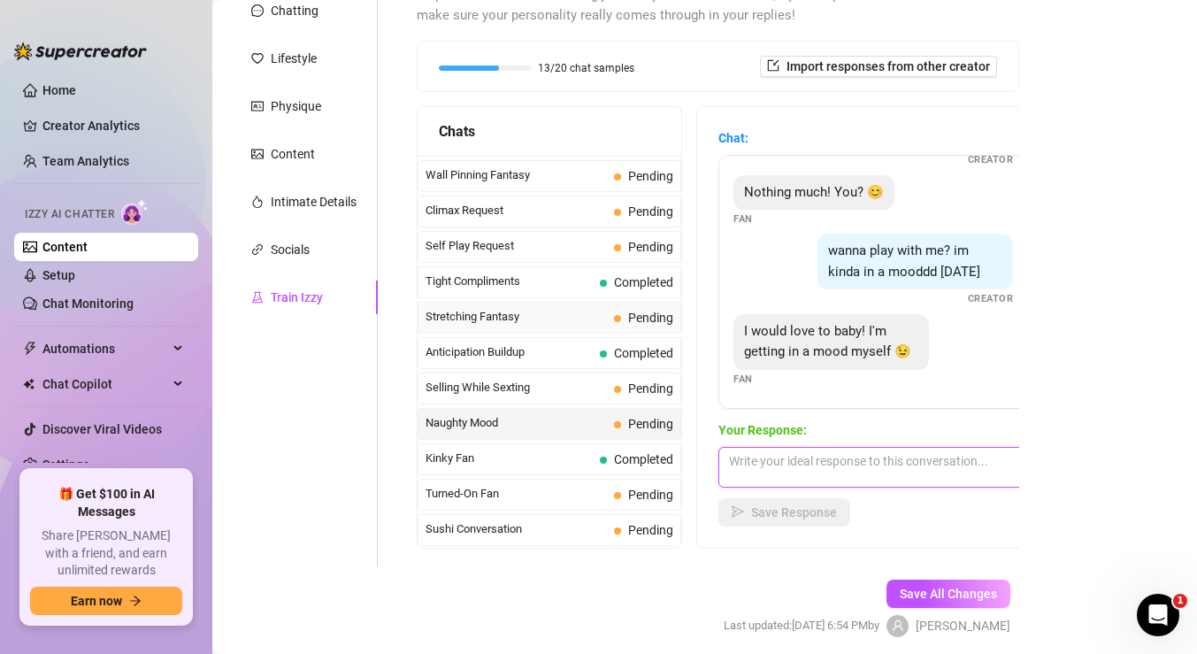
scroll to position [760, 0]
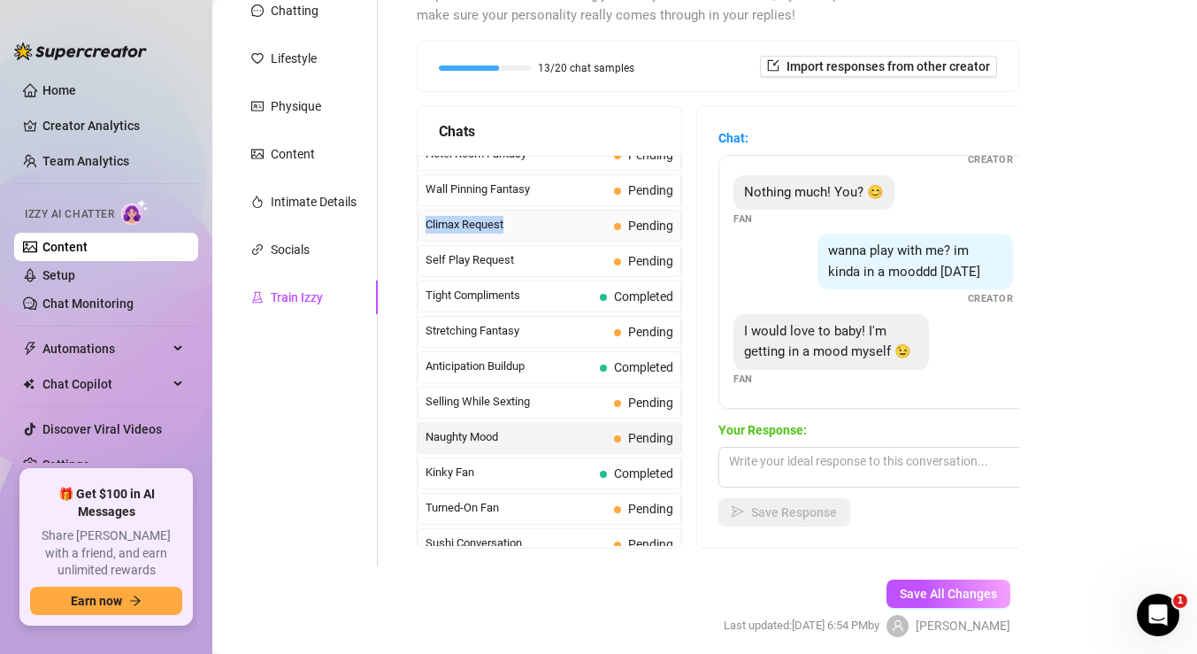
click at [560, 216] on span "Climax Request" at bounding box center [516, 225] width 181 height 18
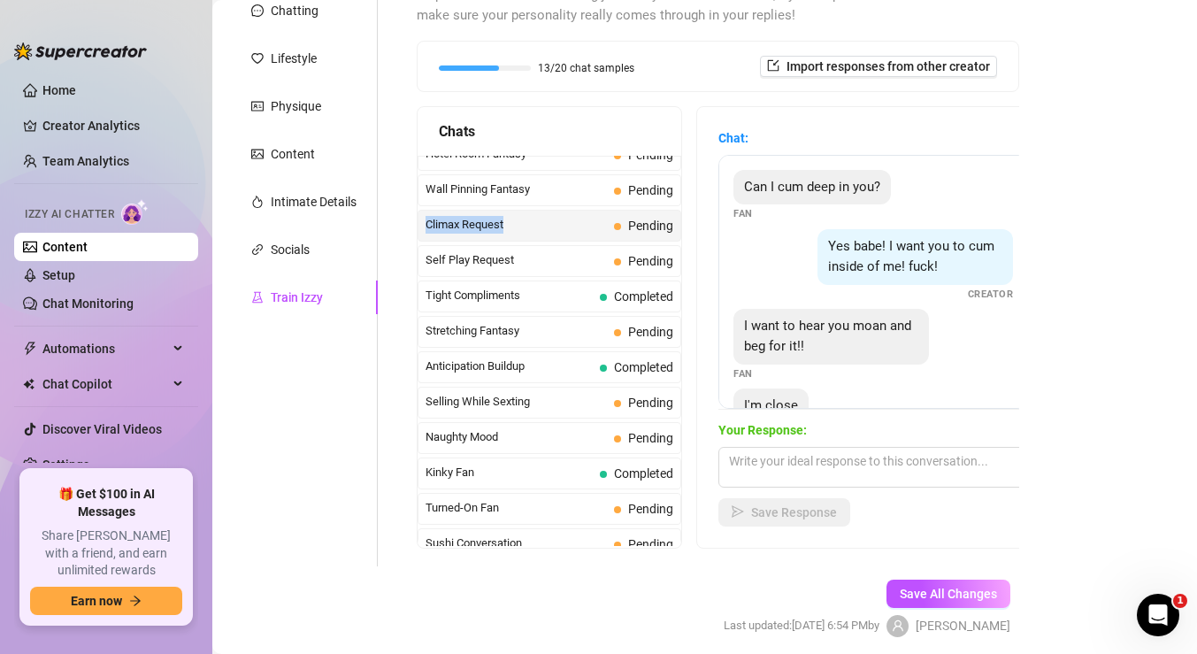
scroll to position [54, 0]
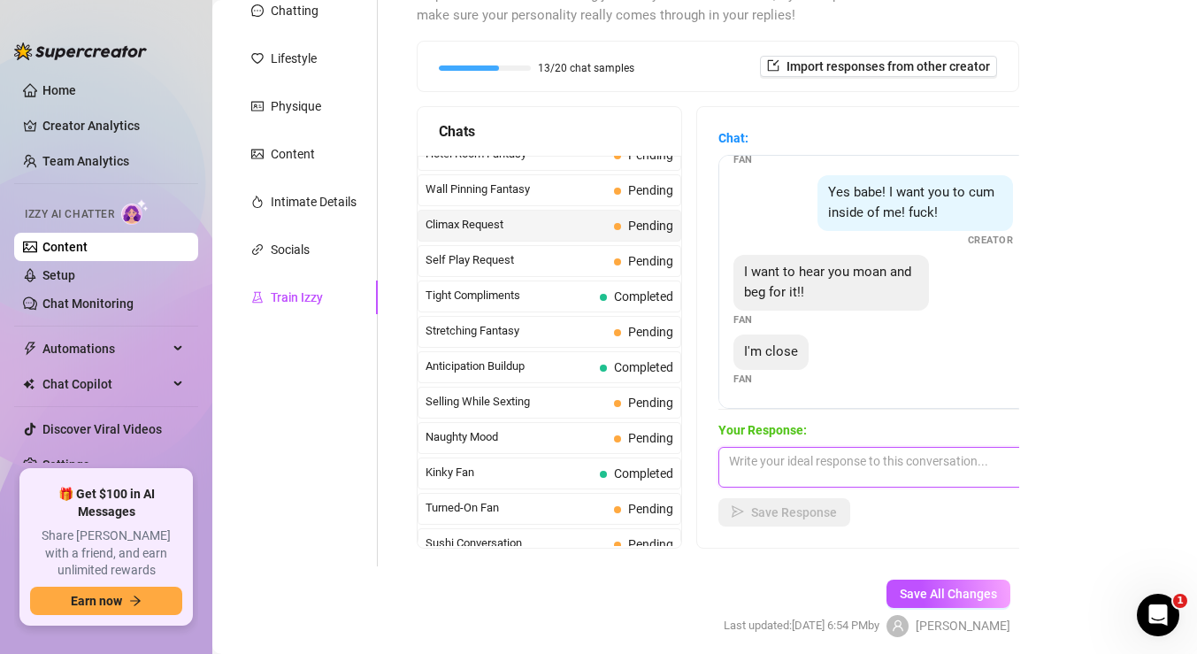
click at [850, 467] on textarea at bounding box center [874, 467] width 310 height 41
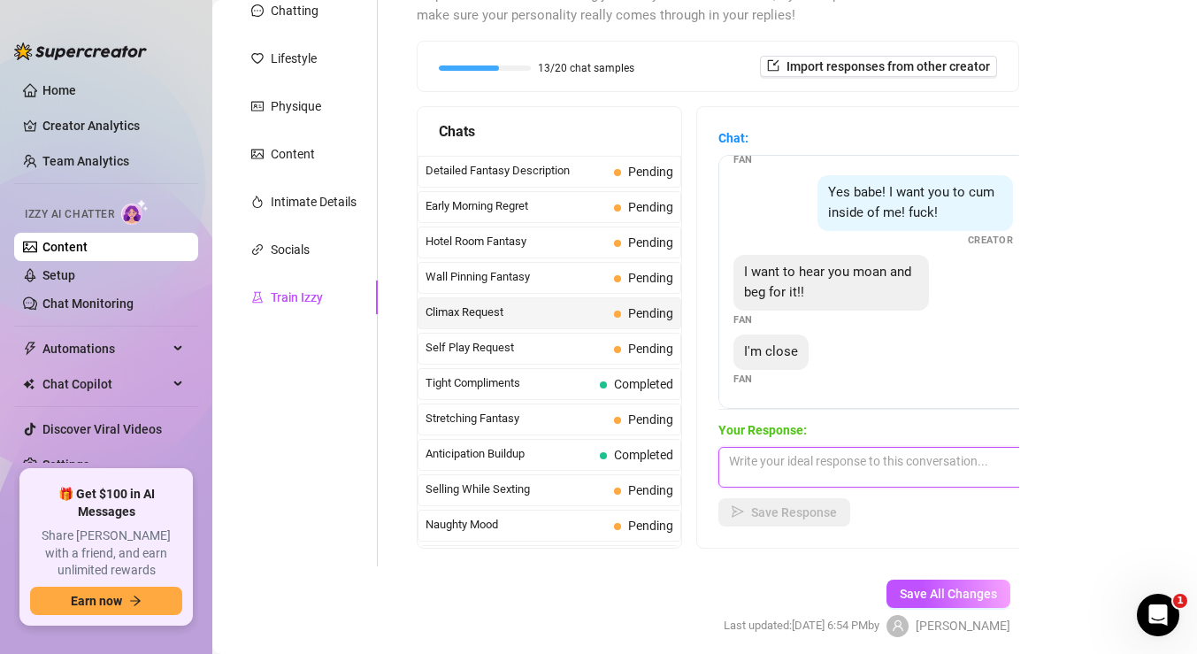
scroll to position [668, 0]
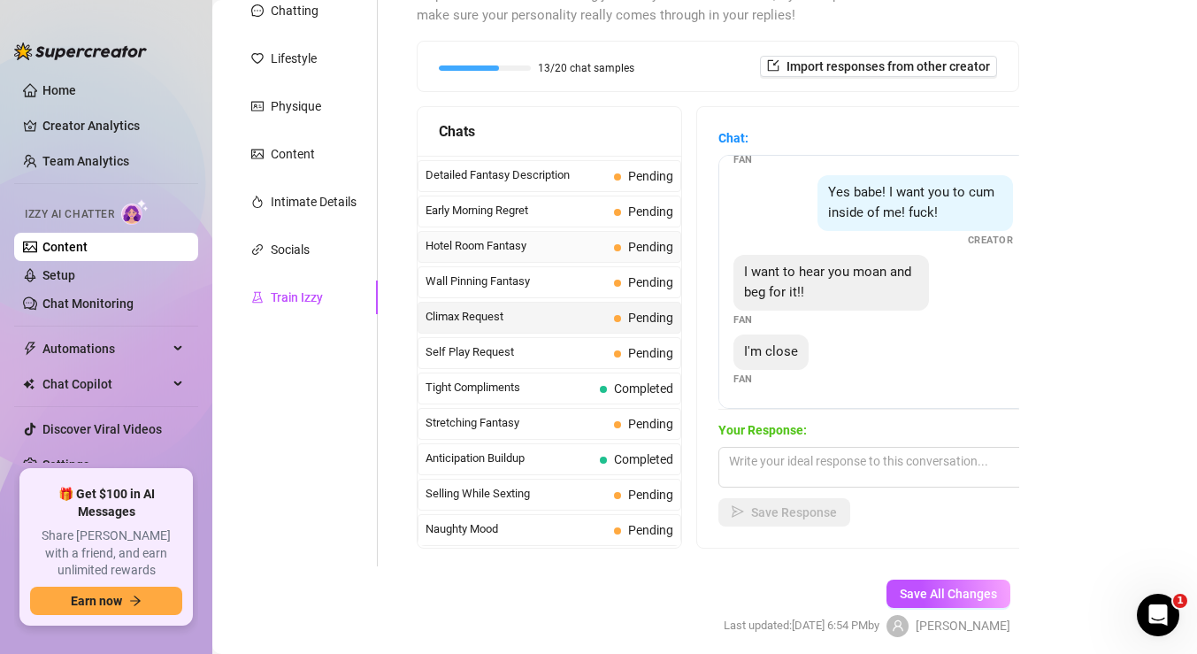
click at [582, 250] on span "Hotel Room Fantasy" at bounding box center [516, 246] width 181 height 18
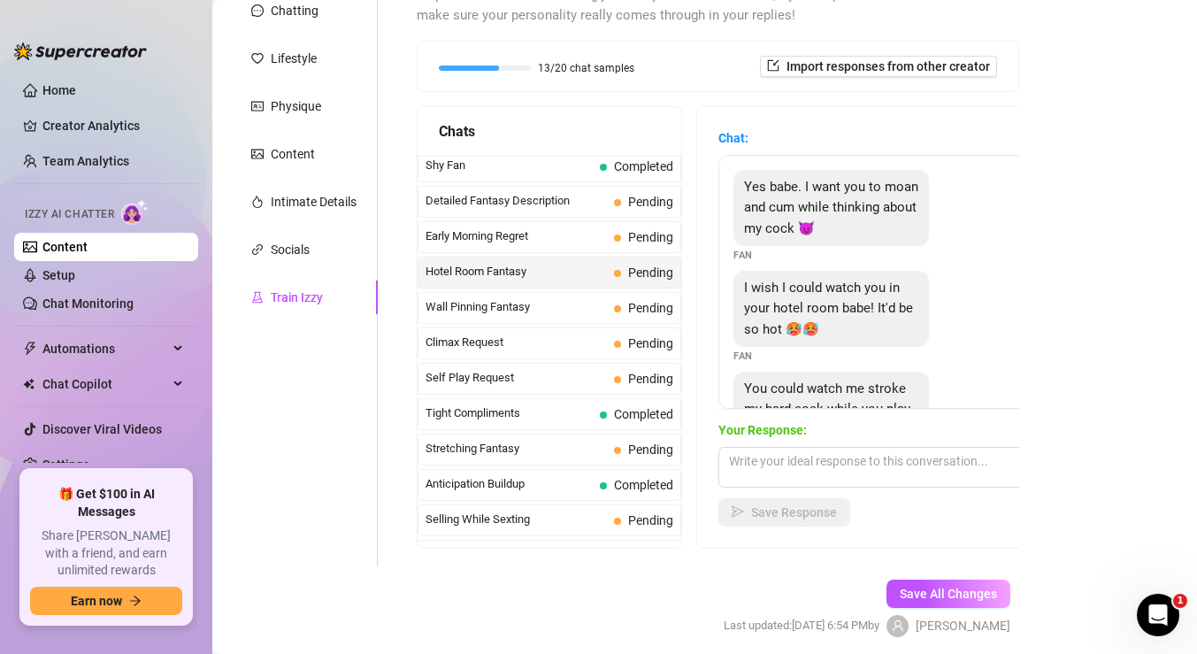
scroll to position [639, 0]
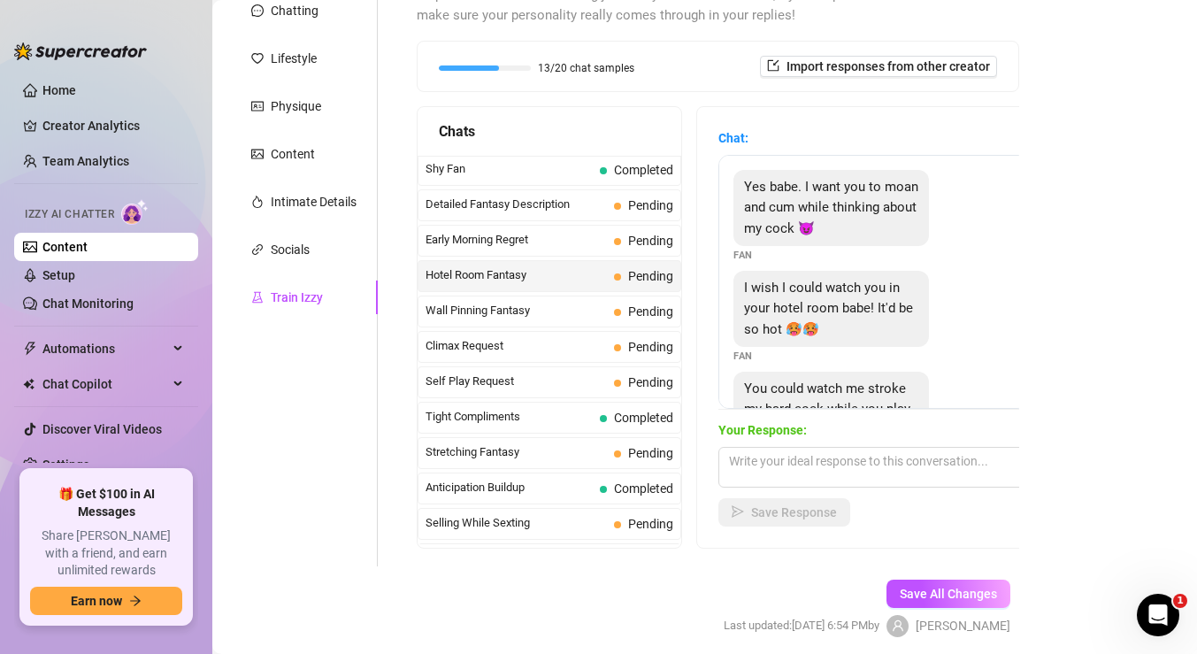
click at [582, 250] on div "Early Morning Regret Pending" at bounding box center [550, 241] width 264 height 32
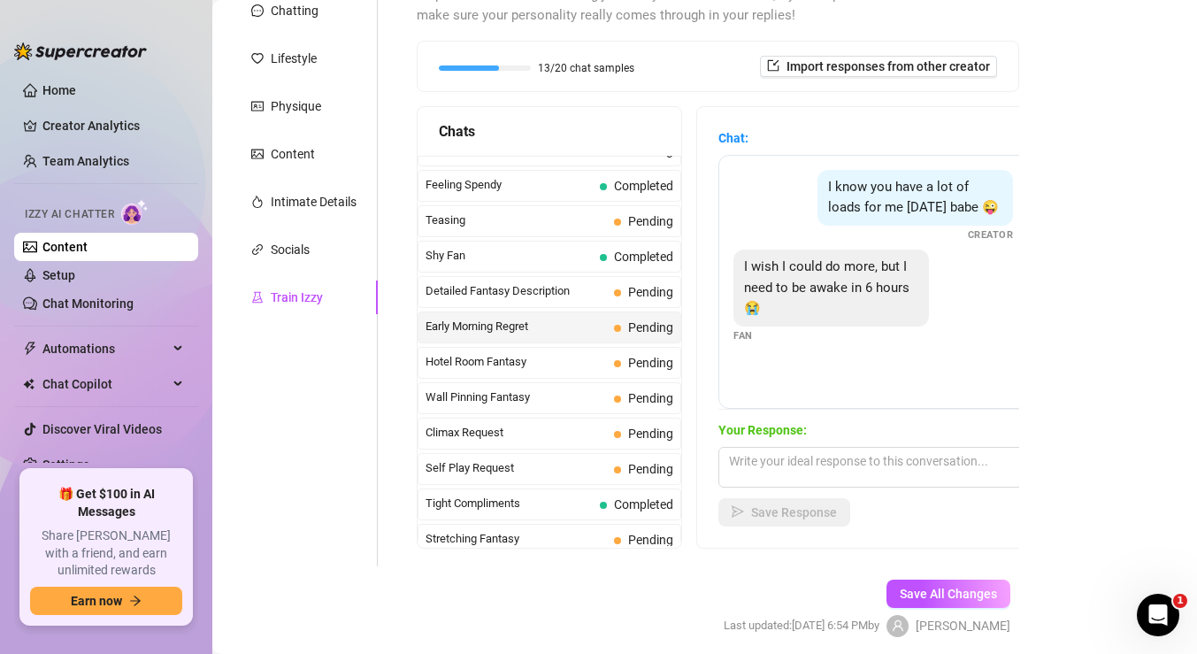
scroll to position [540, 0]
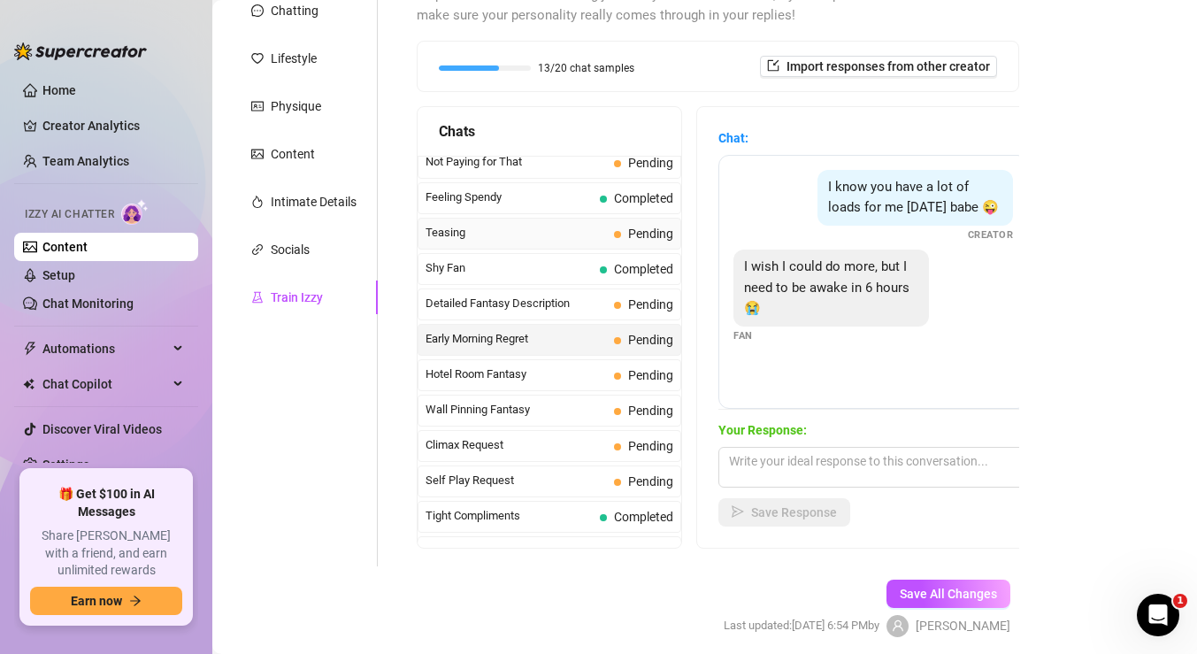
click at [603, 226] on span "Teasing" at bounding box center [516, 233] width 181 height 18
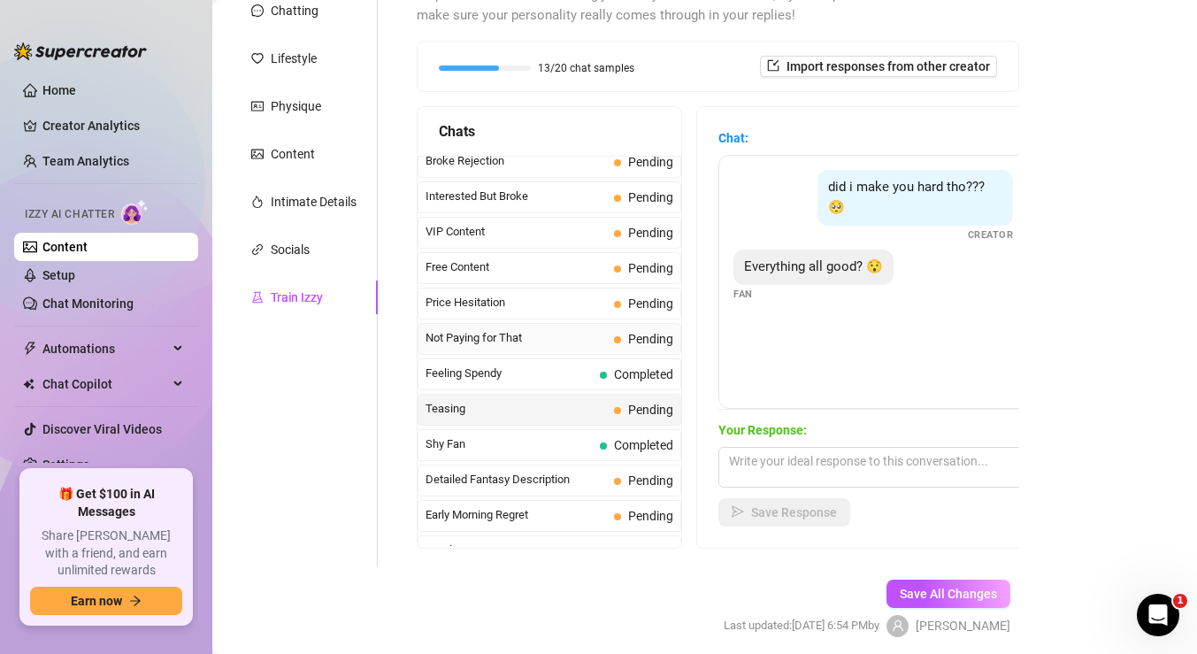
scroll to position [363, 0]
click at [605, 200] on span "Interested But Broke" at bounding box center [516, 197] width 181 height 18
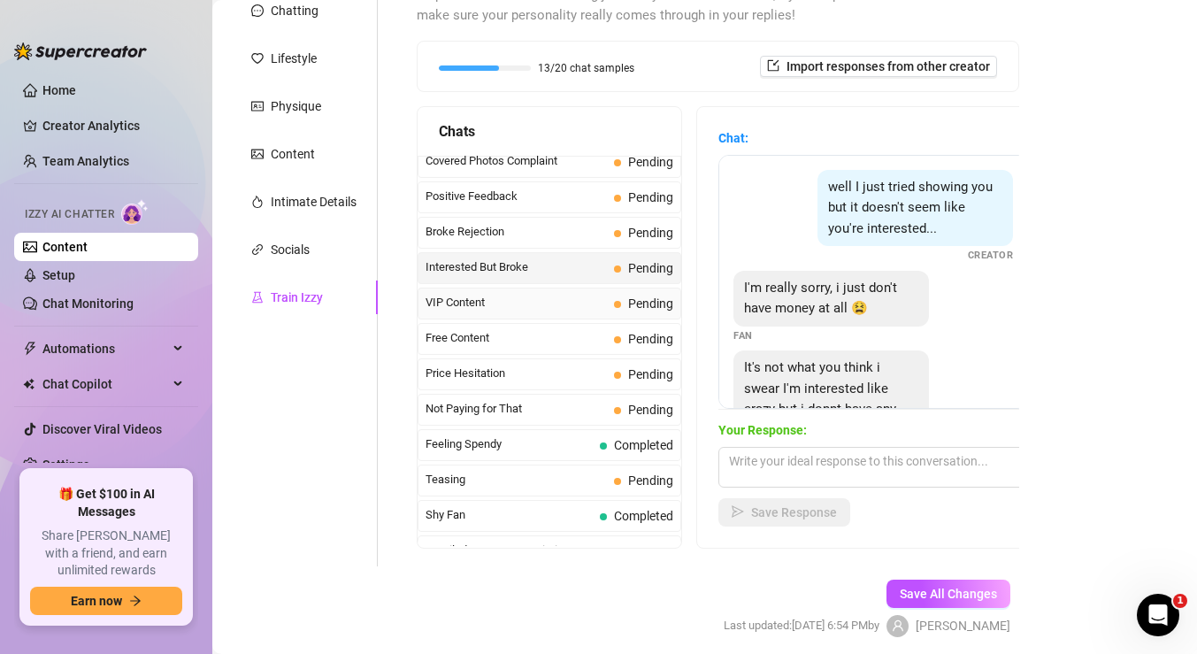
scroll to position [291, 0]
click at [579, 242] on span "Broke Rejection" at bounding box center [516, 234] width 181 height 18
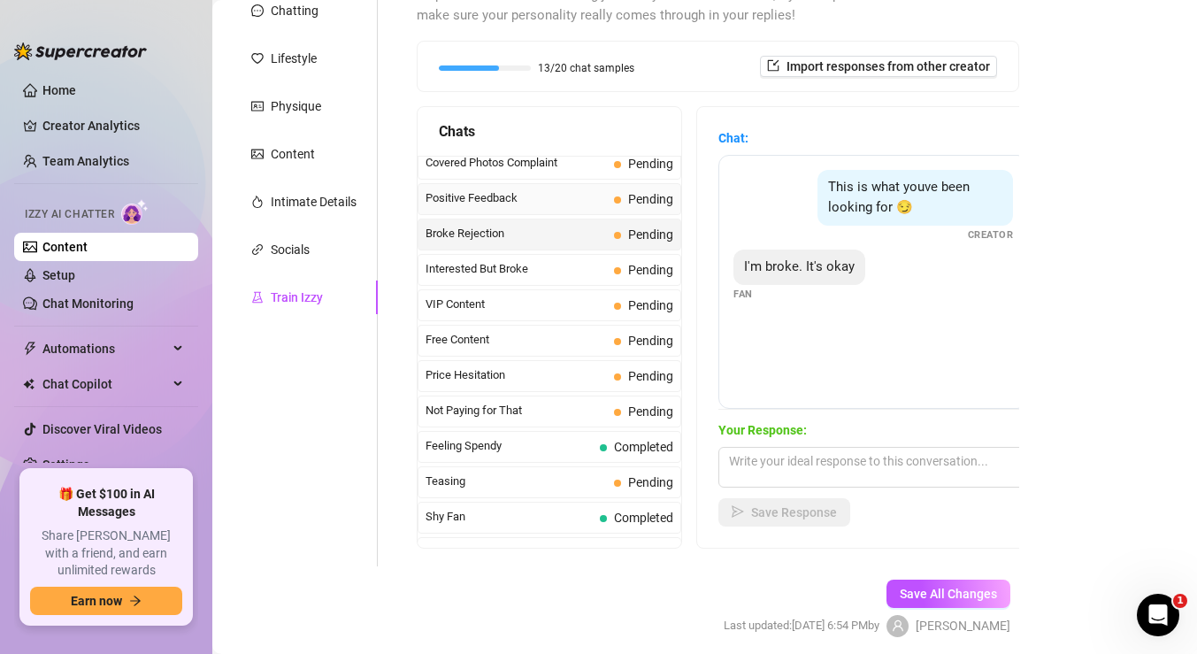
click at [550, 205] on span "Positive Feedback" at bounding box center [516, 198] width 181 height 18
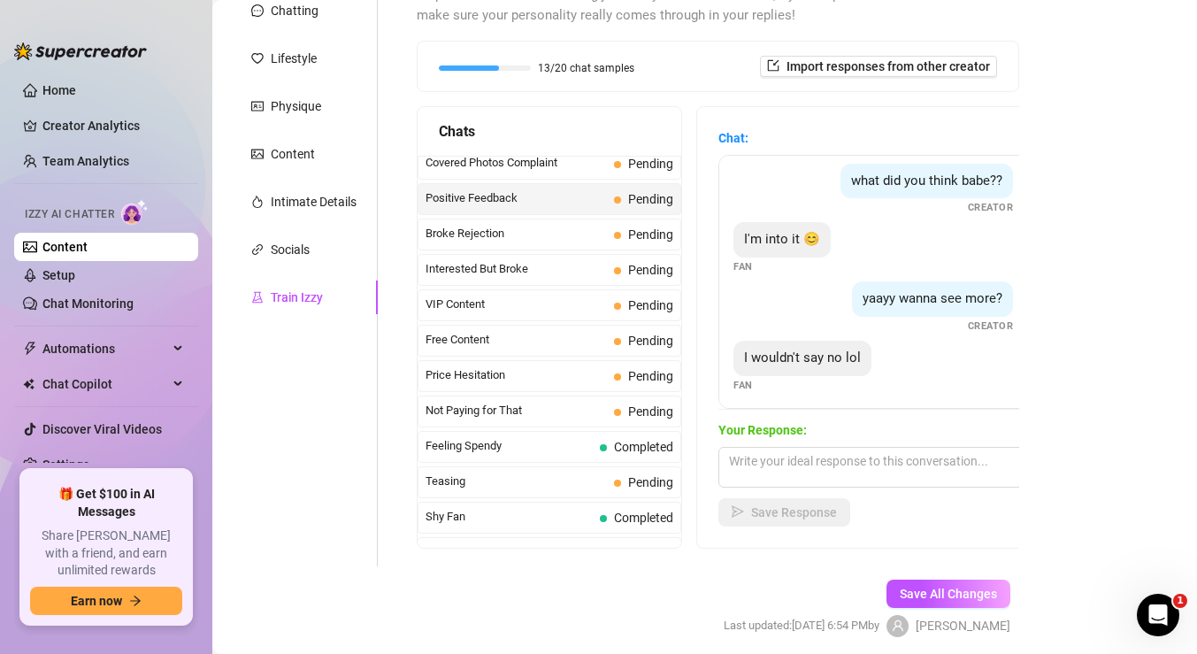
scroll to position [72, 0]
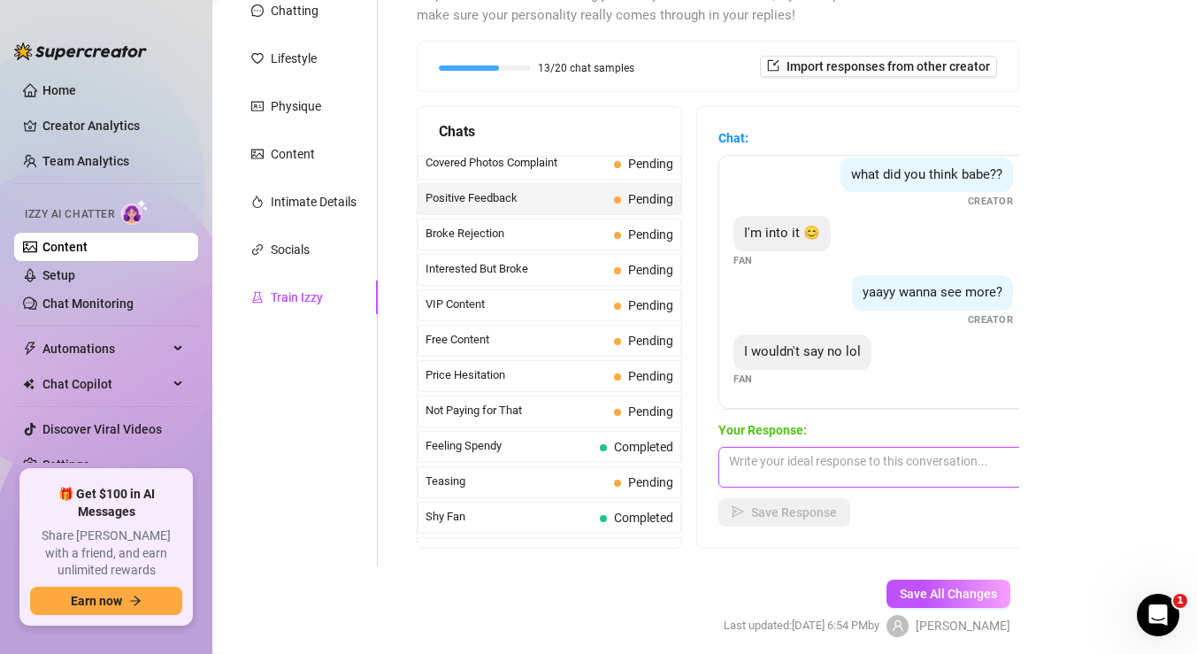
click at [796, 461] on textarea at bounding box center [874, 467] width 310 height 41
click at [728, 461] on textarea "you wouldn't say no? Good... because I love teasing you" at bounding box center [874, 467] width 310 height 41
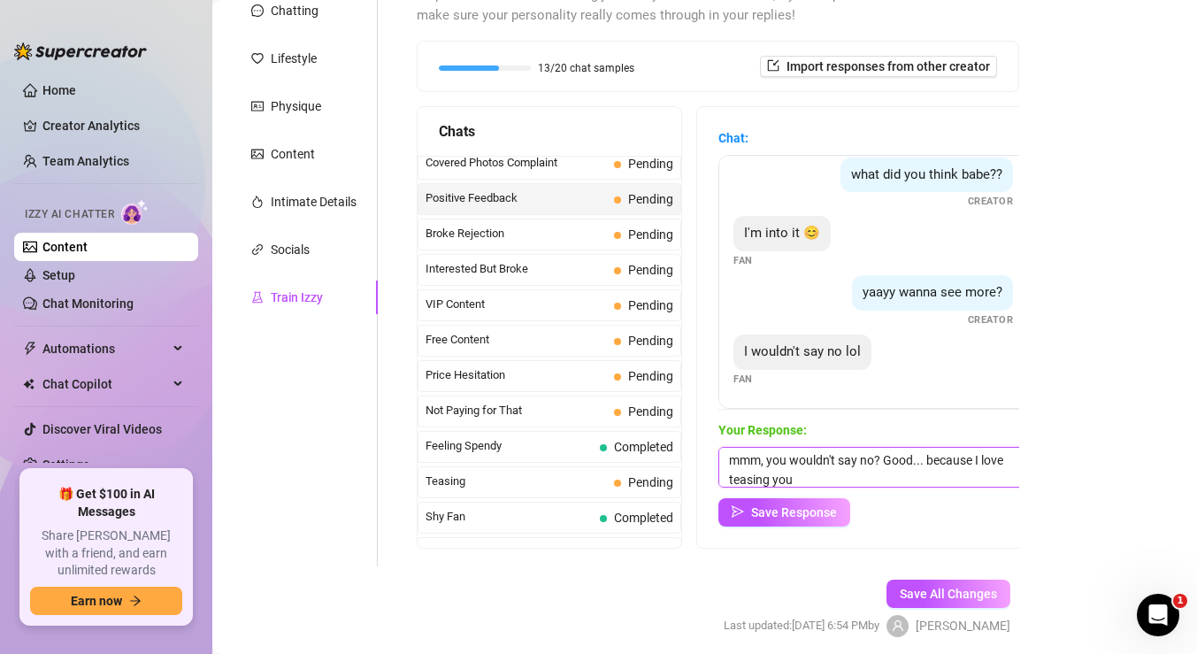
click at [812, 481] on textarea "mmm, you wouldn't say no? Good... because I love teasing you" at bounding box center [874, 467] width 310 height 41
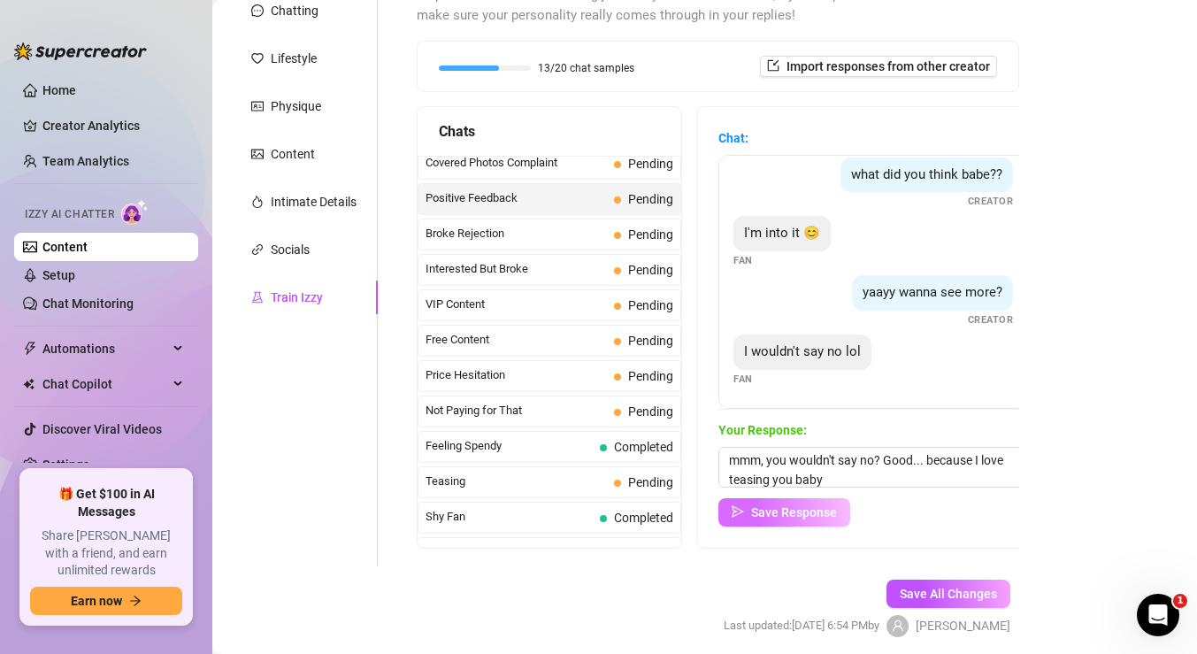
click at [747, 519] on button "Save Response" at bounding box center [785, 512] width 132 height 28
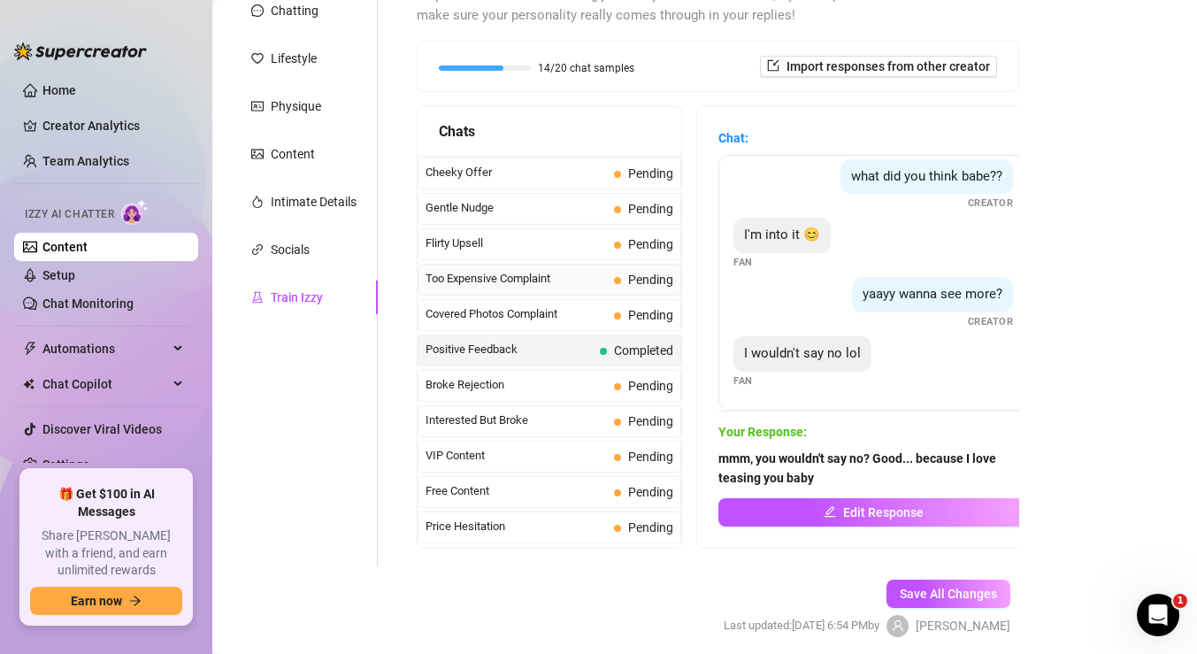
scroll to position [135, 0]
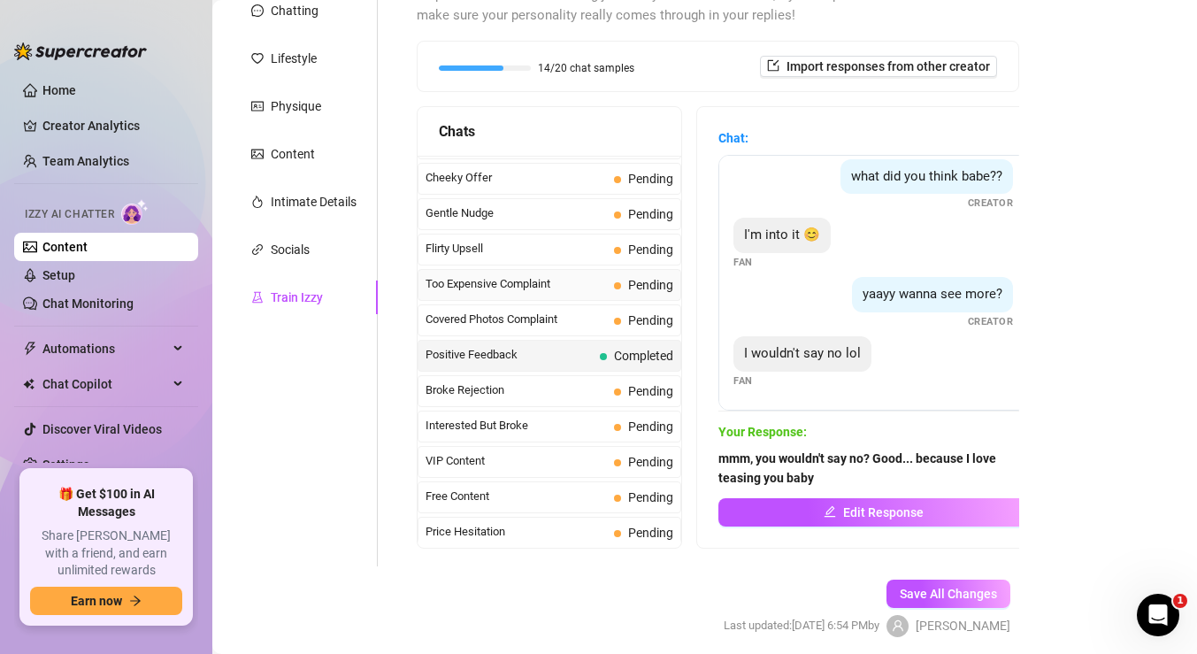
click at [543, 203] on div "Gentle Nudge Pending" at bounding box center [550, 214] width 264 height 32
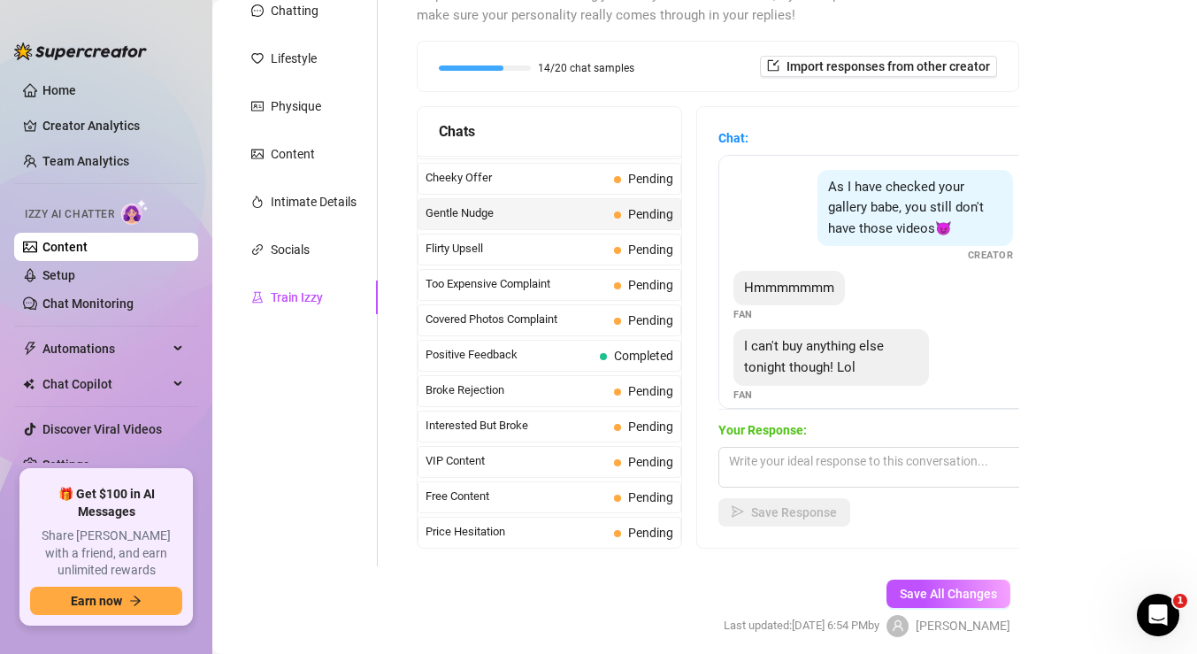
scroll to position [111, 0]
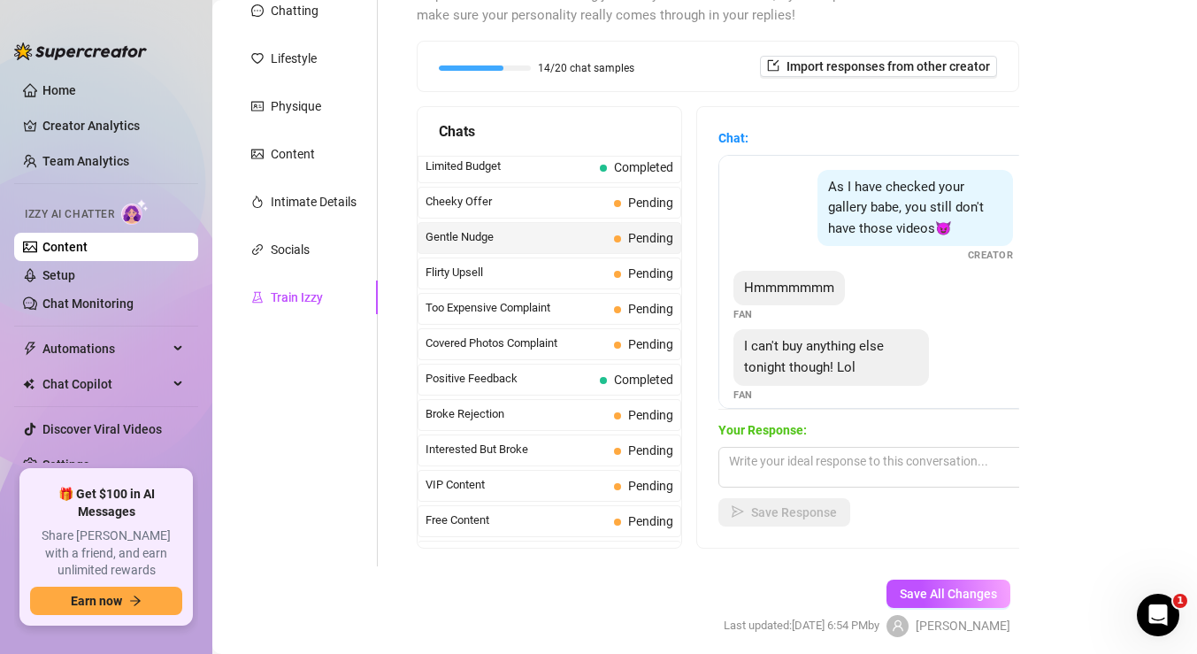
click at [599, 204] on span "Cheeky Offer" at bounding box center [516, 202] width 181 height 18
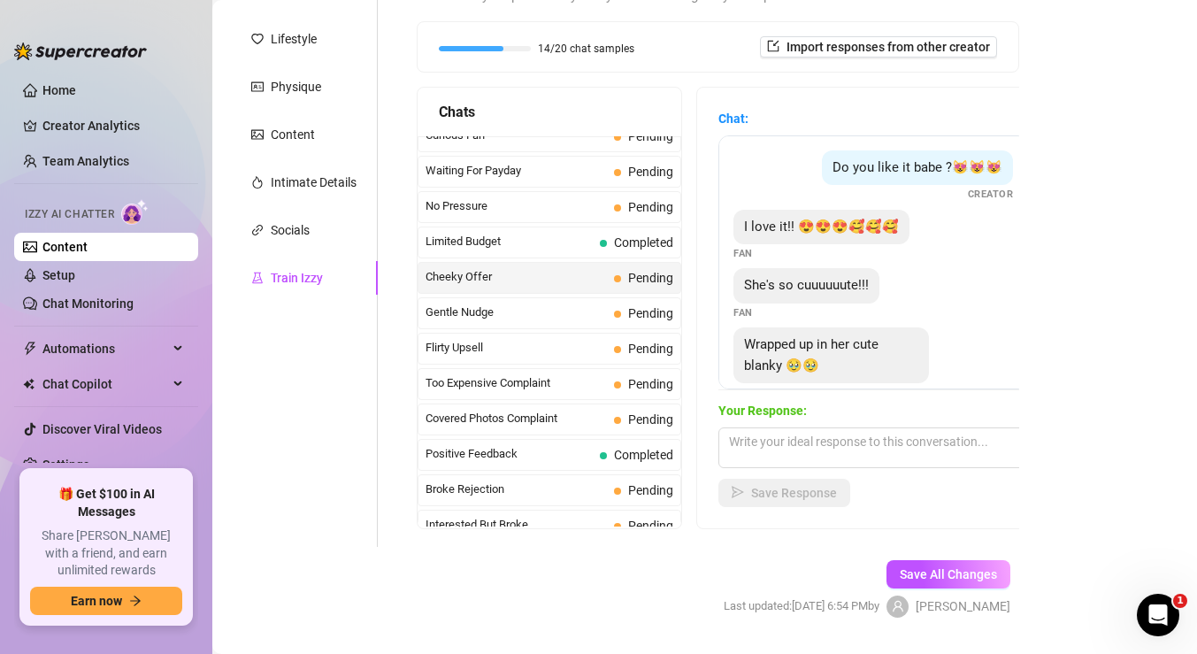
scroll to position [0, 0]
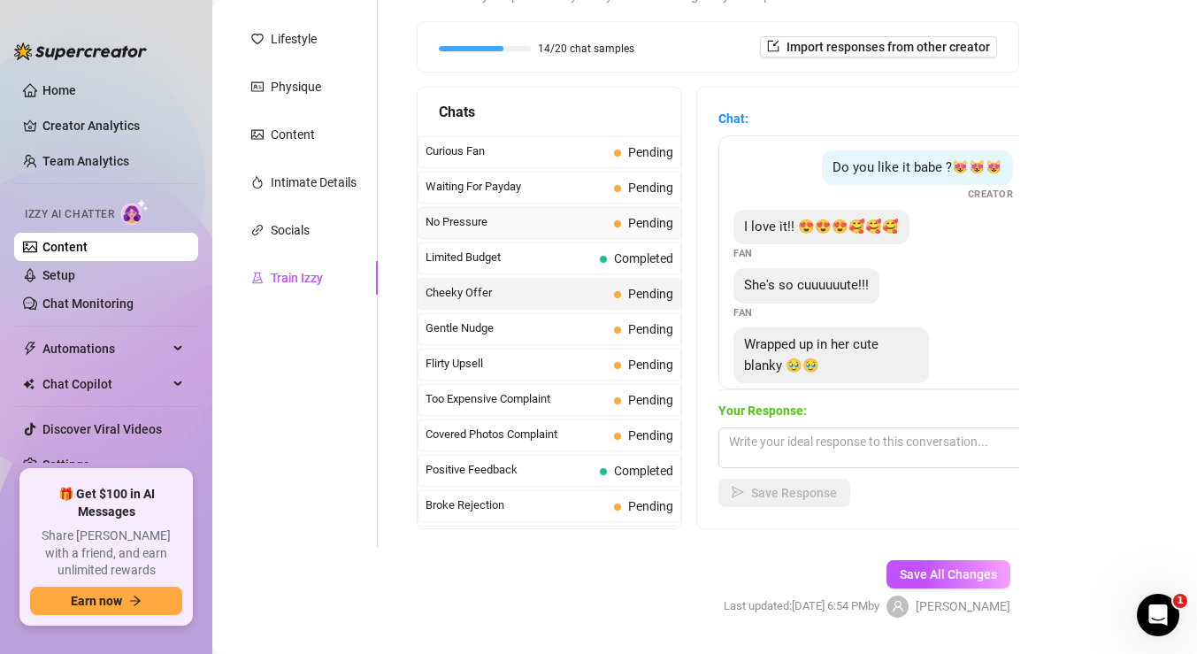
click at [591, 222] on span "No Pressure" at bounding box center [516, 222] width 181 height 18
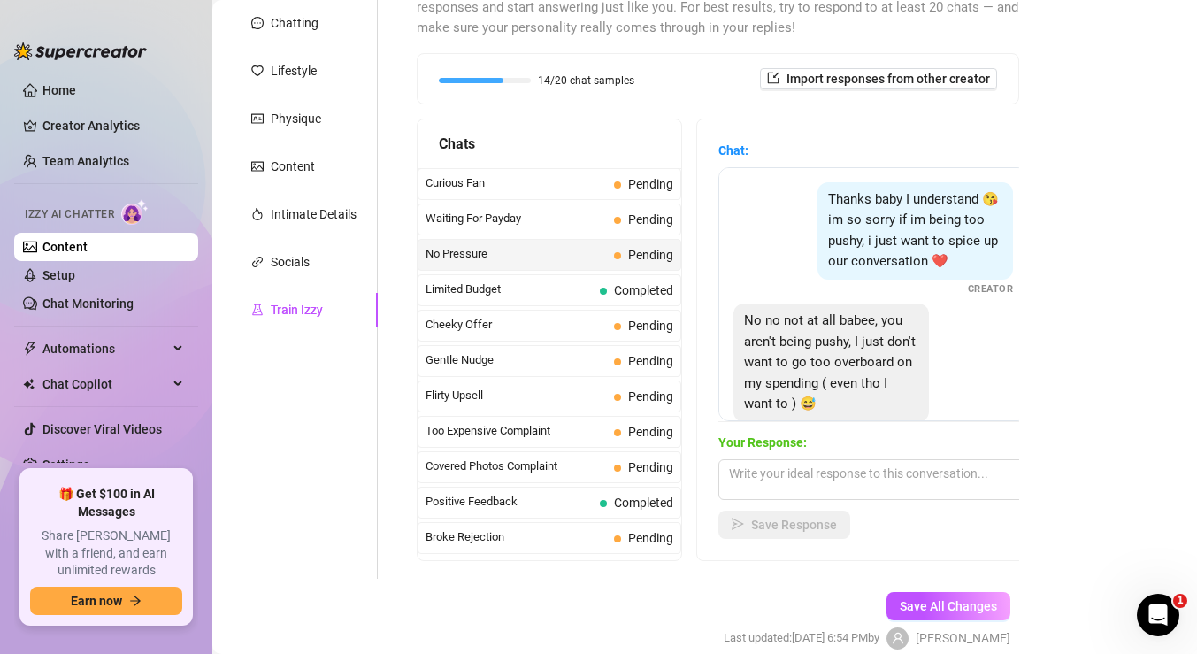
scroll to position [218, 0]
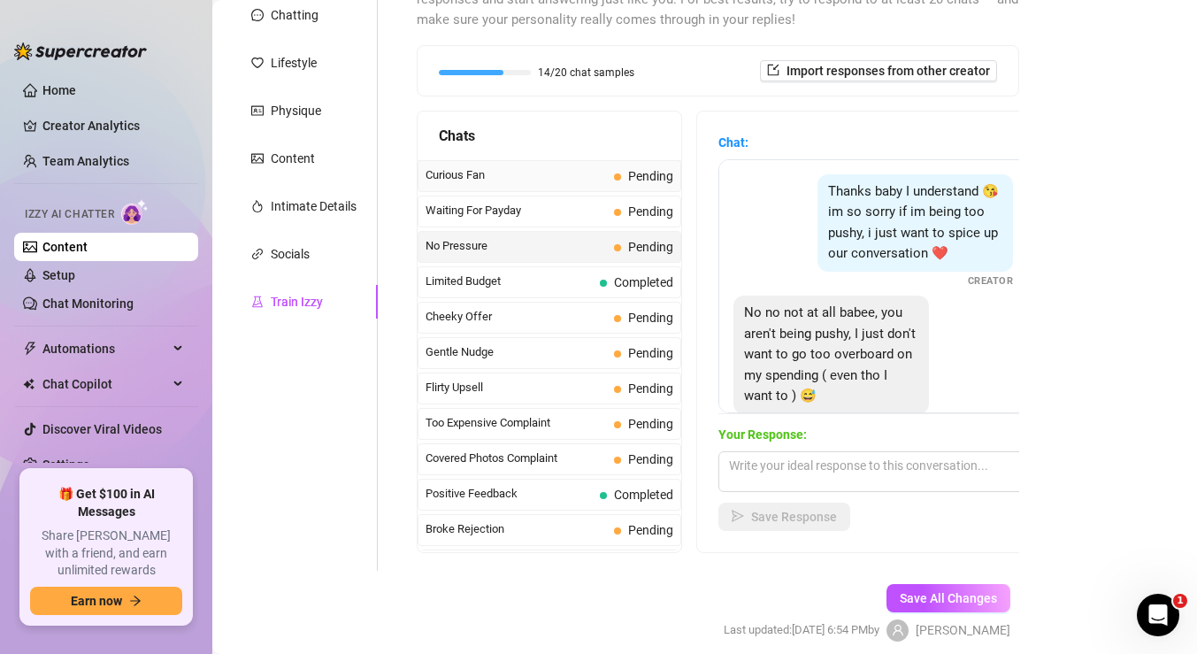
click at [573, 172] on span "Curious Fan" at bounding box center [516, 175] width 181 height 18
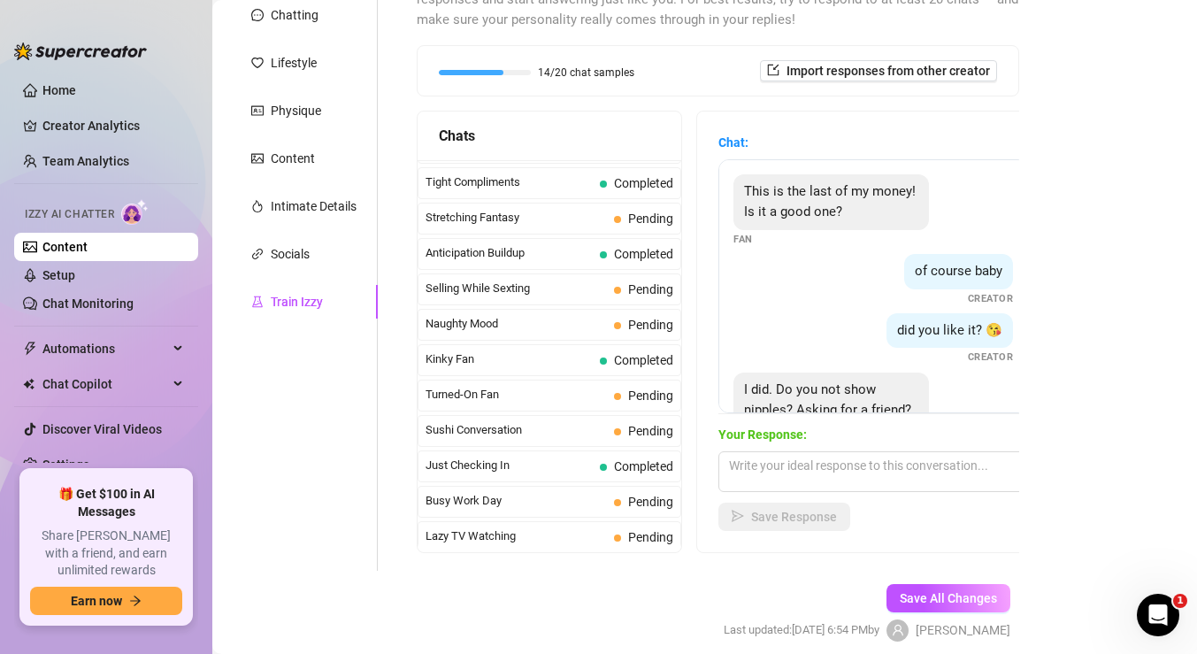
scroll to position [1588, 0]
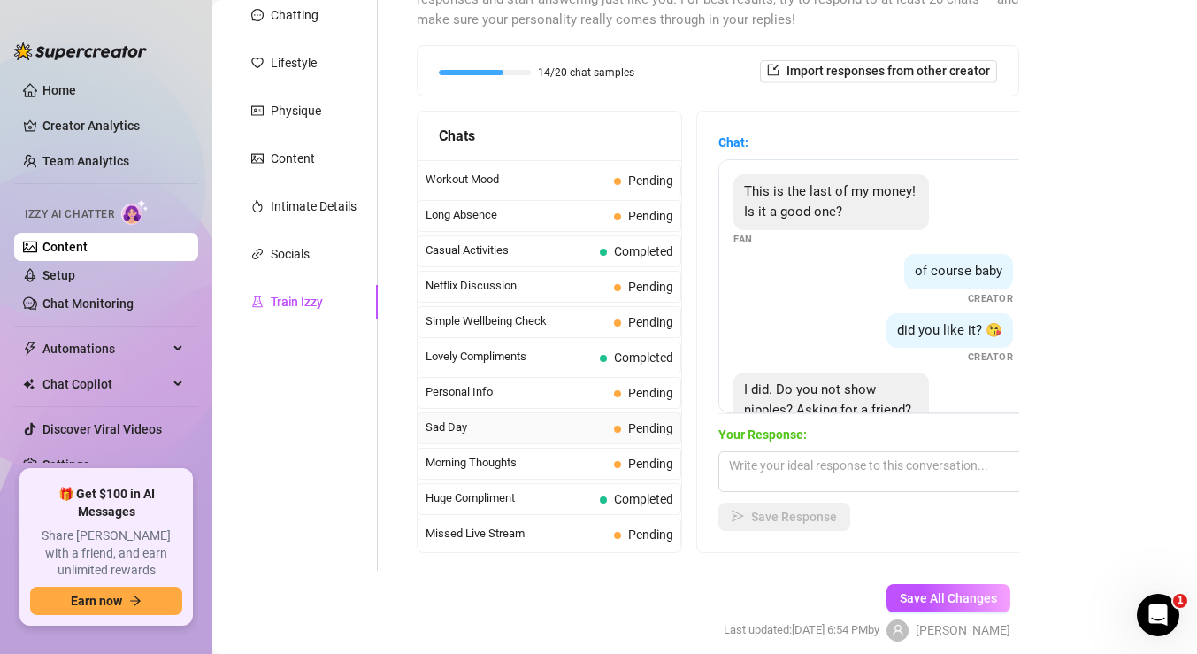
click at [525, 427] on span "Sad Day" at bounding box center [516, 428] width 181 height 18
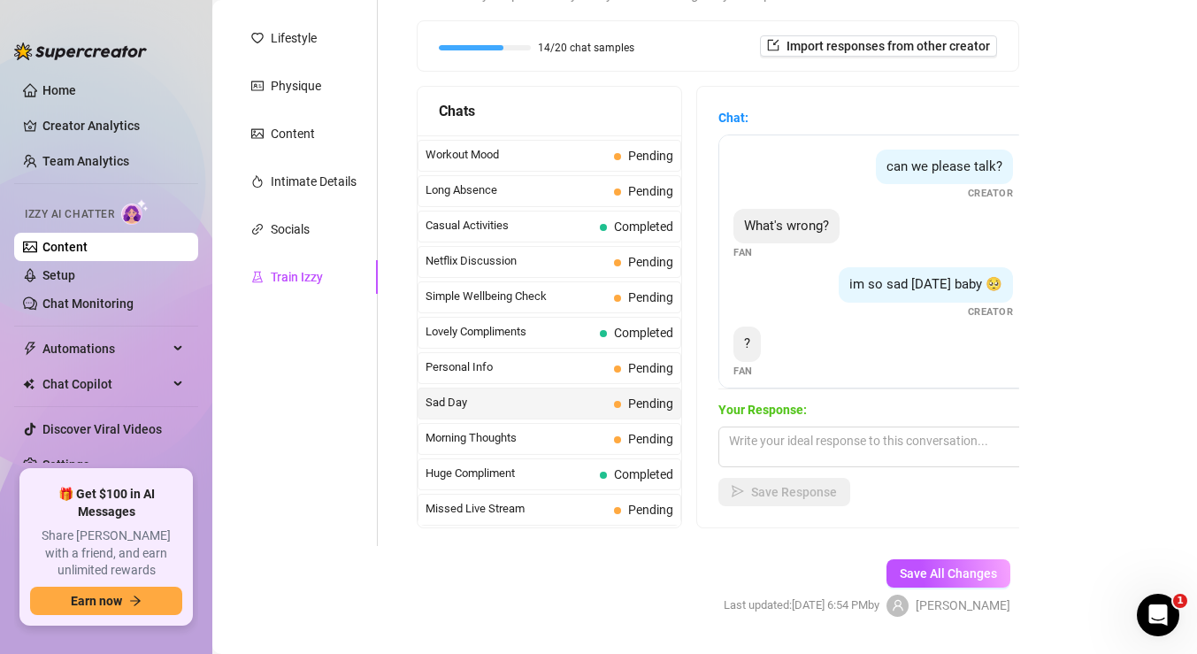
scroll to position [244, 0]
click at [554, 364] on span "Personal Info" at bounding box center [516, 366] width 181 height 18
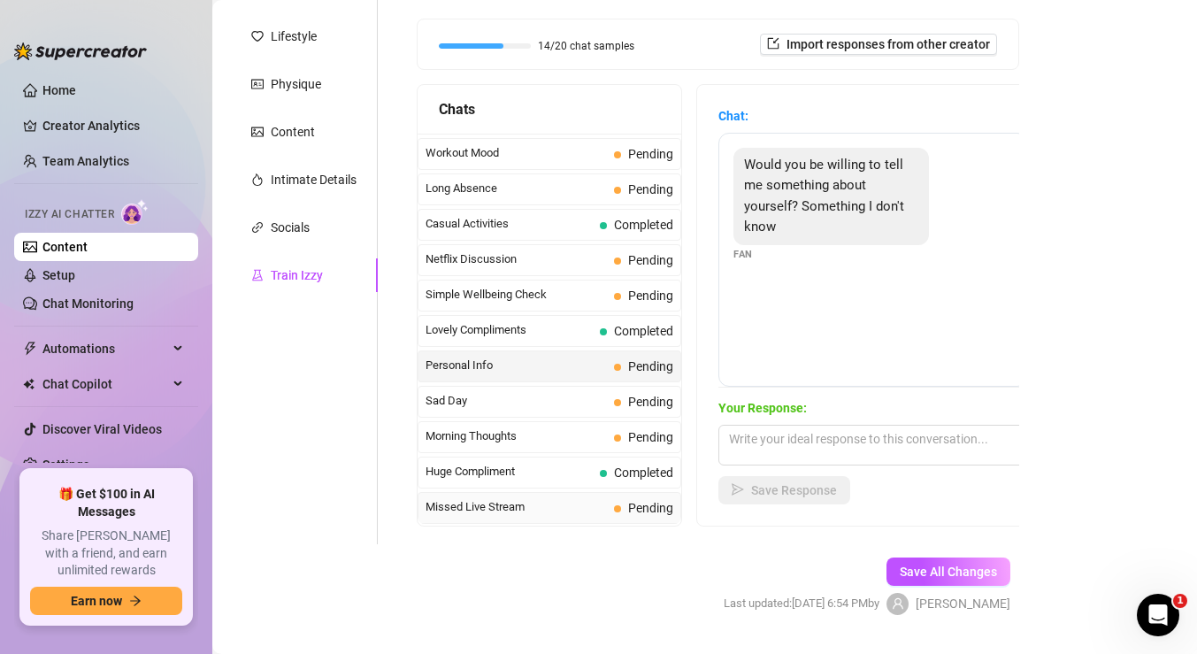
click at [578, 502] on span "Missed Live Stream" at bounding box center [516, 507] width 181 height 18
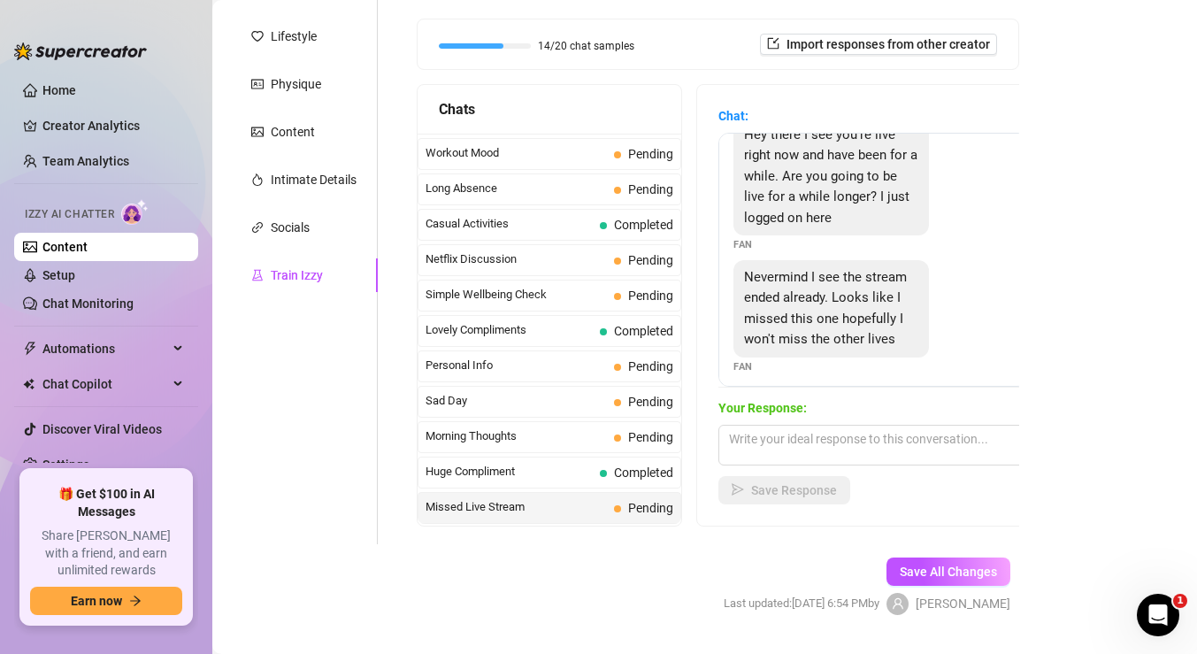
scroll to position [40, 0]
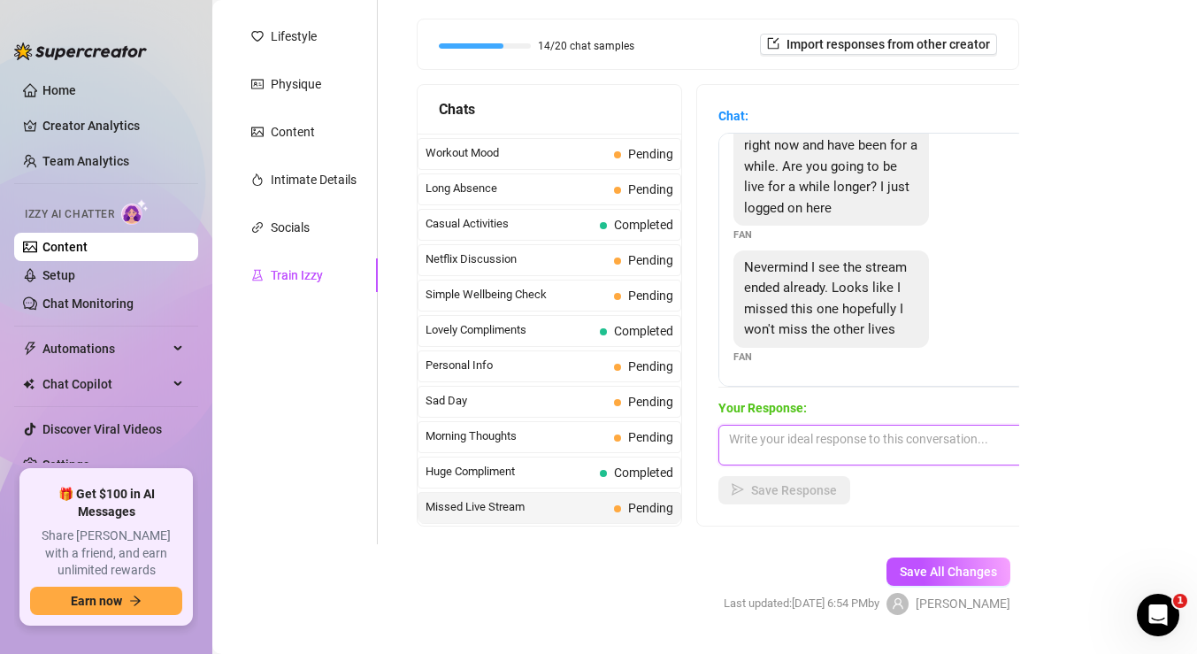
click at [838, 443] on textarea at bounding box center [874, 445] width 310 height 41
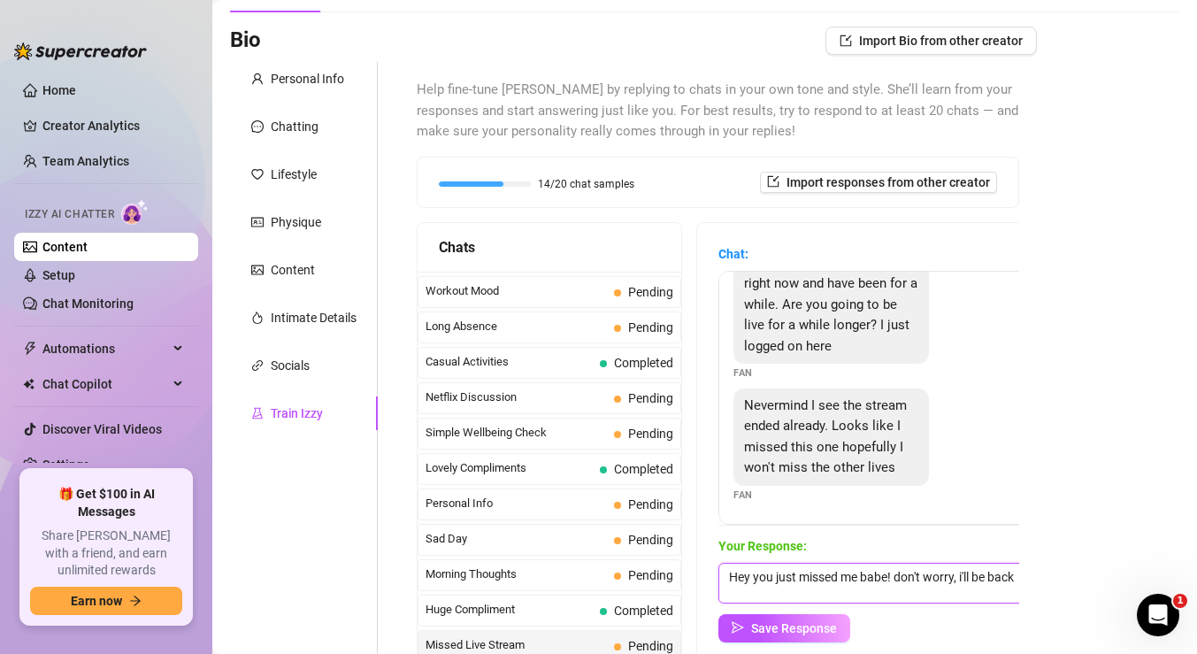
scroll to position [1, 0]
click at [789, 632] on span "Save Response" at bounding box center [794, 628] width 86 height 14
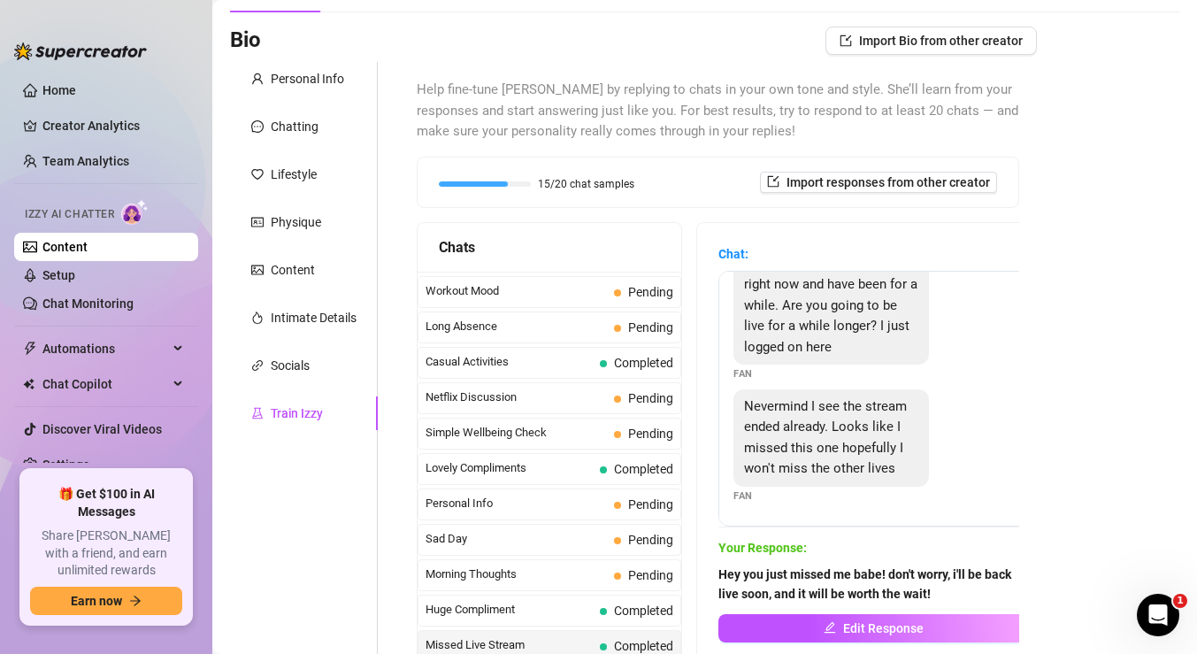
scroll to position [38, 0]
click at [558, 433] on span "Simple Wellbeing Check" at bounding box center [516, 433] width 181 height 18
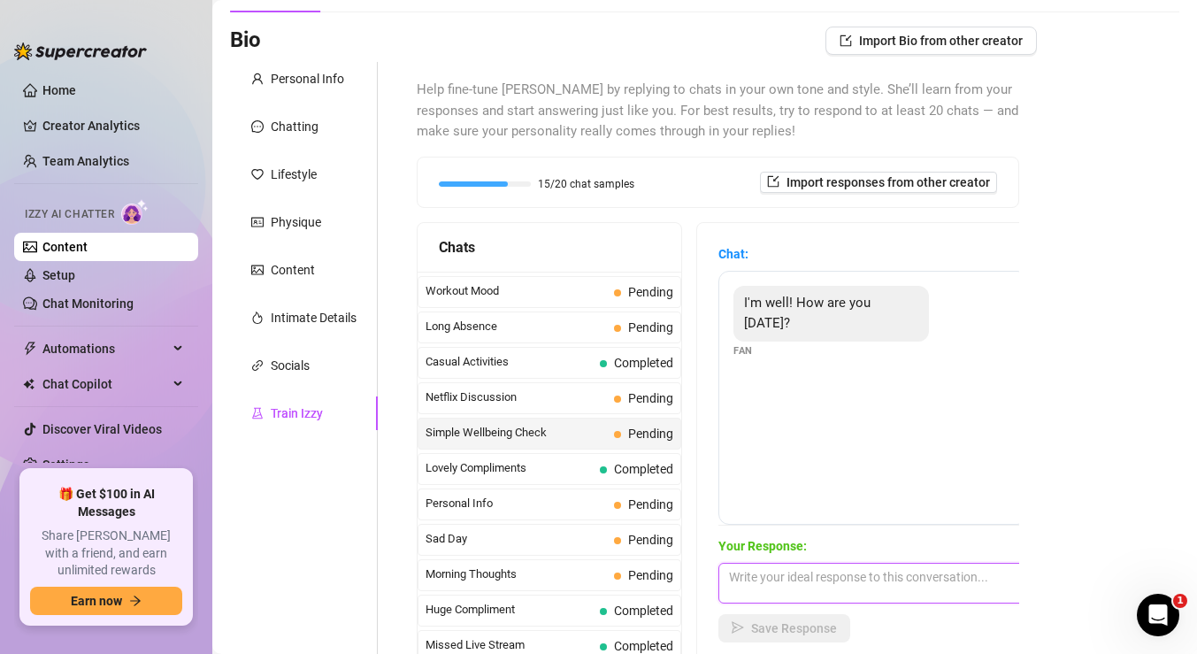
click at [781, 593] on textarea at bounding box center [874, 583] width 310 height 41
click at [738, 574] on textarea "Im doing great!" at bounding box center [874, 583] width 310 height 41
click at [841, 579] on textarea "I'm doing great!" at bounding box center [874, 583] width 310 height 41
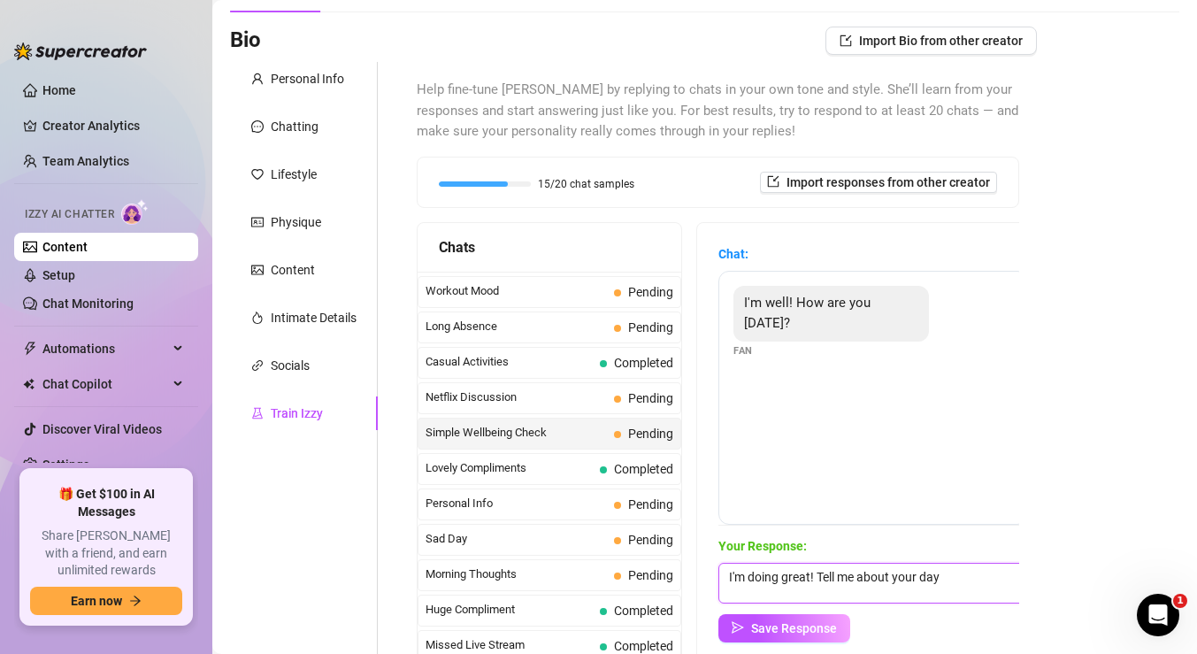
click at [818, 573] on textarea "I'm doing great! Tell me about your day" at bounding box center [874, 583] width 310 height 41
click at [821, 630] on span "Save Response" at bounding box center [794, 628] width 86 height 14
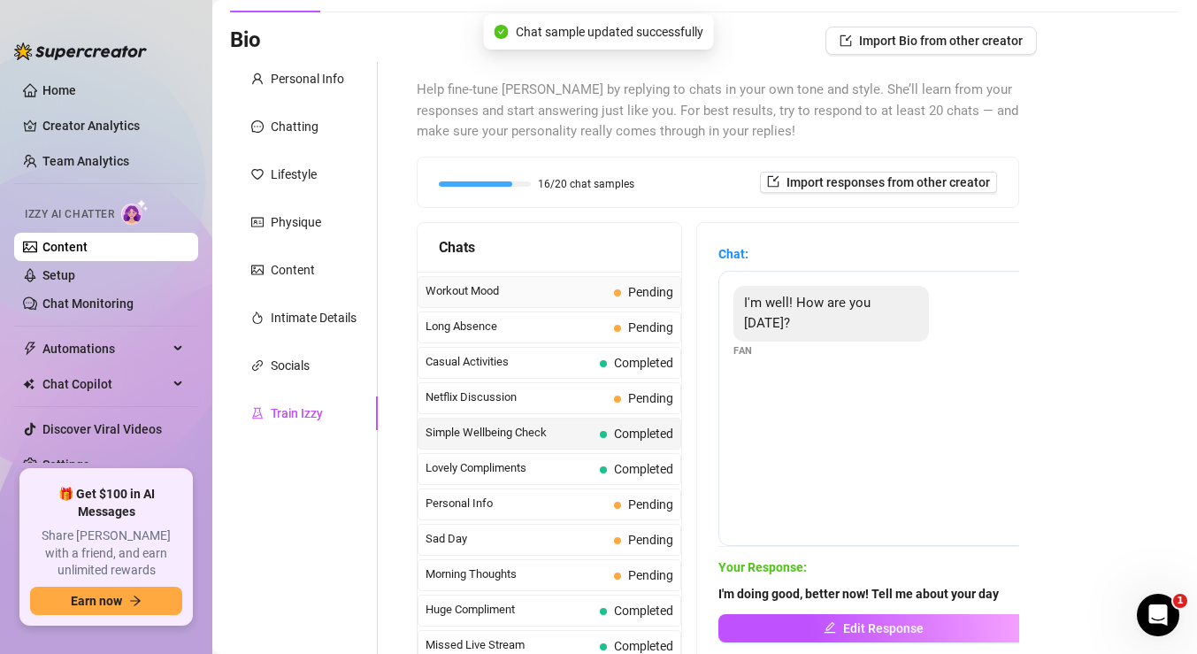
click at [574, 288] on span "Workout Mood" at bounding box center [516, 291] width 181 height 18
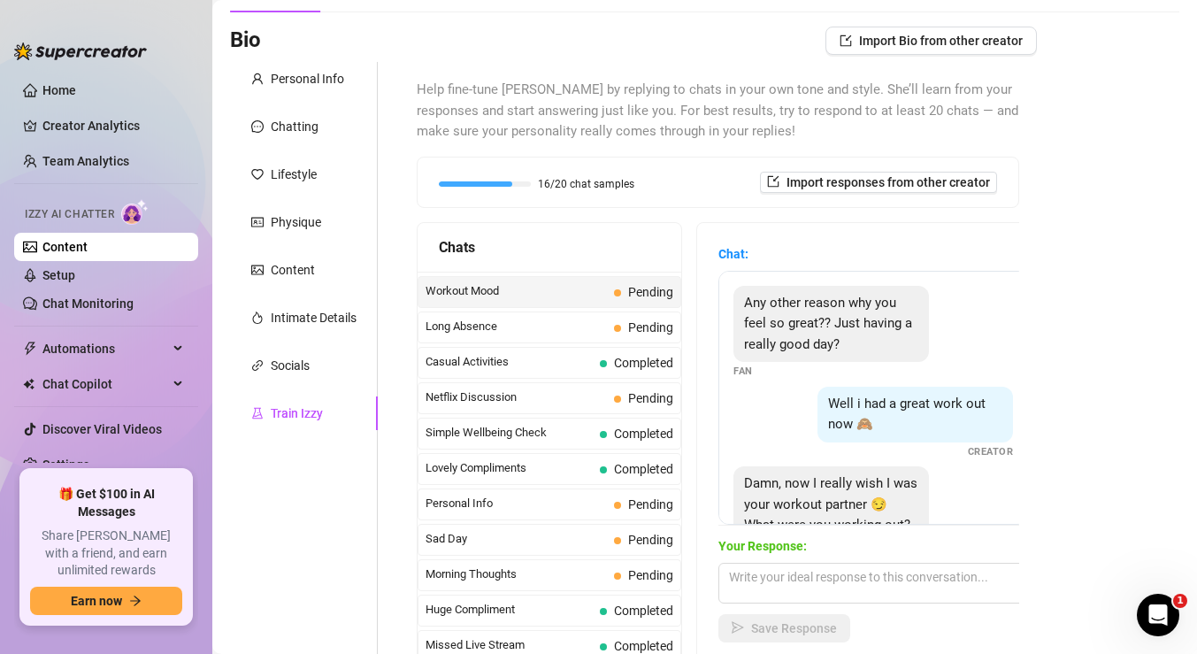
scroll to position [58, 0]
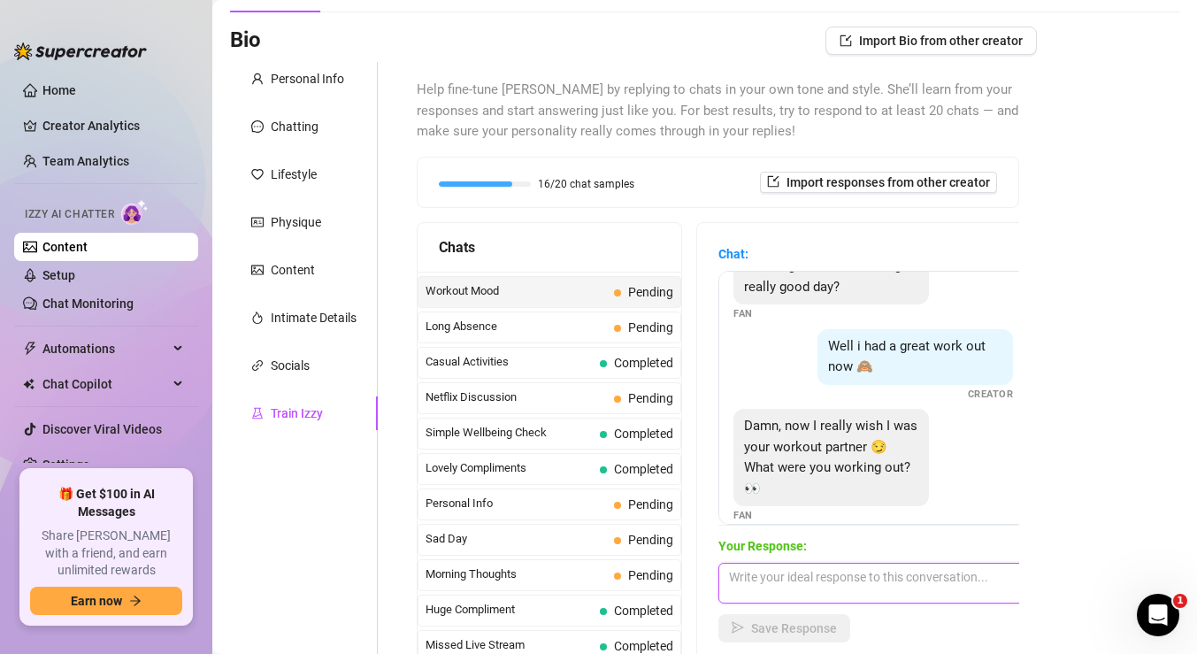
click at [801, 593] on textarea at bounding box center [874, 583] width 310 height 41
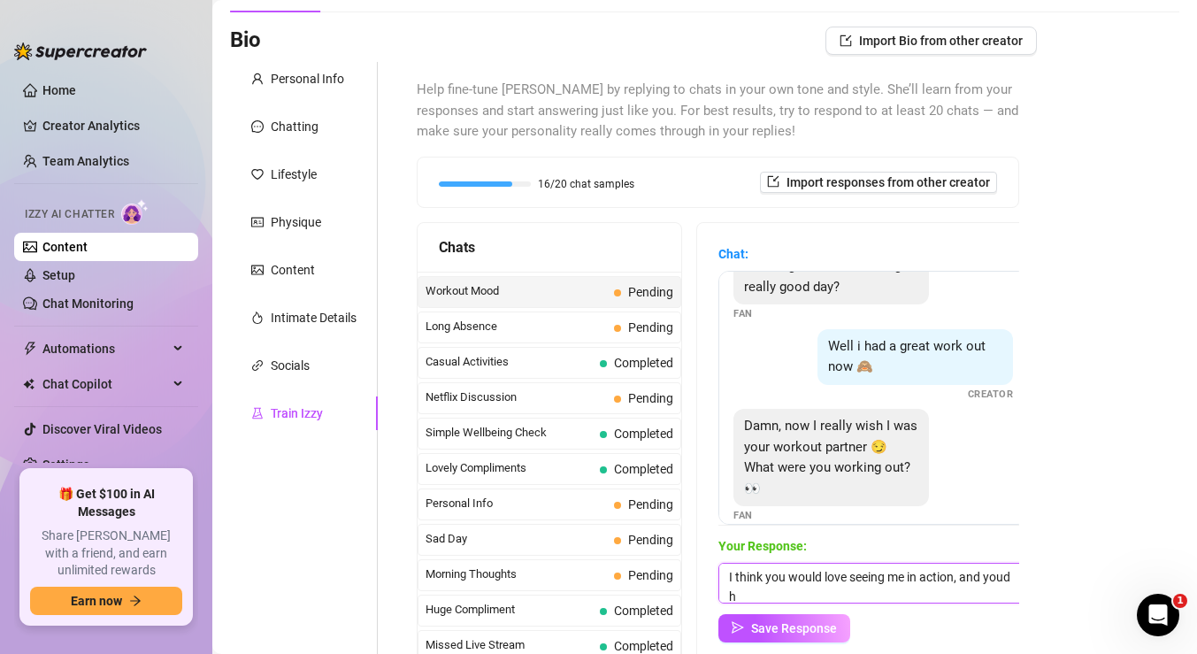
scroll to position [1, 0]
click at [862, 592] on textarea "I think you would love seeing me in action, and youd have the best view!" at bounding box center [874, 583] width 310 height 41
click at [1009, 576] on textarea "I think you would love seeing me in action, and youd have the best view! I hit …" at bounding box center [874, 583] width 310 height 41
click at [799, 634] on span "Save Response" at bounding box center [794, 628] width 86 height 14
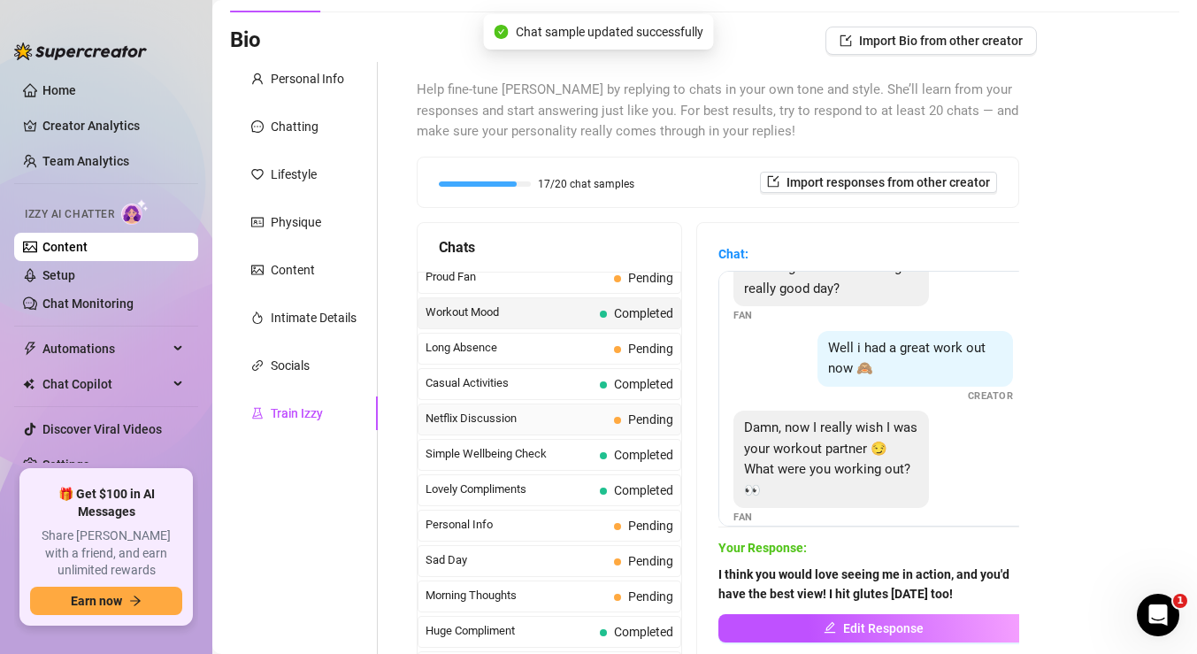
scroll to position [1563, 0]
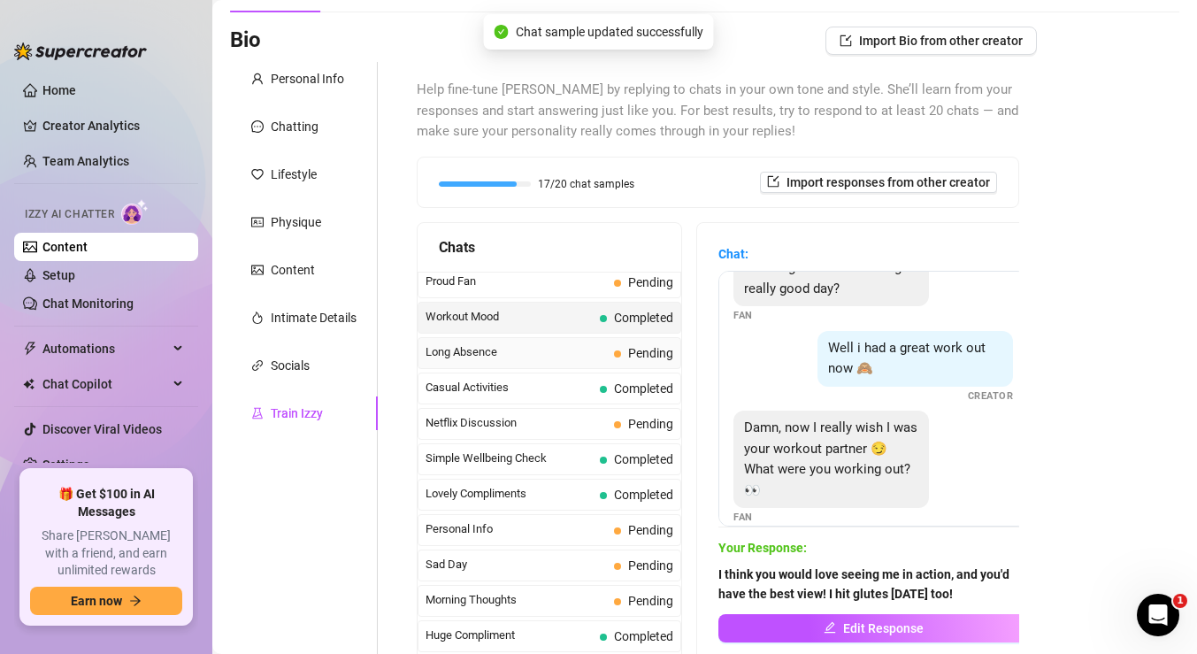
click at [570, 358] on span "Long Absence" at bounding box center [516, 352] width 181 height 18
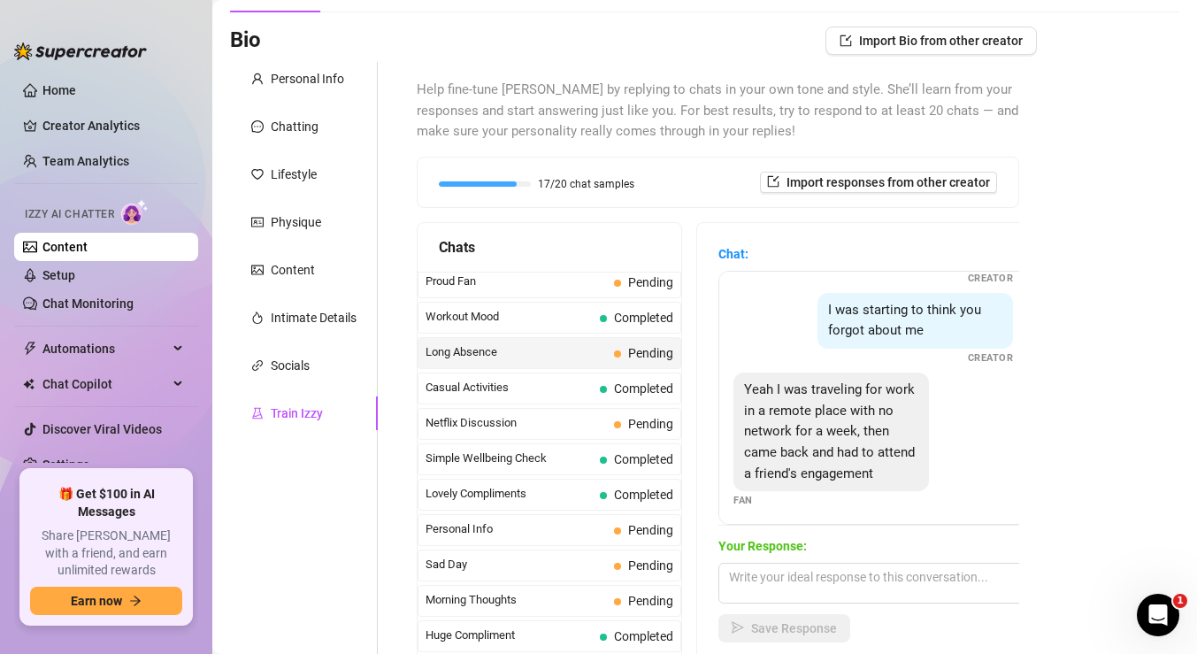
scroll to position [138, 0]
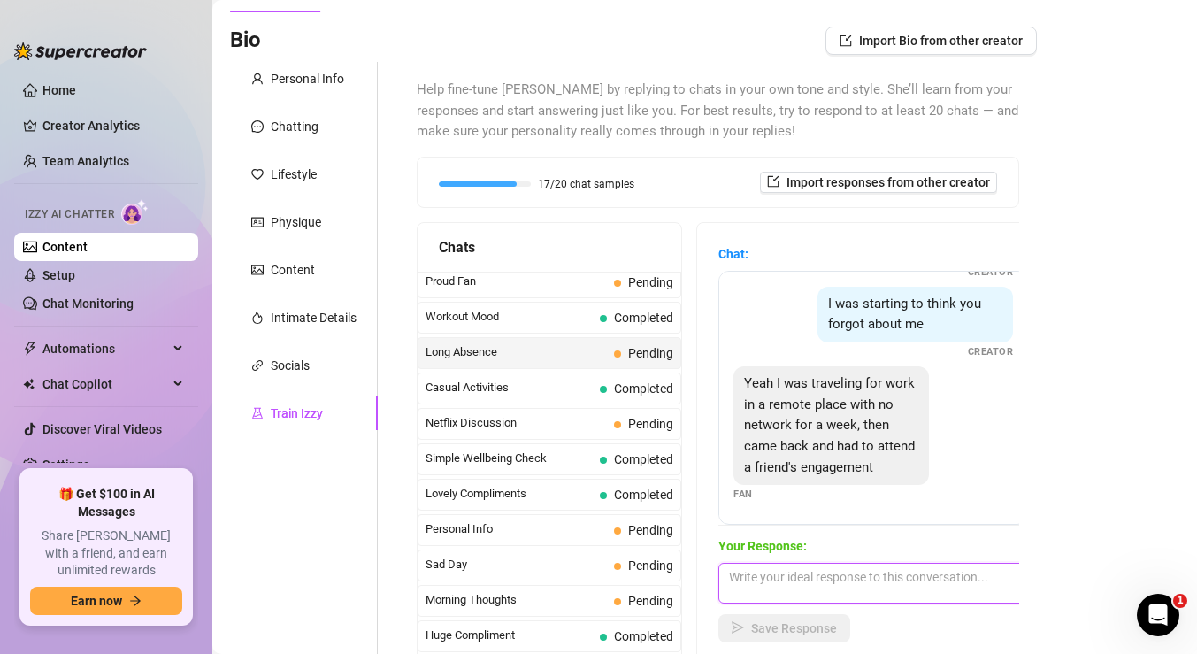
click at [831, 581] on textarea at bounding box center [874, 583] width 310 height 41
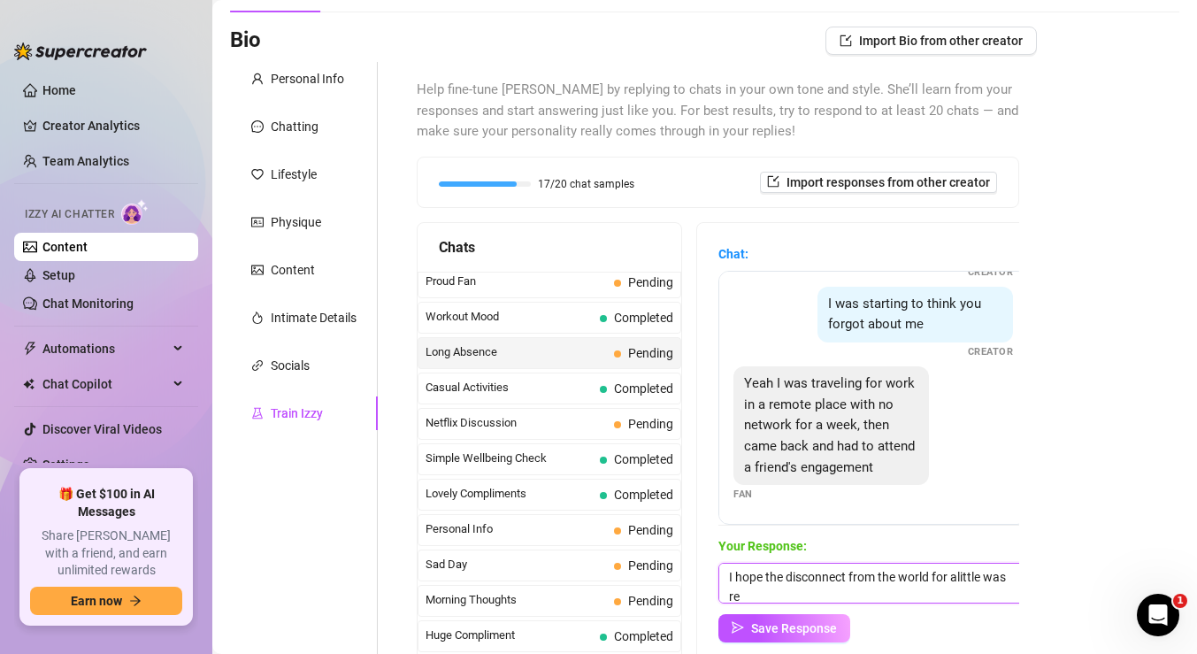
scroll to position [1, 0]
click at [964, 573] on textarea "I hope the disconnect from the world for alittle was relaxing!" at bounding box center [874, 583] width 310 height 41
click at [873, 596] on textarea "I hope the disconnect from the world for a little was relaxing!" at bounding box center [874, 583] width 310 height 41
click at [729, 573] on textarea "I hope the disconnect from the world for a little was relaxing and that the eng…" at bounding box center [874, 583] width 310 height 41
click at [815, 573] on textarea "Sounds like youve been busy lol. I hope the disconnect from the world for a lit…" at bounding box center [874, 583] width 310 height 41
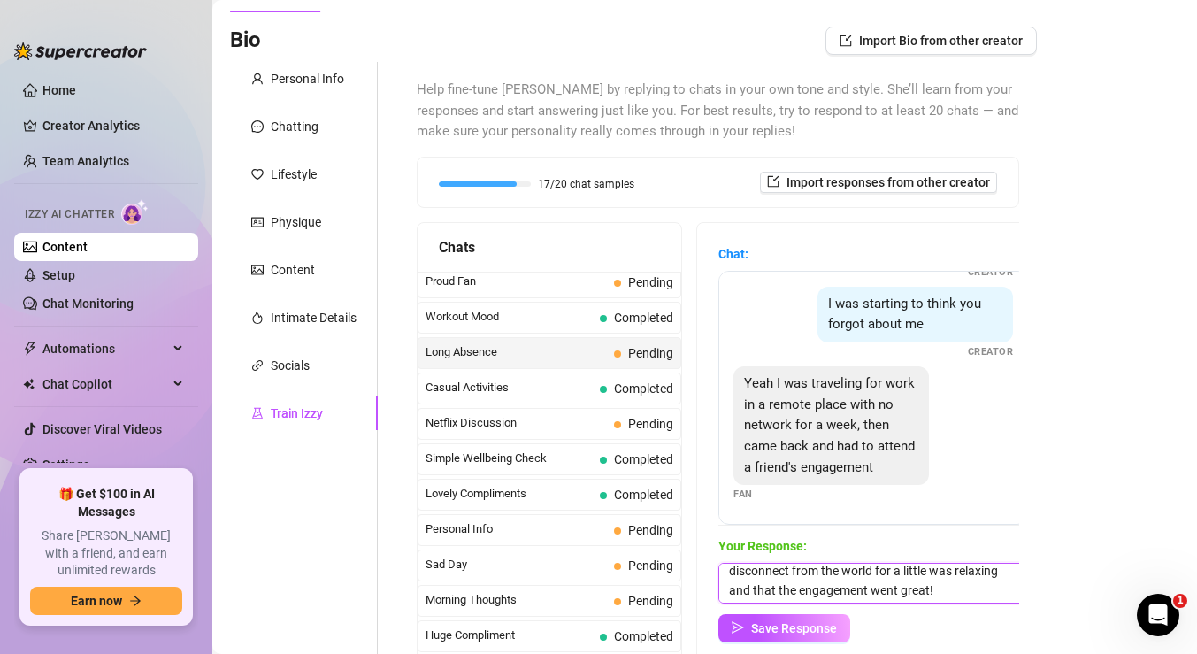
scroll to position [27, 0]
click at [954, 585] on textarea "Sounds like you've been busy lol. I hope the disconnect from the world for a li…" at bounding box center [874, 583] width 310 height 41
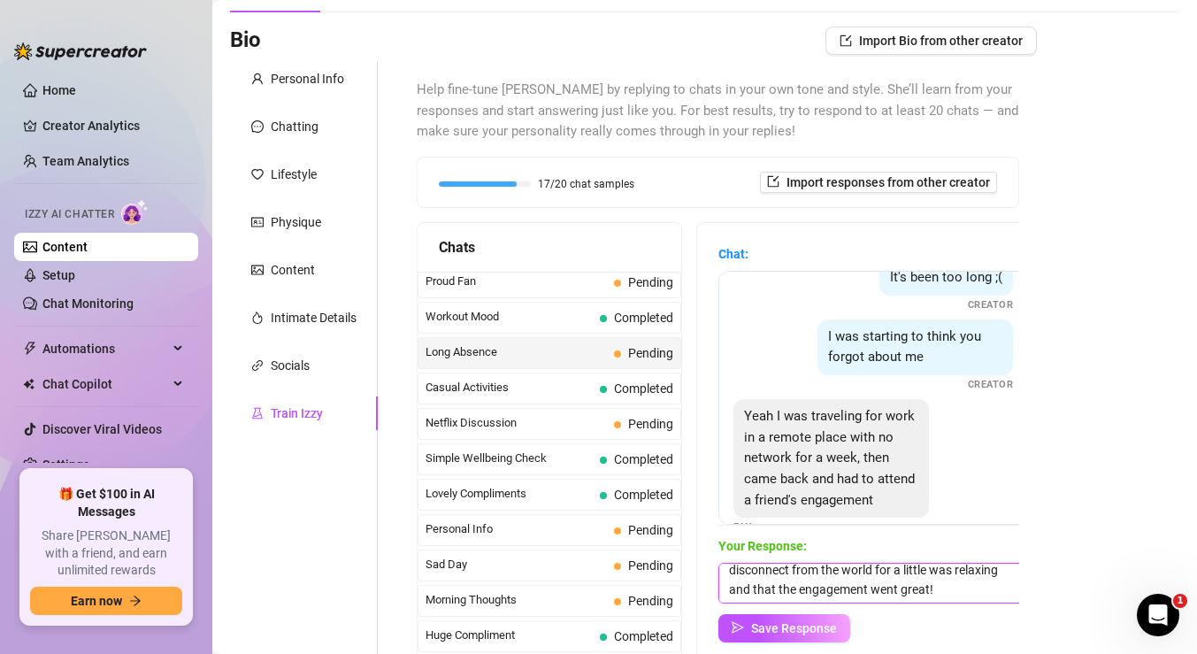
scroll to position [138, 0]
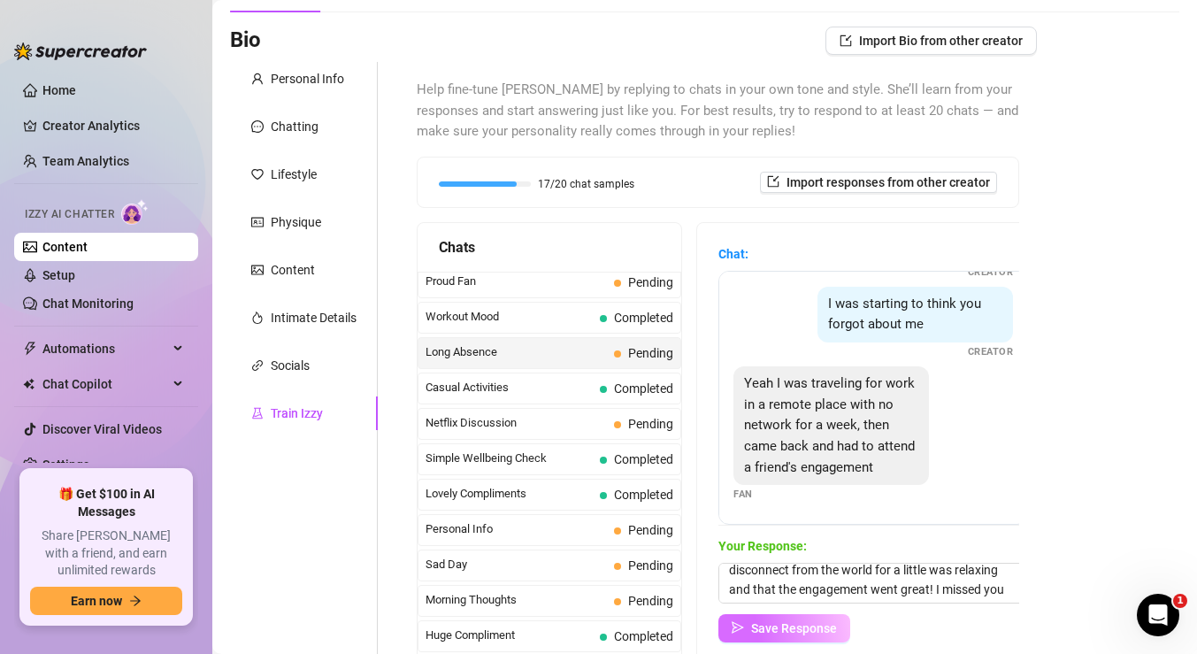
click at [809, 623] on span "Save Response" at bounding box center [794, 628] width 86 height 14
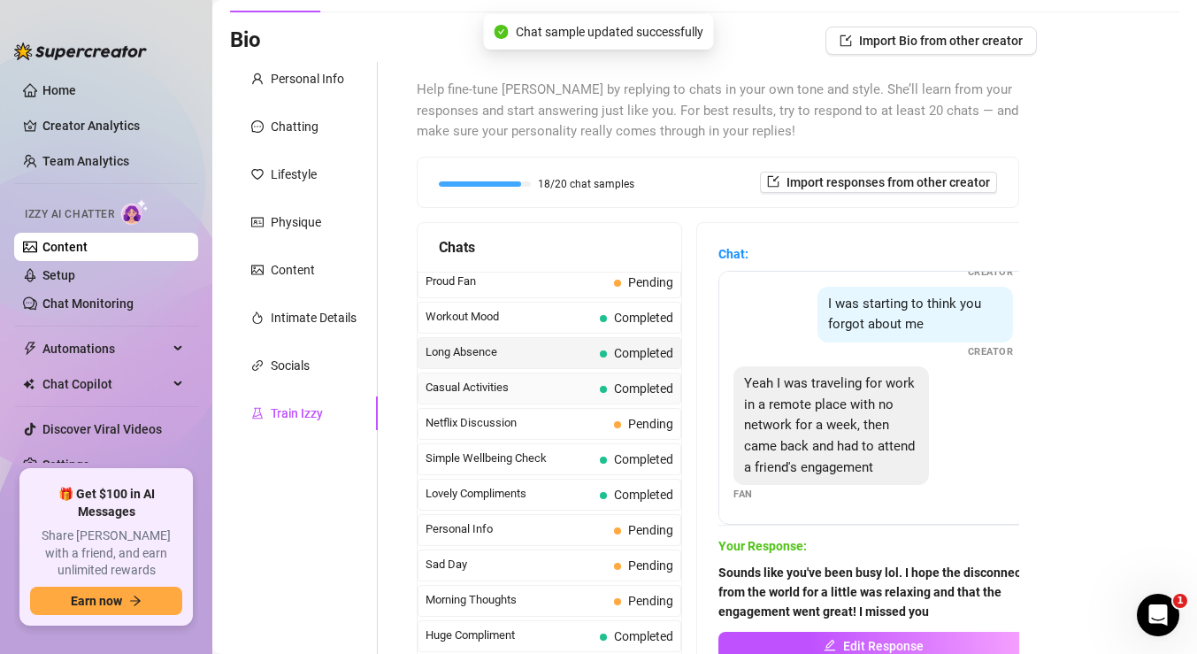
scroll to position [1588, 0]
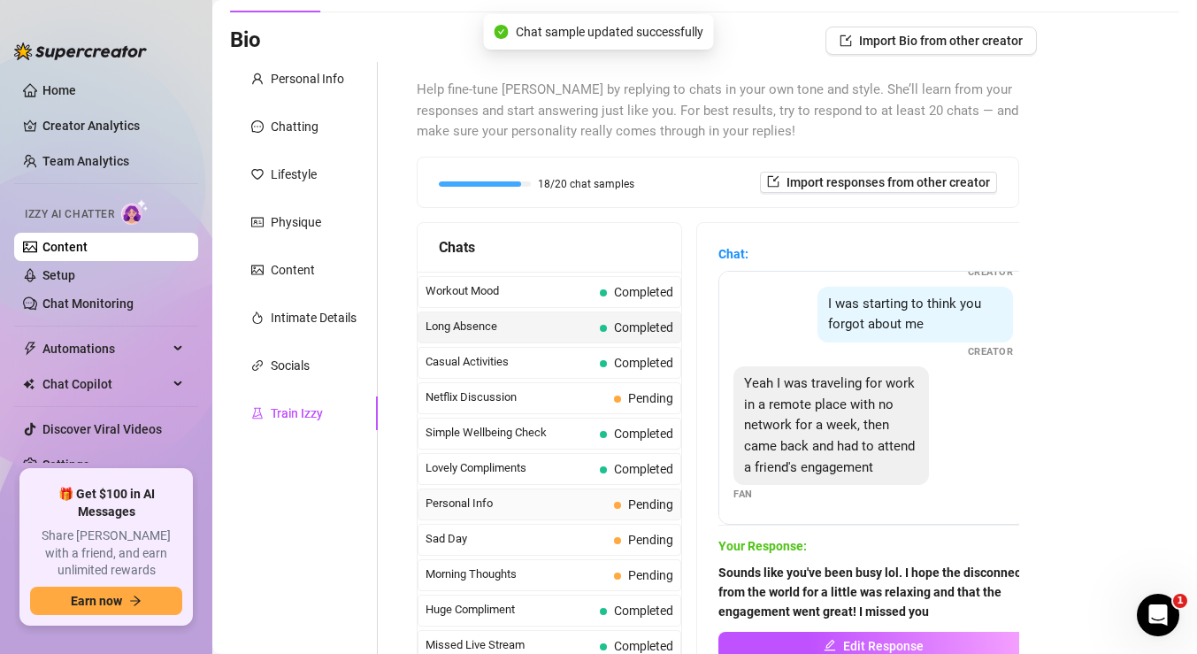
click at [557, 502] on span "Personal Info" at bounding box center [516, 504] width 181 height 18
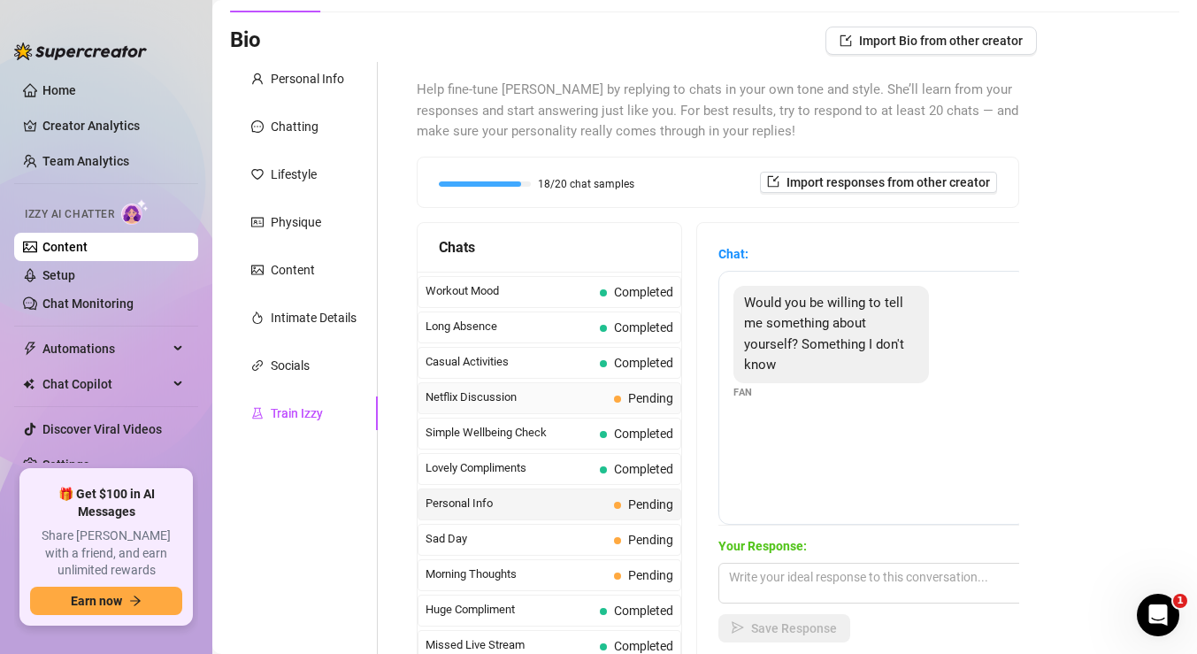
click at [570, 396] on span "Netflix Discussion" at bounding box center [516, 397] width 181 height 18
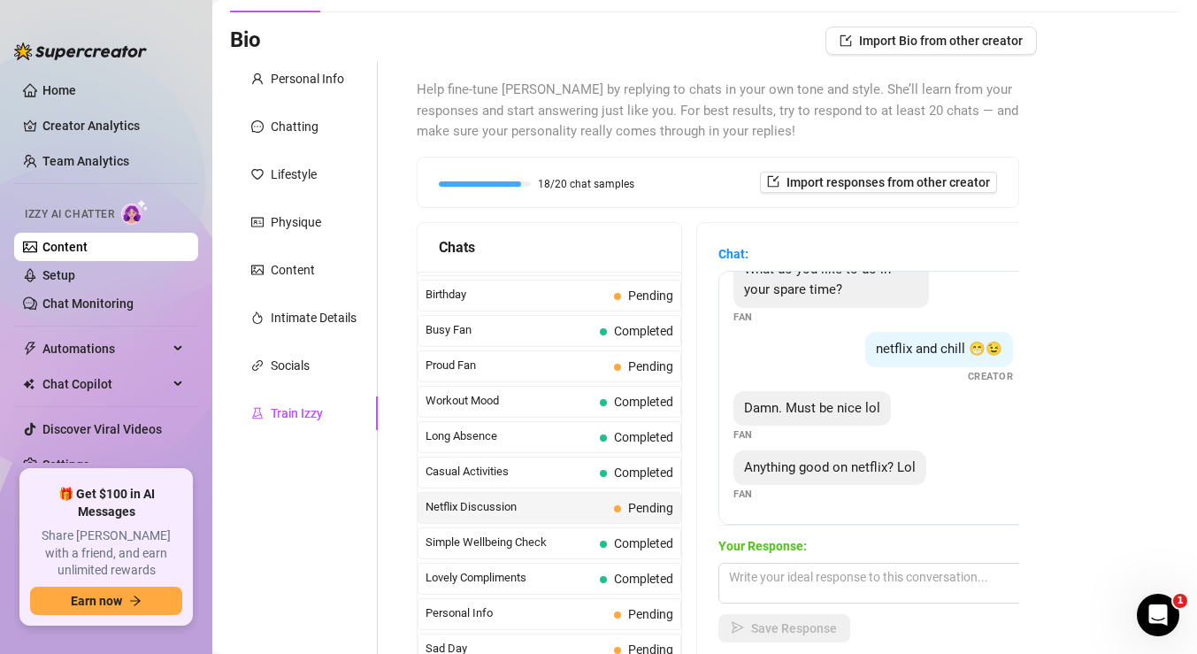
scroll to position [1477, 0]
click at [569, 363] on span "Proud Fan" at bounding box center [516, 367] width 181 height 18
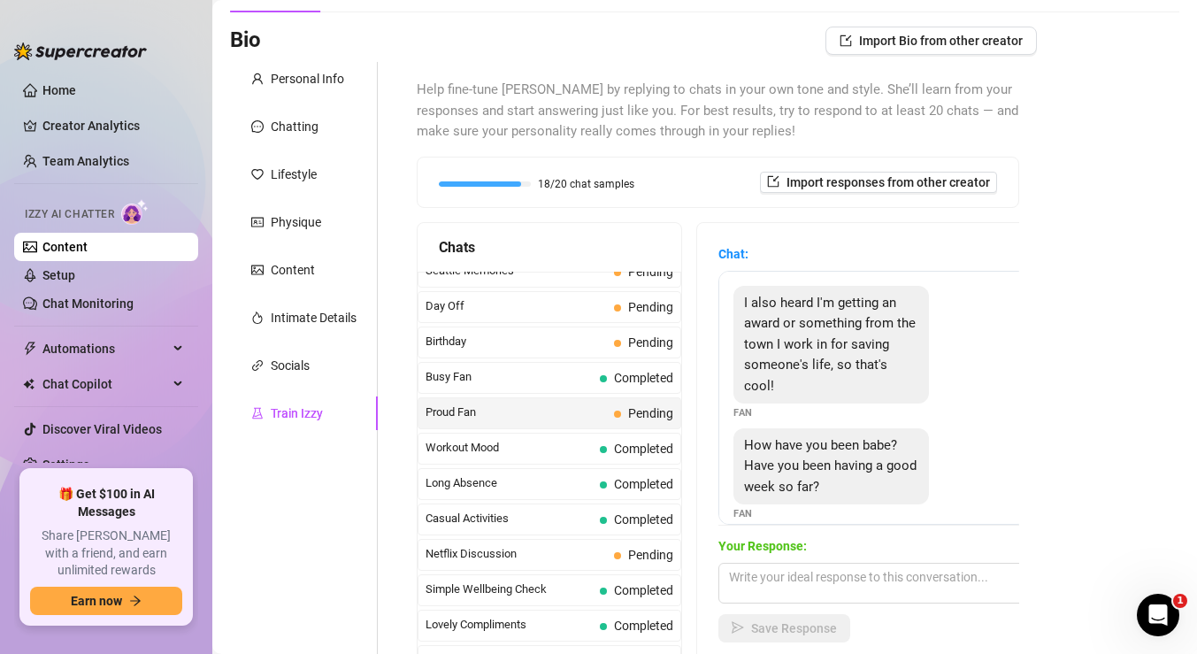
scroll to position [1431, 0]
click at [631, 348] on span "Pending" at bounding box center [650, 343] width 45 height 14
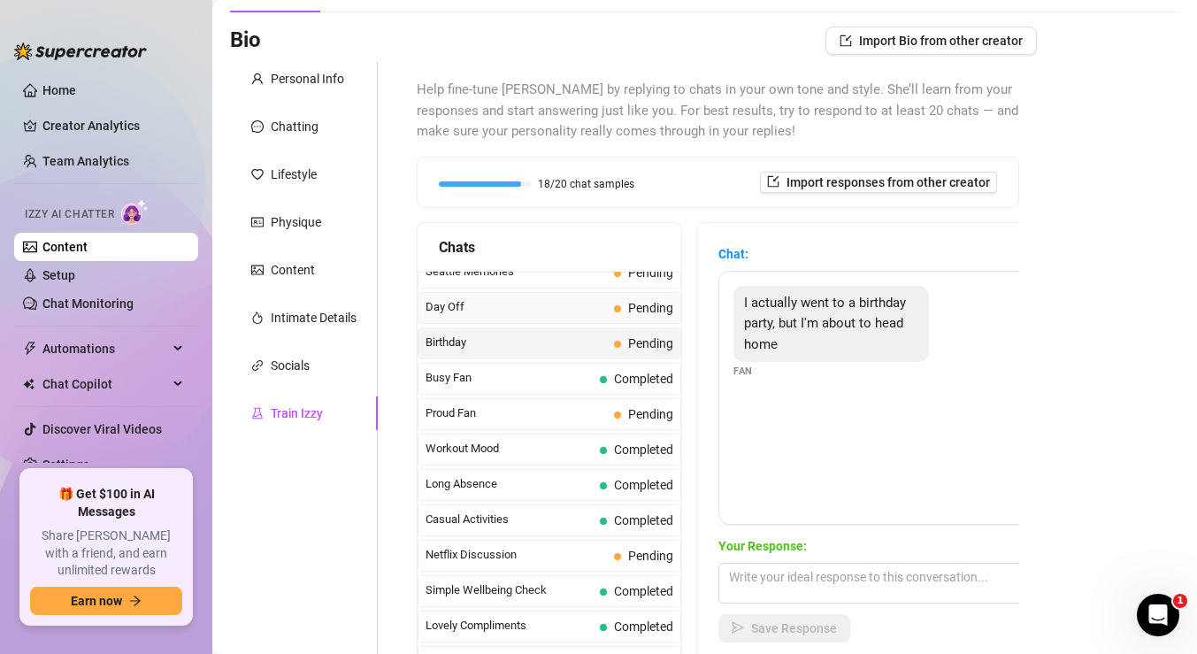
click at [588, 309] on span "Day Off" at bounding box center [516, 307] width 181 height 18
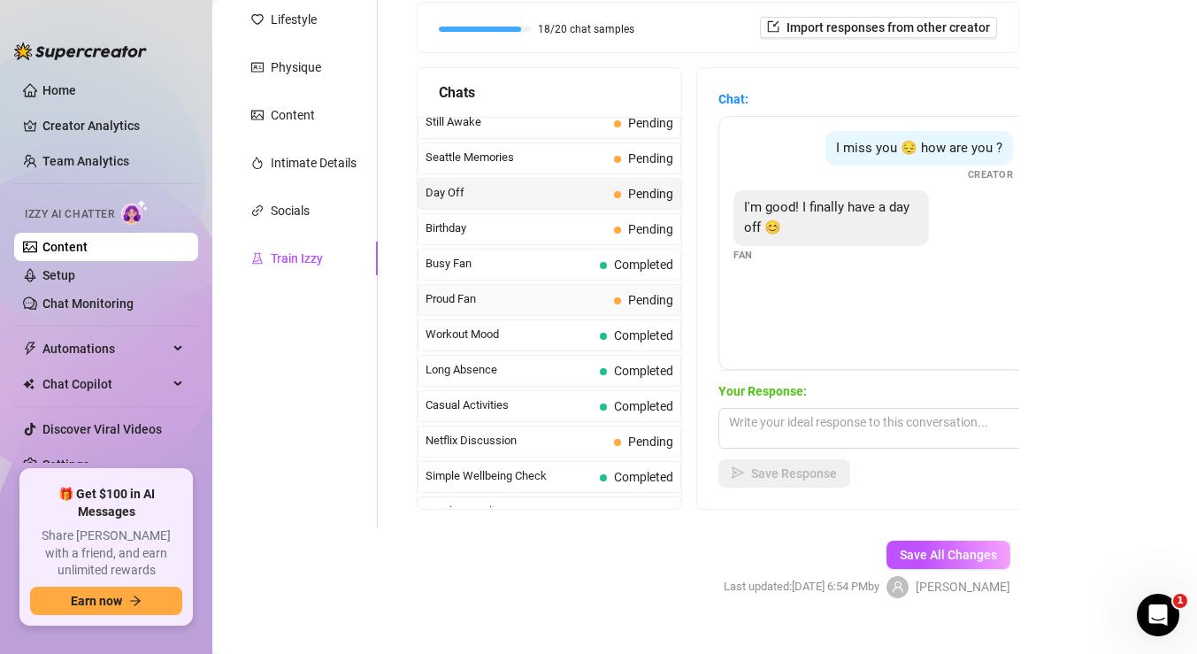
scroll to position [1389, 0]
click at [775, 433] on textarea at bounding box center [874, 428] width 310 height 41
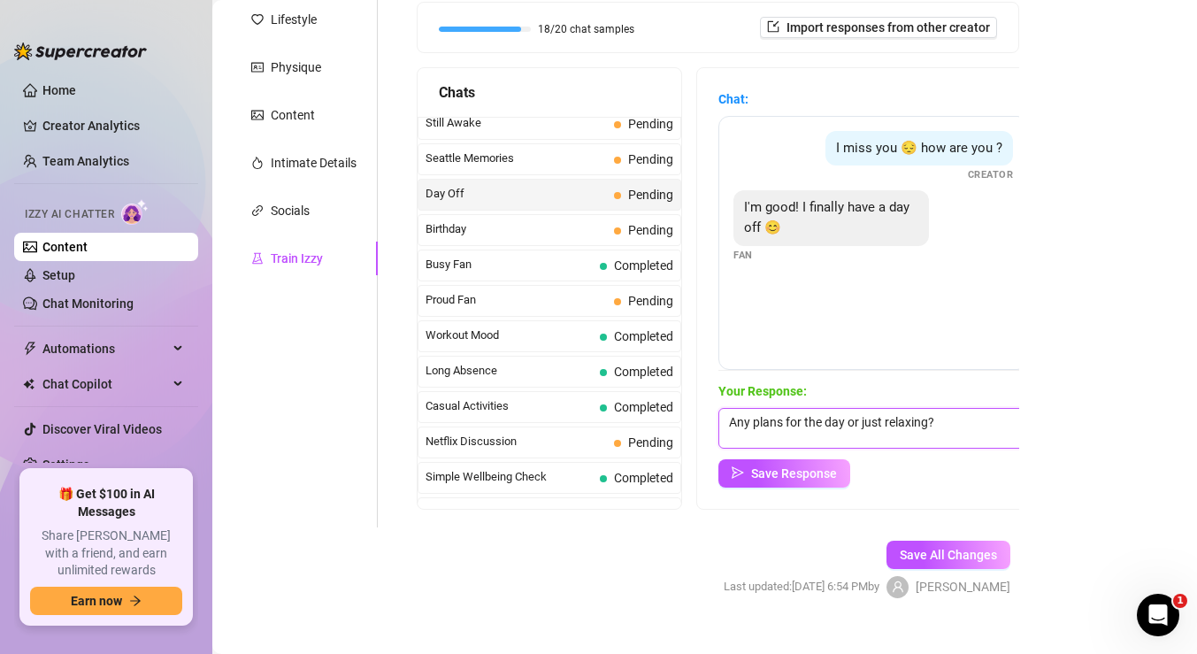
click at [731, 423] on textarea "Any plans for the day or just relaxing?" at bounding box center [874, 428] width 310 height 41
click at [798, 443] on textarea "I bet you're happy! Any plans for the day or just relaxing?" at bounding box center [874, 428] width 310 height 41
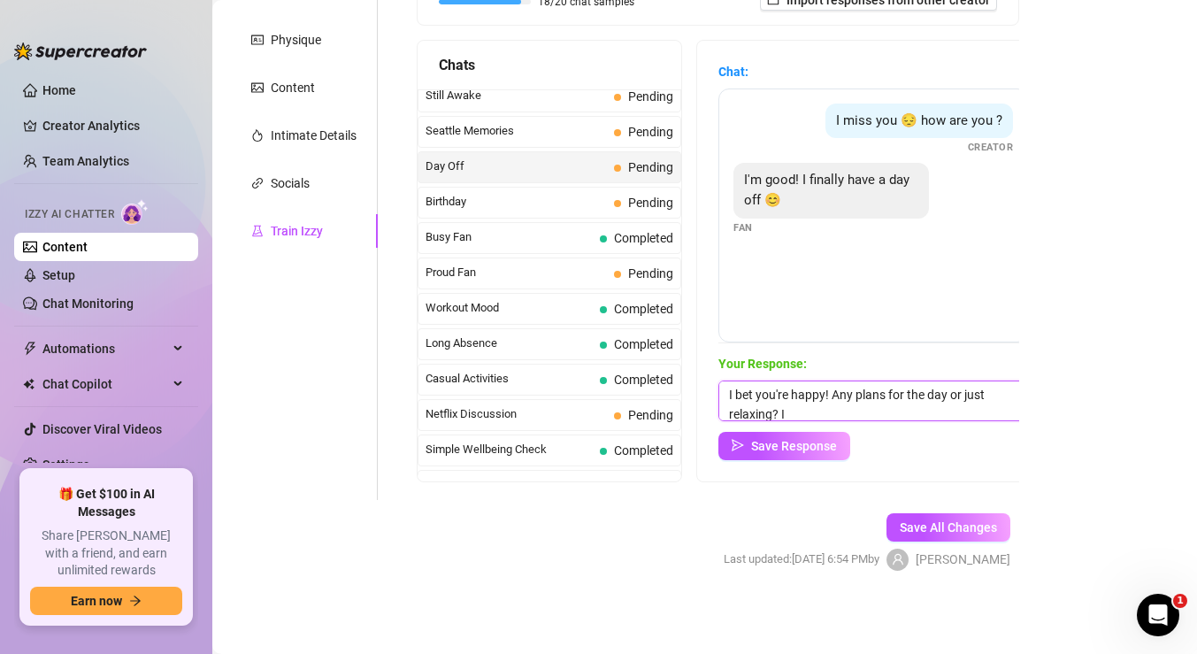
scroll to position [1, 0]
click at [810, 445] on span "Save Response" at bounding box center [794, 446] width 86 height 14
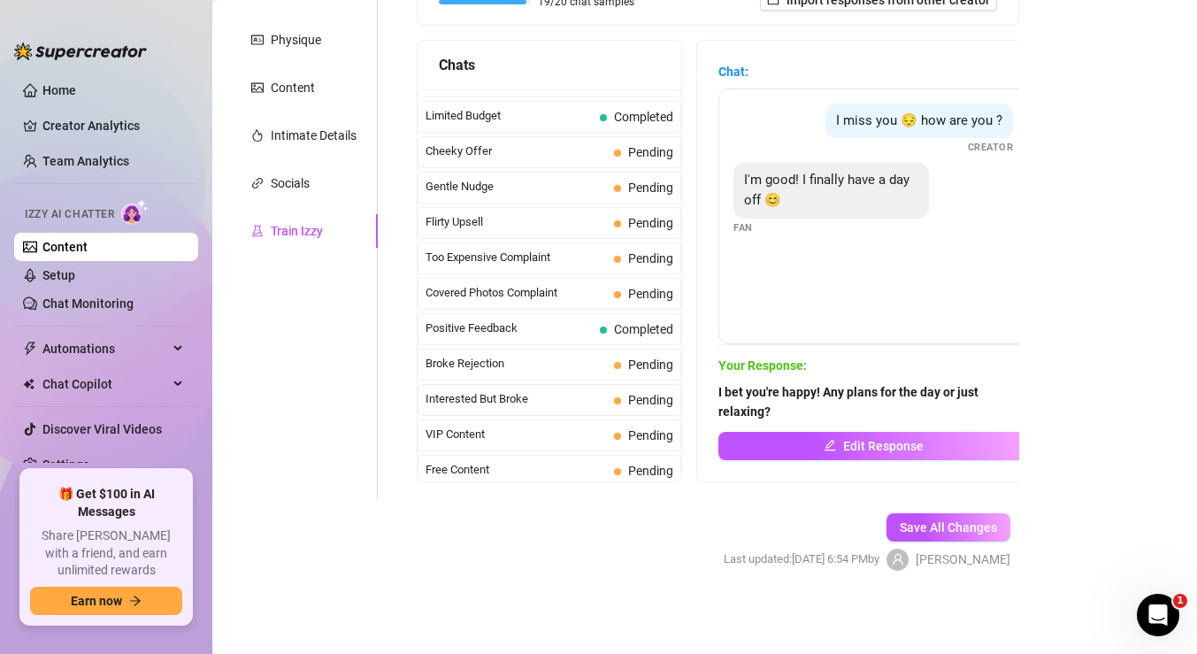
scroll to position [0, 0]
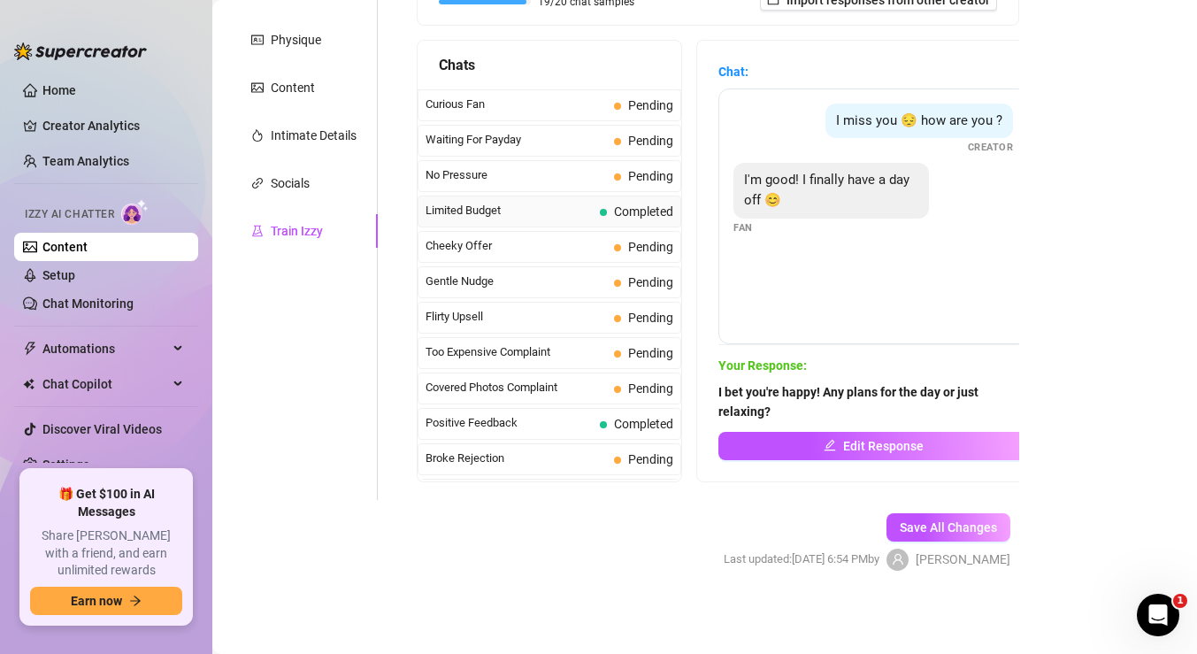
click at [526, 212] on span "Limited Budget" at bounding box center [509, 211] width 167 height 18
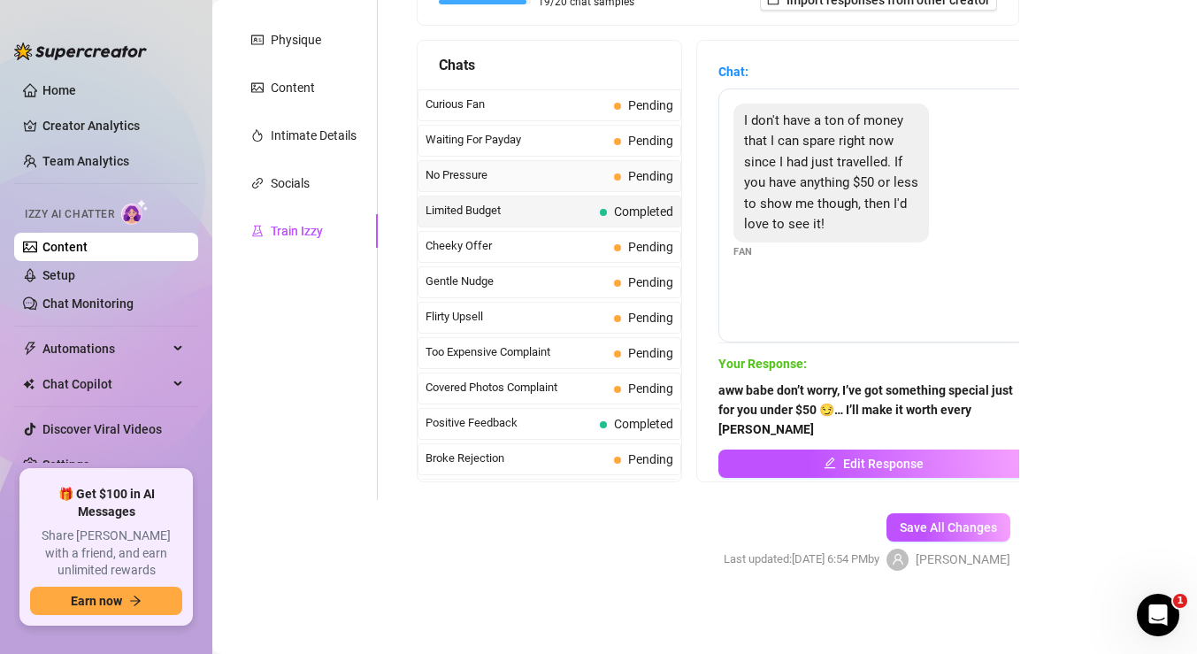
click at [534, 176] on span "No Pressure" at bounding box center [516, 175] width 181 height 18
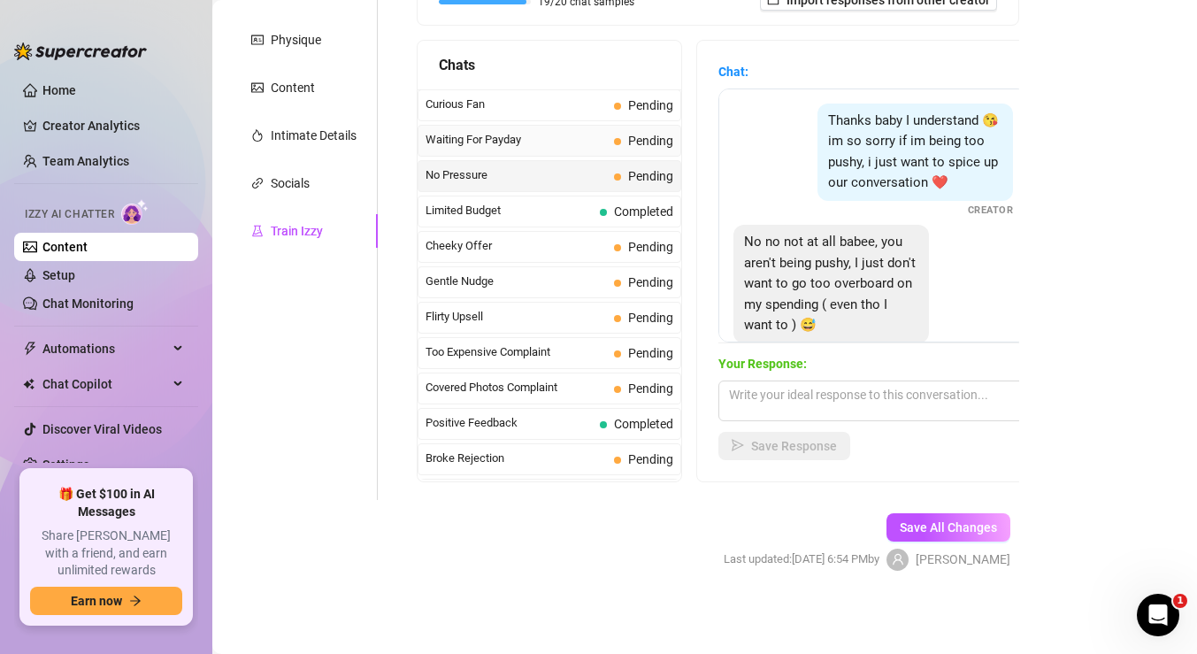
click at [538, 143] on span "Waiting For Payday" at bounding box center [516, 140] width 181 height 18
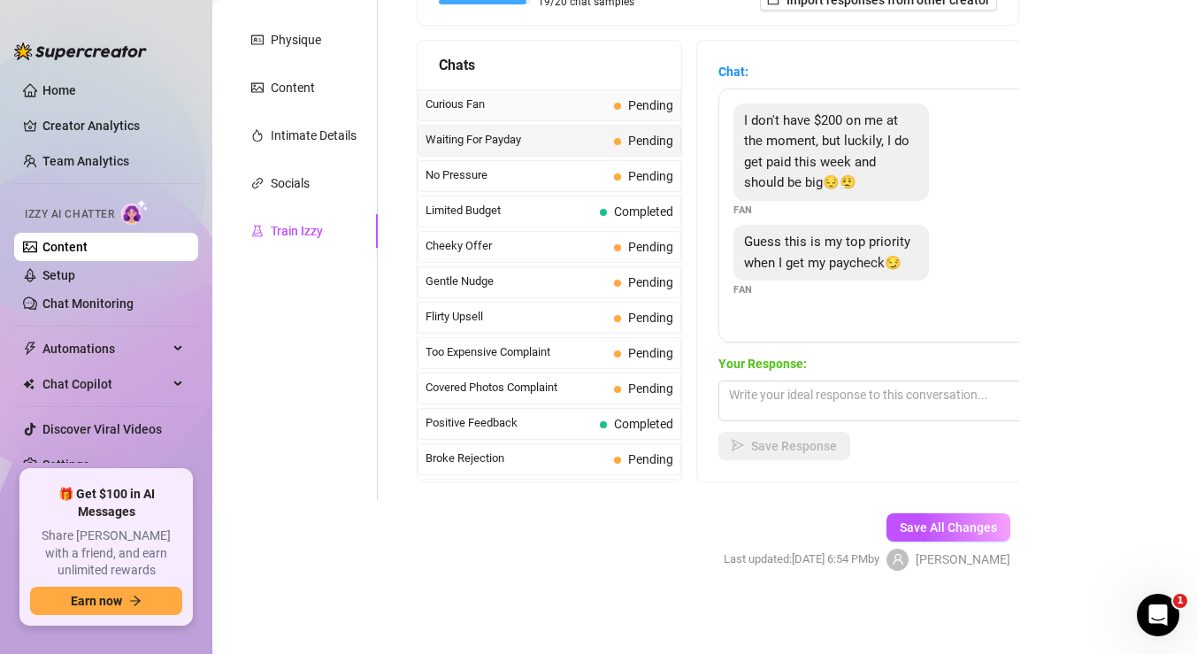
click at [550, 104] on span "Curious Fan" at bounding box center [516, 105] width 181 height 18
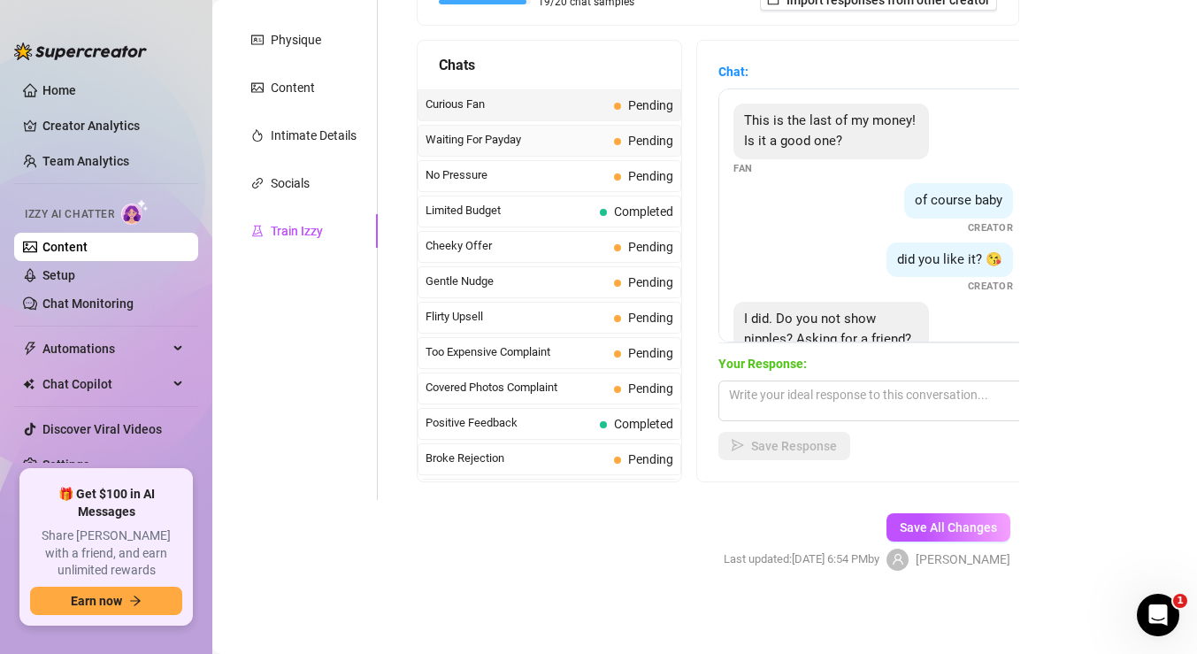
click at [588, 144] on span "Waiting For Payday" at bounding box center [516, 140] width 181 height 18
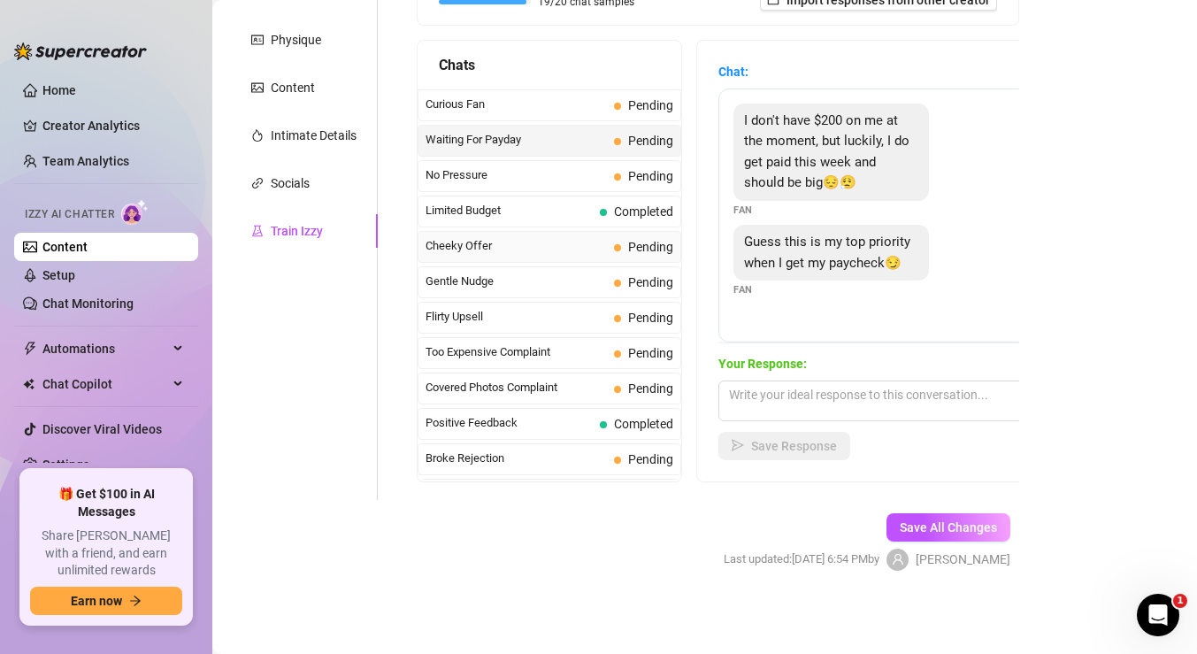
click at [586, 247] on span "Cheeky Offer" at bounding box center [516, 246] width 181 height 18
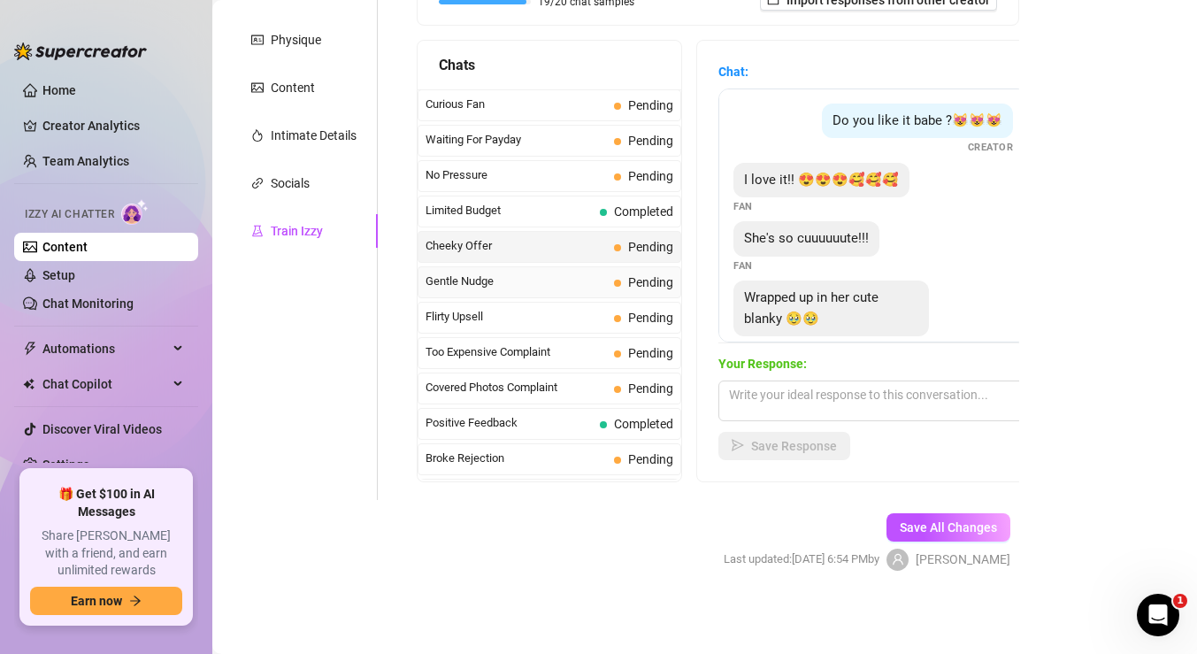
click at [581, 281] on span "Gentle Nudge" at bounding box center [516, 282] width 181 height 18
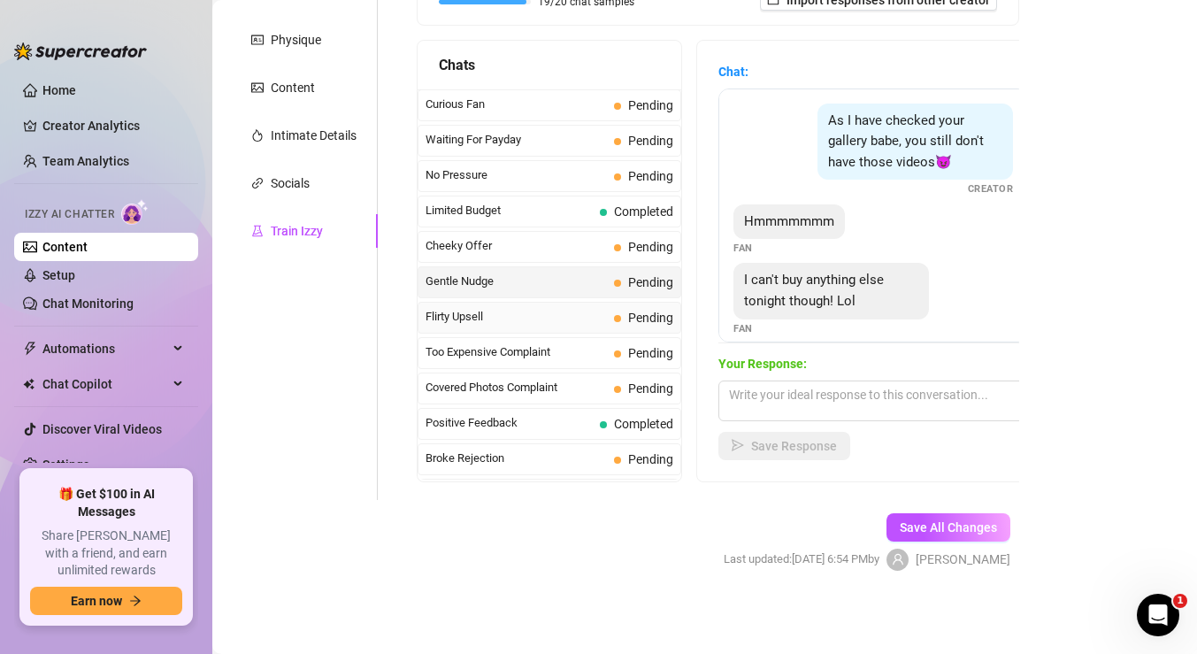
click at [586, 308] on span "Flirty Upsell" at bounding box center [516, 317] width 181 height 18
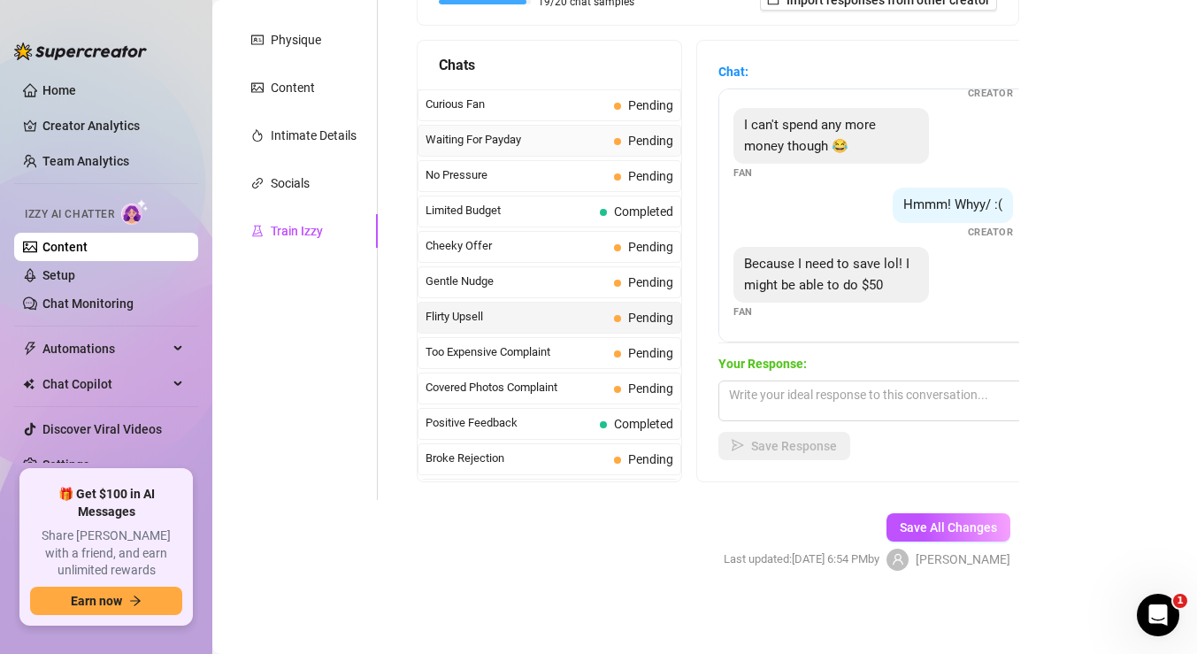
click at [593, 131] on span "Waiting For Payday" at bounding box center [516, 140] width 181 height 18
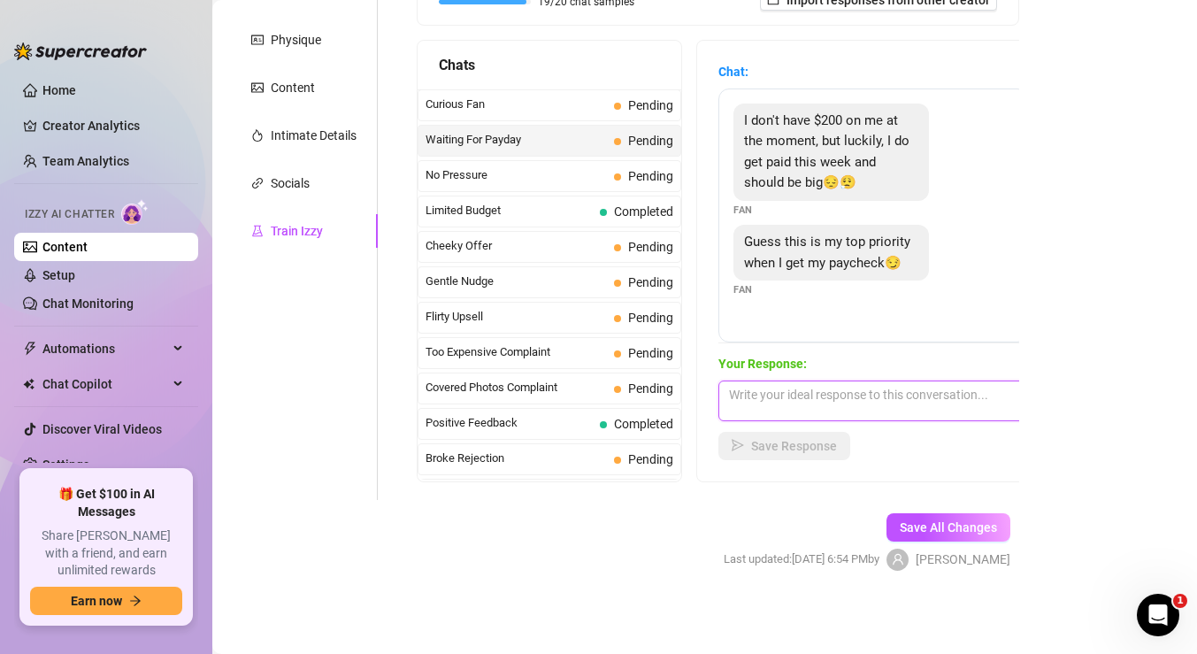
click at [790, 388] on textarea at bounding box center [874, 401] width 310 height 41
click at [557, 170] on span "No Pressure" at bounding box center [516, 175] width 181 height 18
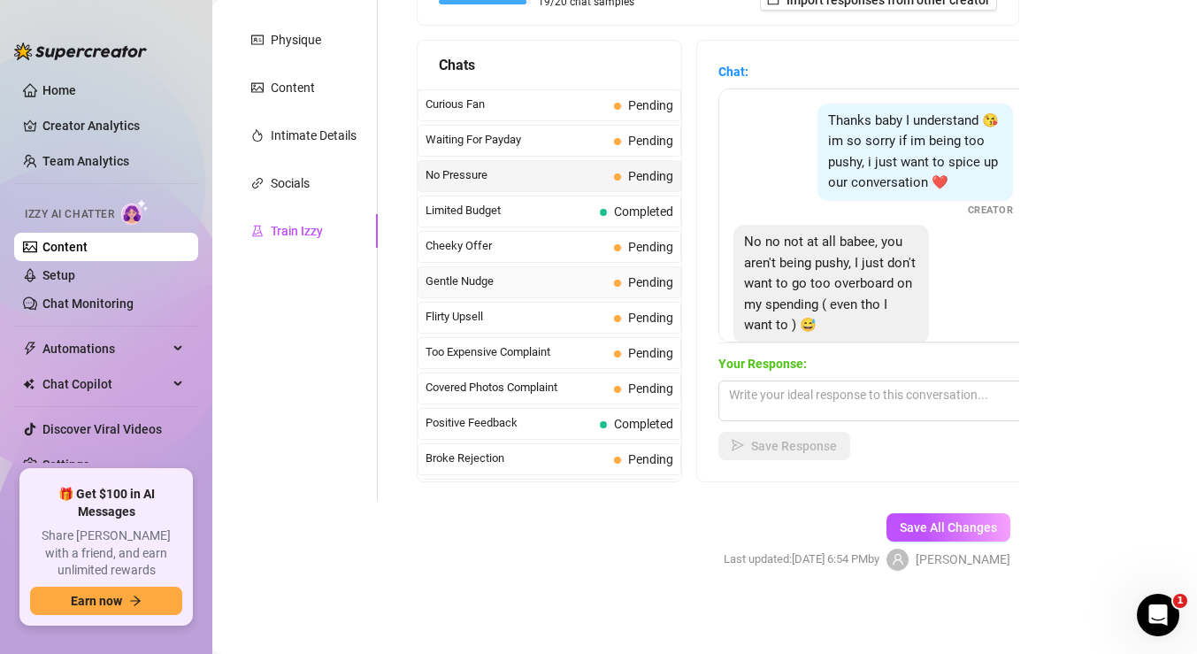
click at [574, 281] on span "Gentle Nudge" at bounding box center [516, 282] width 181 height 18
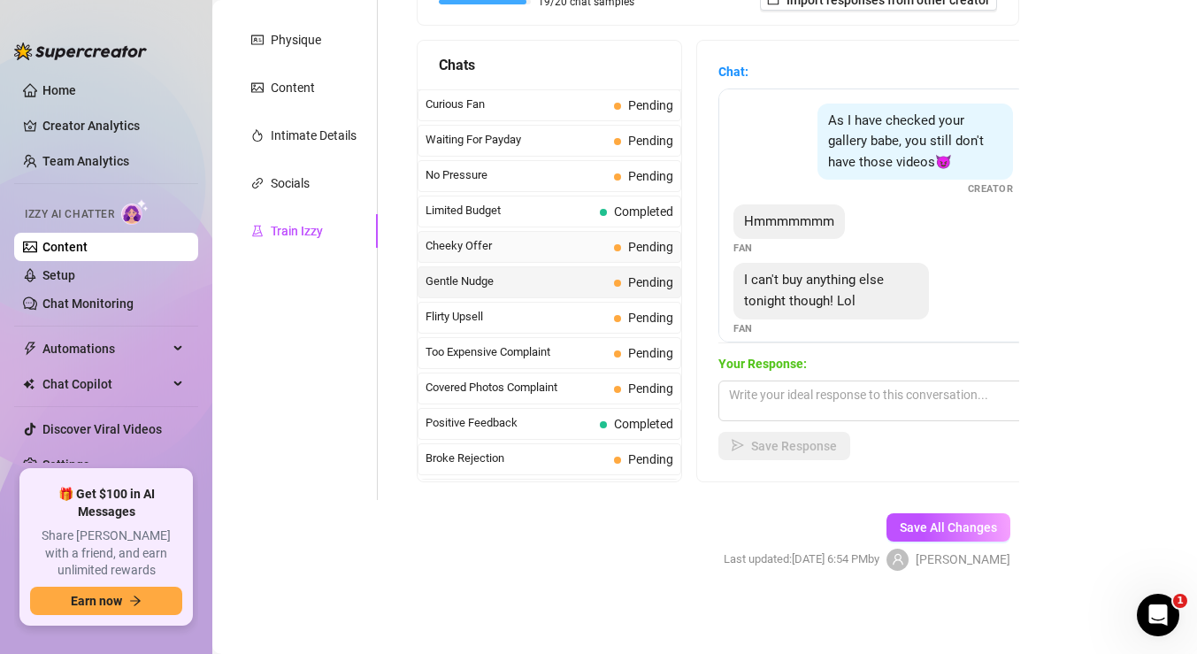
click at [562, 249] on span "Cheeky Offer" at bounding box center [516, 246] width 181 height 18
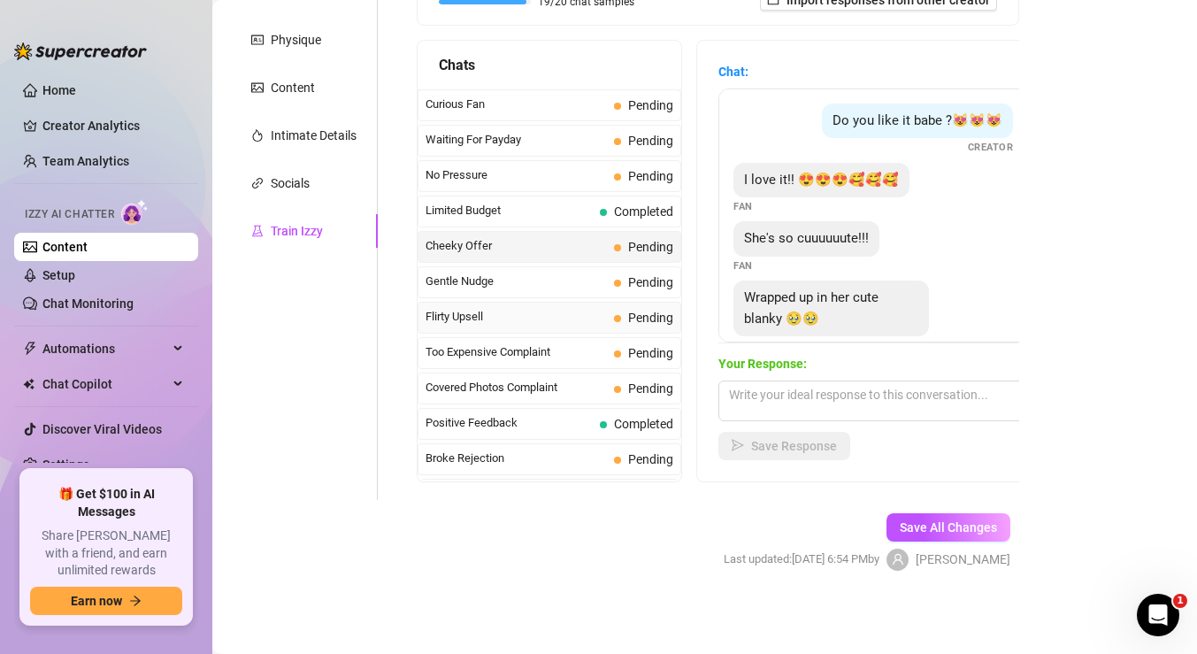
click at [587, 304] on div "Flirty Upsell Pending" at bounding box center [550, 318] width 264 height 32
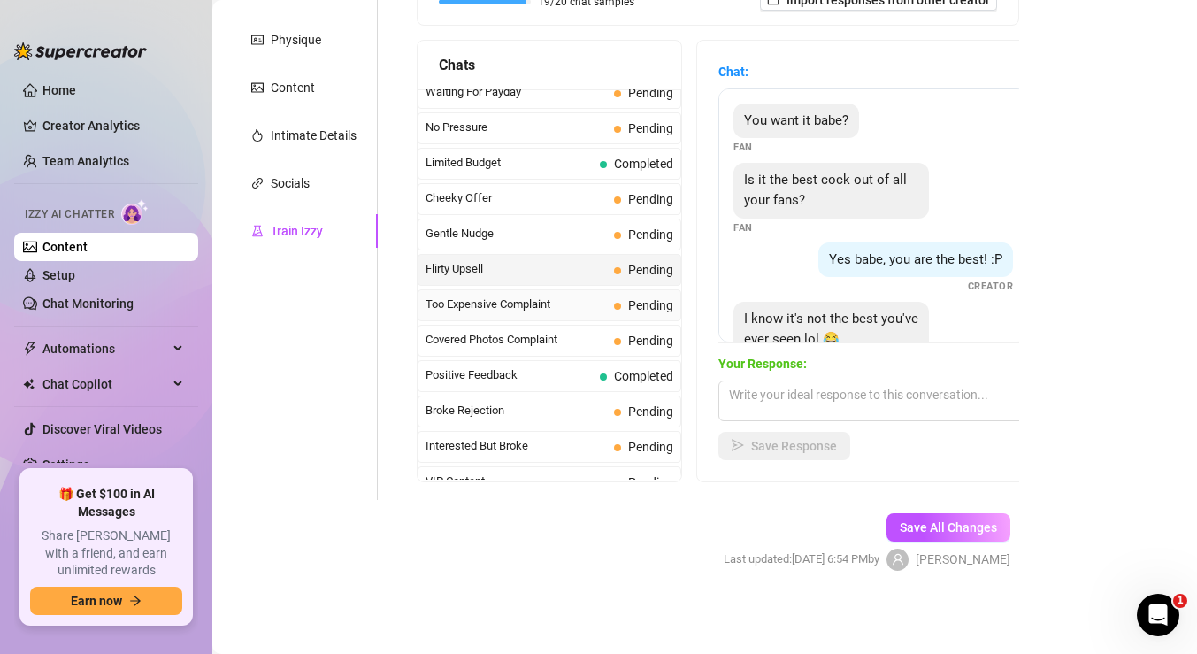
click at [587, 304] on span "Too Expensive Complaint" at bounding box center [516, 305] width 181 height 18
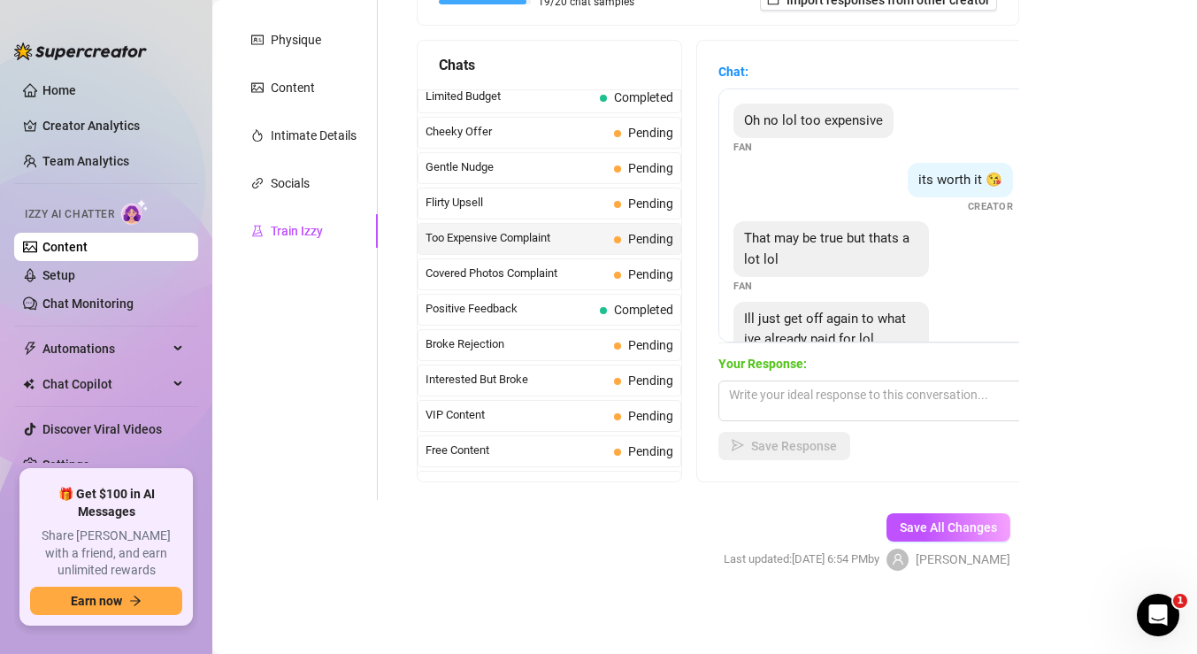
scroll to position [119, 0]
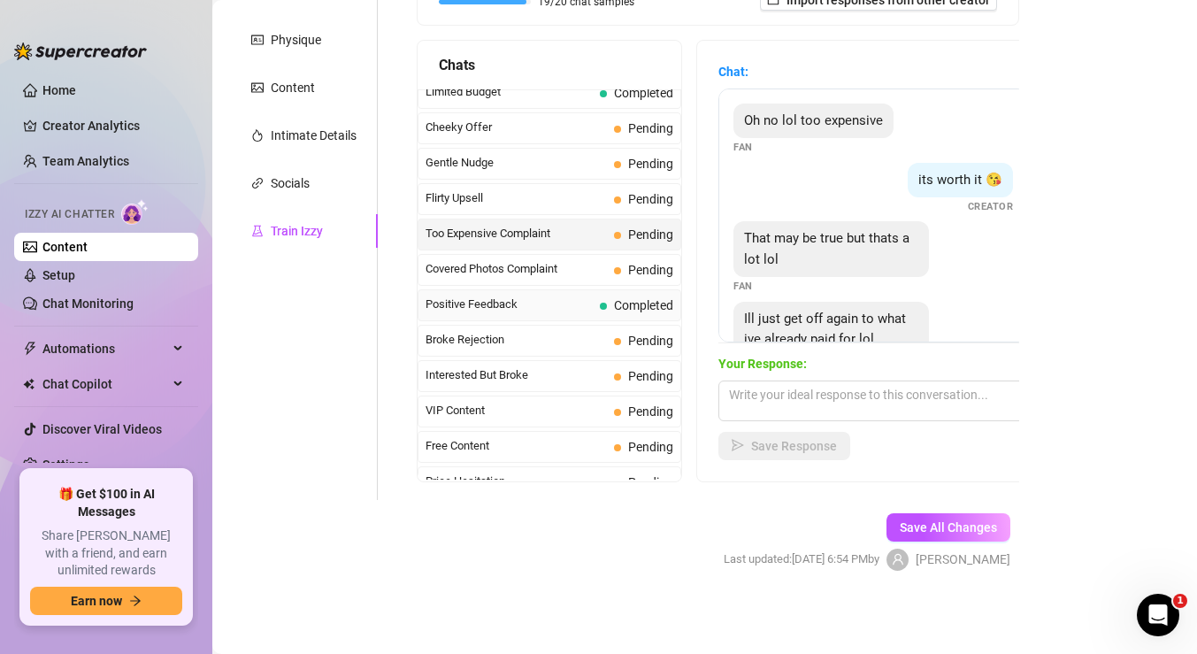
click at [588, 305] on span "Positive Feedback" at bounding box center [509, 305] width 167 height 18
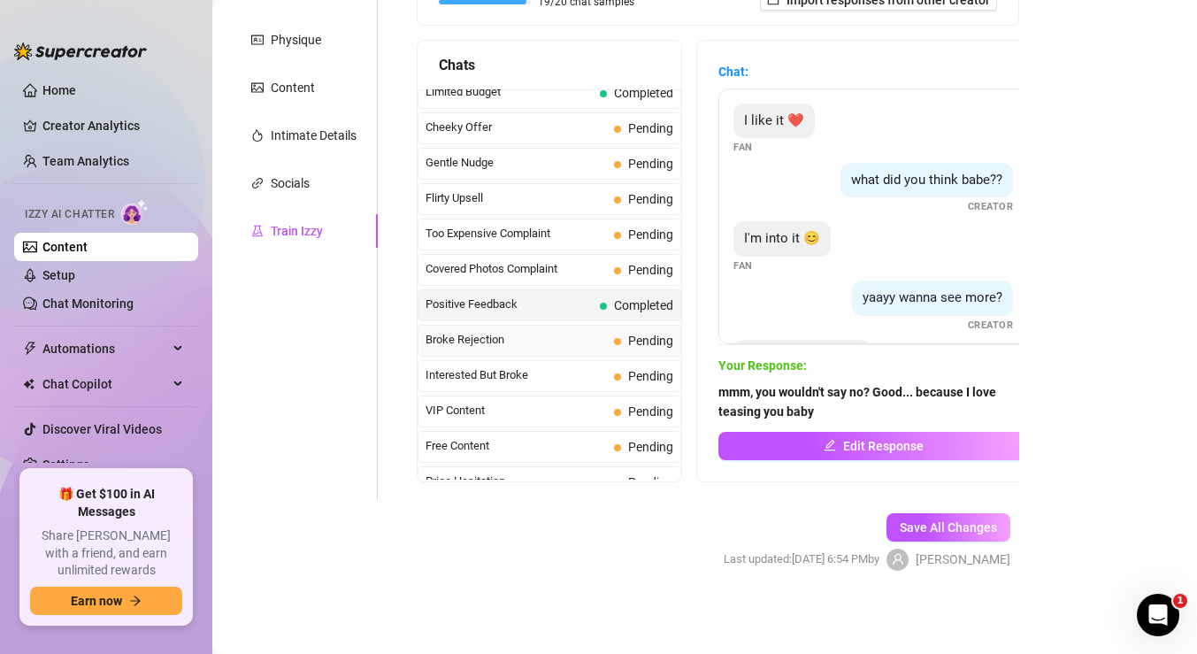
click at [572, 345] on span "Broke Rejection" at bounding box center [516, 340] width 181 height 18
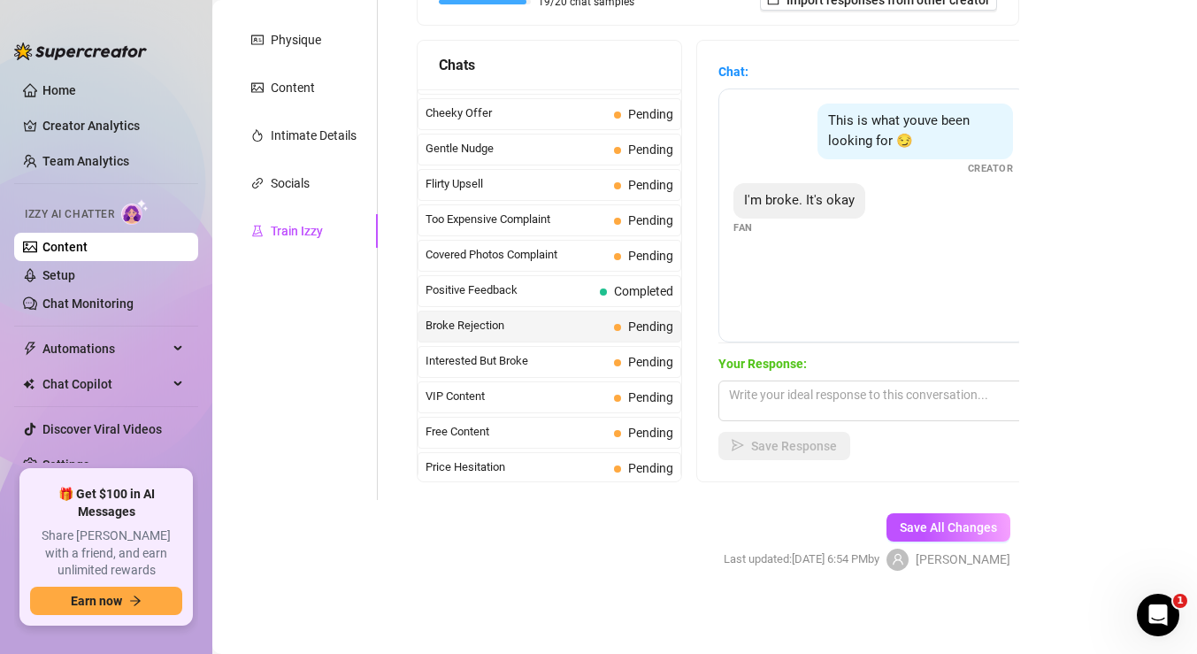
scroll to position [136, 0]
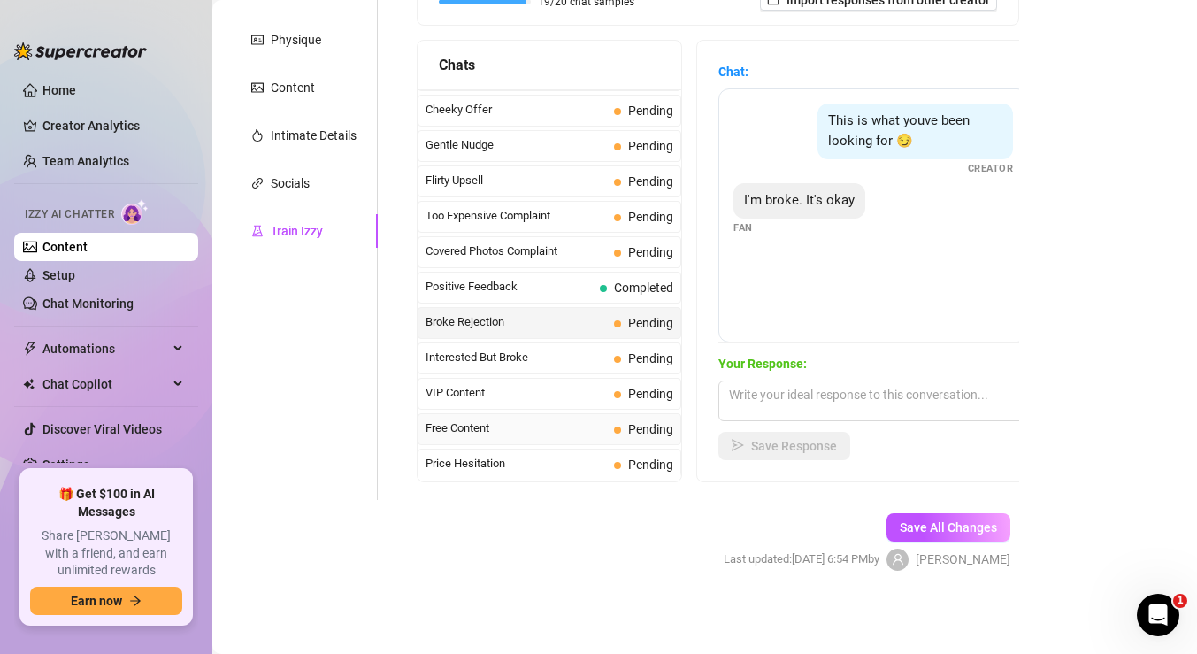
click at [569, 425] on span "Free Content" at bounding box center [516, 428] width 181 height 18
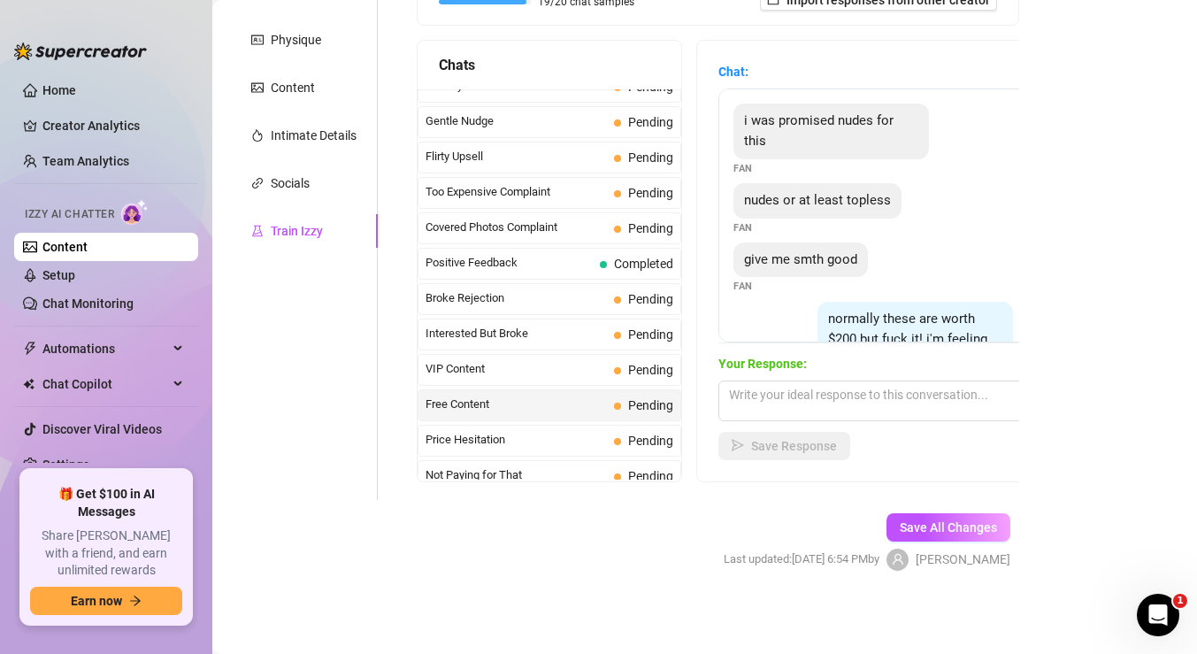
scroll to position [173, 0]
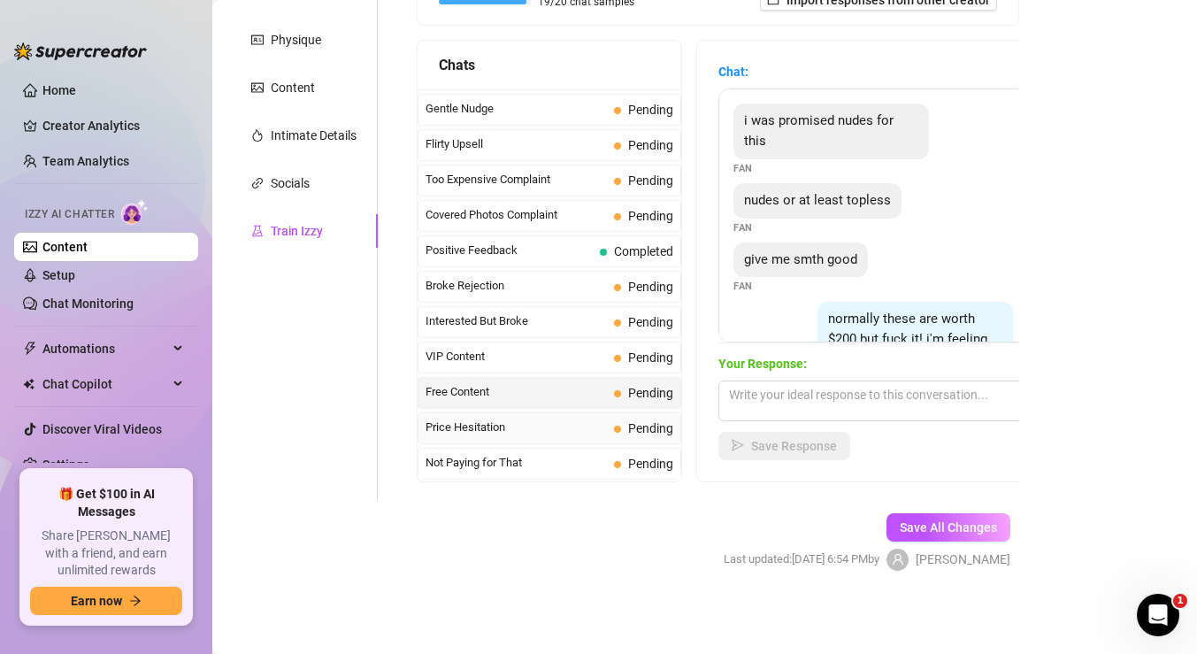
click at [571, 427] on span "Price Hesitation" at bounding box center [516, 428] width 181 height 18
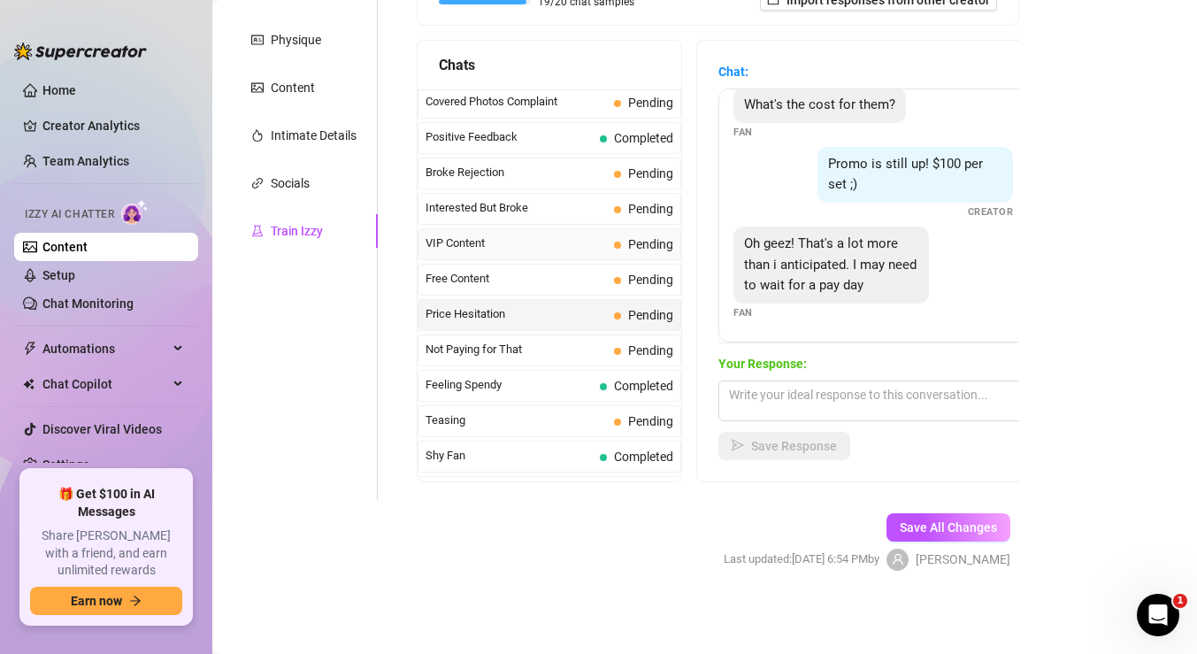
scroll to position [287, 0]
click at [580, 356] on span "Not Paying for That" at bounding box center [516, 349] width 181 height 18
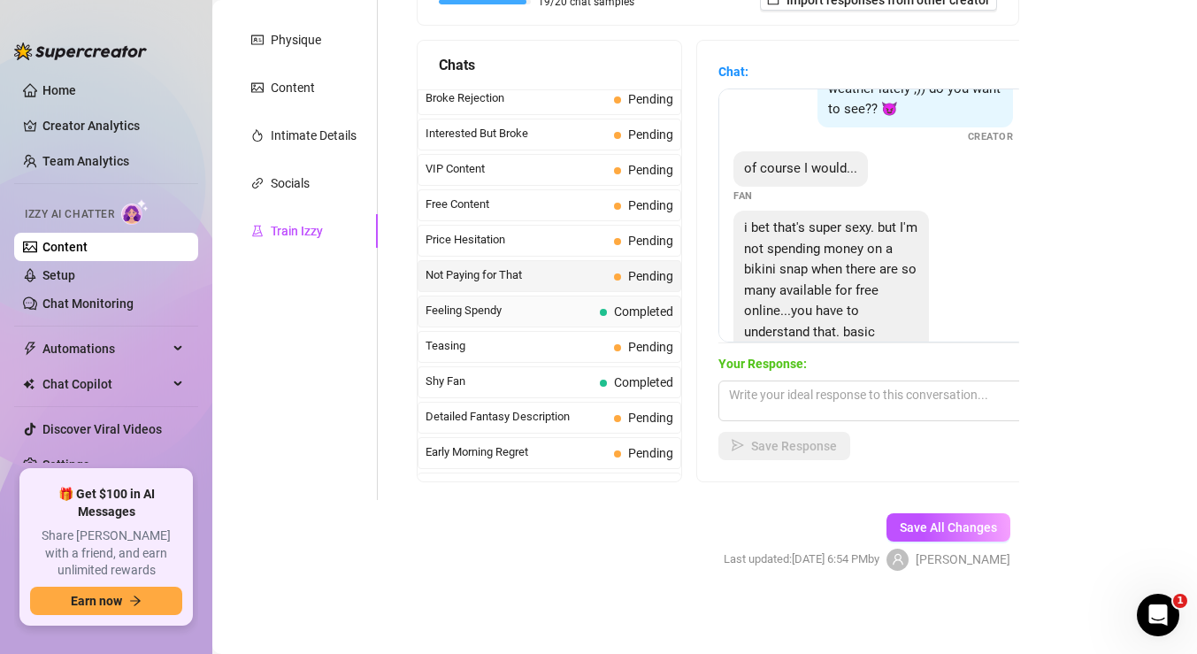
scroll to position [363, 0]
click at [495, 335] on span "Teasing" at bounding box center [516, 344] width 181 height 18
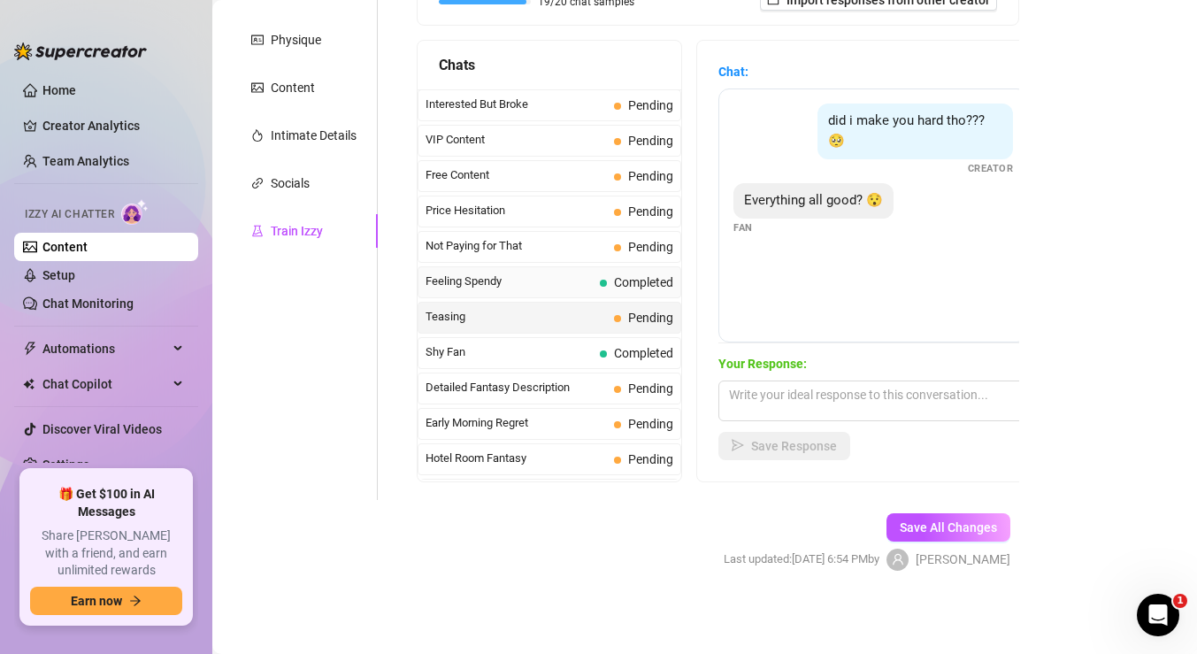
scroll to position [392, 0]
click at [564, 392] on span "Detailed Fantasy Description" at bounding box center [516, 385] width 181 height 18
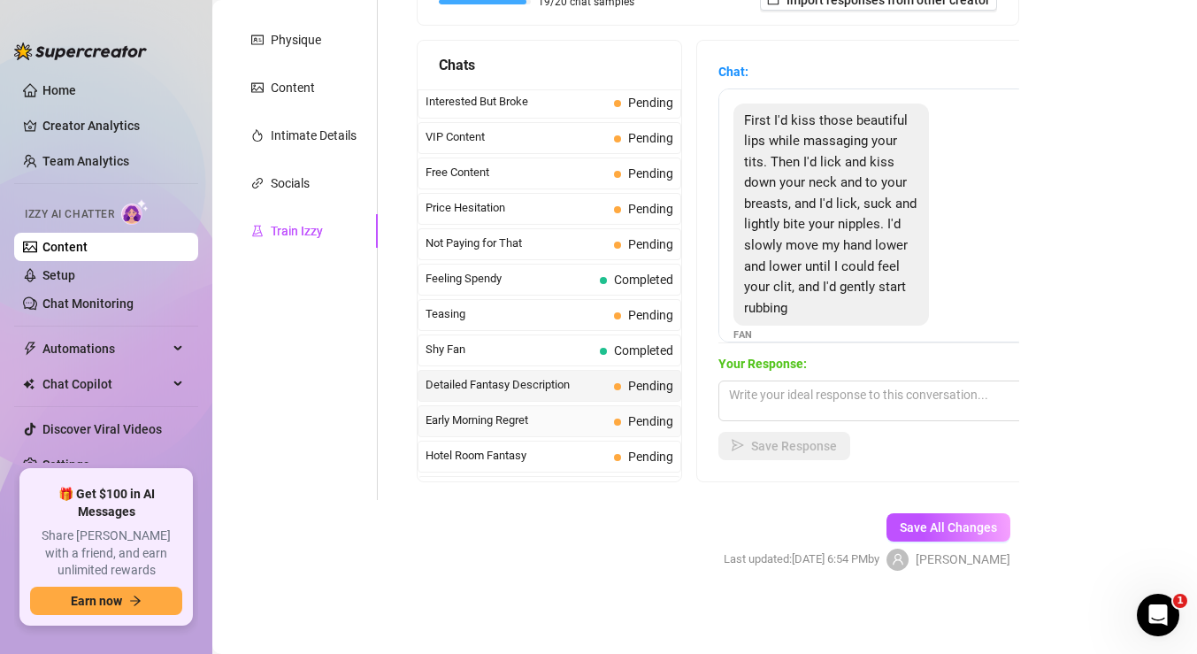
click at [583, 433] on div "Early Morning Regret Pending" at bounding box center [550, 421] width 264 height 32
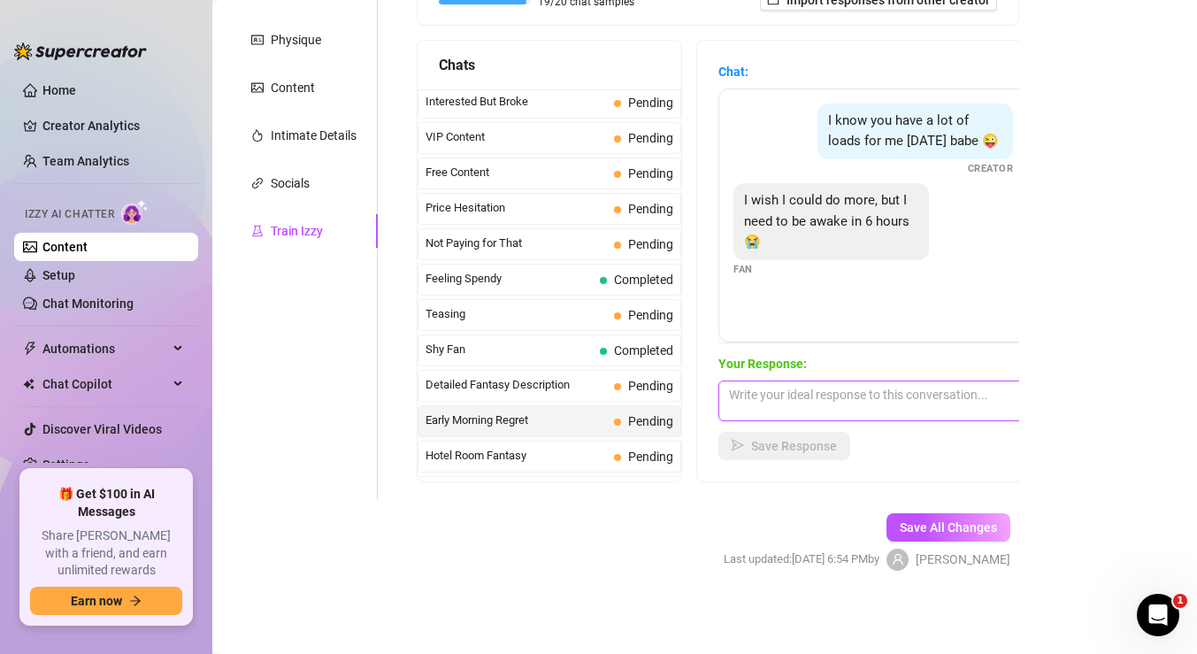
click at [810, 405] on textarea at bounding box center [874, 401] width 310 height 41
click at [858, 412] on textarea "I get it babe! Go get your rest, we will play more later. goodnight" at bounding box center [874, 401] width 310 height 41
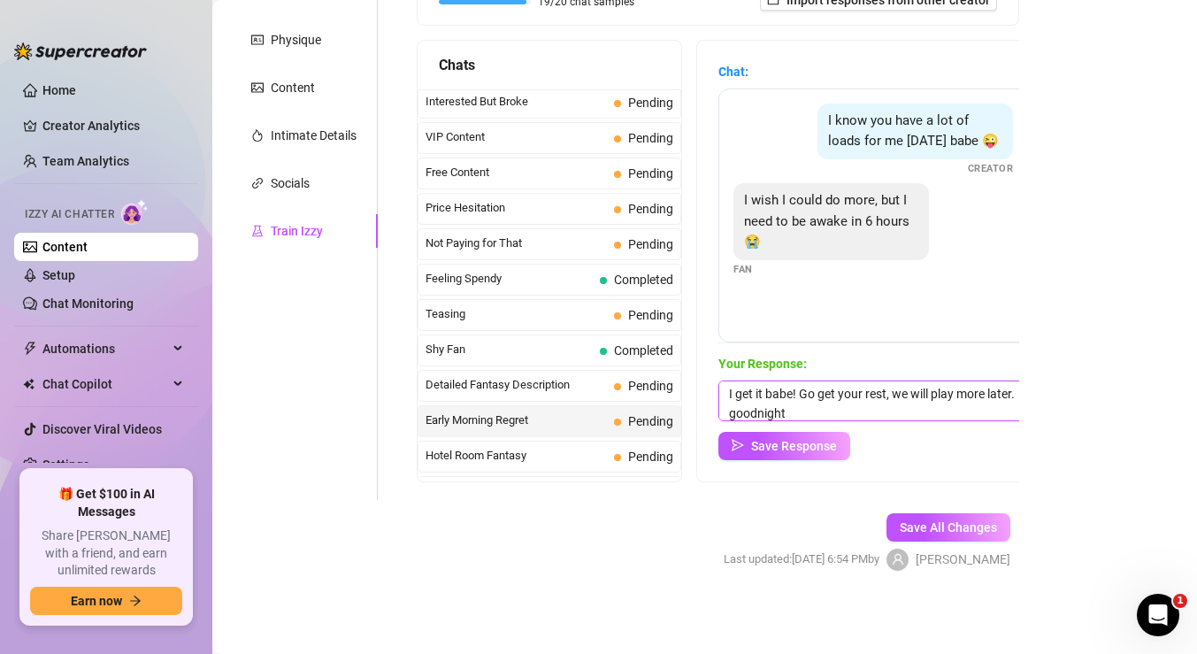
paste textarea "😘"
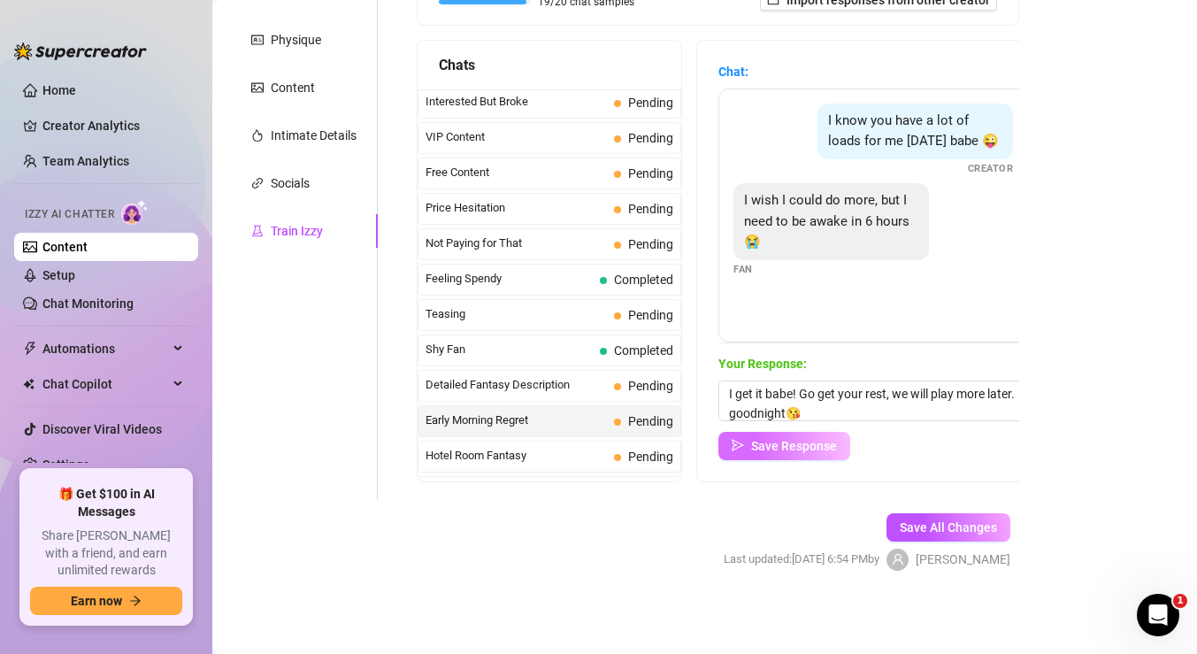
click at [789, 443] on span "Save Response" at bounding box center [794, 446] width 86 height 14
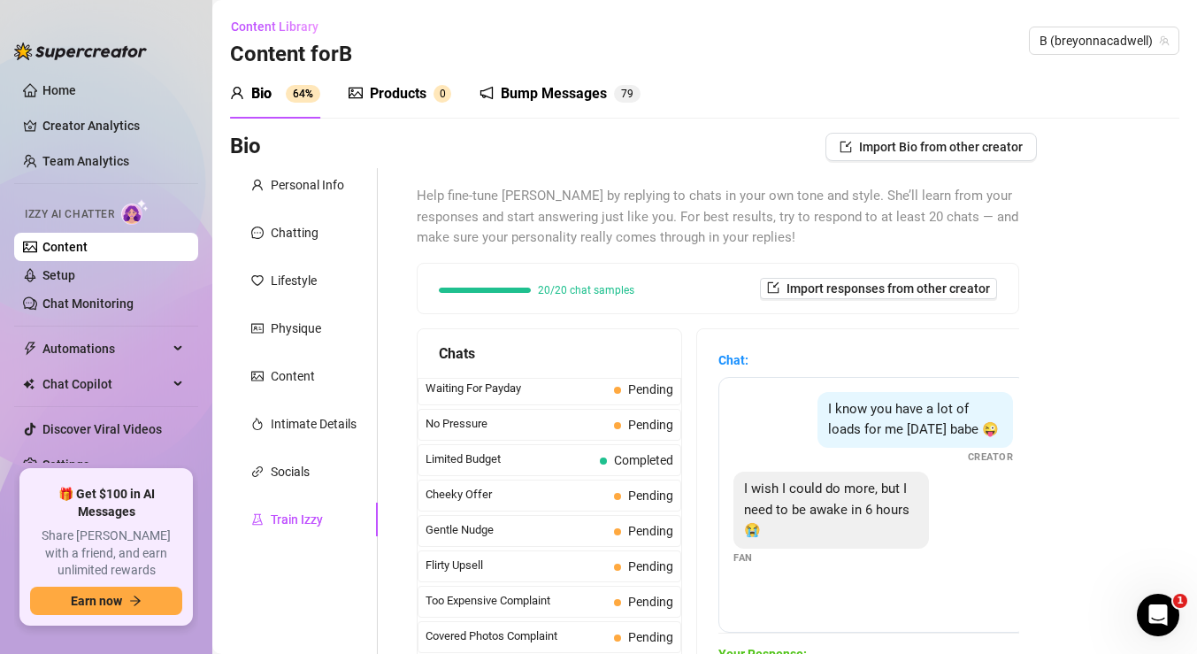
scroll to position [288, 0]
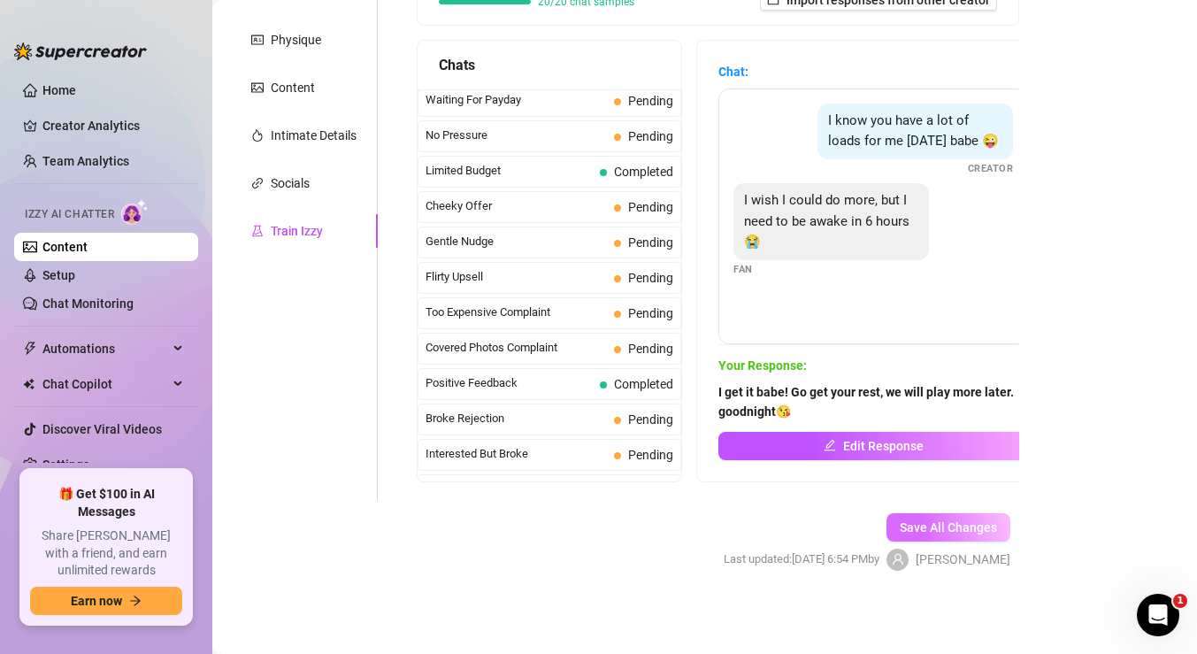
click at [963, 533] on span "Save All Changes" at bounding box center [948, 527] width 97 height 14
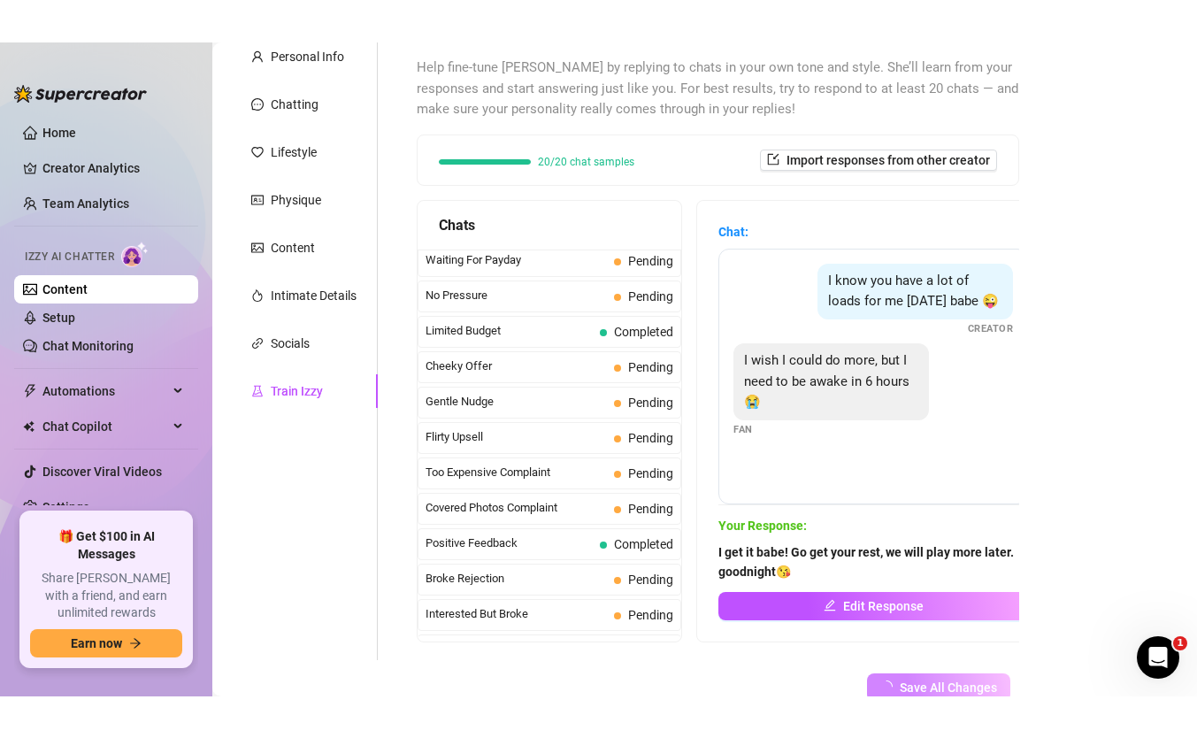
scroll to position [0, 0]
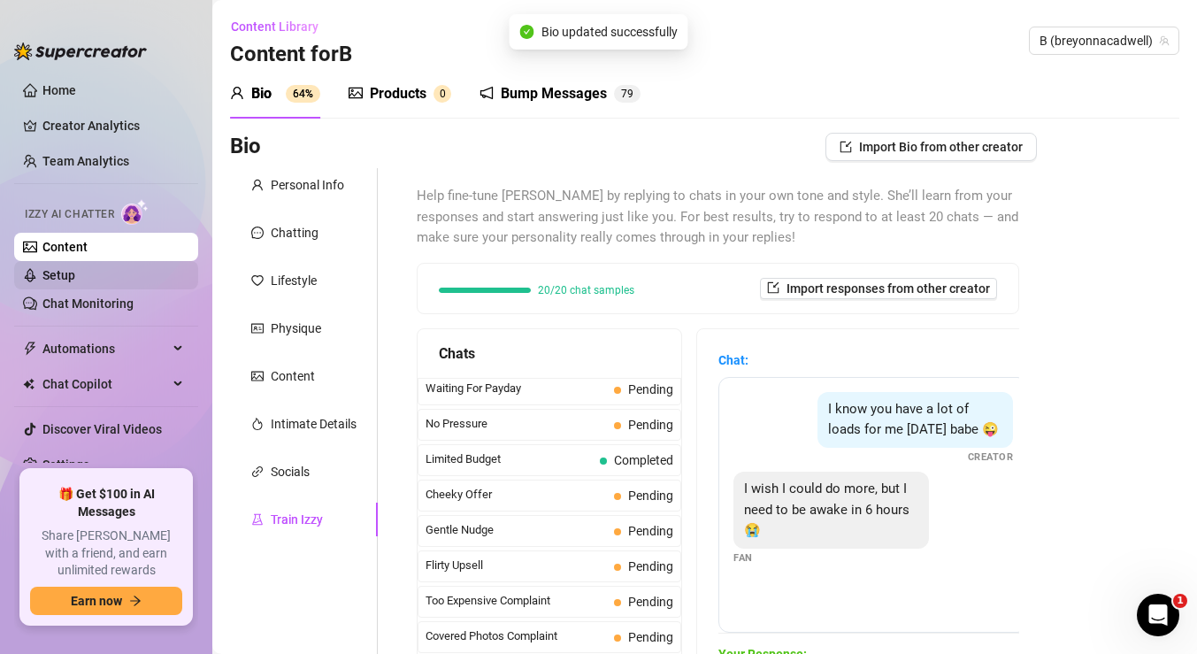
click at [75, 276] on link "Setup" at bounding box center [58, 275] width 33 height 14
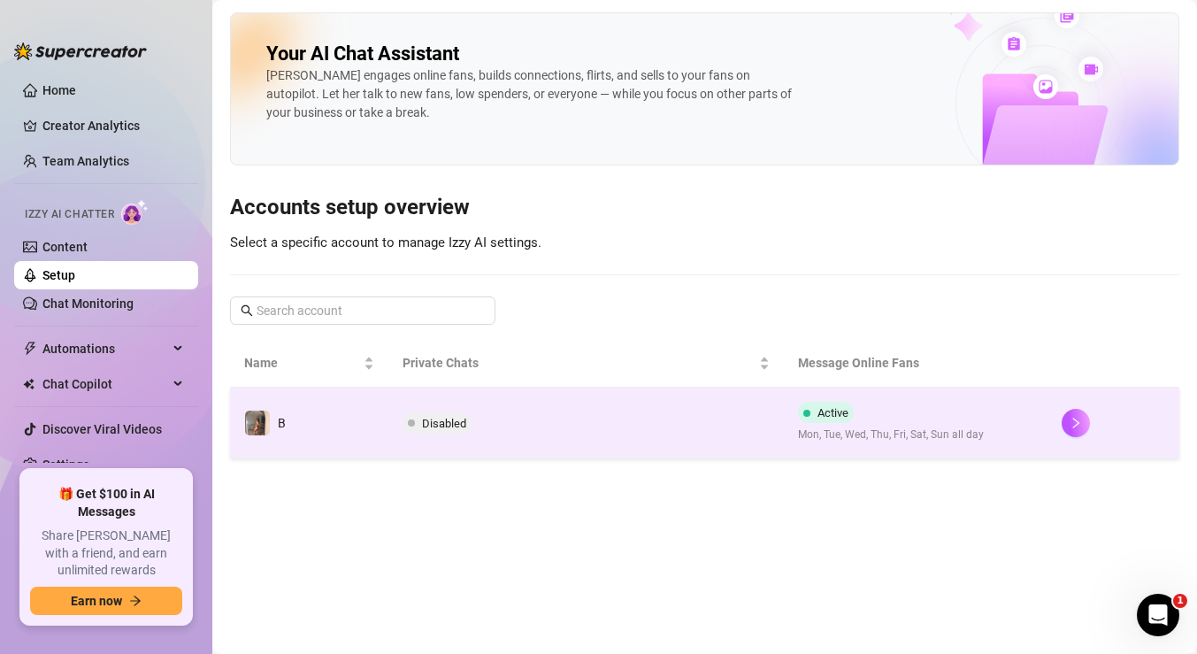
click at [508, 421] on td "Disabled" at bounding box center [586, 423] width 396 height 71
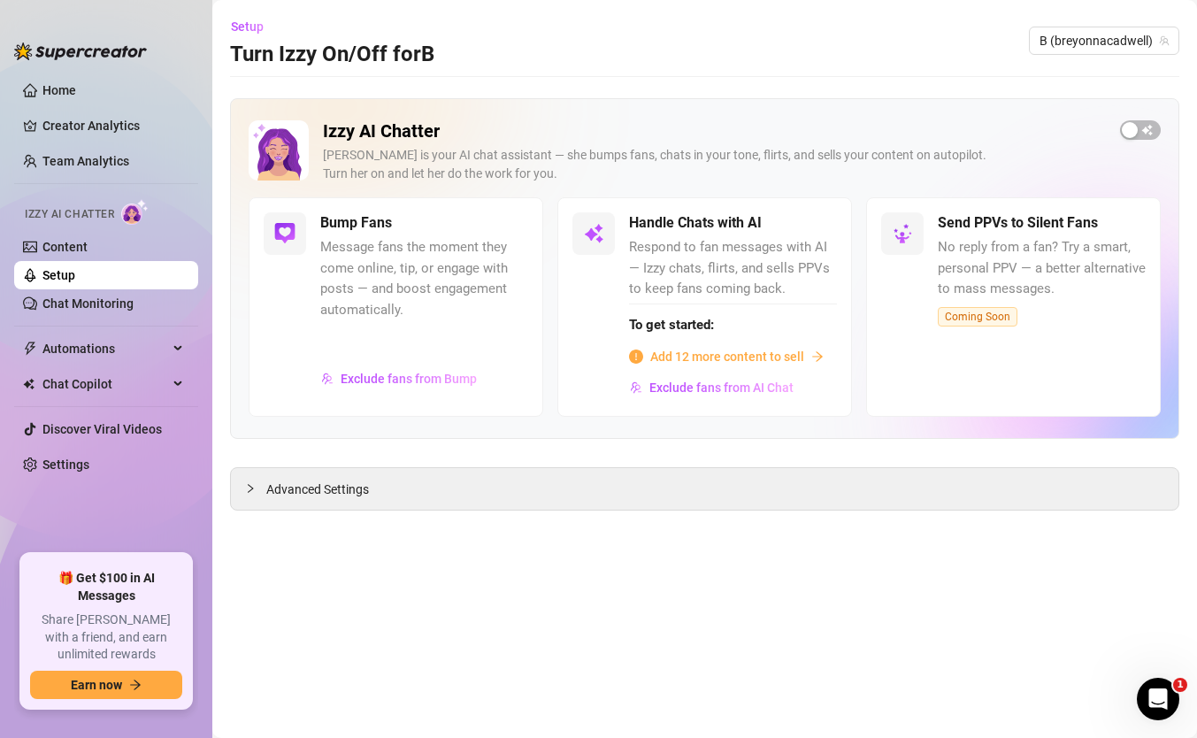
click at [753, 357] on span "Add 12 more content to sell" at bounding box center [727, 356] width 154 height 19
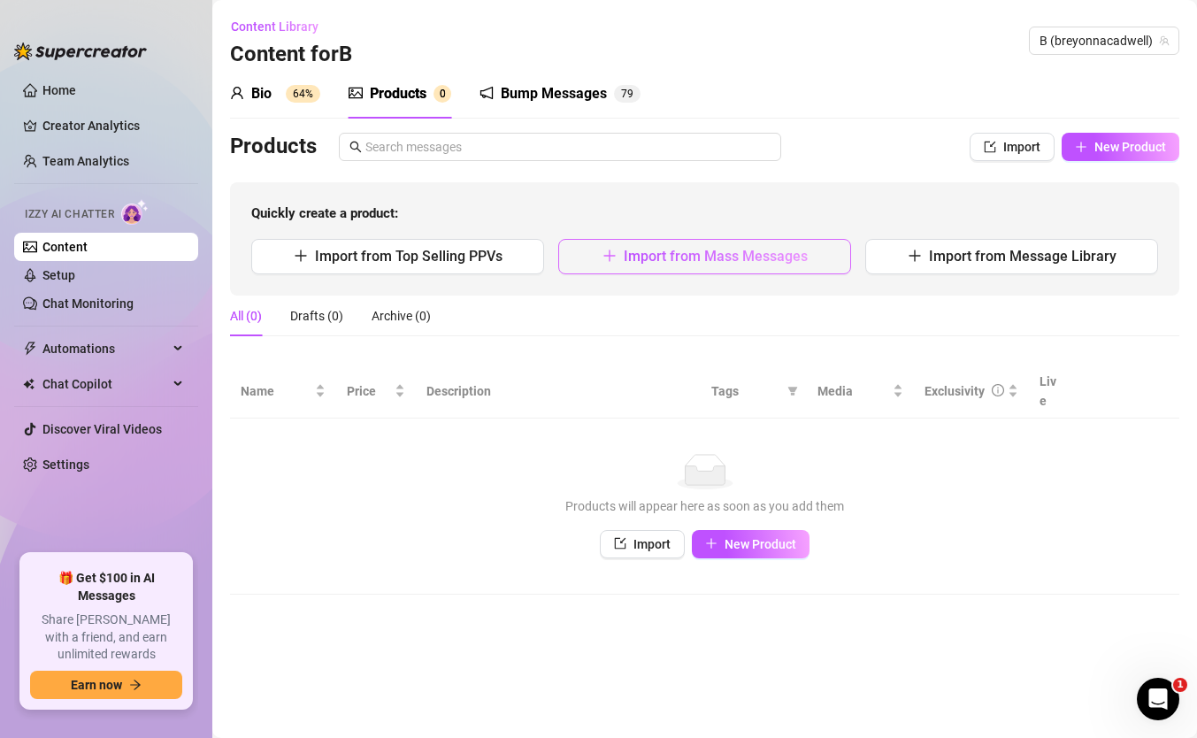
click at [660, 250] on span "Import from Mass Messages" at bounding box center [716, 256] width 184 height 17
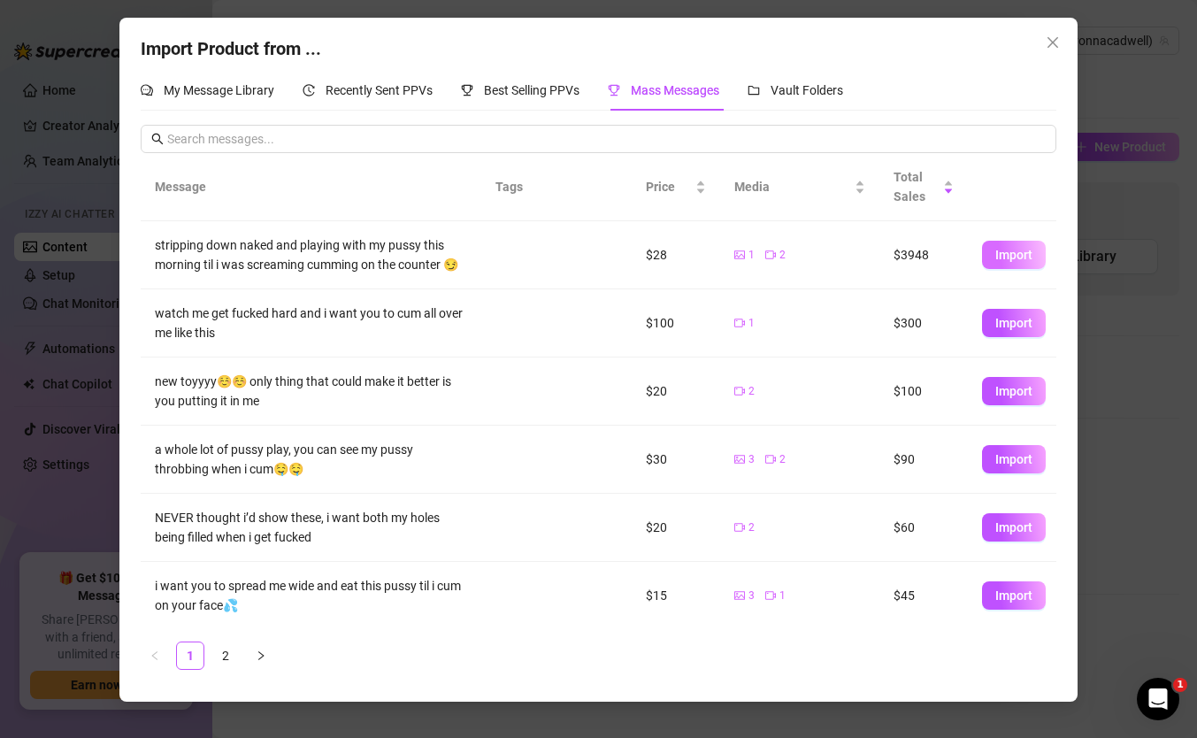
click at [1011, 259] on span "Import" at bounding box center [1014, 255] width 37 height 14
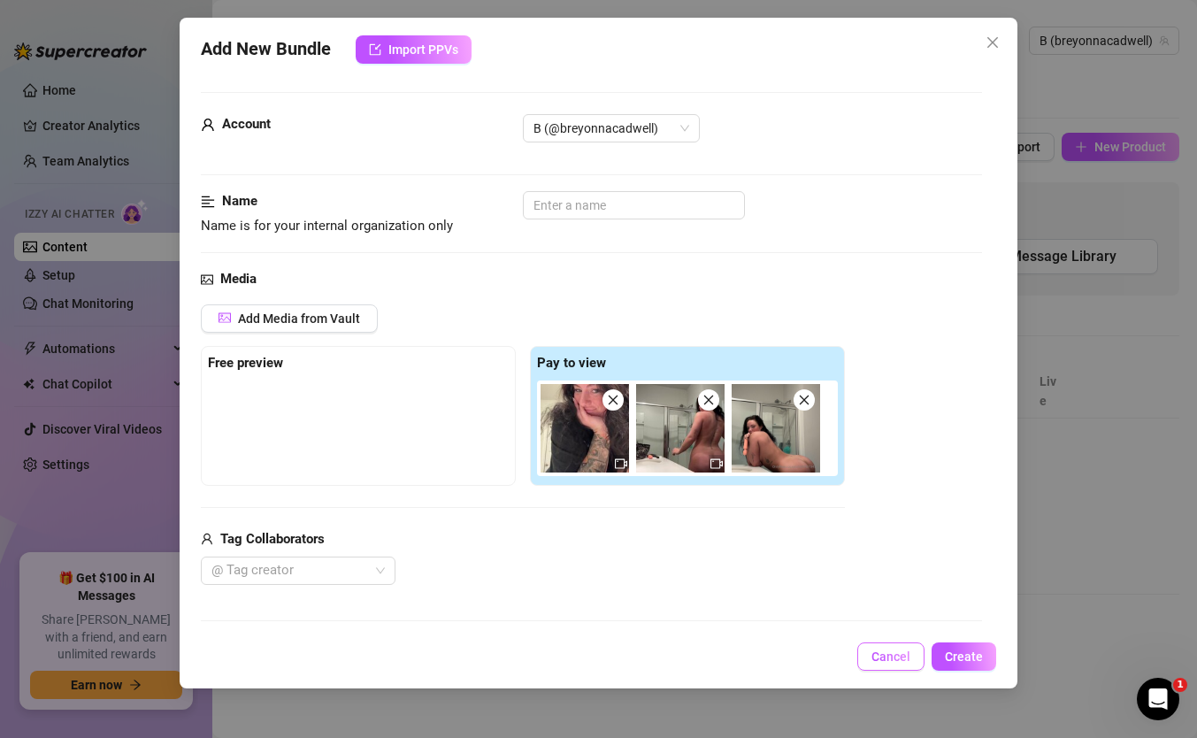
click at [895, 653] on span "Cancel" at bounding box center [891, 657] width 39 height 14
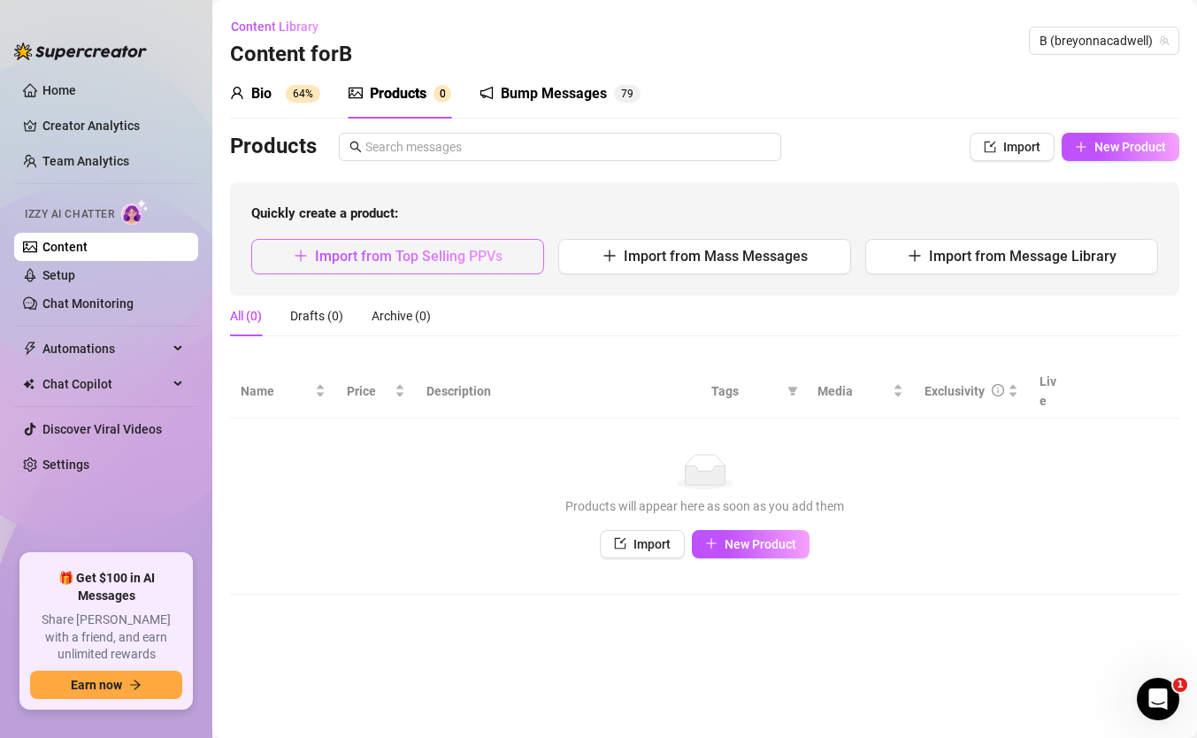
click at [484, 262] on span "Import from Top Selling PPVs" at bounding box center [409, 256] width 188 height 17
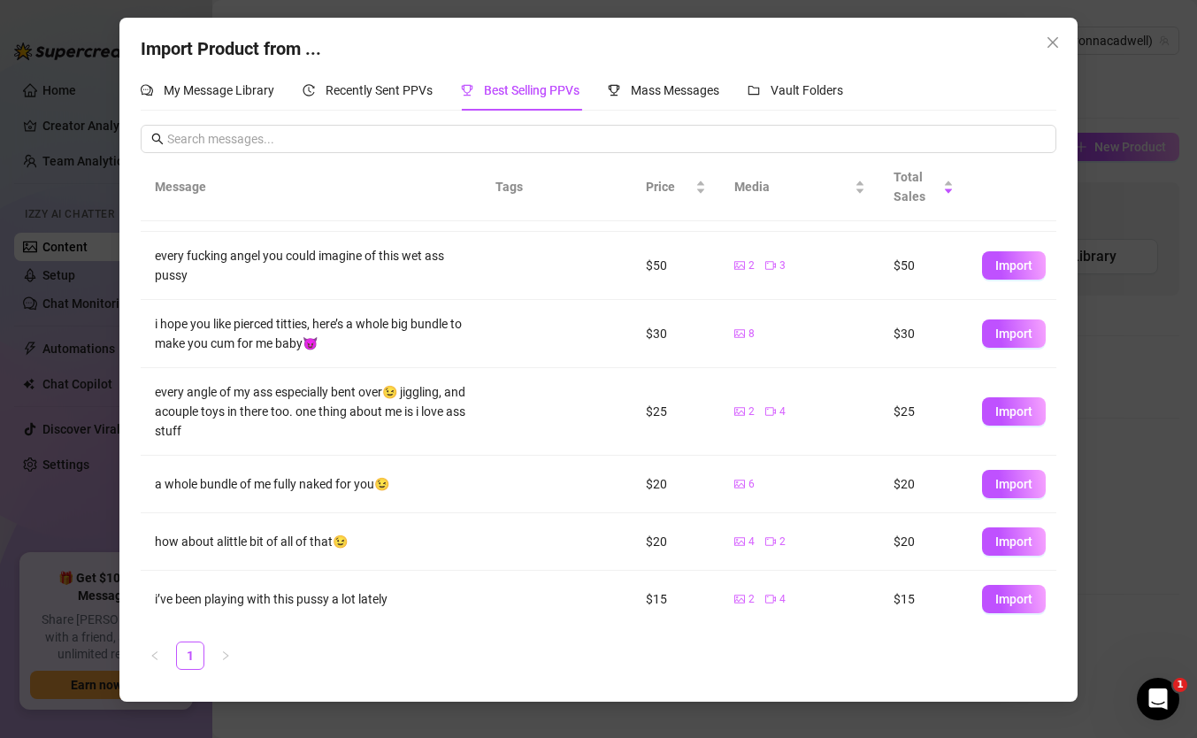
scroll to position [78, 0]
click at [1043, 36] on span "Close" at bounding box center [1053, 42] width 28 height 14
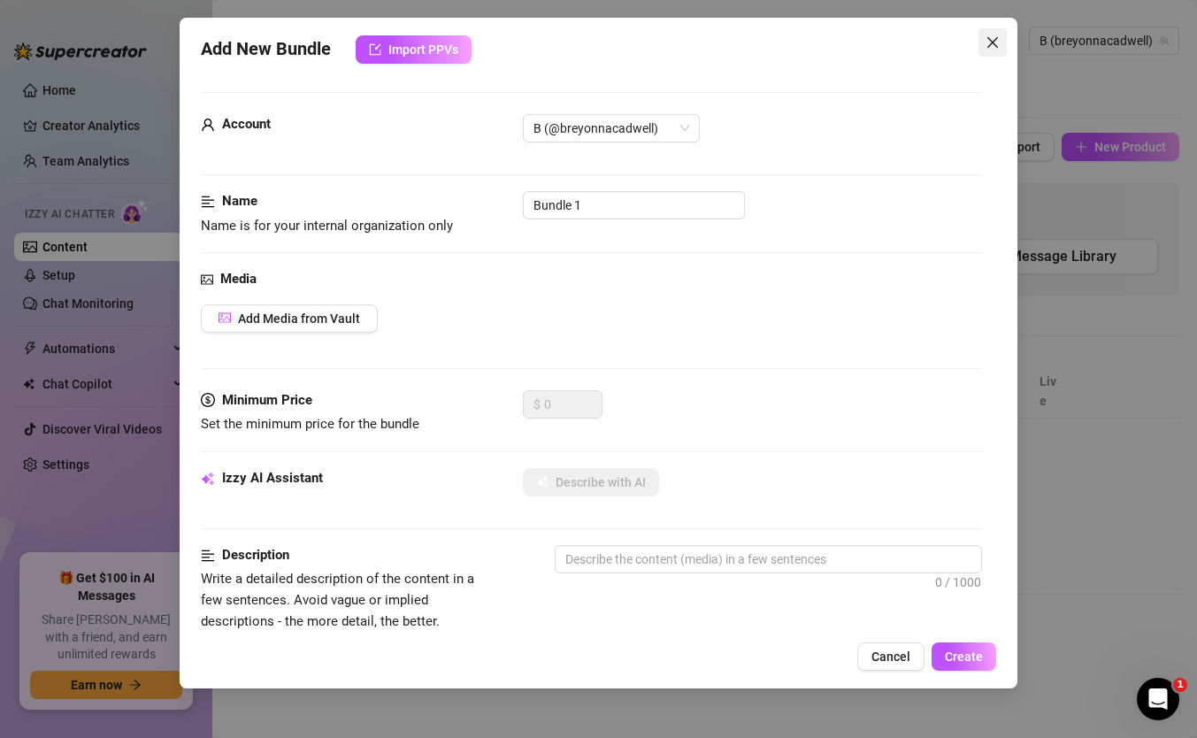
click at [998, 46] on icon "close" at bounding box center [993, 42] width 14 height 14
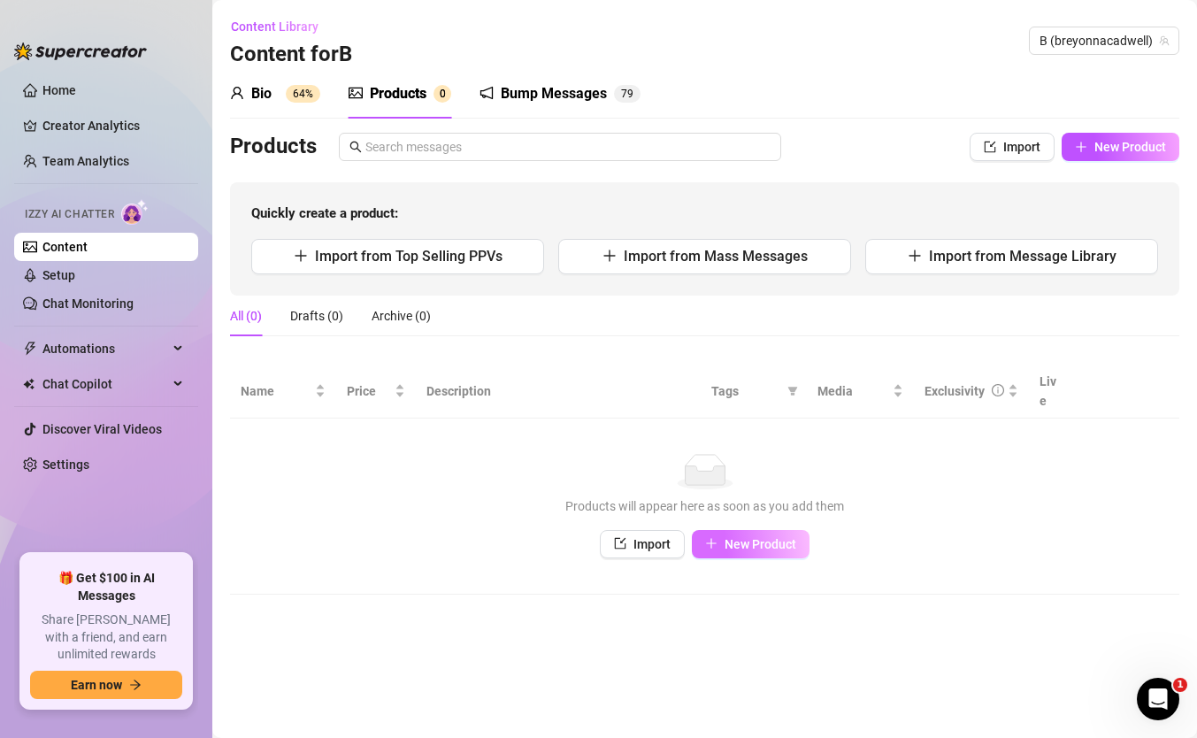
click at [727, 537] on span "New Product" at bounding box center [761, 544] width 72 height 14
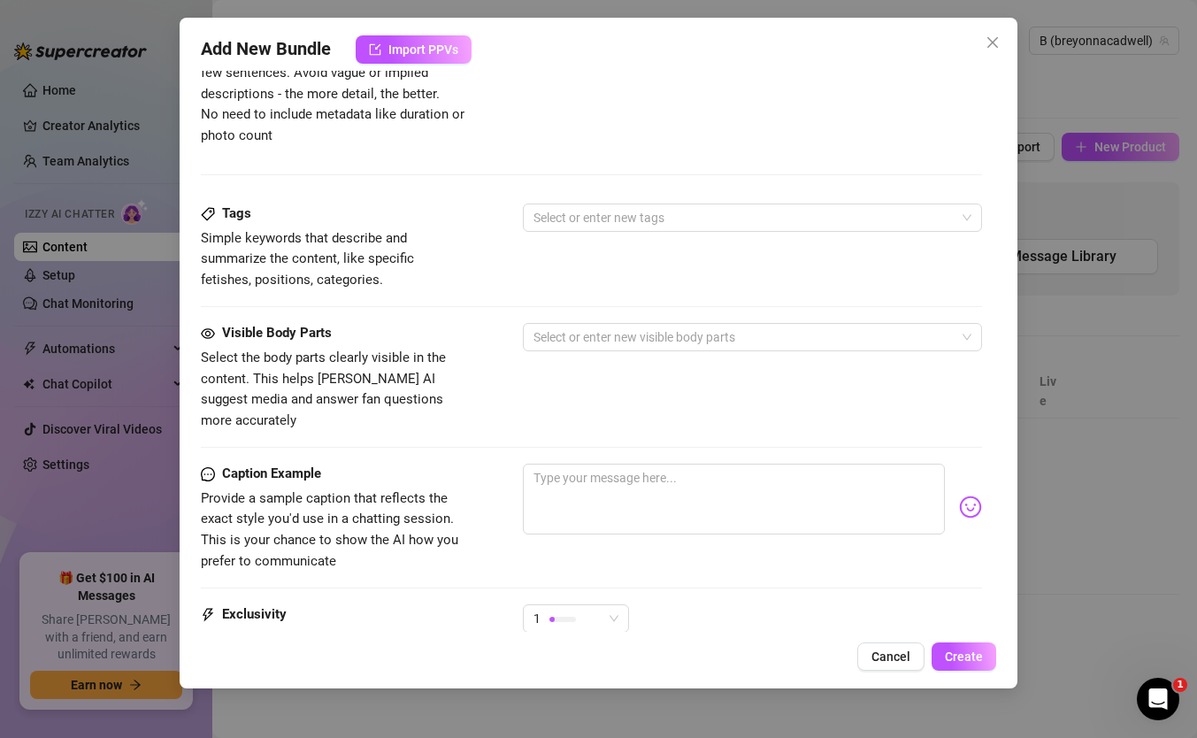
scroll to position [697, 0]
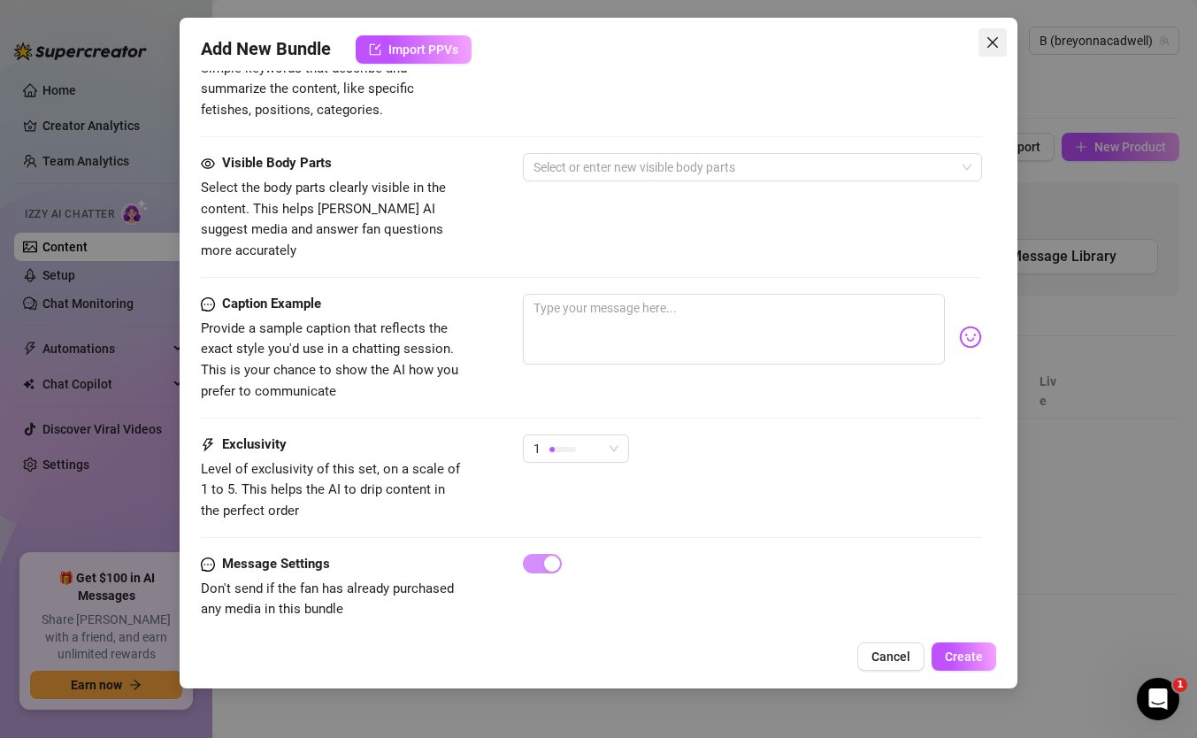
click at [1000, 43] on span "Close" at bounding box center [993, 42] width 28 height 14
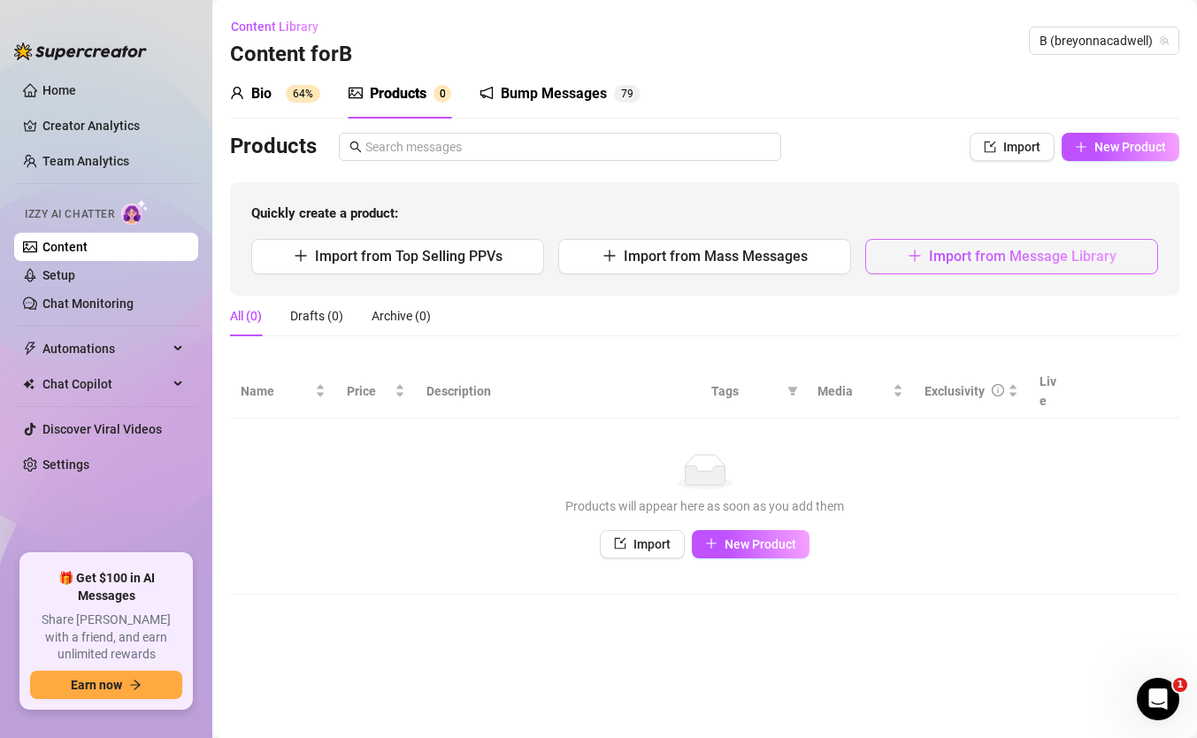
click at [898, 250] on button "Import from Message Library" at bounding box center [1011, 256] width 293 height 35
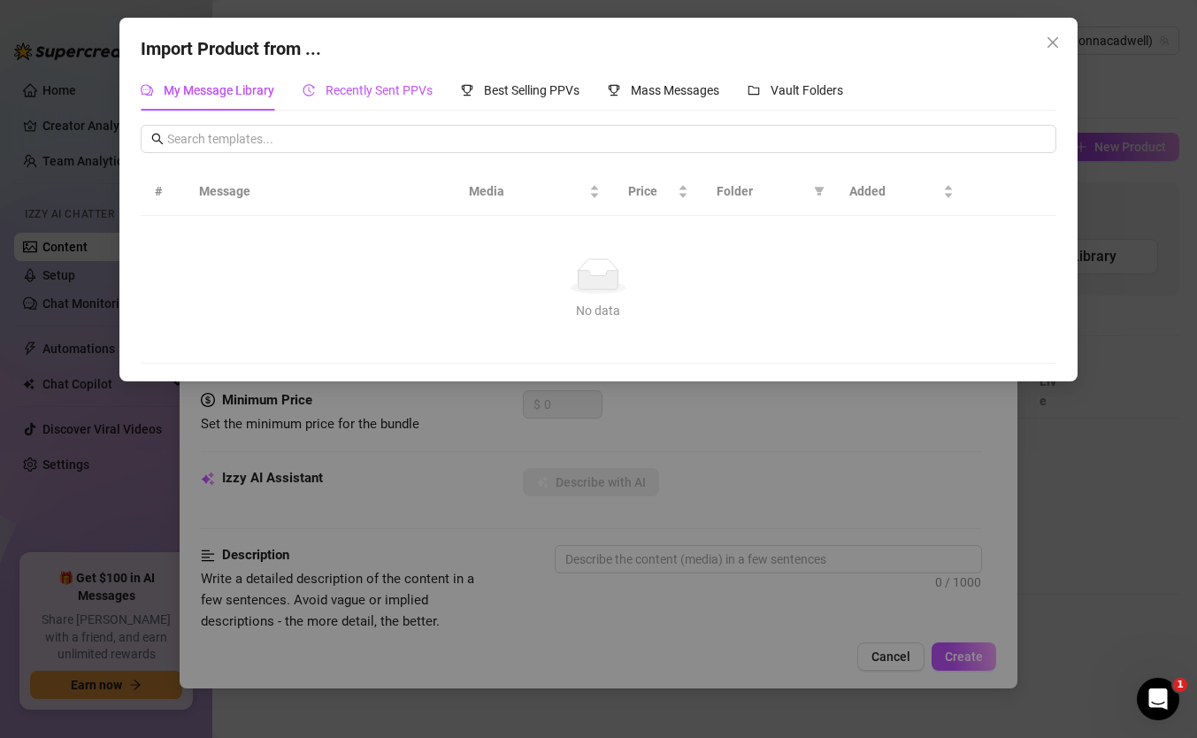
click at [390, 100] on div "Recently Sent PPVs" at bounding box center [368, 90] width 130 height 19
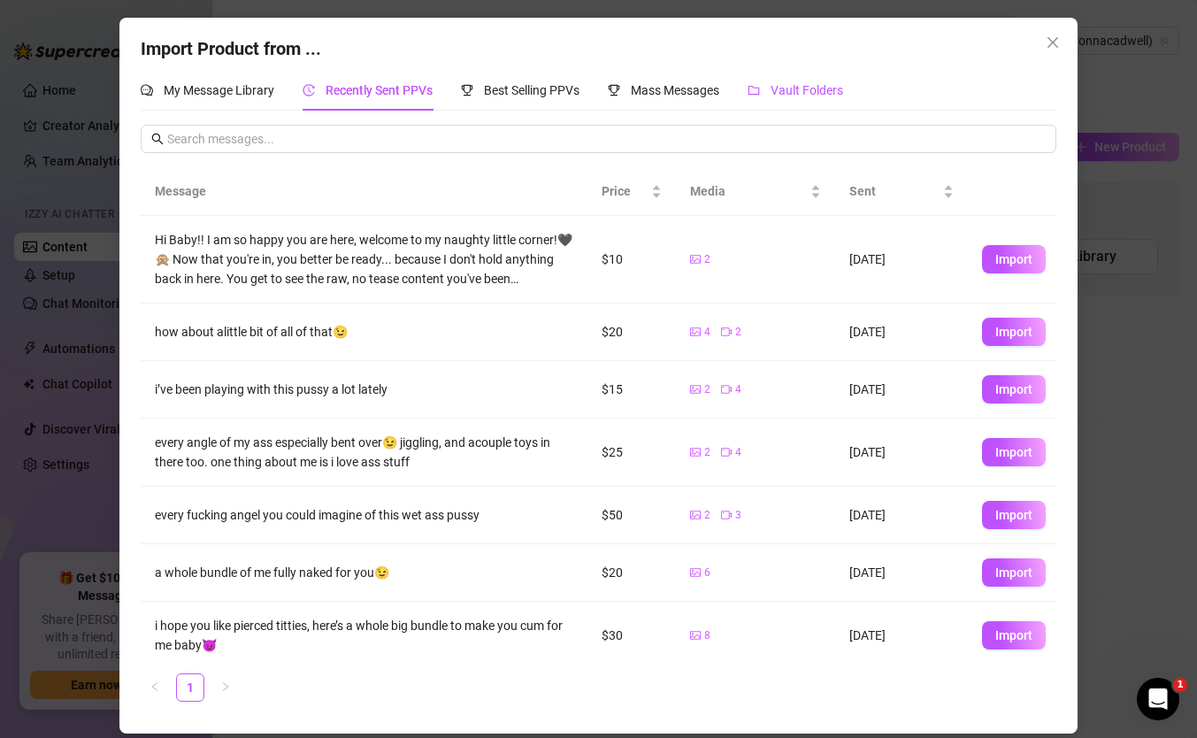
click at [818, 92] on span "Vault Folders" at bounding box center [807, 90] width 73 height 14
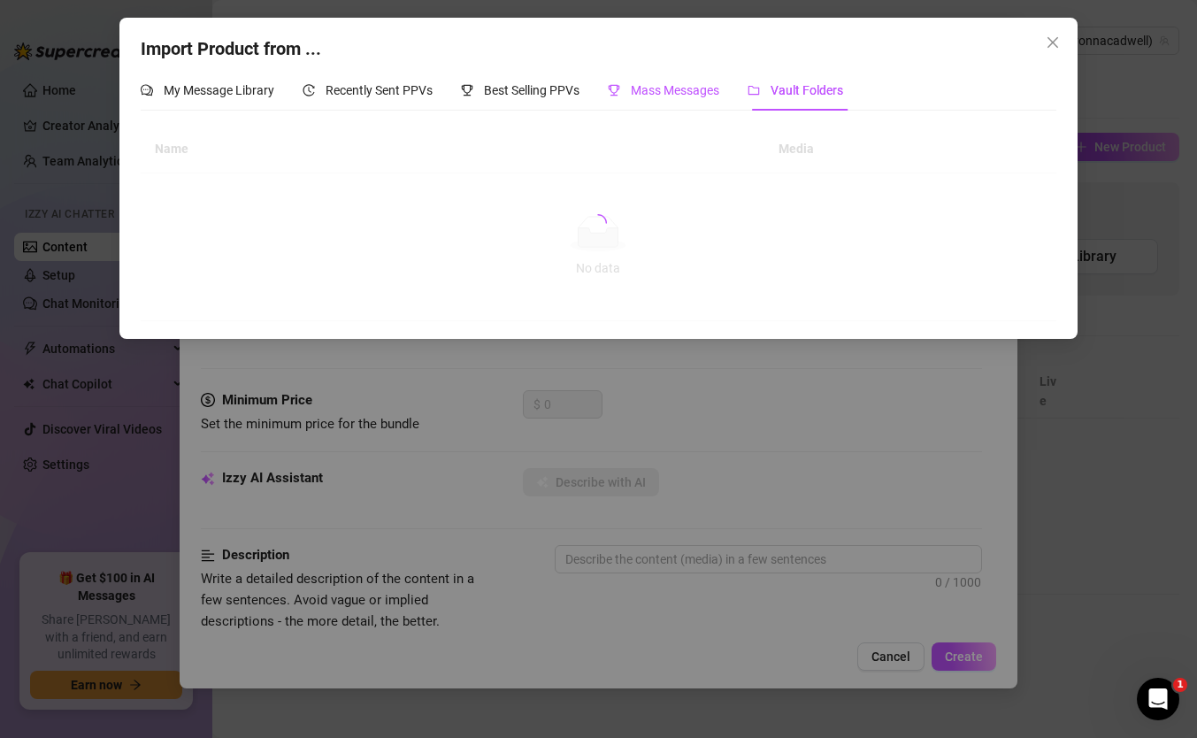
click at [673, 93] on span "Mass Messages" at bounding box center [675, 90] width 88 height 14
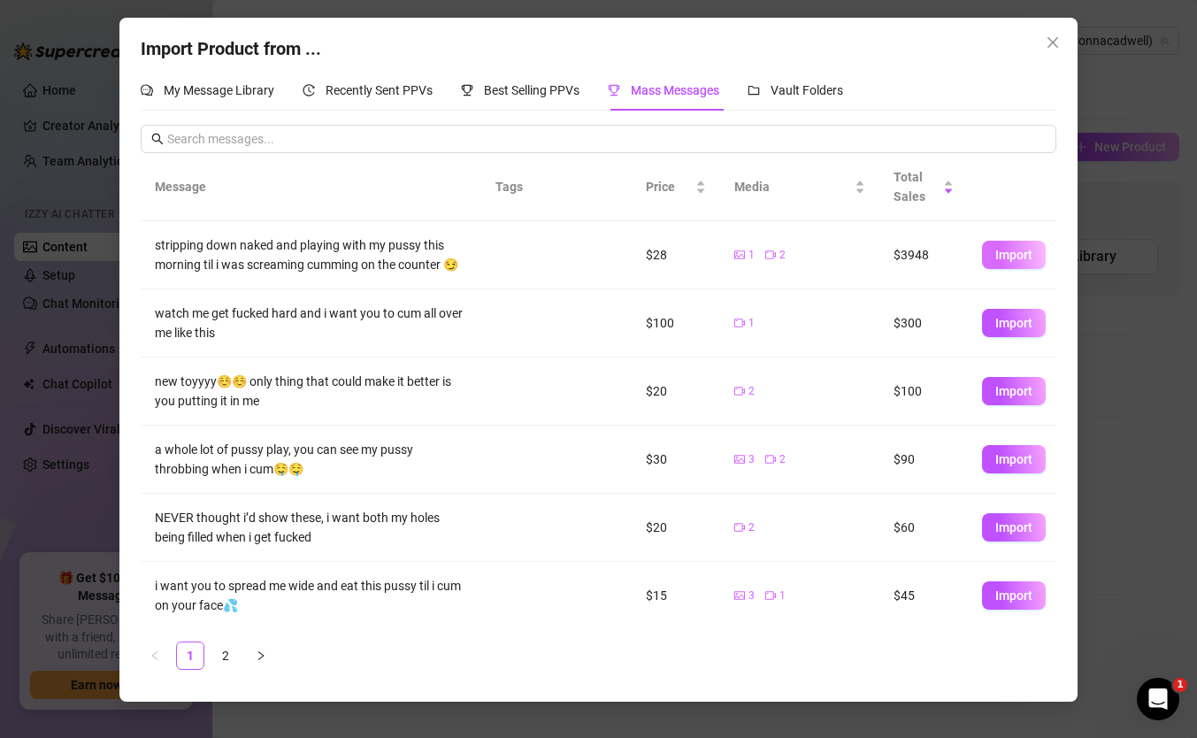
click at [1004, 258] on span "Import" at bounding box center [1014, 255] width 37 height 14
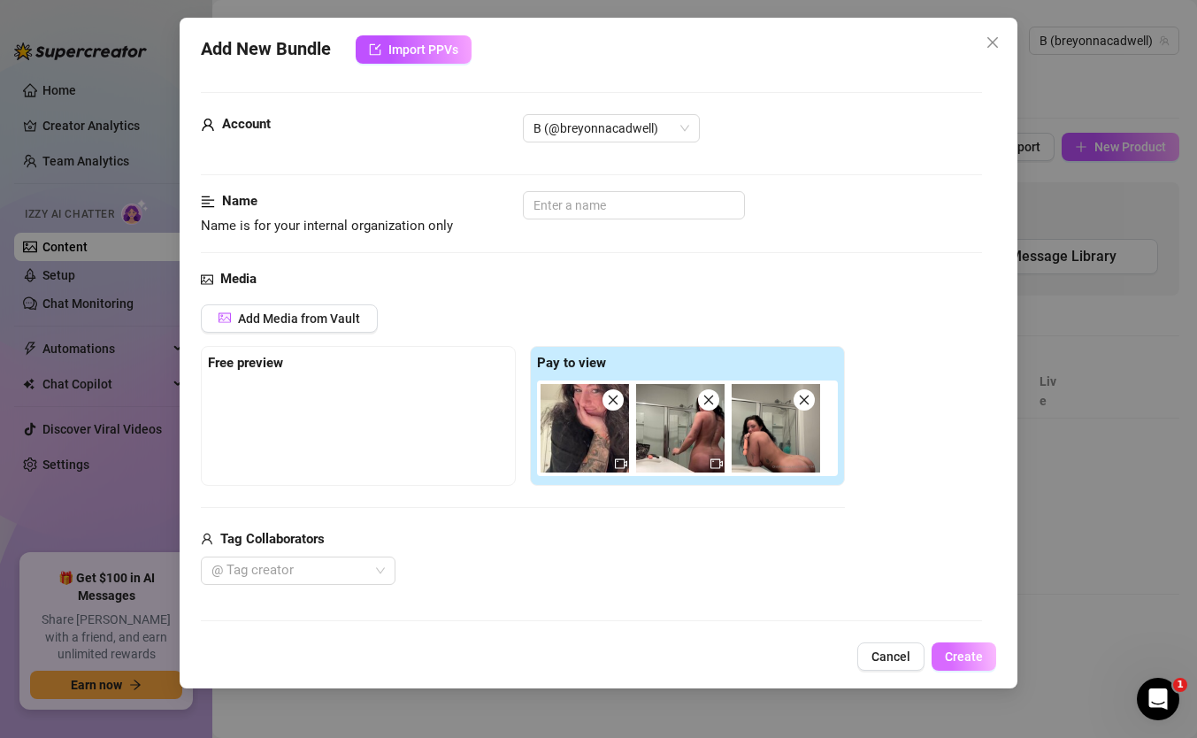
click at [974, 648] on button "Create" at bounding box center [964, 656] width 65 height 28
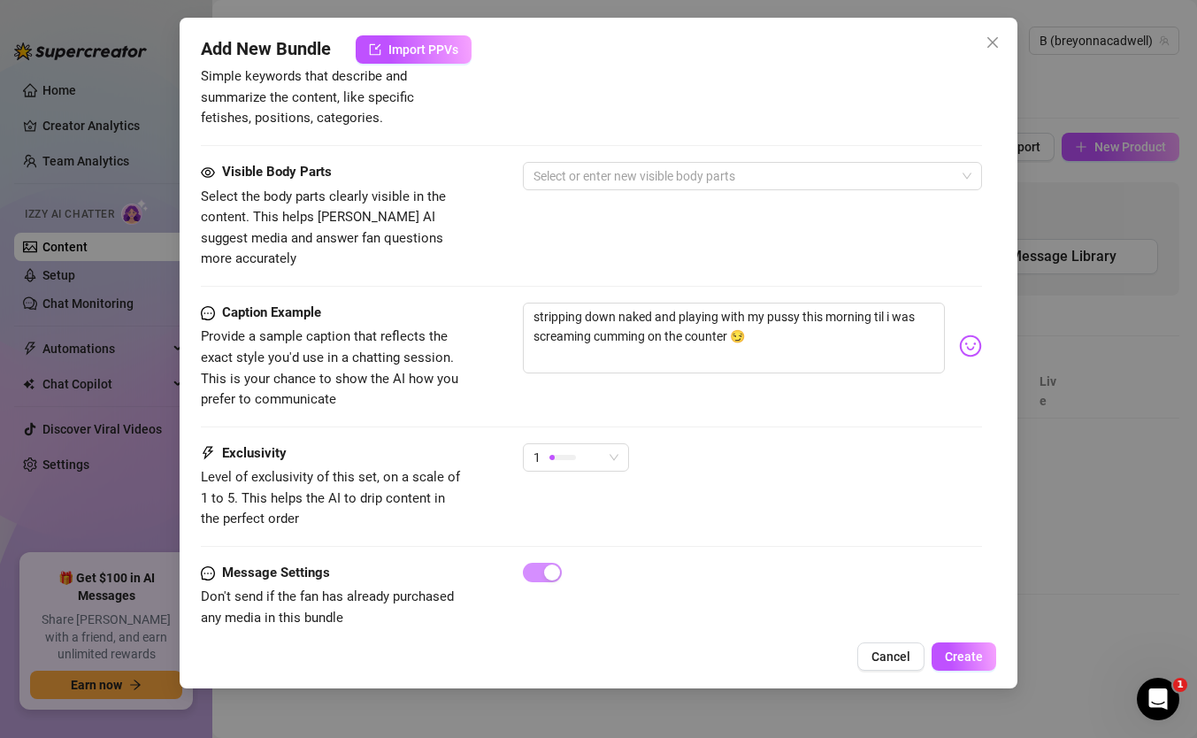
scroll to position [950, 0]
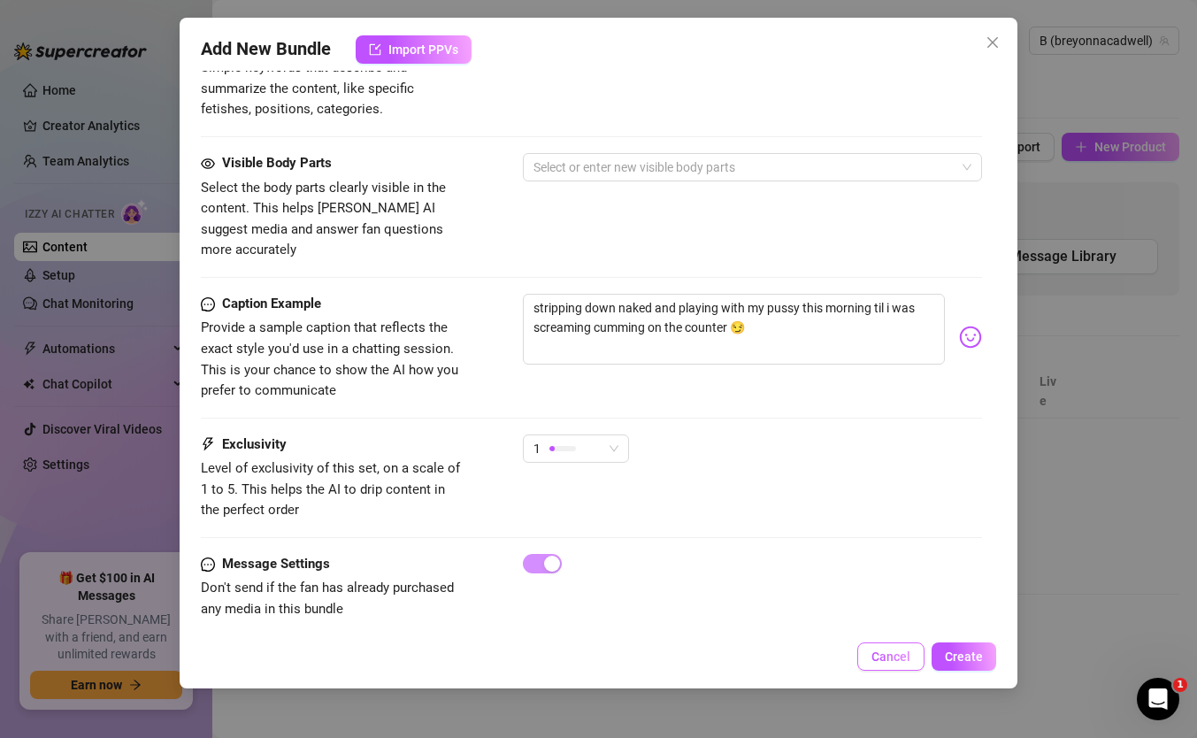
click at [888, 653] on span "Cancel" at bounding box center [891, 657] width 39 height 14
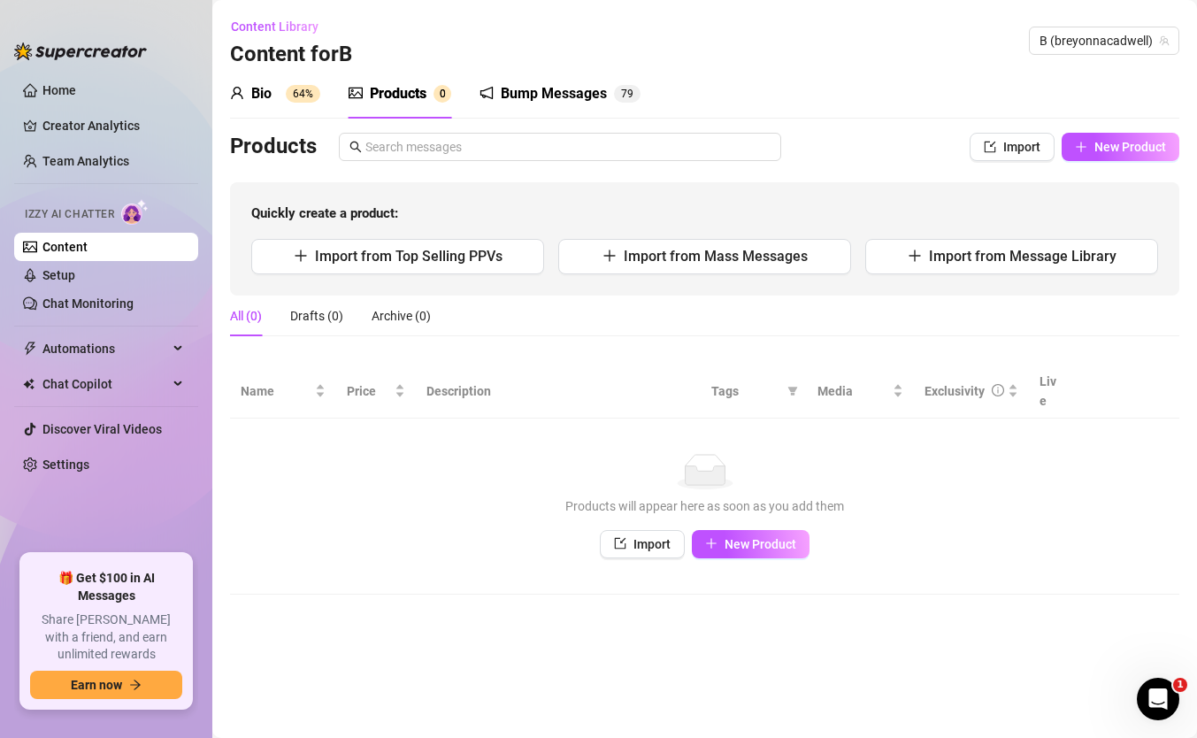
click at [585, 91] on div "Bump Messages" at bounding box center [554, 93] width 106 height 21
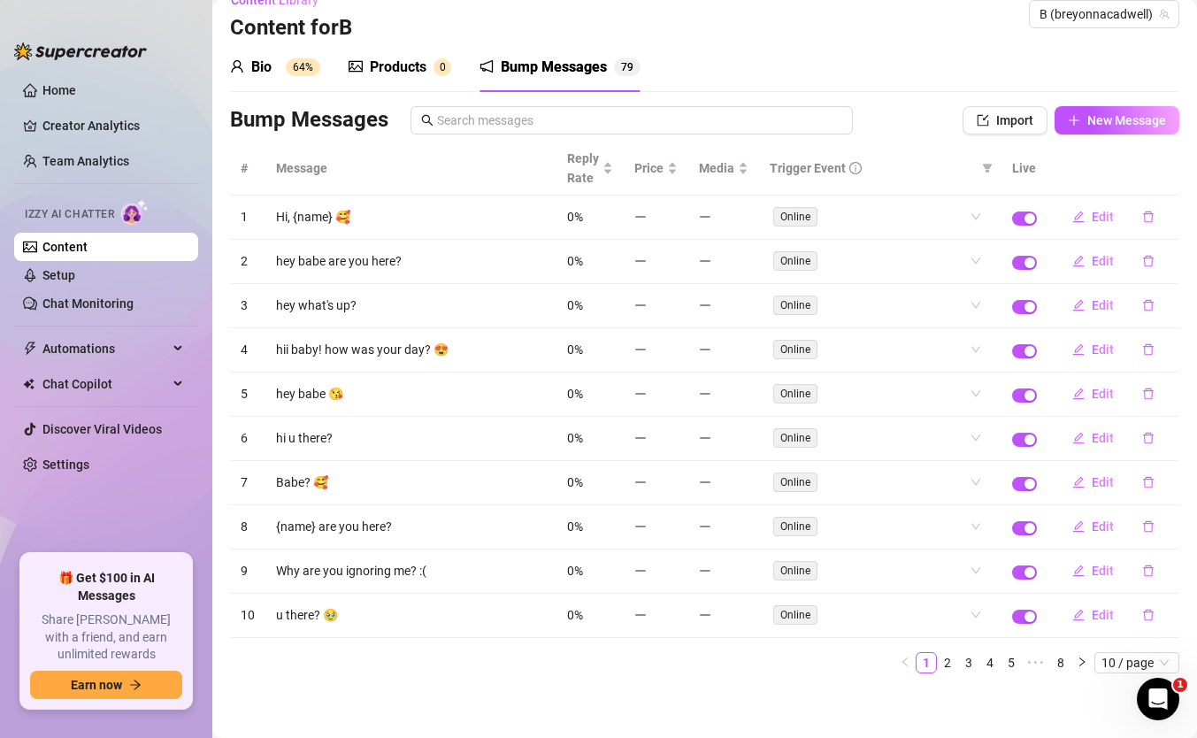
scroll to position [29, 0]
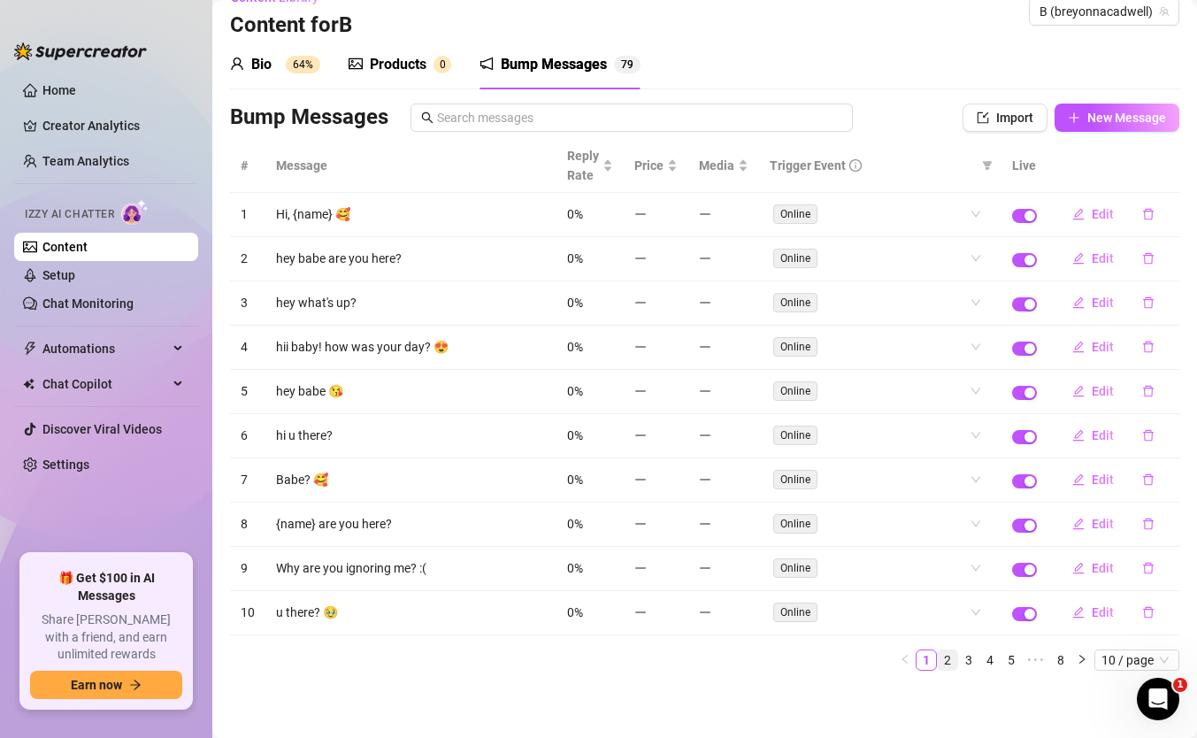
click at [948, 653] on link "2" at bounding box center [947, 659] width 19 height 19
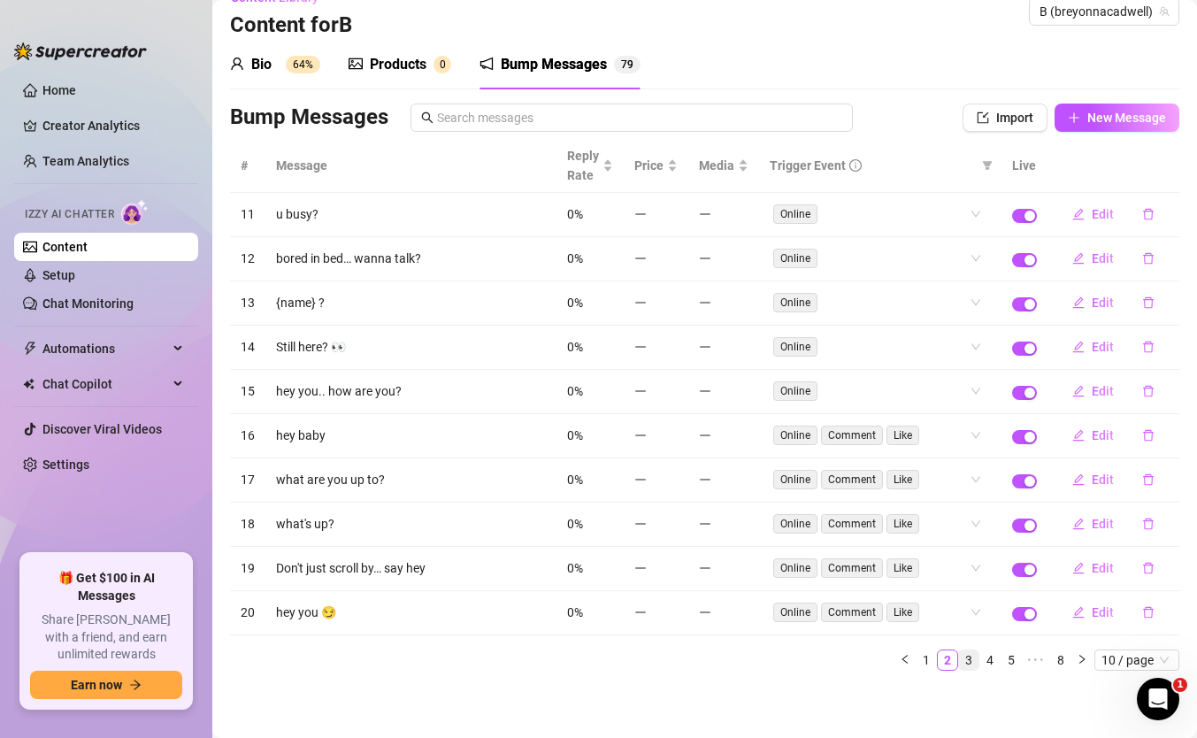
click at [970, 653] on link "3" at bounding box center [968, 659] width 19 height 19
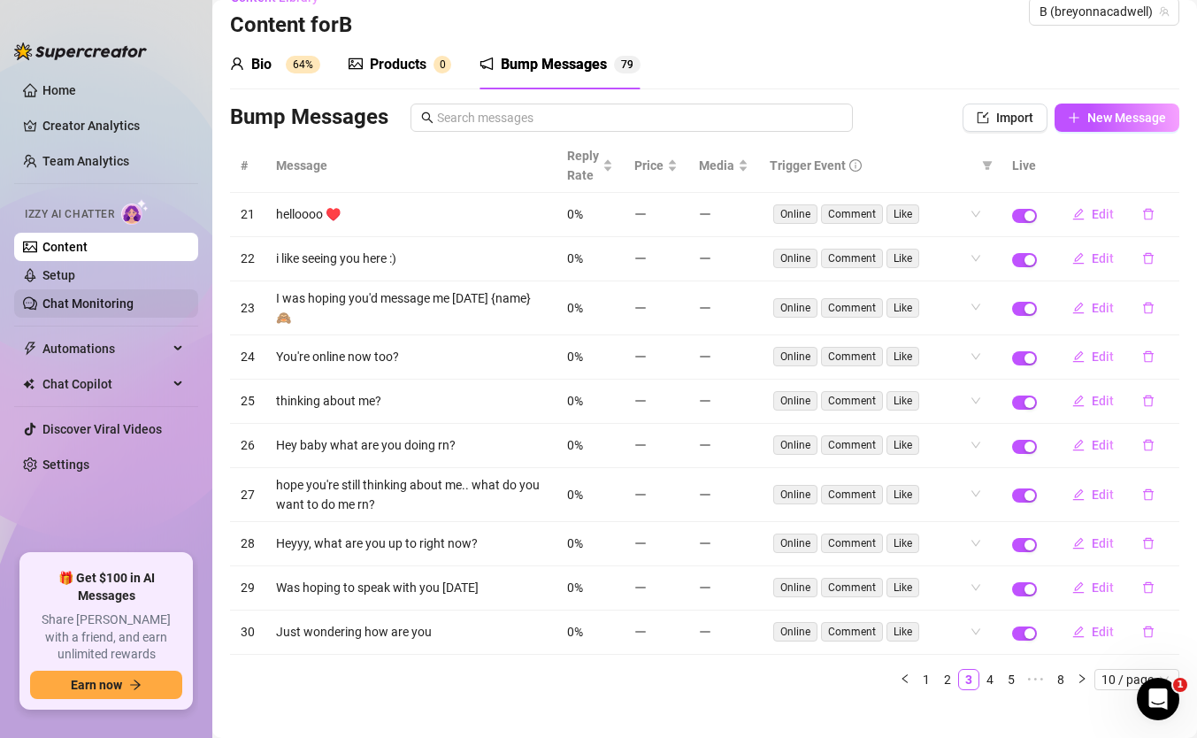
click at [118, 310] on link "Chat Monitoring" at bounding box center [87, 303] width 91 height 14
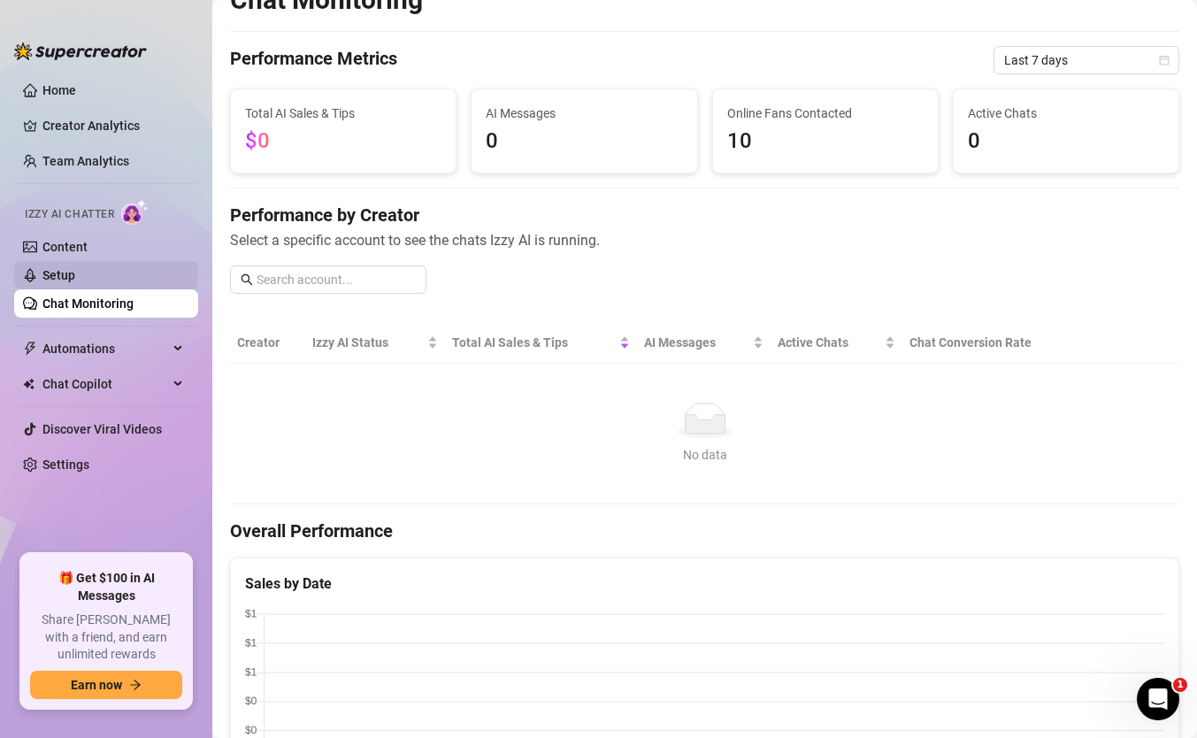
click at [56, 279] on link "Setup" at bounding box center [58, 275] width 33 height 14
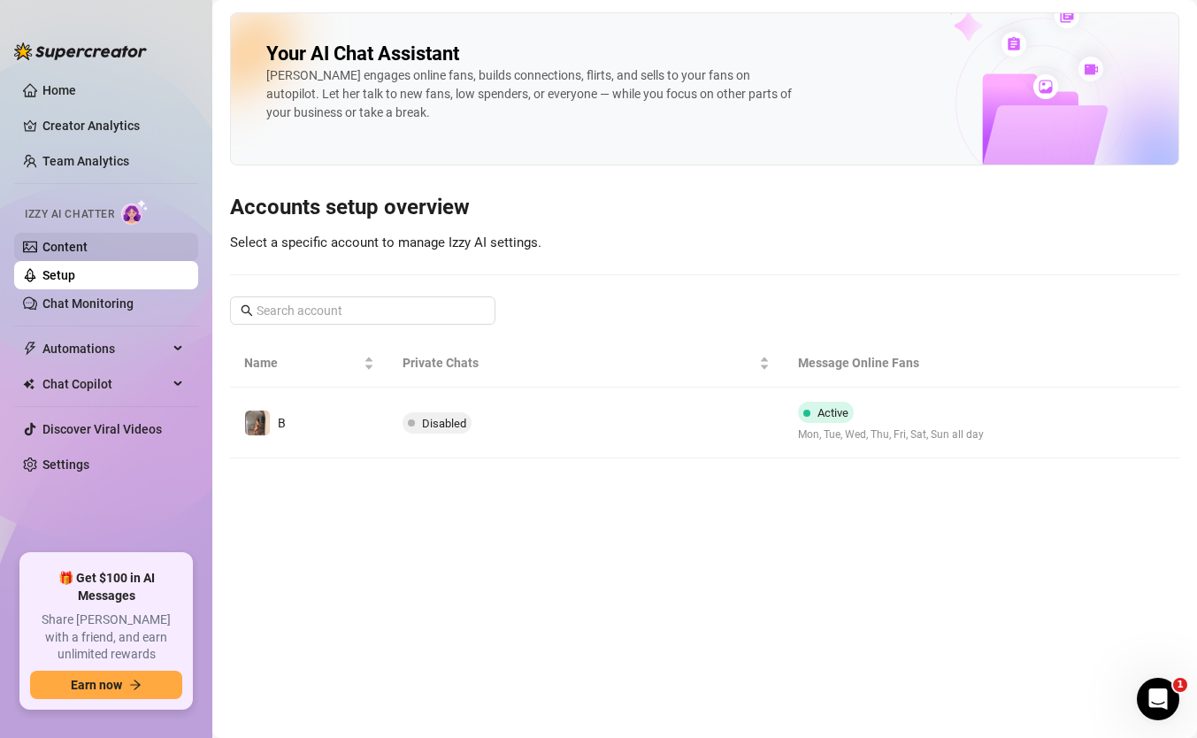
click at [88, 250] on link "Content" at bounding box center [64, 247] width 45 height 14
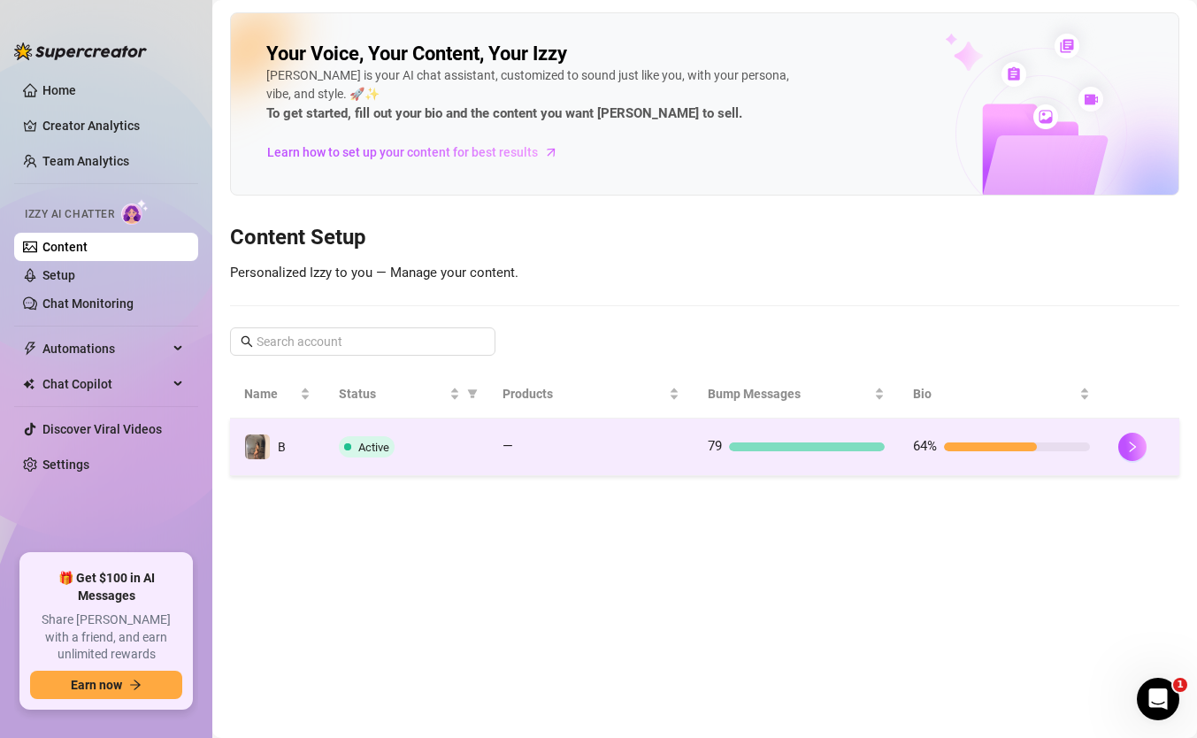
click at [499, 454] on td "—" at bounding box center [590, 448] width 205 height 58
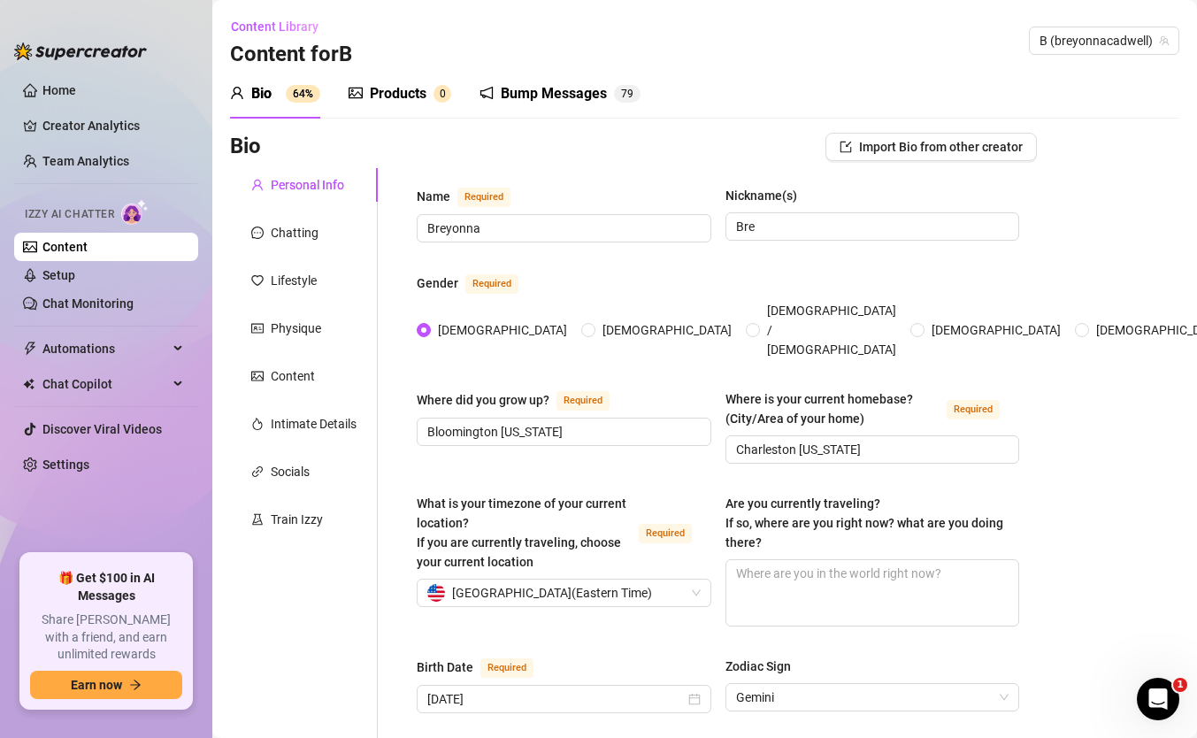
click at [394, 88] on div "Products" at bounding box center [398, 93] width 57 height 21
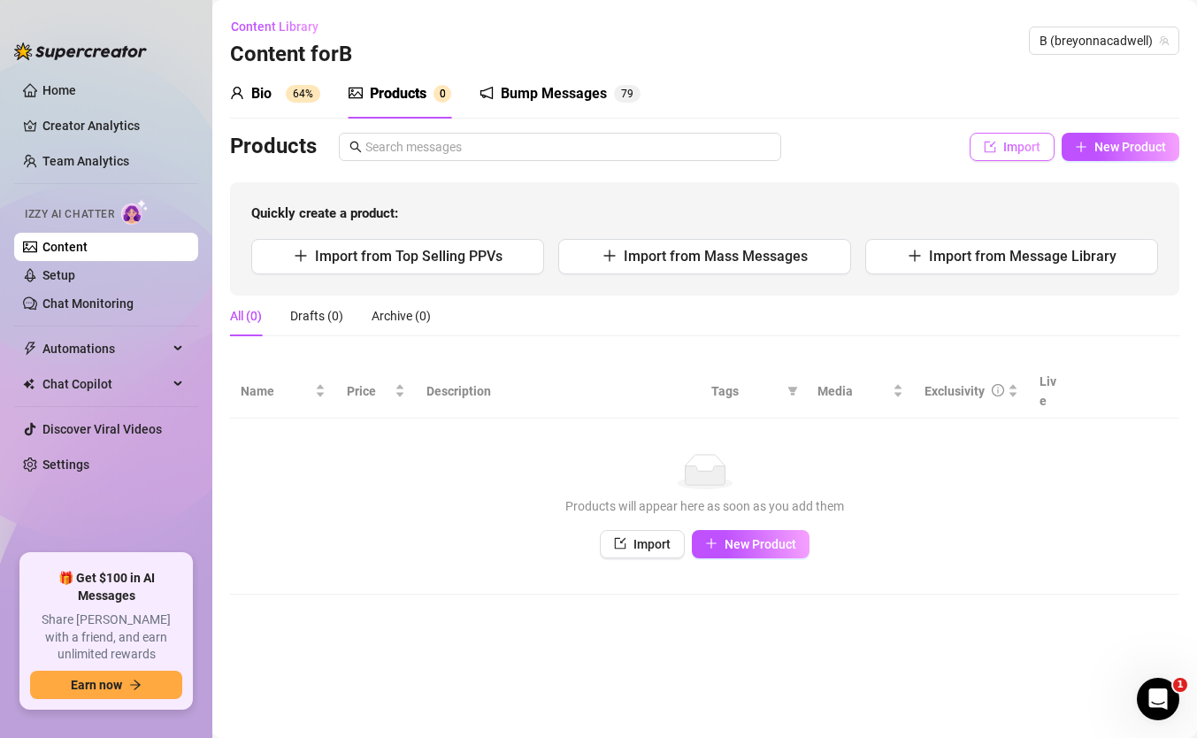
click at [1014, 144] on span "Import" at bounding box center [1022, 147] width 37 height 14
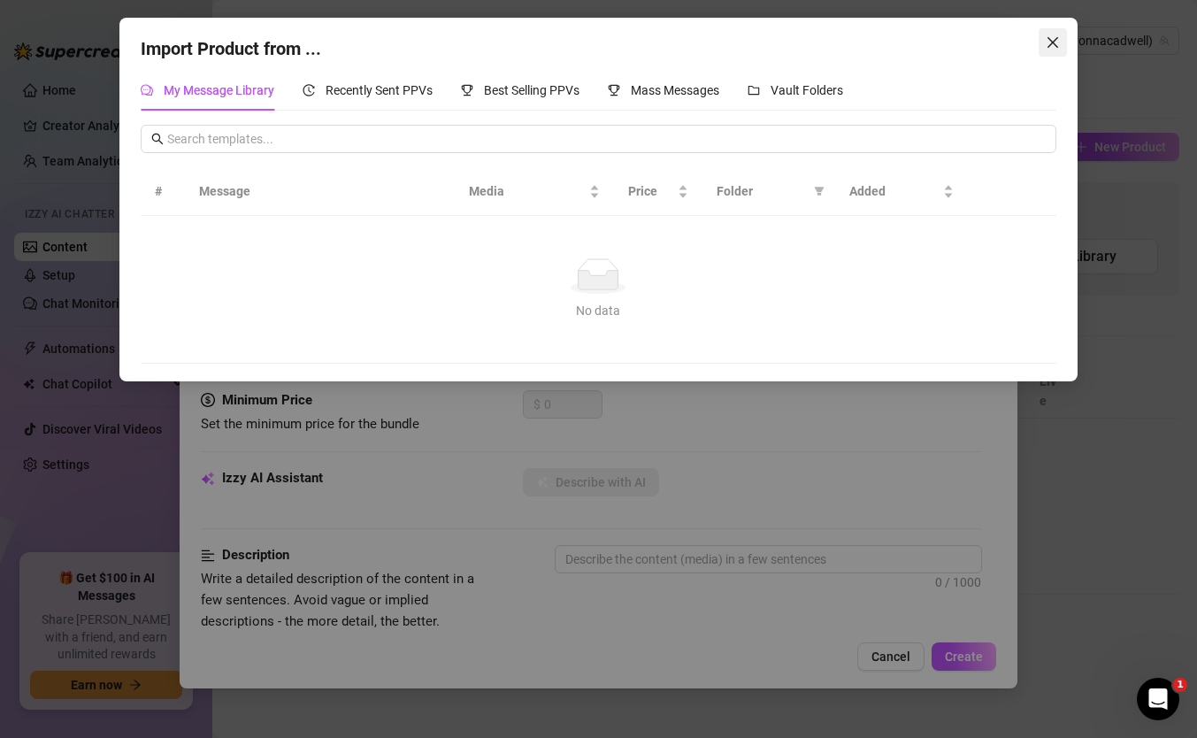
click at [1054, 42] on icon "close" at bounding box center [1053, 42] width 14 height 14
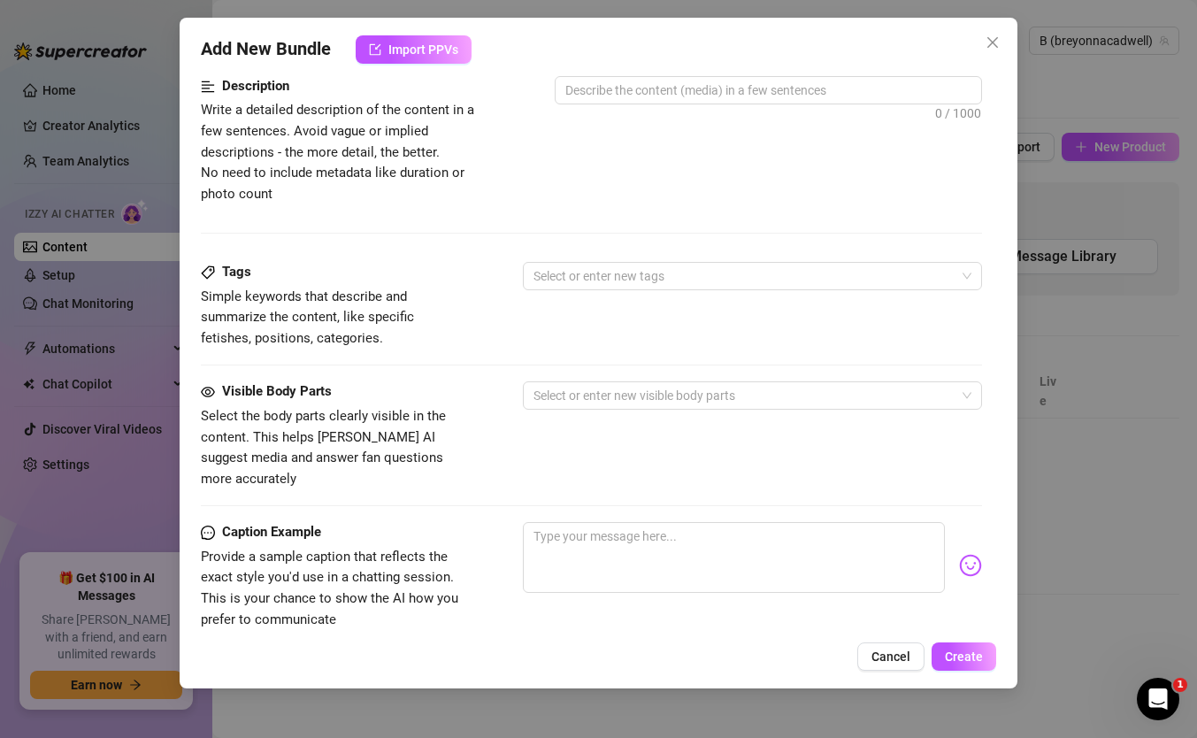
scroll to position [490, 0]
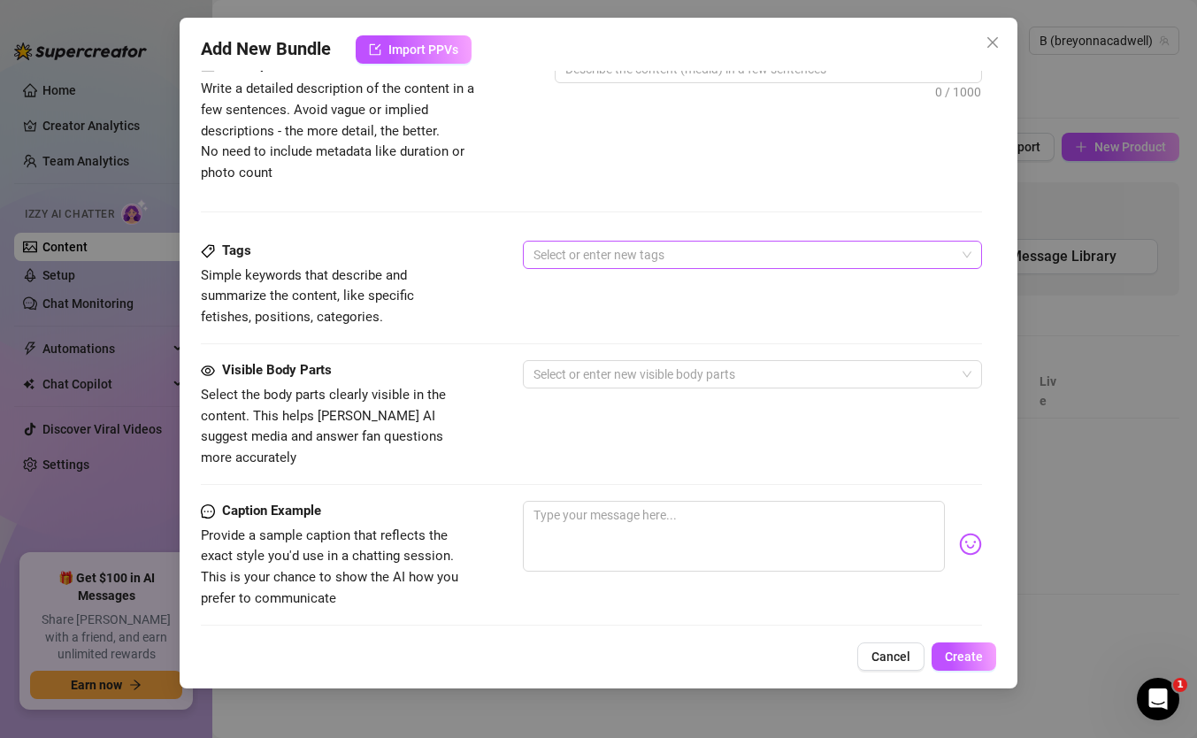
click at [622, 260] on div at bounding box center [744, 254] width 434 height 25
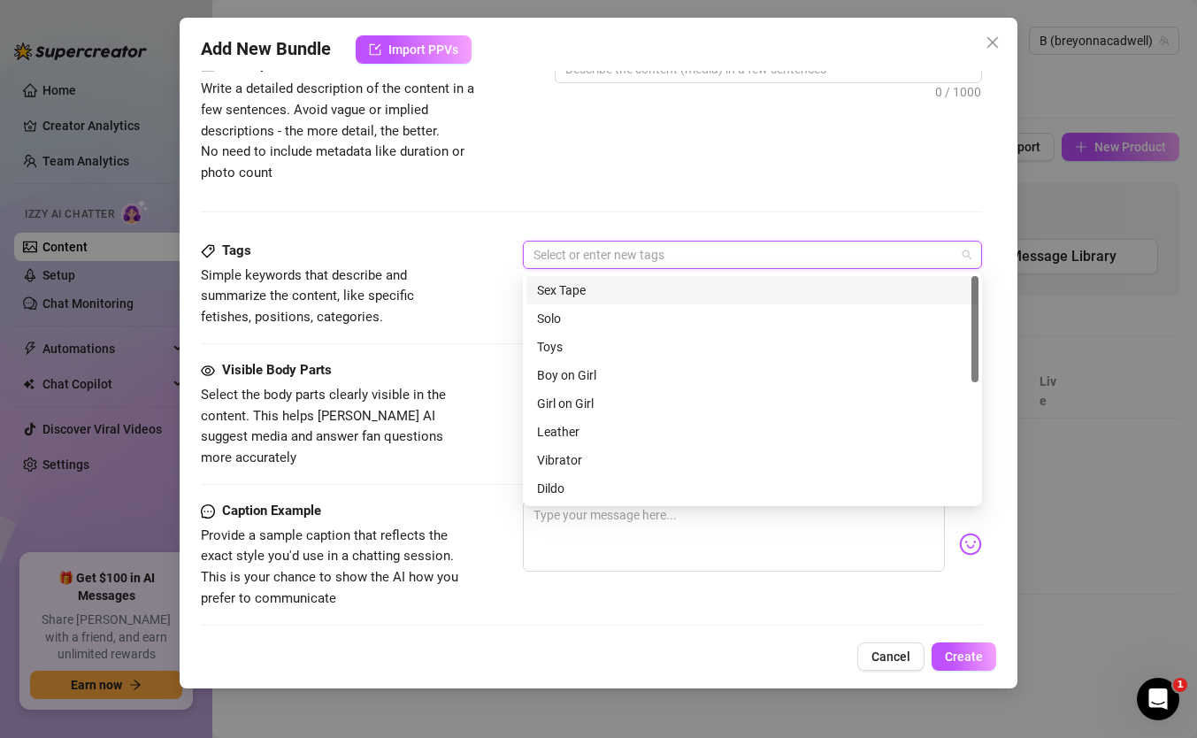
click at [636, 199] on div "Description Write a detailed description of the content in a few sentences. Avo…" at bounding box center [591, 148] width 781 height 186
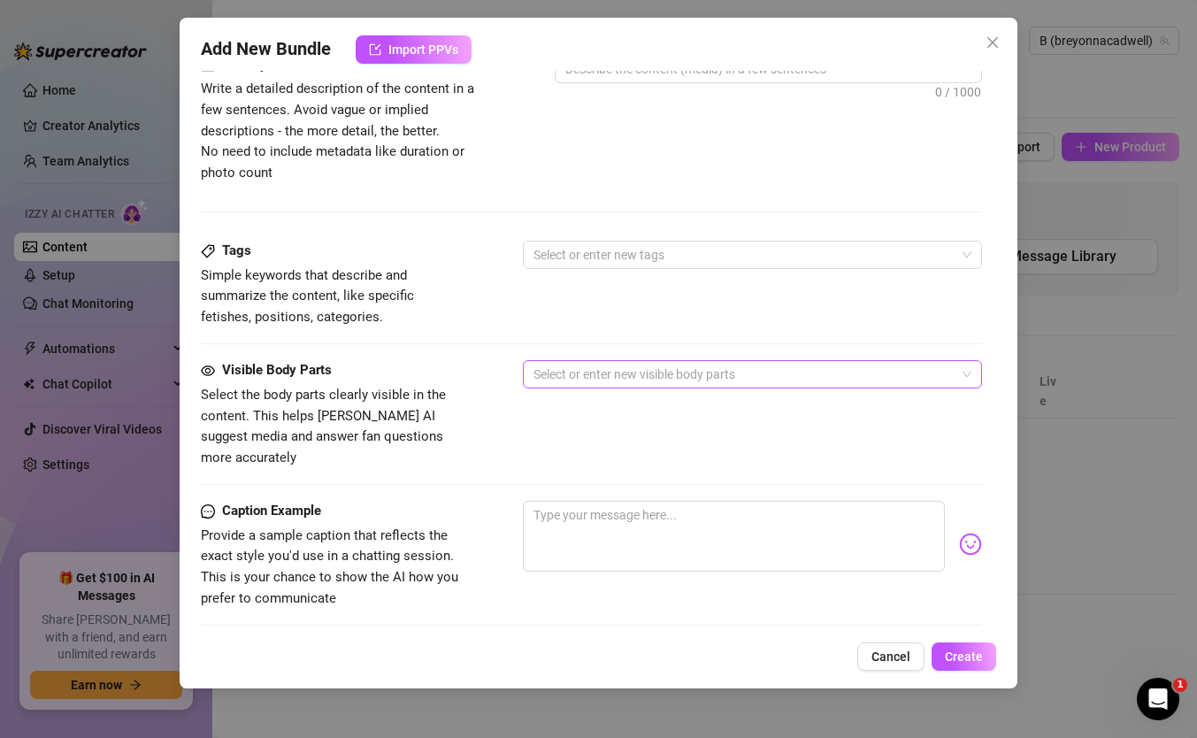
click at [555, 379] on div at bounding box center [744, 374] width 434 height 25
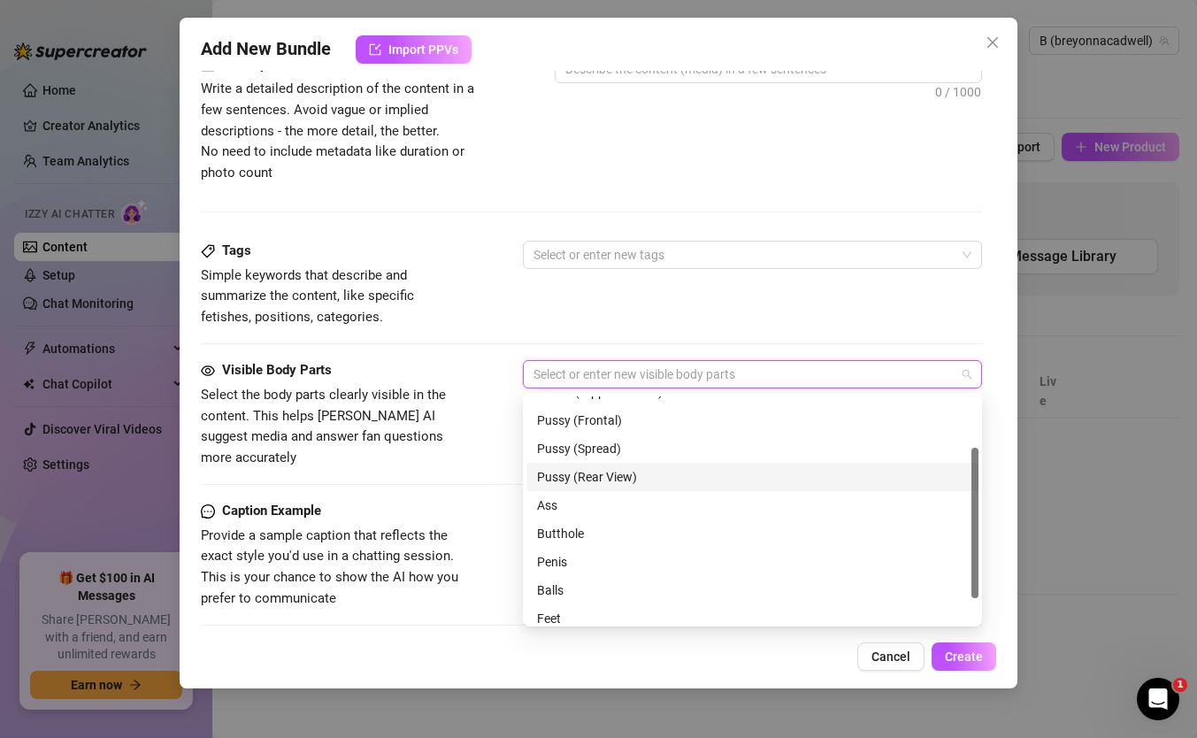
scroll to position [113, 0]
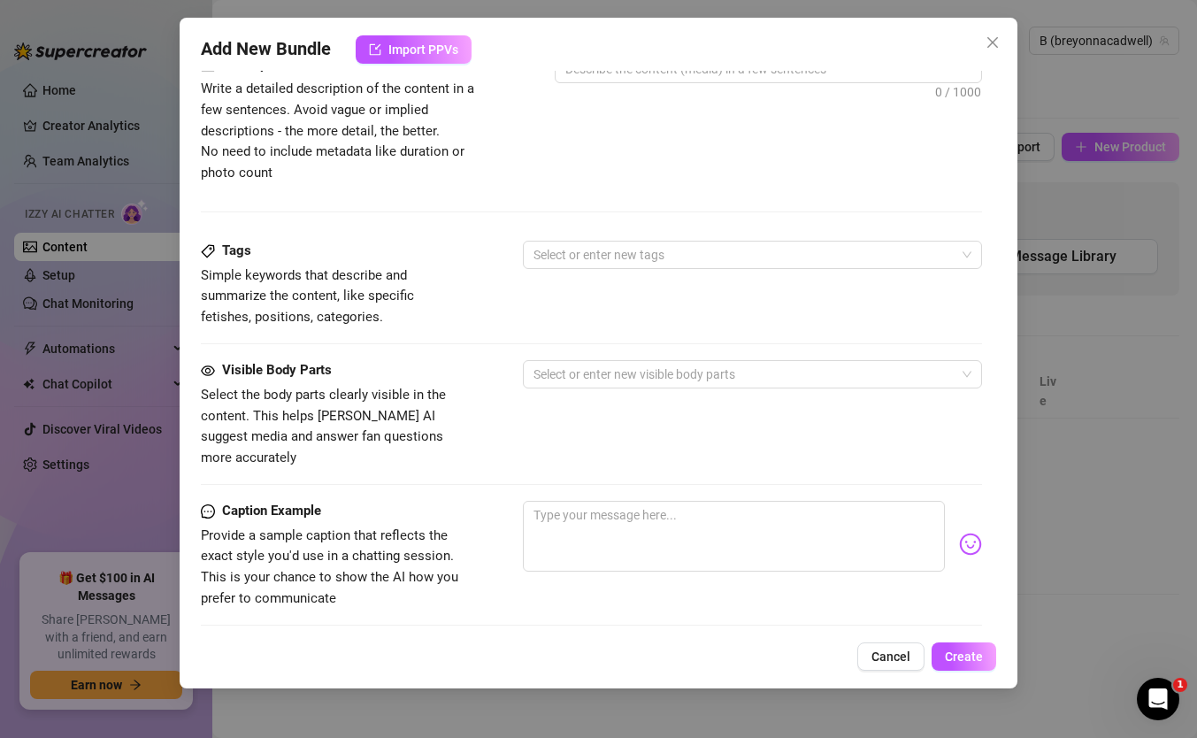
click at [473, 401] on div "Visible Body Parts Select the body parts clearly visible in the content. This h…" at bounding box center [591, 414] width 781 height 108
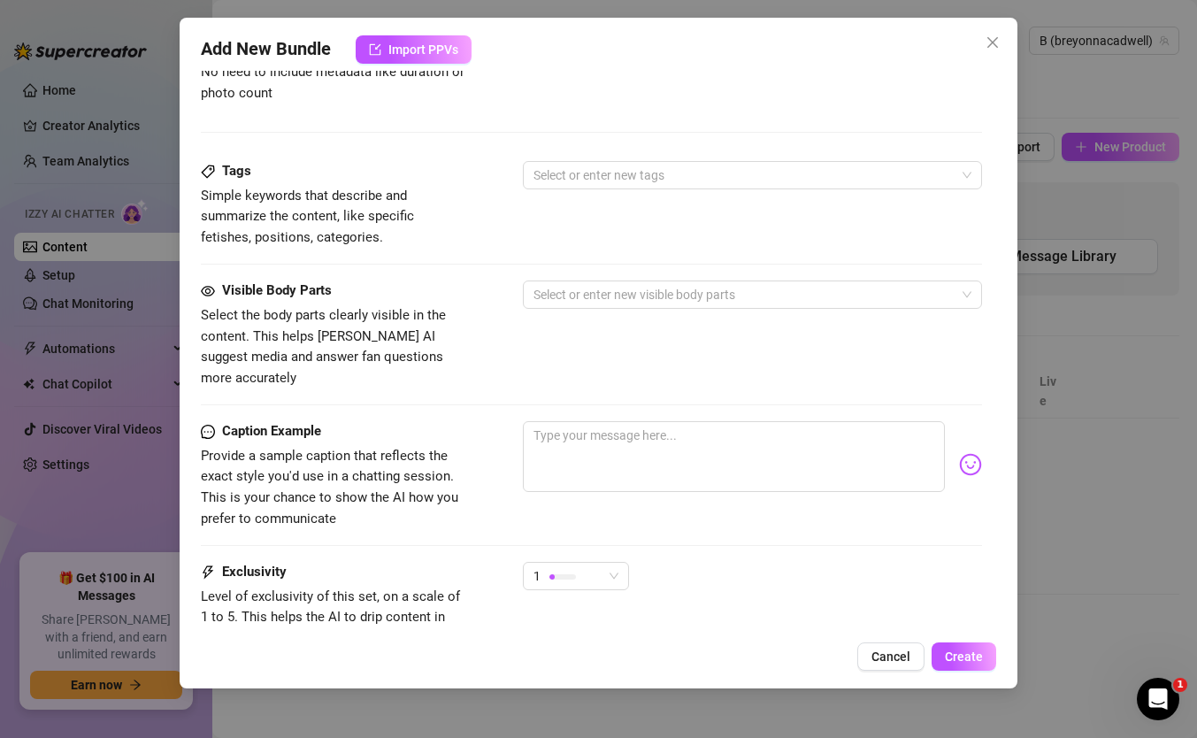
scroll to position [573, 0]
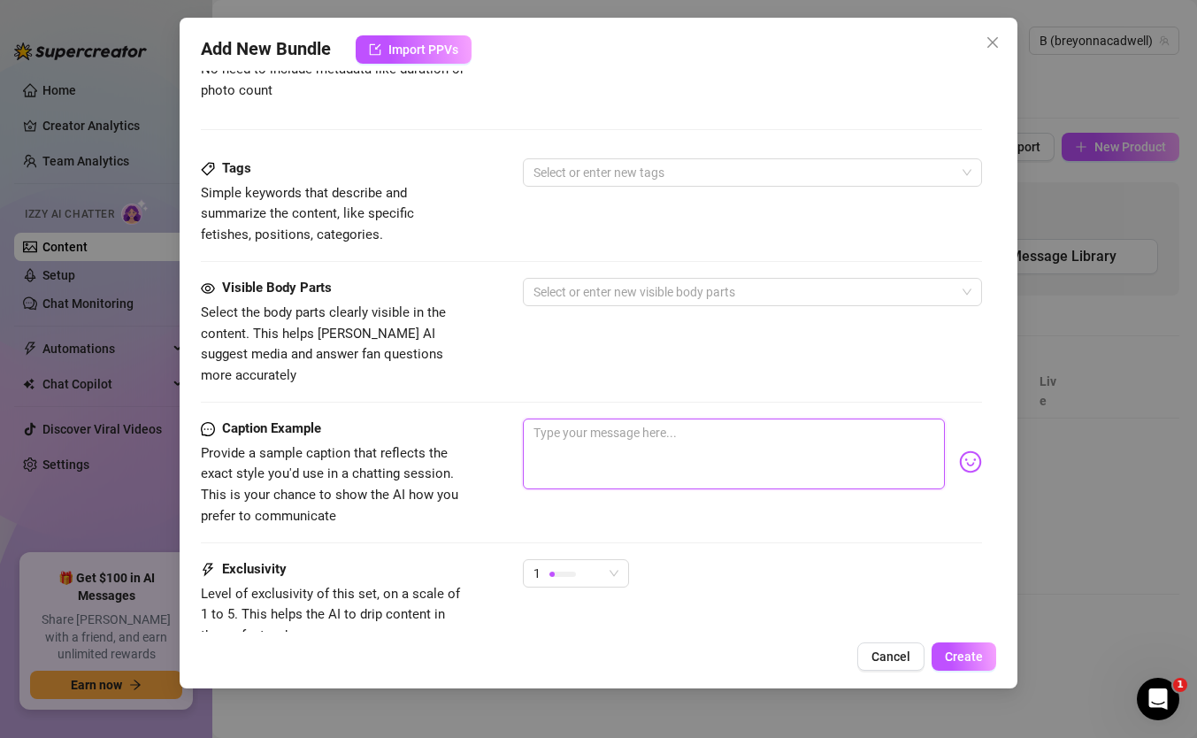
click at [796, 419] on textarea at bounding box center [734, 454] width 422 height 71
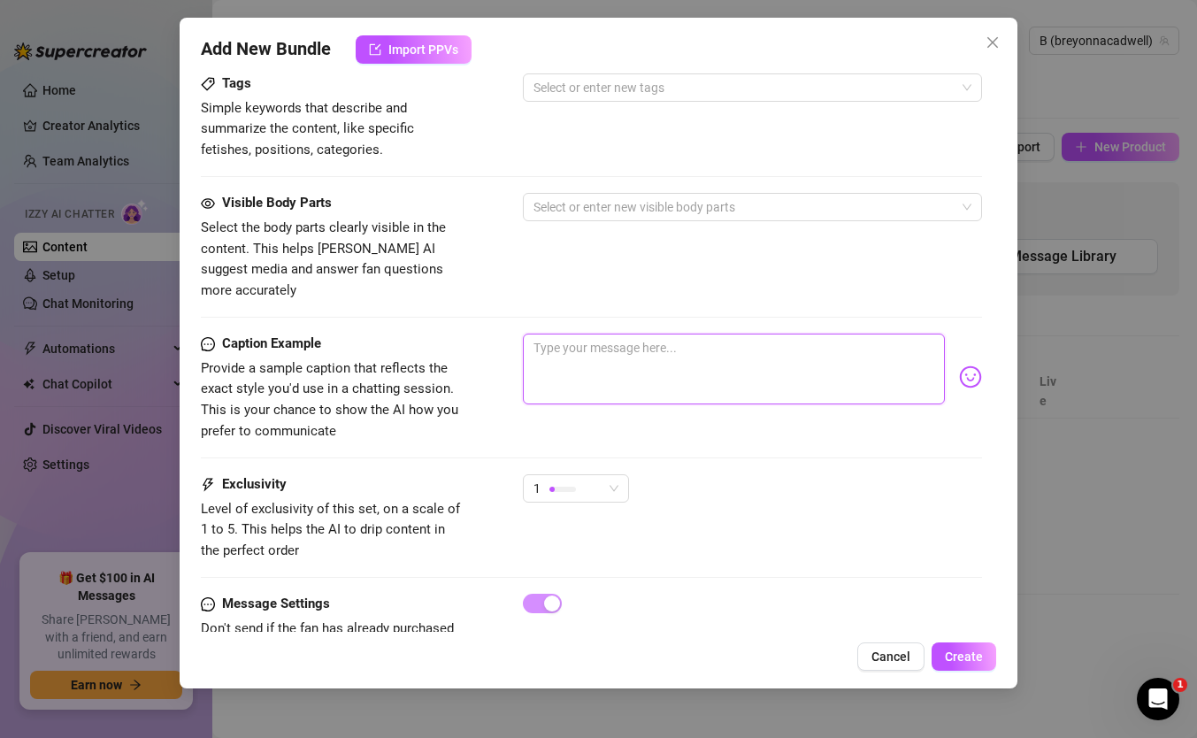
scroll to position [678, 0]
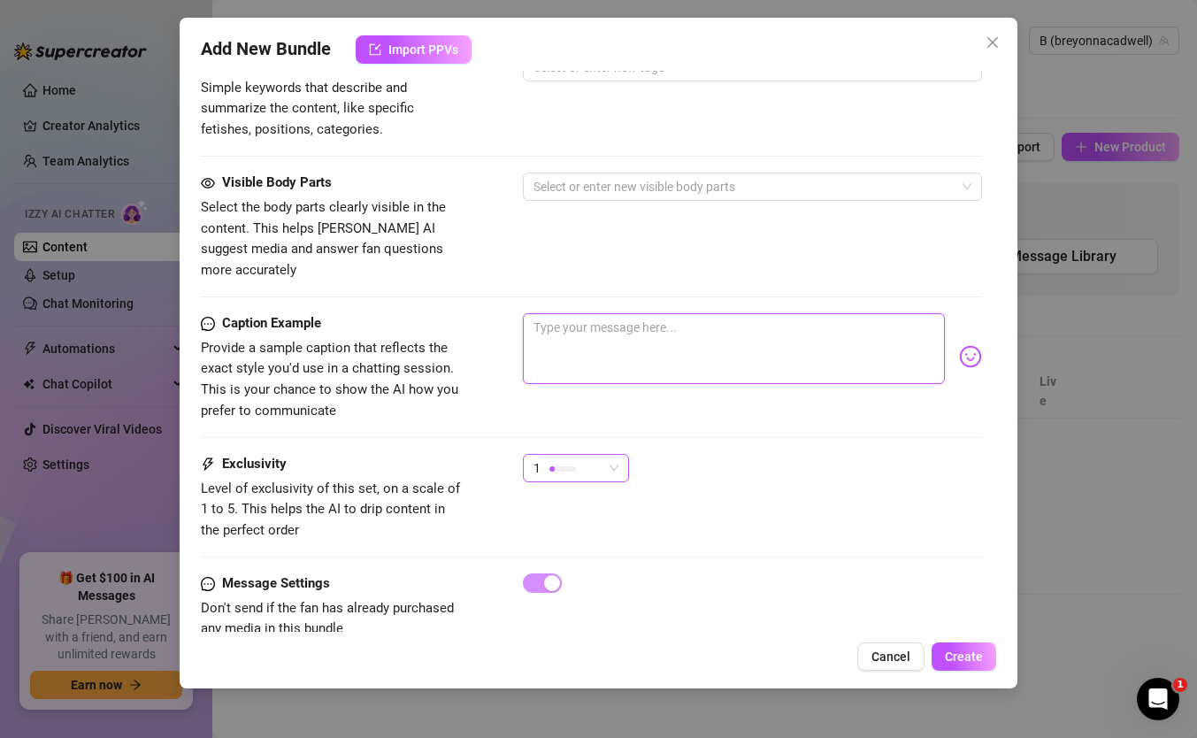
click at [590, 455] on div "1" at bounding box center [568, 468] width 69 height 27
click at [667, 426] on div "Caption Example Provide a sample caption that reflects the exact style you'd us…" at bounding box center [591, 383] width 781 height 141
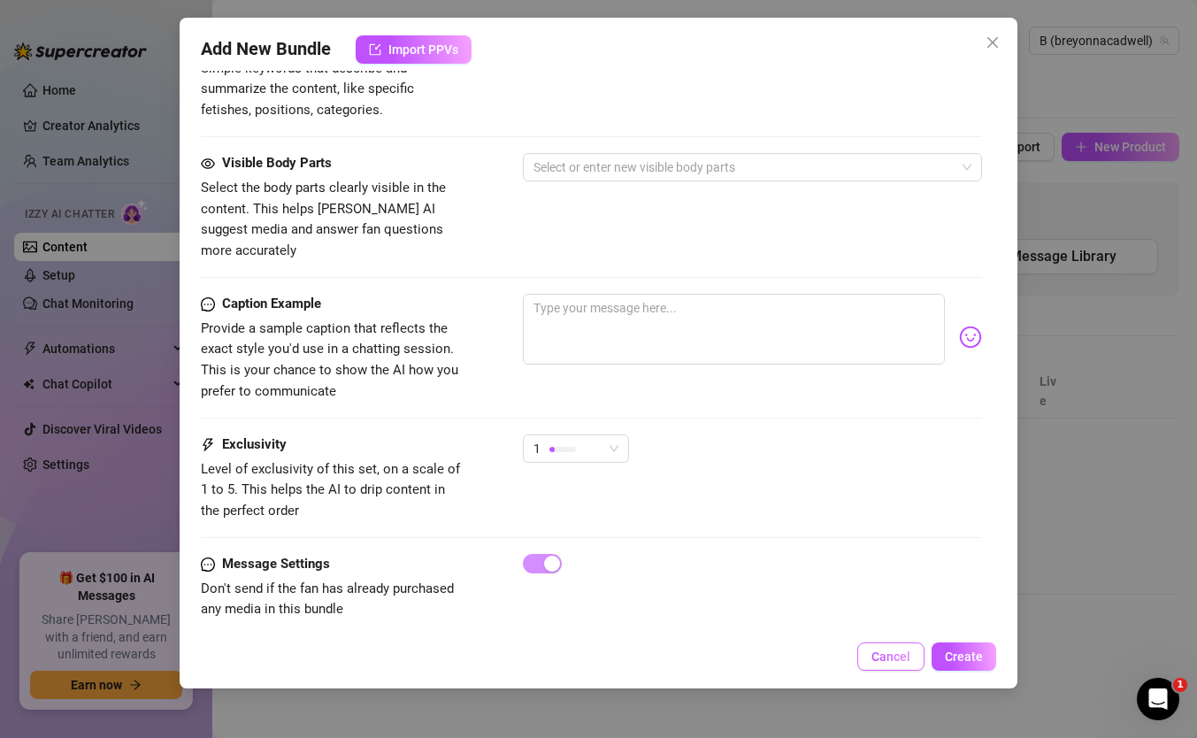
click at [886, 653] on span "Cancel" at bounding box center [891, 657] width 39 height 14
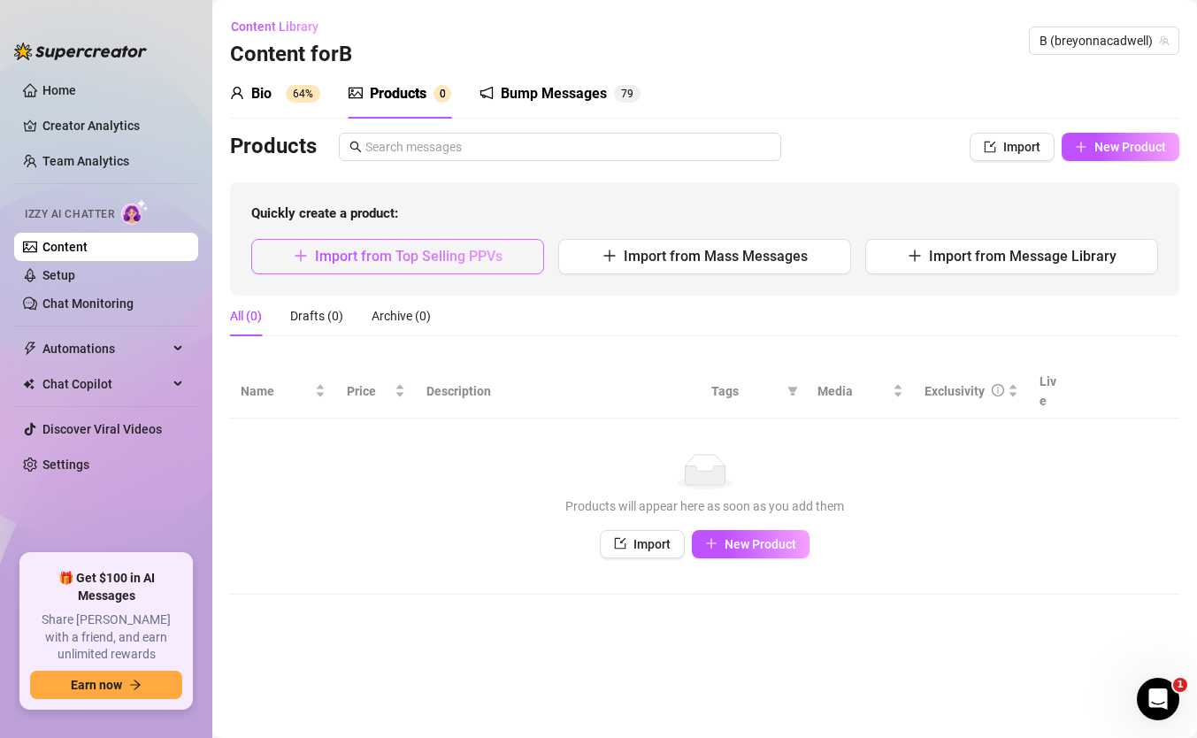
click at [435, 256] on span "Import from Top Selling PPVs" at bounding box center [409, 256] width 188 height 17
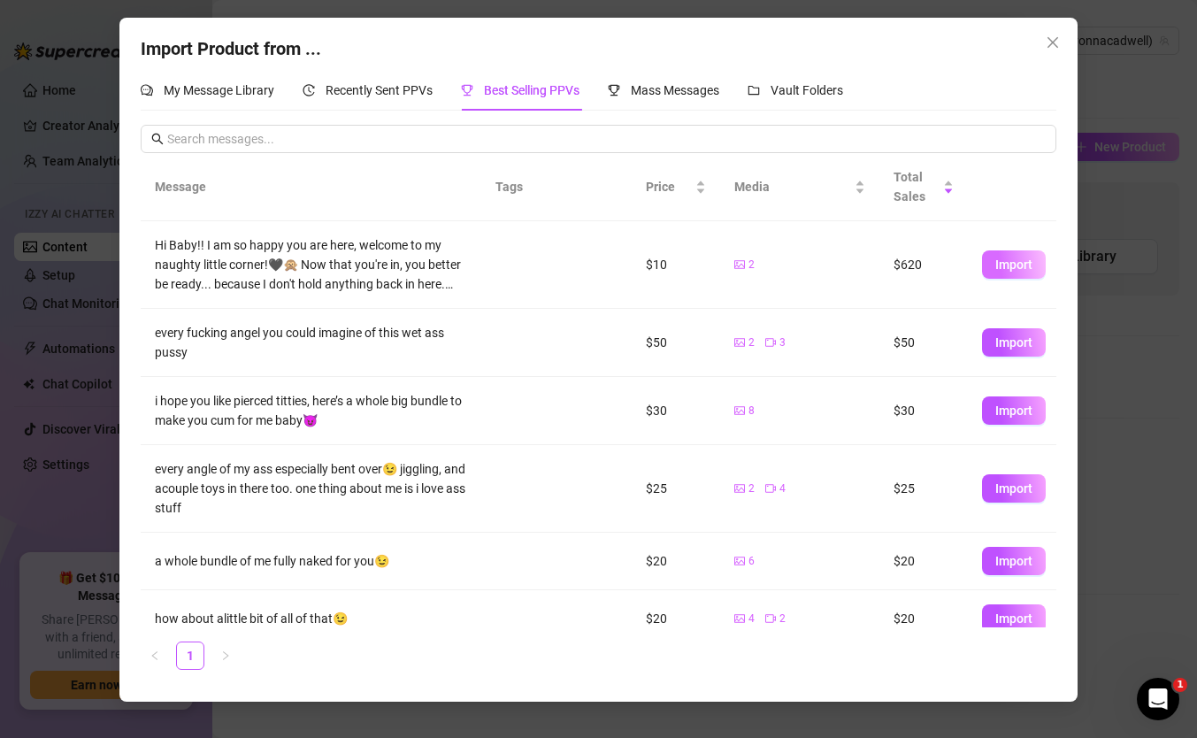
click at [1001, 263] on span "Import" at bounding box center [1014, 265] width 37 height 14
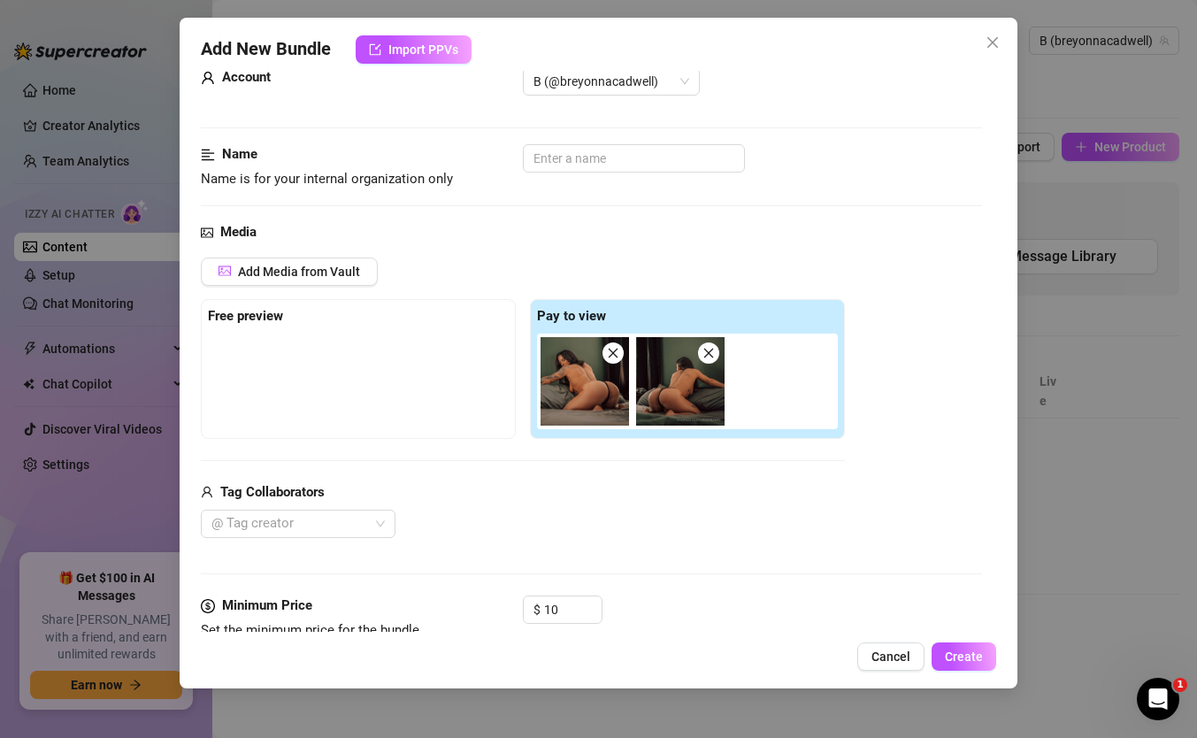
scroll to position [0, 0]
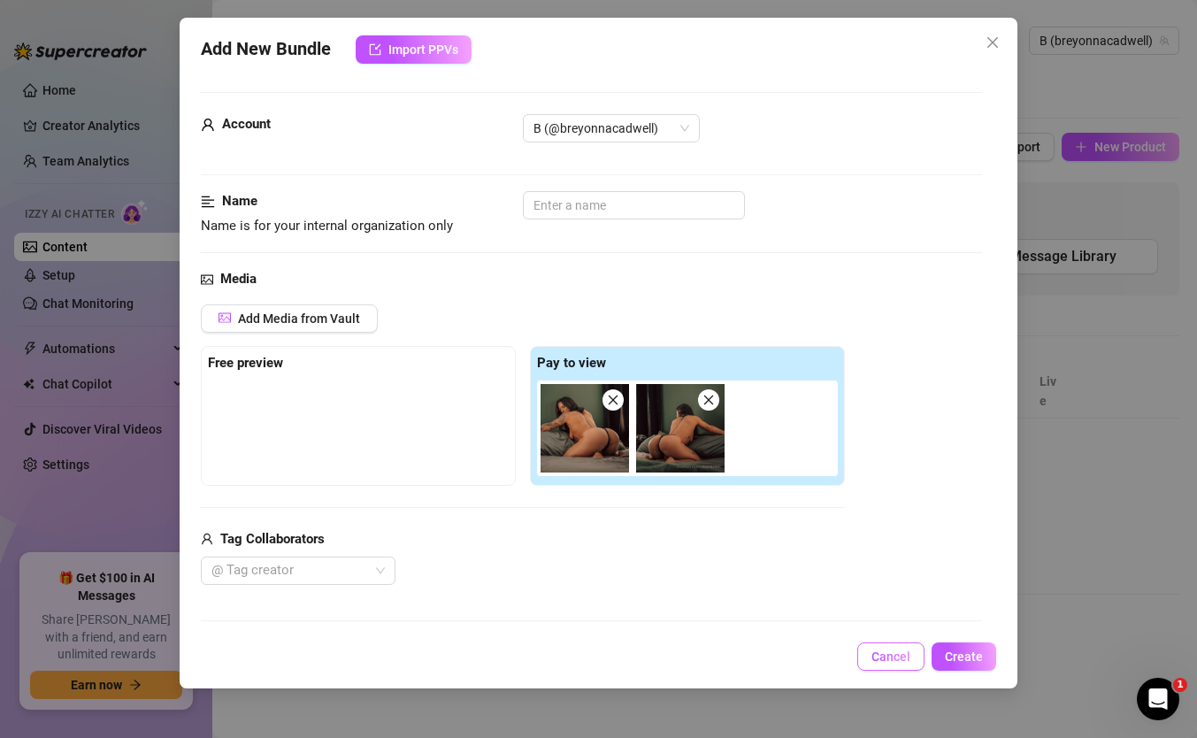
click at [885, 653] on span "Cancel" at bounding box center [891, 657] width 39 height 14
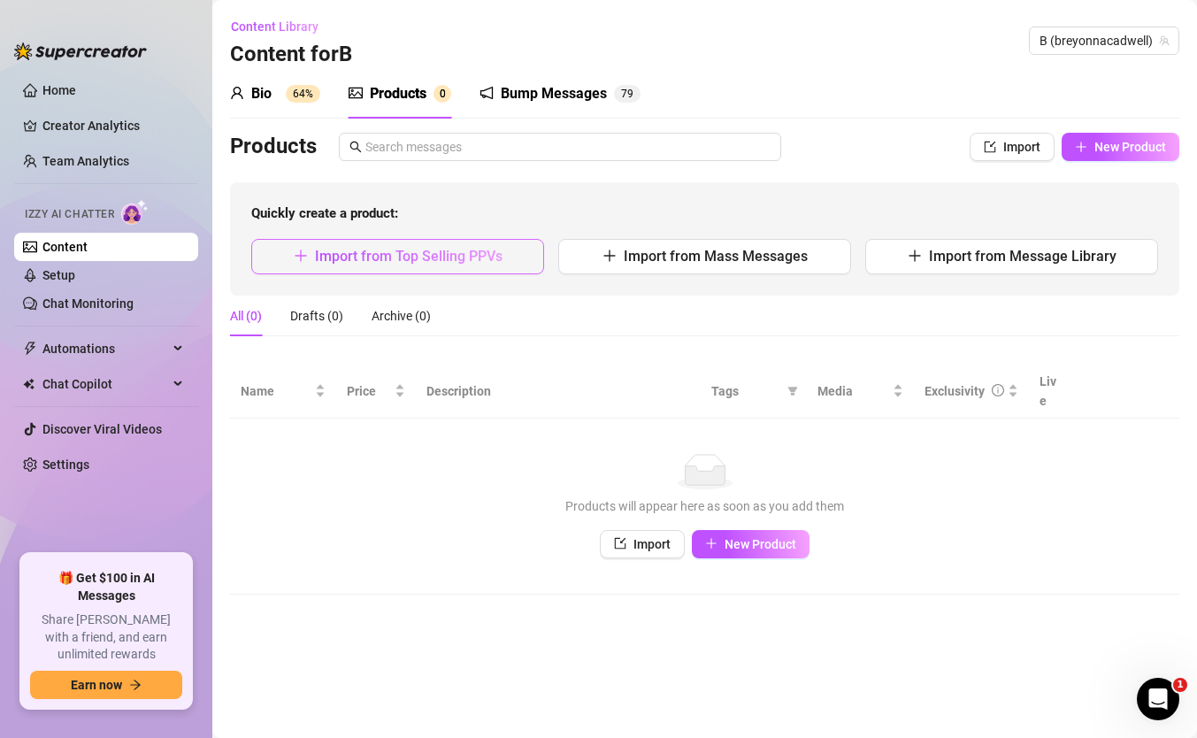
click at [446, 246] on button "Import from Top Selling PPVs" at bounding box center [397, 256] width 293 height 35
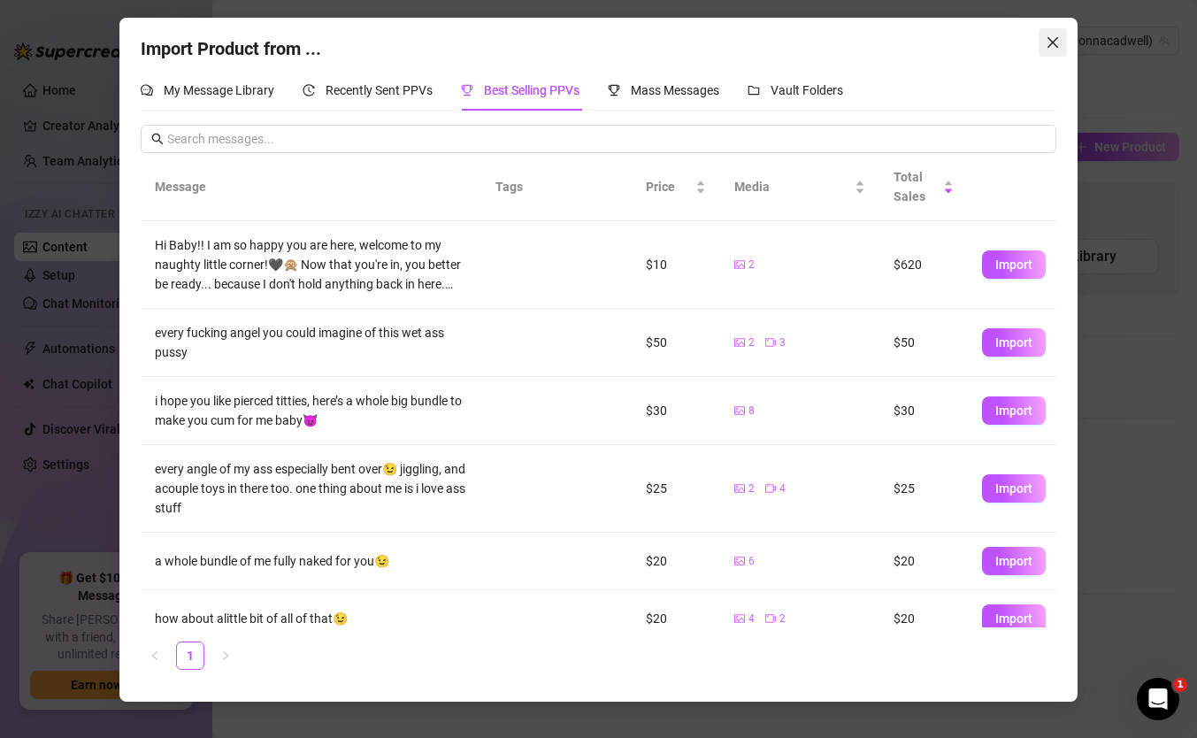
click at [1052, 42] on icon "close" at bounding box center [1053, 42] width 11 height 11
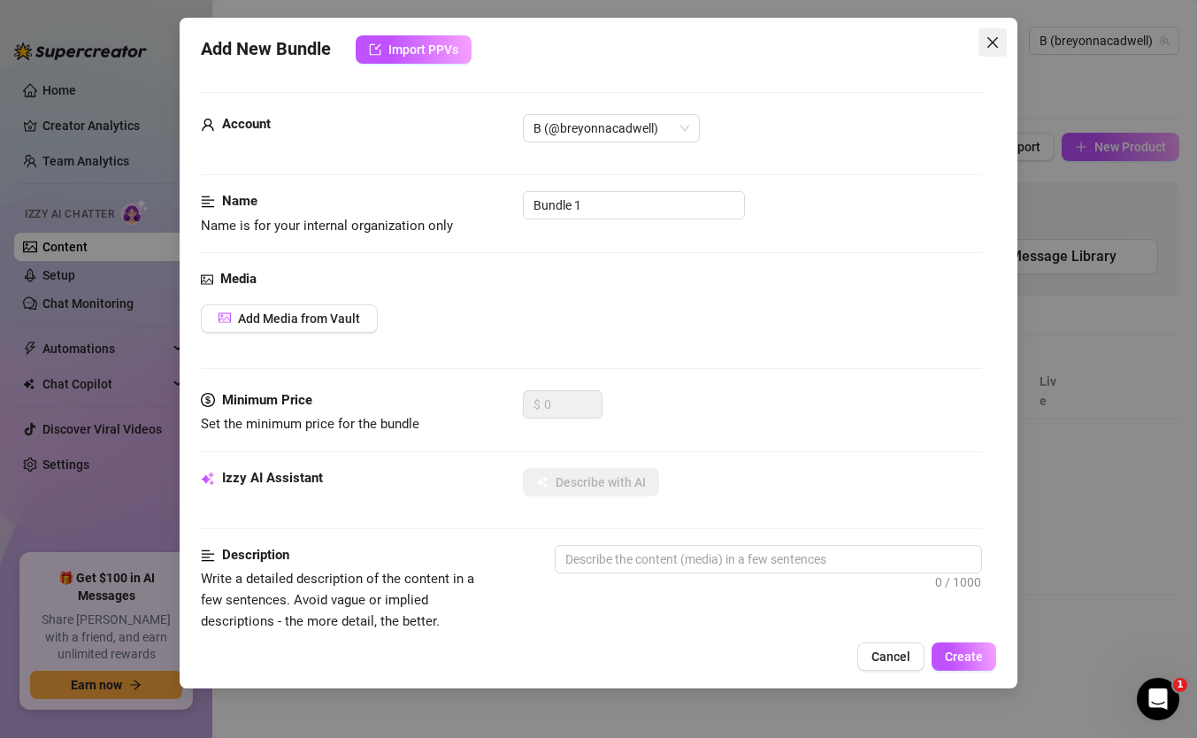
click at [999, 43] on icon "close" at bounding box center [993, 42] width 14 height 14
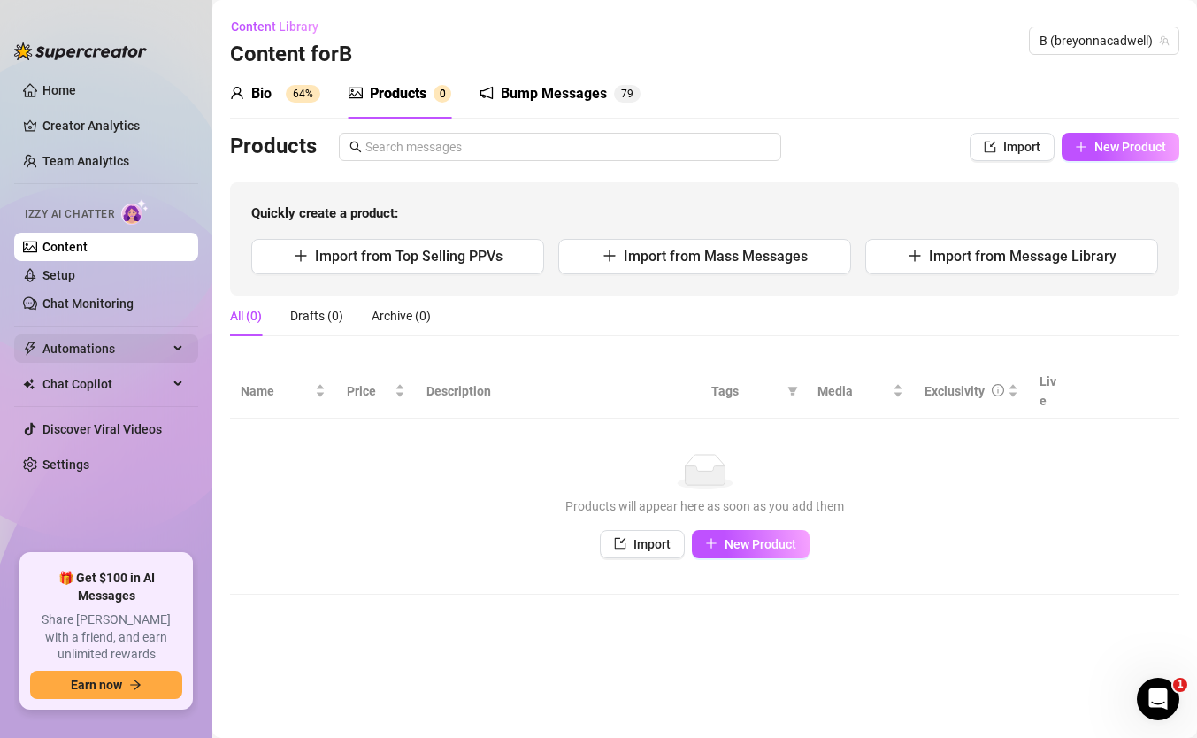
click at [145, 350] on span "Automations" at bounding box center [105, 349] width 126 height 28
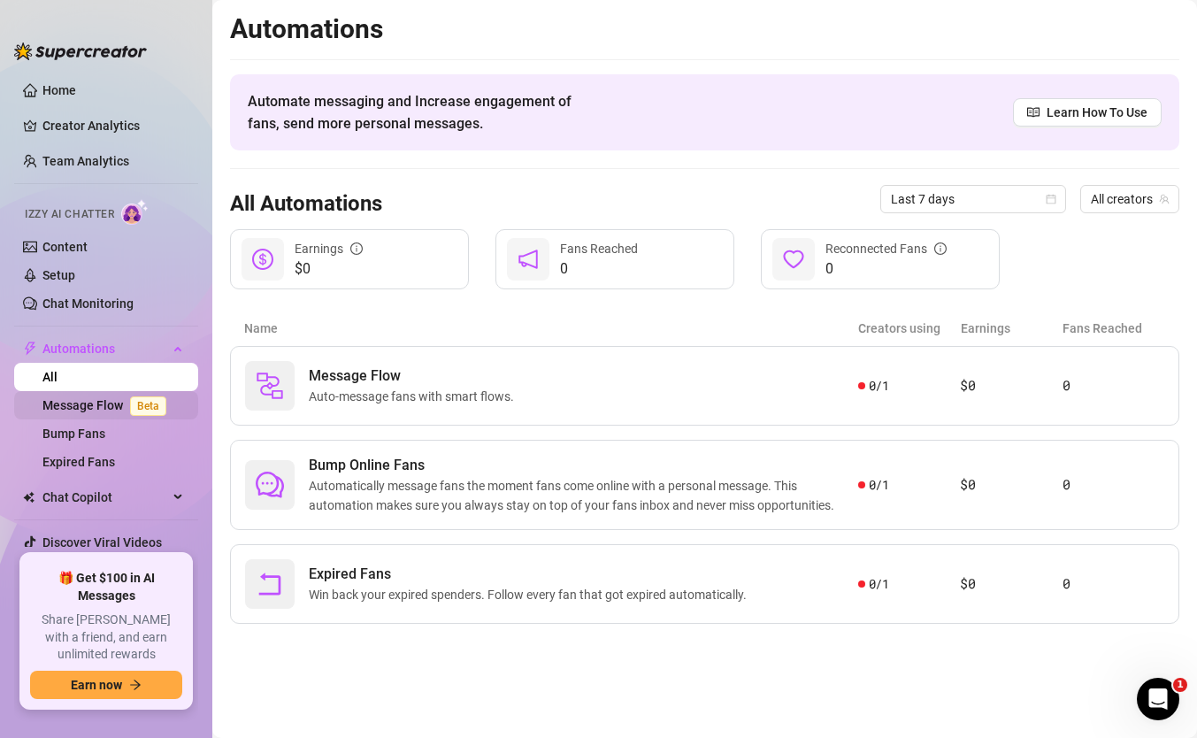
click at [96, 409] on link "Message Flow Beta" at bounding box center [107, 405] width 131 height 14
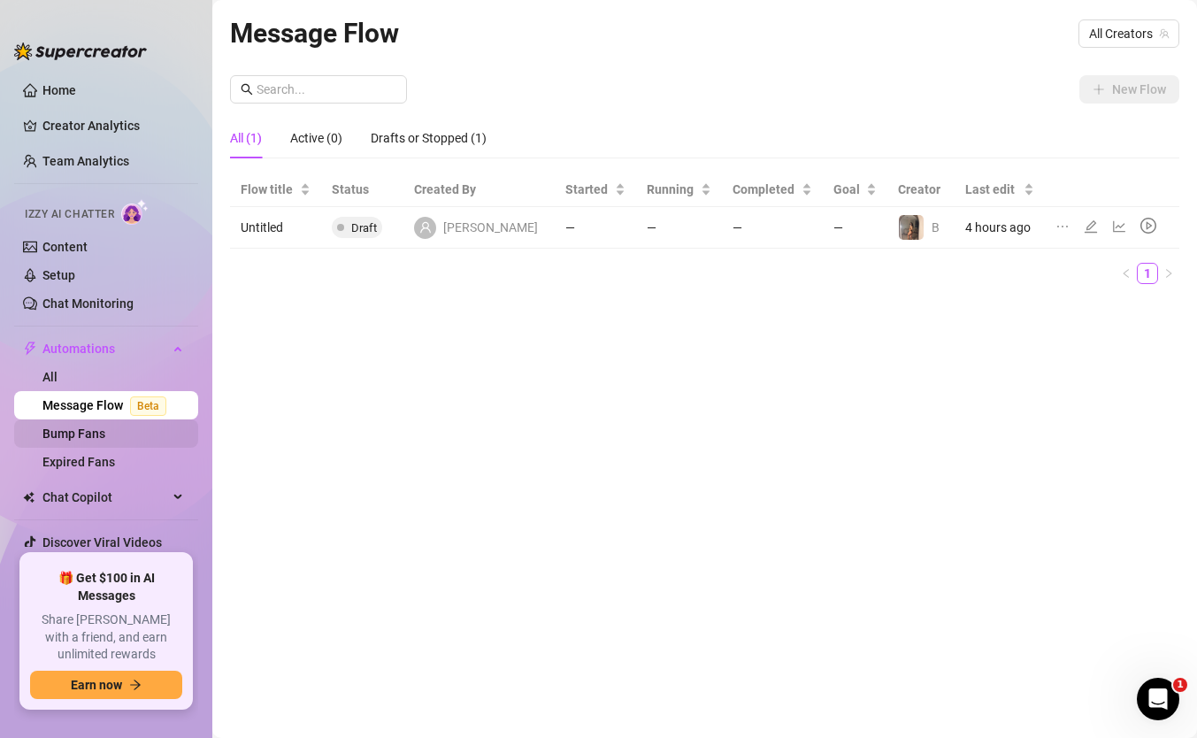
click at [75, 441] on link "Bump Fans" at bounding box center [73, 434] width 63 height 14
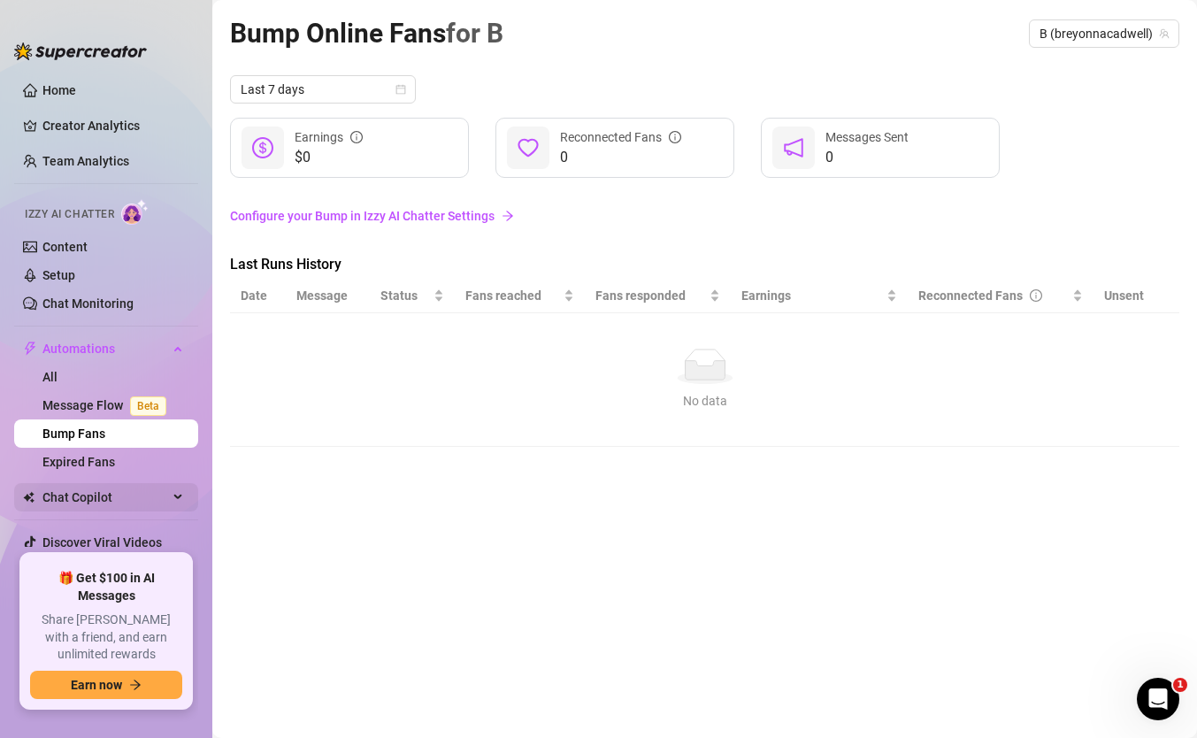
click at [122, 502] on span "Chat Copilot" at bounding box center [105, 497] width 126 height 28
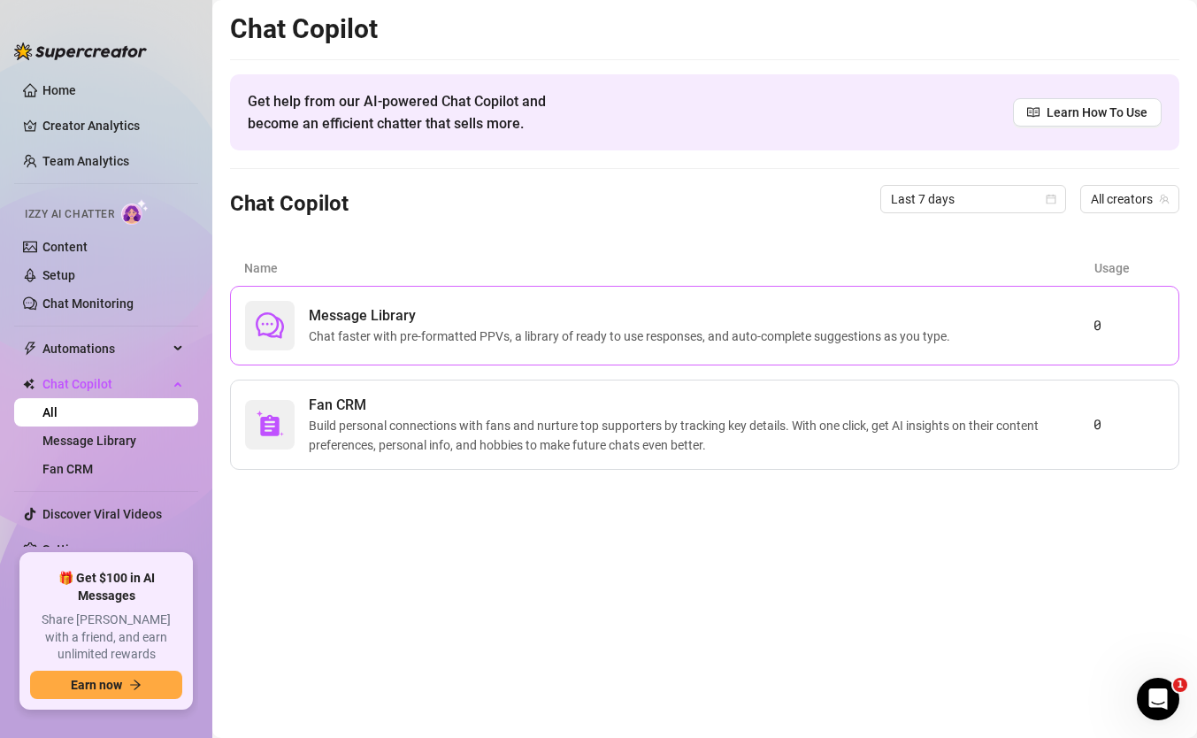
click at [433, 320] on span "Message Library" at bounding box center [633, 315] width 649 height 21
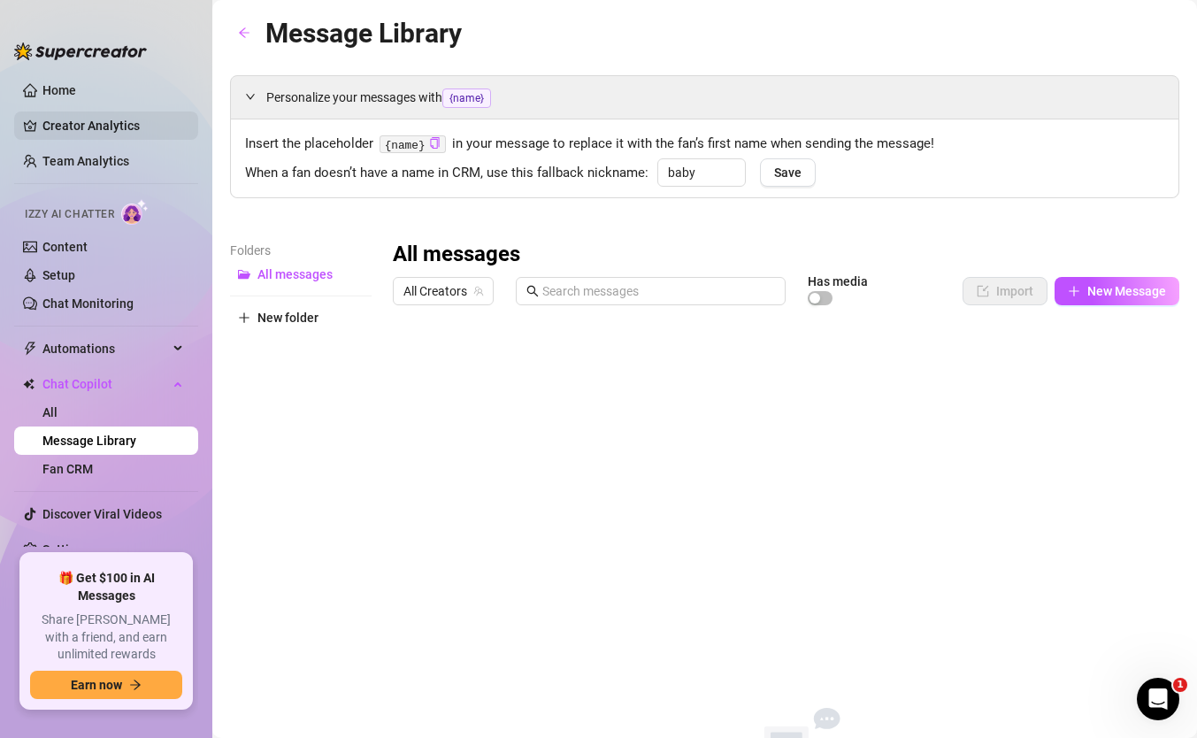
click at [80, 118] on link "Creator Analytics" at bounding box center [113, 126] width 142 height 28
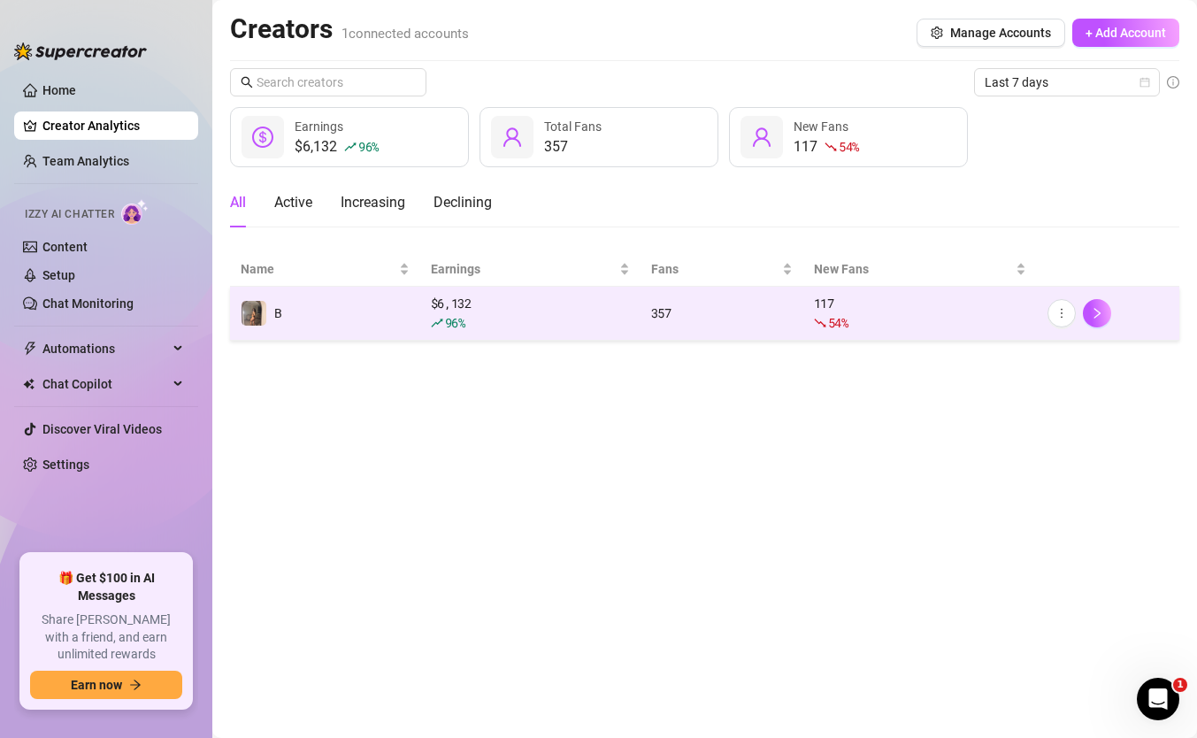
click at [303, 318] on td "B" at bounding box center [325, 314] width 190 height 54
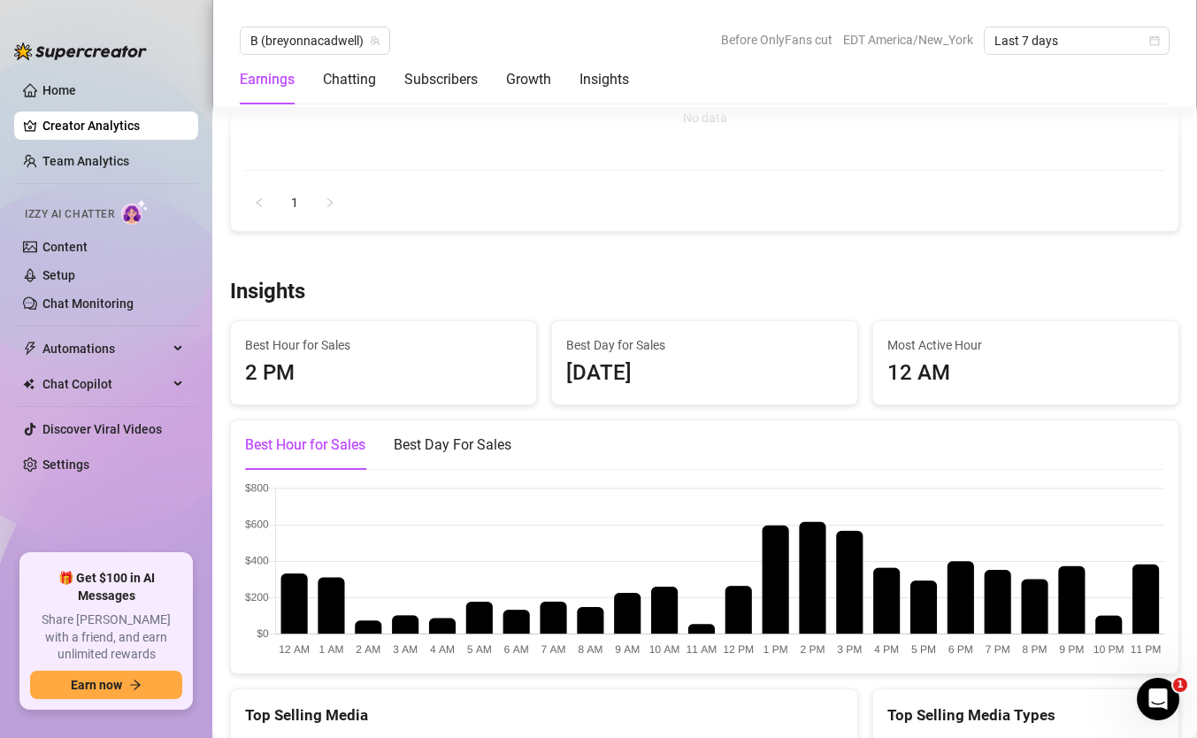
scroll to position [2097, 0]
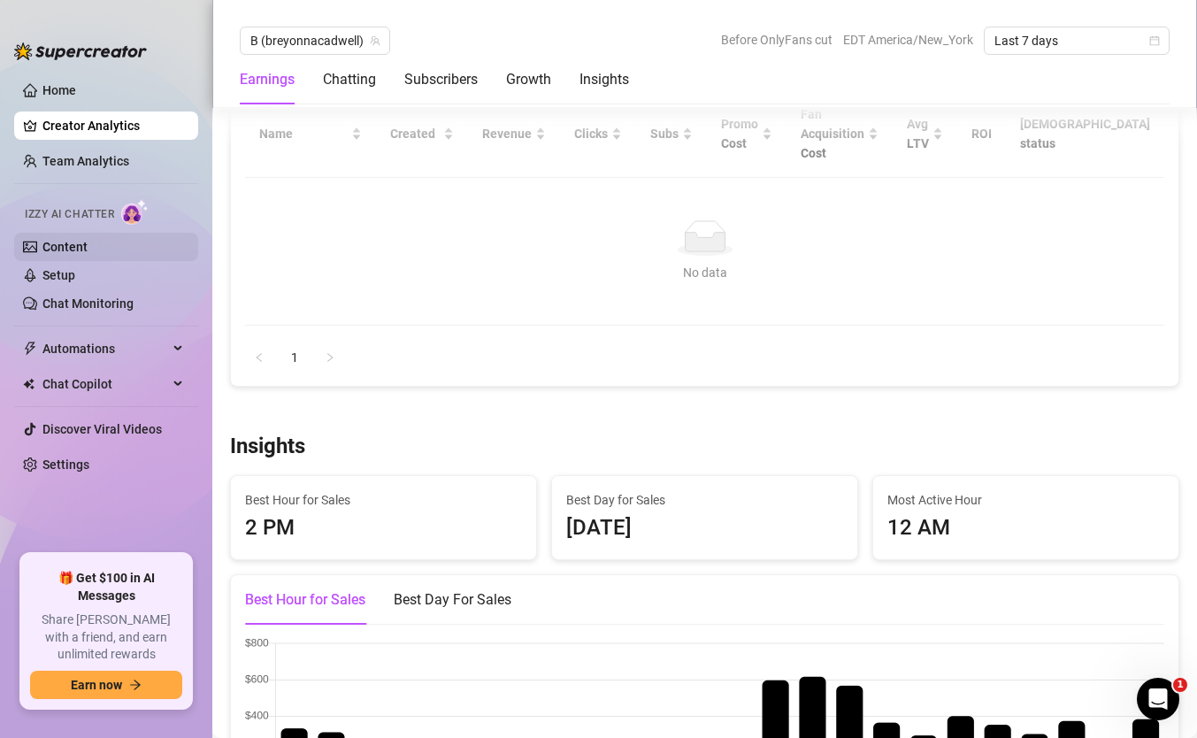
click at [72, 240] on link "Content" at bounding box center [64, 247] width 45 height 14
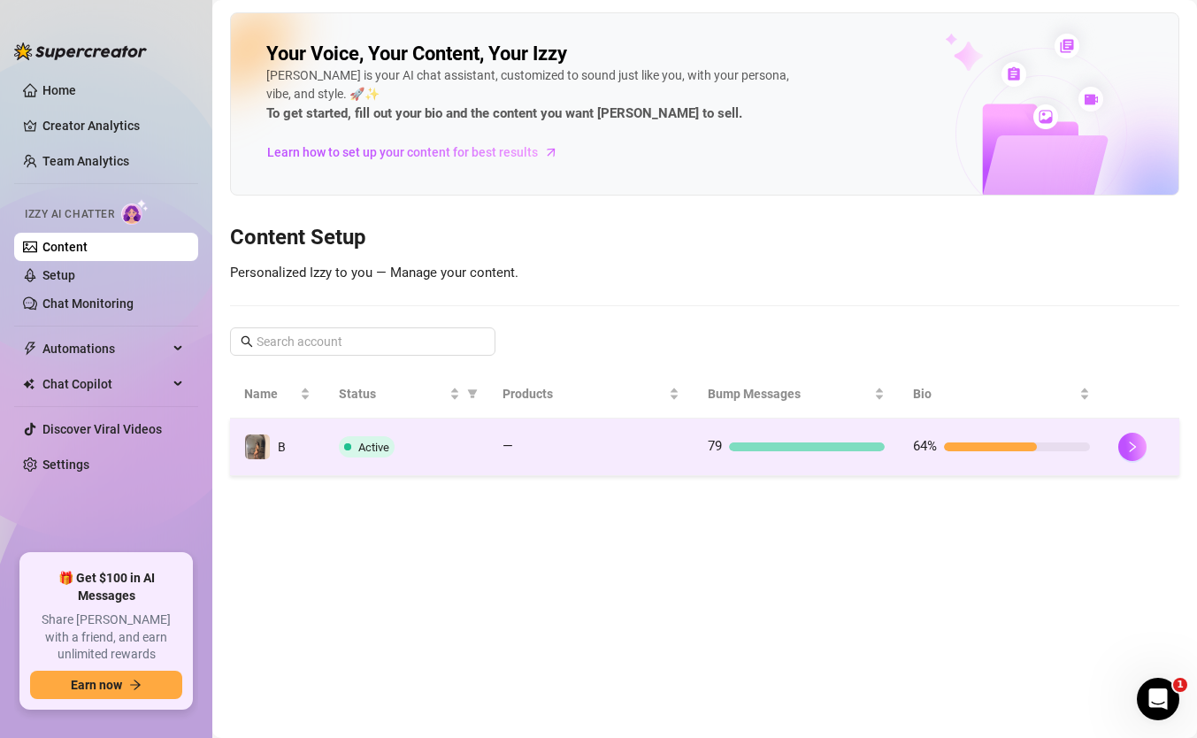
click at [481, 462] on td "Active" at bounding box center [407, 448] width 164 height 58
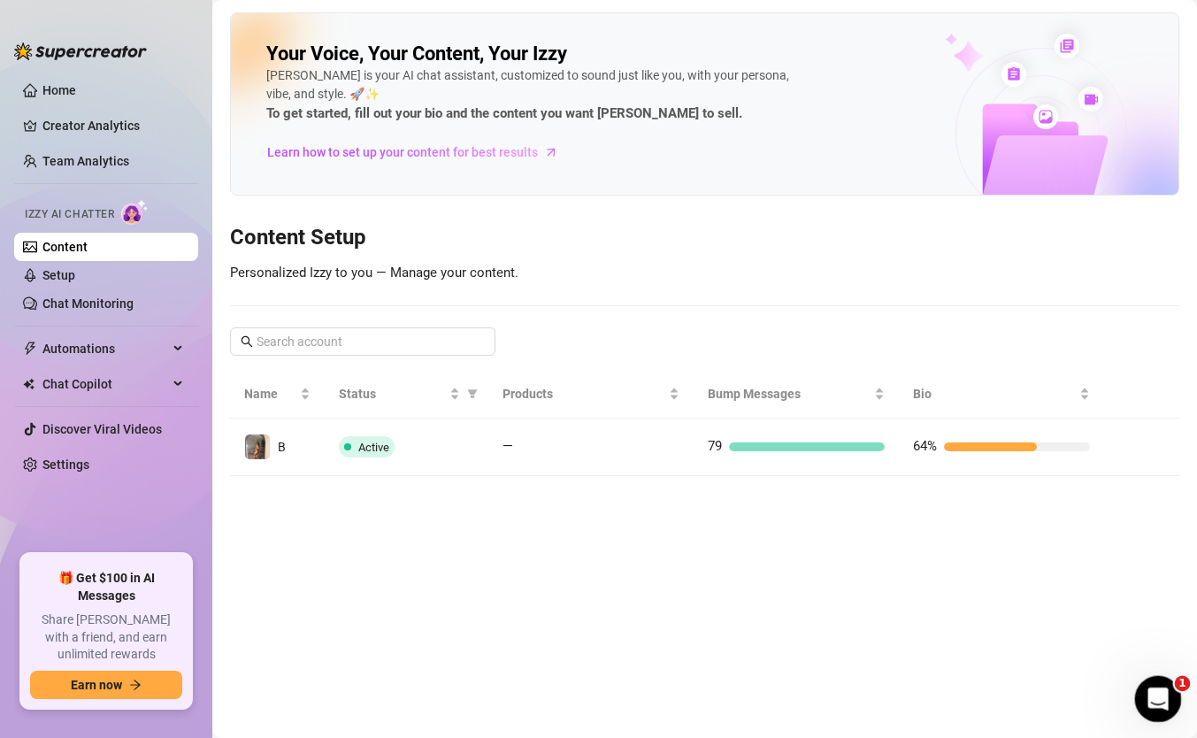
click at [1160, 653] on icon "Open Intercom Messenger" at bounding box center [1156, 696] width 29 height 29
